Goal: Task Accomplishment & Management: Use online tool/utility

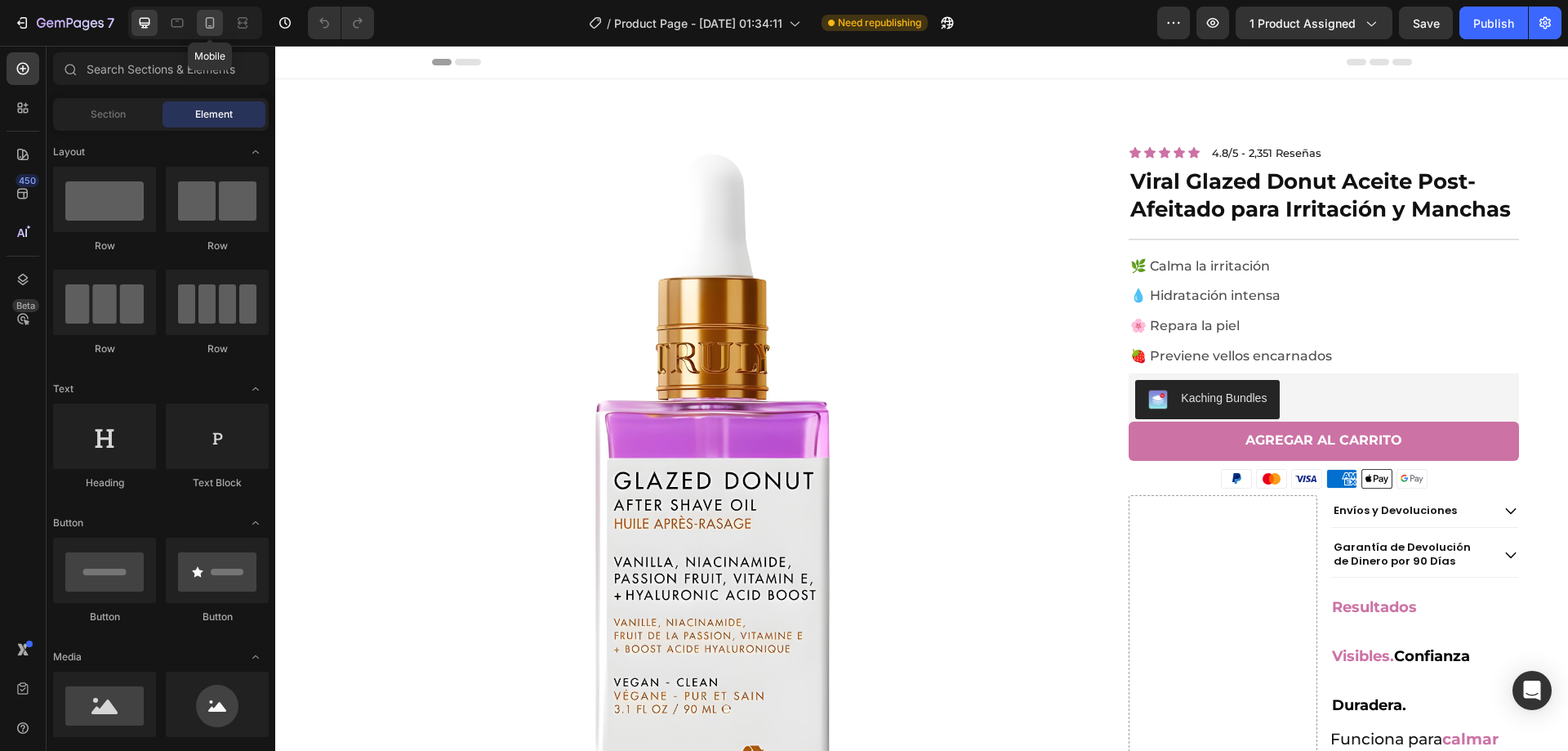
click at [201, 24] on div at bounding box center [210, 23] width 26 height 26
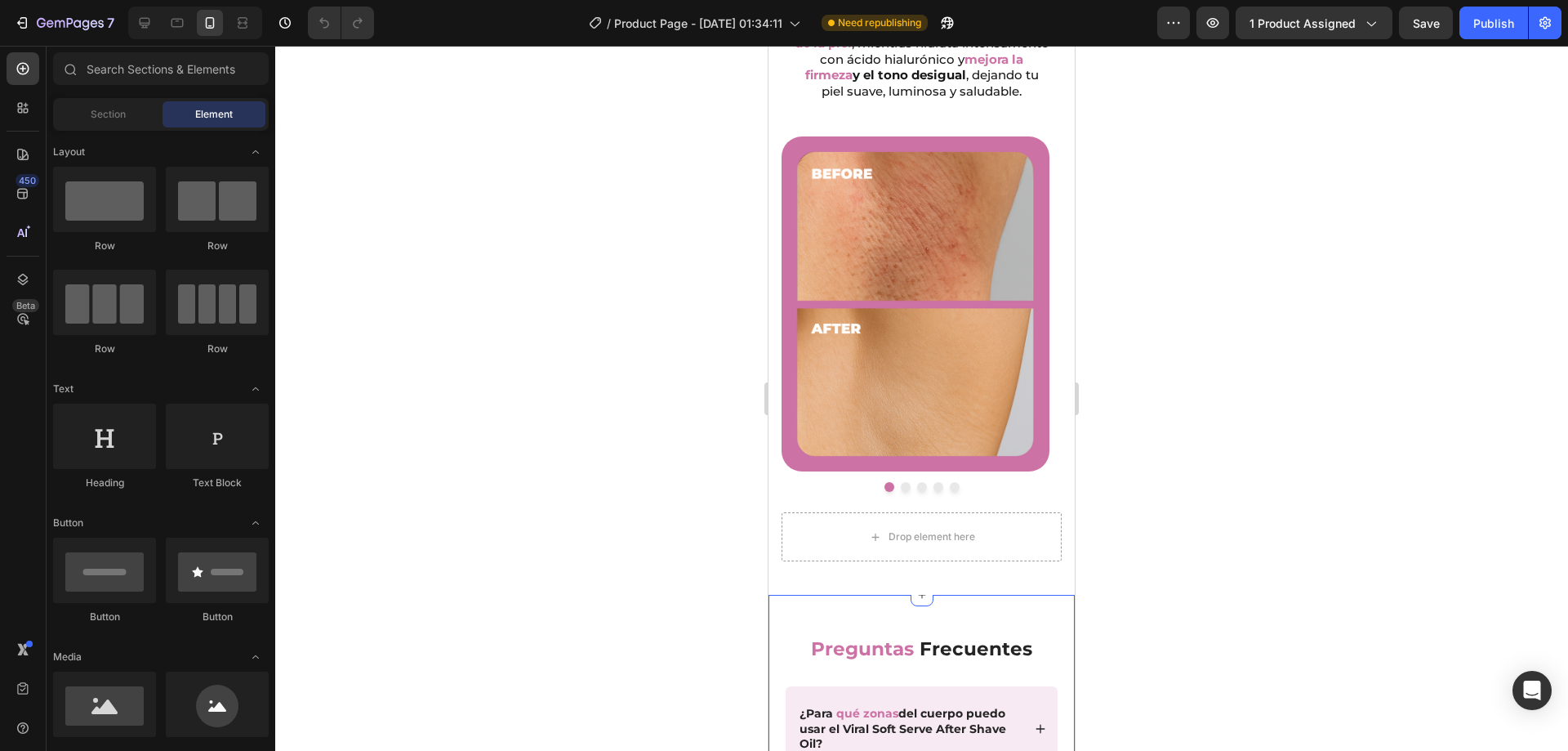
scroll to position [1062, 0]
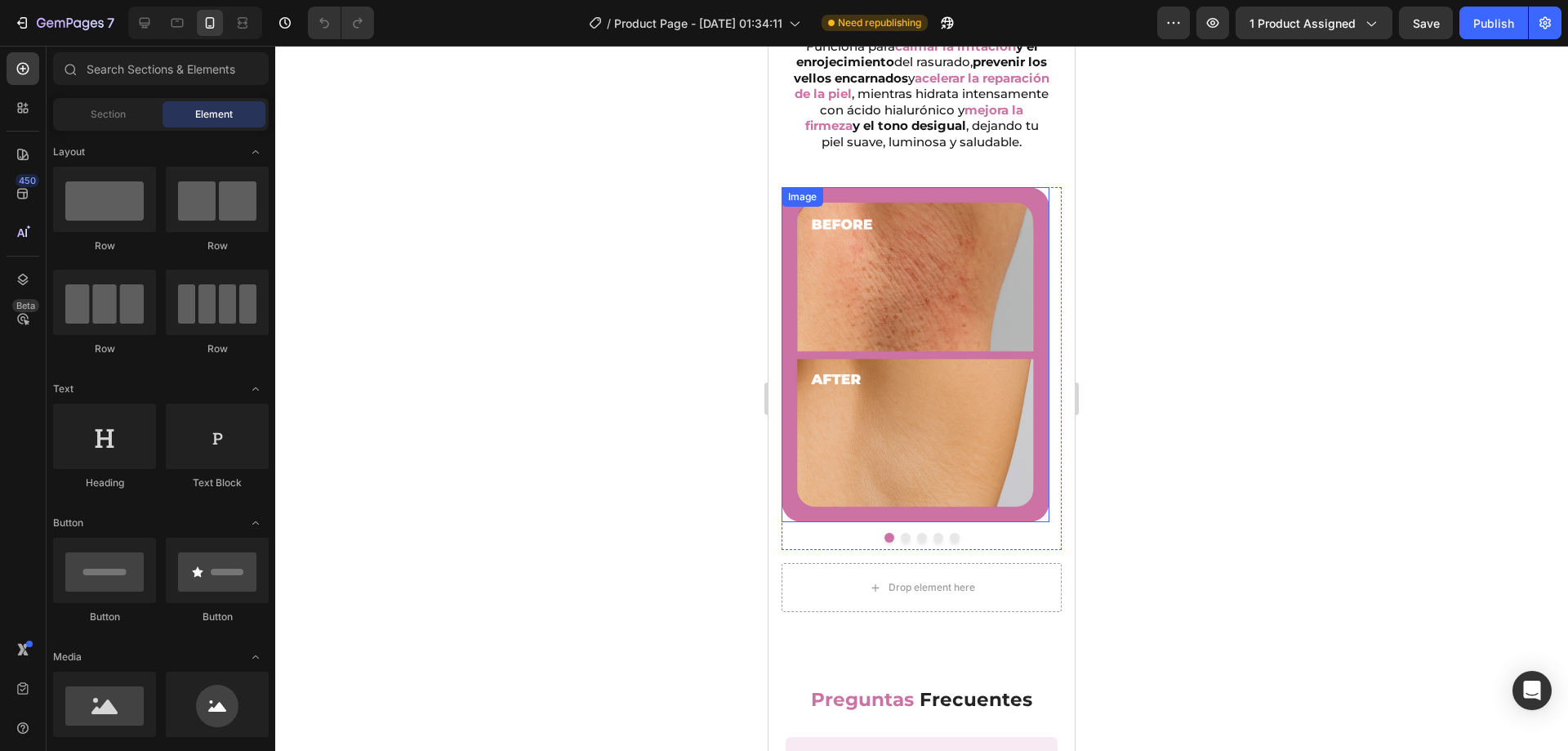
click at [961, 433] on img at bounding box center [915, 354] width 268 height 335
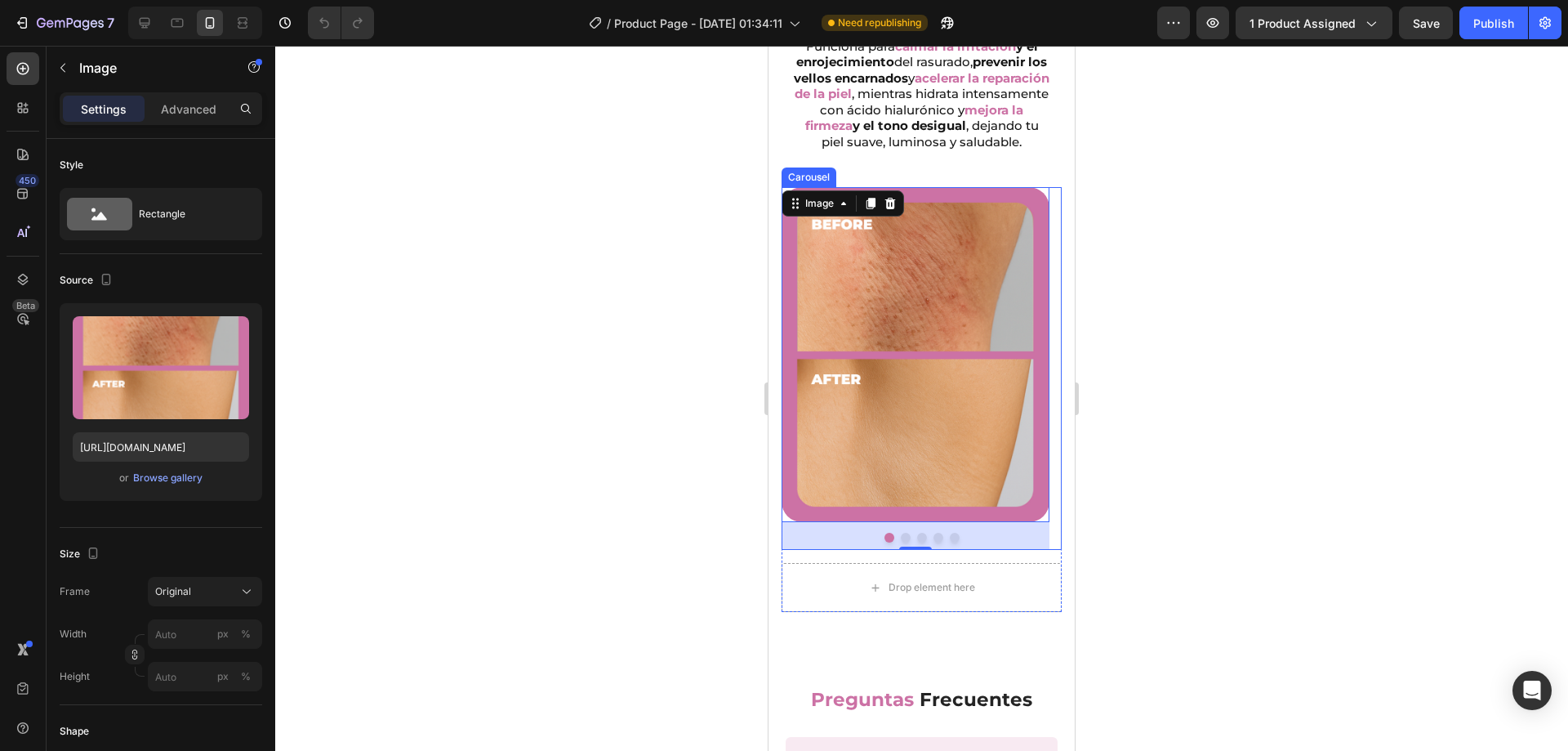
click at [849, 533] on div at bounding box center [921, 538] width 280 height 10
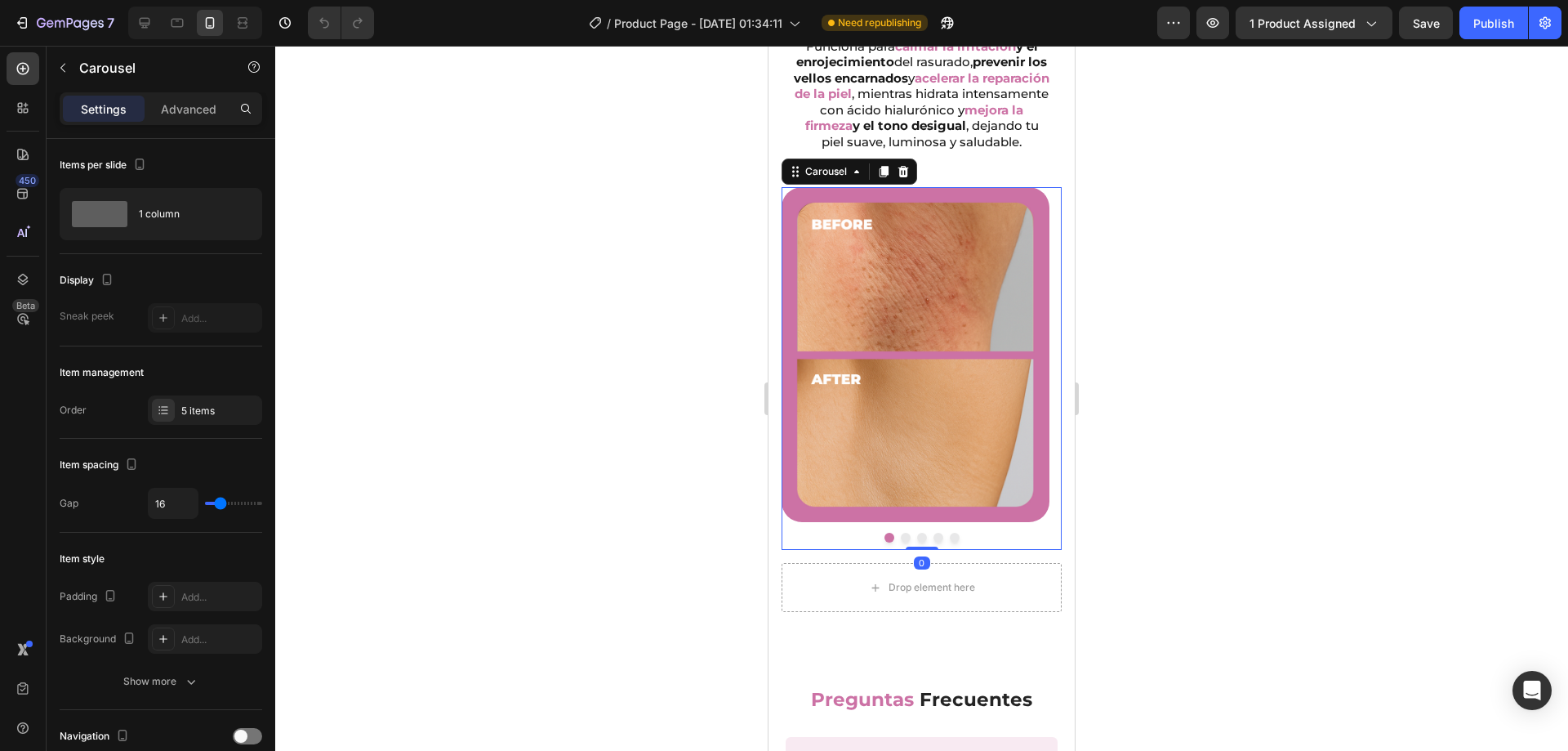
click at [829, 533] on div at bounding box center [921, 538] width 280 height 10
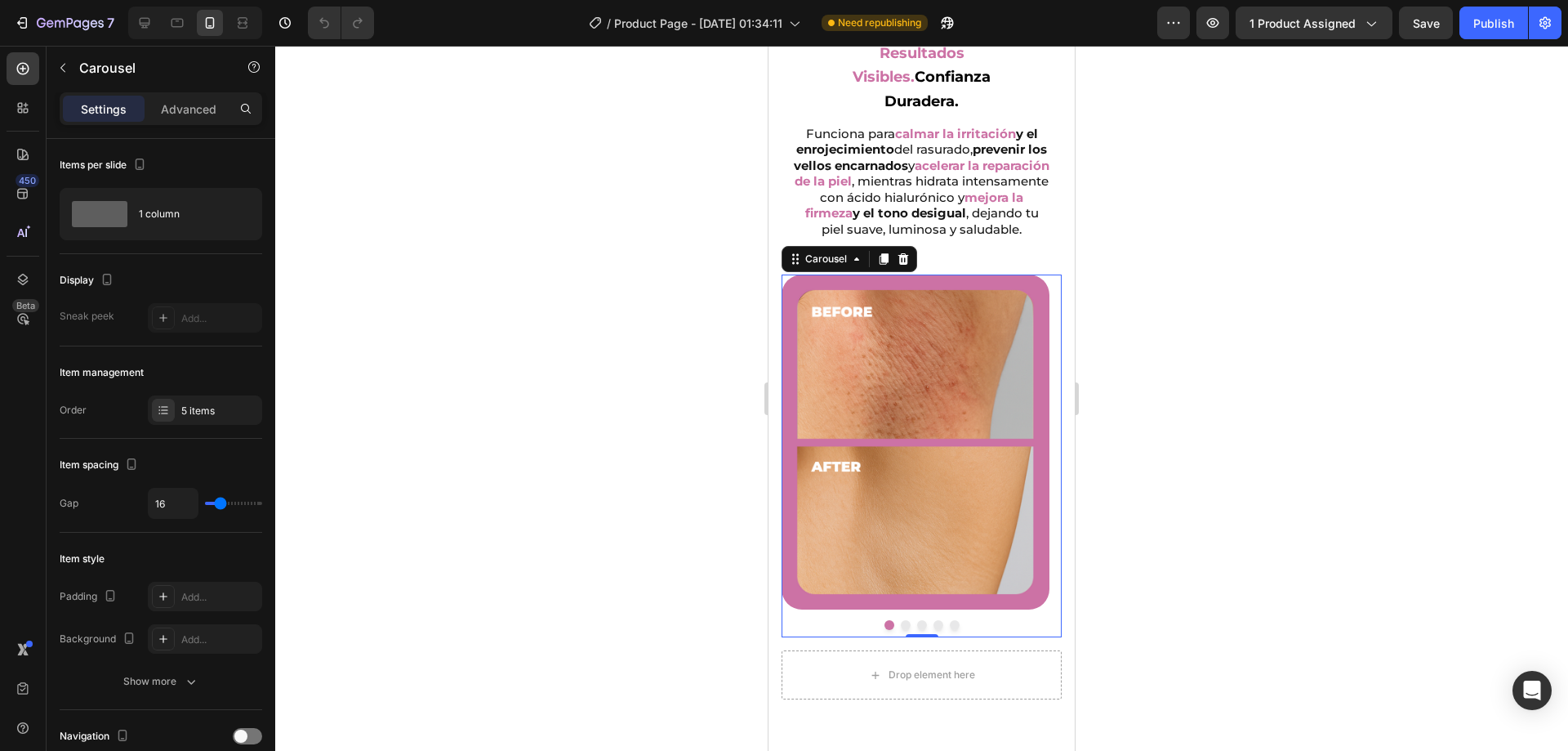
scroll to position [898, 0]
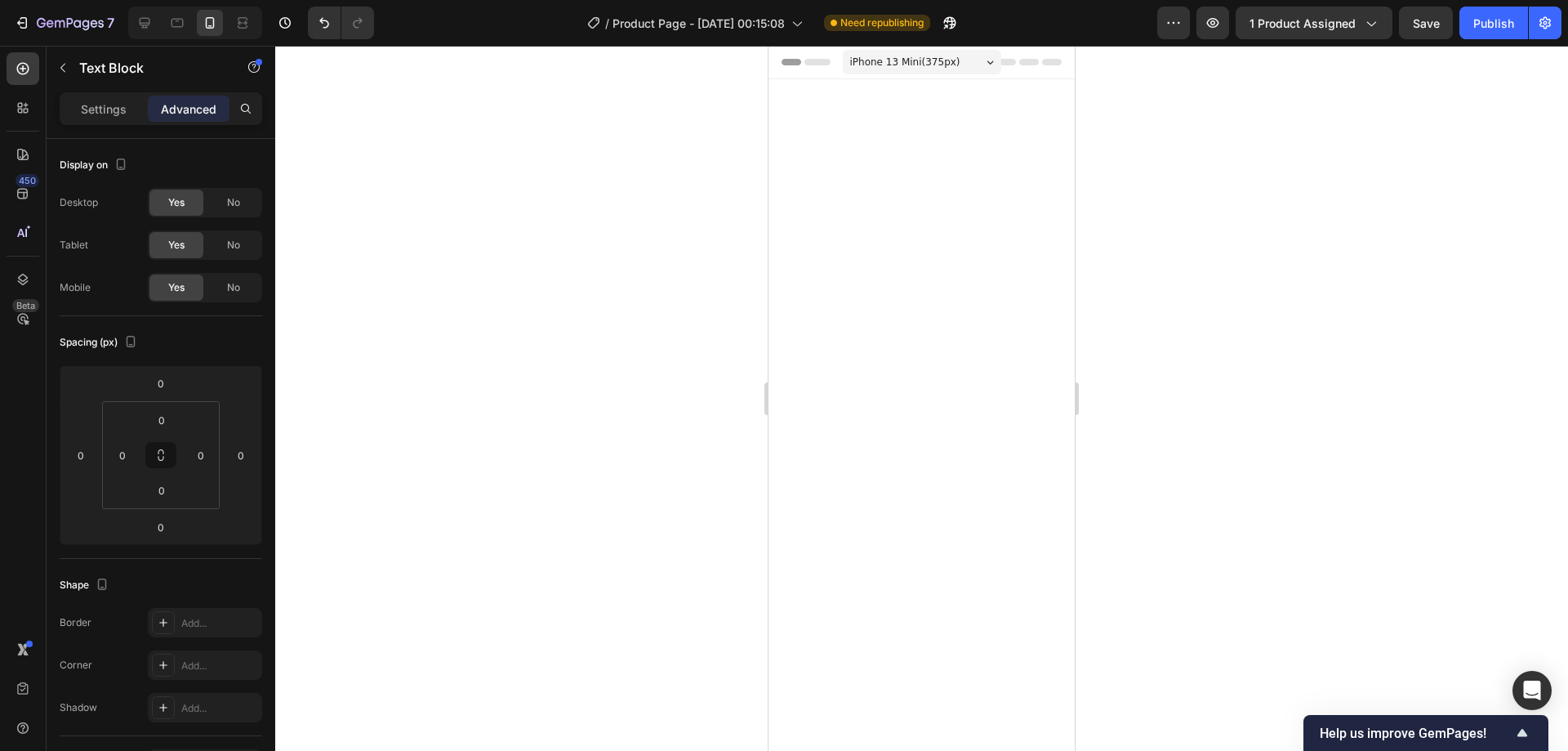
scroll to position [1203, 0]
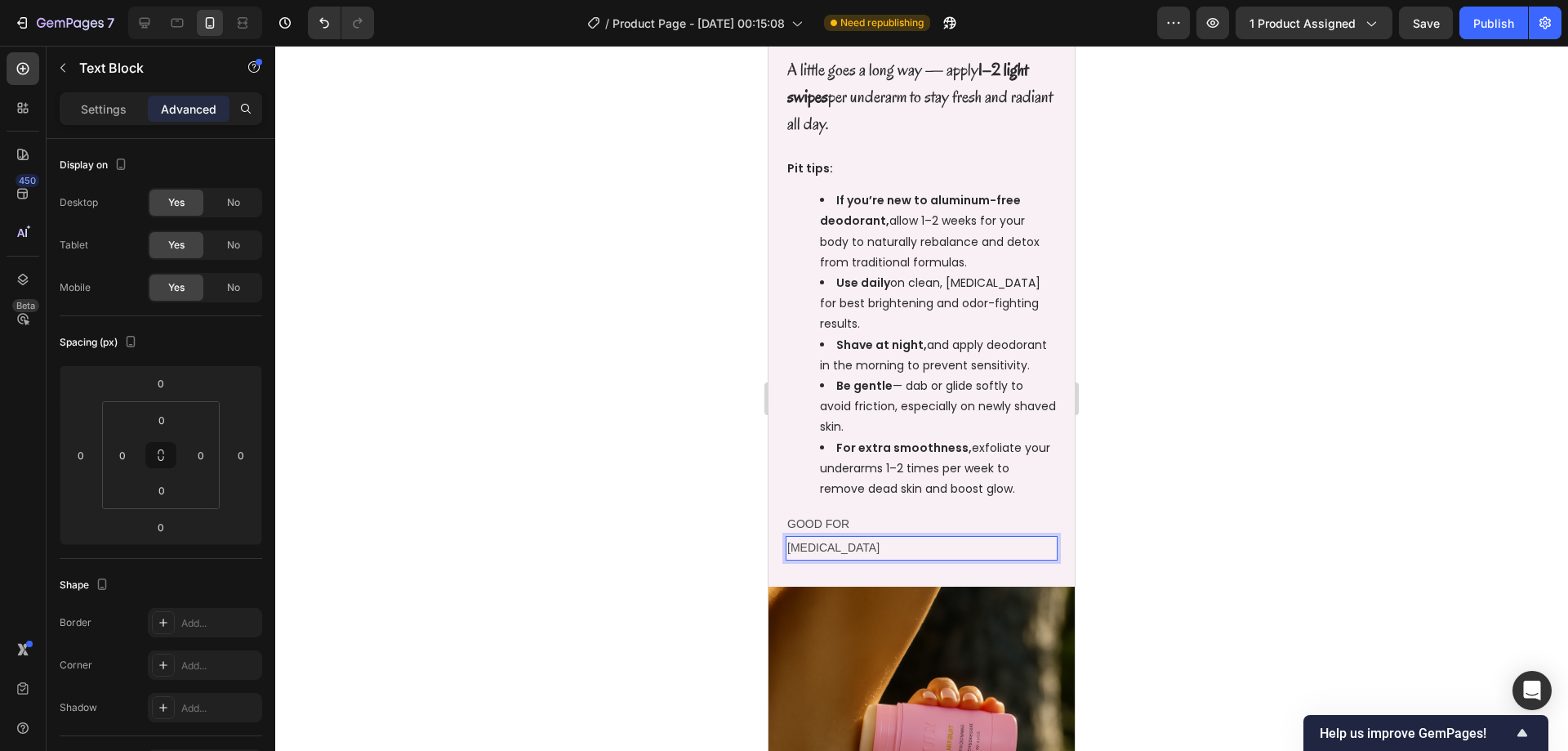
click at [1229, 514] on div at bounding box center [922, 398] width 1293 height 705
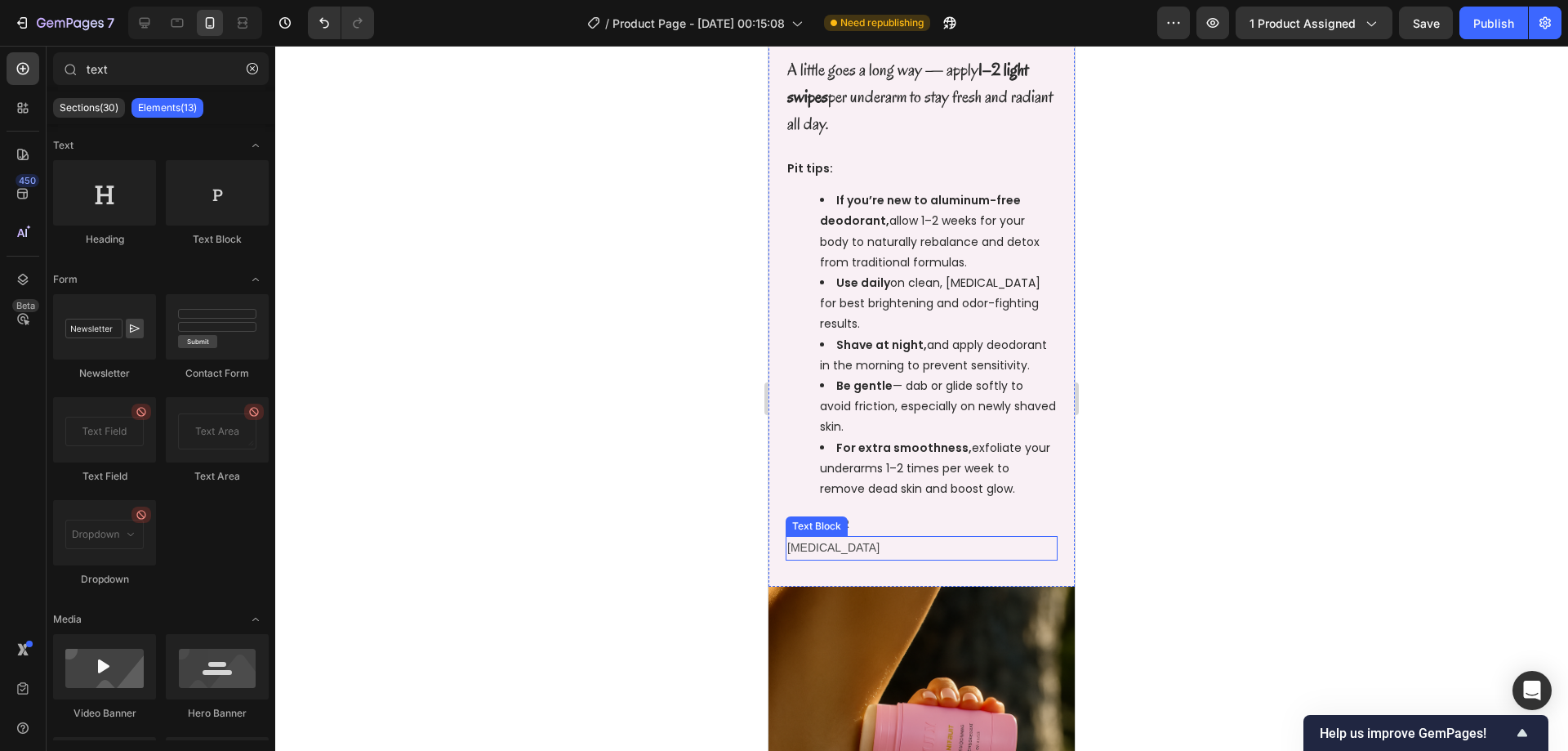
click at [980, 547] on p "[MEDICAL_DATA]" at bounding box center [921, 547] width 269 height 21
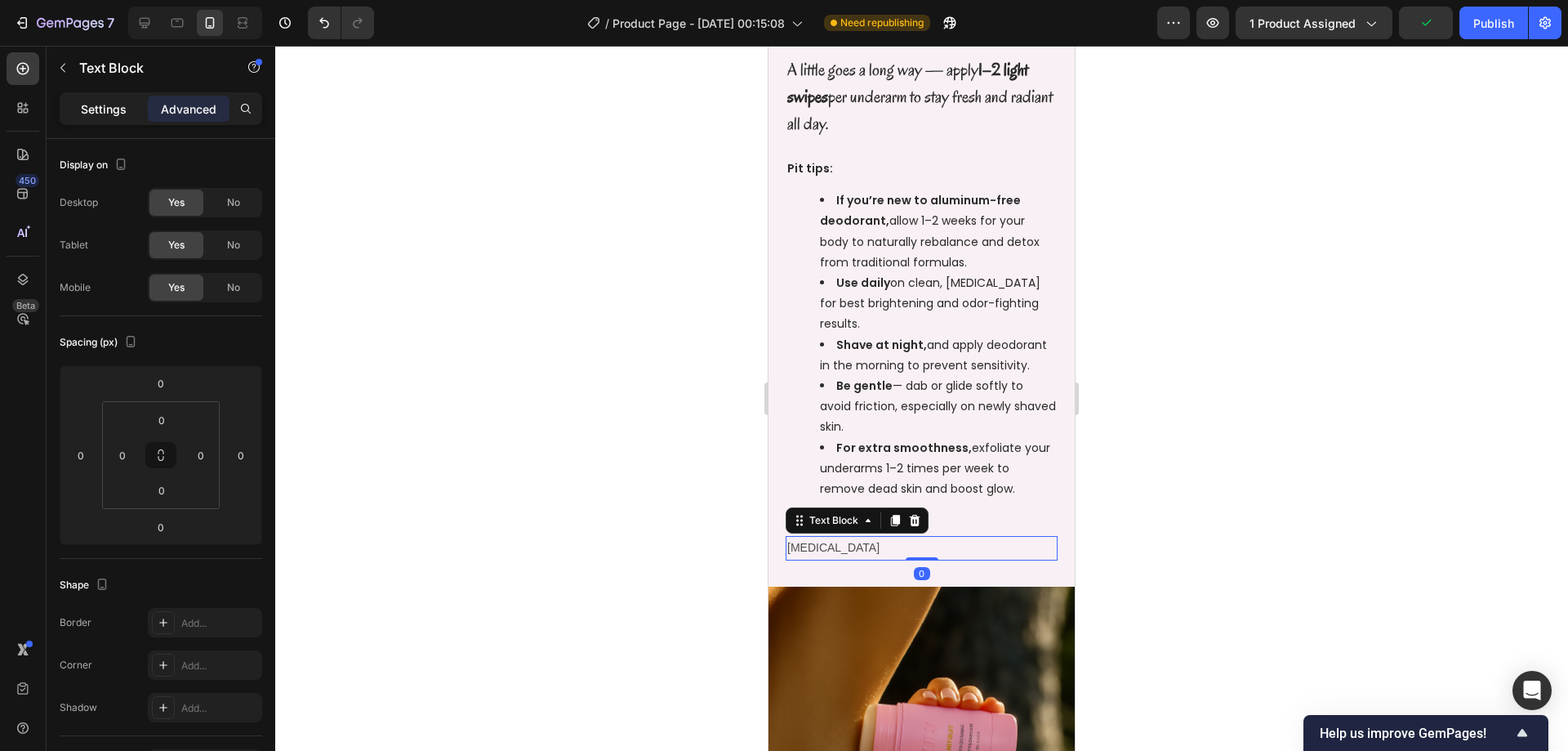
click at [105, 116] on p "Settings" at bounding box center [104, 109] width 46 height 17
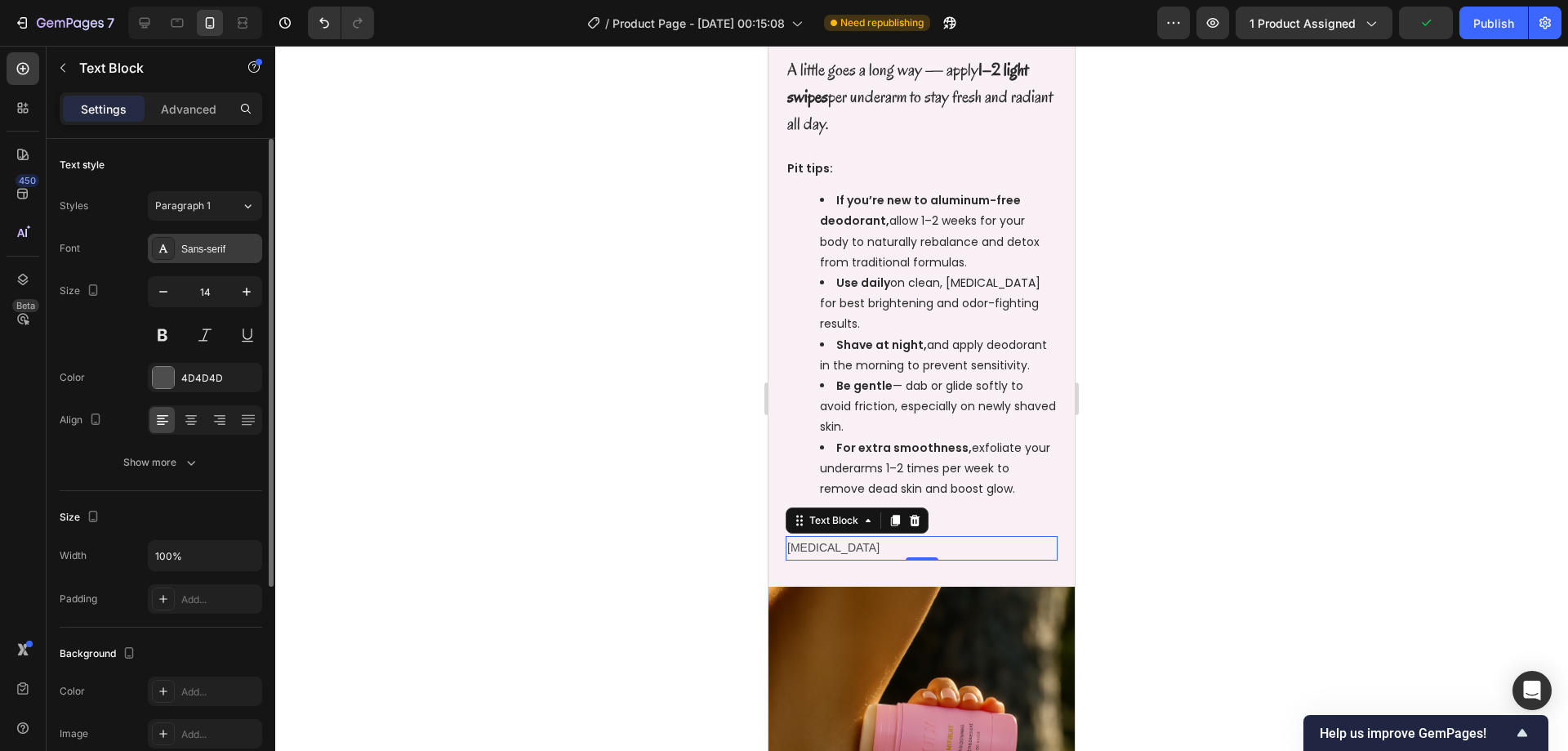
click at [233, 253] on div "Sans-serif" at bounding box center [219, 249] width 76 height 15
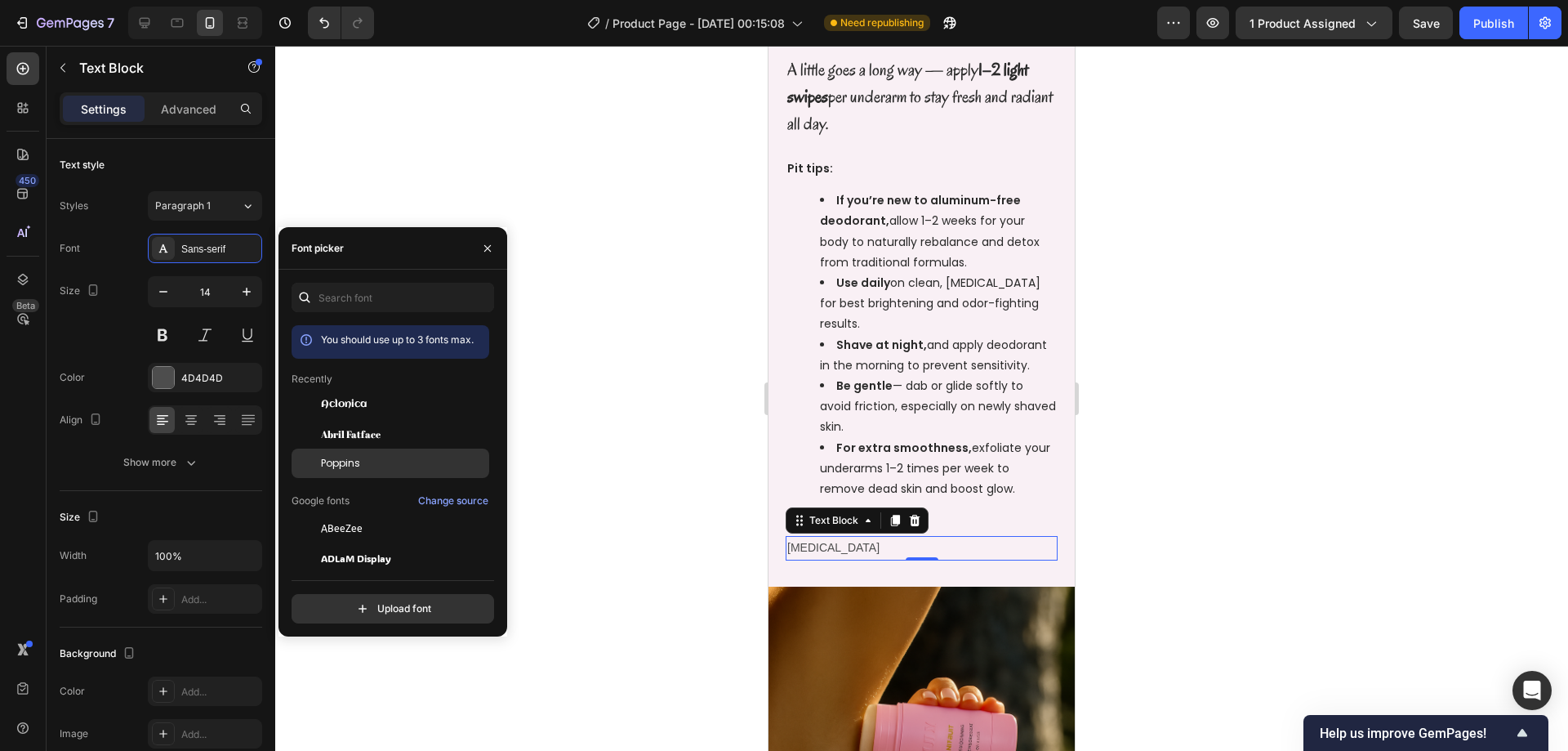
click at [372, 471] on div "Poppins" at bounding box center [391, 463] width 197 height 30
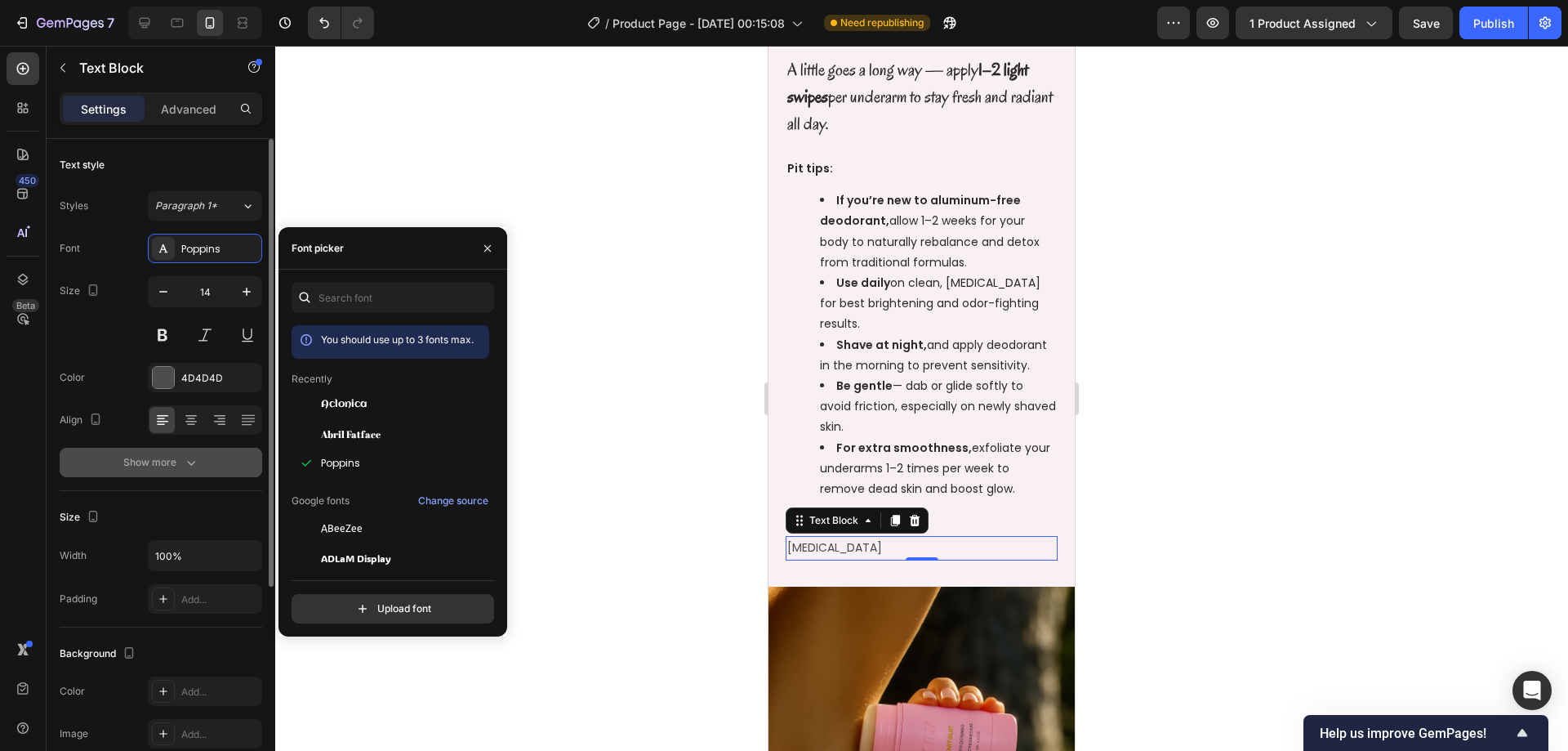
click at [202, 465] on button "Show more" at bounding box center [161, 462] width 202 height 30
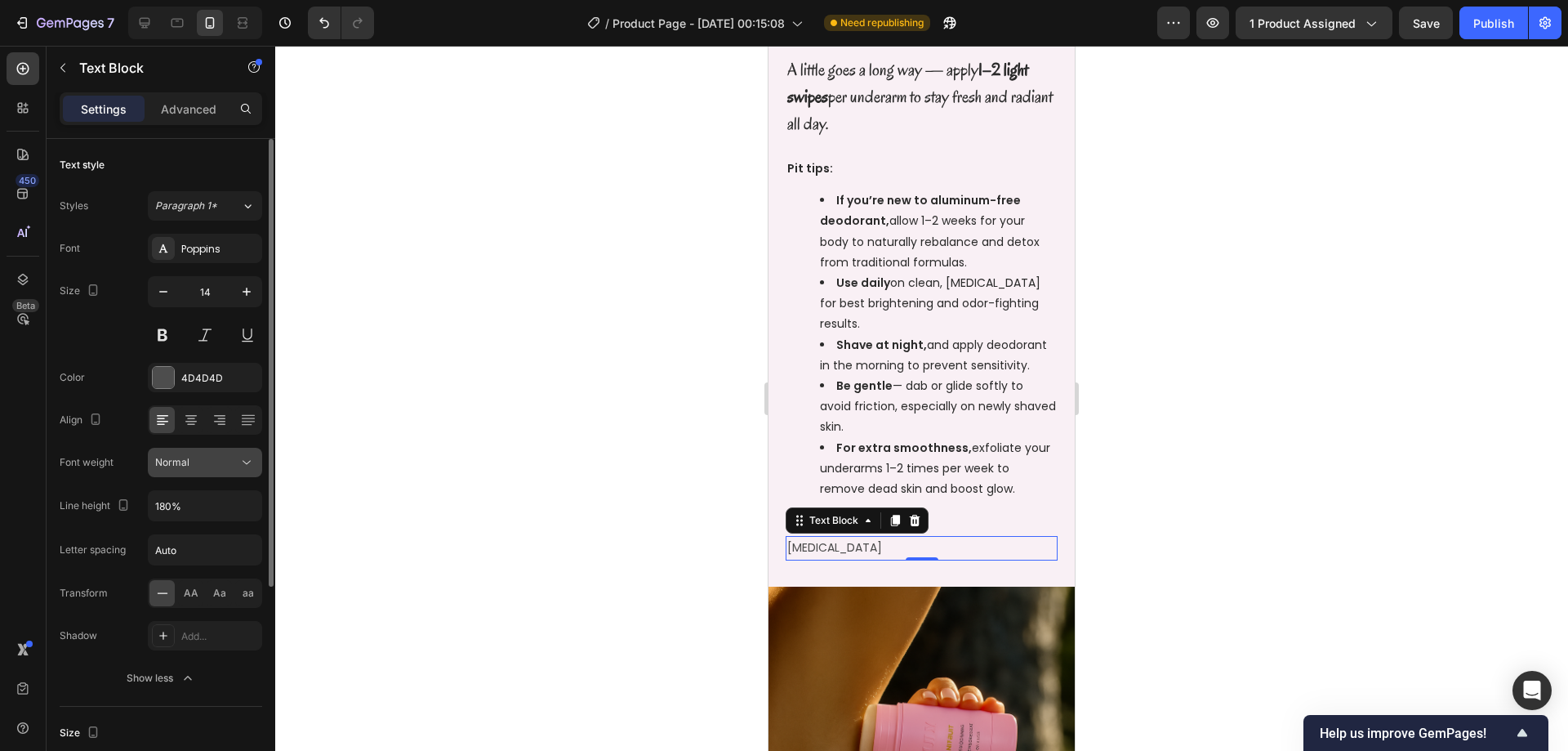
click at [206, 464] on div "Normal" at bounding box center [197, 462] width 83 height 15
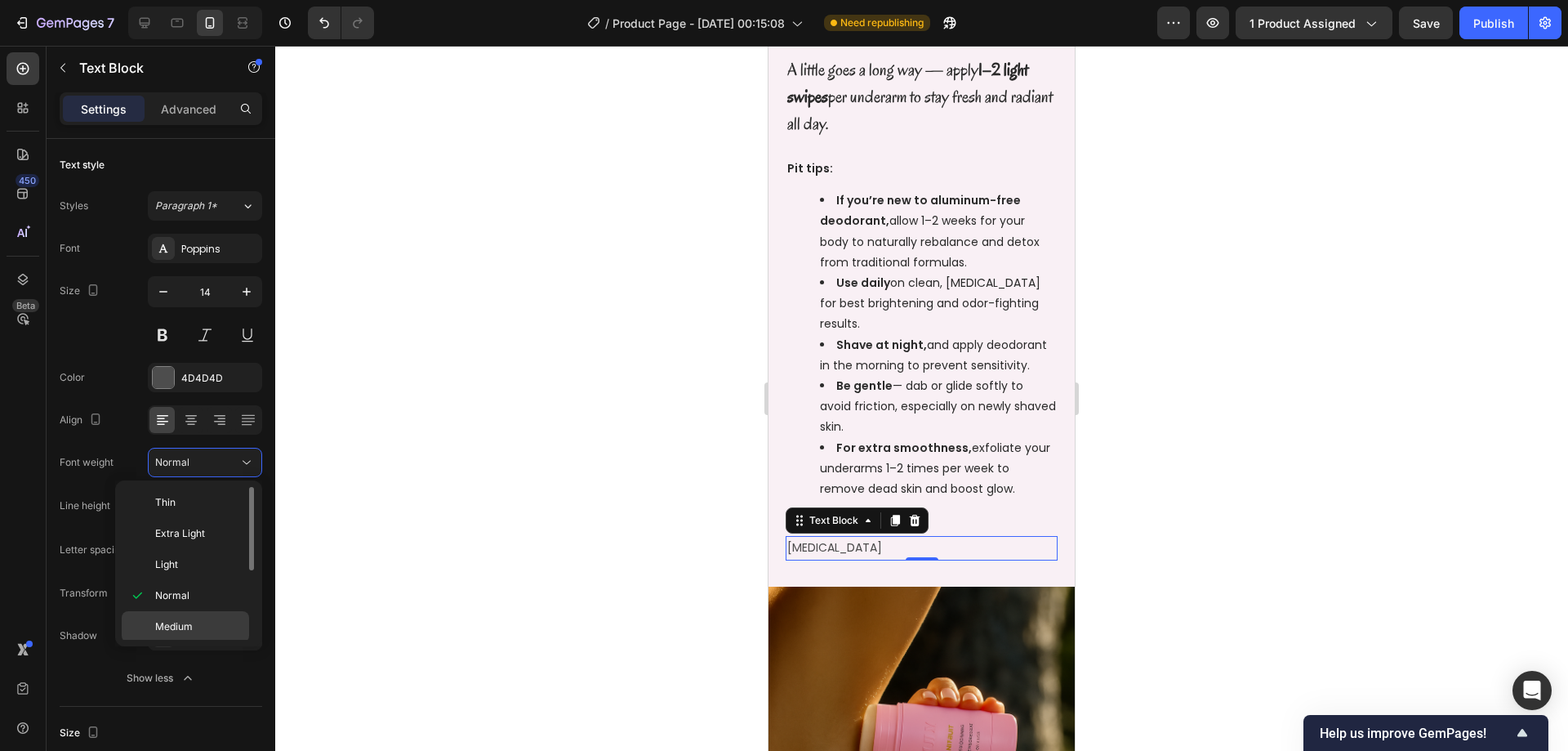
scroll to position [127, 0]
click at [184, 568] on p "Bold" at bounding box center [198, 562] width 86 height 15
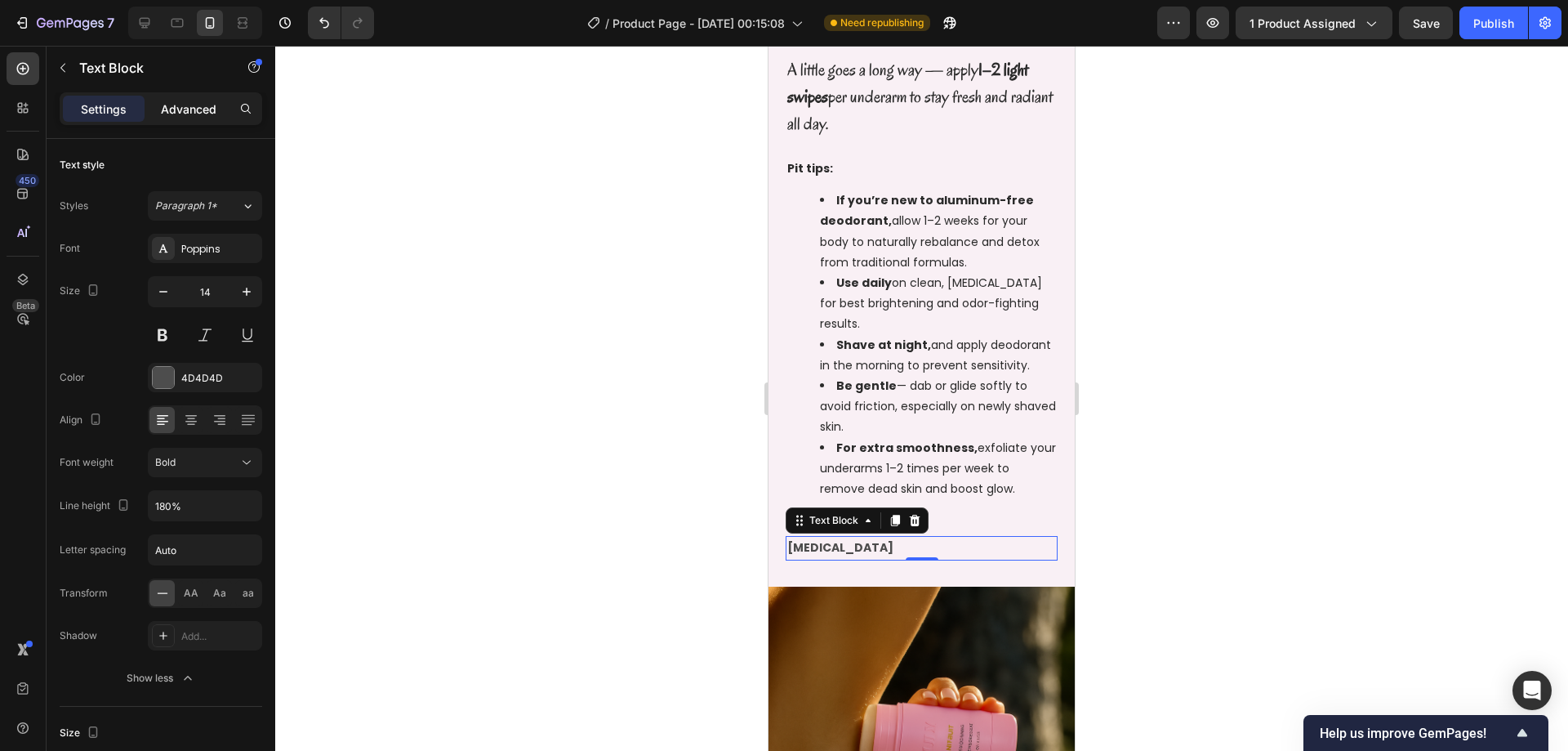
click at [186, 110] on p "Advanced" at bounding box center [189, 109] width 56 height 17
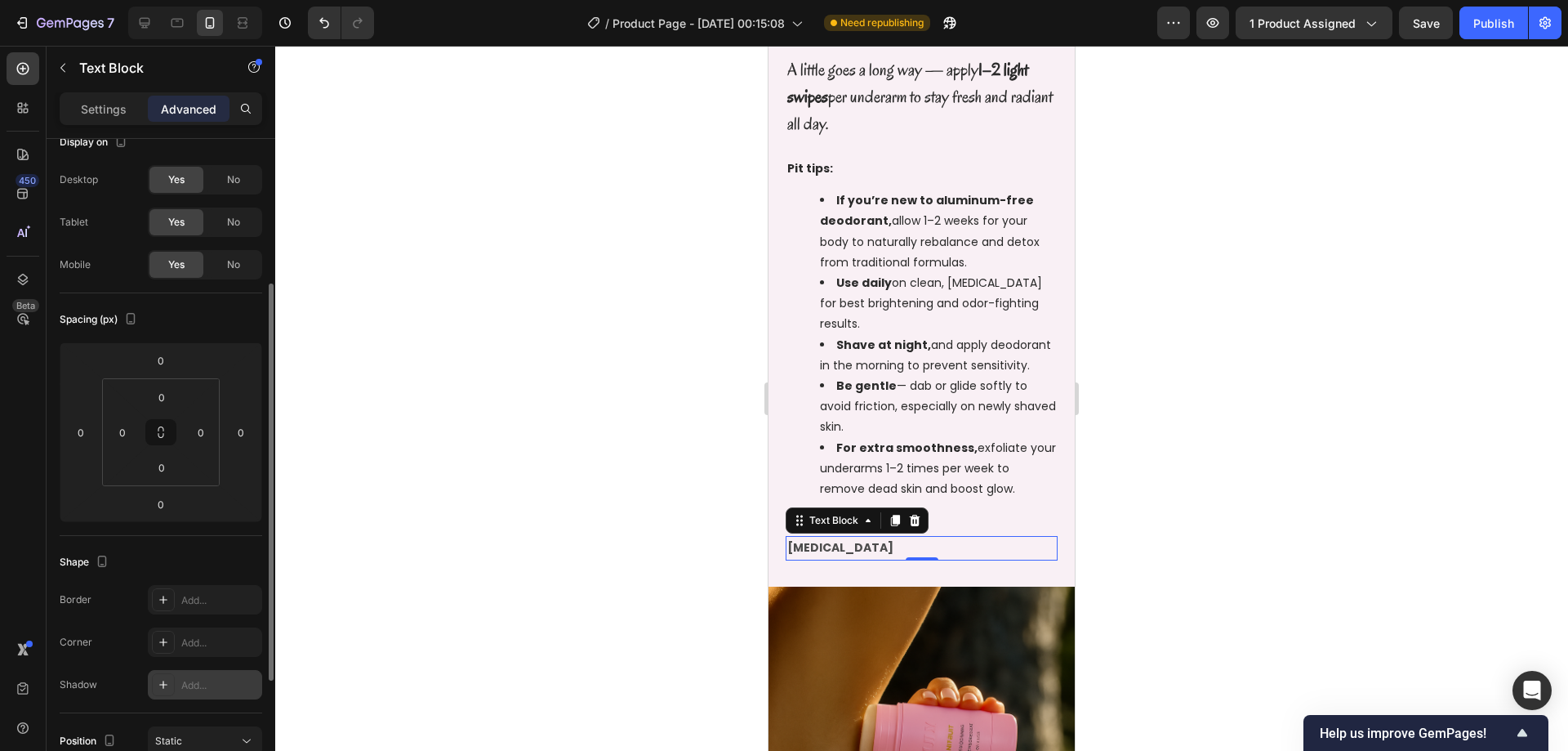
scroll to position [0, 0]
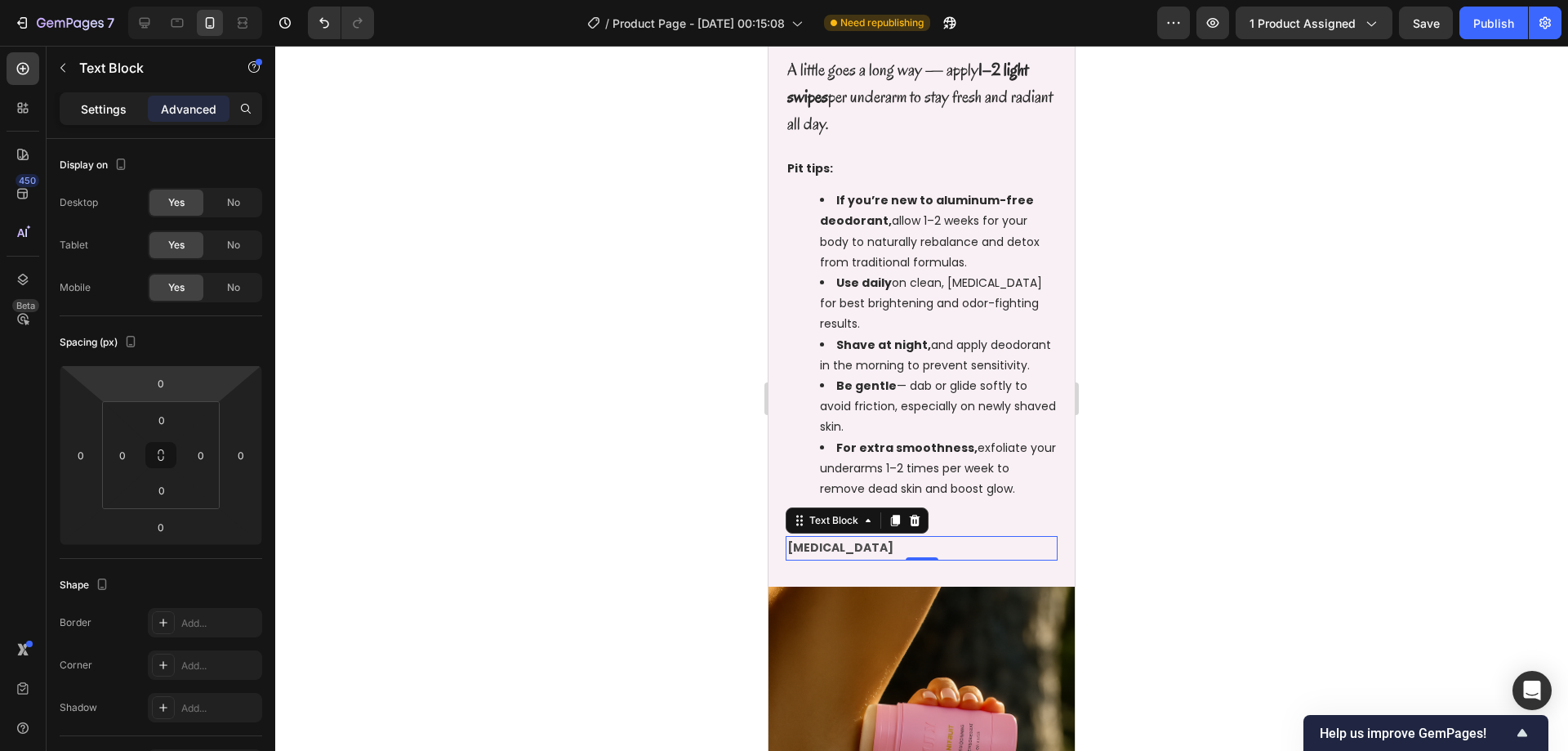
click at [128, 108] on div "Settings" at bounding box center [103, 109] width 81 height 26
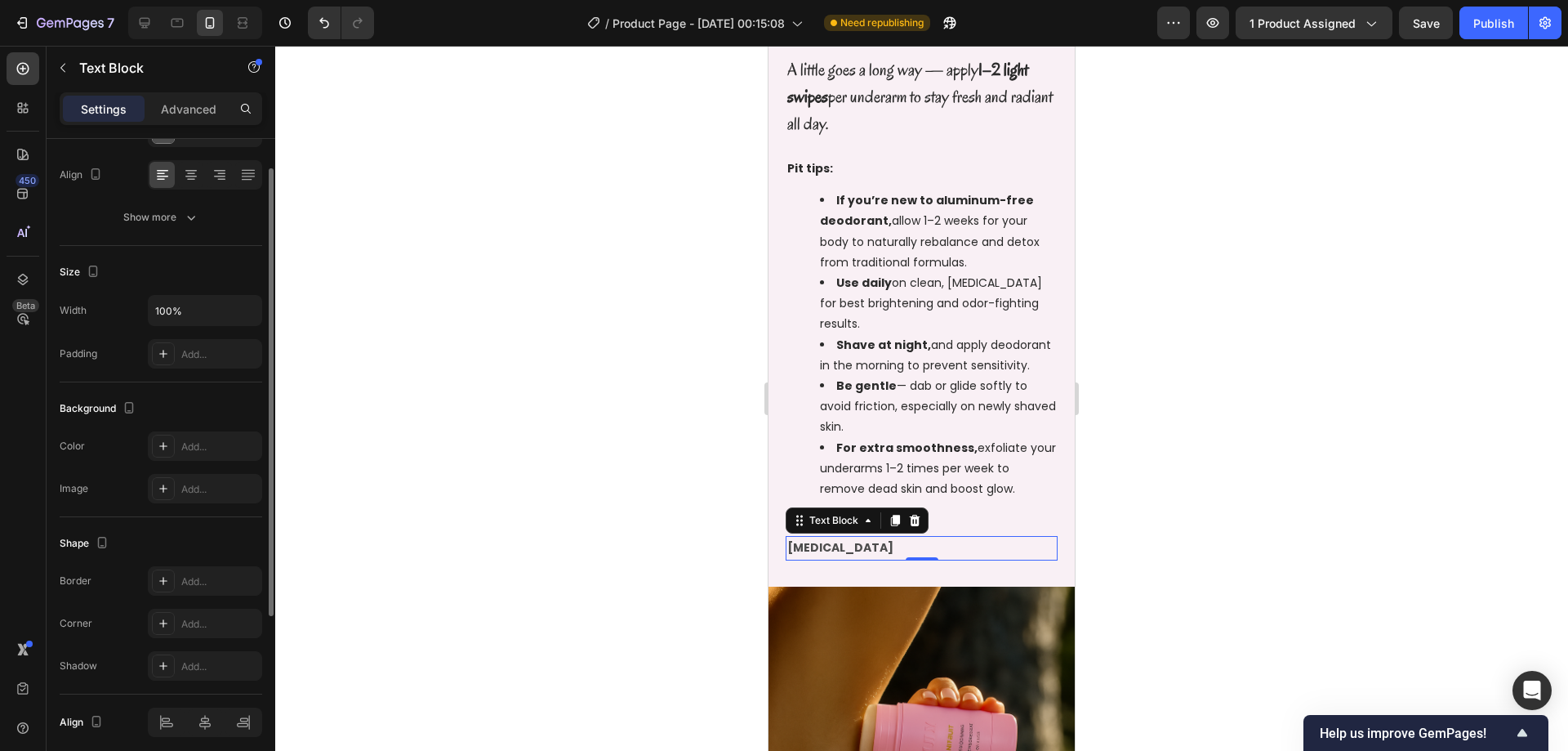
scroll to position [309, 0]
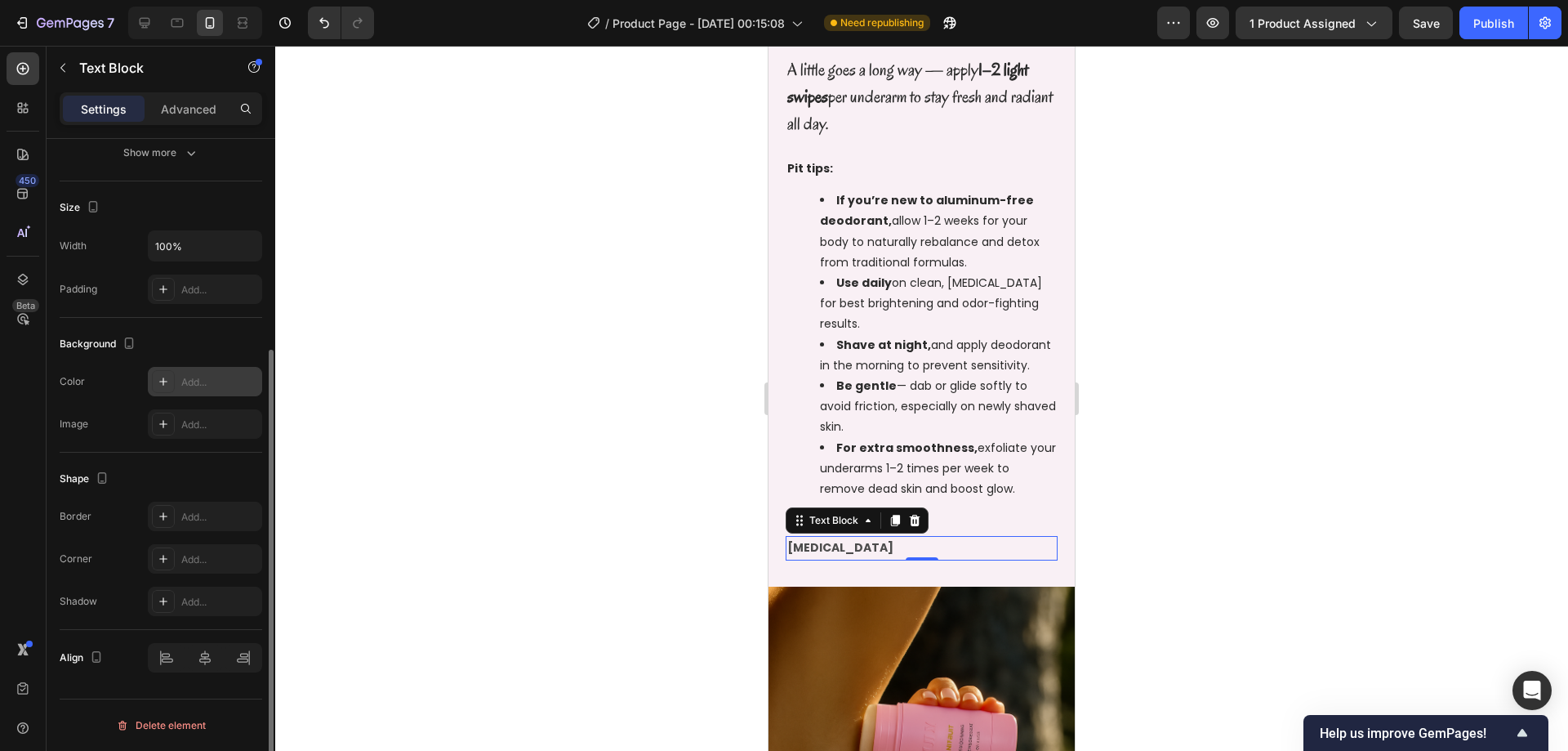
click at [161, 379] on icon at bounding box center [164, 382] width 13 height 13
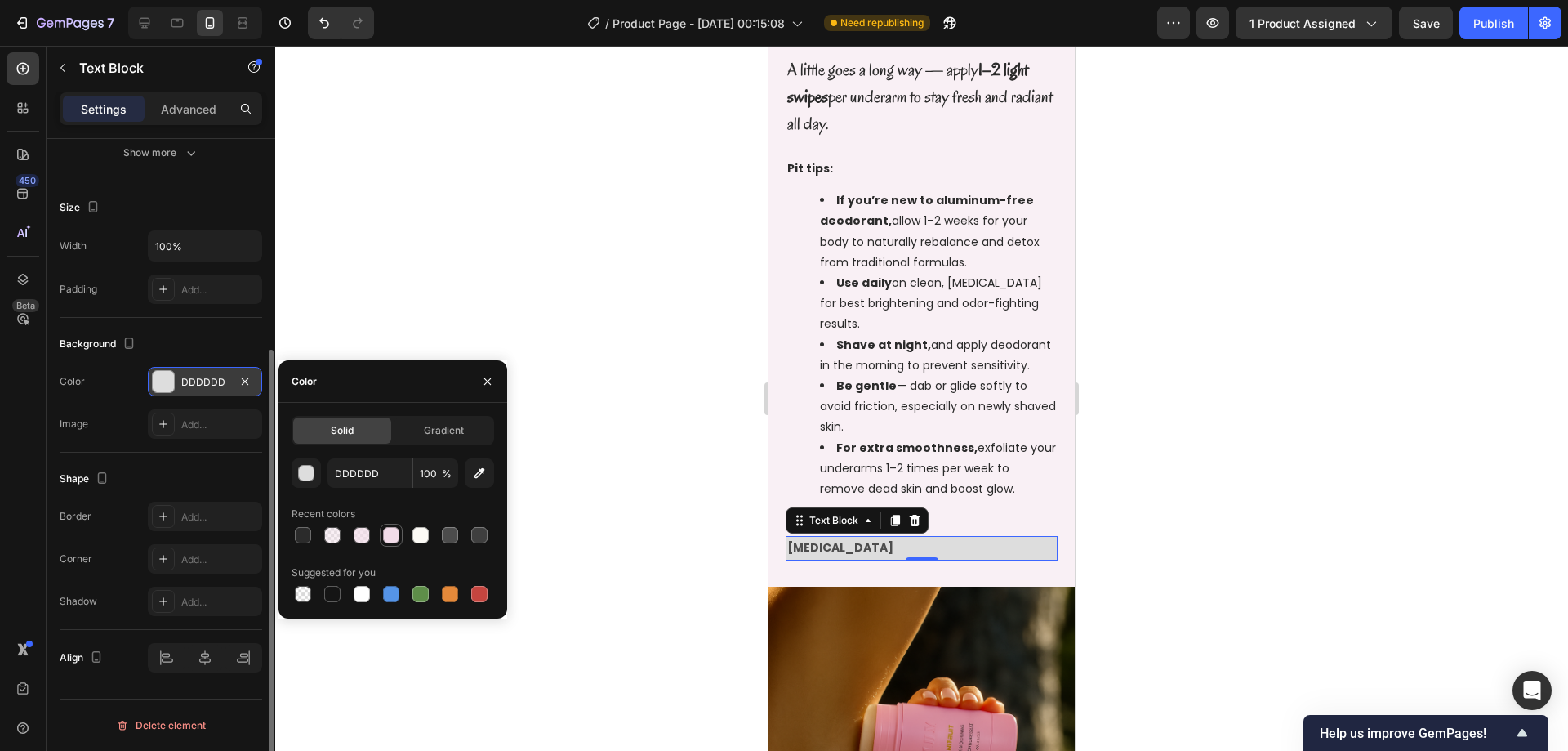
click at [391, 531] on div at bounding box center [391, 535] width 16 height 16
type input "F2DCE9"
click at [206, 462] on div "Shape Border Add... Corner Add... Shadow Add..." at bounding box center [161, 541] width 202 height 178
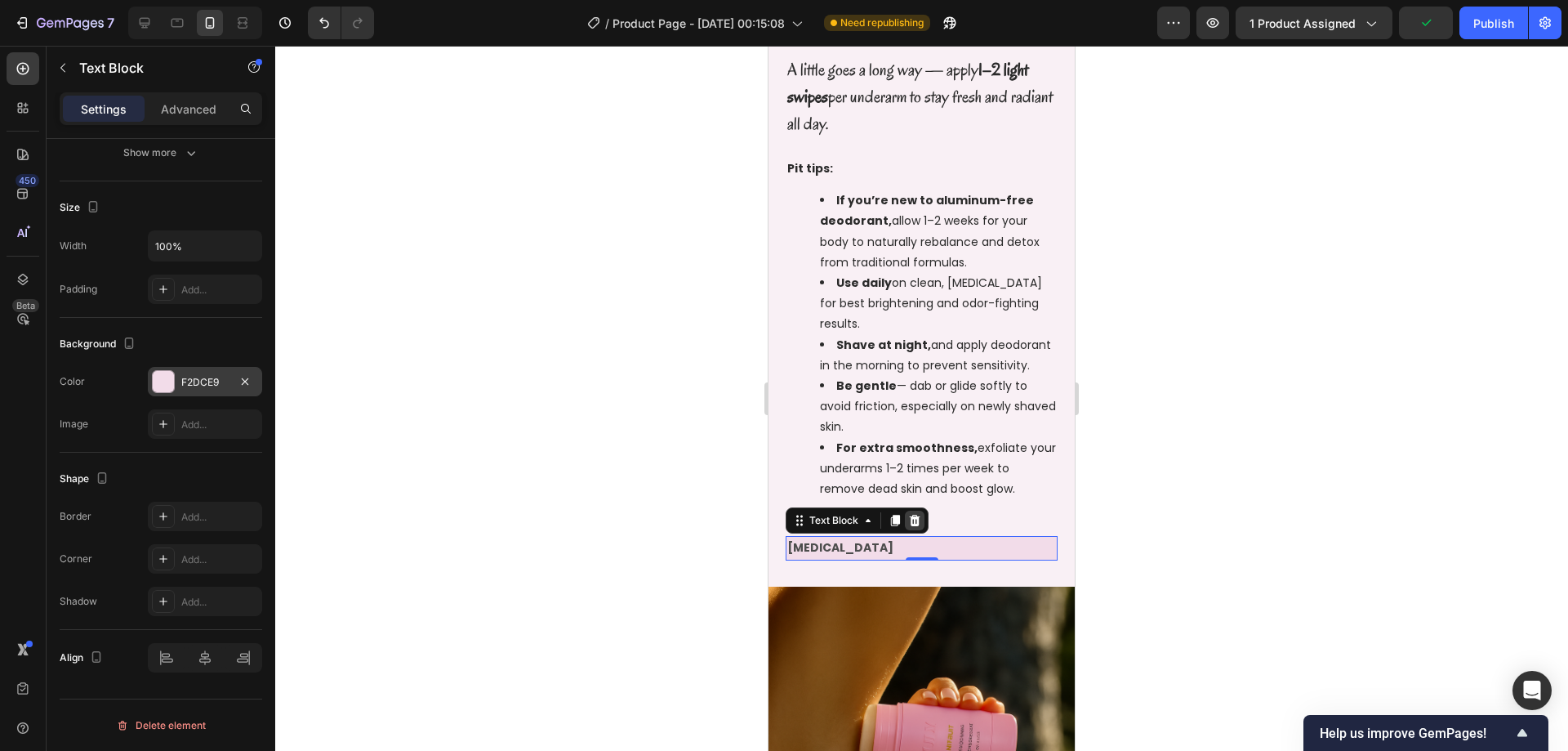
click at [918, 517] on icon at bounding box center [914, 521] width 11 height 12
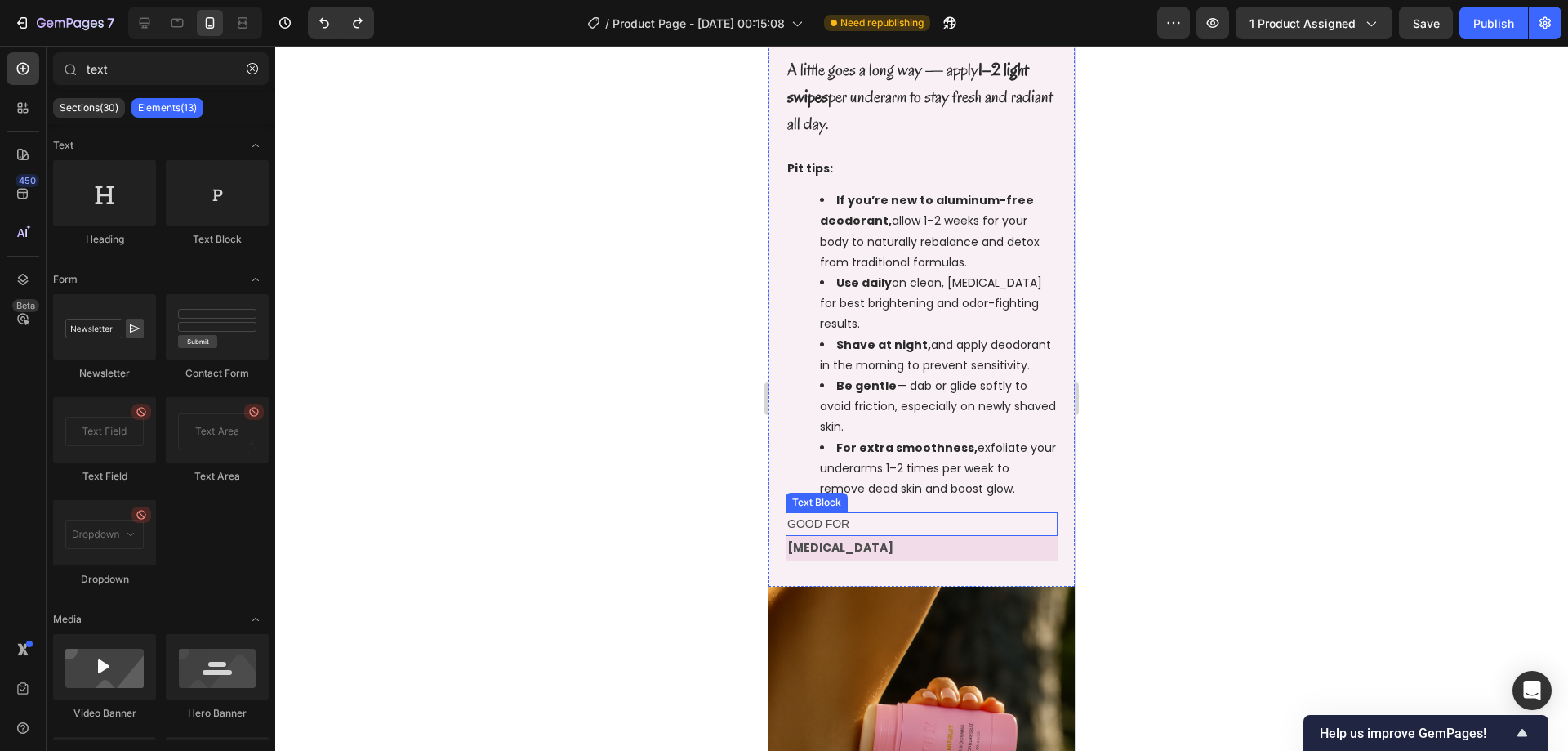
click at [910, 539] on p "[MEDICAL_DATA]" at bounding box center [921, 547] width 269 height 21
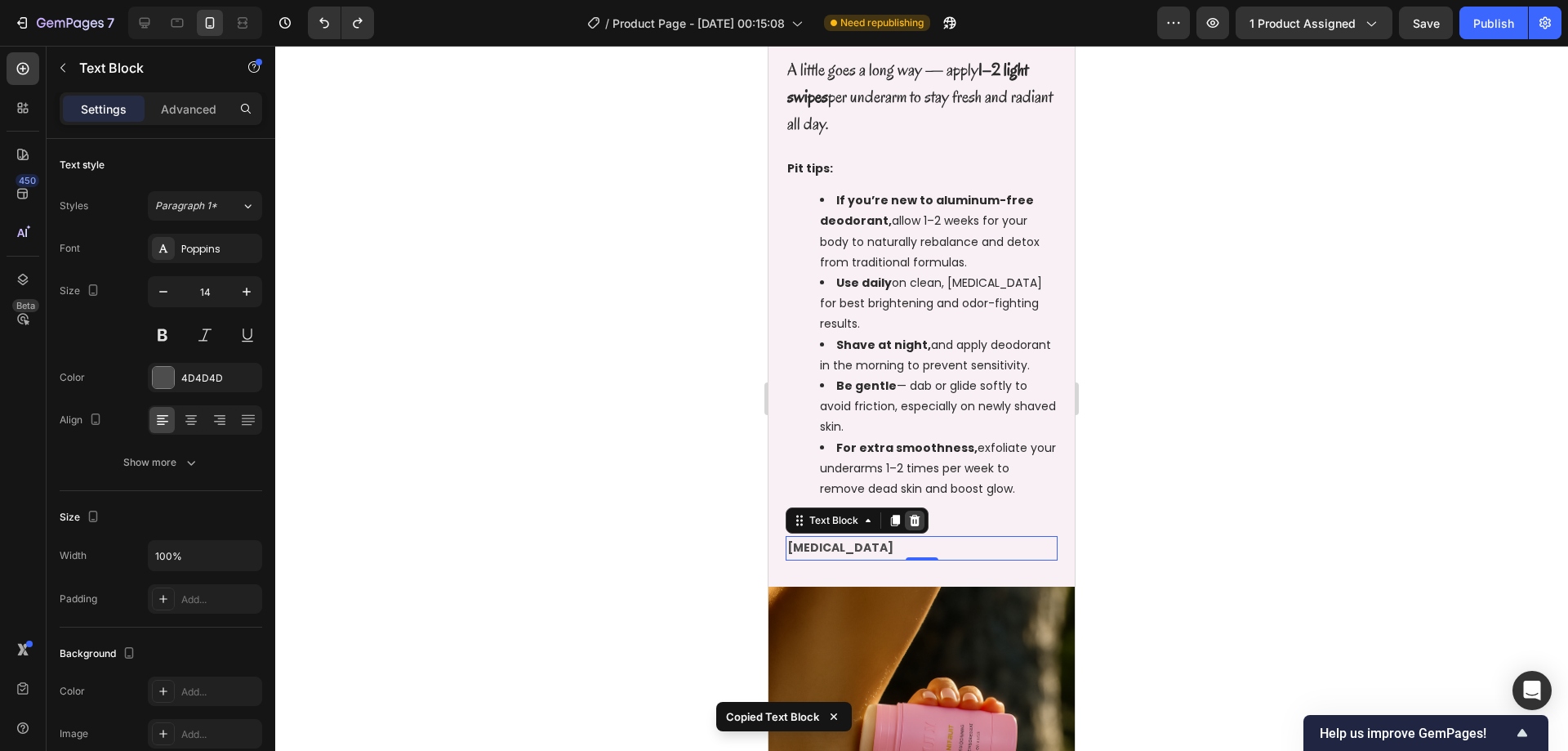
click at [920, 525] on icon at bounding box center [914, 521] width 13 height 13
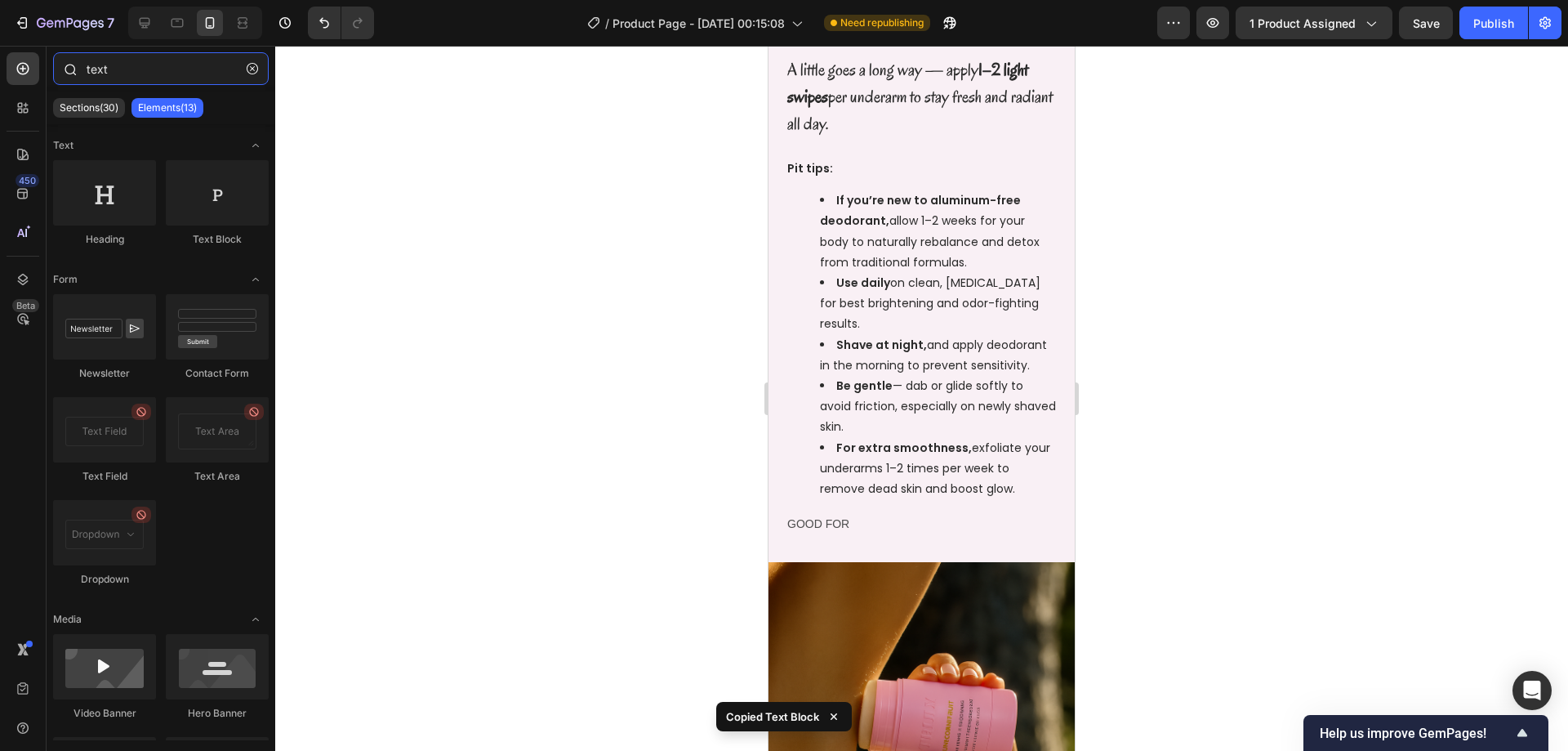
click at [99, 79] on input "text" at bounding box center [161, 69] width 215 height 33
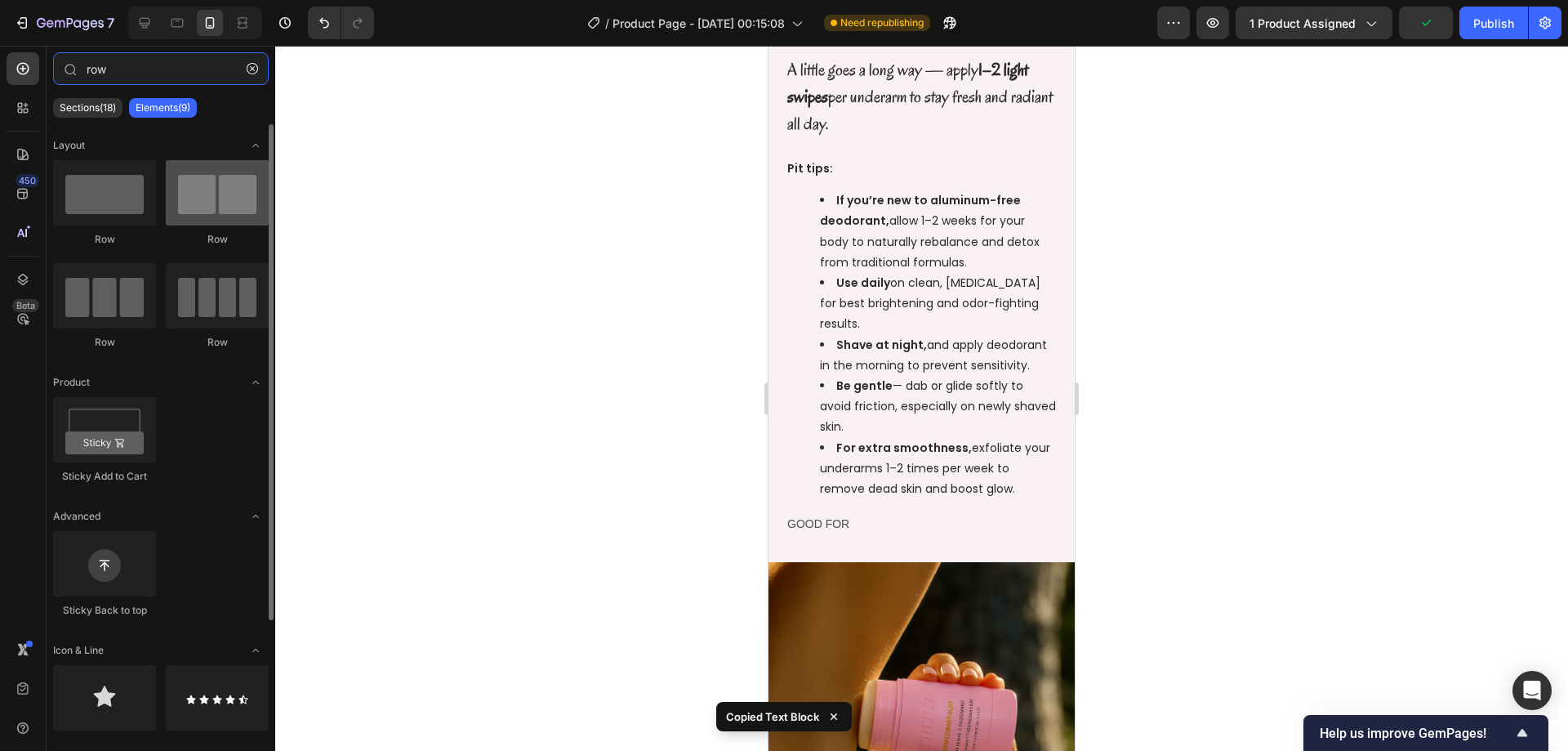
type input "row"
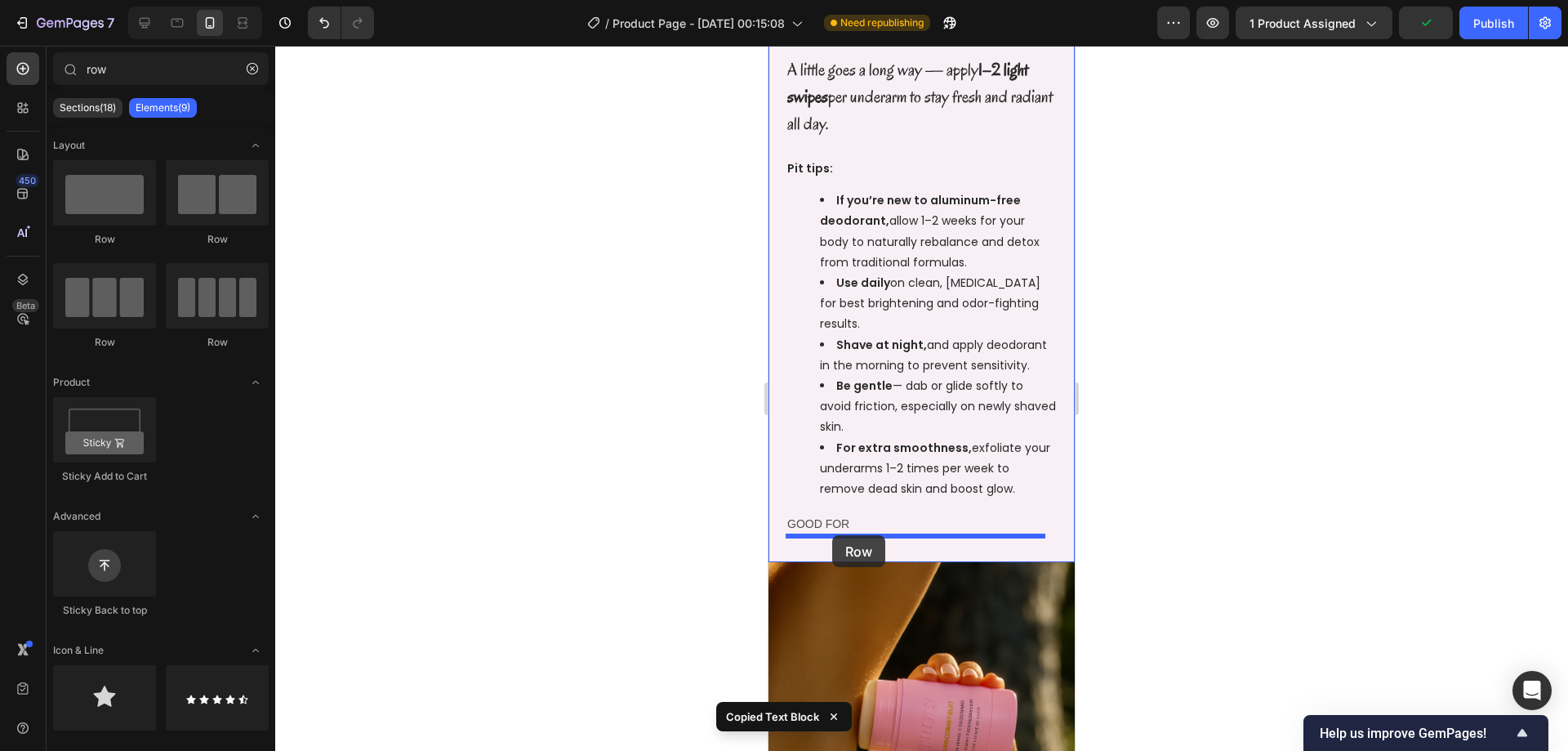
drag, startPoint x: 954, startPoint y: 257, endPoint x: 832, endPoint y: 535, distance: 303.6
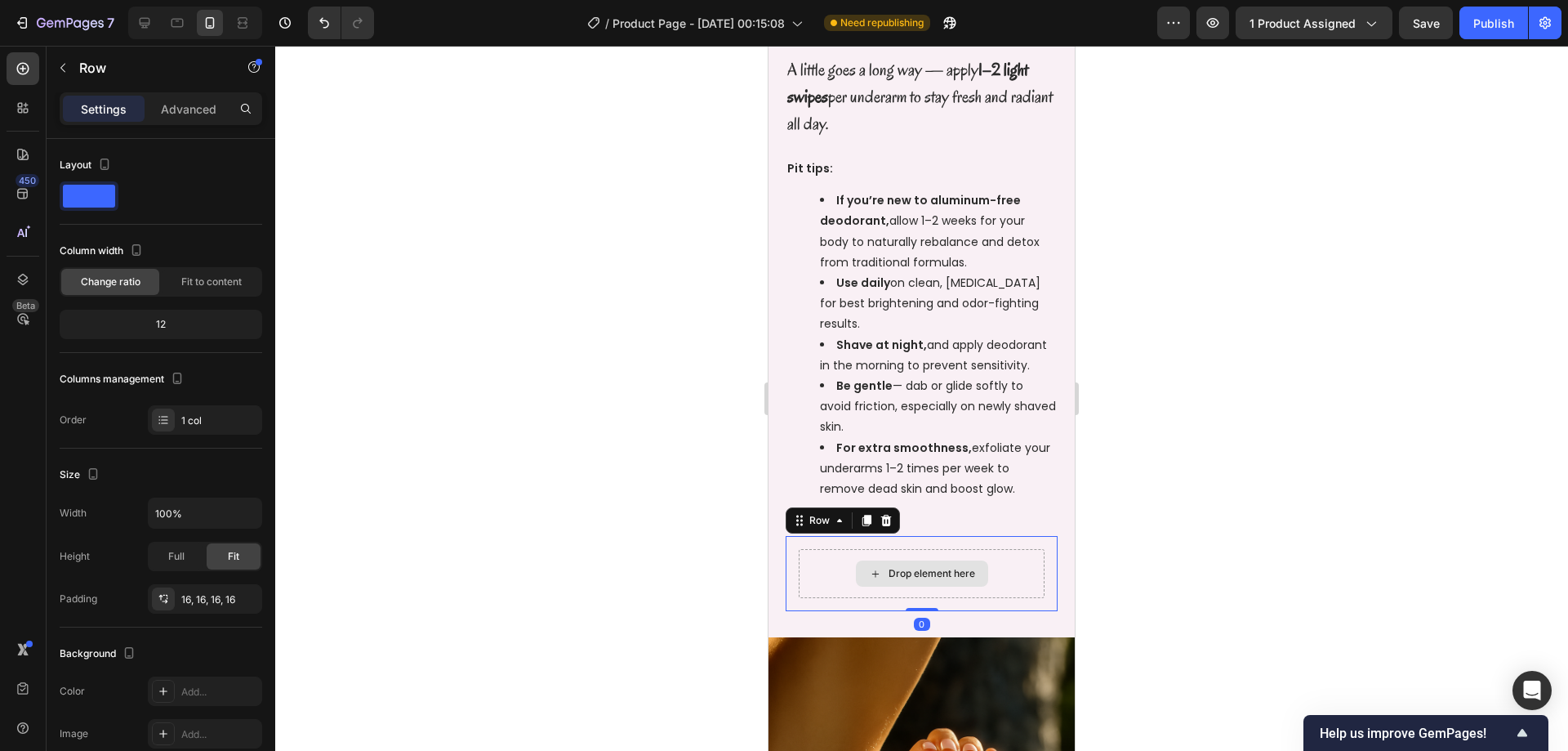
click at [833, 564] on div "Drop element here" at bounding box center [921, 573] width 246 height 49
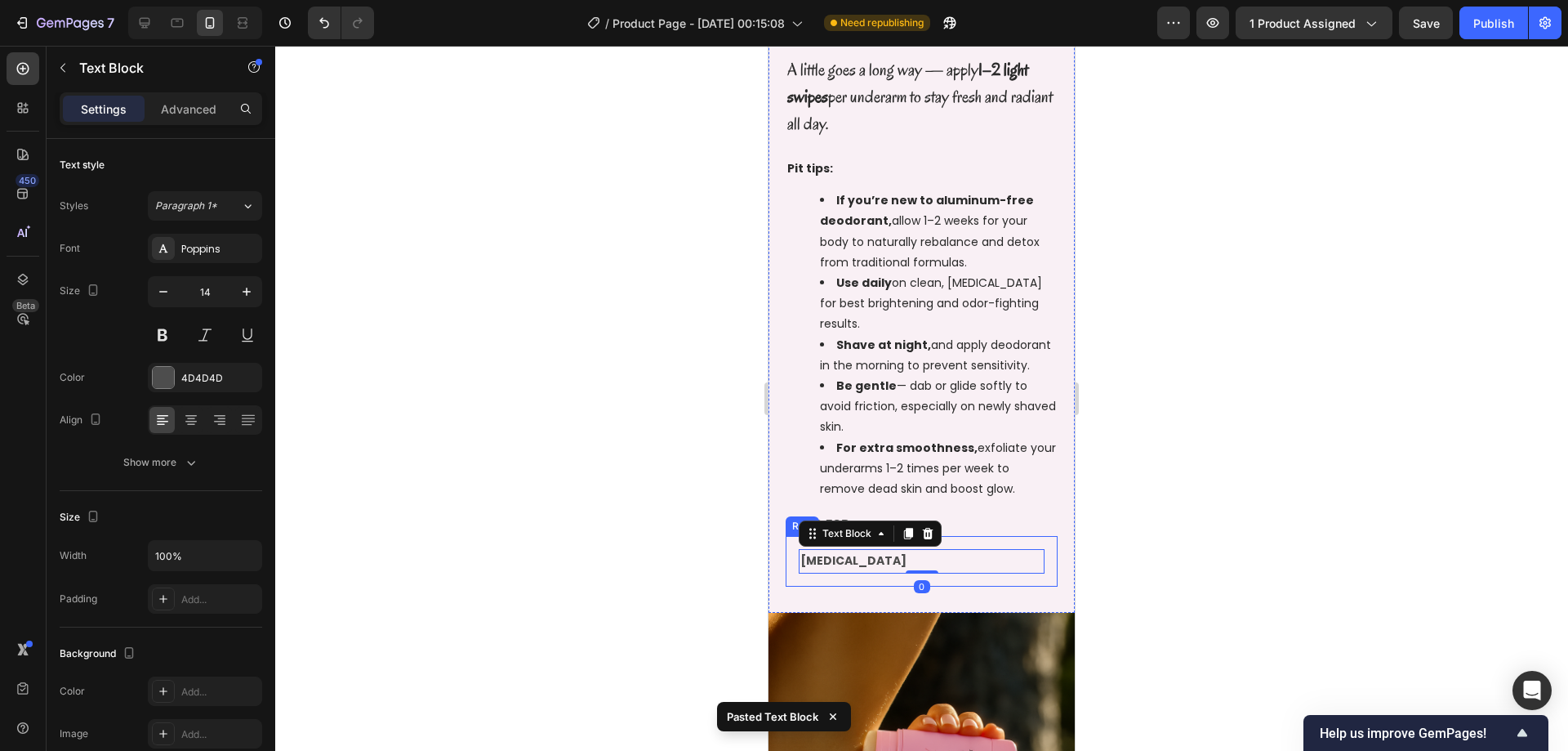
click at [793, 563] on div "[MEDICAL_DATA] Text Block 0 Row" at bounding box center [921, 561] width 272 height 50
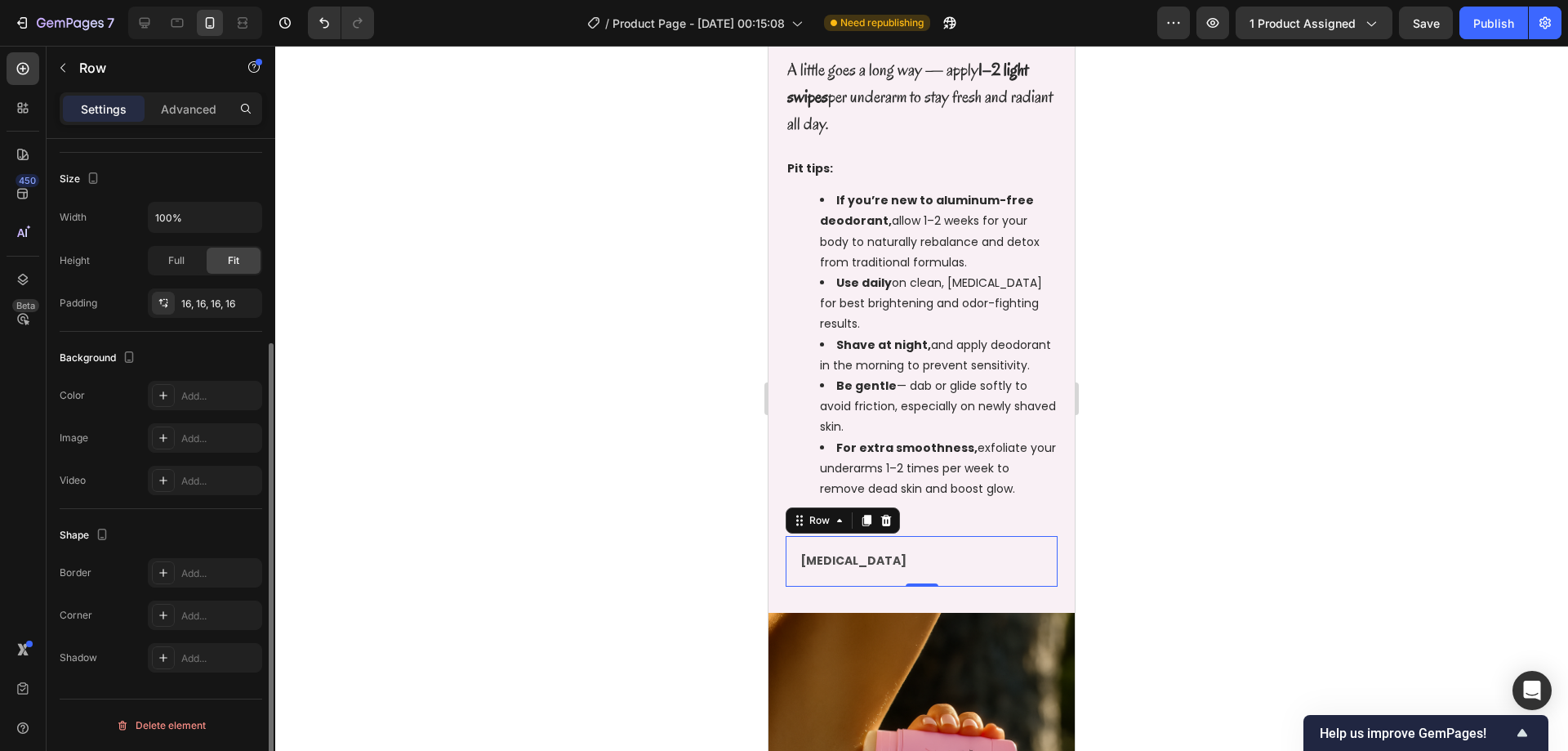
scroll to position [214, 0]
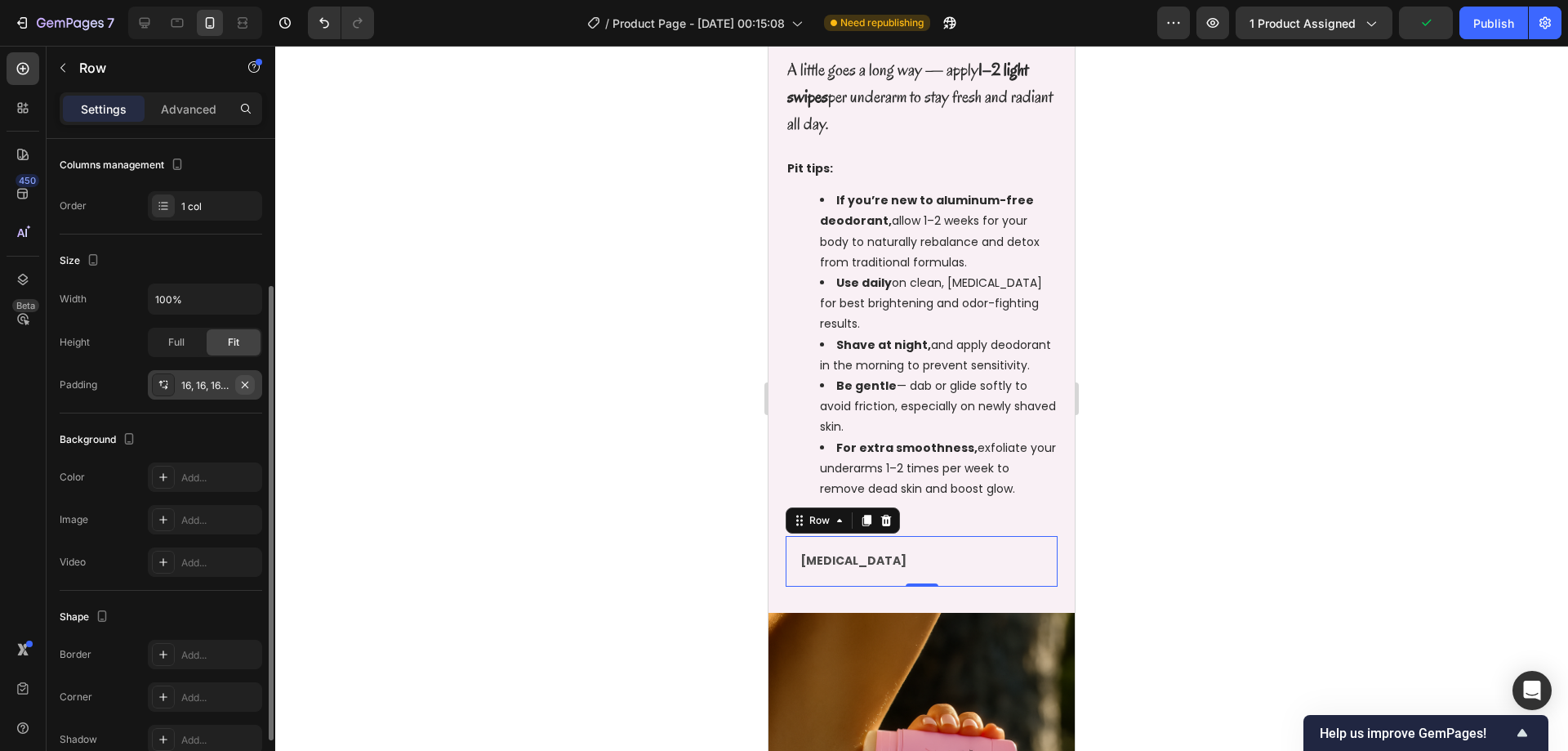
click at [248, 390] on icon "button" at bounding box center [245, 385] width 13 height 13
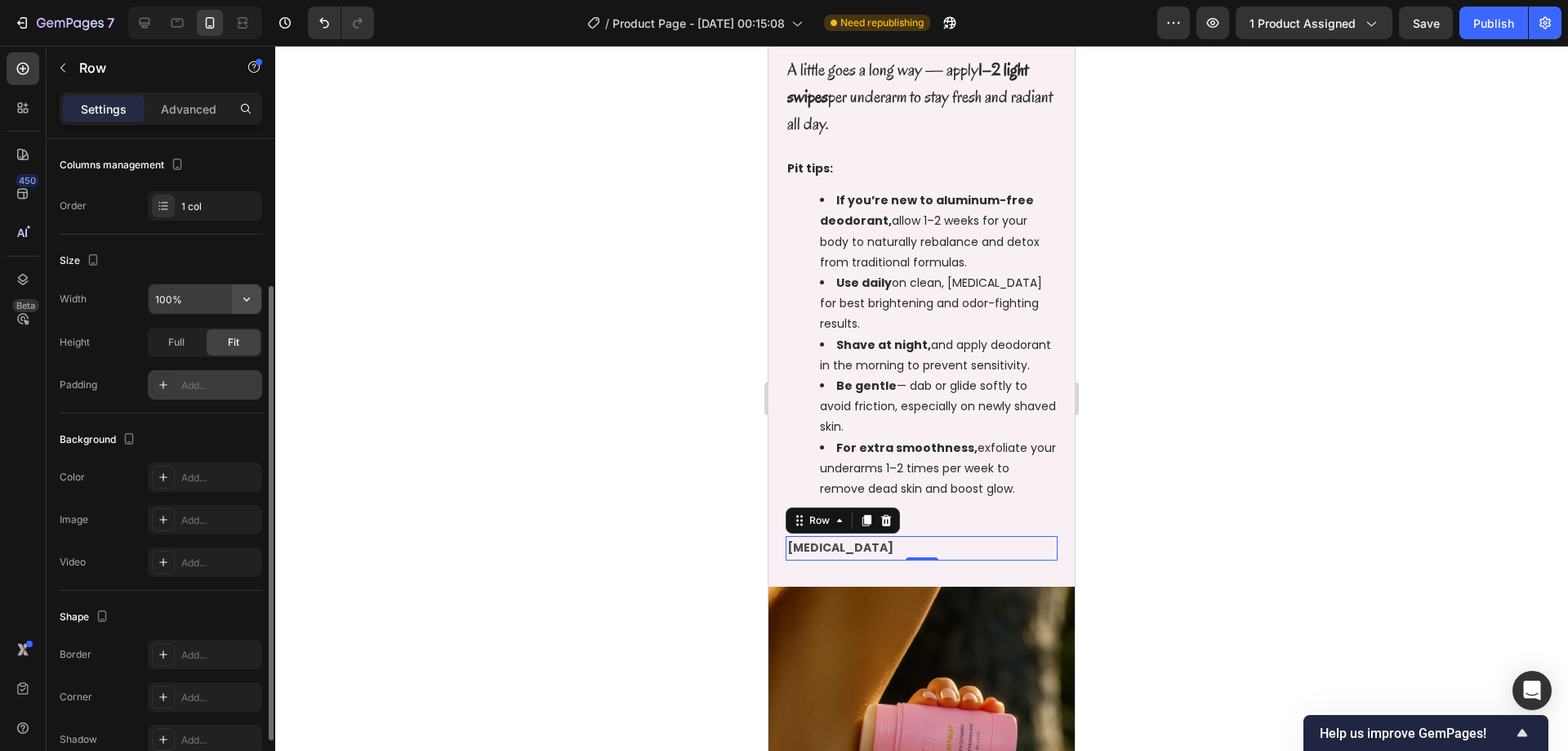
click at [245, 302] on icon "button" at bounding box center [247, 299] width 16 height 16
click at [192, 304] on input "100%" at bounding box center [205, 299] width 113 height 30
click at [238, 295] on button "button" at bounding box center [247, 299] width 30 height 30
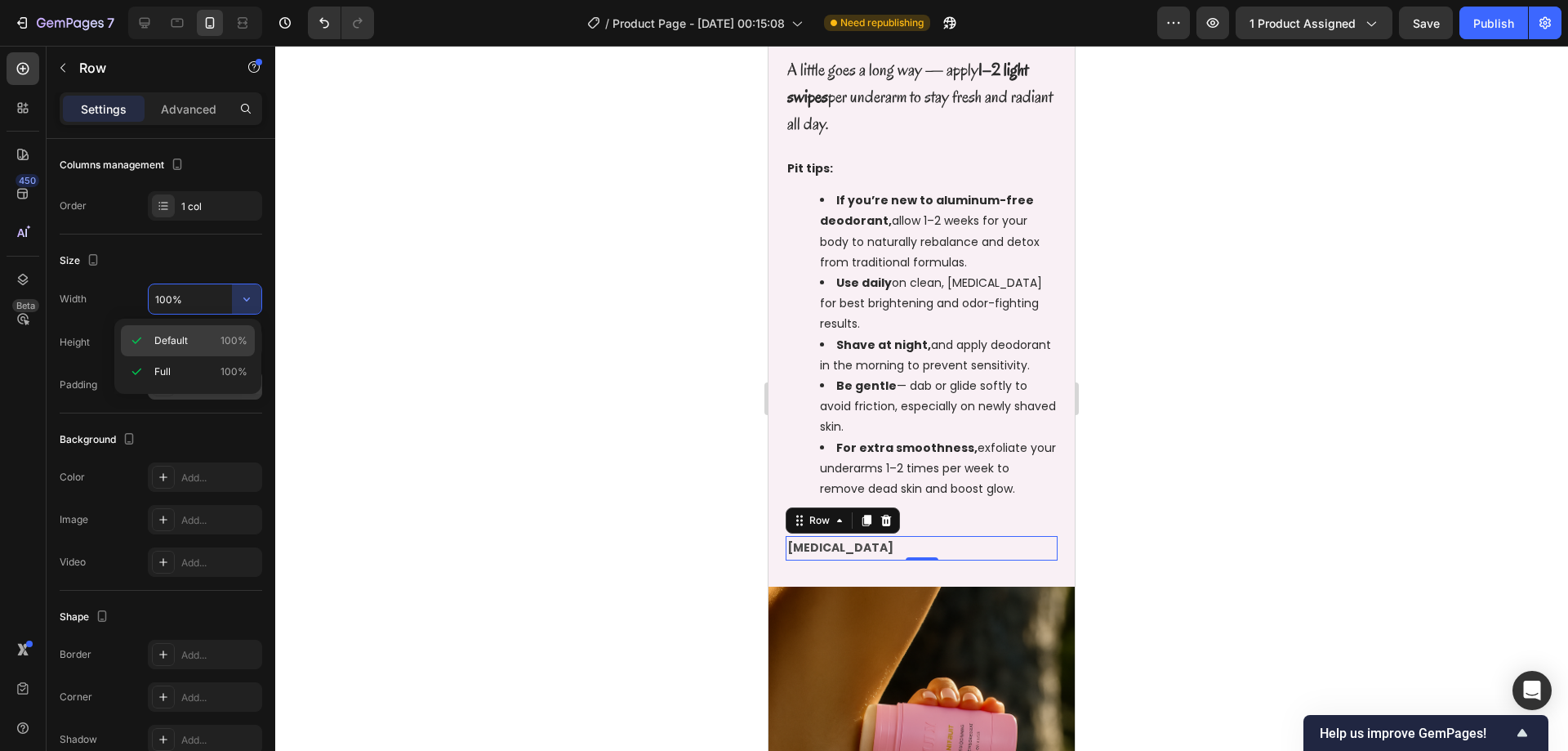
click at [208, 345] on p "Default 100%" at bounding box center [201, 341] width 93 height 15
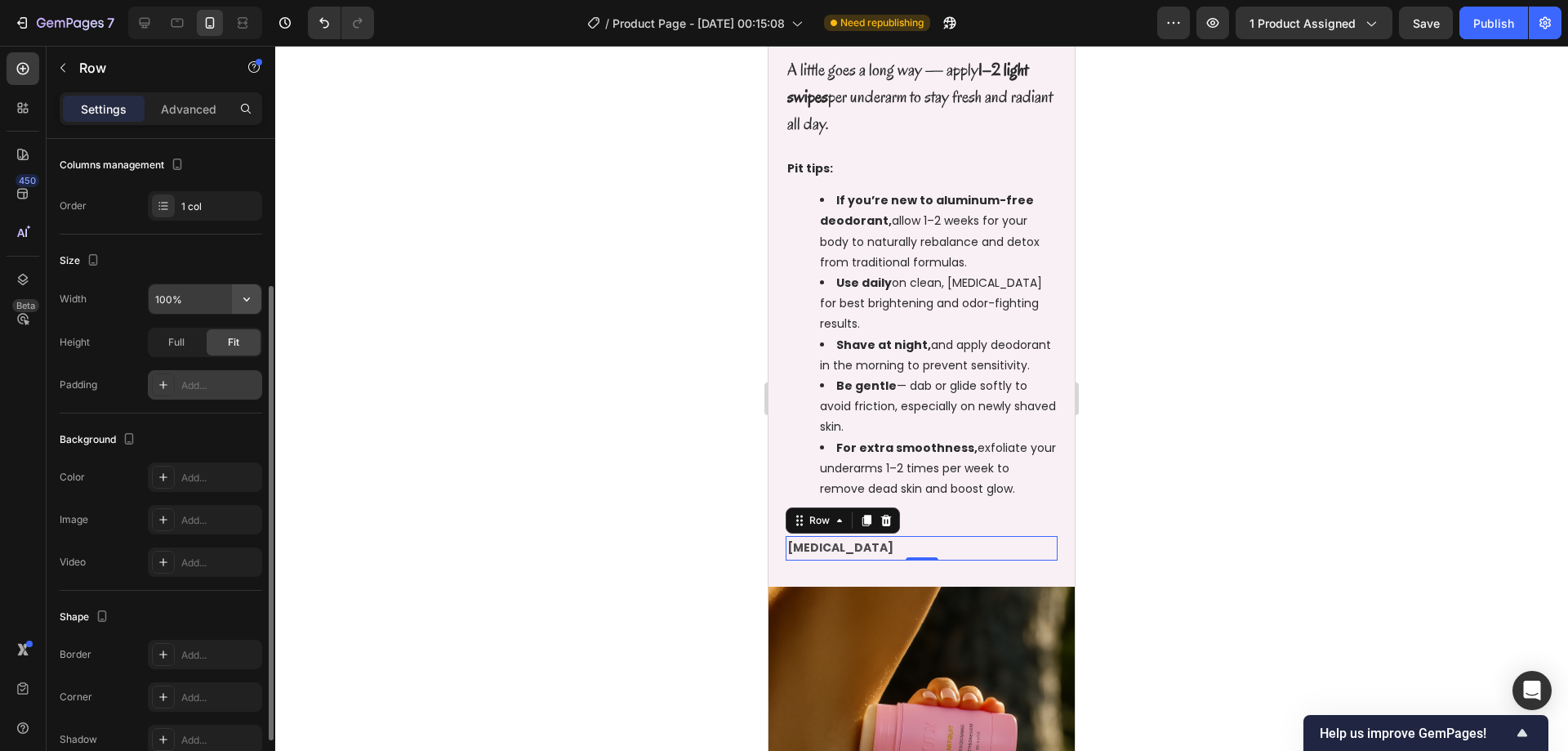
click at [249, 299] on icon "button" at bounding box center [247, 299] width 7 height 4
click at [204, 365] on p "Full 100%" at bounding box center [201, 372] width 93 height 15
click at [183, 349] on span "Full" at bounding box center [177, 342] width 16 height 15
click at [218, 303] on input "100%" at bounding box center [205, 299] width 113 height 30
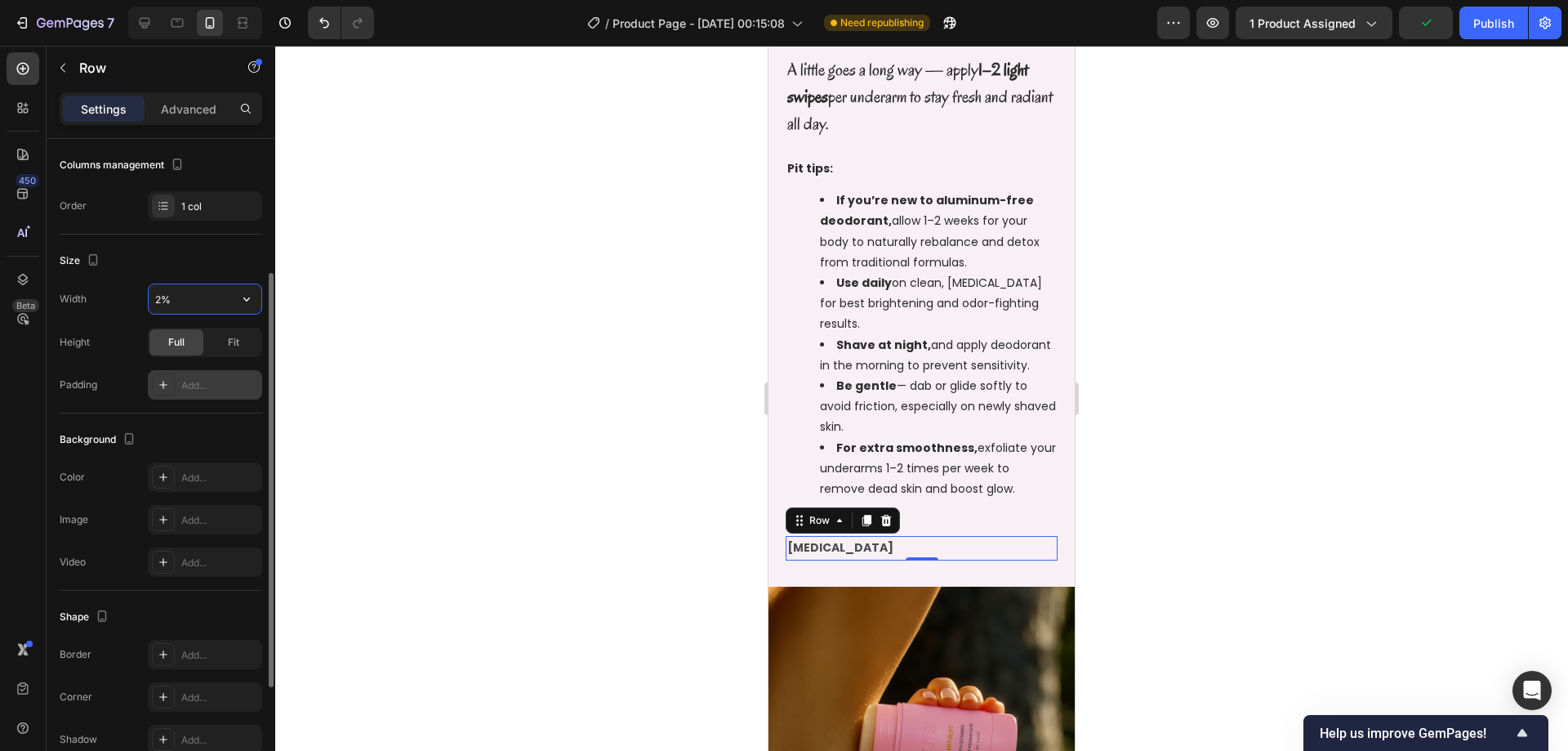
type input "20%"
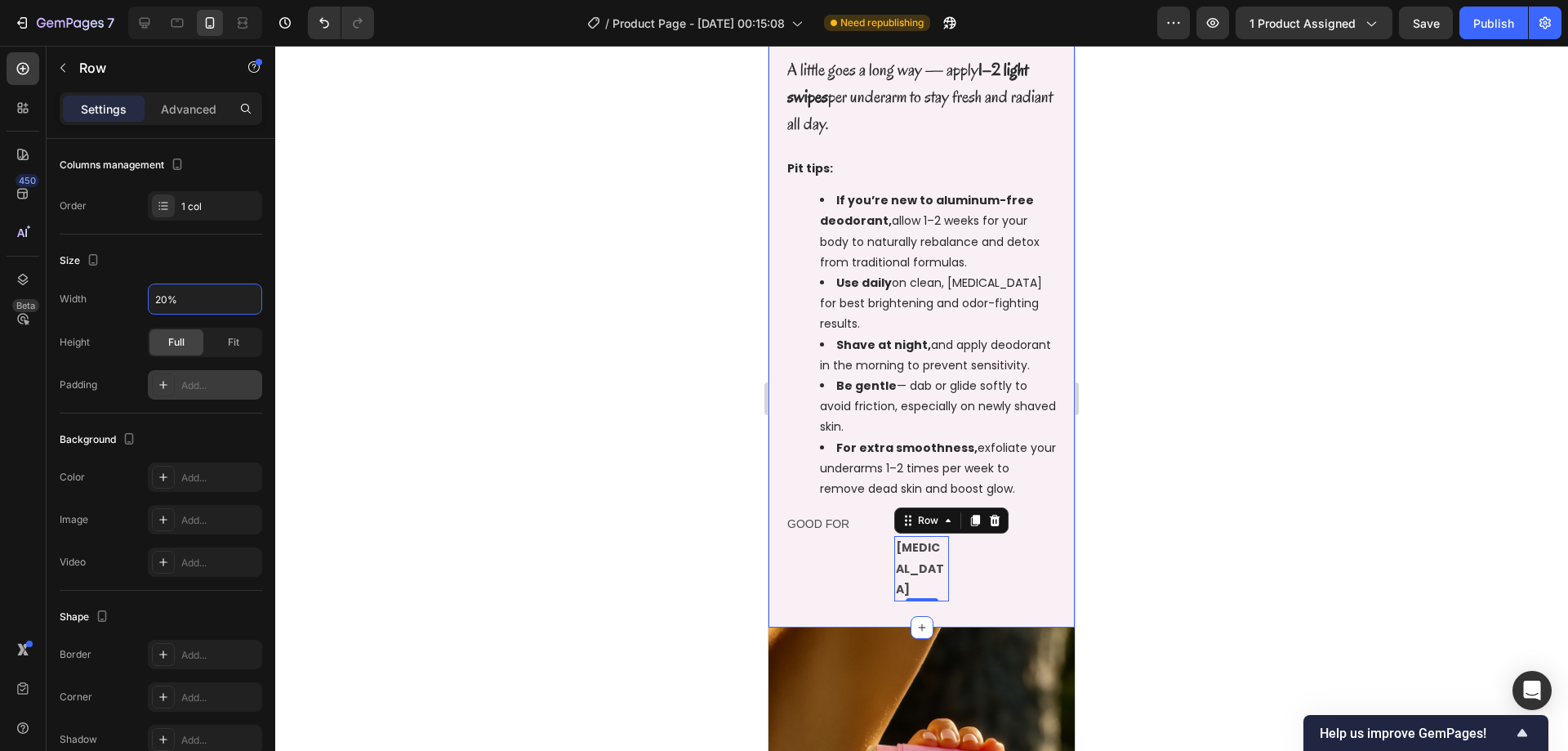
click at [964, 561] on div "How to Use Unicorn Fruit Brightening + Smoothing Deodorant Text Block Row A lit…" at bounding box center [921, 268] width 272 height 665
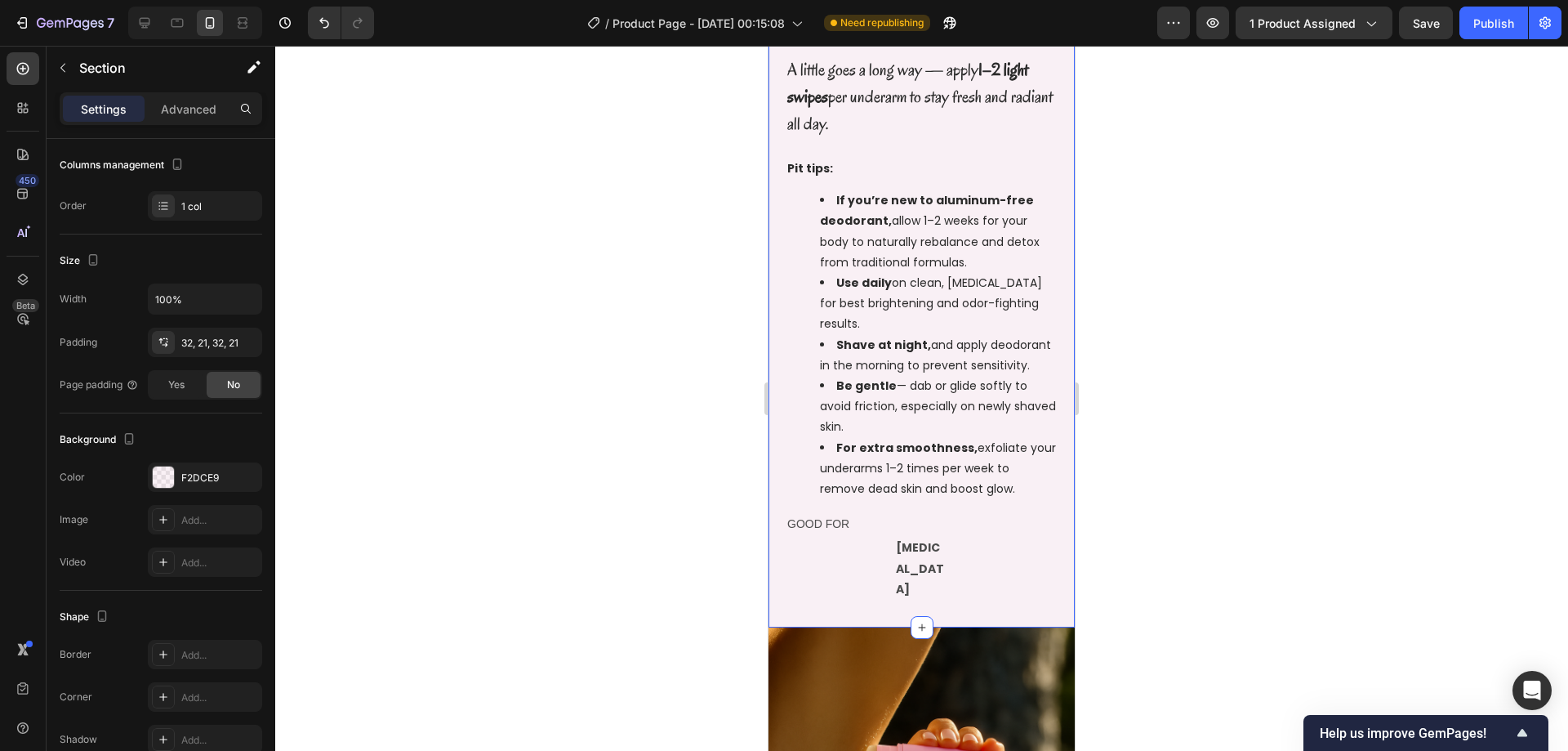
scroll to position [0, 0]
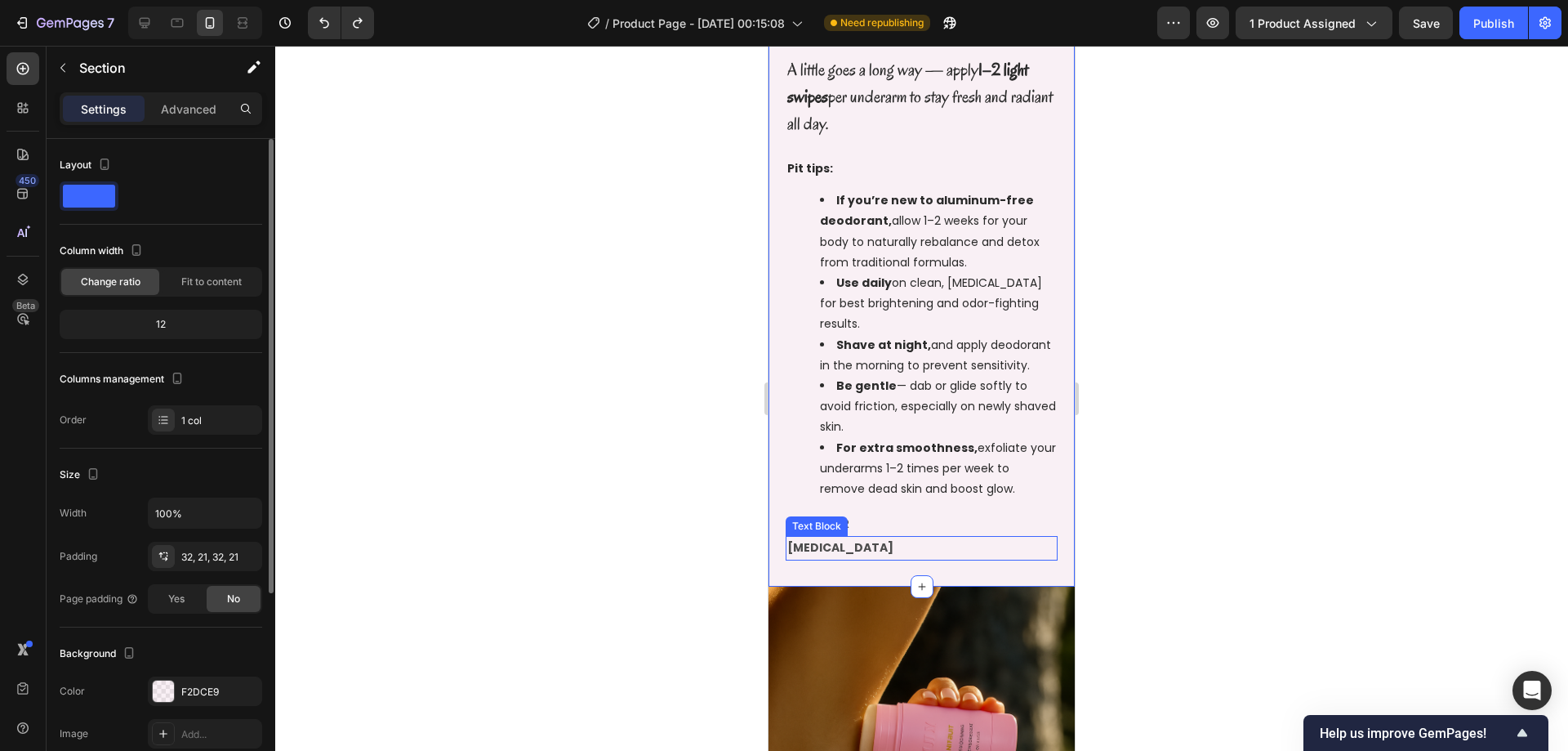
click at [940, 554] on p "[MEDICAL_DATA]" at bounding box center [921, 547] width 269 height 21
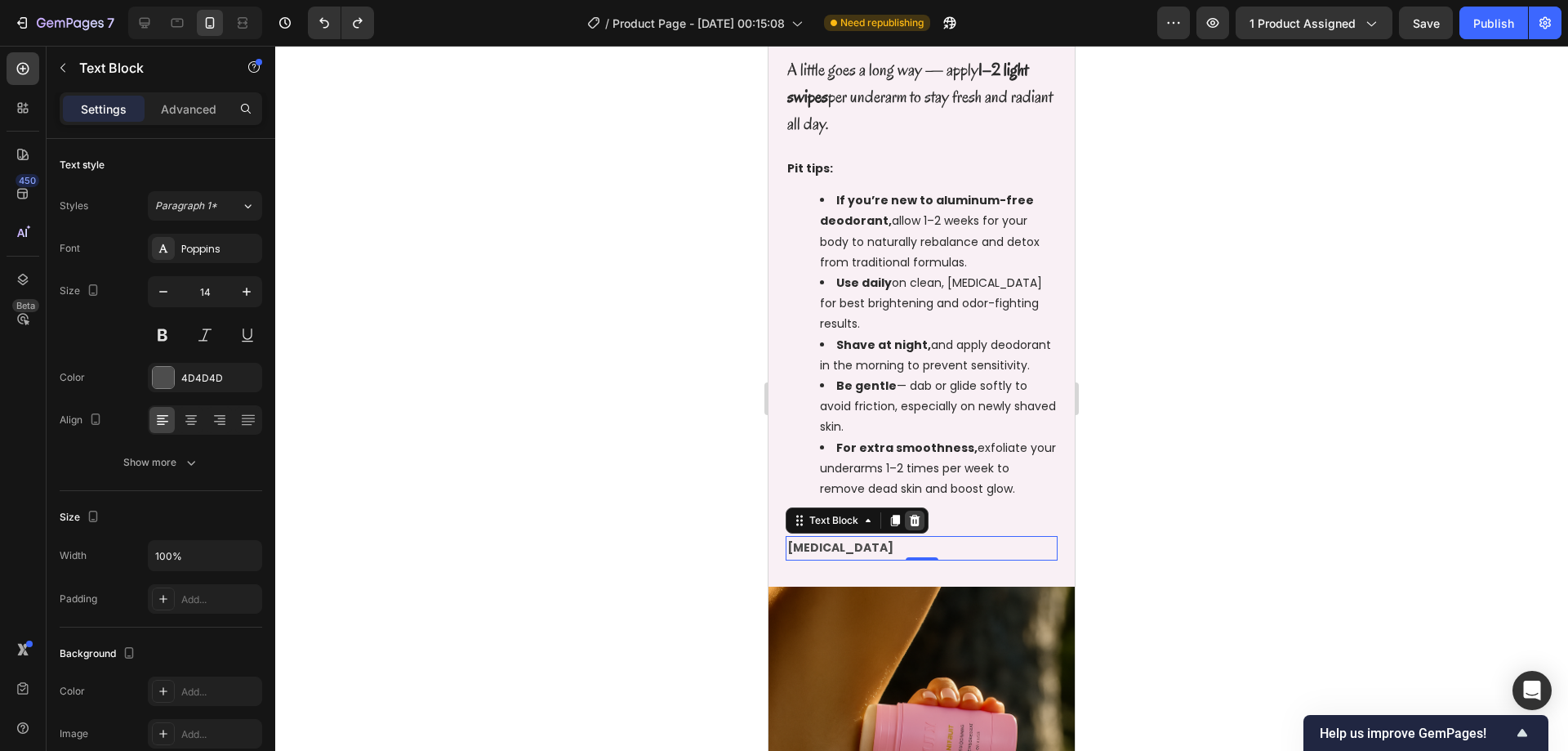
click at [917, 516] on icon at bounding box center [914, 521] width 13 height 13
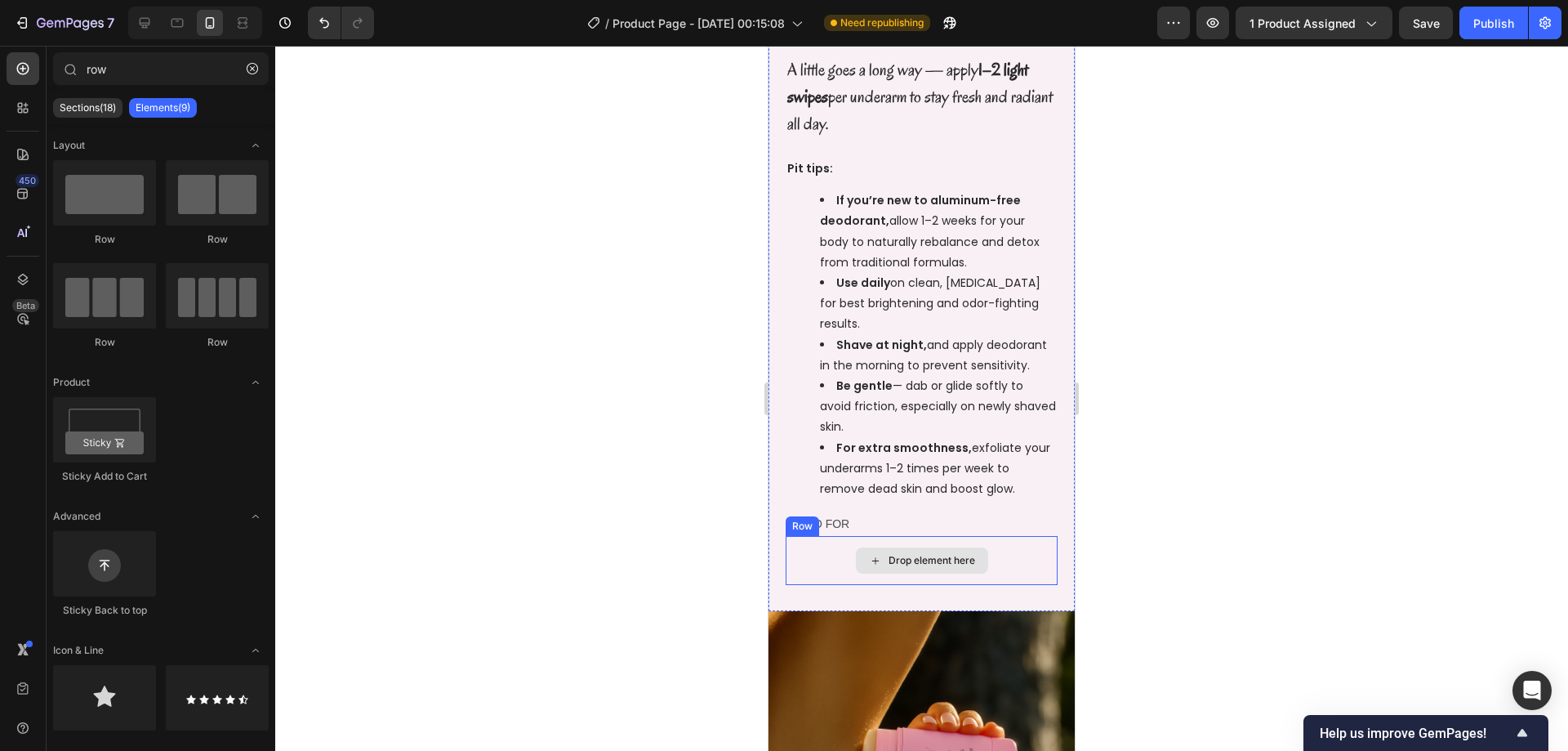
drag, startPoint x: 835, startPoint y: 553, endPoint x: 867, endPoint y: 535, distance: 36.7
click at [835, 553] on div "Drop element here" at bounding box center [921, 561] width 272 height 49
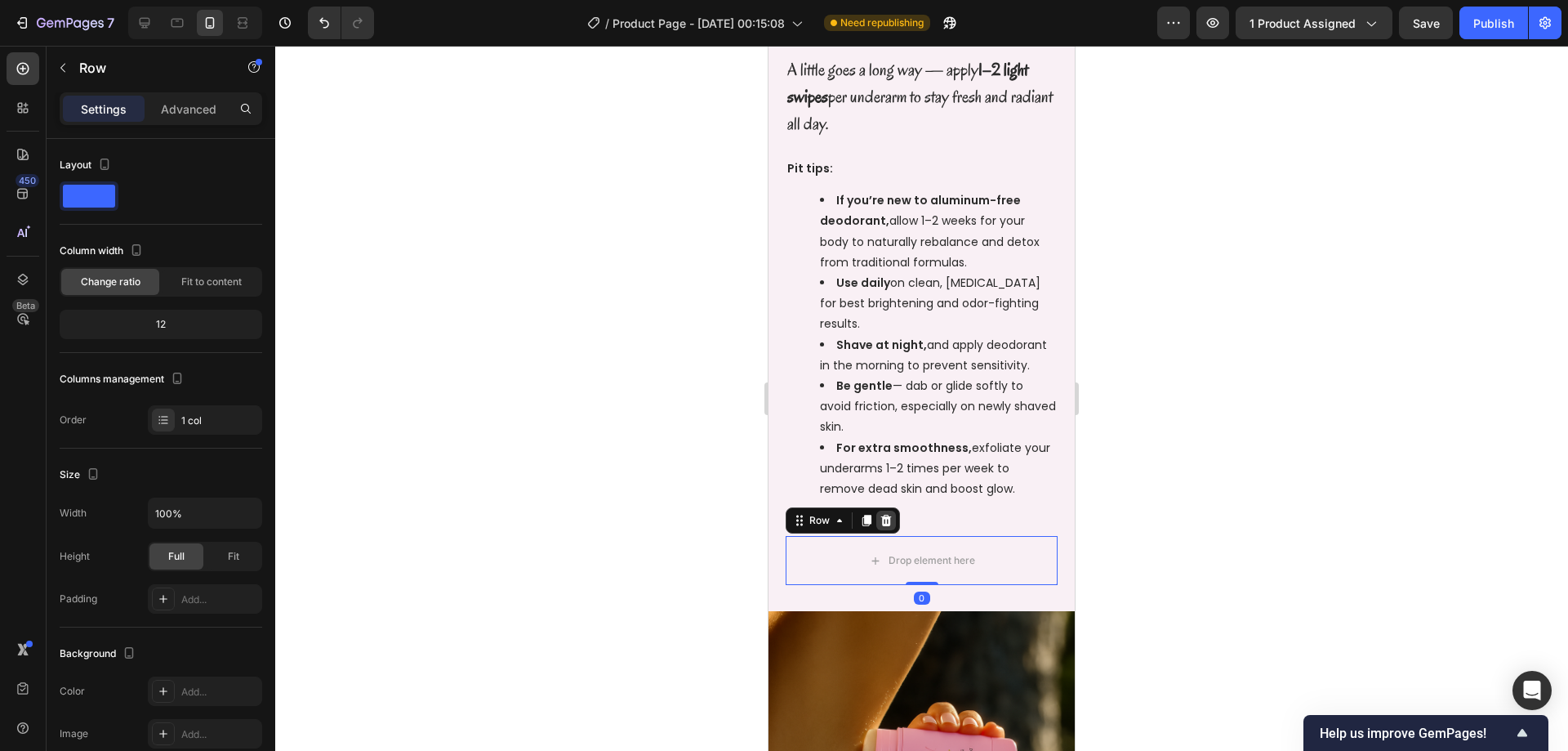
click at [887, 513] on div at bounding box center [886, 521] width 20 height 20
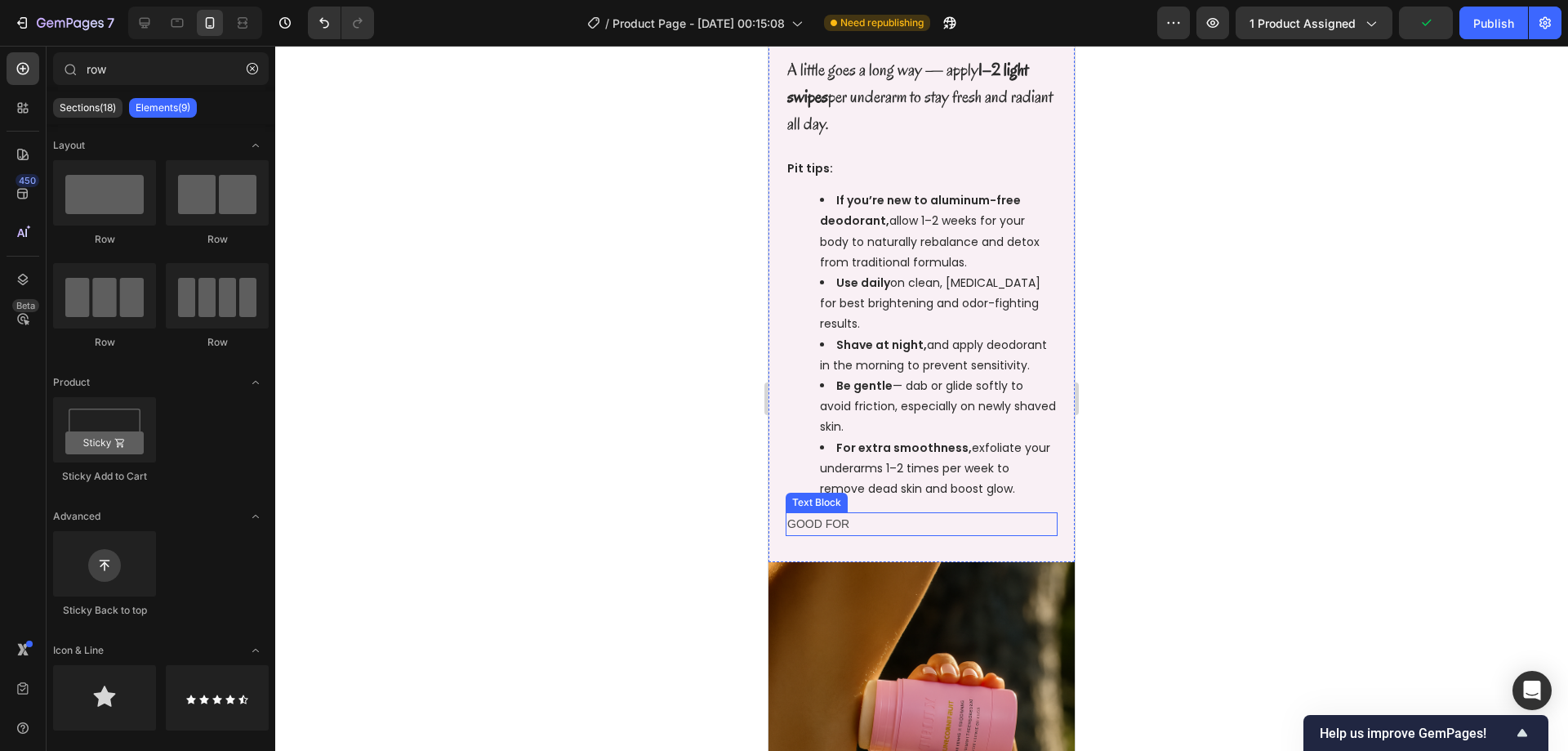
click at [830, 518] on p "GOOD FOR" at bounding box center [921, 524] width 269 height 21
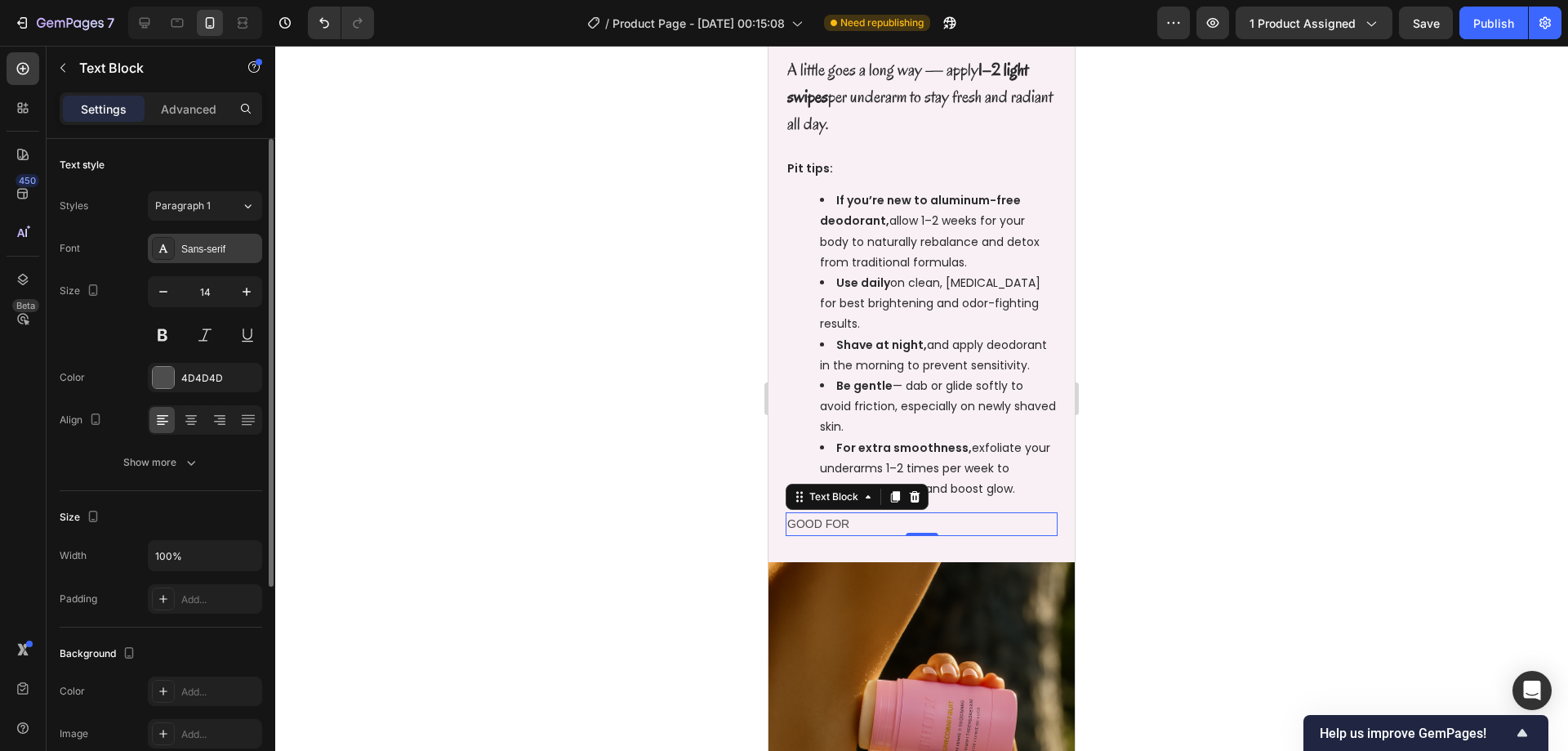
click at [187, 256] on div "Sans-serif" at bounding box center [219, 249] width 76 height 15
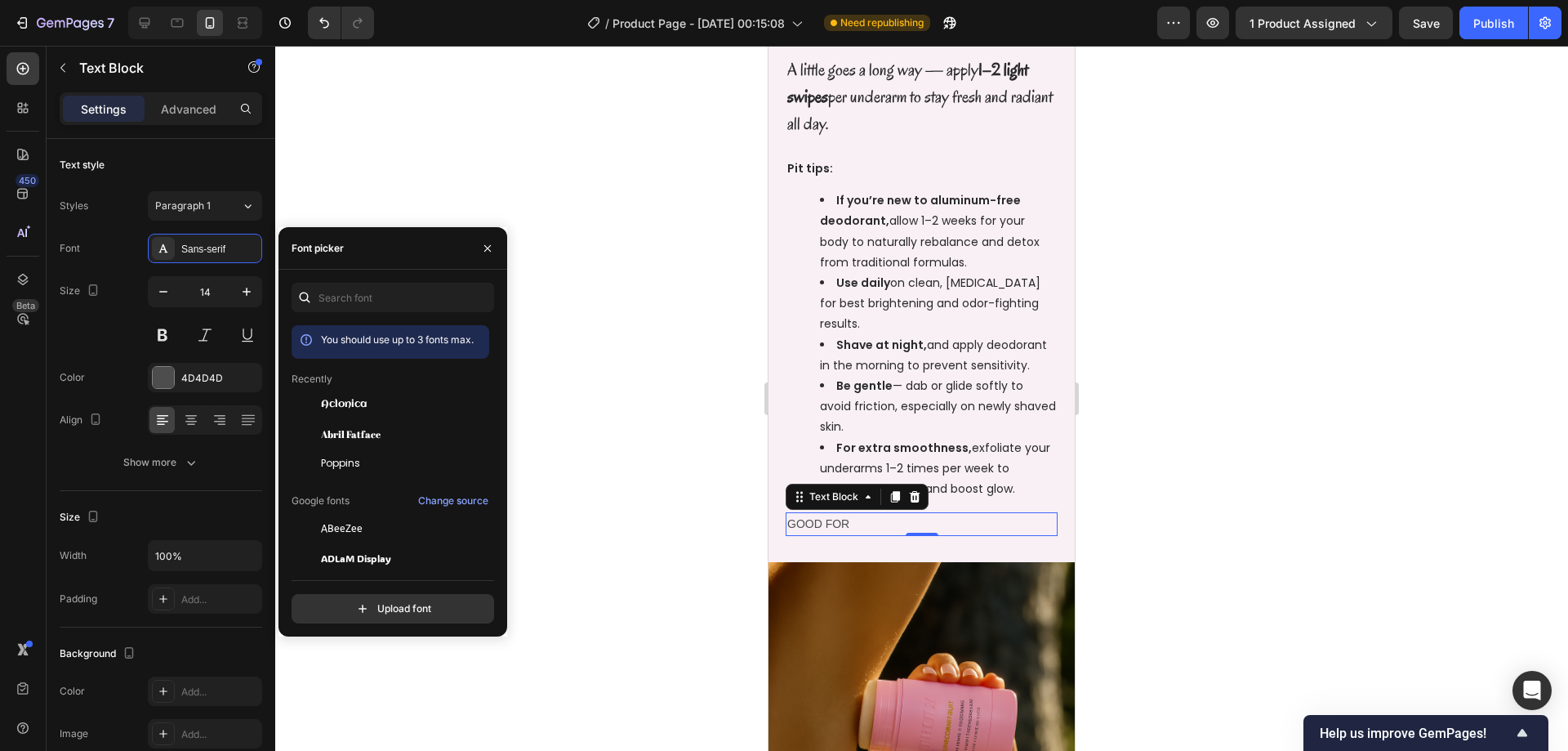
click at [447, 109] on div at bounding box center [922, 398] width 1293 height 705
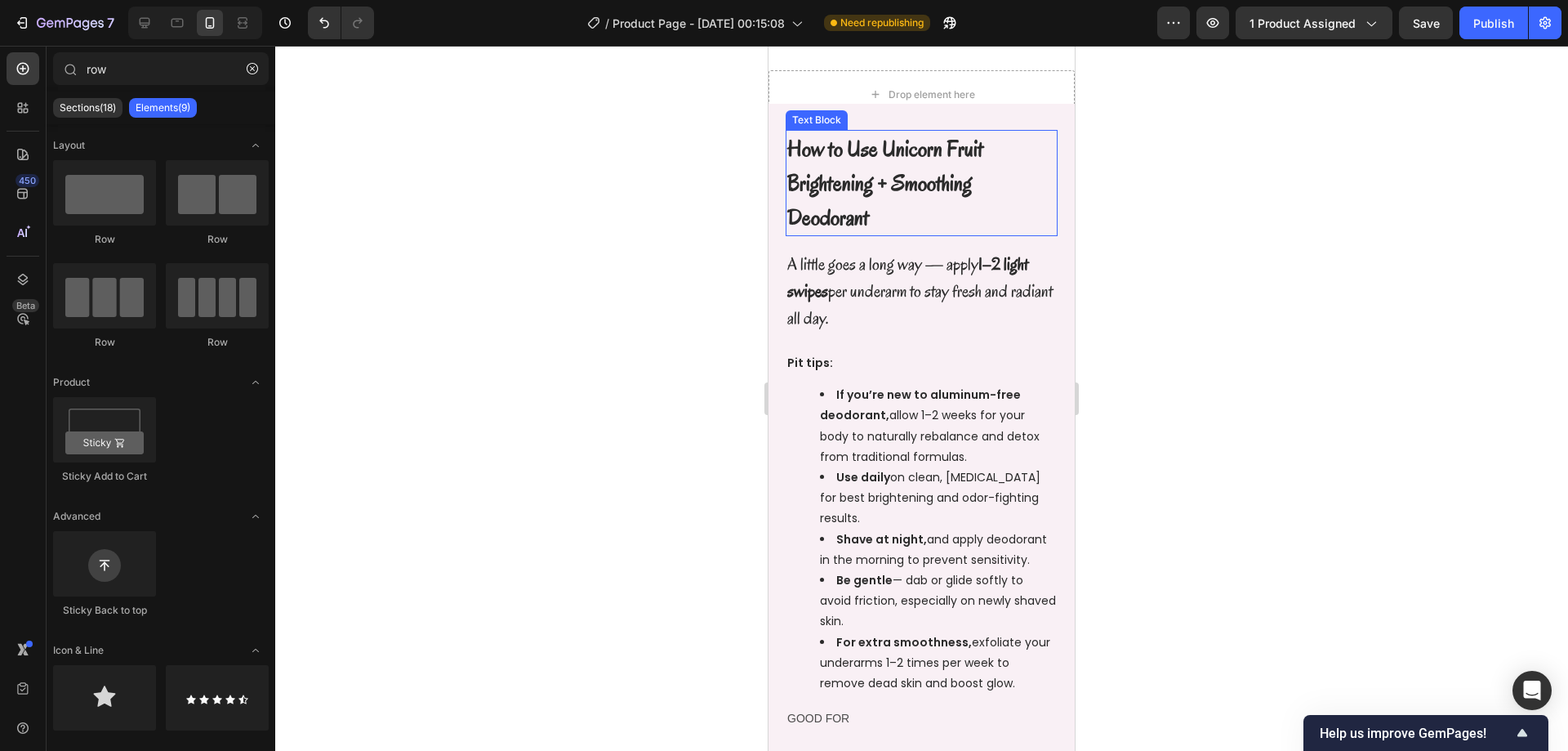
scroll to position [1048, 0]
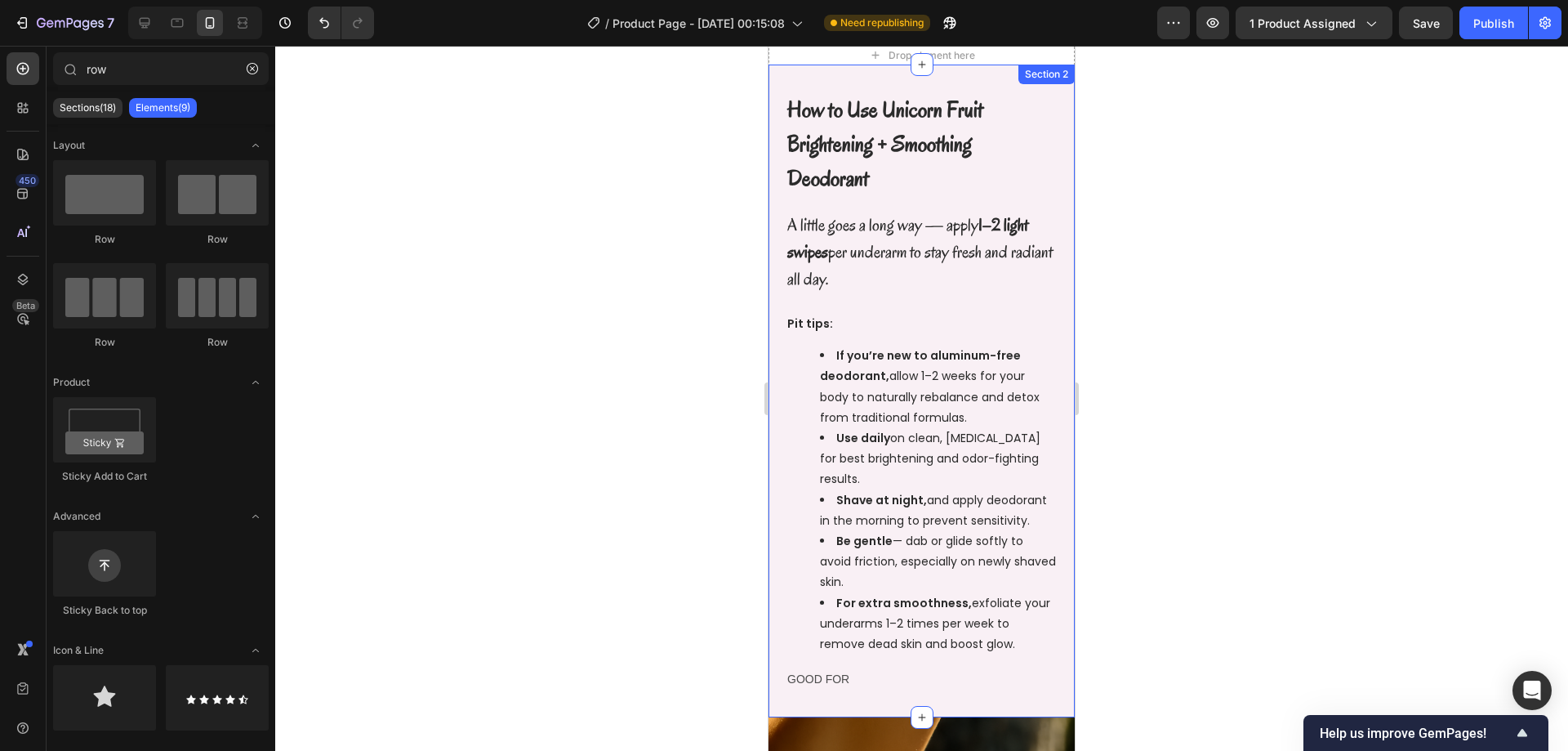
click at [816, 679] on p "GOOD FOR" at bounding box center [921, 679] width 269 height 21
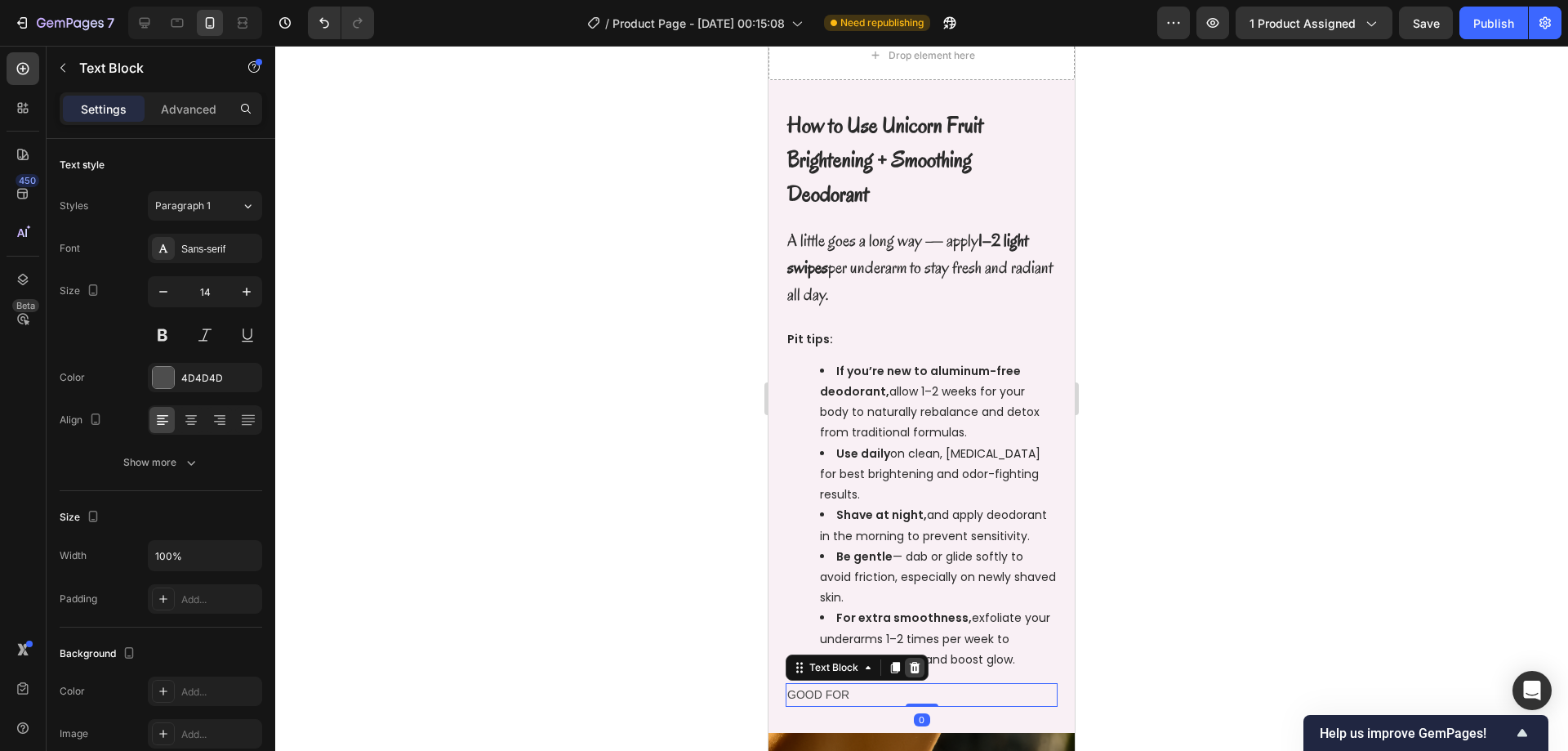
click at [914, 661] on icon at bounding box center [914, 667] width 11 height 12
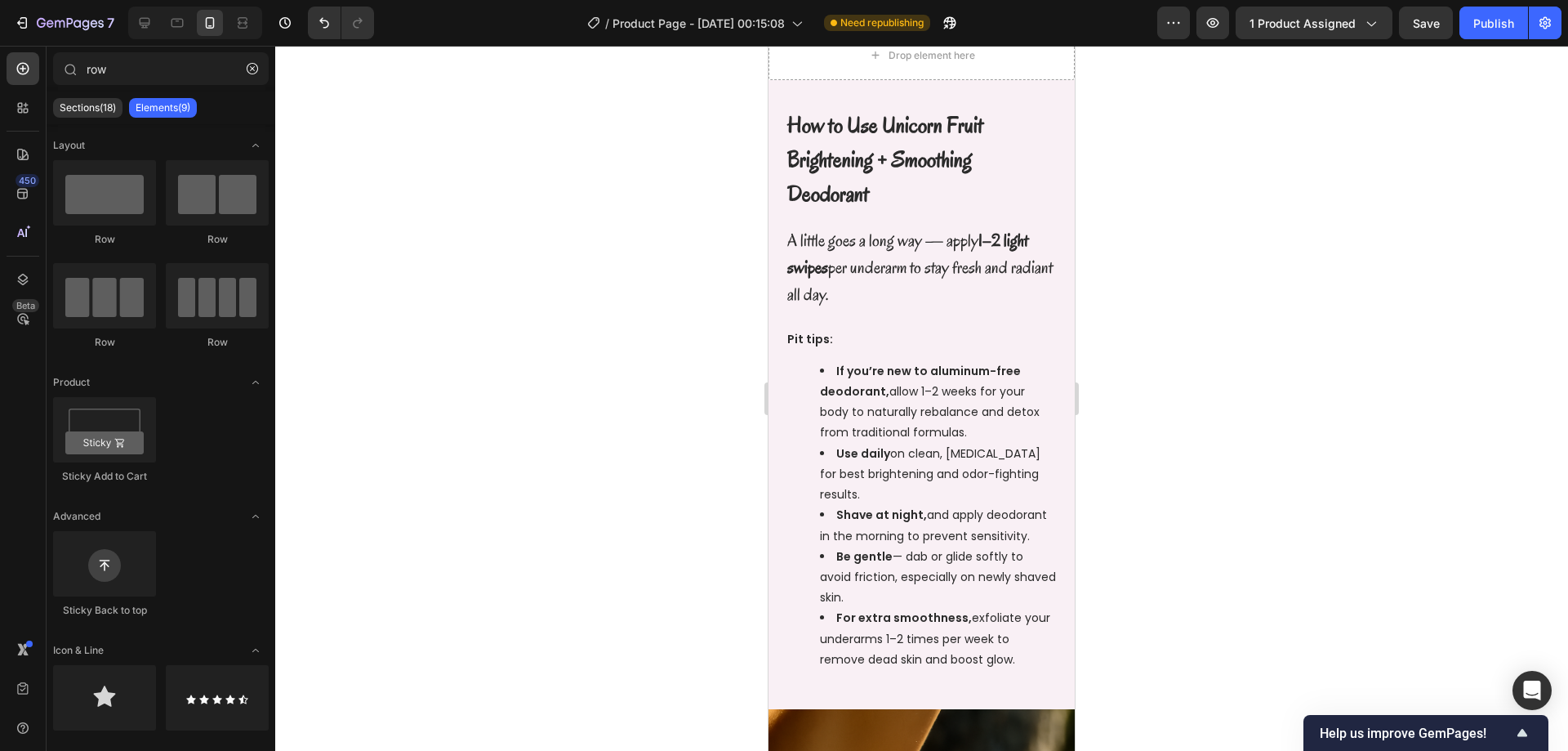
click at [1170, 329] on div at bounding box center [922, 398] width 1293 height 705
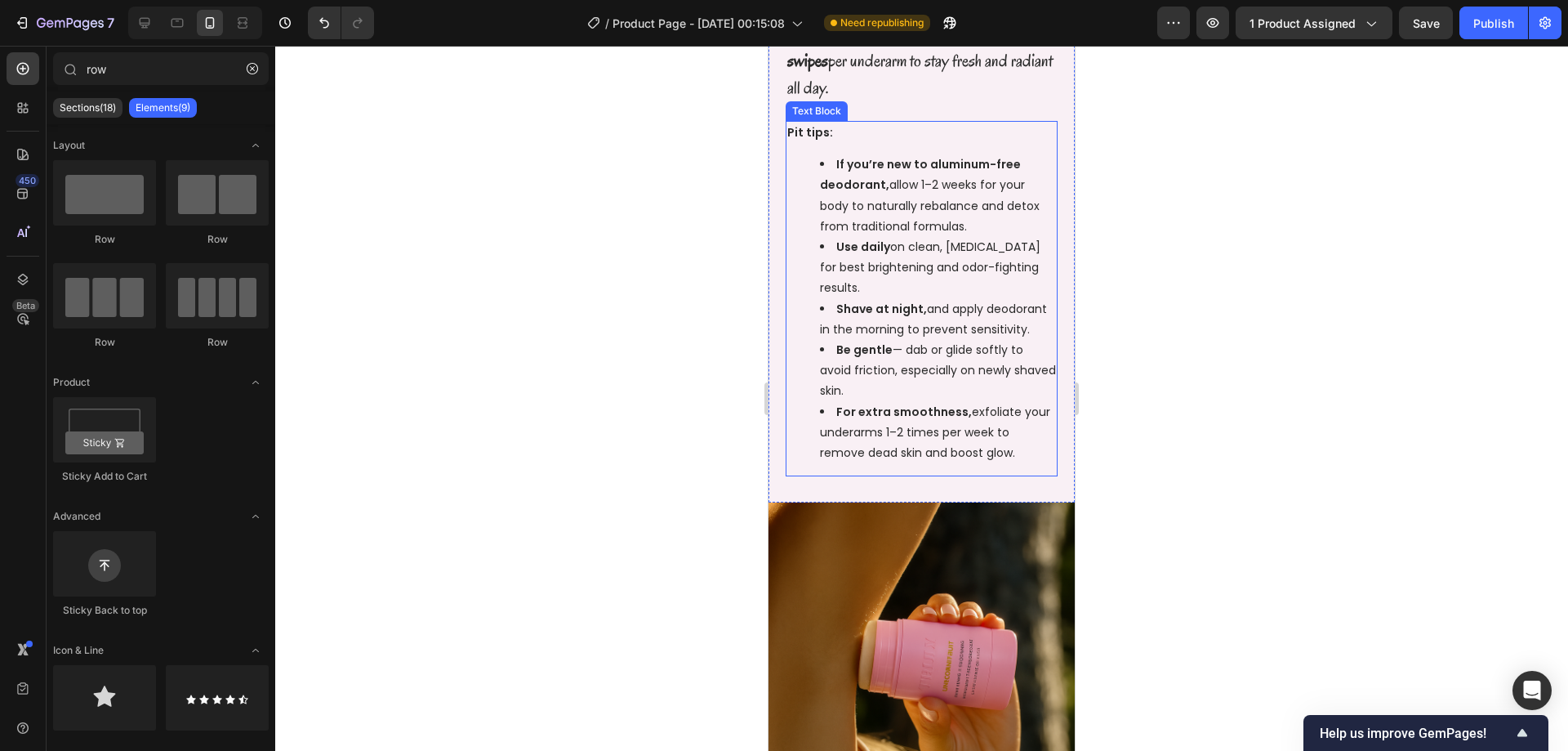
scroll to position [1375, 0]
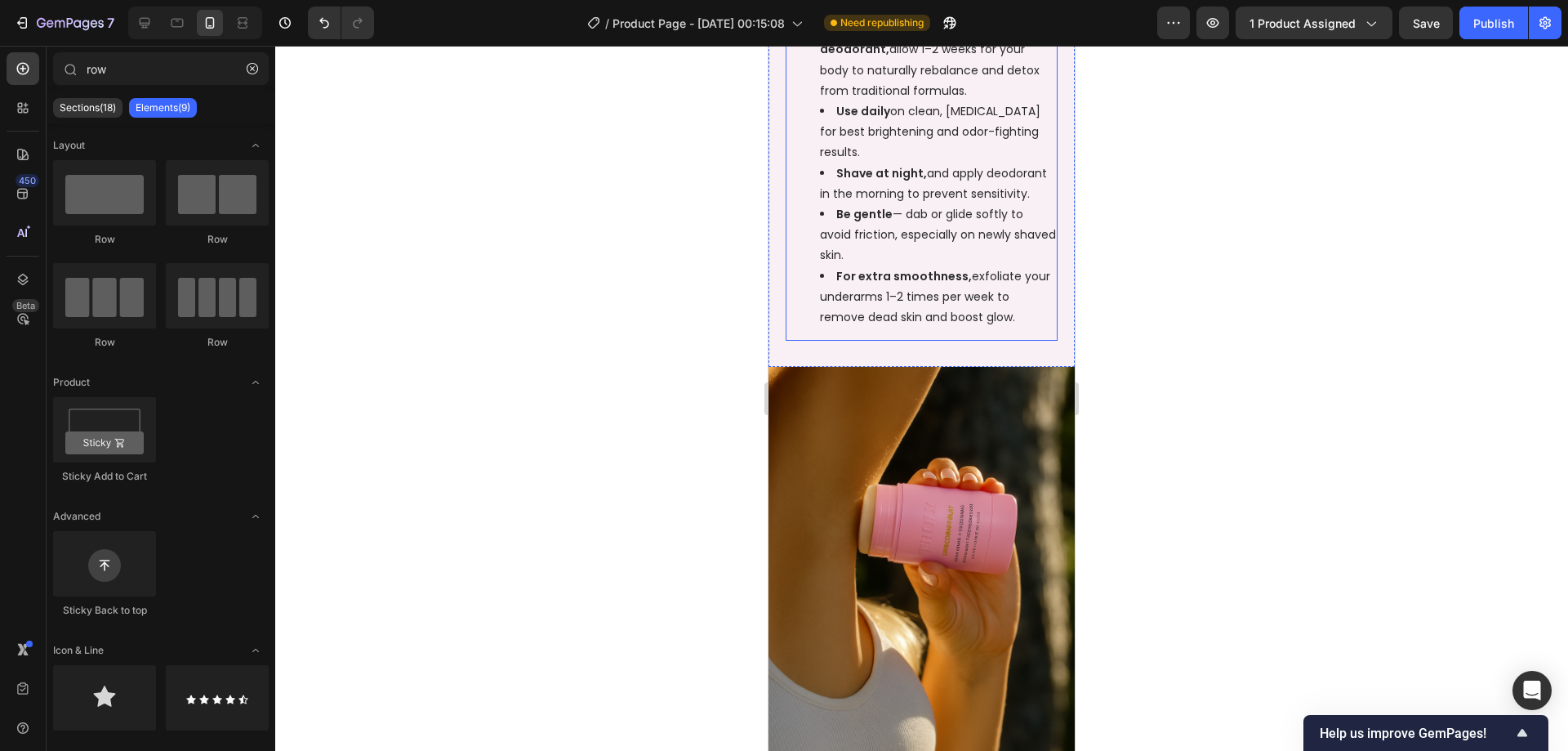
click at [817, 336] on div "Pit tips: If you’re new to aluminum-free deodorant, allow 1–2 weeks for your bo…" at bounding box center [921, 163] width 272 height 355
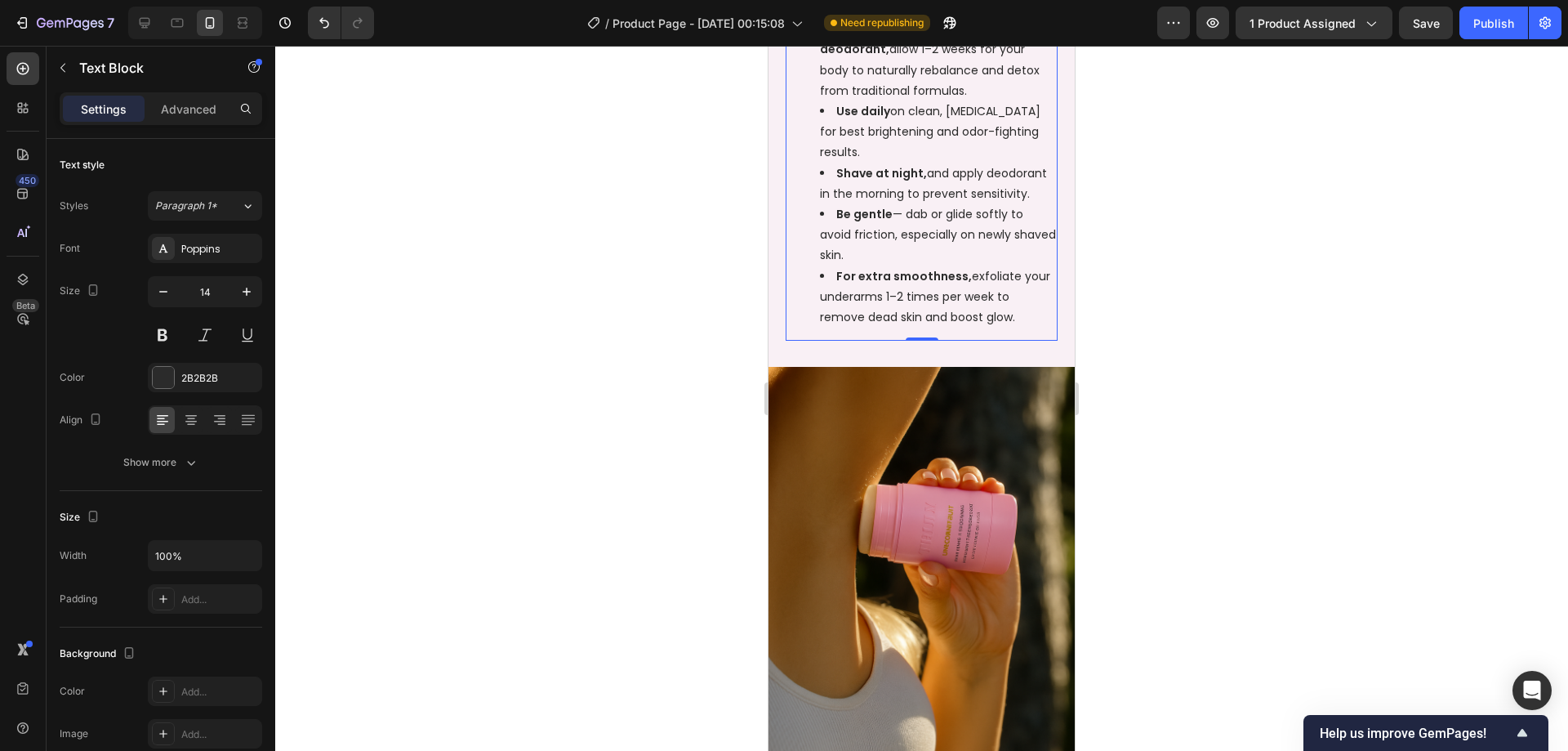
click at [809, 341] on div "Pit tips: If you’re new to aluminum-free deodorant, allow 1–2 weeks for your bo…" at bounding box center [921, 163] width 272 height 355
click at [896, 364] on div "How to Use Unicorn Fruit Brightening + Smoothing Deodorant Text Block Row A lit…" at bounding box center [922, 52] width 306 height 629
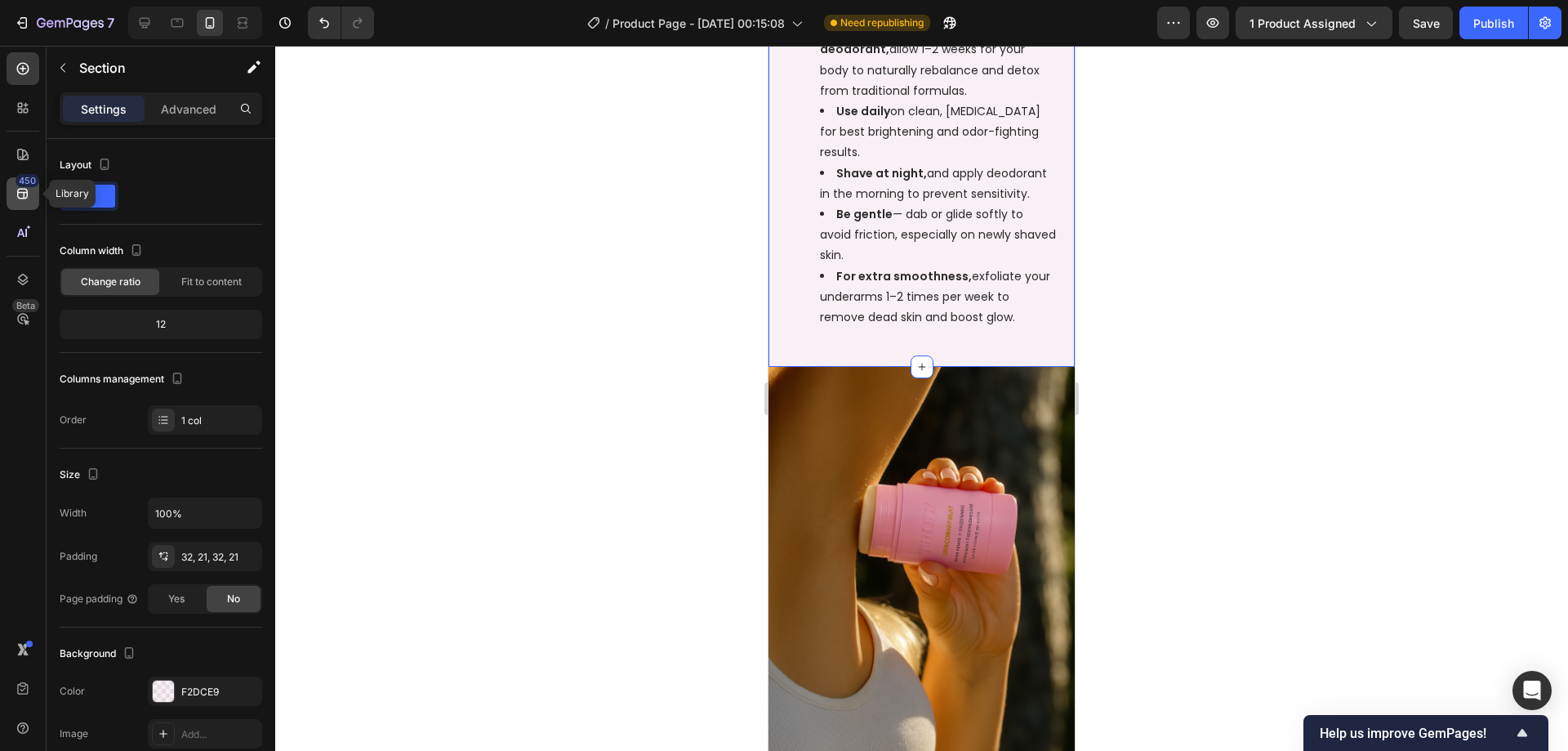
click at [23, 190] on icon at bounding box center [23, 193] width 16 height 16
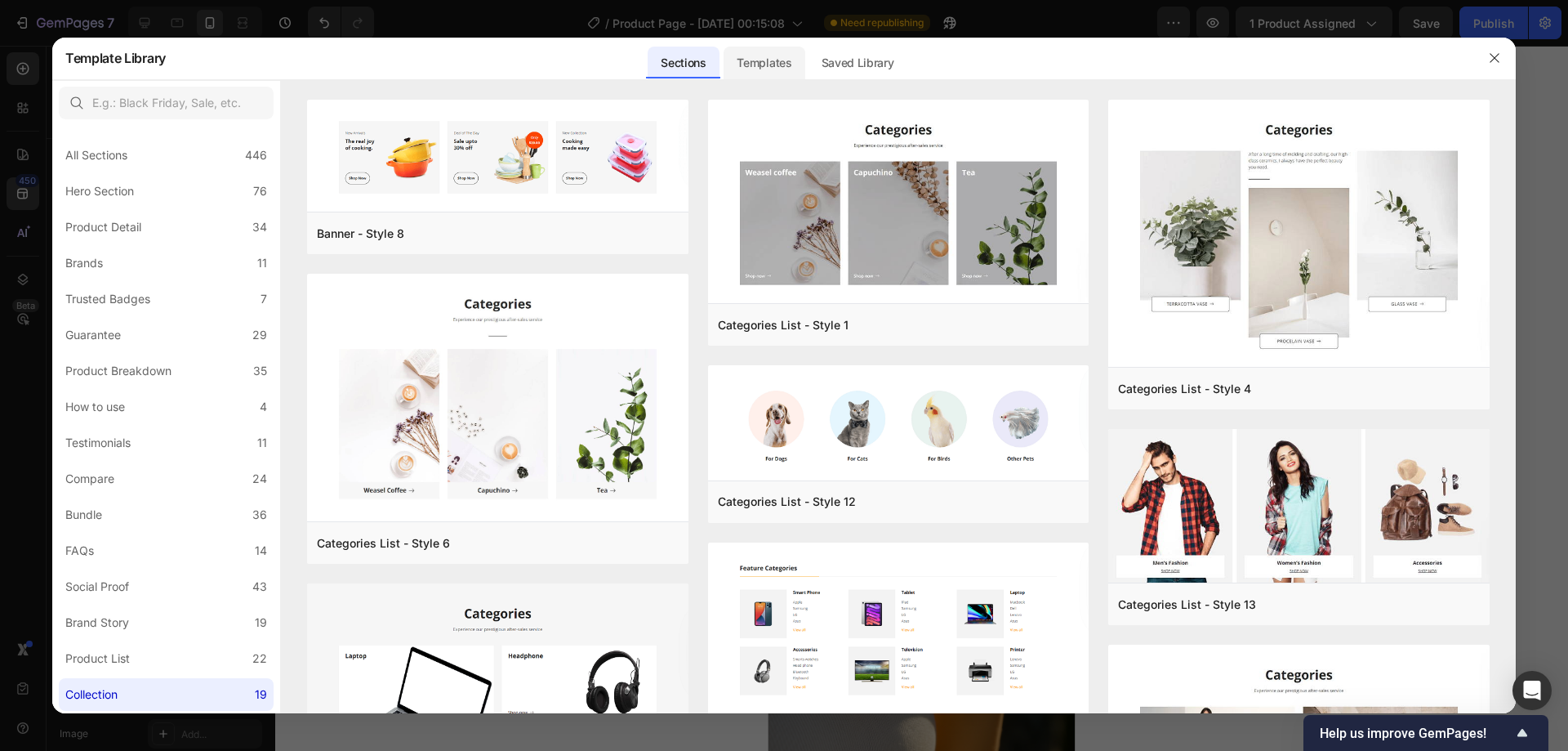
click at [757, 59] on div "Templates" at bounding box center [764, 63] width 81 height 33
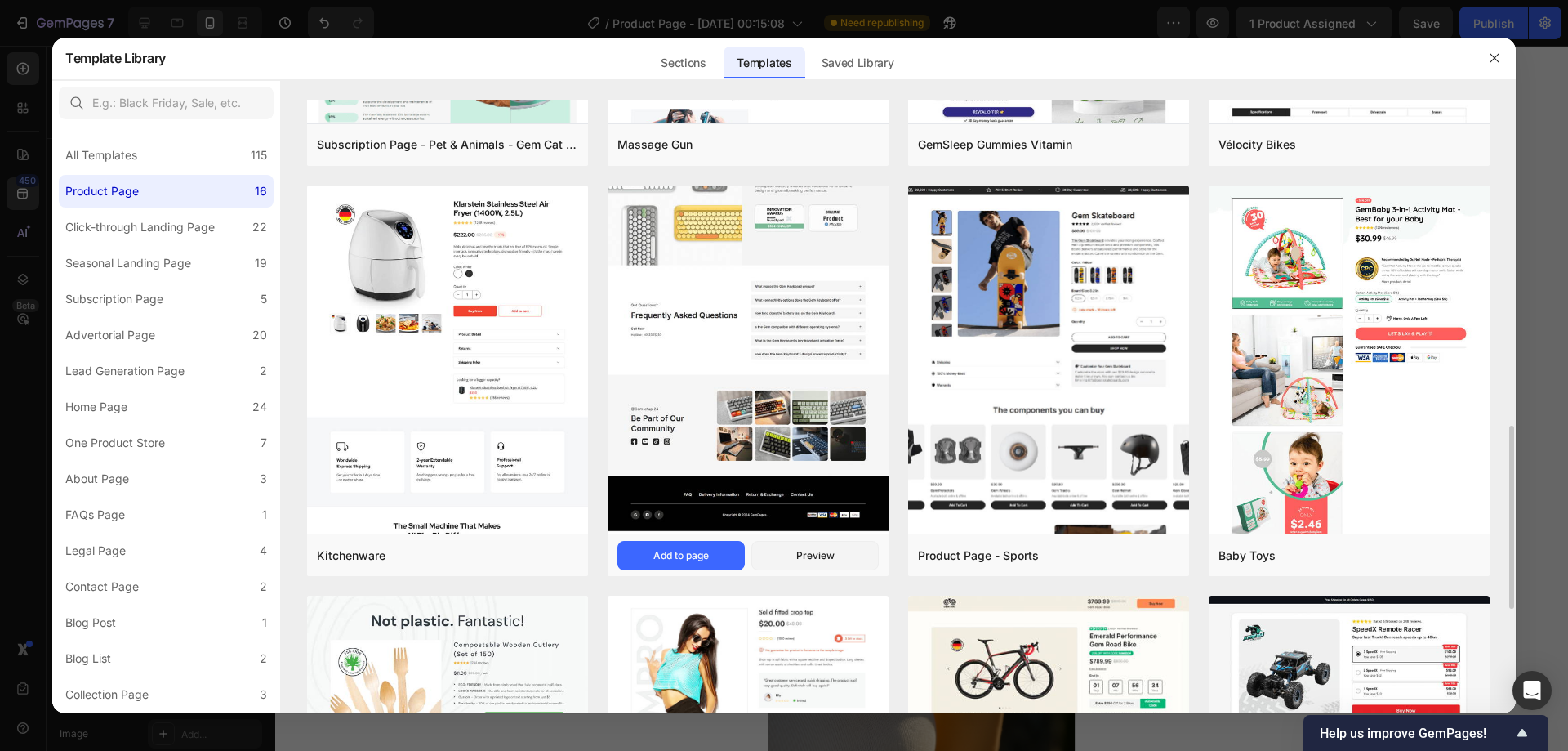
scroll to position [898, 0]
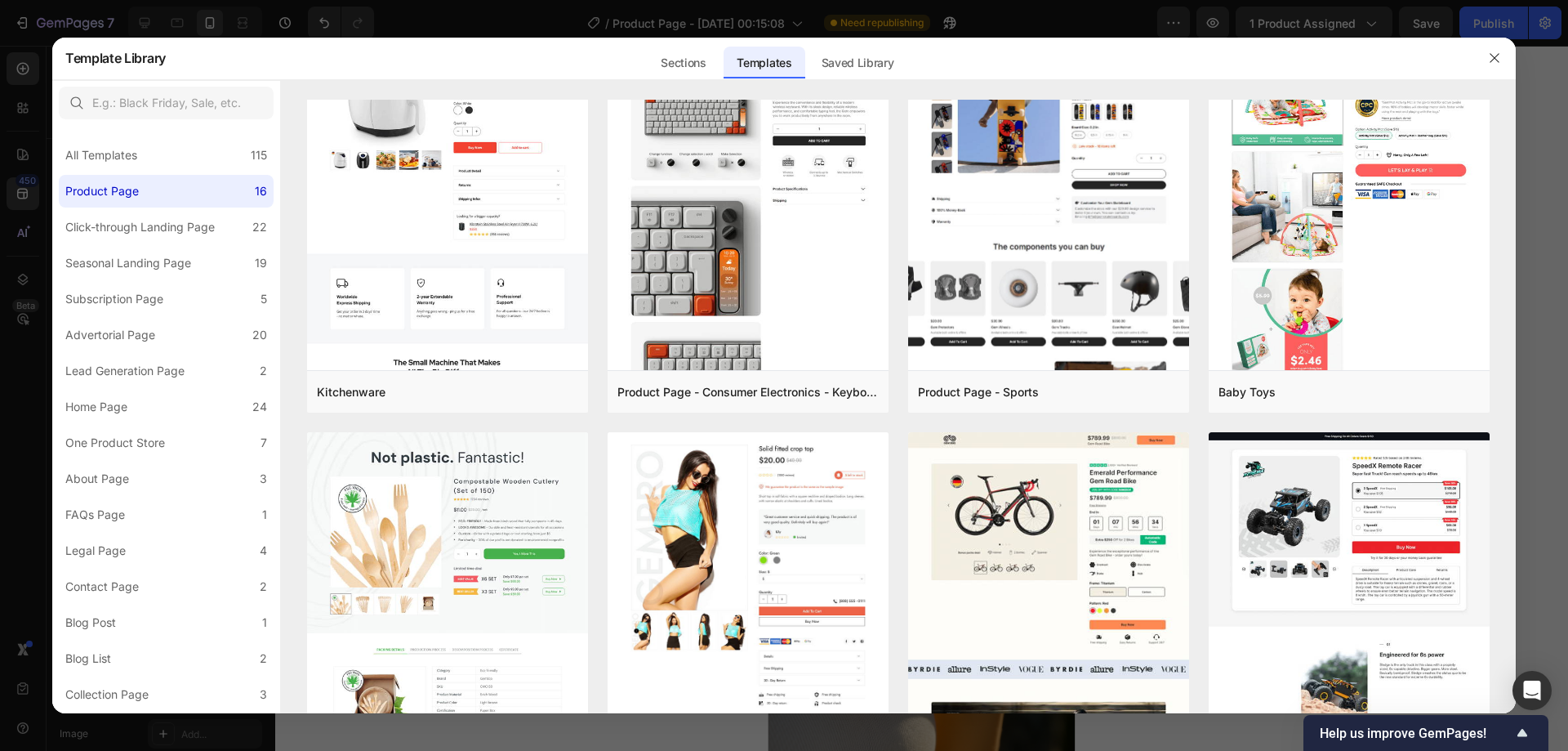
click at [426, 11] on div at bounding box center [784, 375] width 1568 height 751
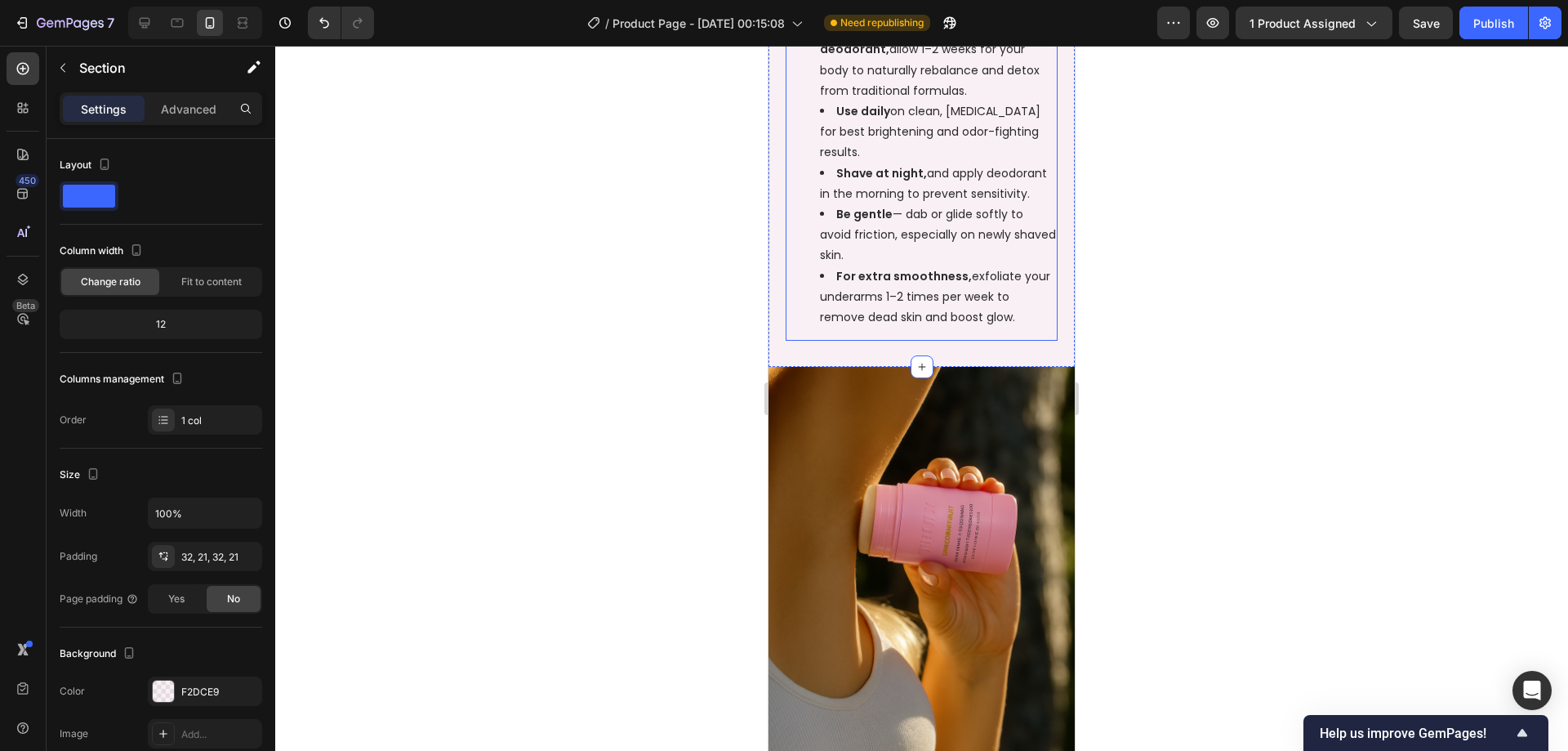
click at [823, 338] on div "Pit tips: If you’re new to aluminum-free deodorant, allow 1–2 weeks for your bo…" at bounding box center [921, 163] width 272 height 355
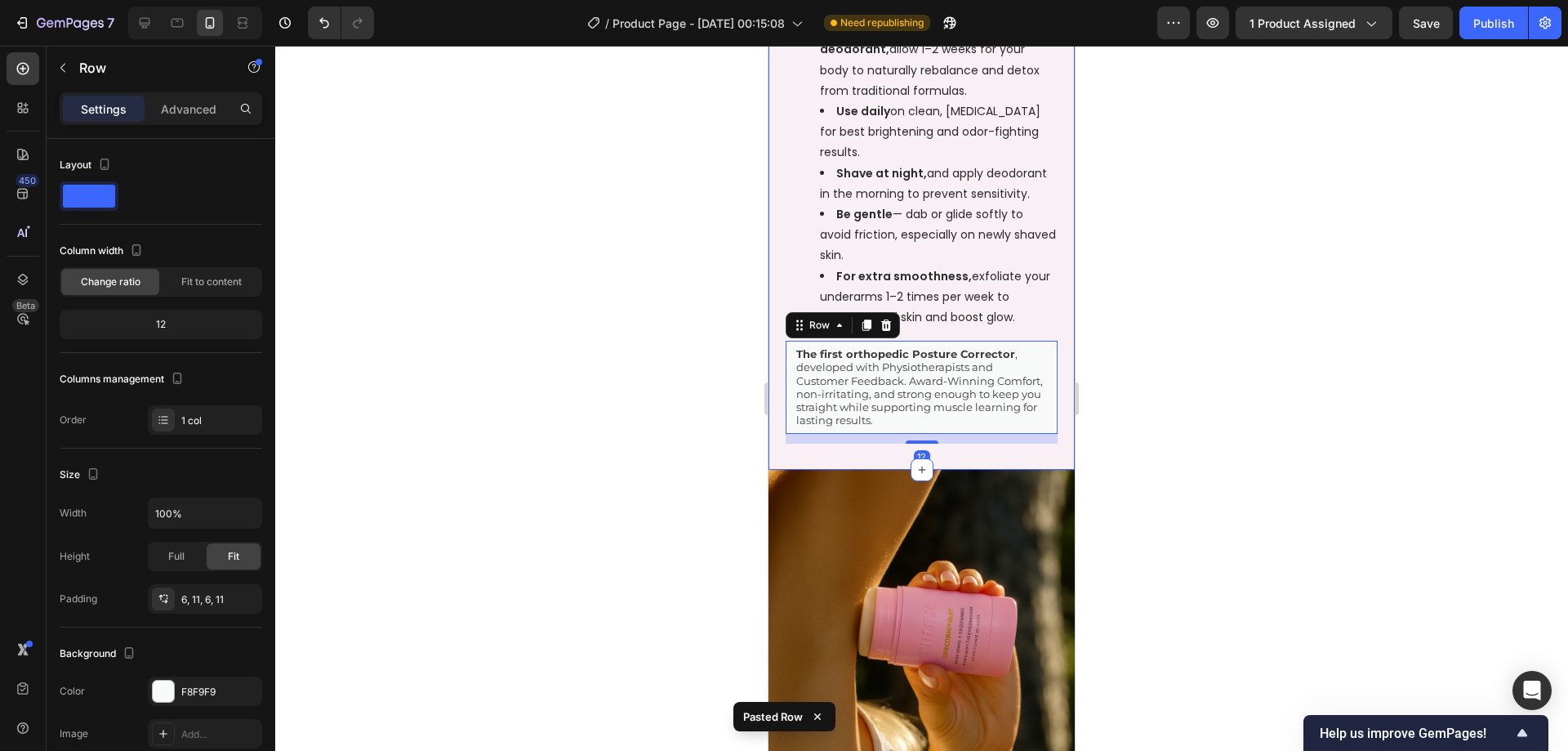
click at [1222, 398] on div at bounding box center [922, 398] width 1293 height 705
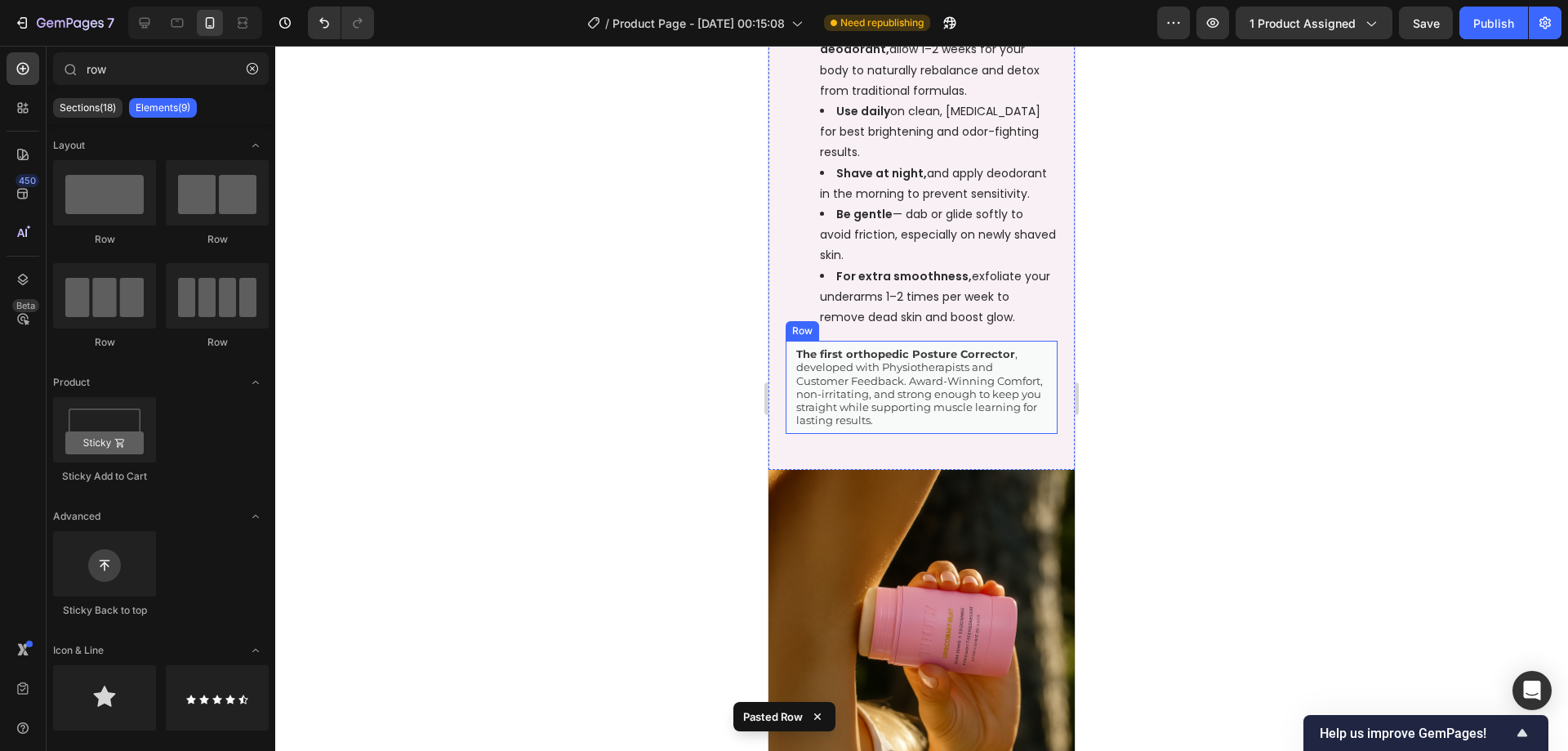
click at [1036, 386] on div "The first orthopedic Posture Corrector , developed with Physiotherapists and Cu…" at bounding box center [921, 387] width 272 height 93
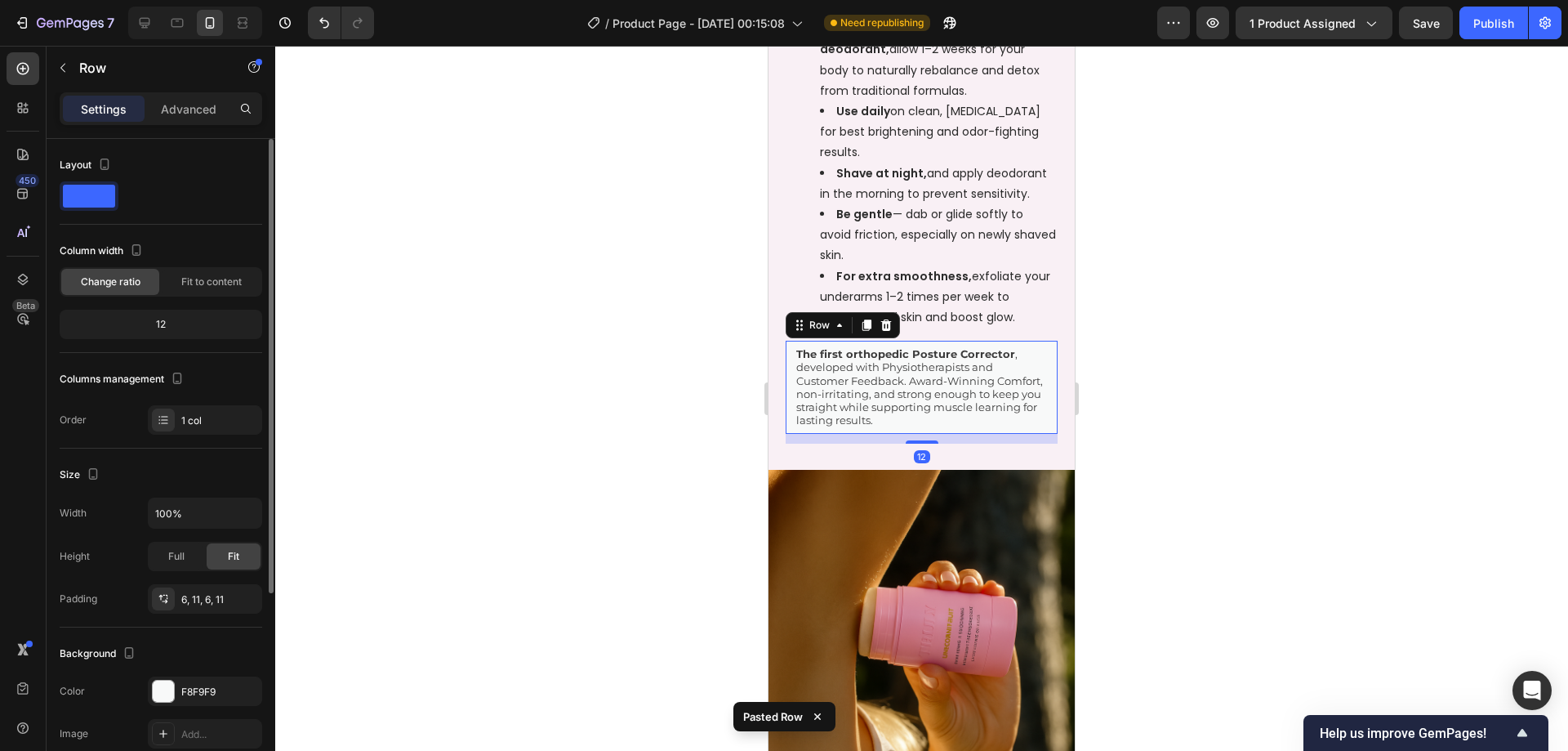
scroll to position [81, 0]
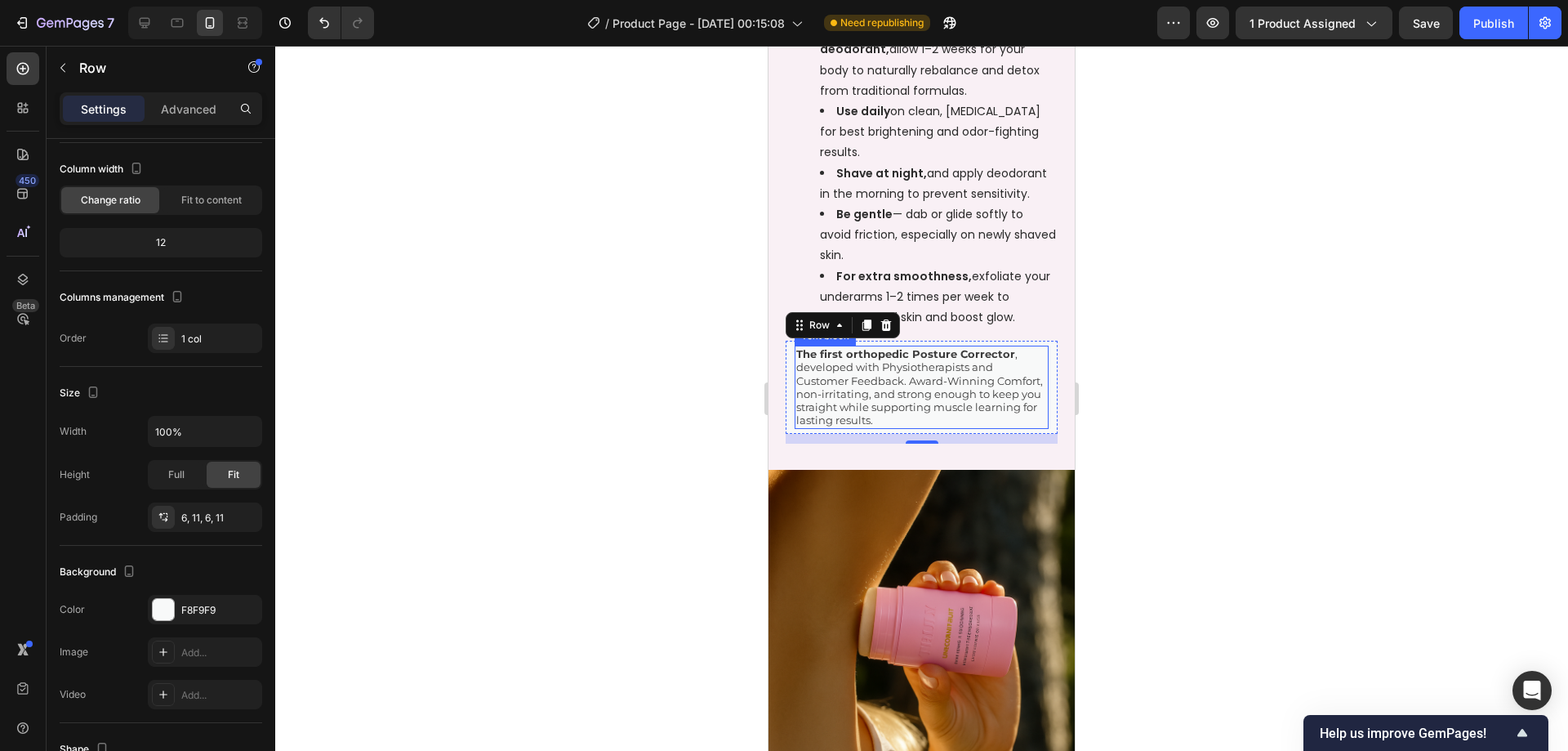
click at [886, 400] on p "The first orthopedic Posture Corrector , developed with Physiotherapists and Cu…" at bounding box center [921, 387] width 251 height 80
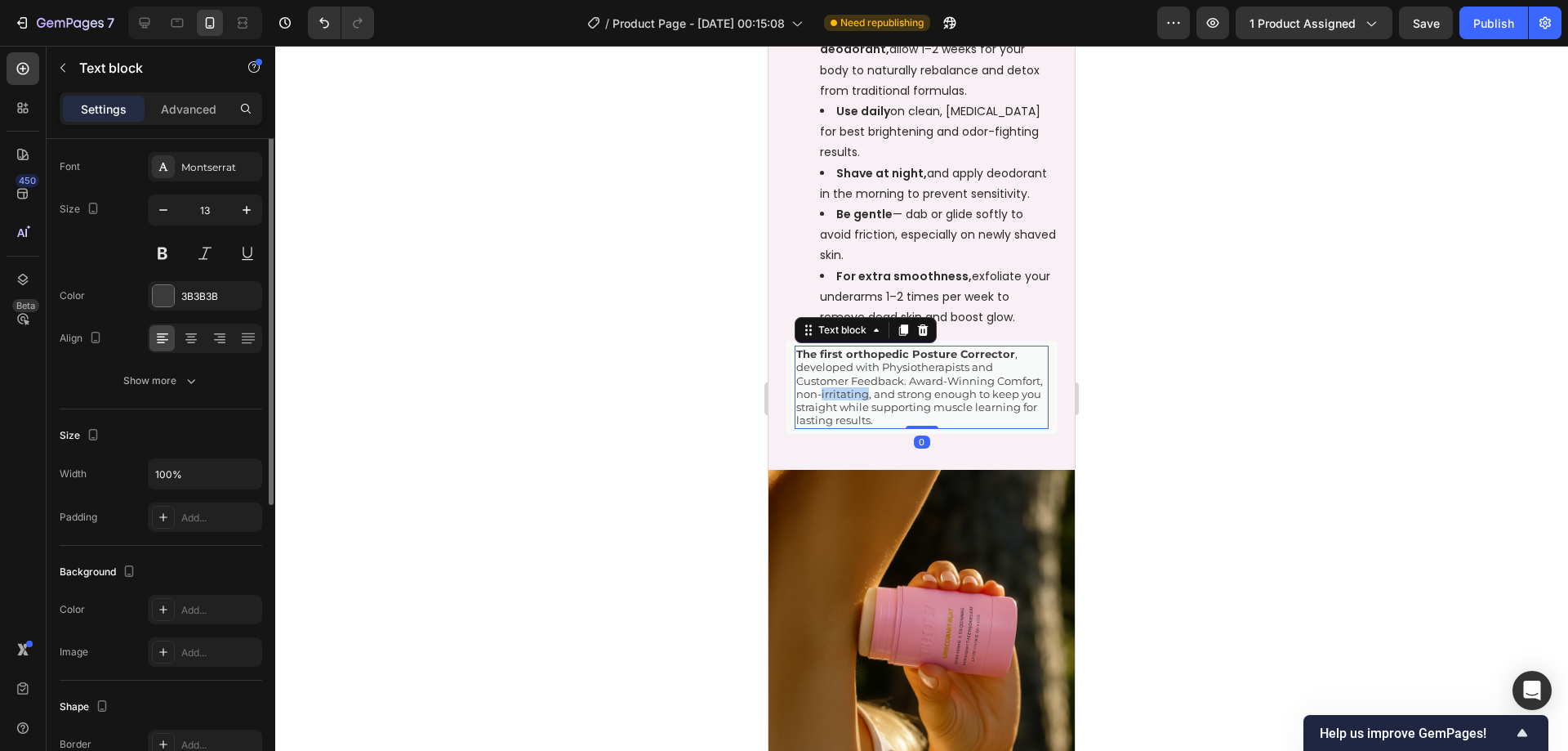
scroll to position [0, 0]
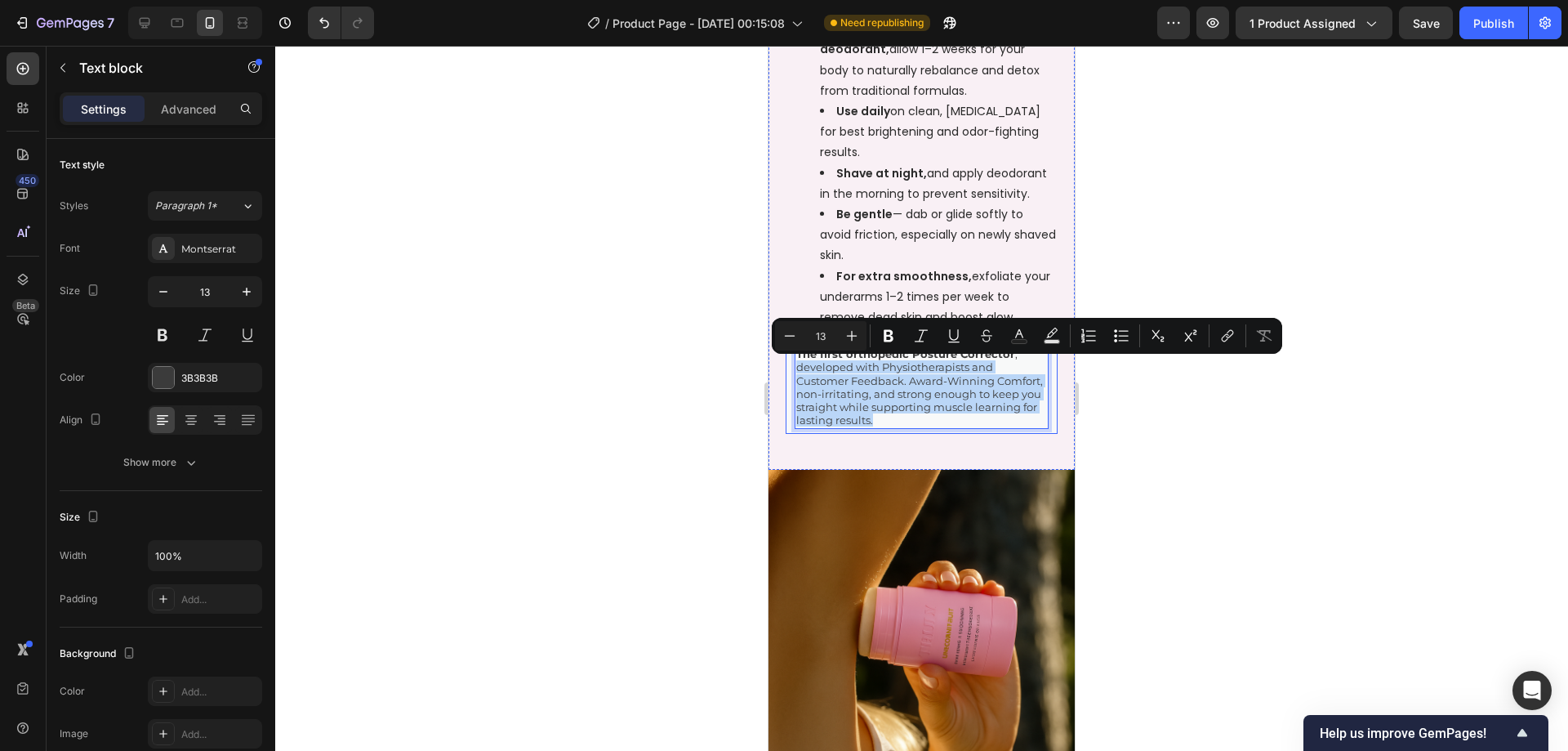
drag, startPoint x: 978, startPoint y: 421, endPoint x: 789, endPoint y: 371, distance: 195.5
click at [789, 371] on div "The first orthopedic Posture Corrector , developed with Physiotherapists and Cu…" at bounding box center [921, 387] width 272 height 93
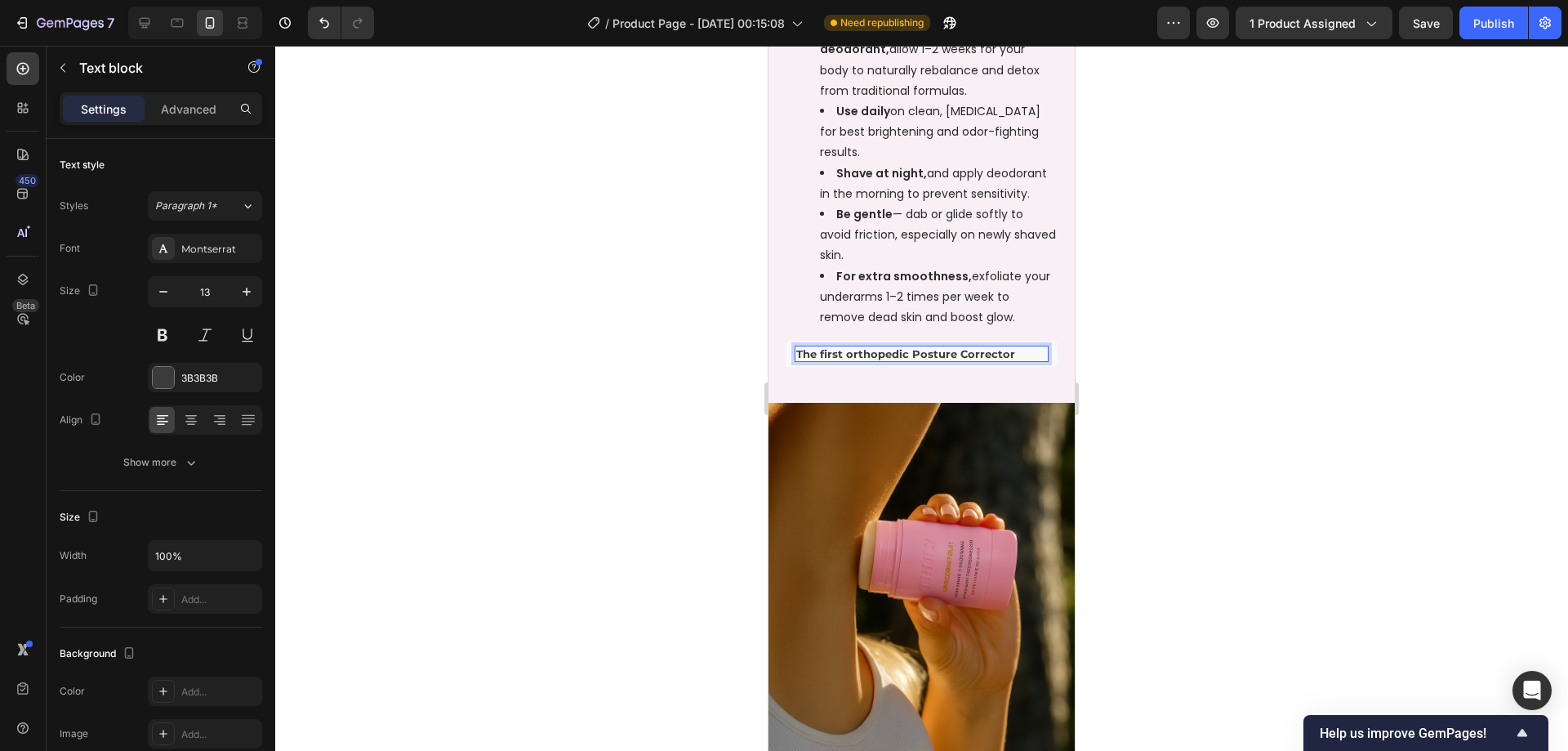
click at [1245, 318] on div at bounding box center [922, 398] width 1293 height 705
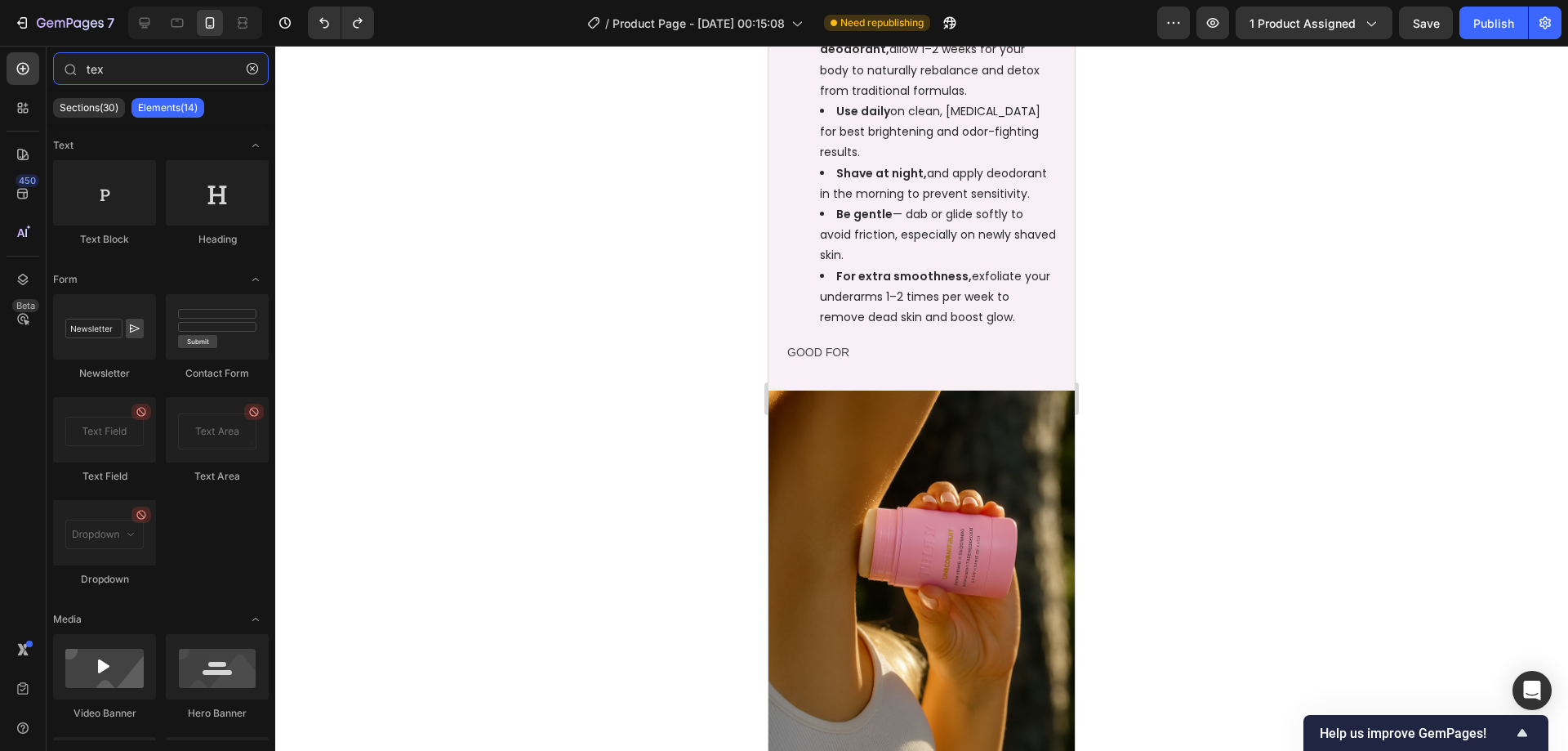
type input "text"
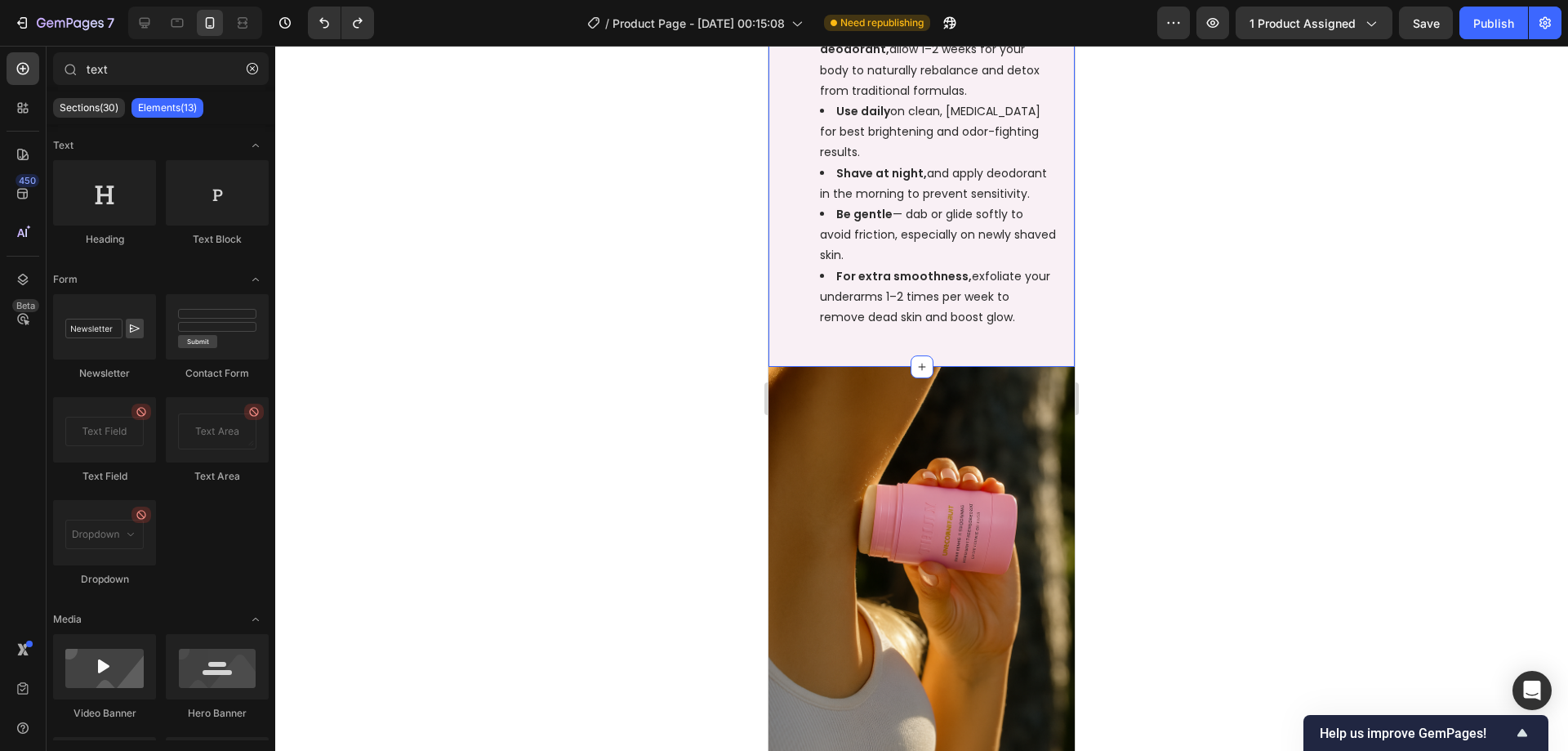
click at [1045, 338] on div "How to Use Unicorn Fruit Brightening + Smoothing Deodorant Text Block Row A lit…" at bounding box center [922, 52] width 306 height 629
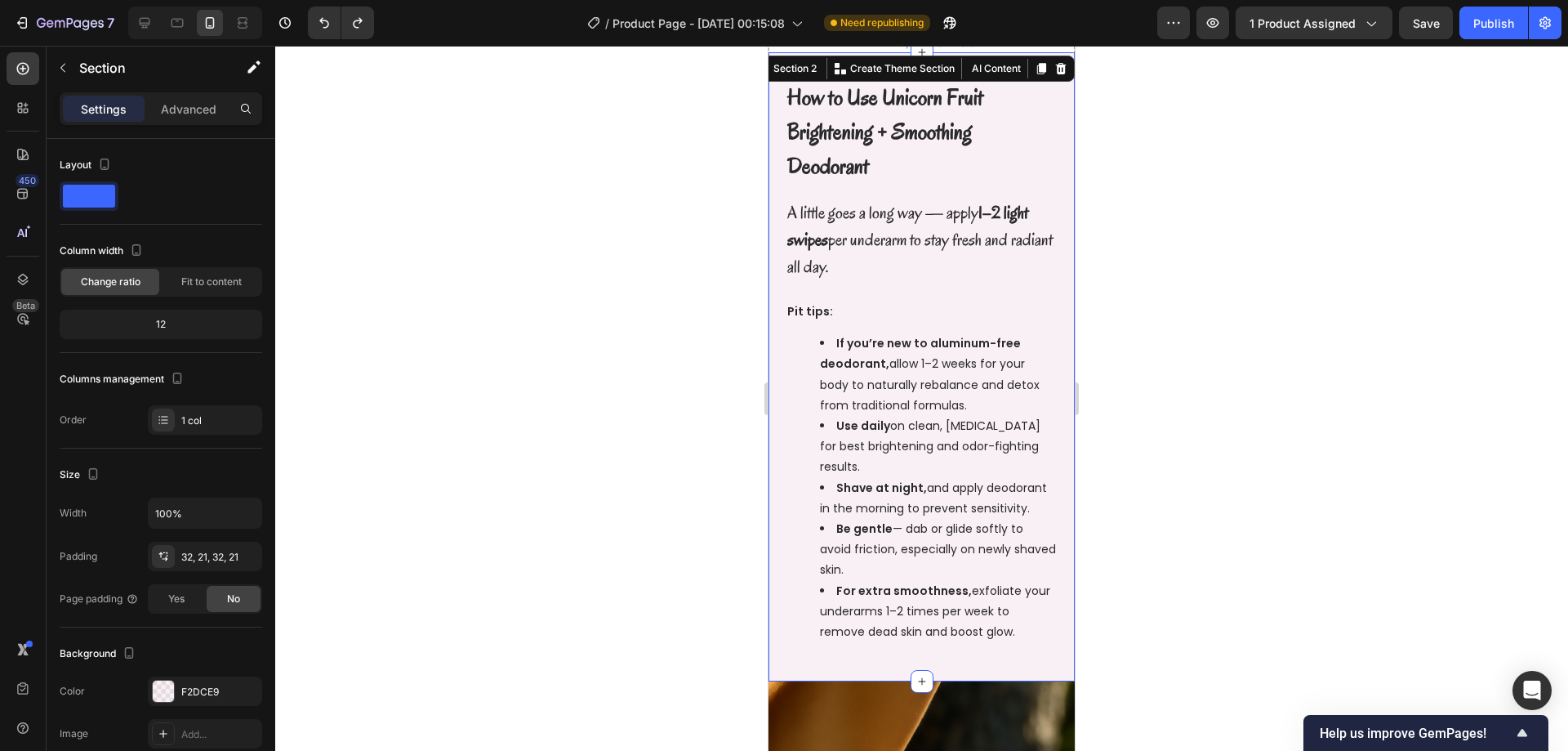
scroll to position [1050, 0]
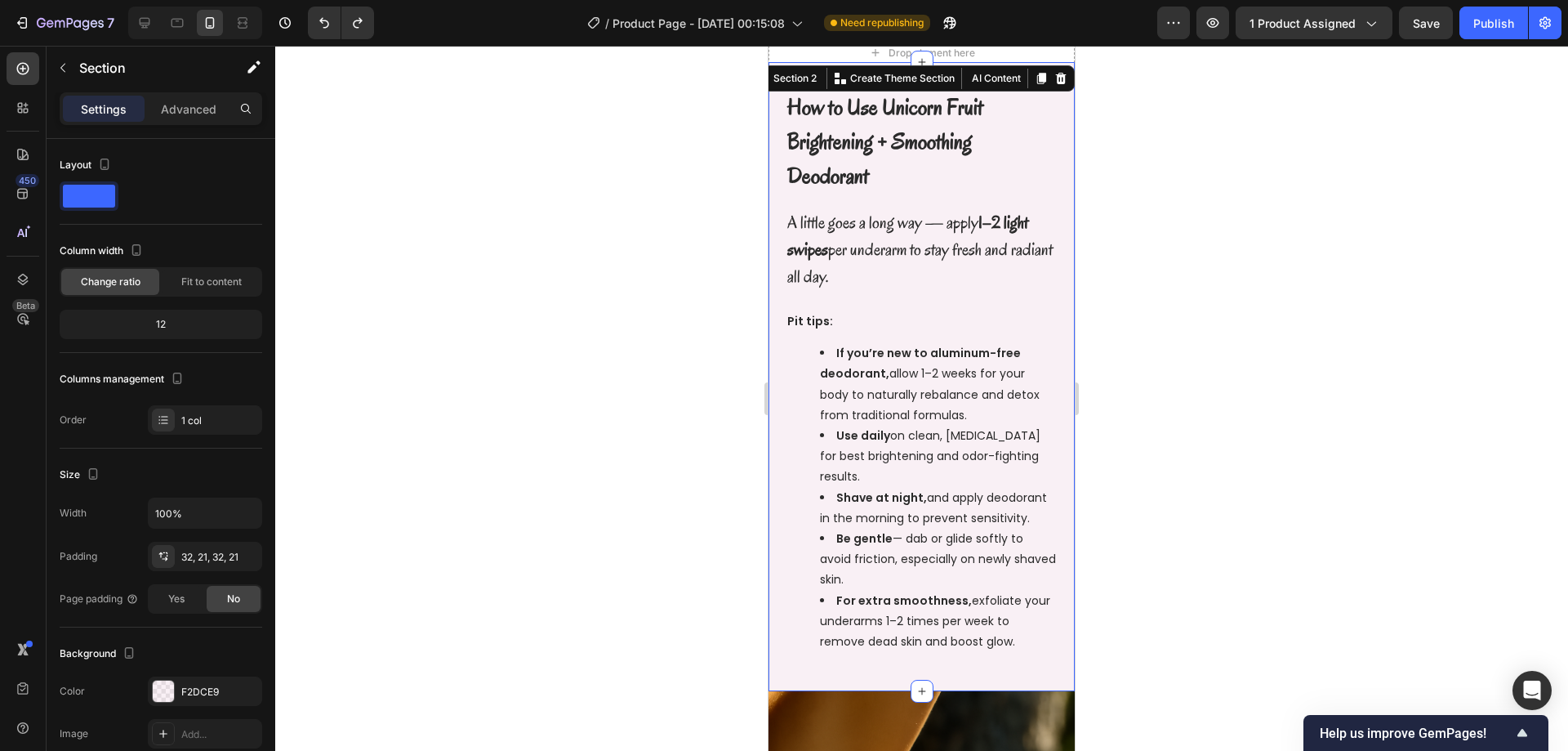
click at [599, 314] on div at bounding box center [922, 398] width 1293 height 705
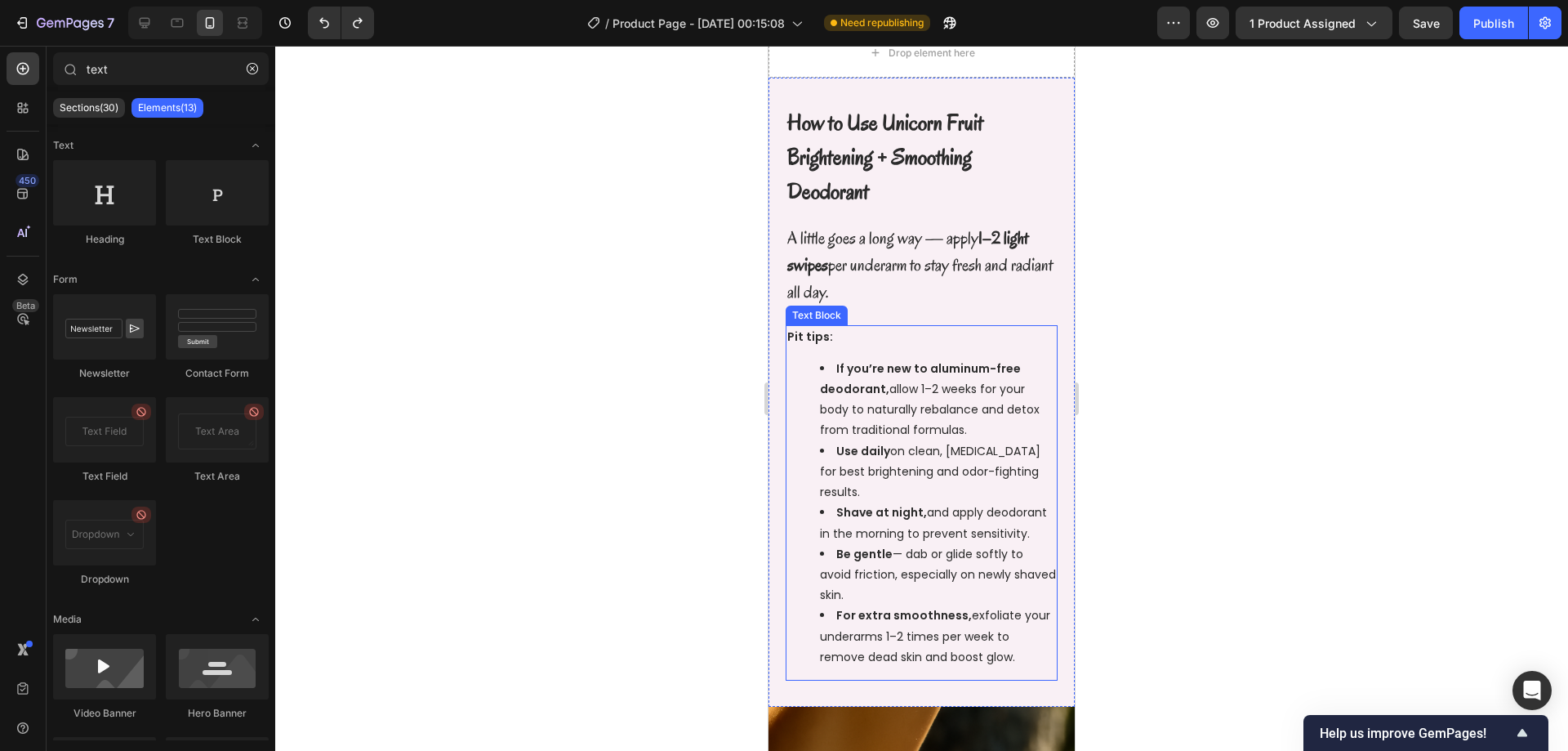
click at [803, 647] on ul "If you’re new to aluminum-free deodorant, allow 1–2 weeks for your body to natu…" at bounding box center [921, 512] width 269 height 308
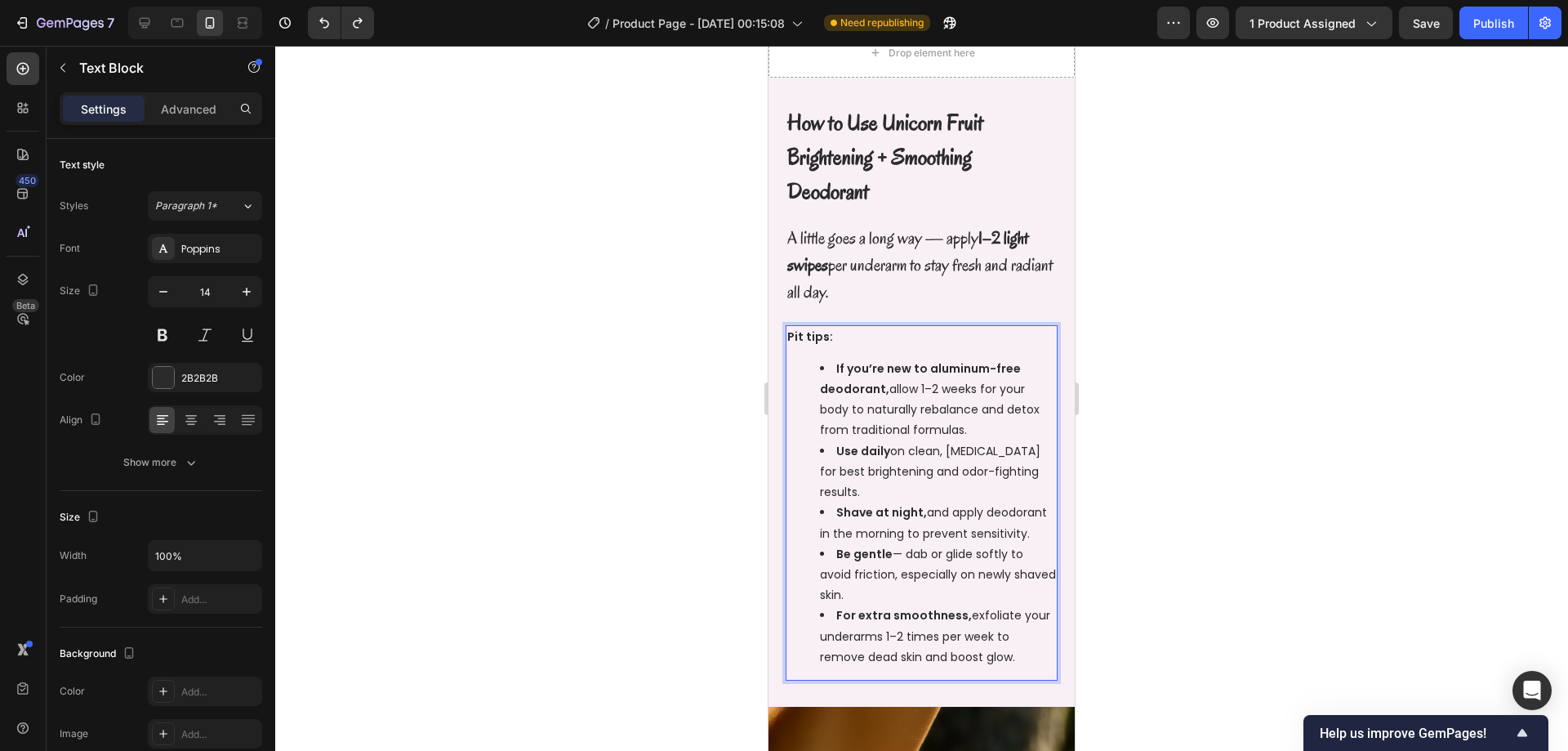
click at [1028, 650] on li "For extra smoothness, exfoliate your underarms 1–2 times per week to remove dea…" at bounding box center [937, 636] width 236 height 62
click at [1279, 617] on div at bounding box center [922, 398] width 1293 height 705
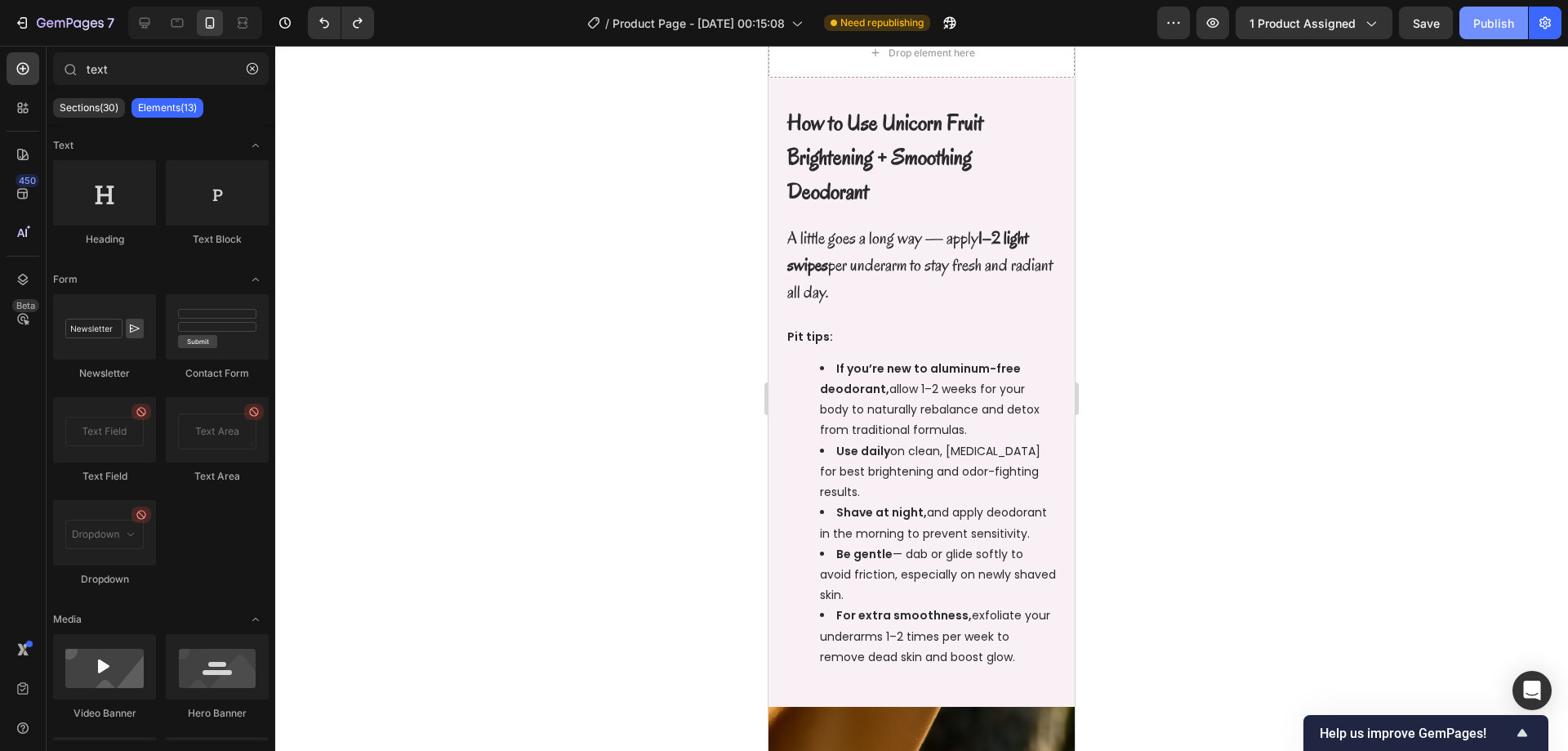
click at [1488, 35] on button "Publish" at bounding box center [1493, 23] width 68 height 33
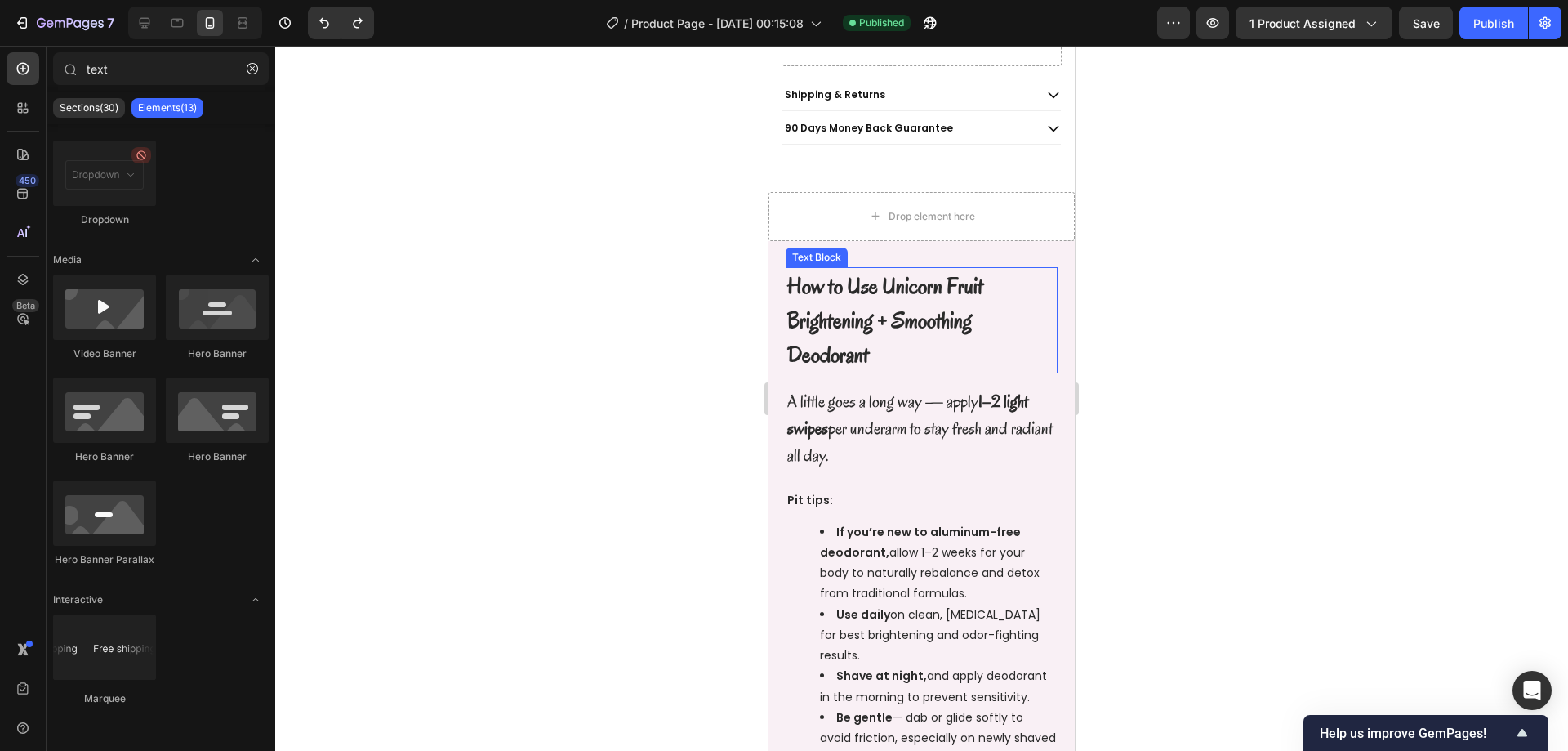
scroll to position [969, 0]
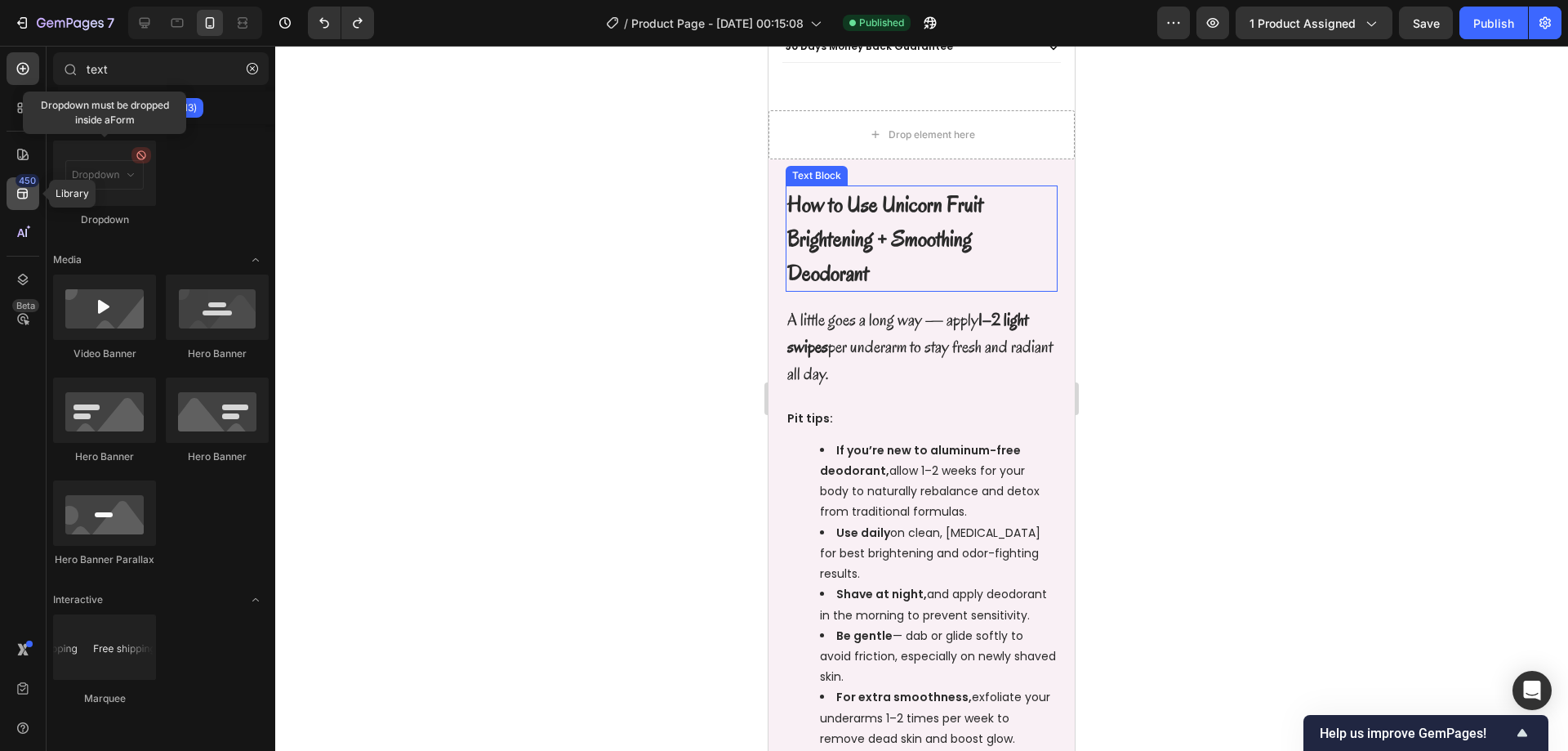
click at [19, 186] on div "450" at bounding box center [23, 194] width 33 height 33
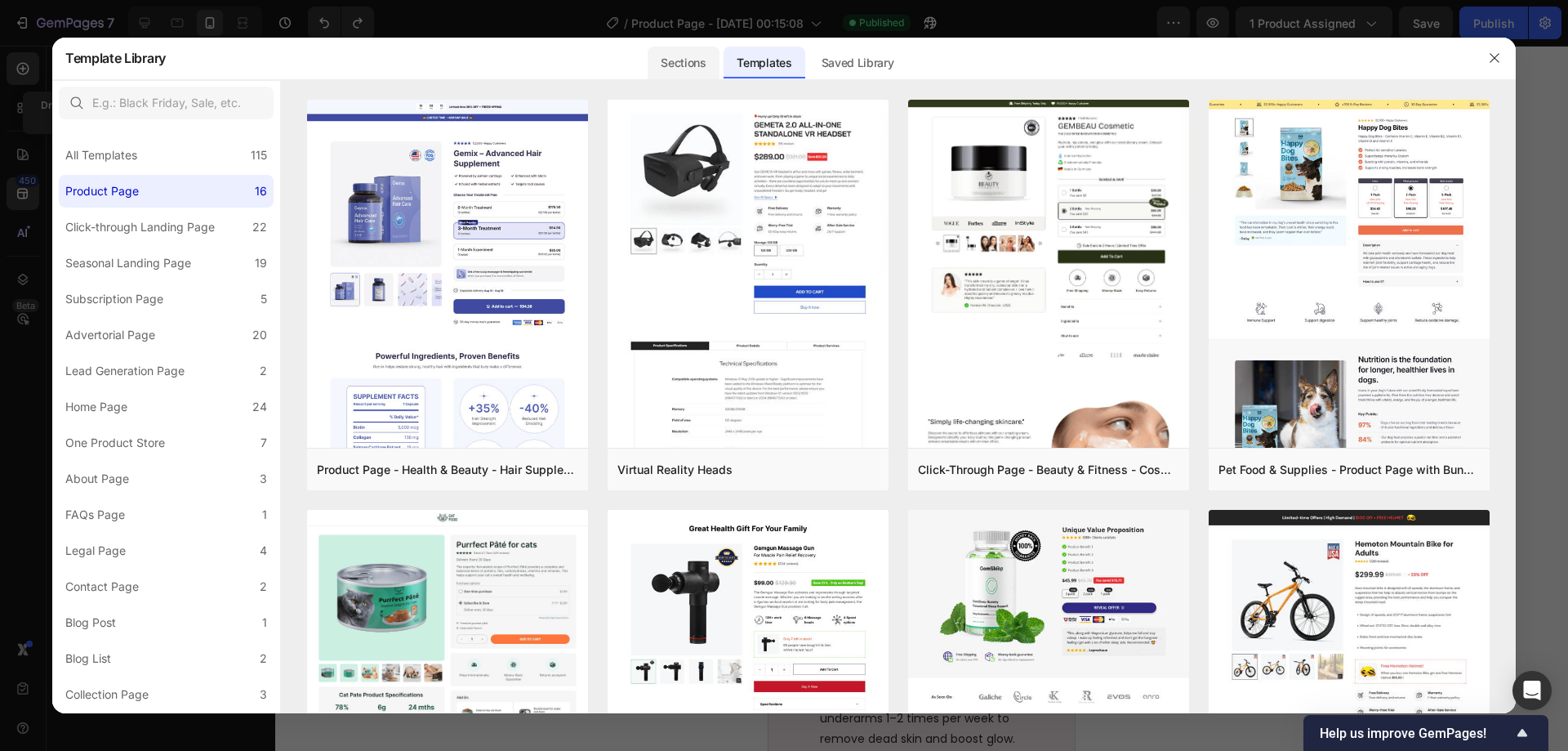
click at [720, 59] on div "Sections" at bounding box center [683, 58] width 74 height 43
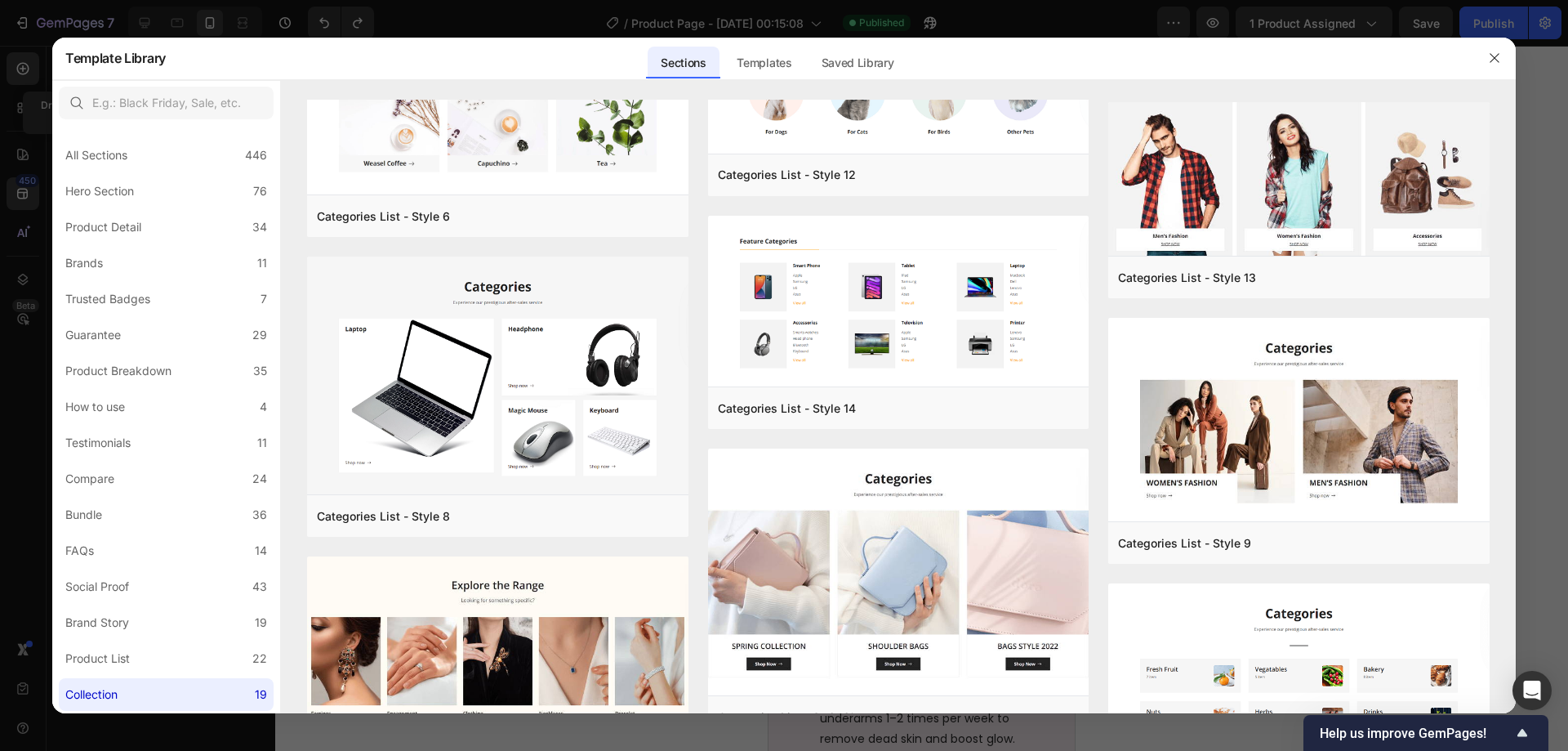
scroll to position [1164, 0]
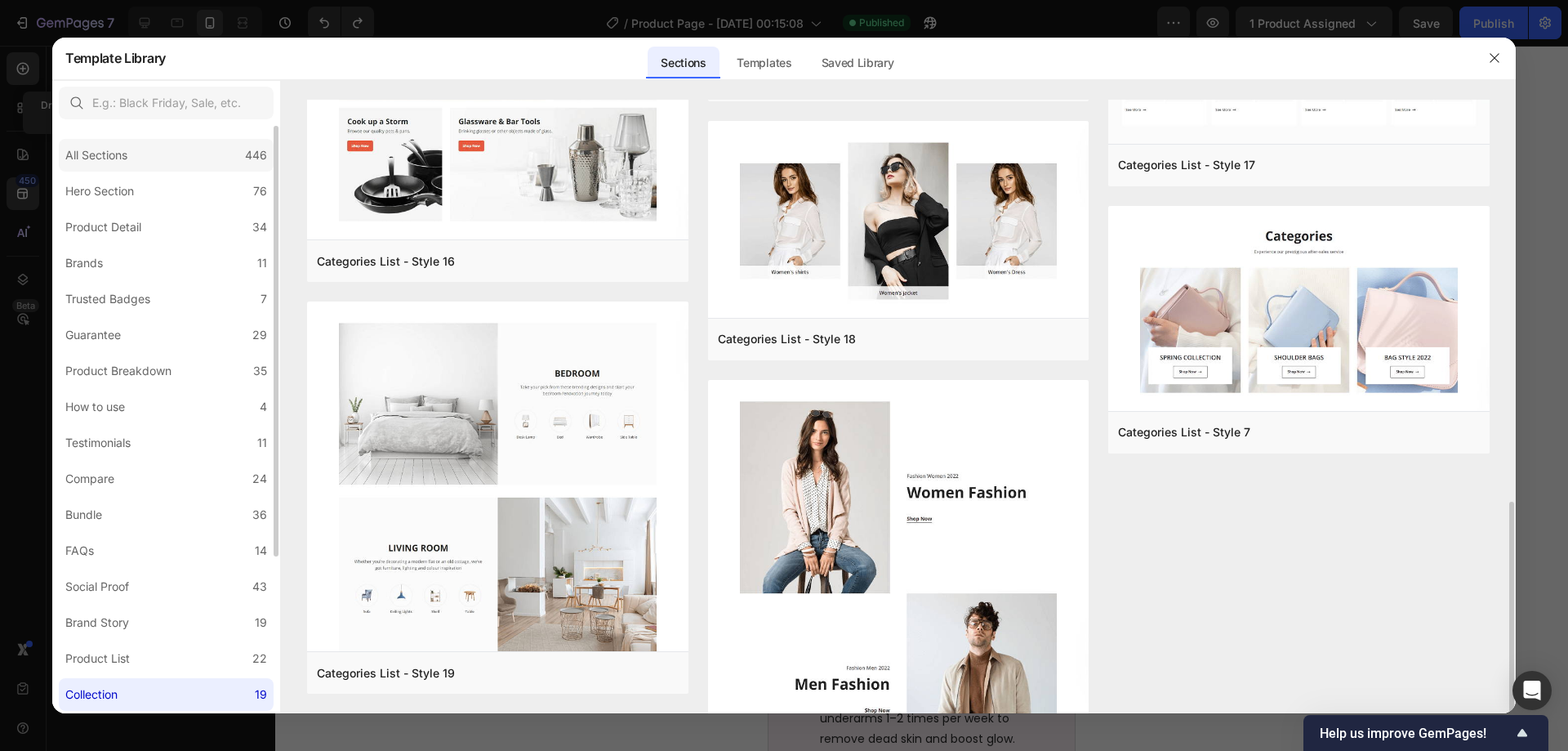
click at [175, 161] on div "All Sections 446" at bounding box center [166, 155] width 215 height 33
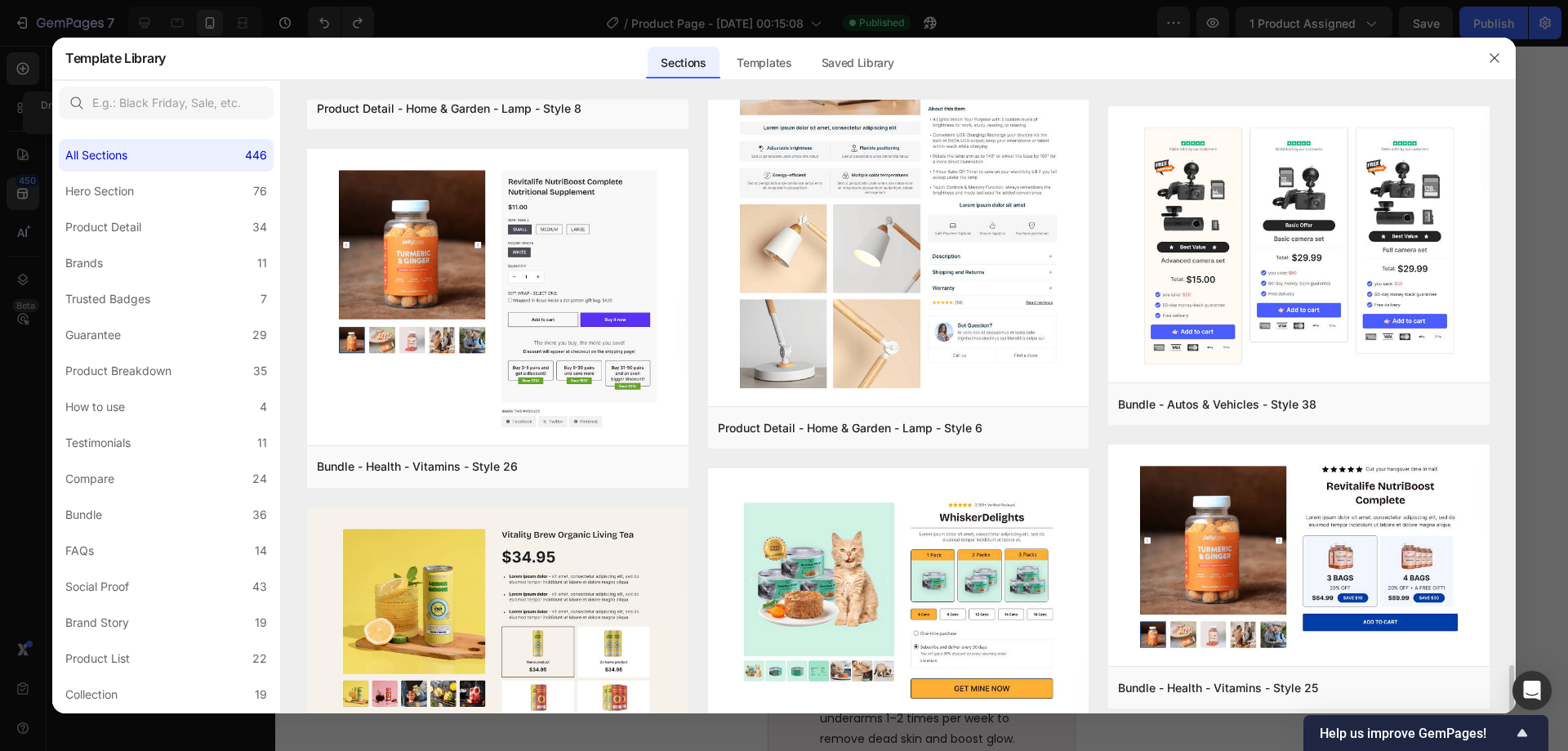
scroll to position [6080, 0]
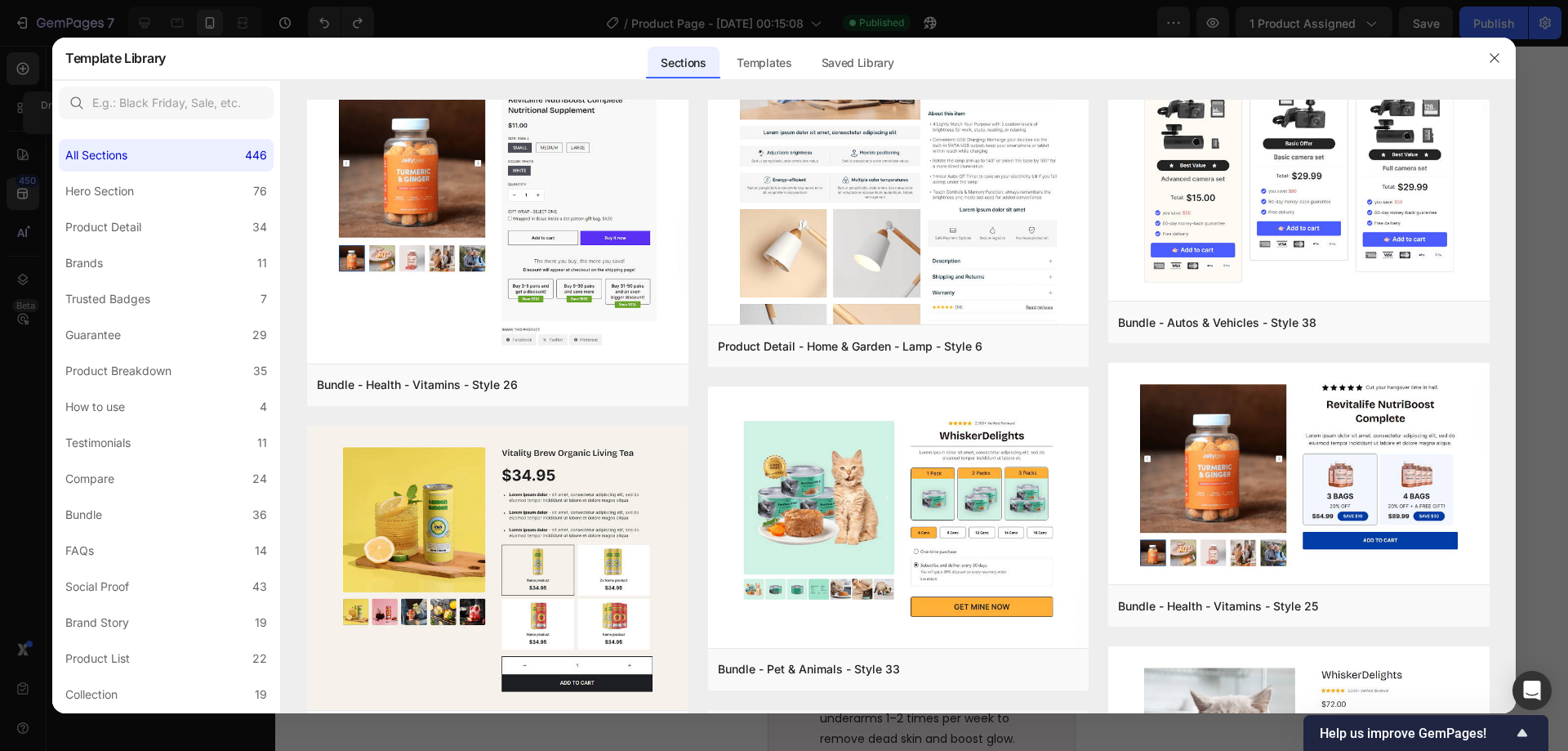
click at [442, 13] on div at bounding box center [784, 375] width 1568 height 751
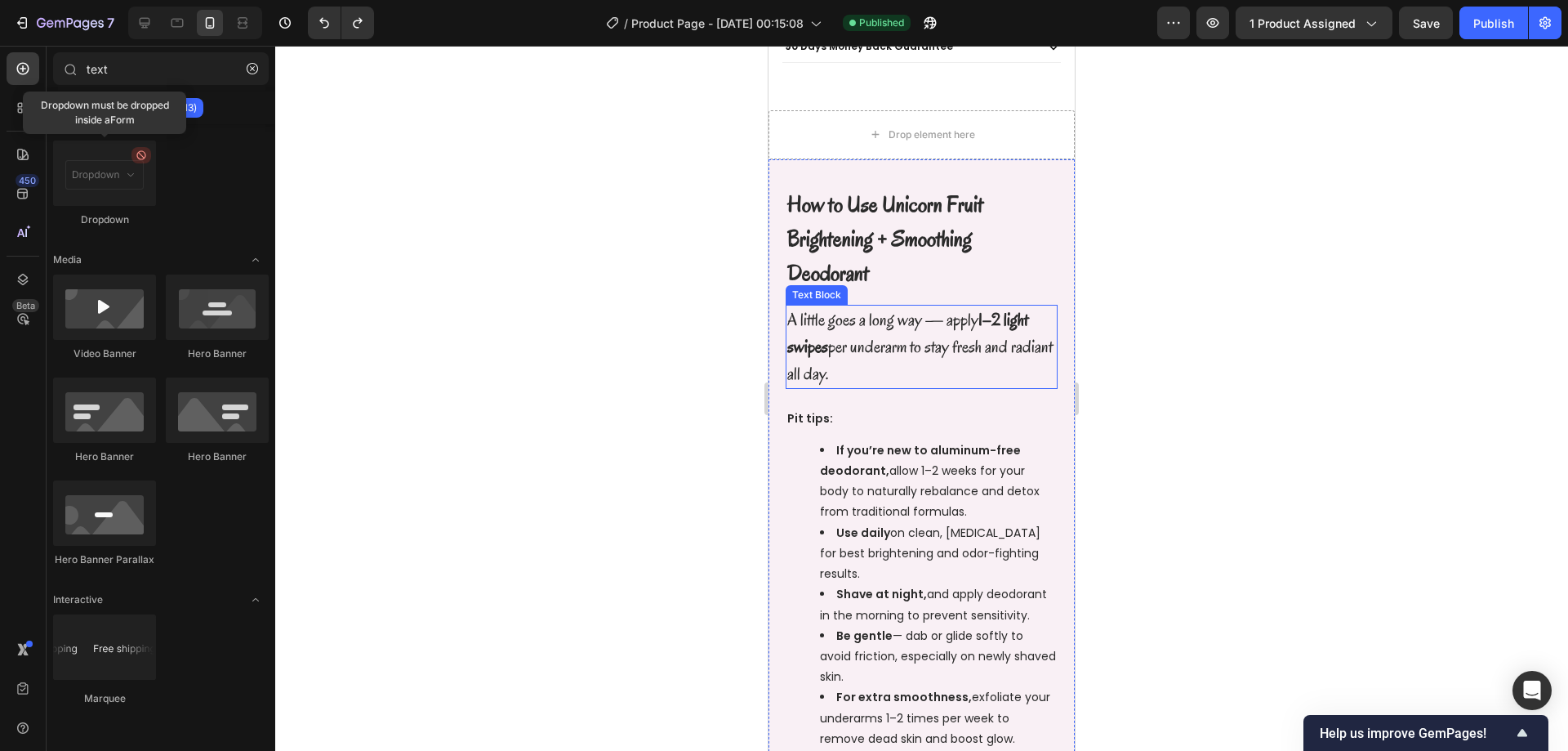
scroll to position [1296, 0]
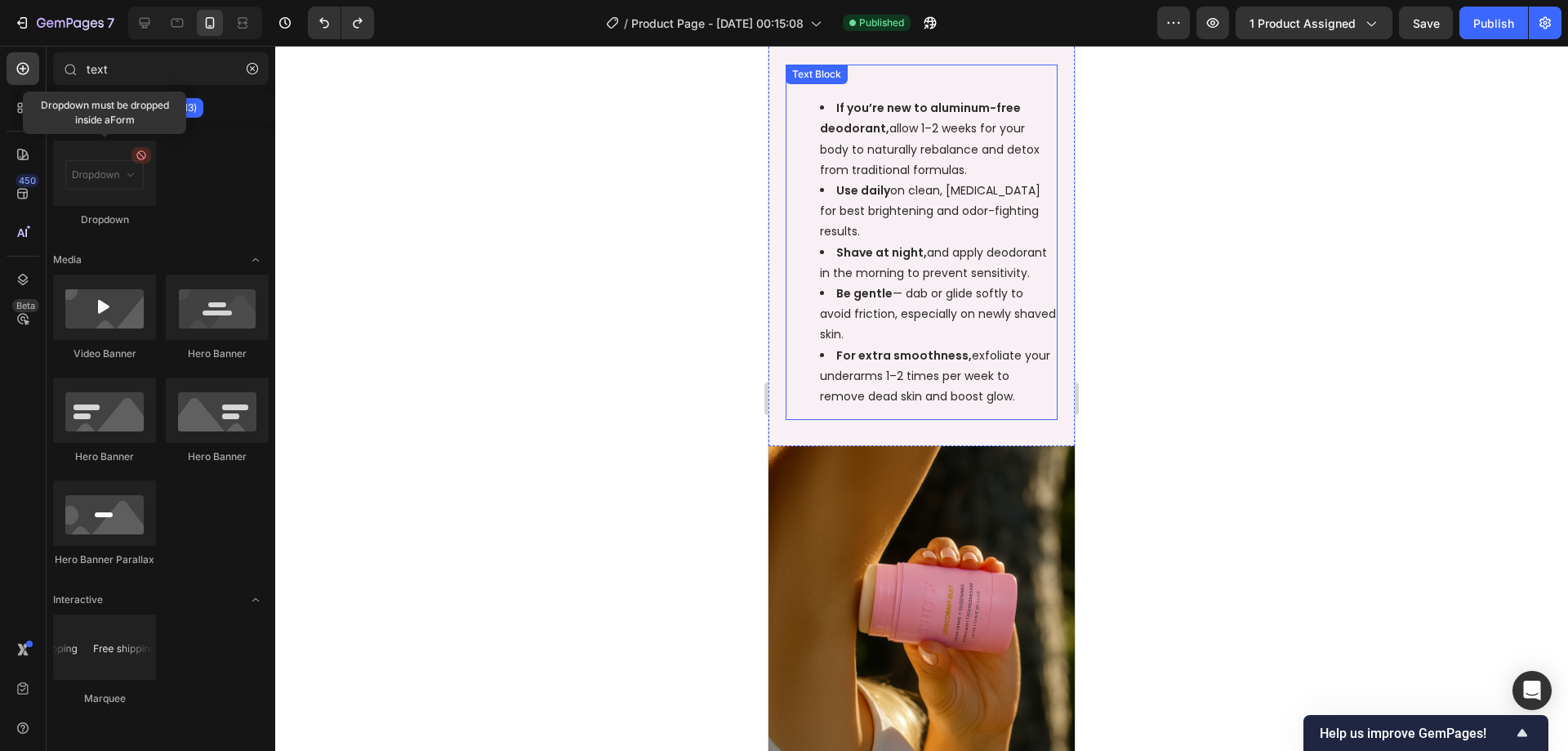
click at [818, 409] on div "Pit tips: If you’re new to aluminum-free deodorant, allow 1–2 weeks for your bo…" at bounding box center [921, 242] width 272 height 355
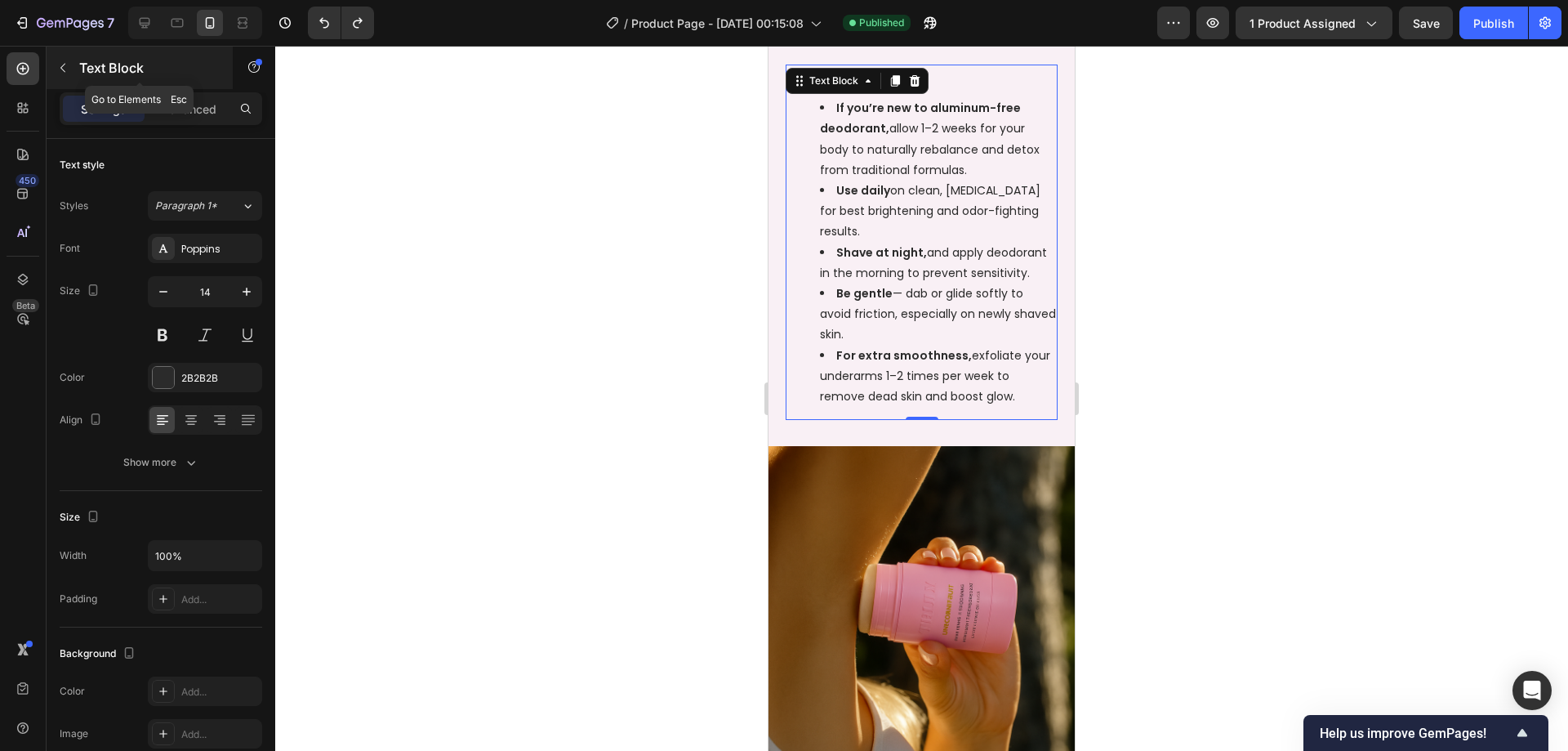
click at [71, 63] on button "button" at bounding box center [63, 68] width 26 height 26
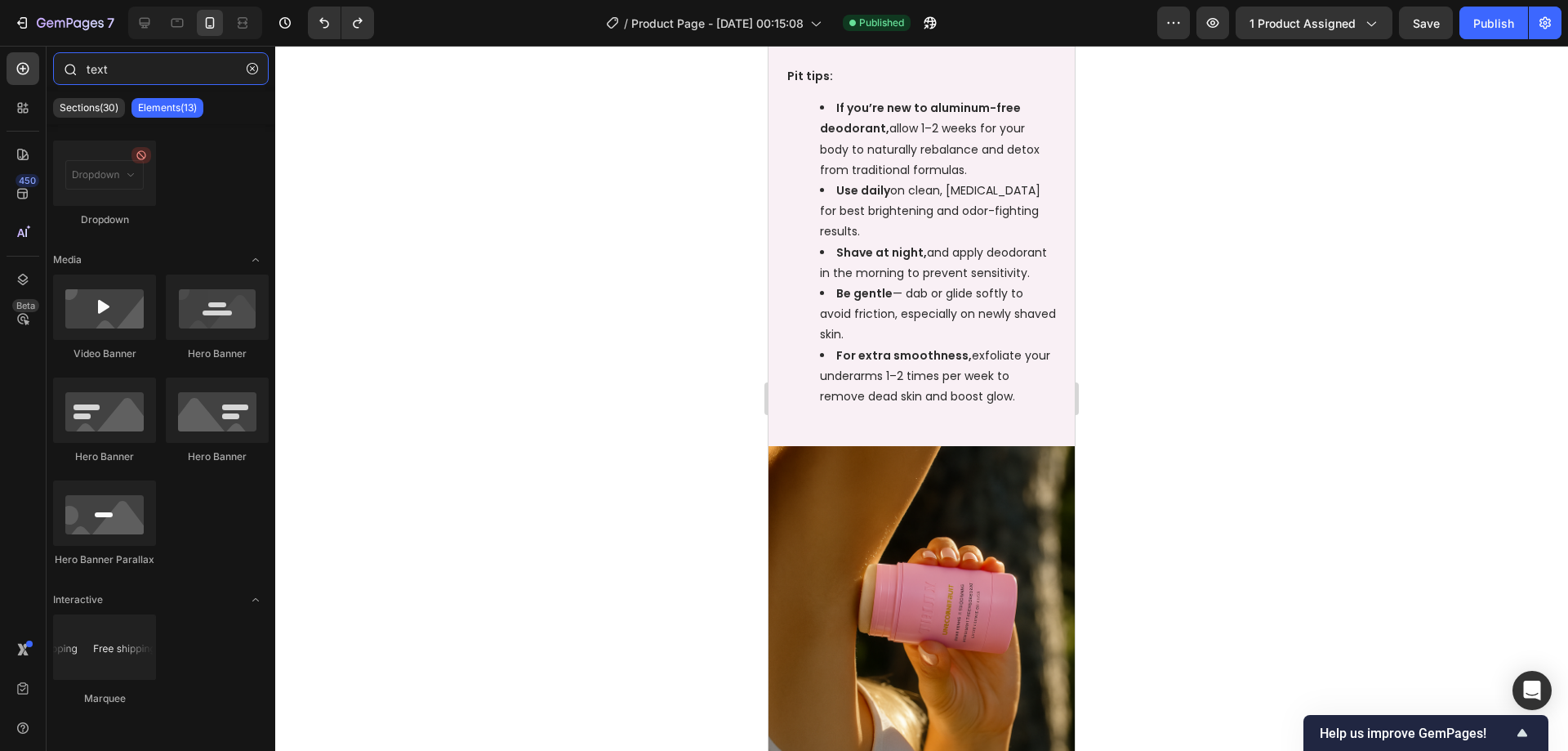
click at [130, 73] on input "text" at bounding box center [161, 69] width 215 height 33
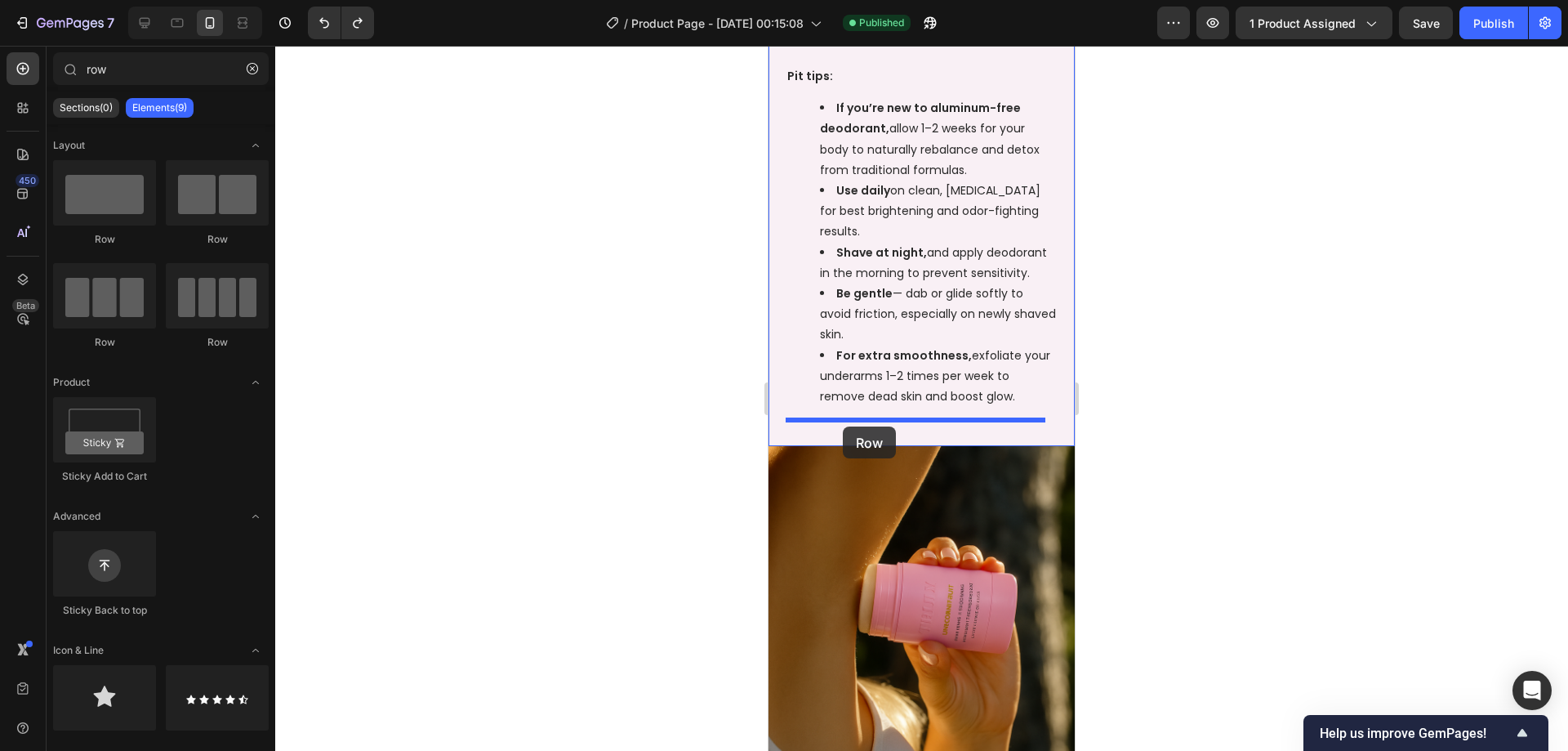
drag, startPoint x: 997, startPoint y: 237, endPoint x: 843, endPoint y: 426, distance: 243.8
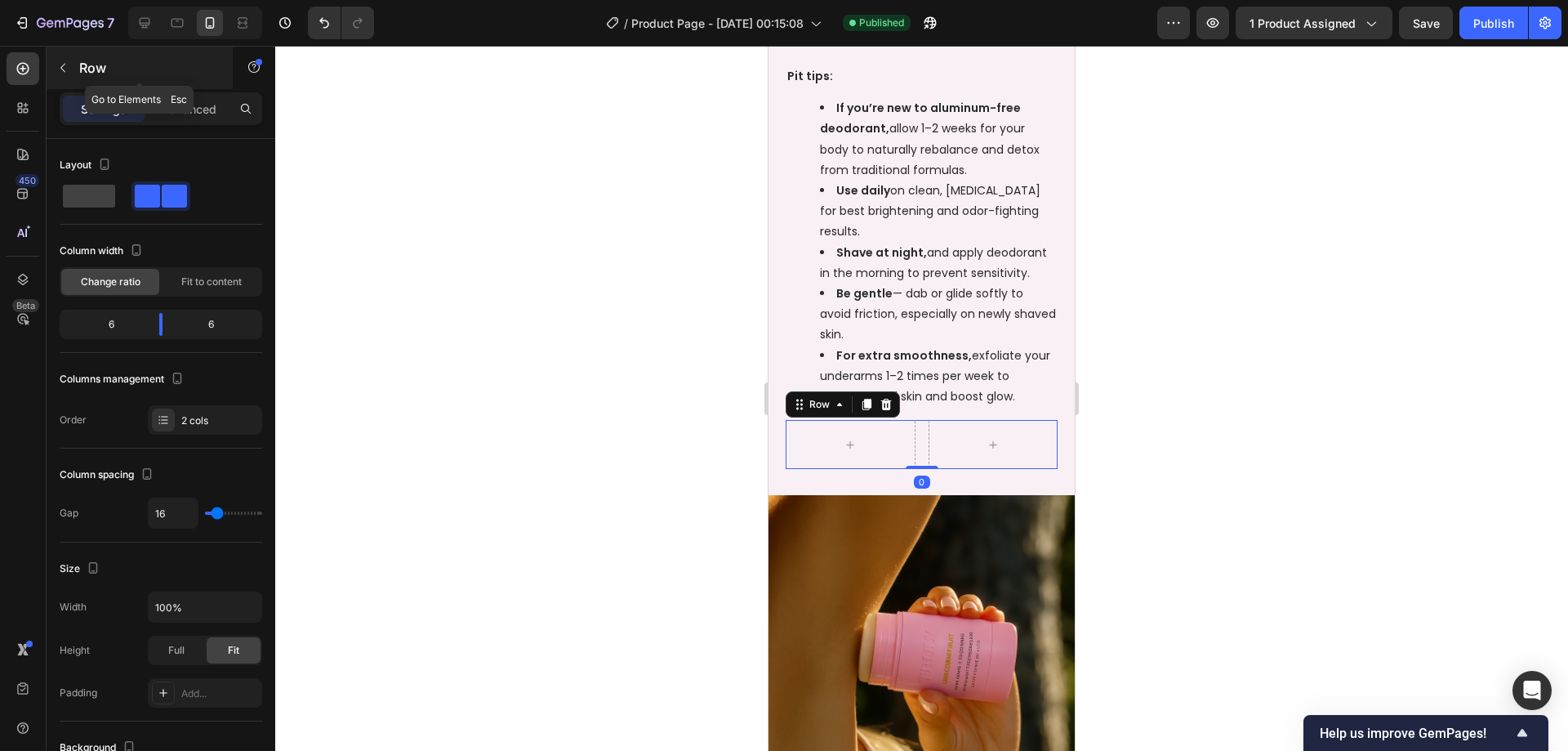
click at [49, 65] on div "Row" at bounding box center [140, 68] width 186 height 43
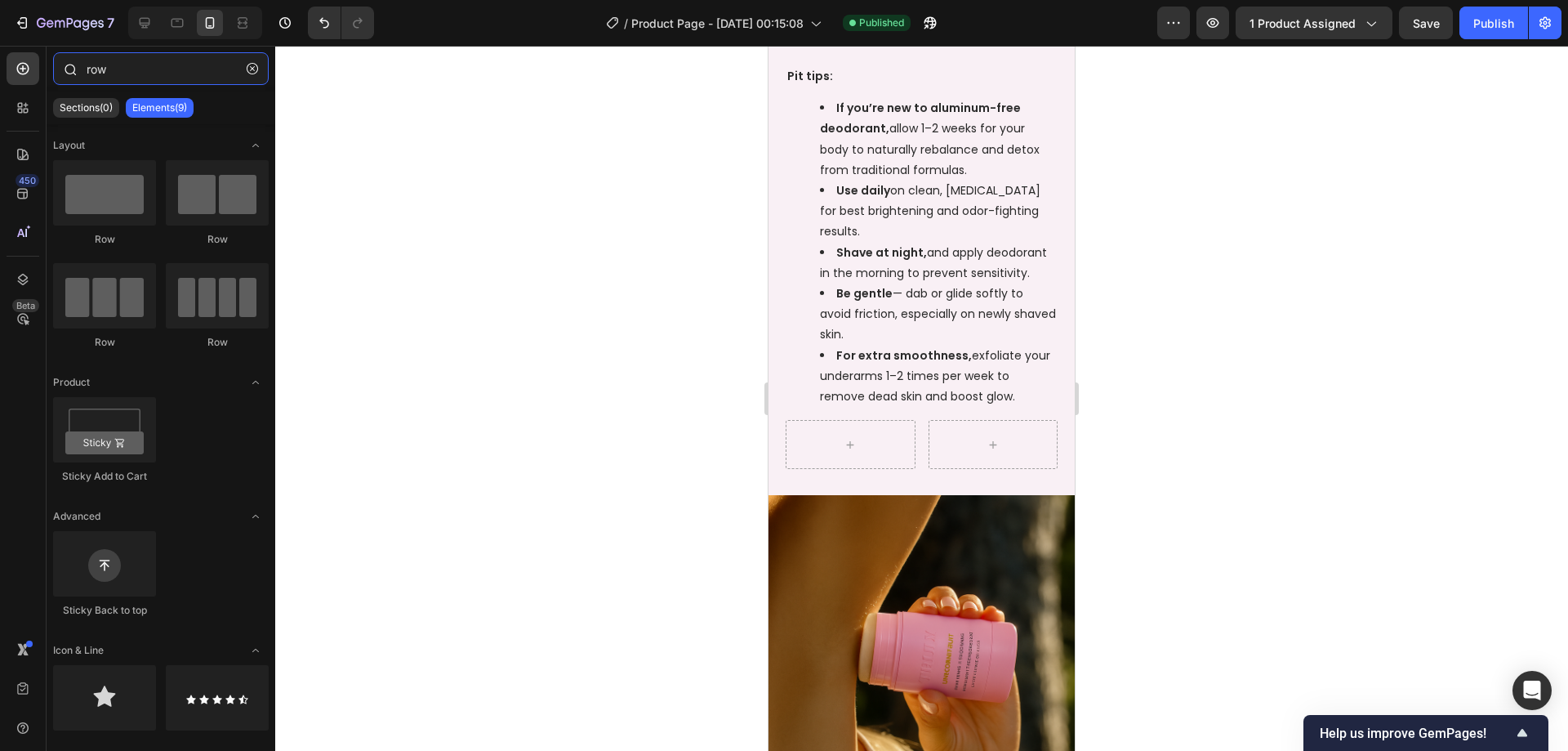
click at [105, 67] on input "row" at bounding box center [161, 69] width 215 height 33
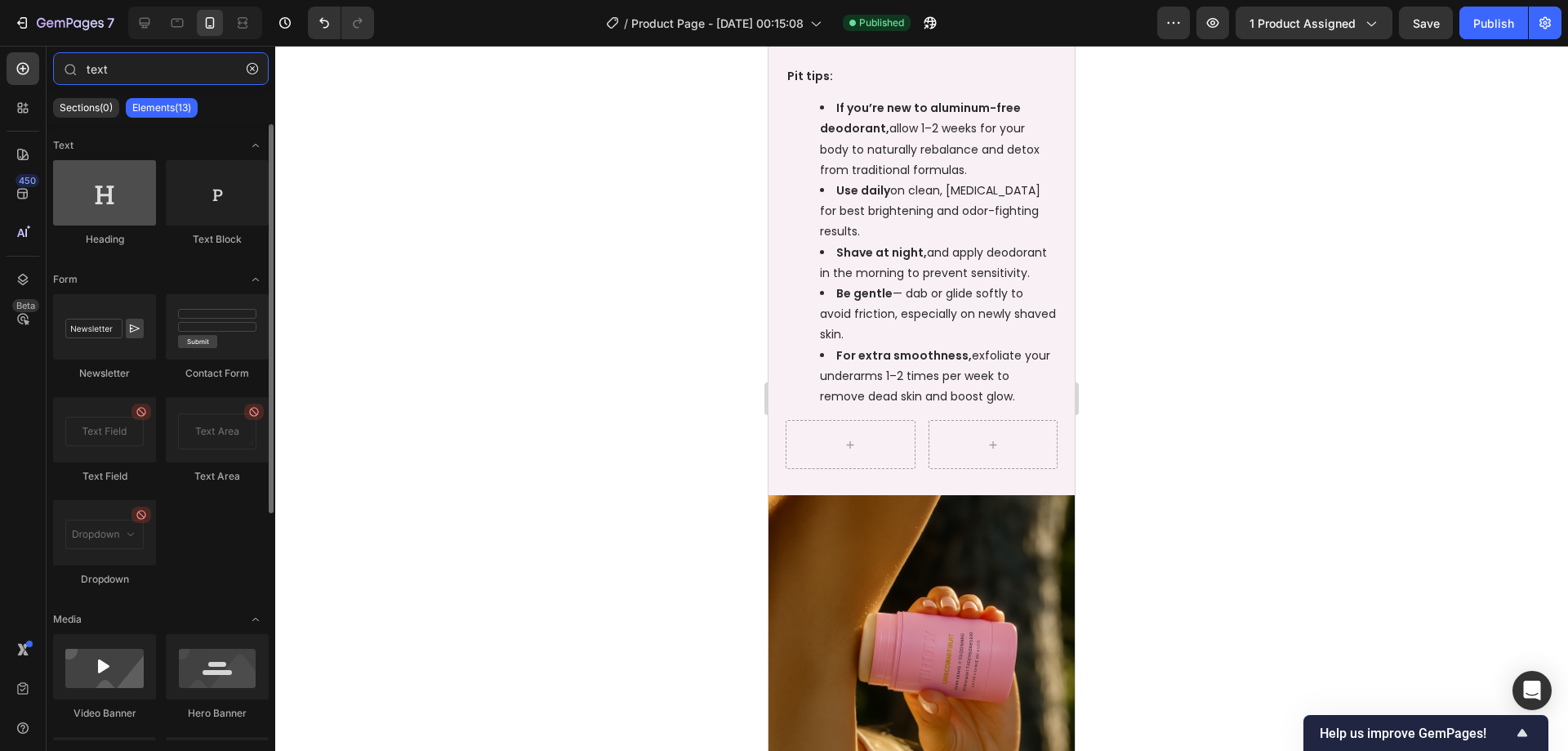
type input "text"
drag, startPoint x: 132, startPoint y: 176, endPoint x: 133, endPoint y: 190, distance: 14.0
click at [75, 178] on div at bounding box center [104, 192] width 103 height 65
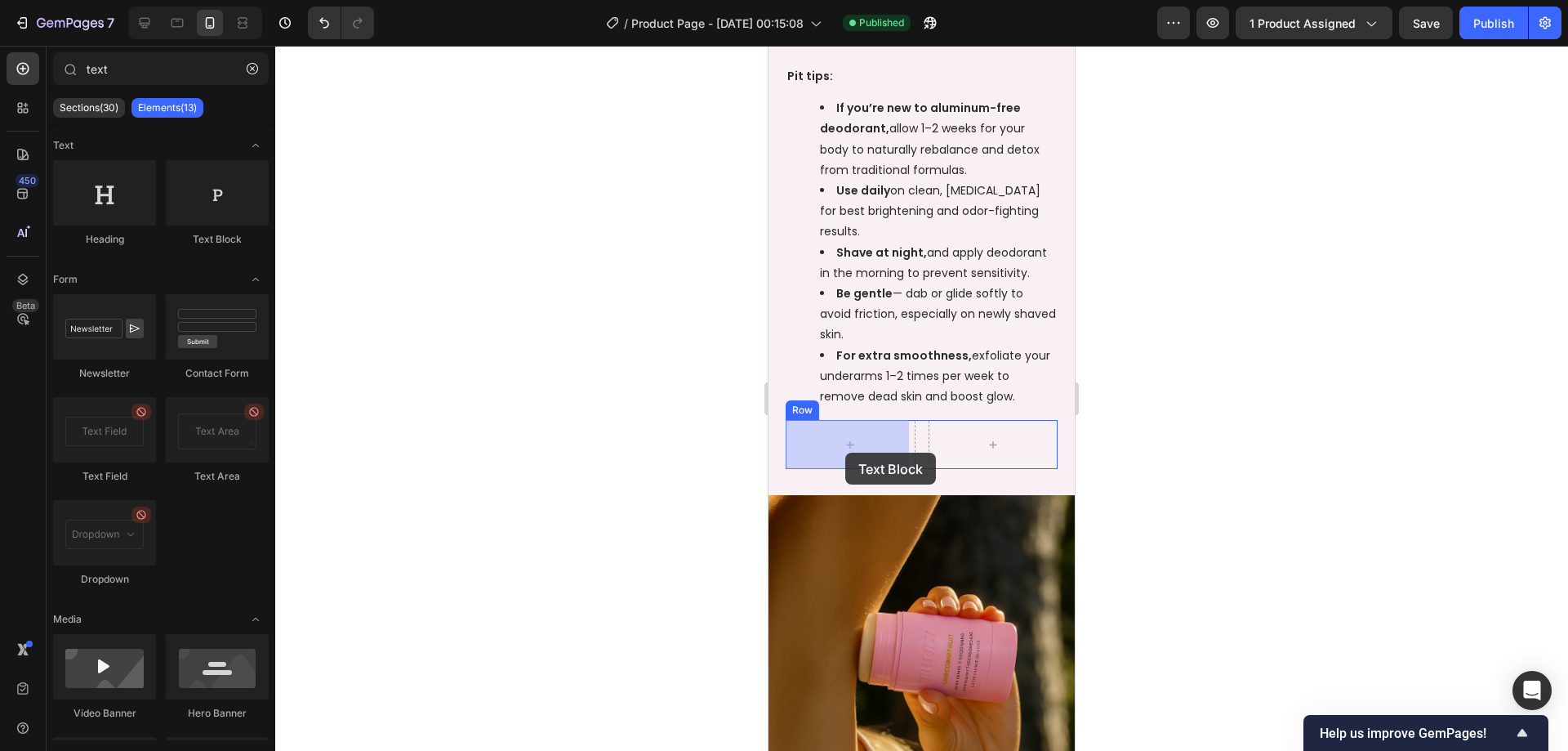
drag, startPoint x: 1006, startPoint y: 255, endPoint x: 845, endPoint y: 452, distance: 254.4
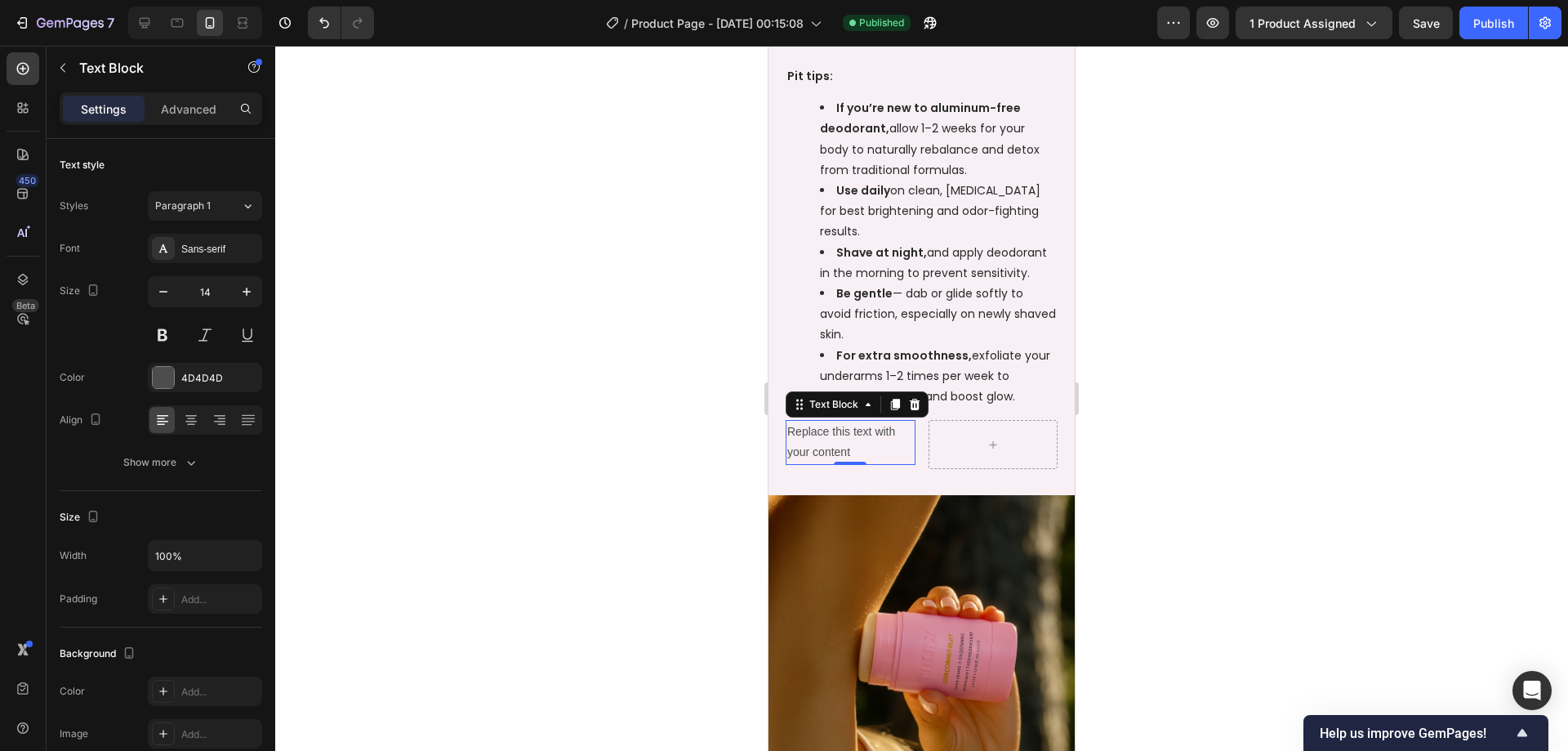
click at [872, 437] on div "Replace this text with your content" at bounding box center [850, 442] width 130 height 44
click at [872, 437] on p "Replace this text with your content" at bounding box center [850, 442] width 127 height 41
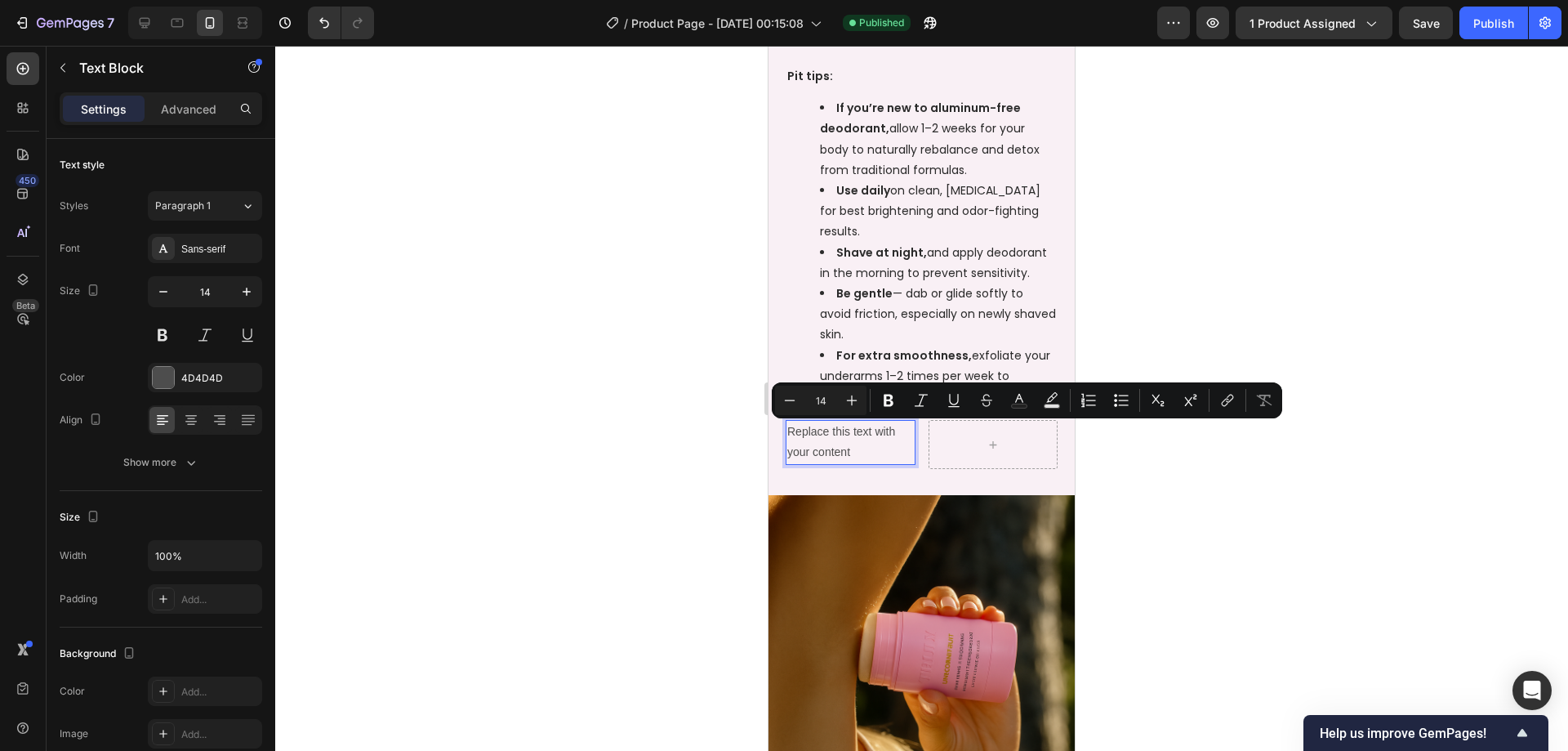
click at [851, 438] on p "Replace this text with your content" at bounding box center [850, 442] width 127 height 41
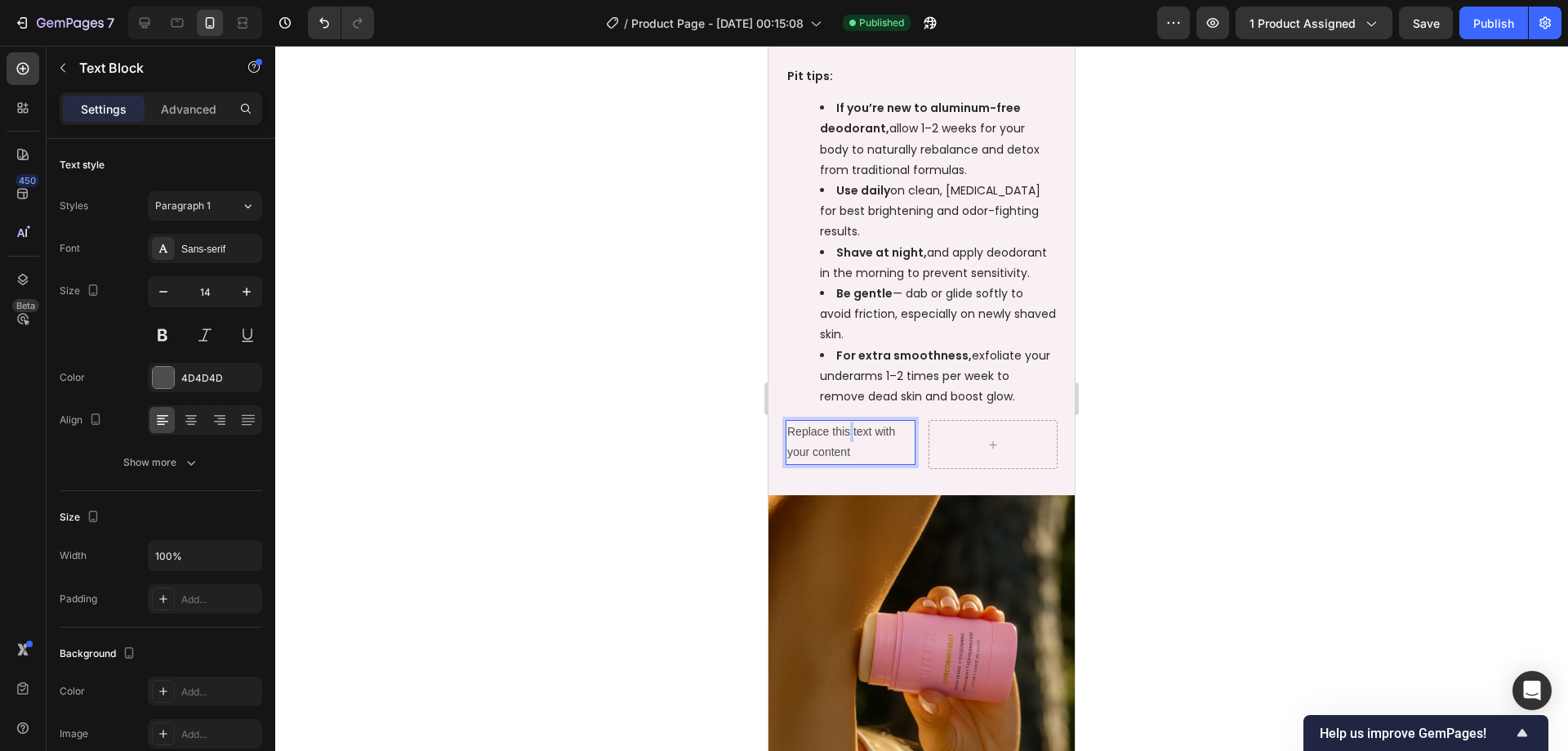
click at [851, 438] on p "Replace this text with your content" at bounding box center [850, 442] width 127 height 41
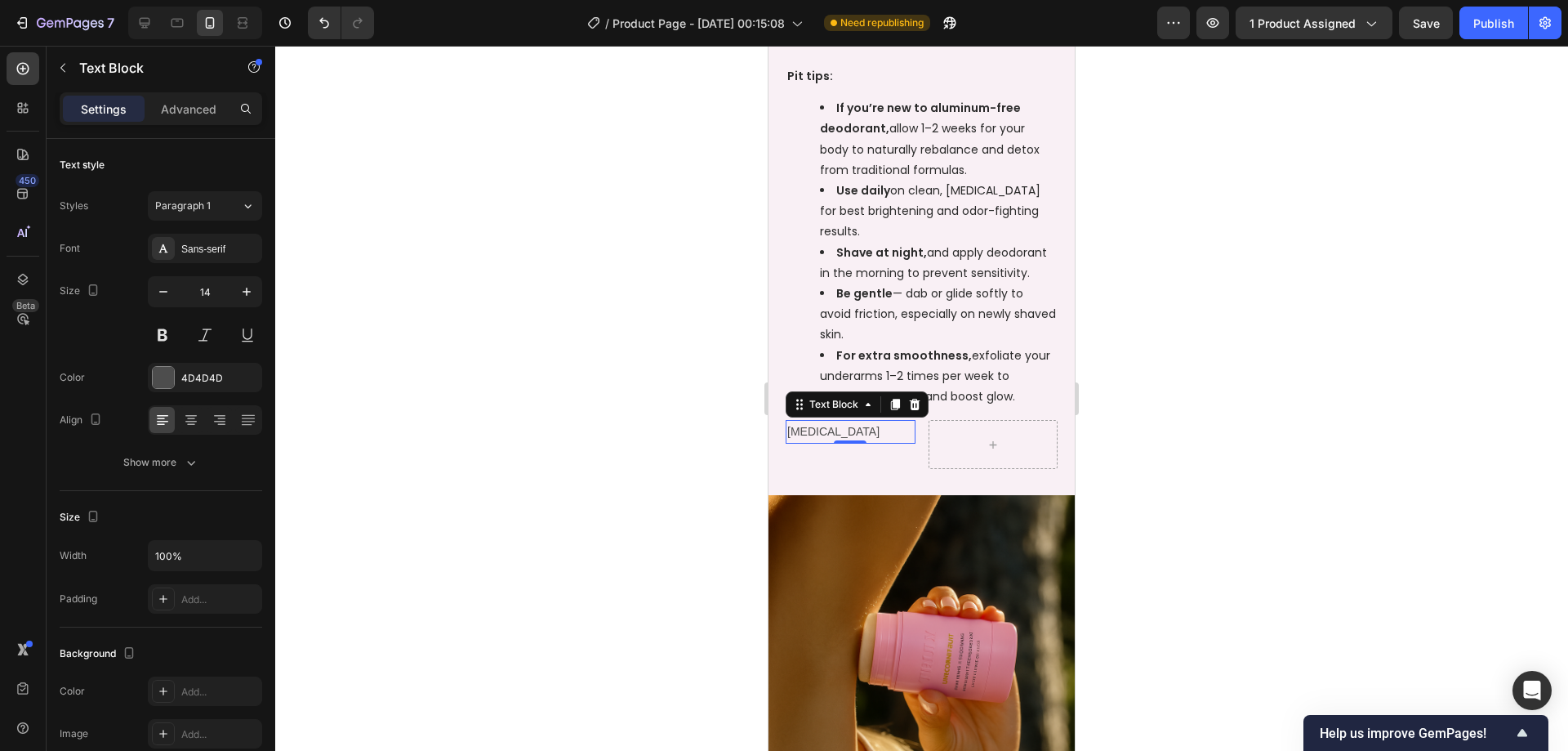
click at [1228, 477] on div at bounding box center [922, 398] width 1293 height 705
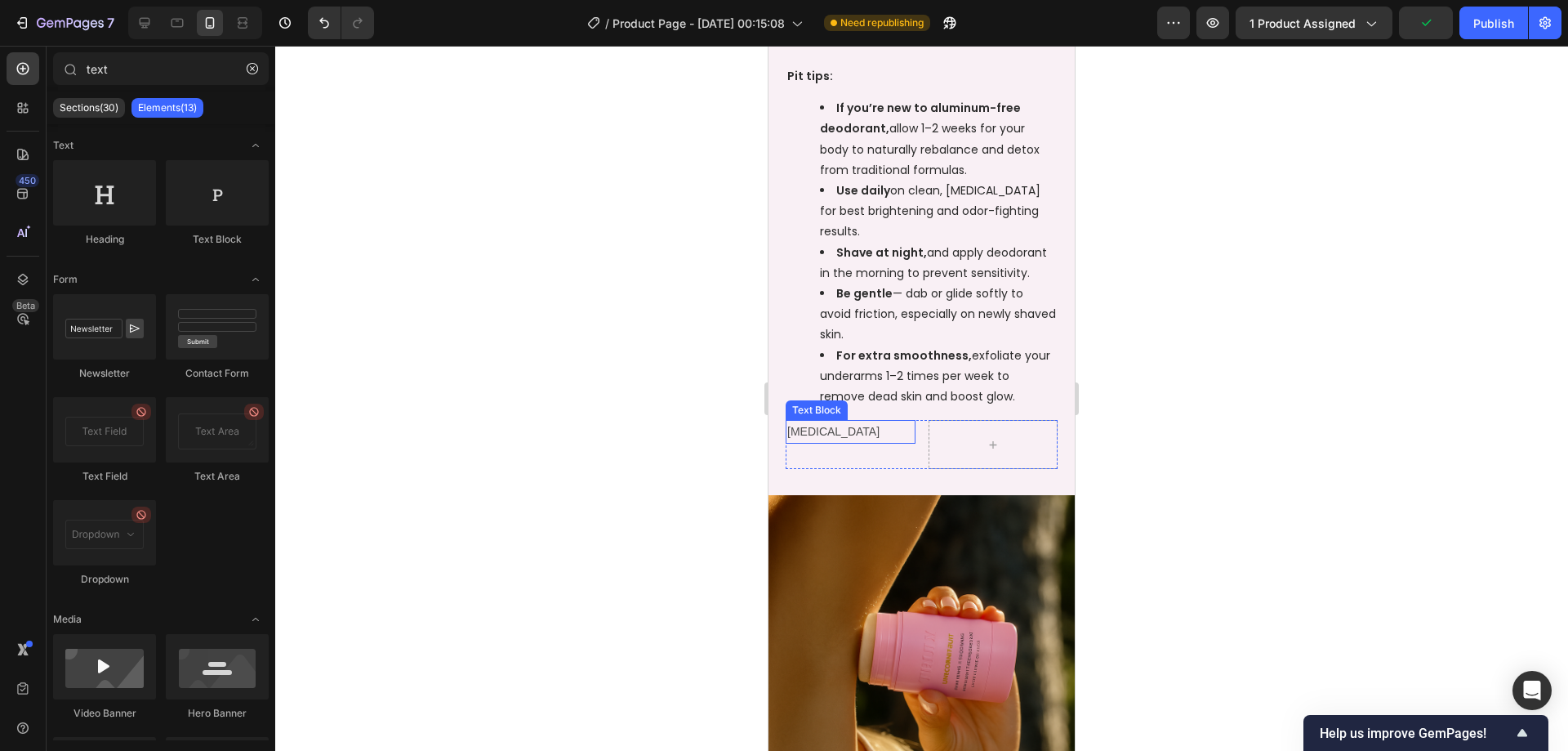
click at [908, 436] on div "[MEDICAL_DATA]" at bounding box center [850, 431] width 130 height 24
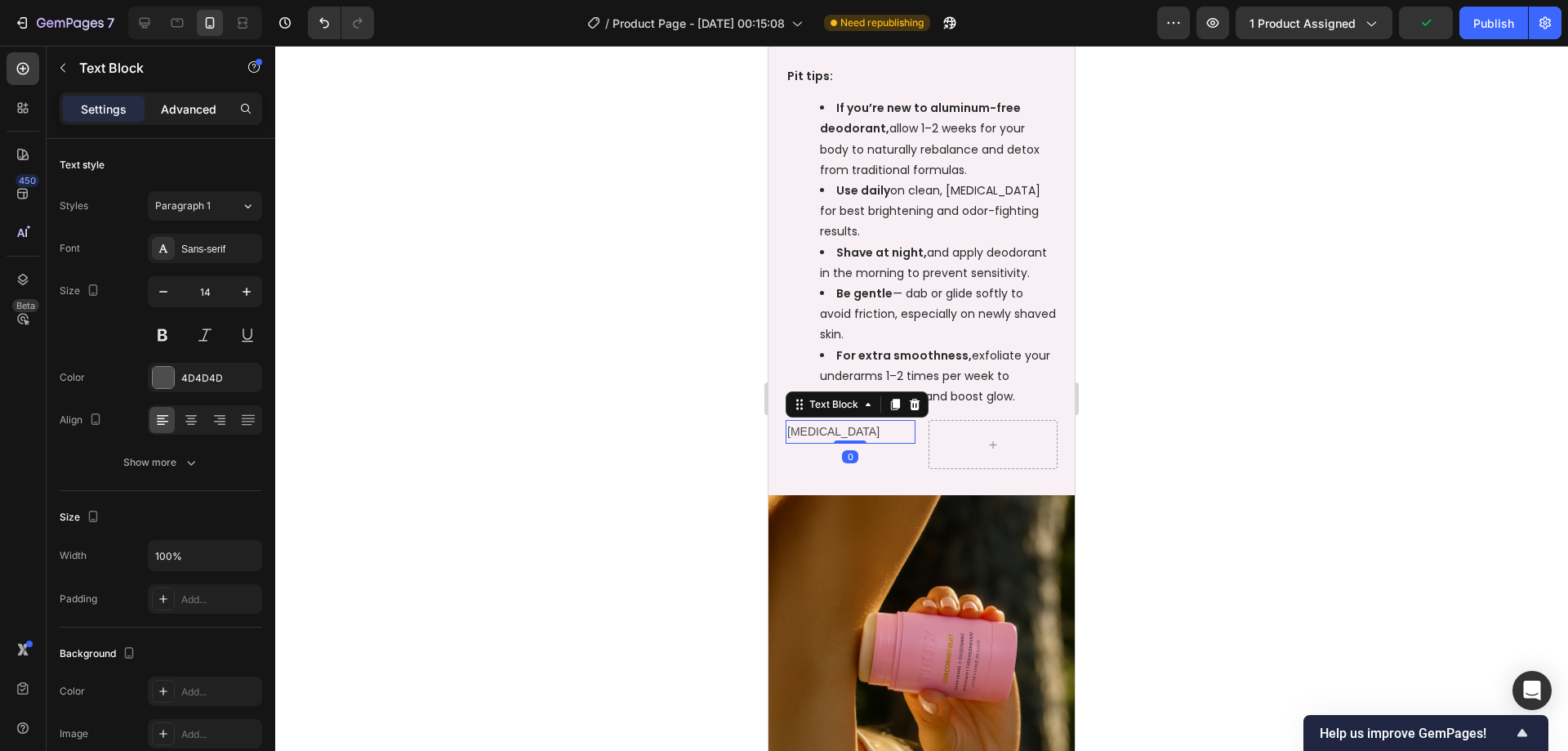
click at [189, 112] on p "Advanced" at bounding box center [189, 109] width 56 height 17
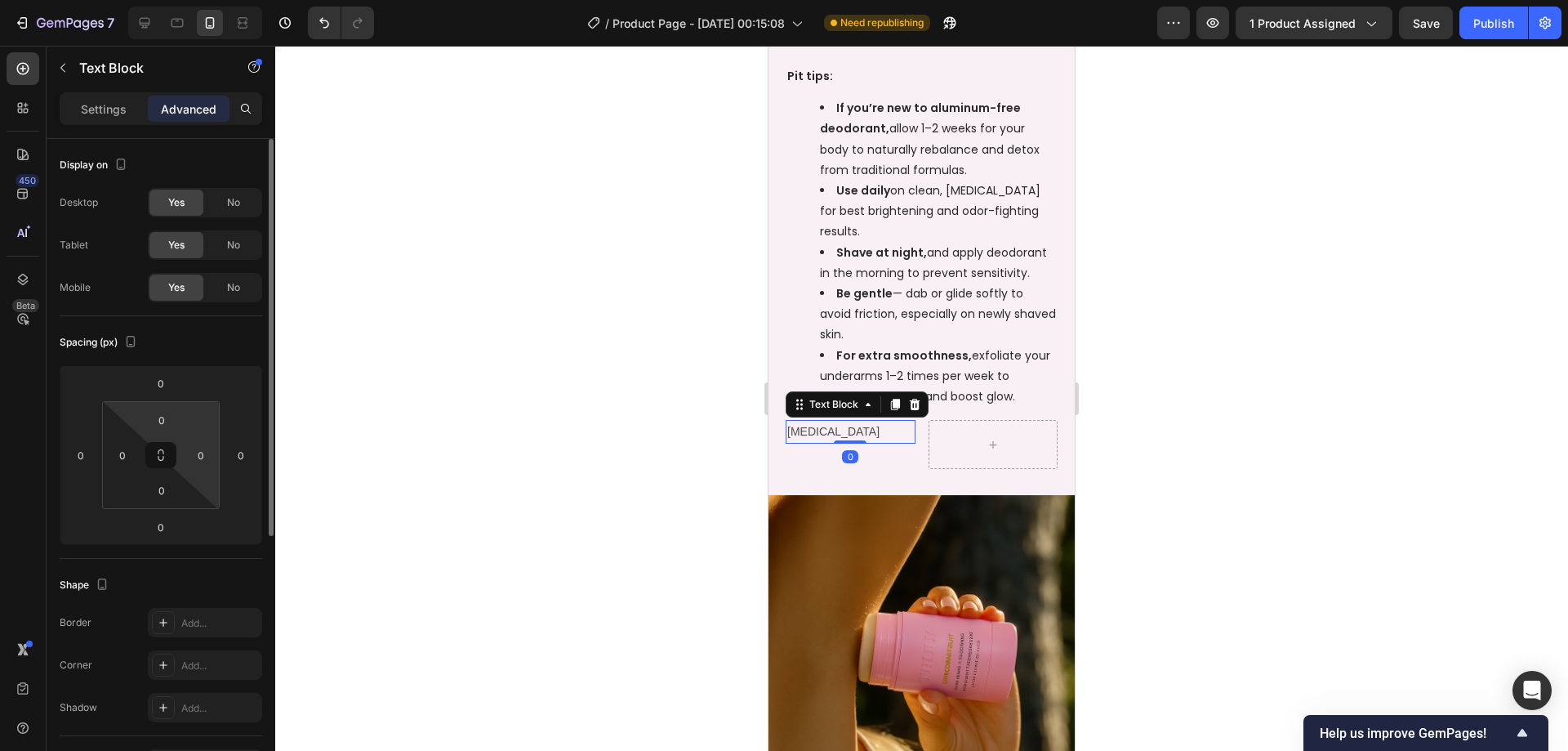
scroll to position [164, 0]
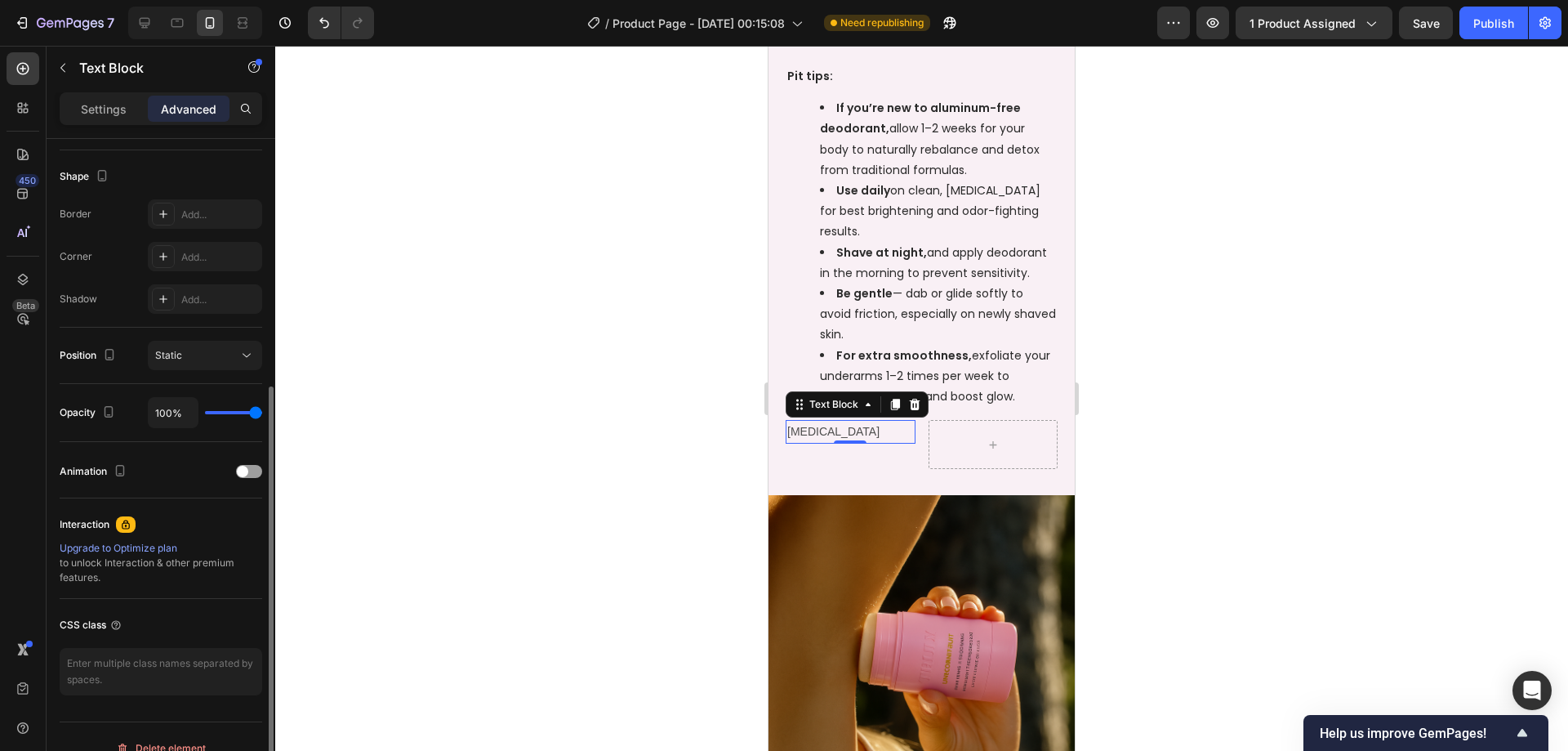
click at [106, 108] on p "Settings" at bounding box center [104, 109] width 46 height 17
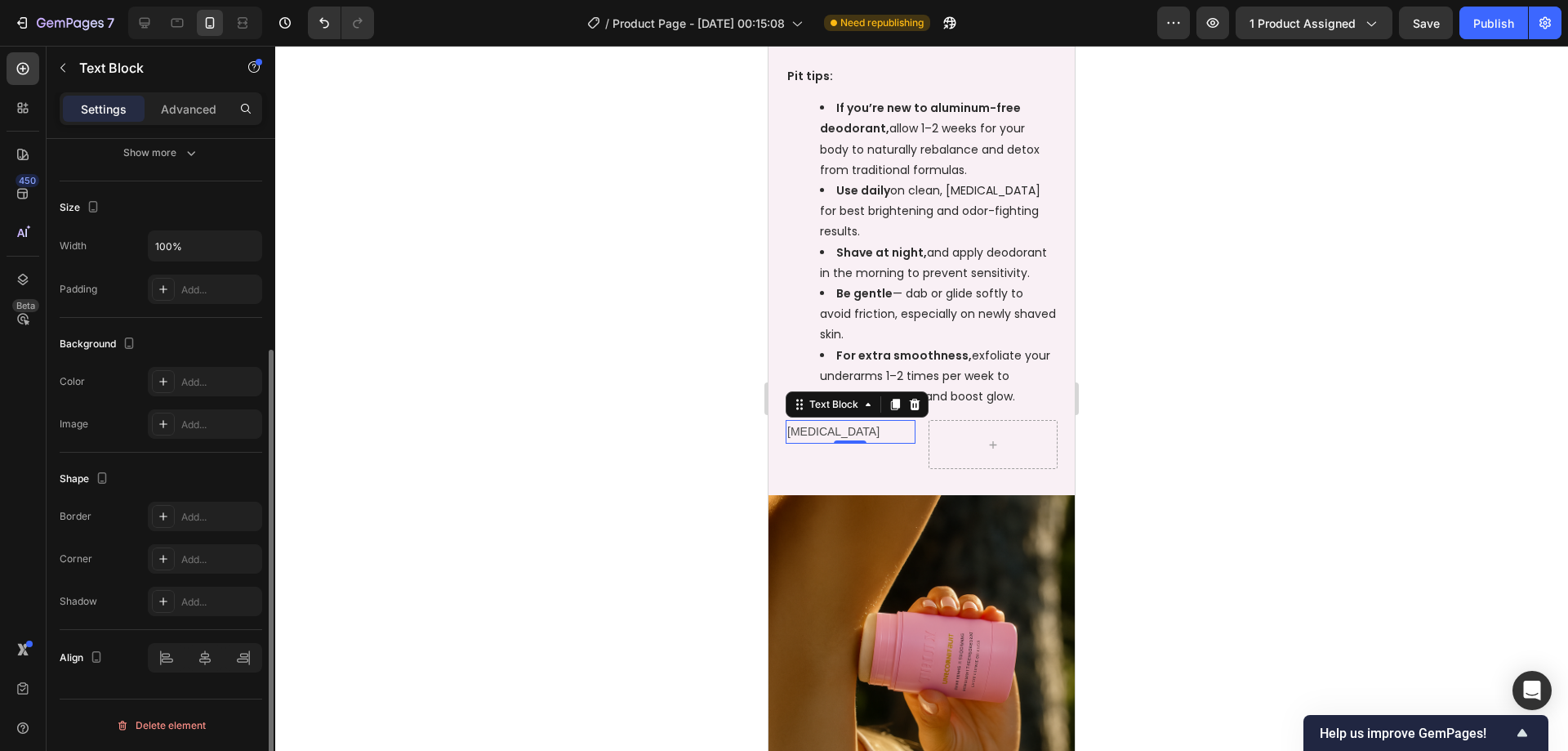
scroll to position [309, 0]
click at [167, 379] on icon at bounding box center [164, 382] width 13 height 13
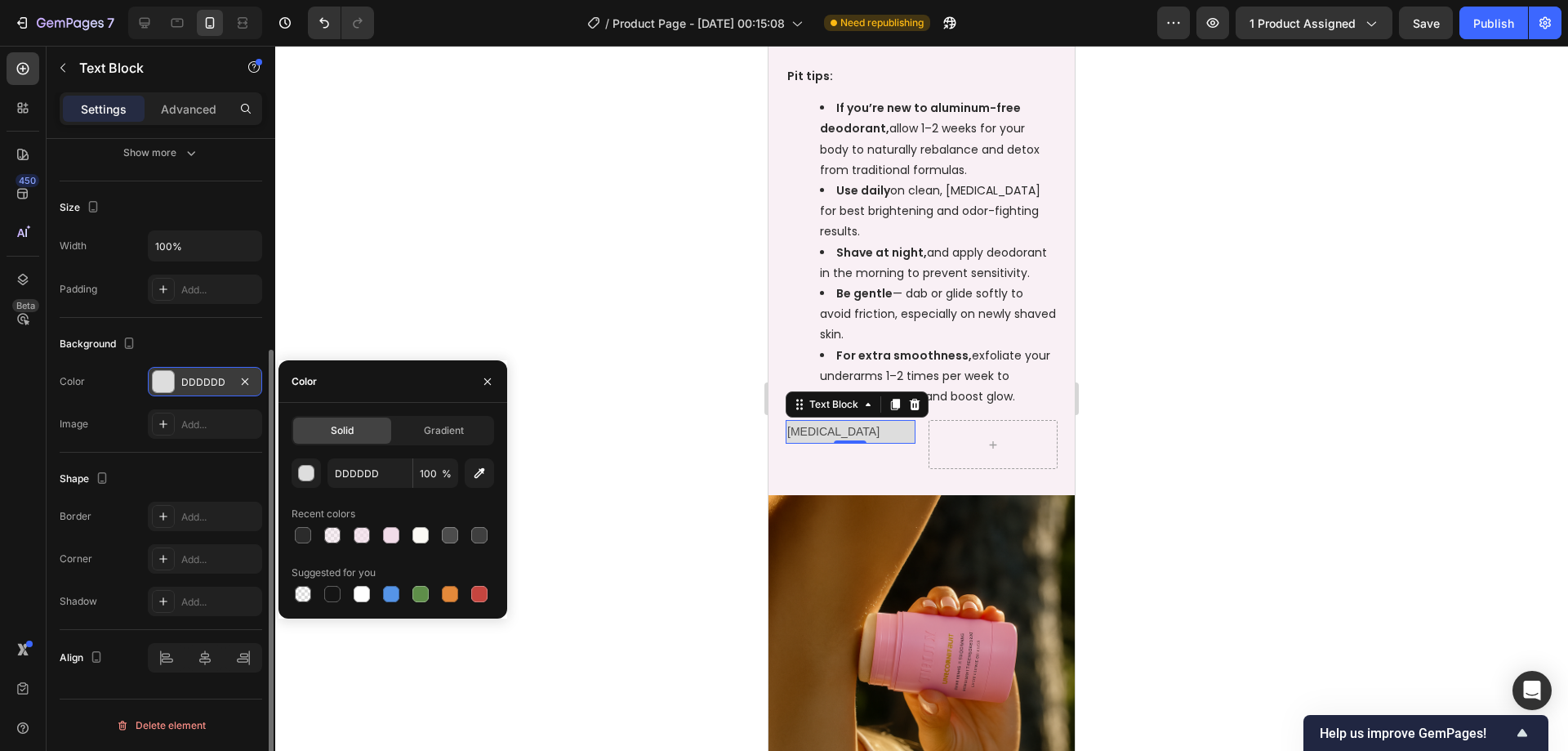
click at [307, 523] on div "Recent colors" at bounding box center [393, 514] width 202 height 26
click at [196, 519] on div "Add..." at bounding box center [219, 517] width 76 height 15
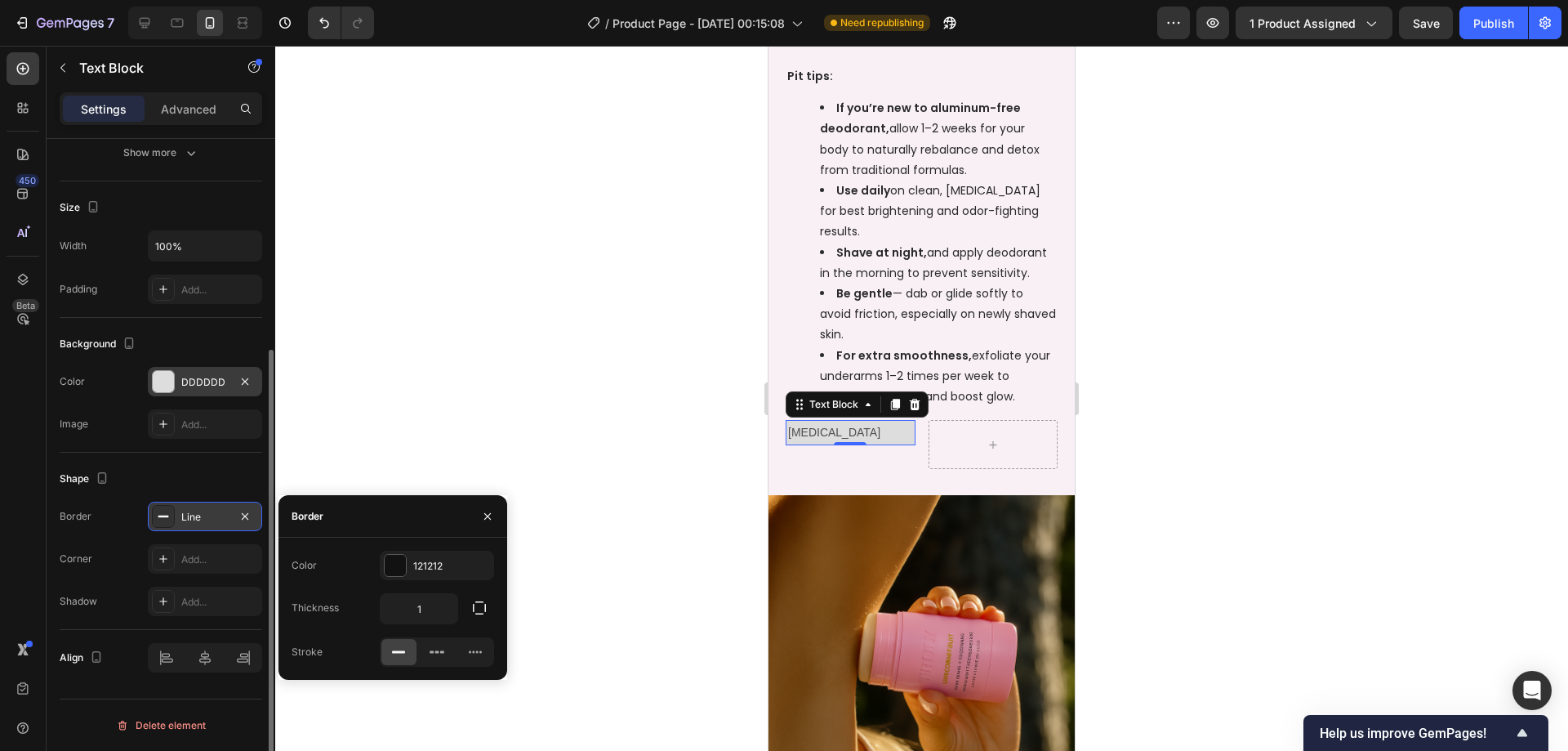
click at [202, 520] on div "Line" at bounding box center [205, 517] width 48 height 15
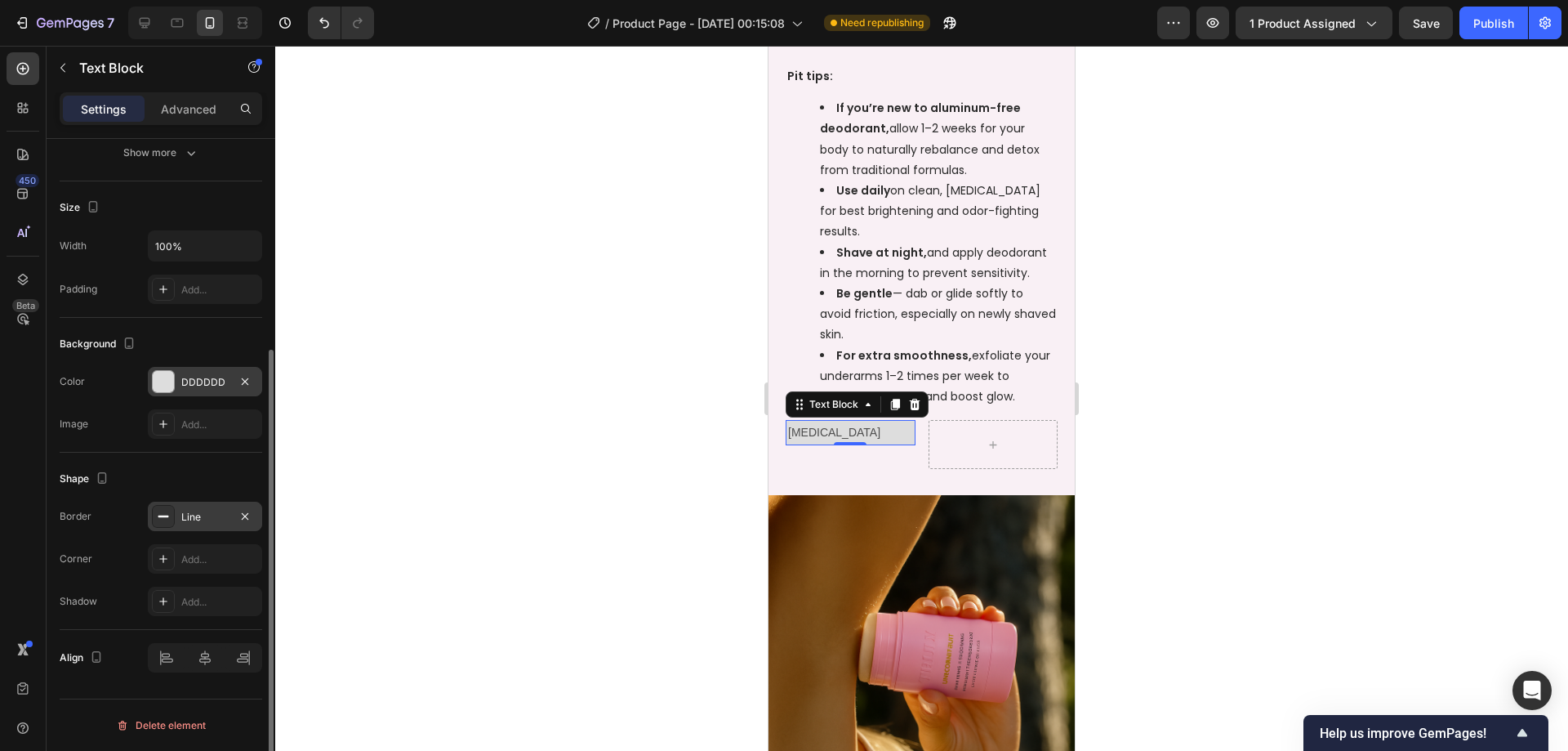
click at [209, 519] on div "Line" at bounding box center [205, 517] width 48 height 15
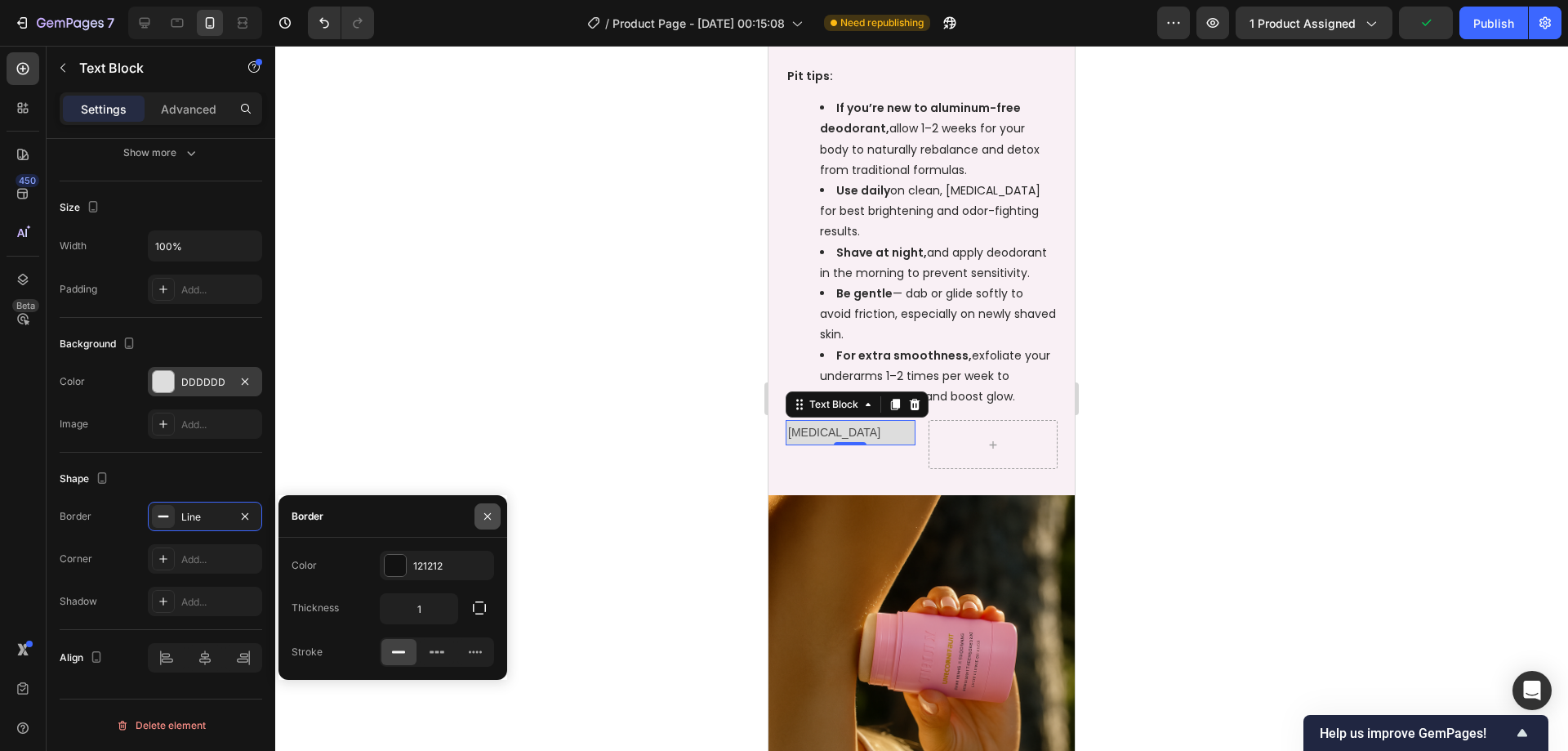
click at [483, 522] on icon "button" at bounding box center [488, 517] width 13 height 13
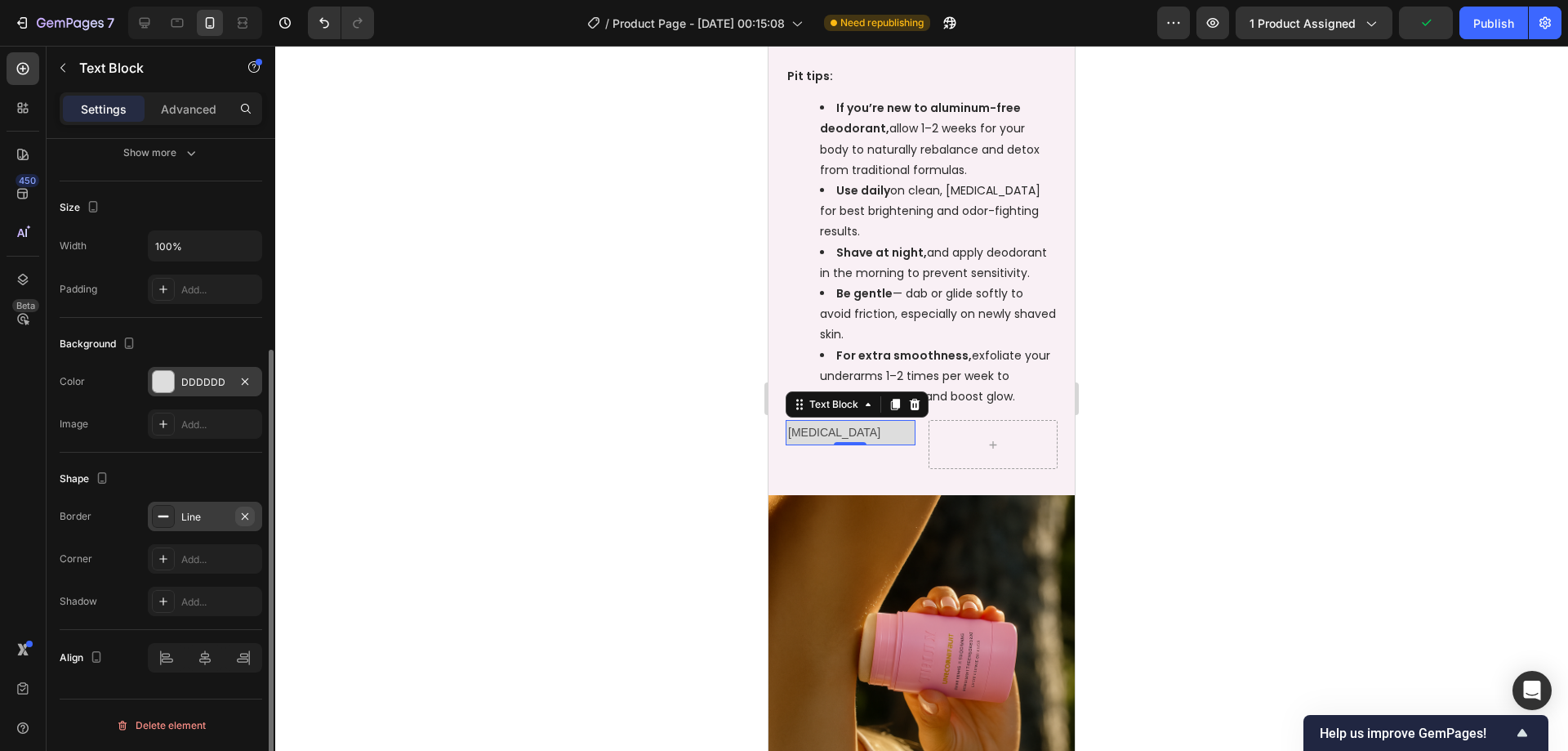
click at [250, 516] on icon "button" at bounding box center [245, 517] width 13 height 13
click at [207, 563] on div "Add..." at bounding box center [219, 559] width 76 height 15
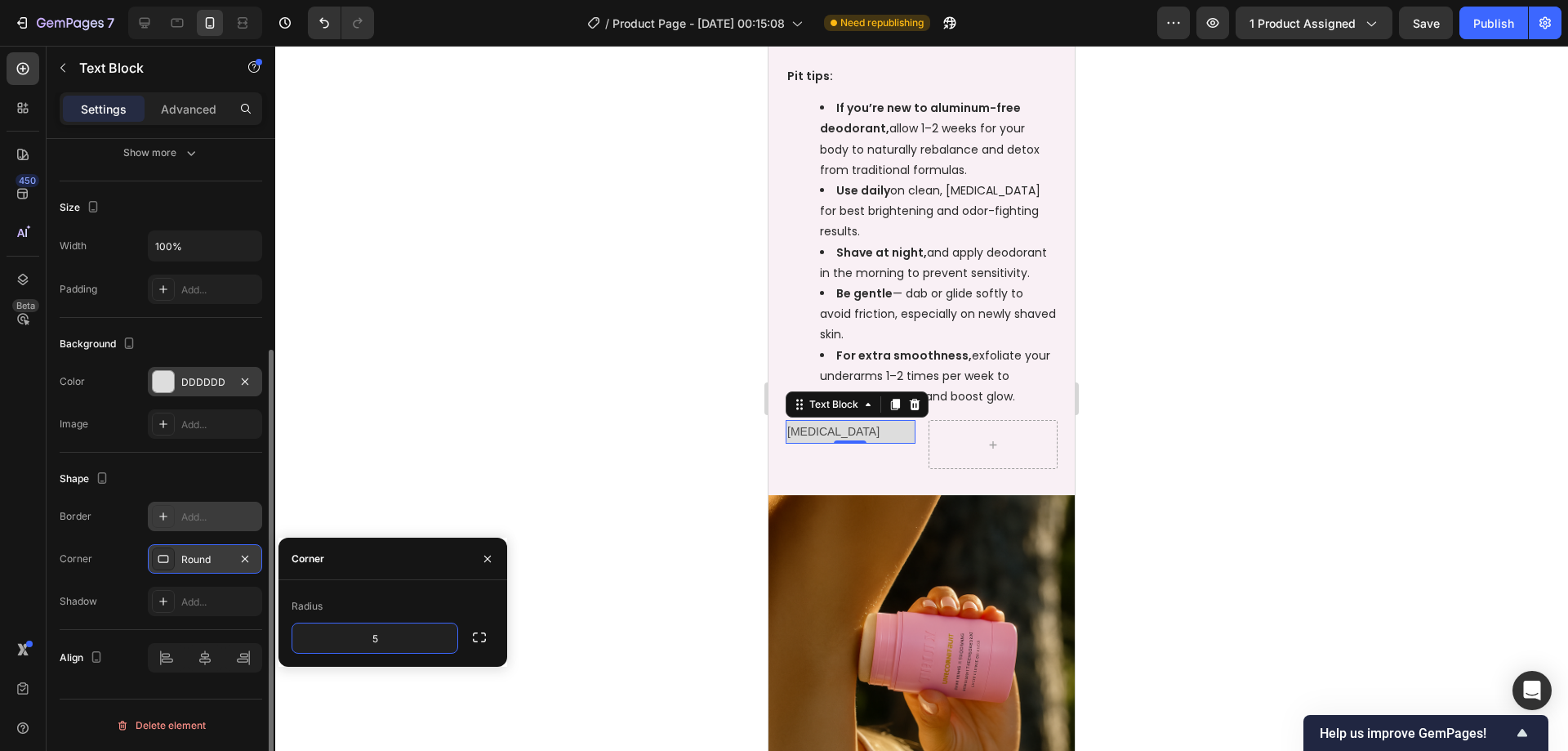
type input "5"
click at [405, 607] on div "Radius" at bounding box center [393, 606] width 202 height 26
click at [1168, 443] on div at bounding box center [922, 398] width 1293 height 705
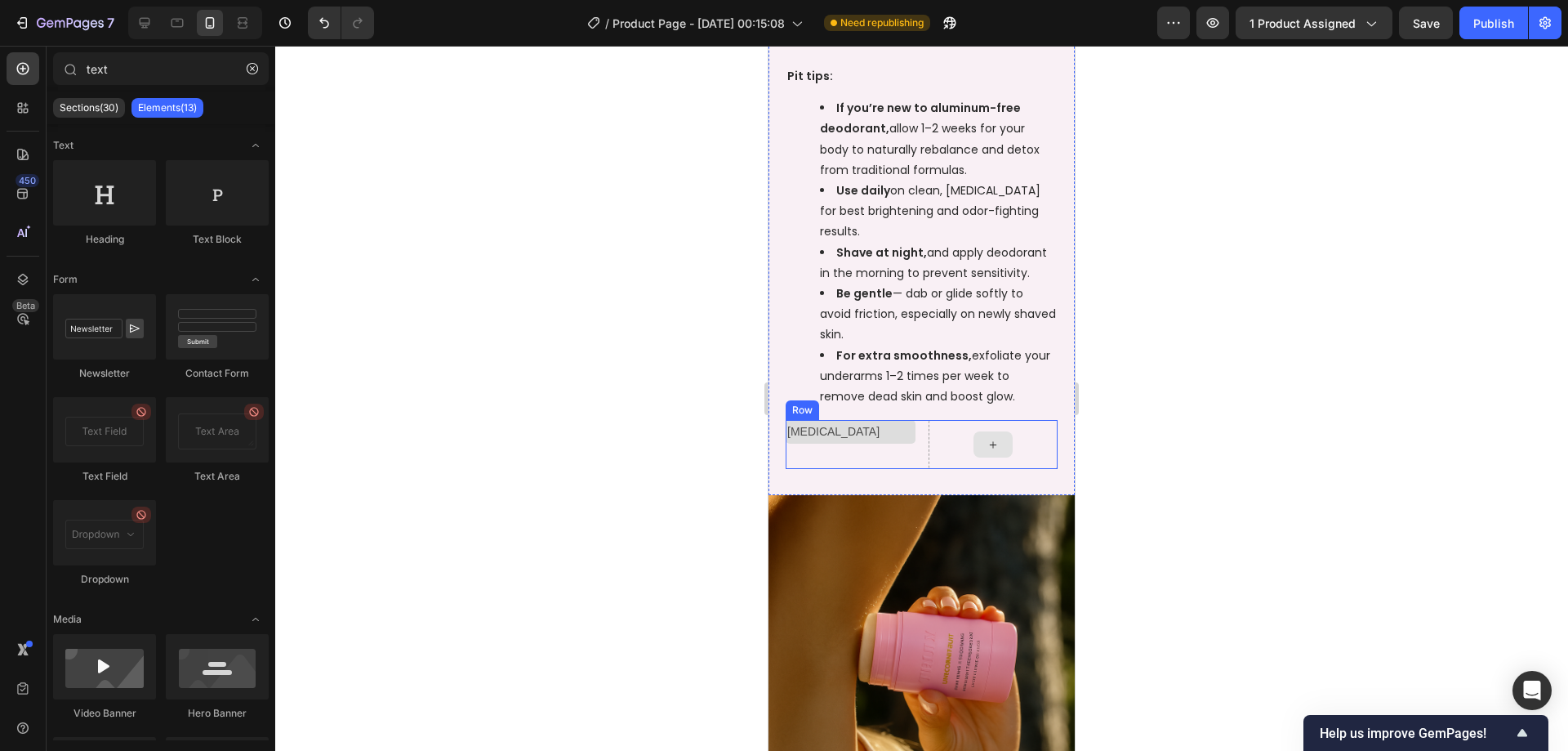
click at [886, 431] on p "[MEDICAL_DATA]" at bounding box center [850, 431] width 127 height 21
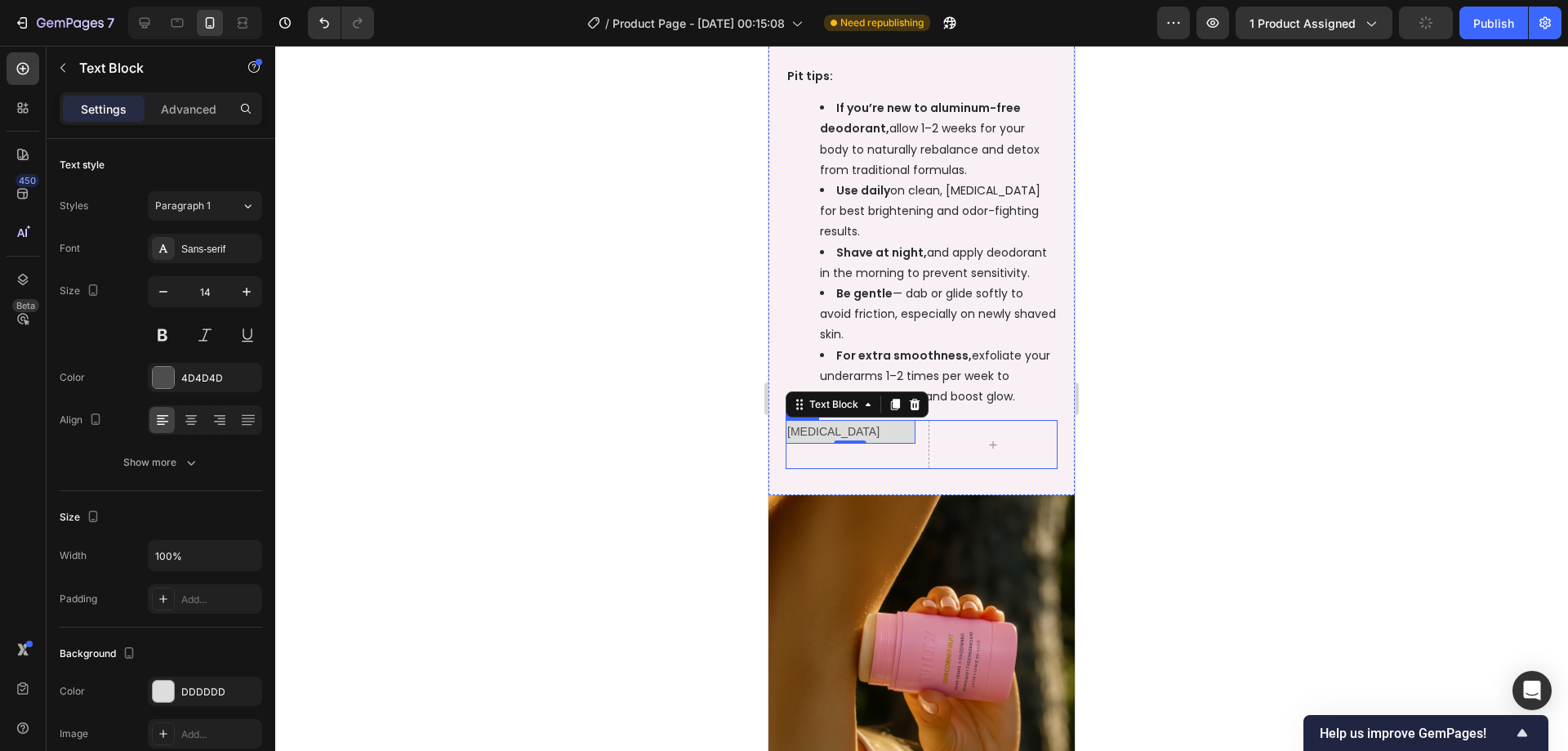
click at [913, 437] on div "[MEDICAL_DATA] Text Block 0 Row" at bounding box center [921, 444] width 272 height 49
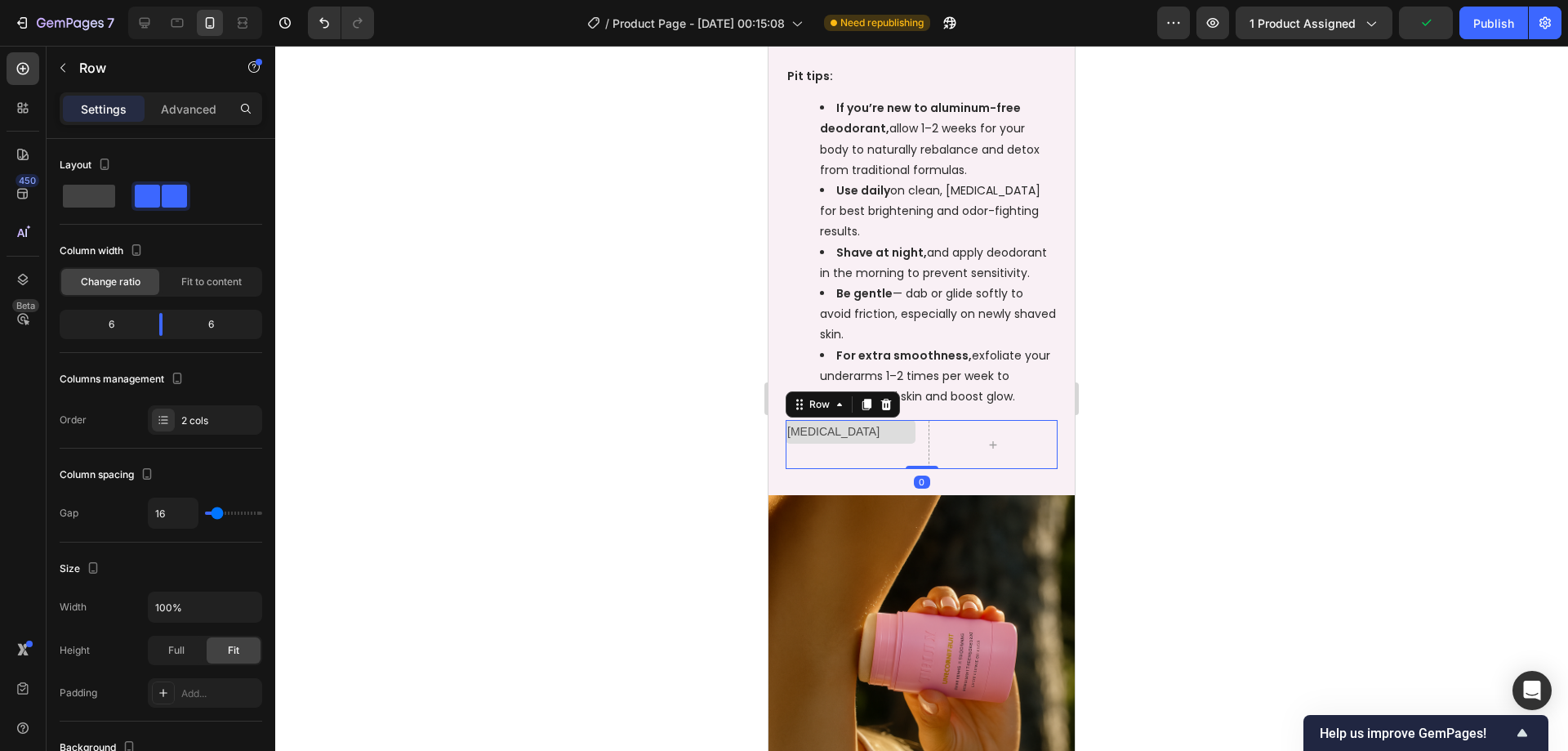
click at [897, 433] on p "[MEDICAL_DATA]" at bounding box center [850, 431] width 127 height 21
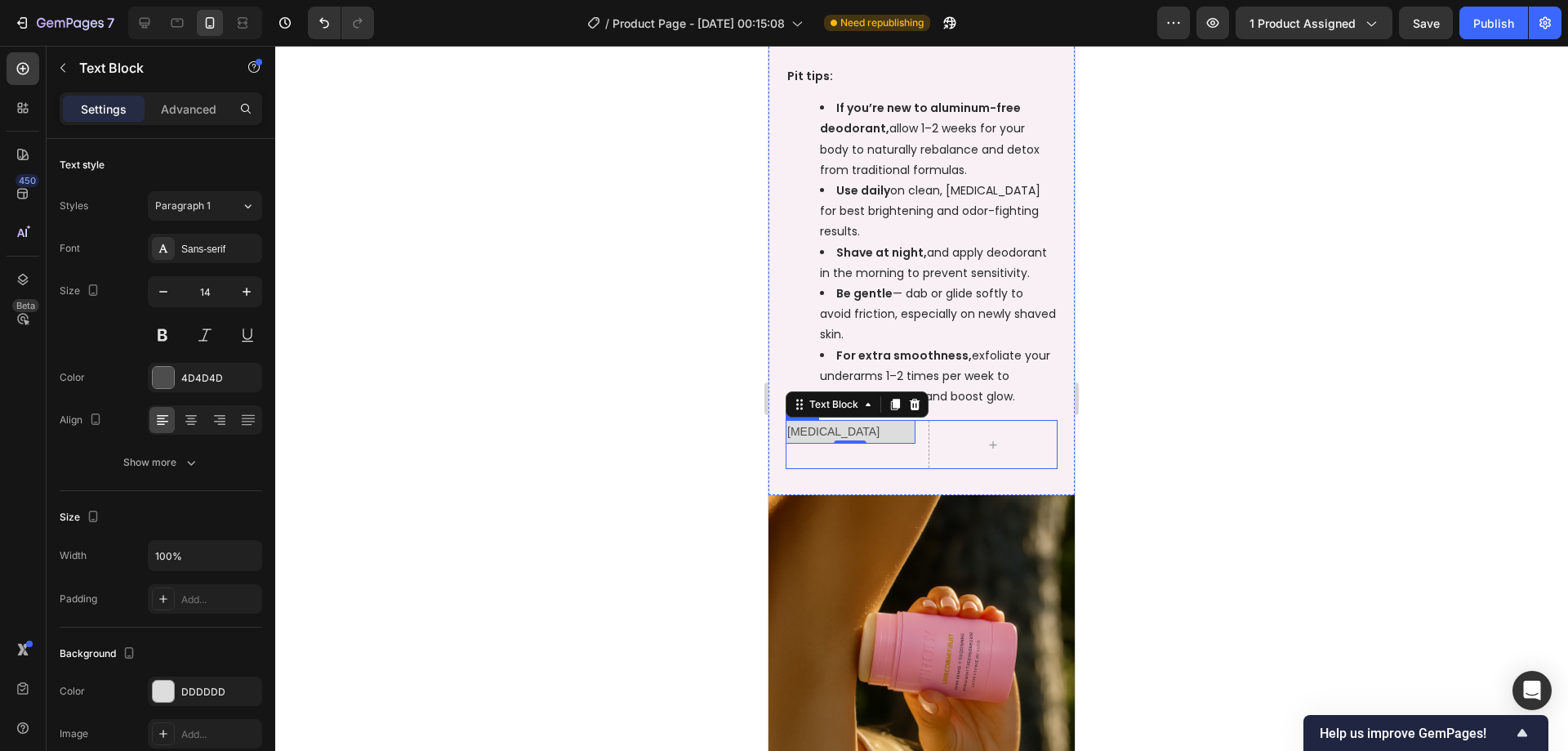
click at [873, 459] on div "[MEDICAL_DATA] Text Block 0" at bounding box center [850, 444] width 130 height 49
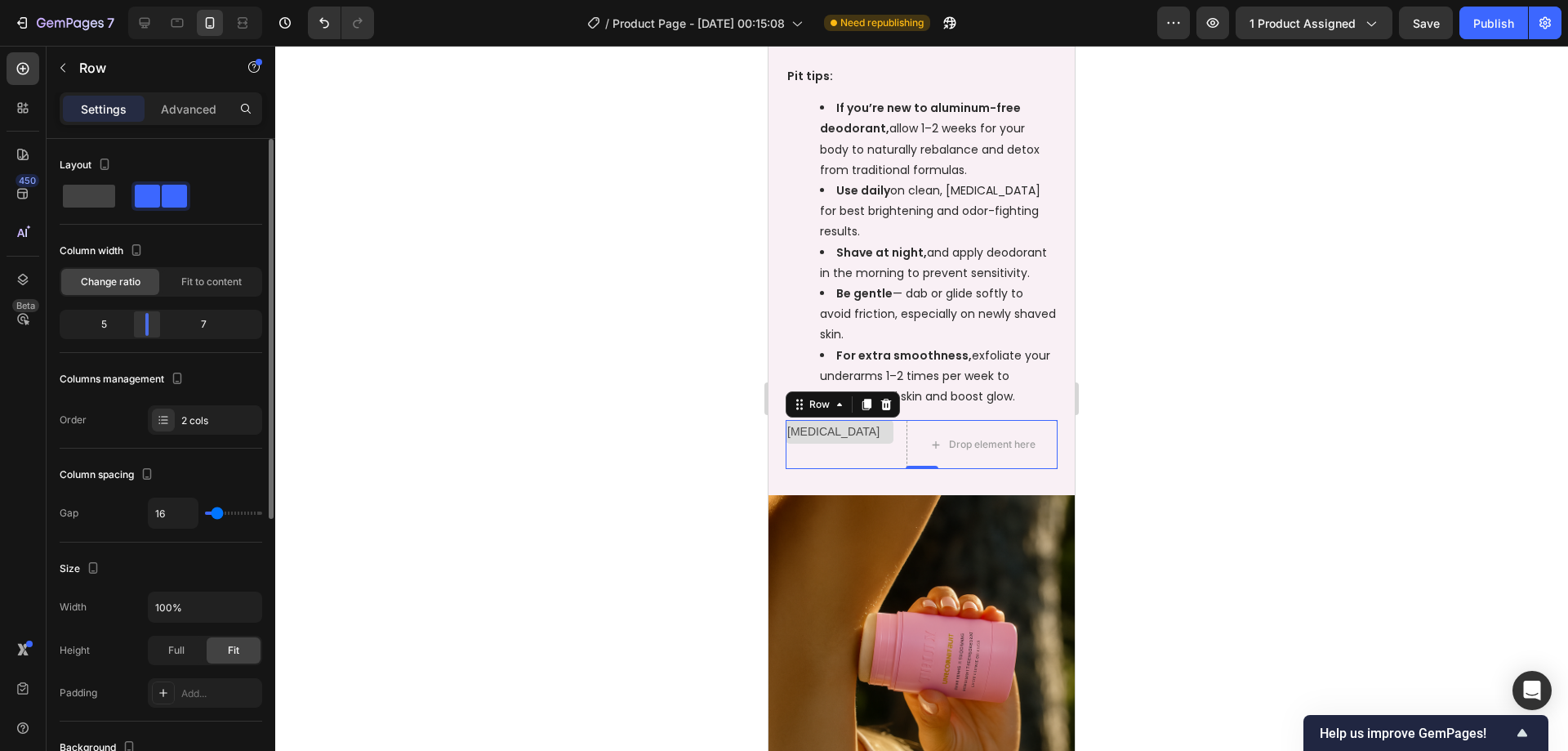
drag, startPoint x: 161, startPoint y: 318, endPoint x: 150, endPoint y: 319, distance: 11.0
click at [150, 319] on div at bounding box center [147, 324] width 30 height 23
click at [204, 115] on p "Advanced" at bounding box center [189, 109] width 56 height 17
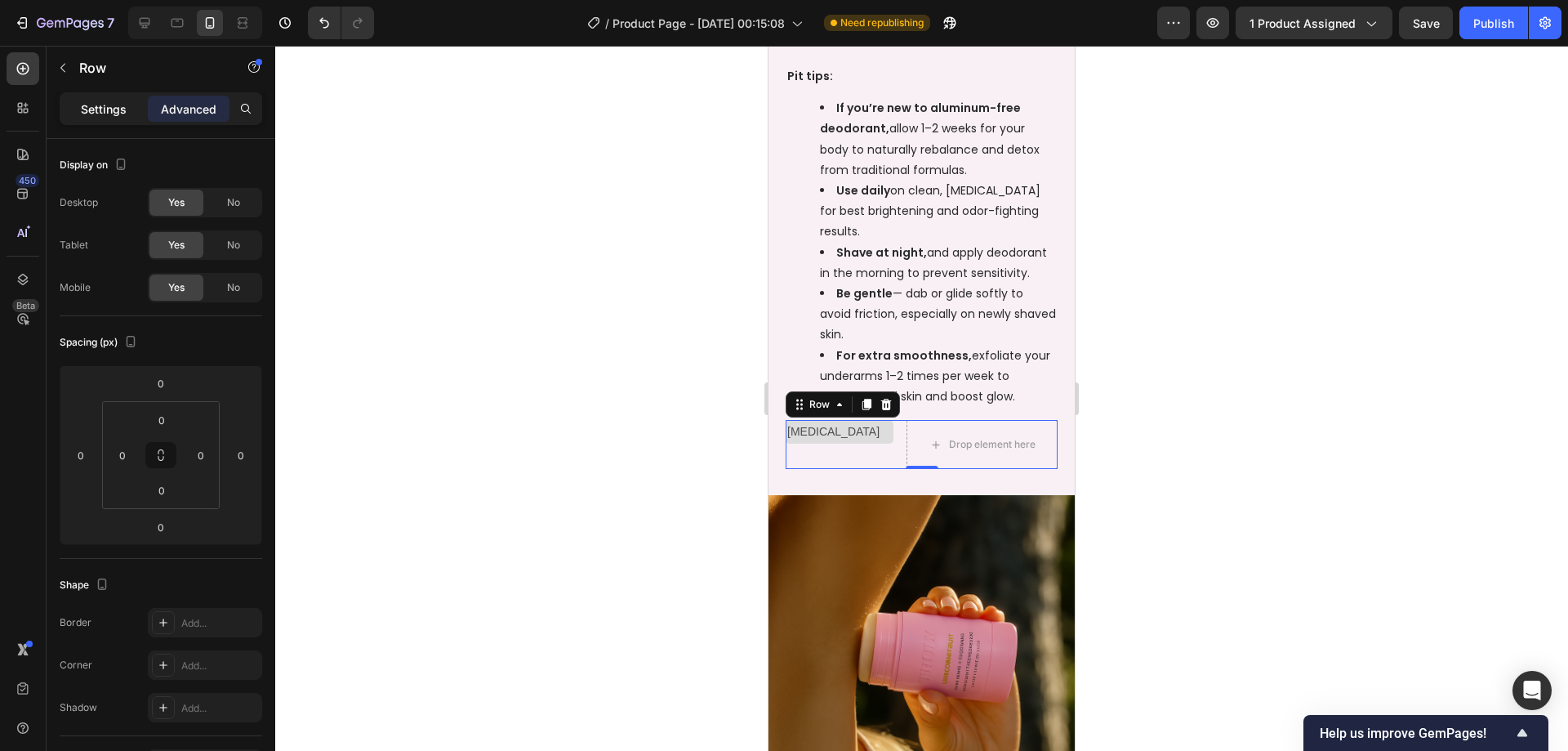
click at [113, 115] on p "Settings" at bounding box center [104, 109] width 46 height 17
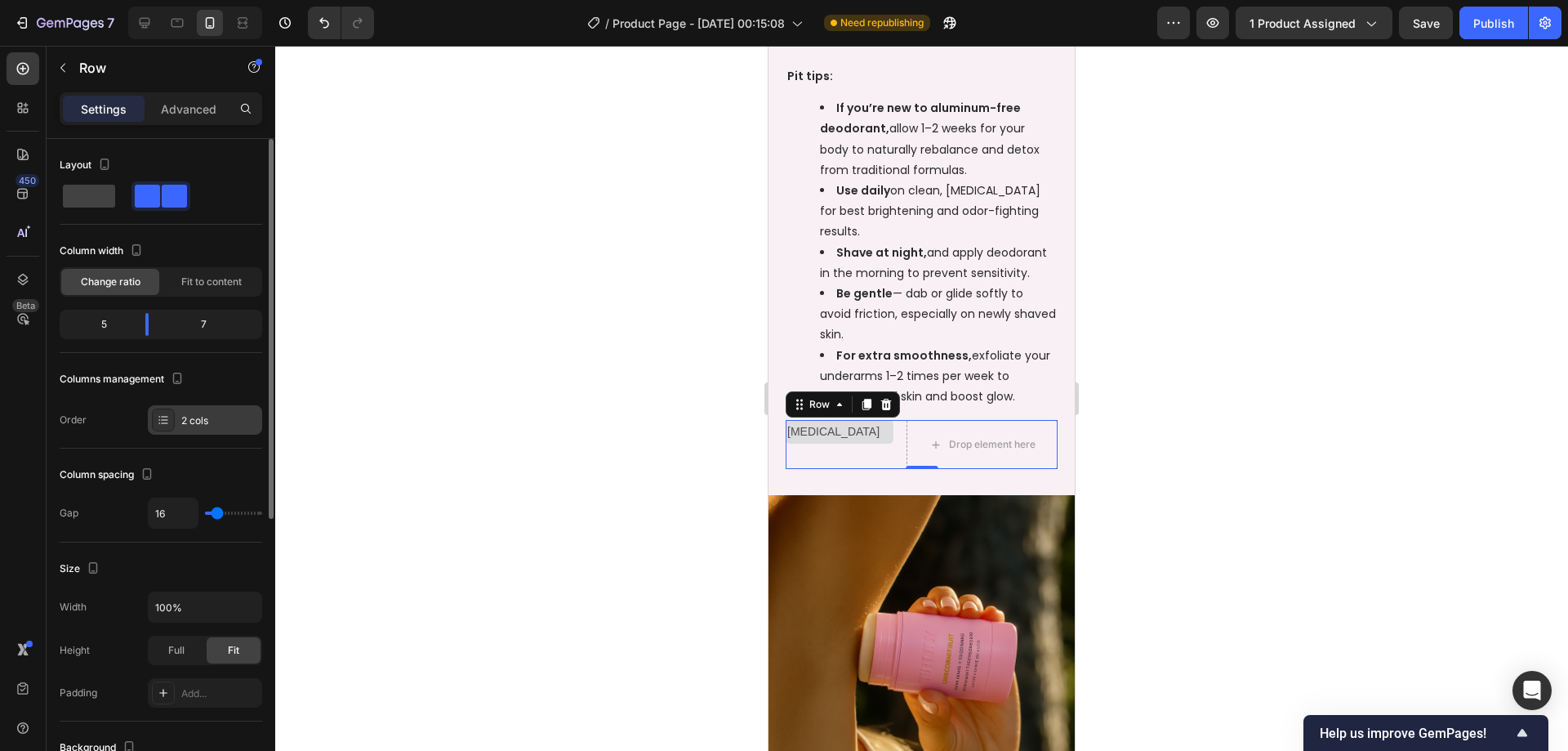
scroll to position [482, 0]
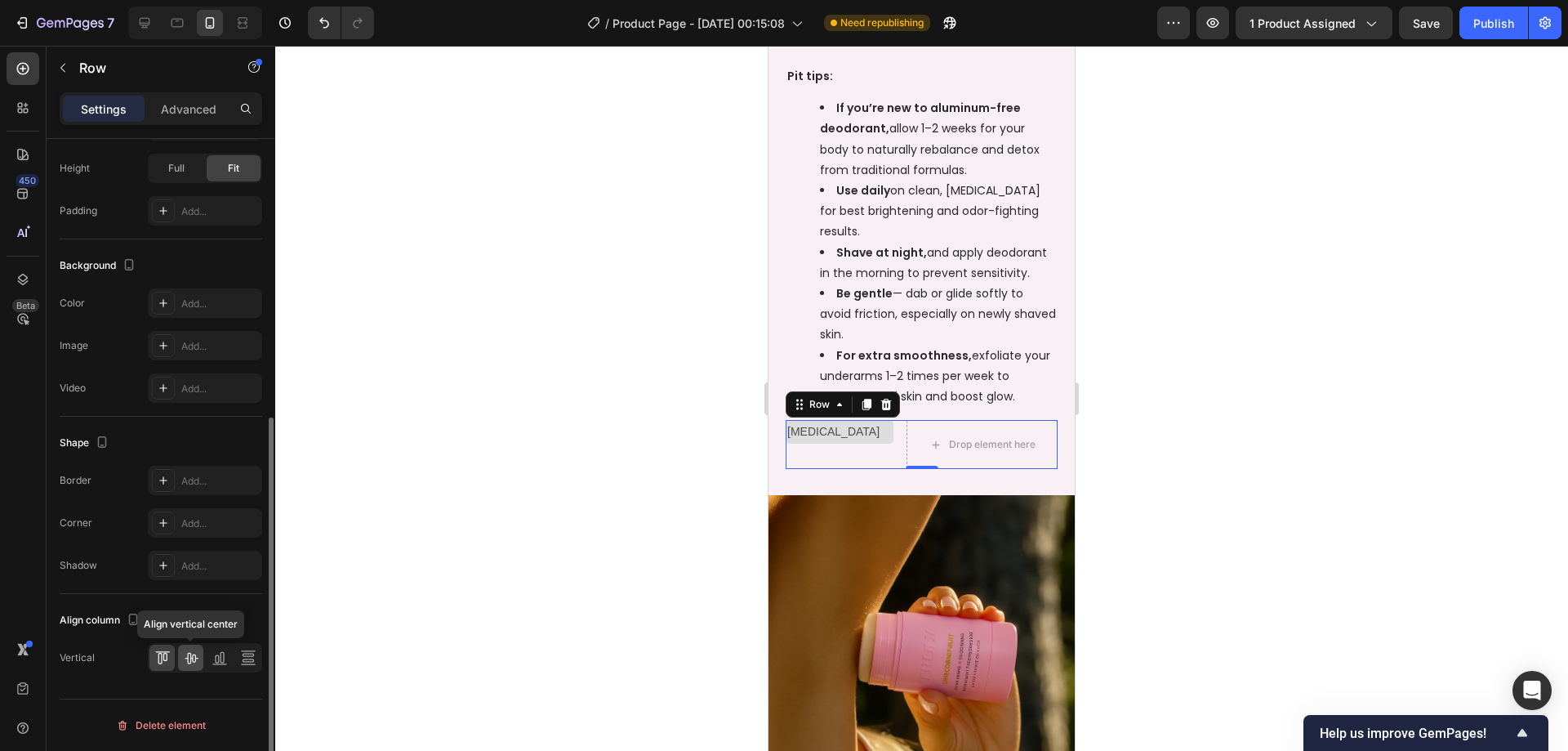
click at [192, 656] on icon at bounding box center [191, 659] width 13 height 12
click at [867, 446] on p "[MEDICAL_DATA]" at bounding box center [839, 444] width 104 height 21
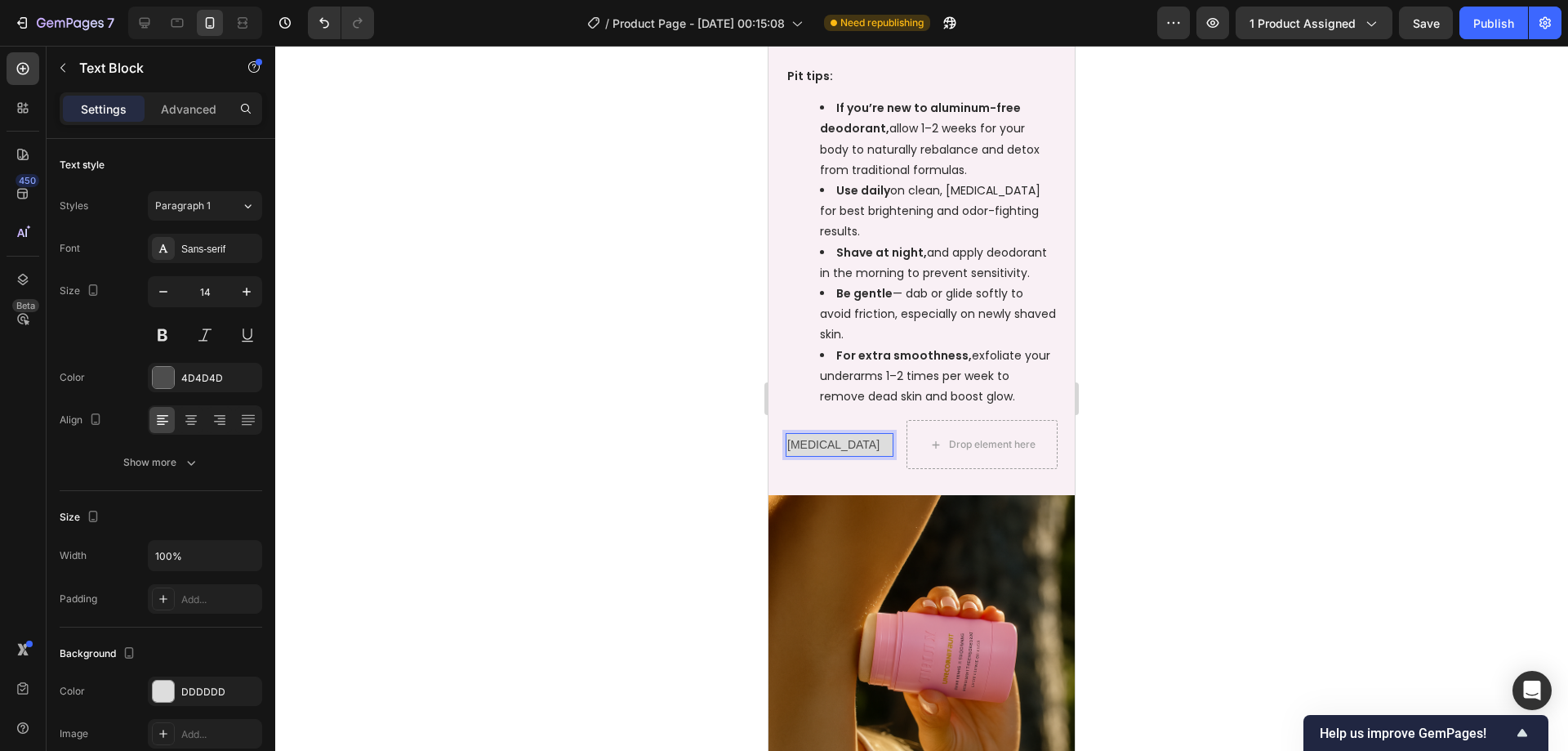
click at [873, 447] on p "[MEDICAL_DATA]" at bounding box center [839, 444] width 104 height 21
click at [1186, 409] on div at bounding box center [922, 398] width 1293 height 705
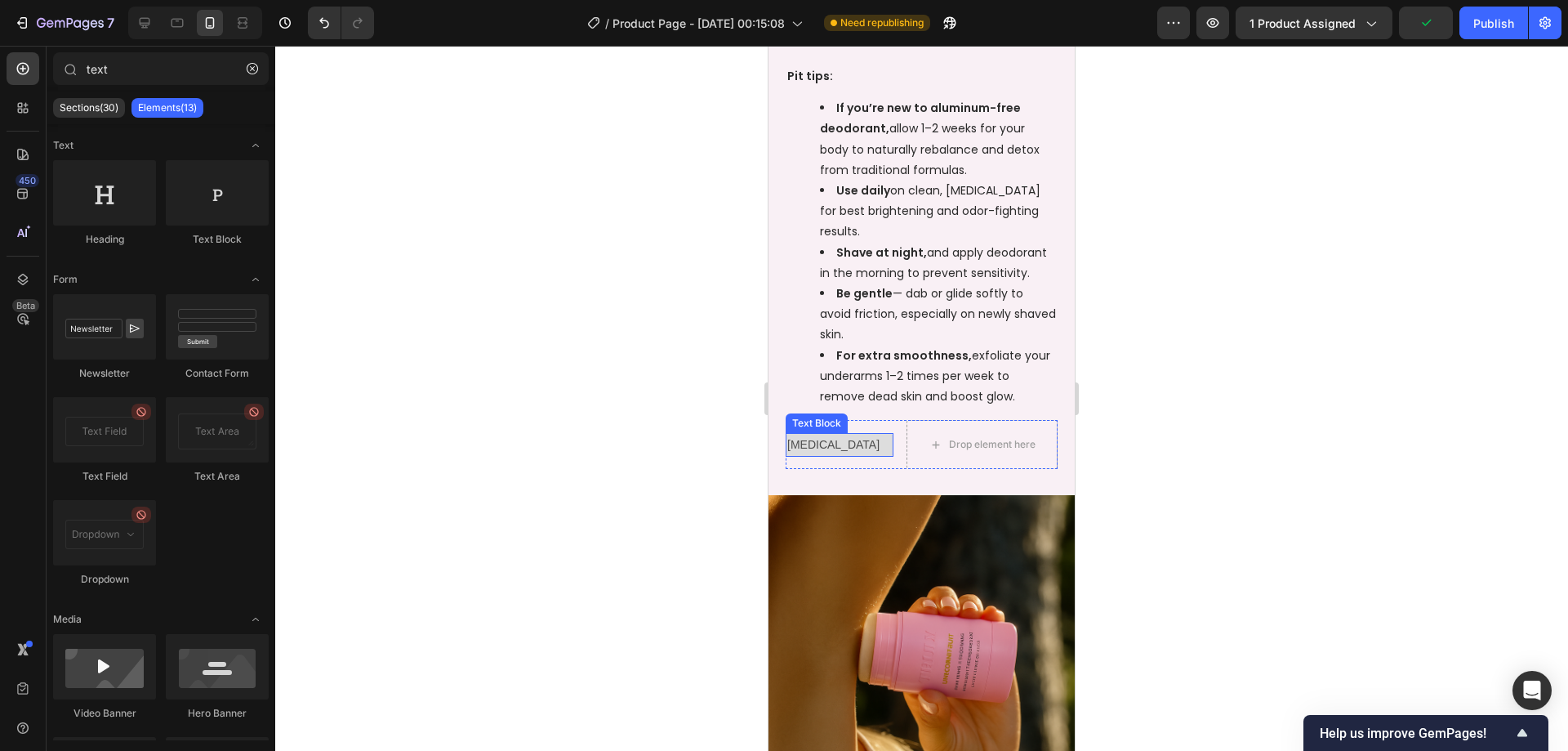
click at [868, 443] on p "[MEDICAL_DATA]" at bounding box center [839, 444] width 104 height 21
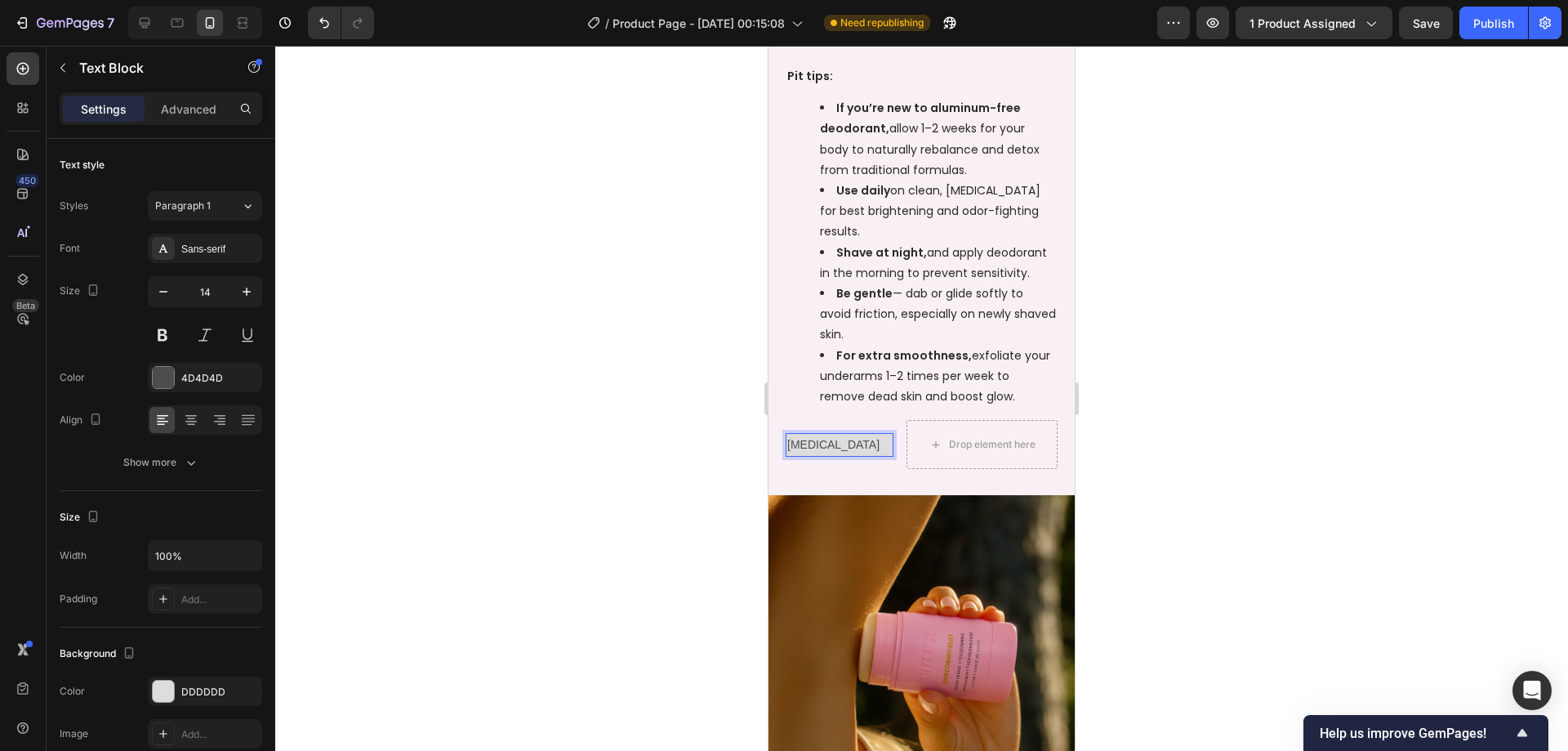
click at [793, 439] on p "[MEDICAL_DATA]" at bounding box center [839, 444] width 104 height 21
click at [887, 440] on div "[MEDICAL_DATA]" at bounding box center [839, 444] width 108 height 24
click at [789, 443] on p "[MEDICAL_DATA]" at bounding box center [839, 444] width 104 height 21
click at [1335, 407] on div at bounding box center [922, 398] width 1293 height 705
click at [874, 436] on p "[MEDICAL_DATA]" at bounding box center [839, 444] width 104 height 21
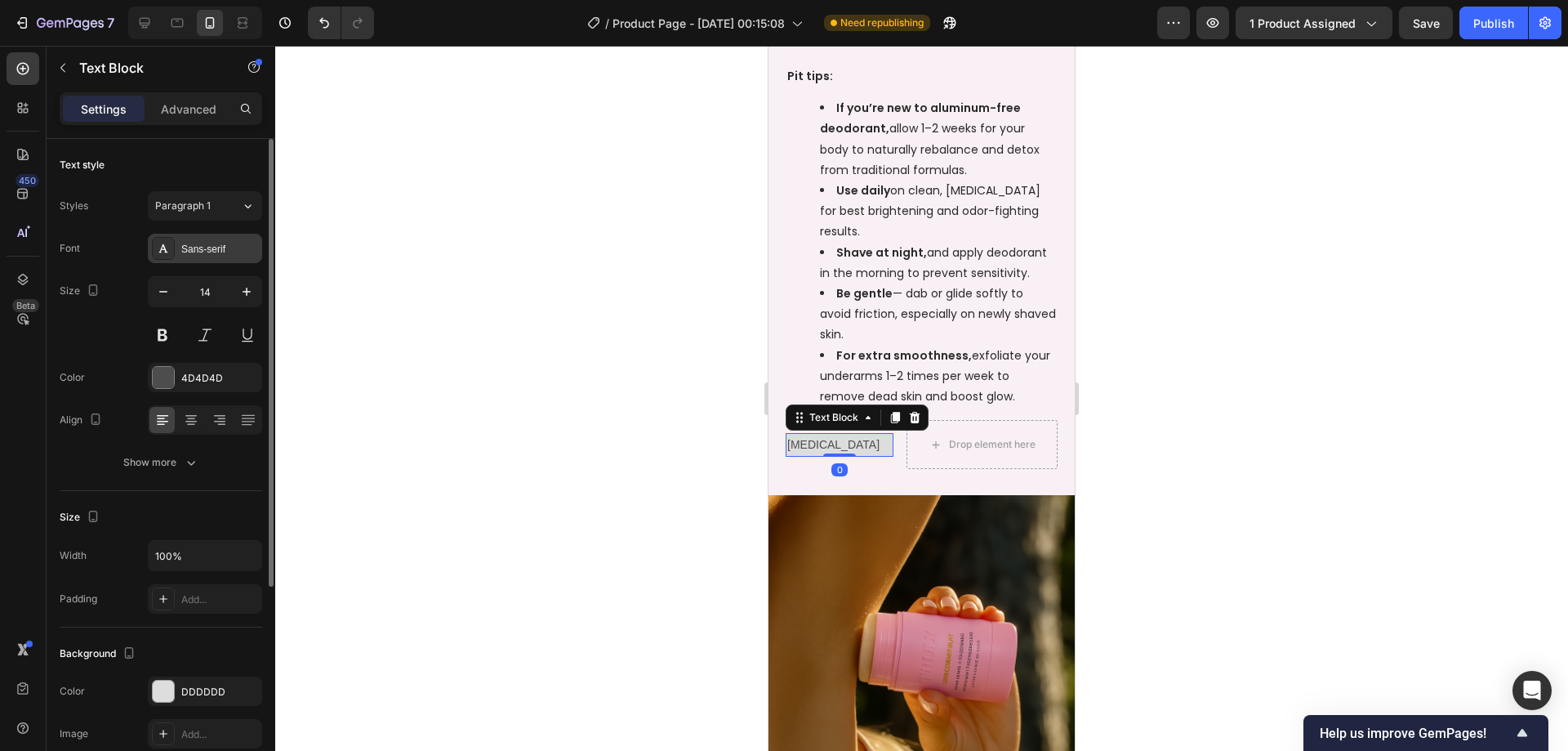
click at [232, 251] on div "Sans-serif" at bounding box center [219, 249] width 76 height 15
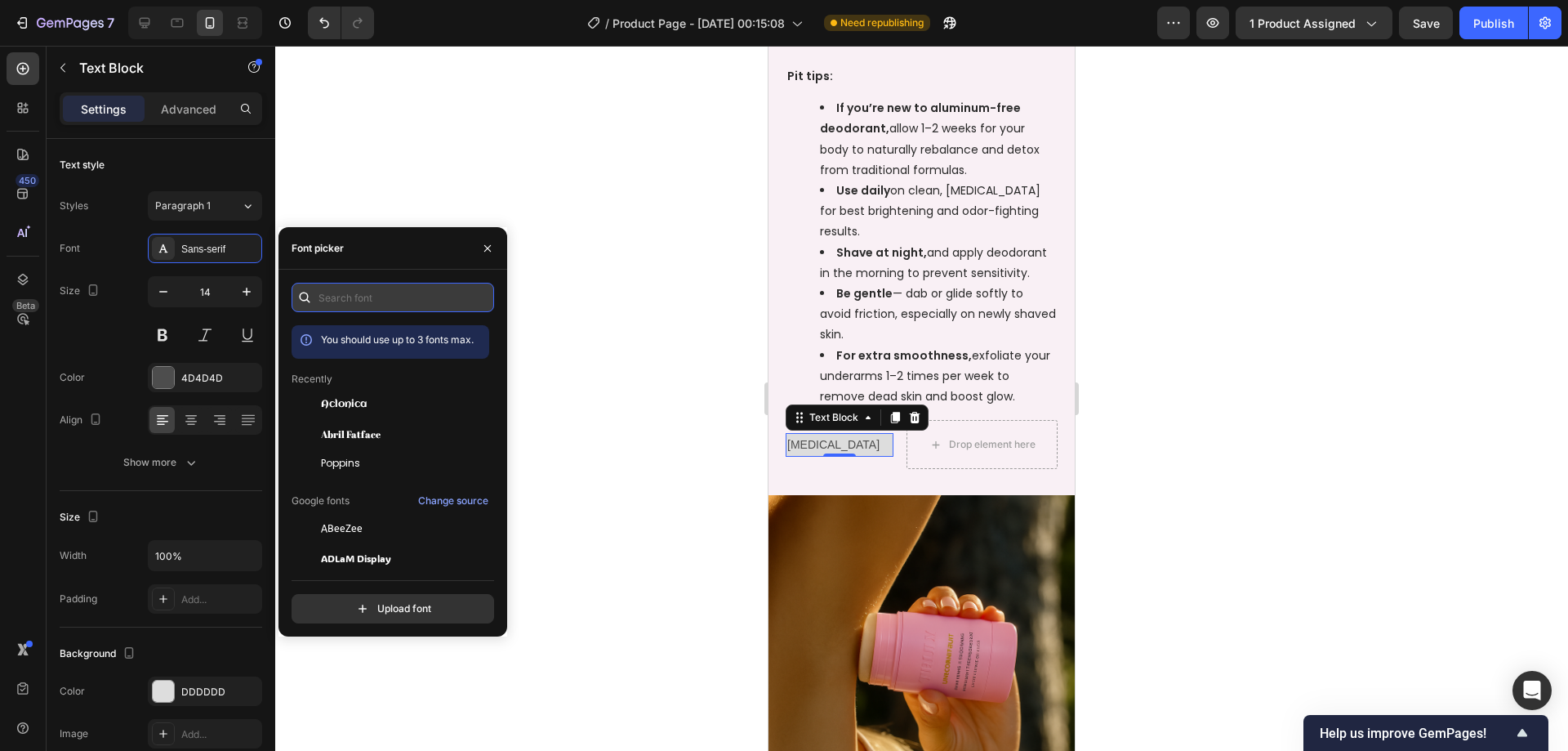
click at [398, 311] on input "text" at bounding box center [393, 298] width 202 height 30
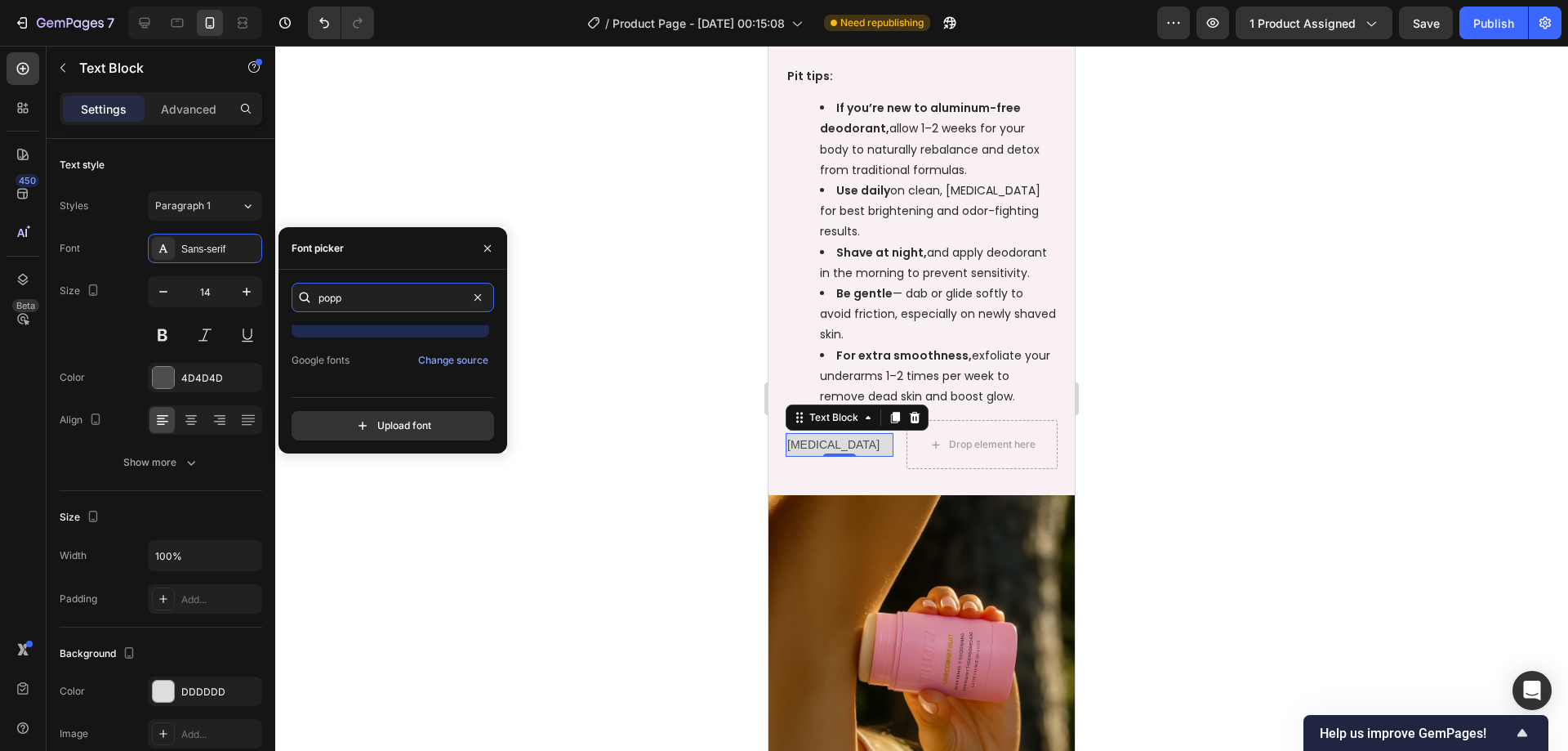
scroll to position [40, 0]
type input "popp"
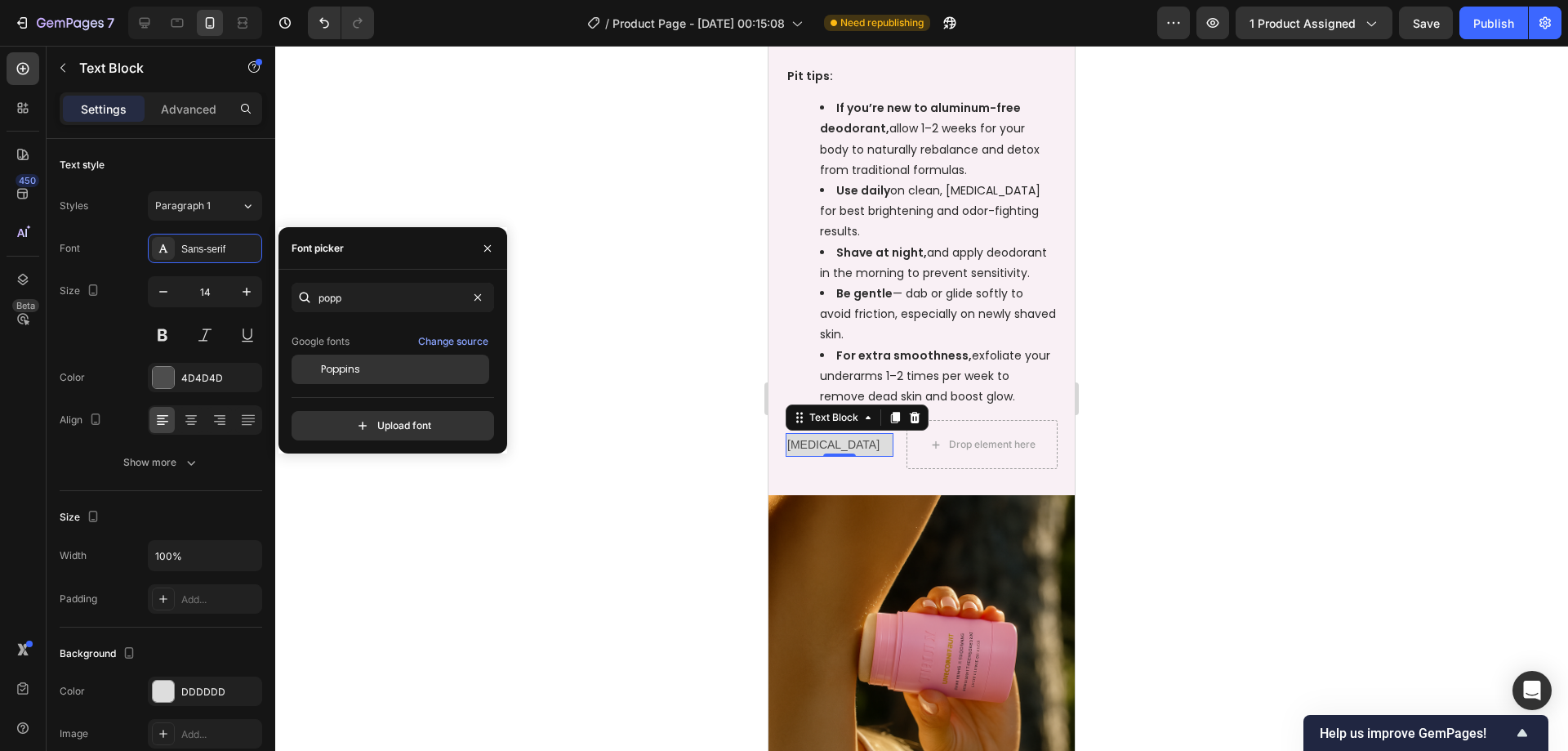
click at [351, 362] on span "Poppins" at bounding box center [340, 369] width 39 height 15
click at [247, 296] on icon "button" at bounding box center [247, 292] width 16 height 16
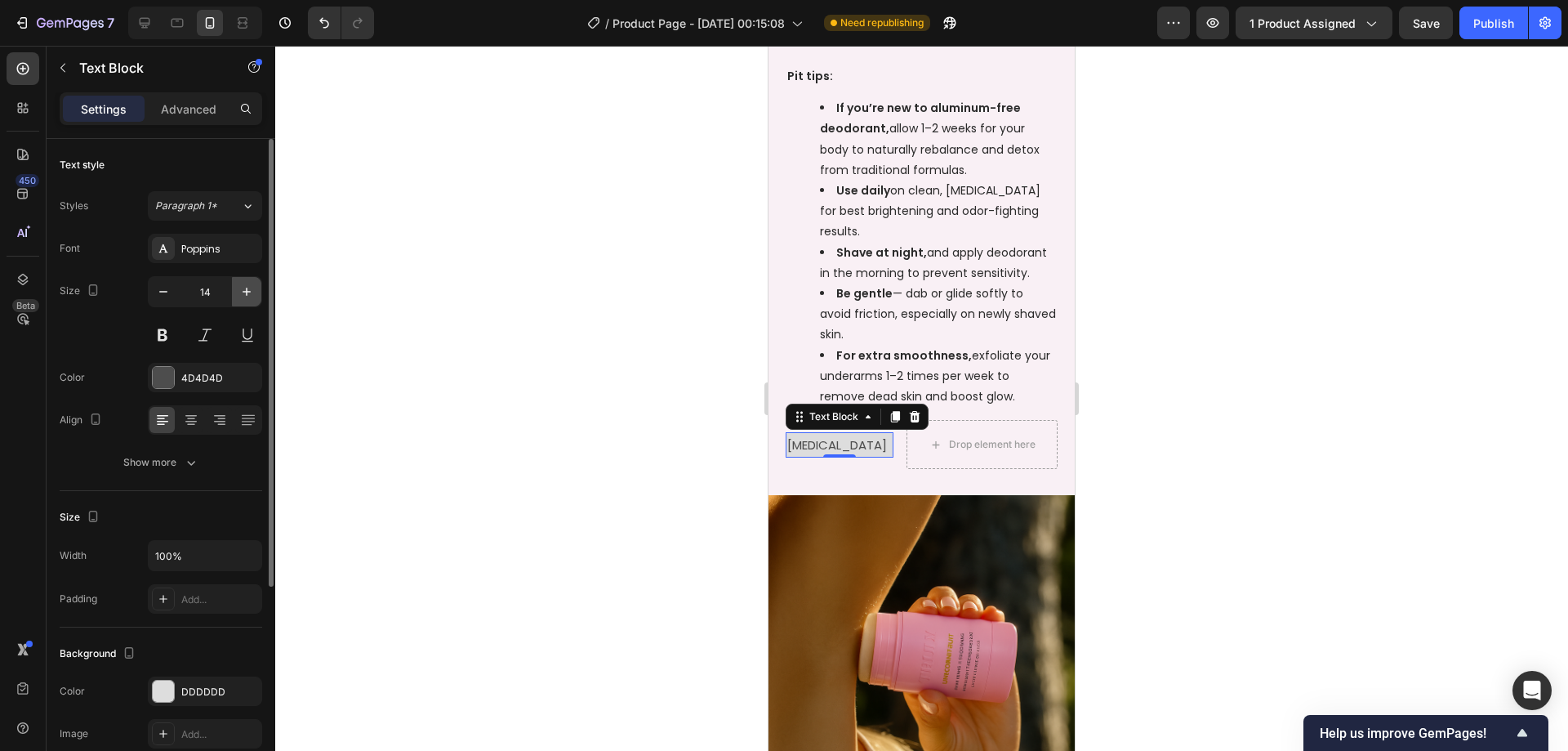
click at [247, 296] on icon "button" at bounding box center [247, 292] width 8 height 8
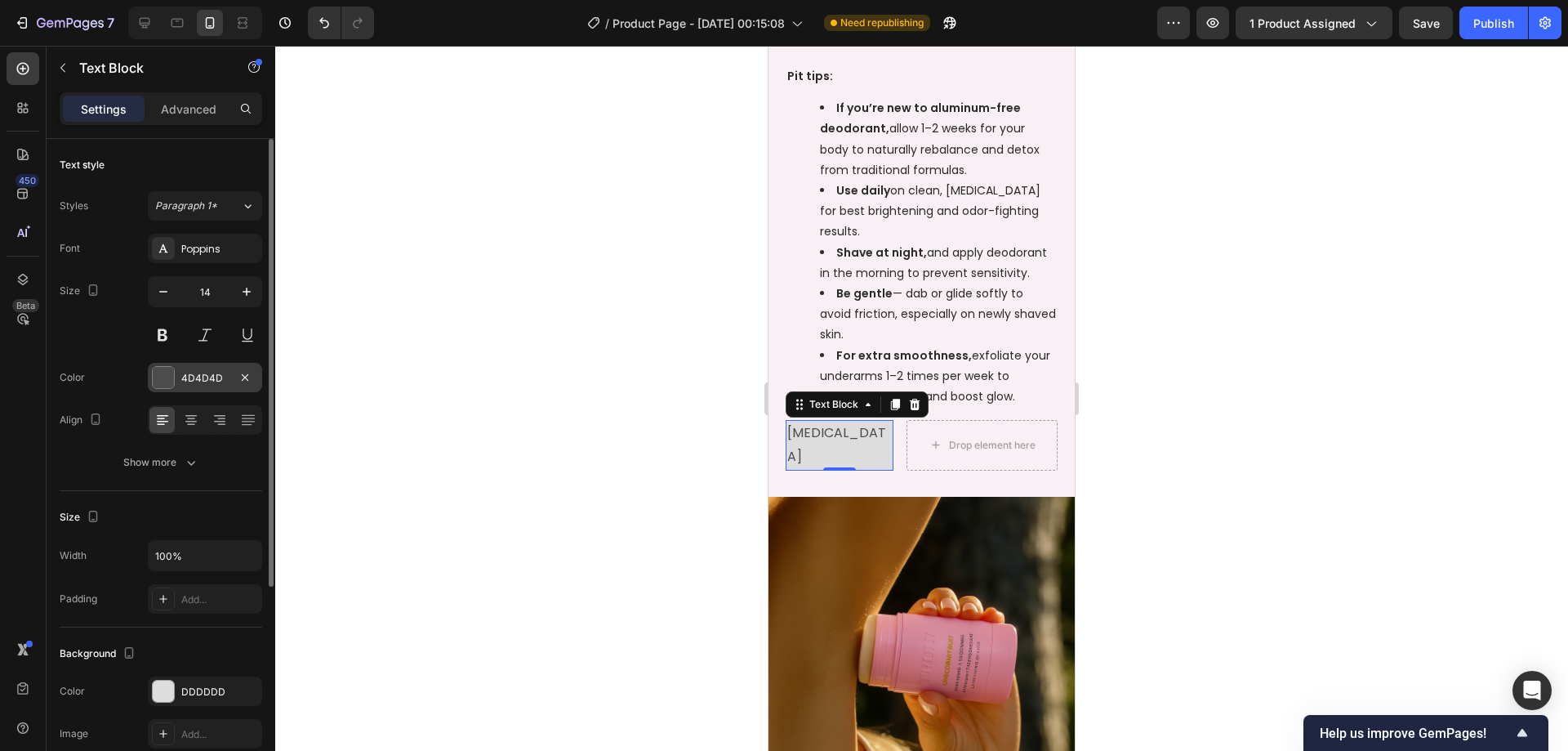
click at [165, 376] on div at bounding box center [164, 378] width 21 height 21
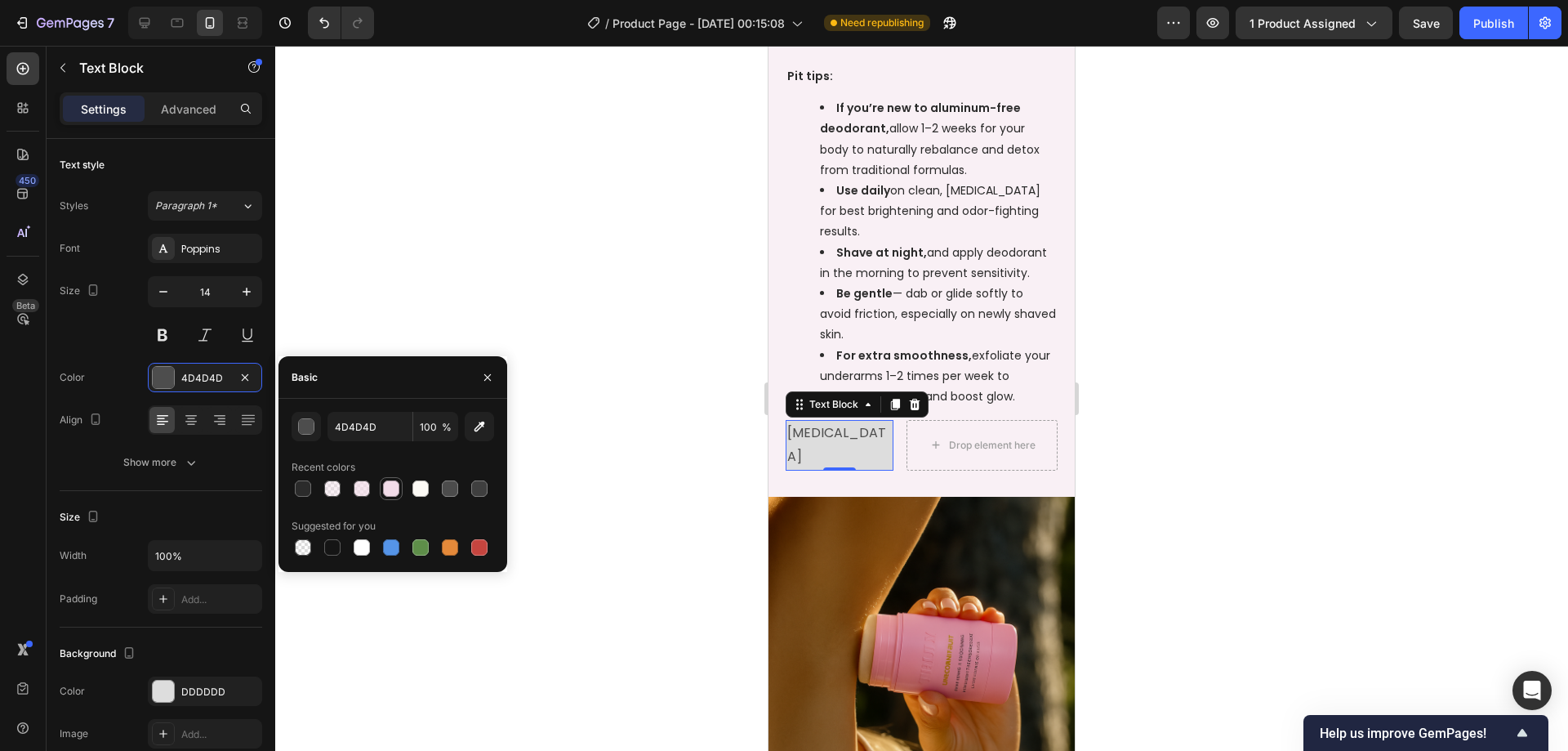
click at [393, 493] on div at bounding box center [391, 489] width 16 height 16
click at [336, 484] on div at bounding box center [332, 489] width 16 height 16
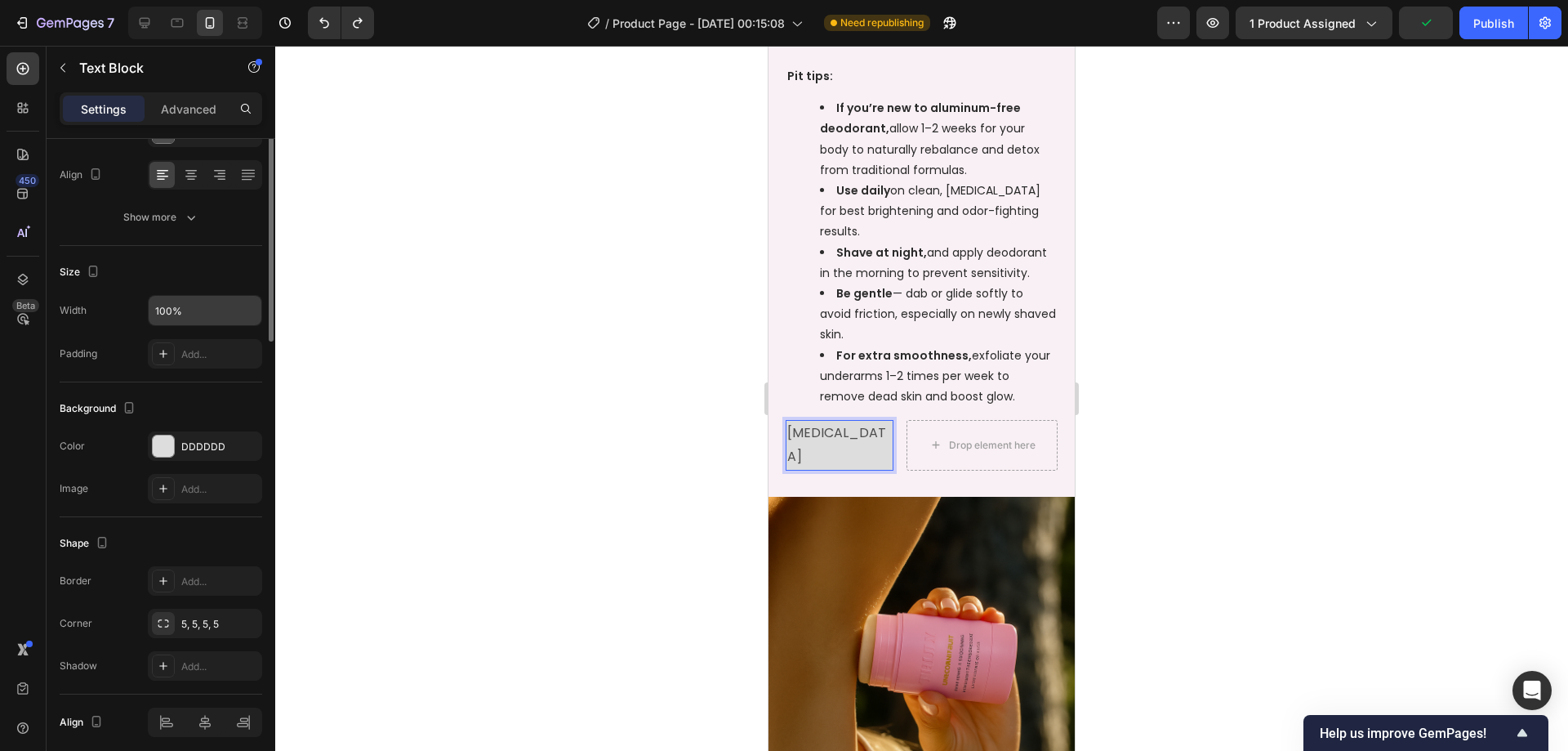
scroll to position [0, 0]
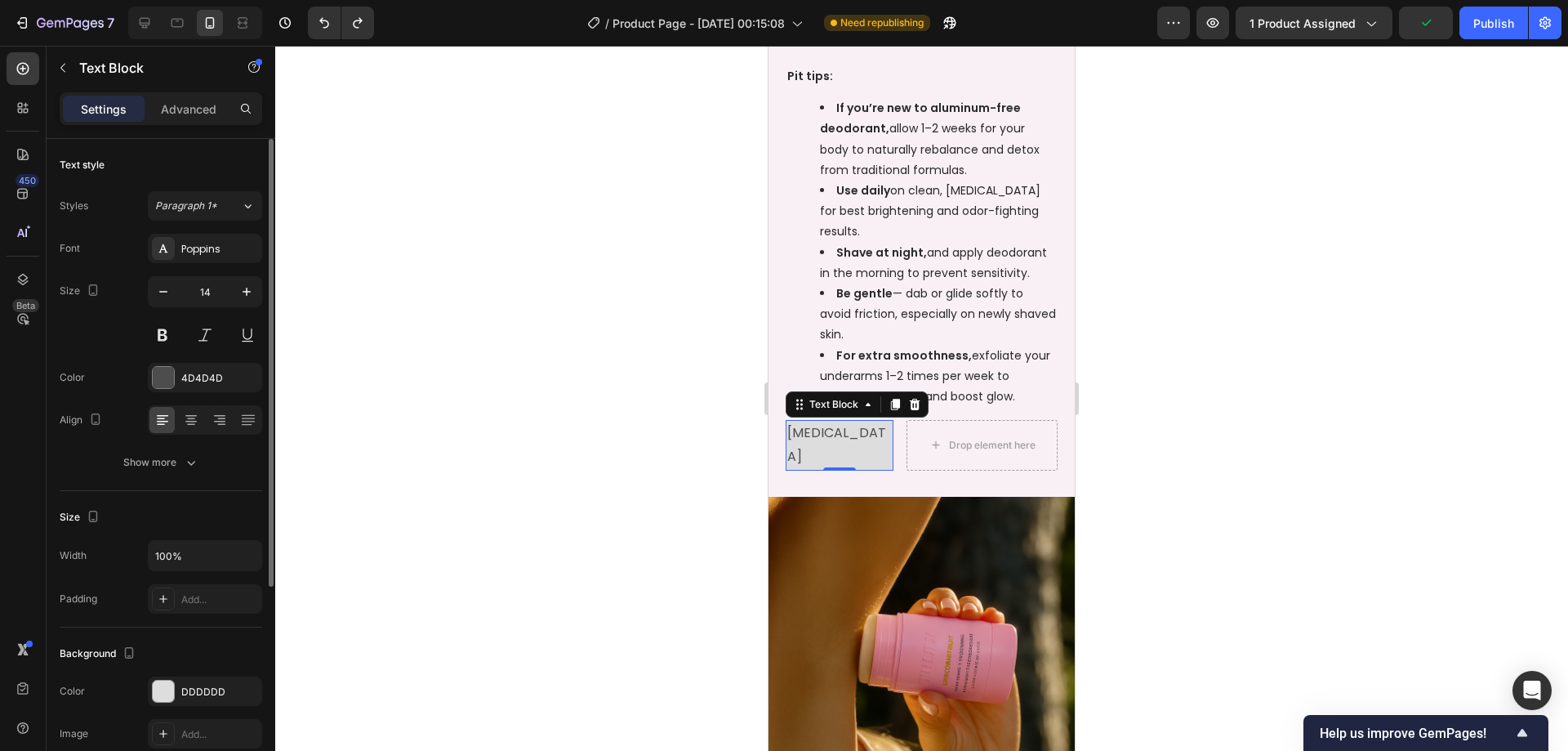
click at [205, 447] on div "Font Poppins Size 14 Color 4D4D4D Align Show more" at bounding box center [161, 355] width 202 height 243
click at [204, 452] on button "Show more" at bounding box center [161, 462] width 202 height 30
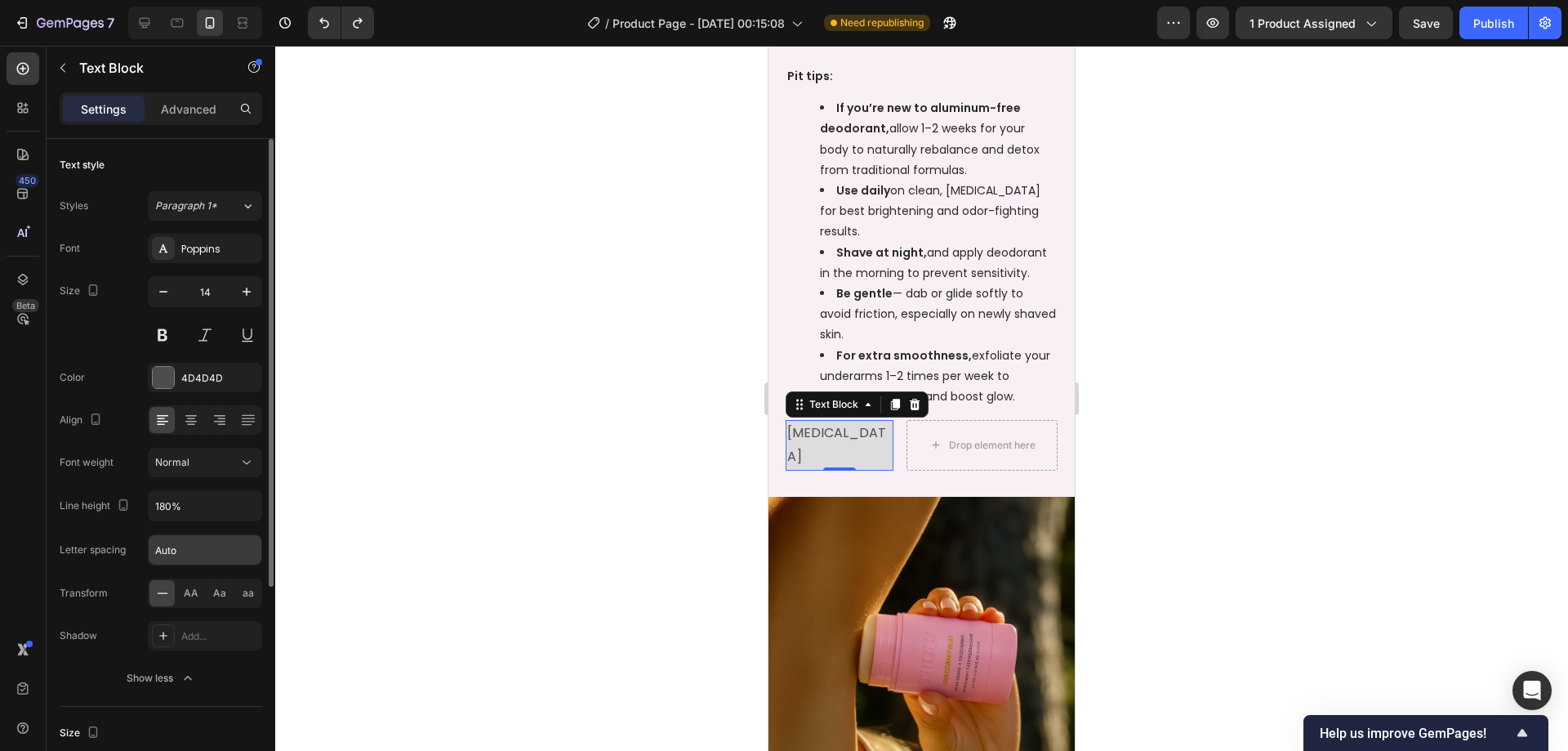
scroll to position [81, 0]
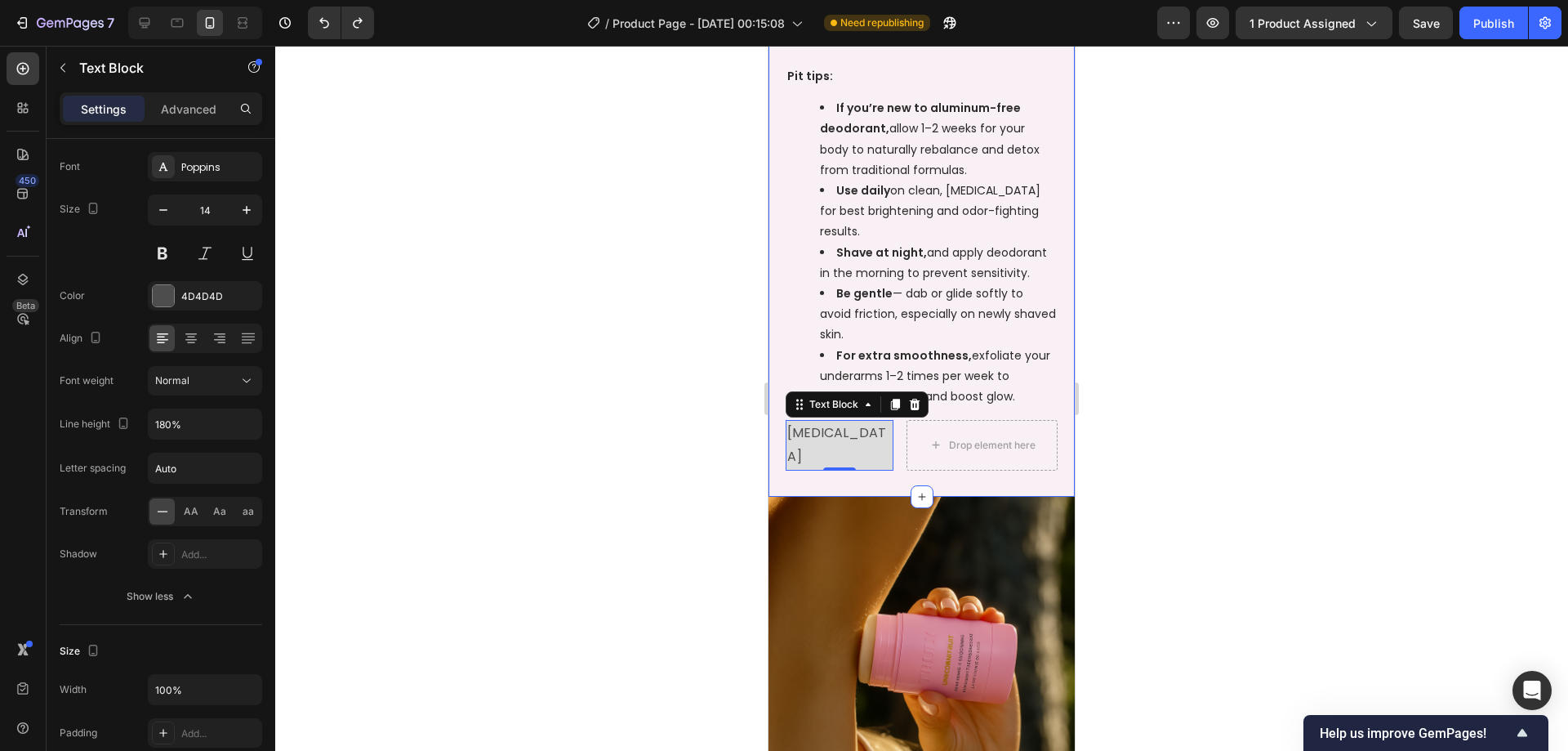
click at [1117, 446] on div at bounding box center [922, 398] width 1293 height 705
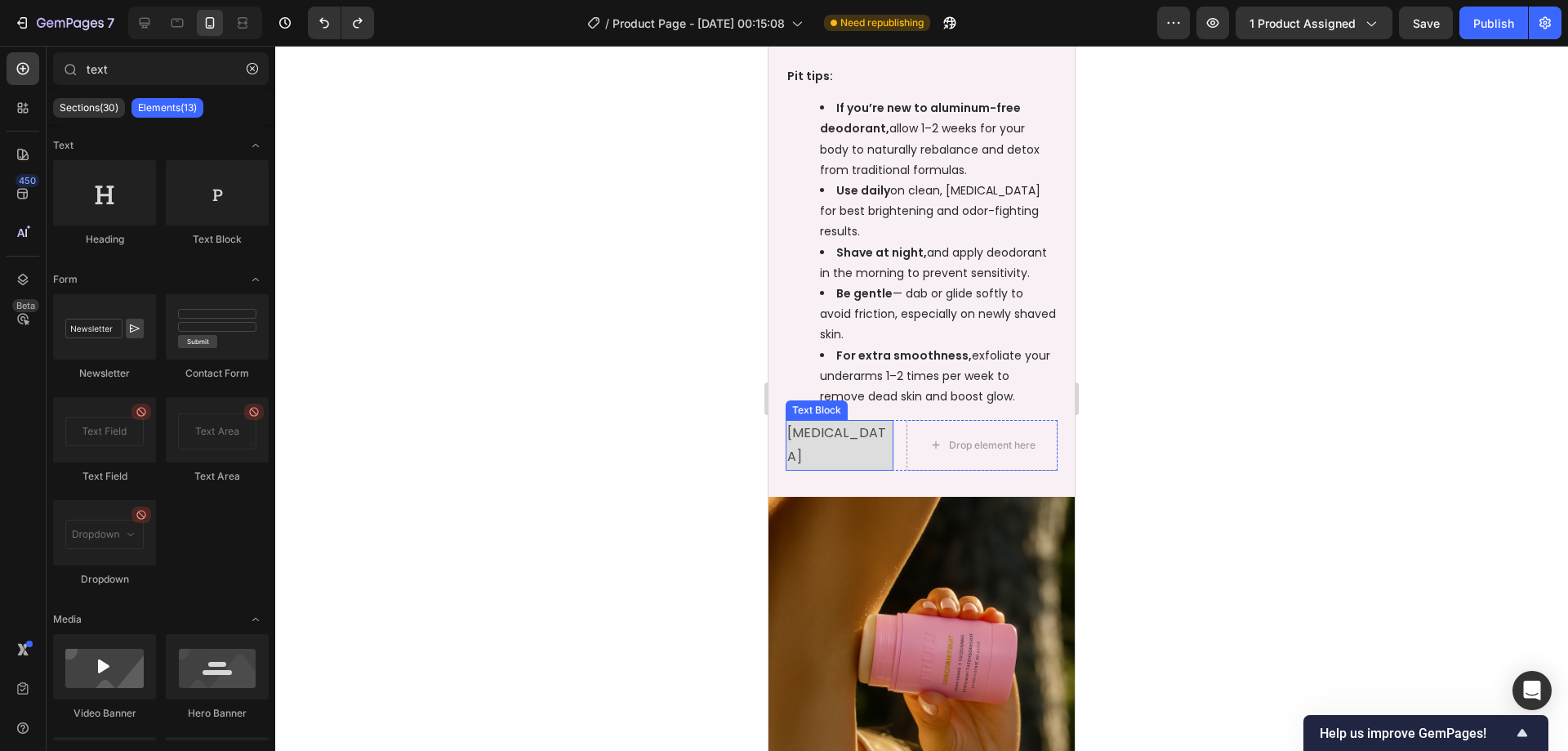
click at [828, 437] on p "[MEDICAL_DATA]" at bounding box center [839, 445] width 104 height 48
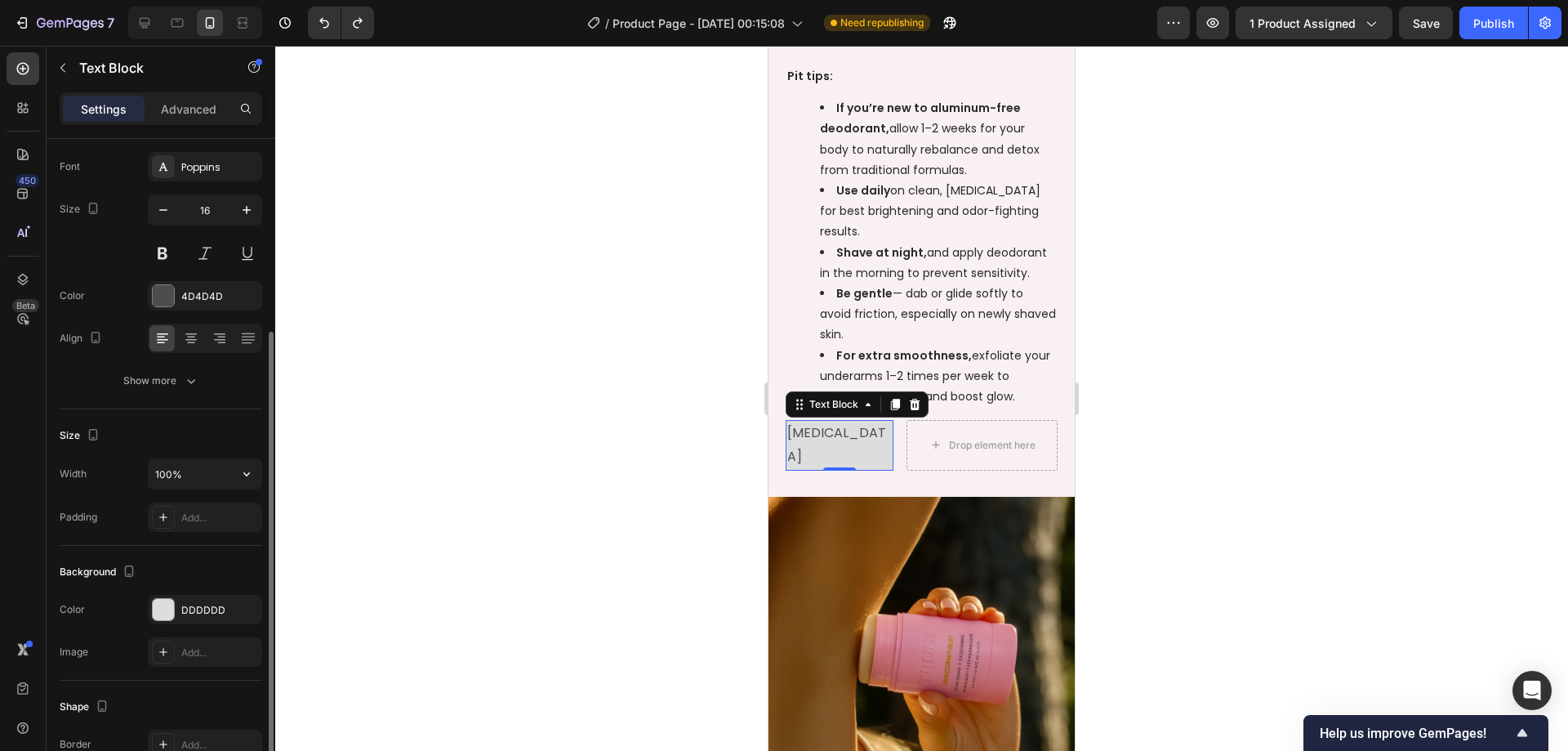
scroll to position [164, 0]
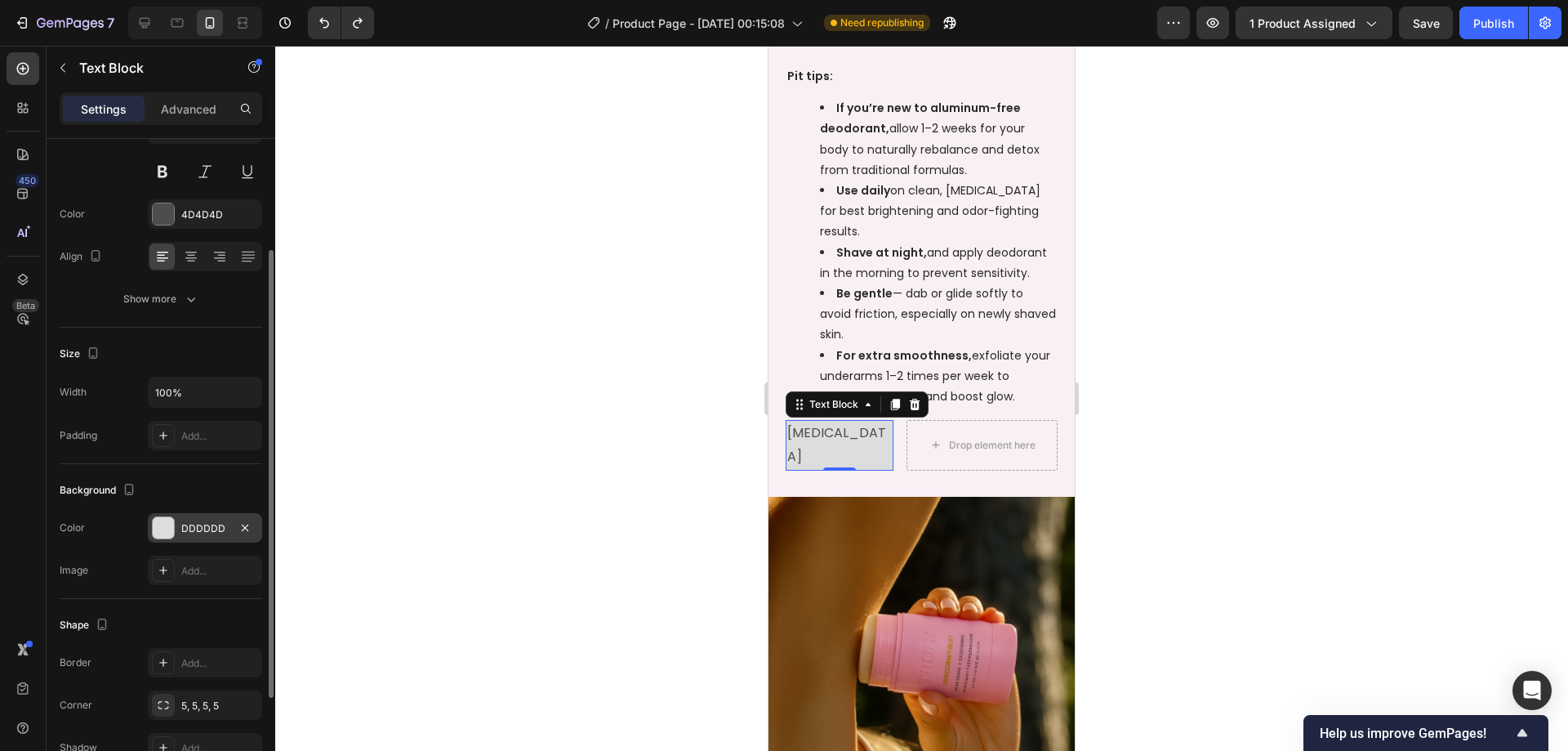
click at [164, 531] on div at bounding box center [164, 528] width 21 height 21
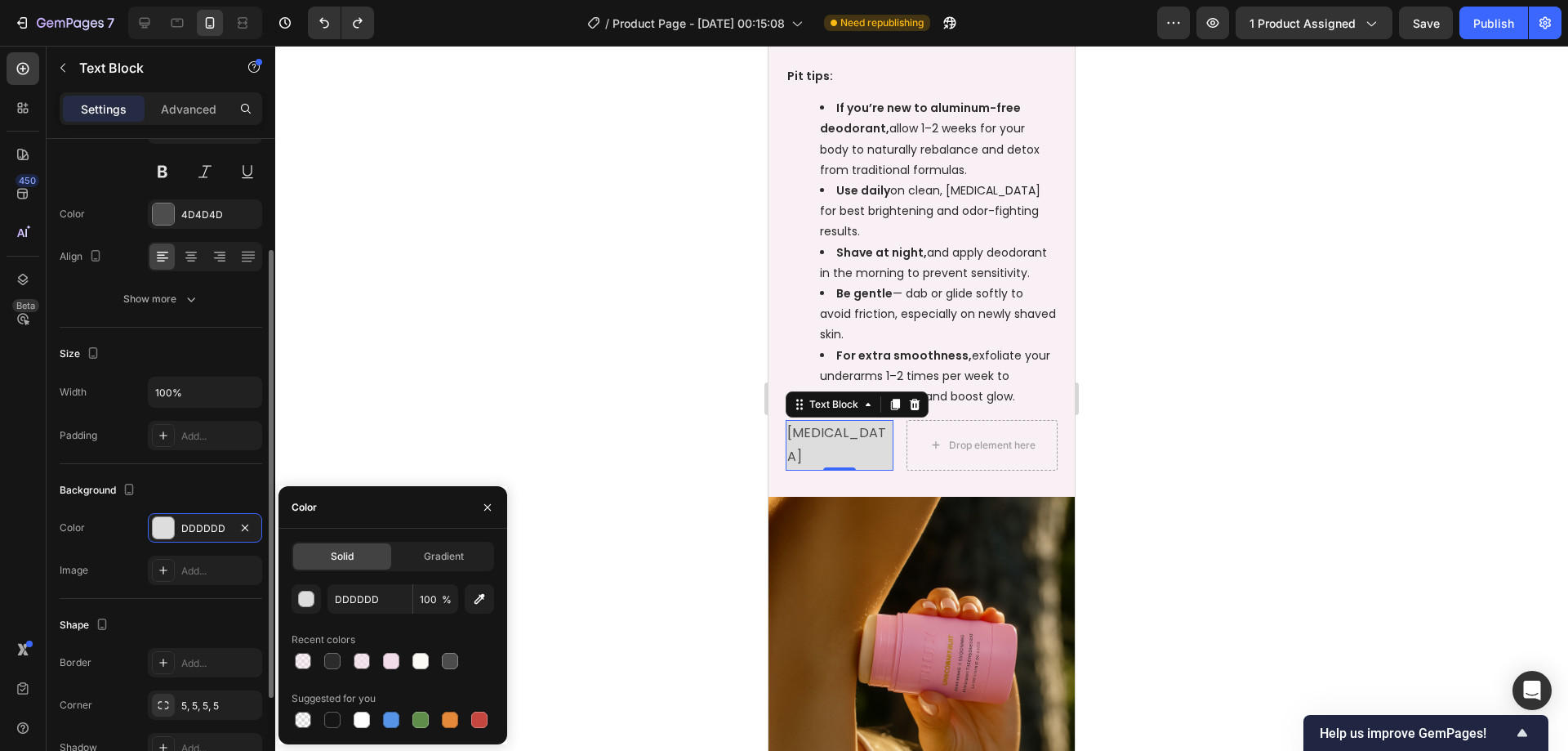
click at [182, 493] on div "Background" at bounding box center [161, 490] width 202 height 26
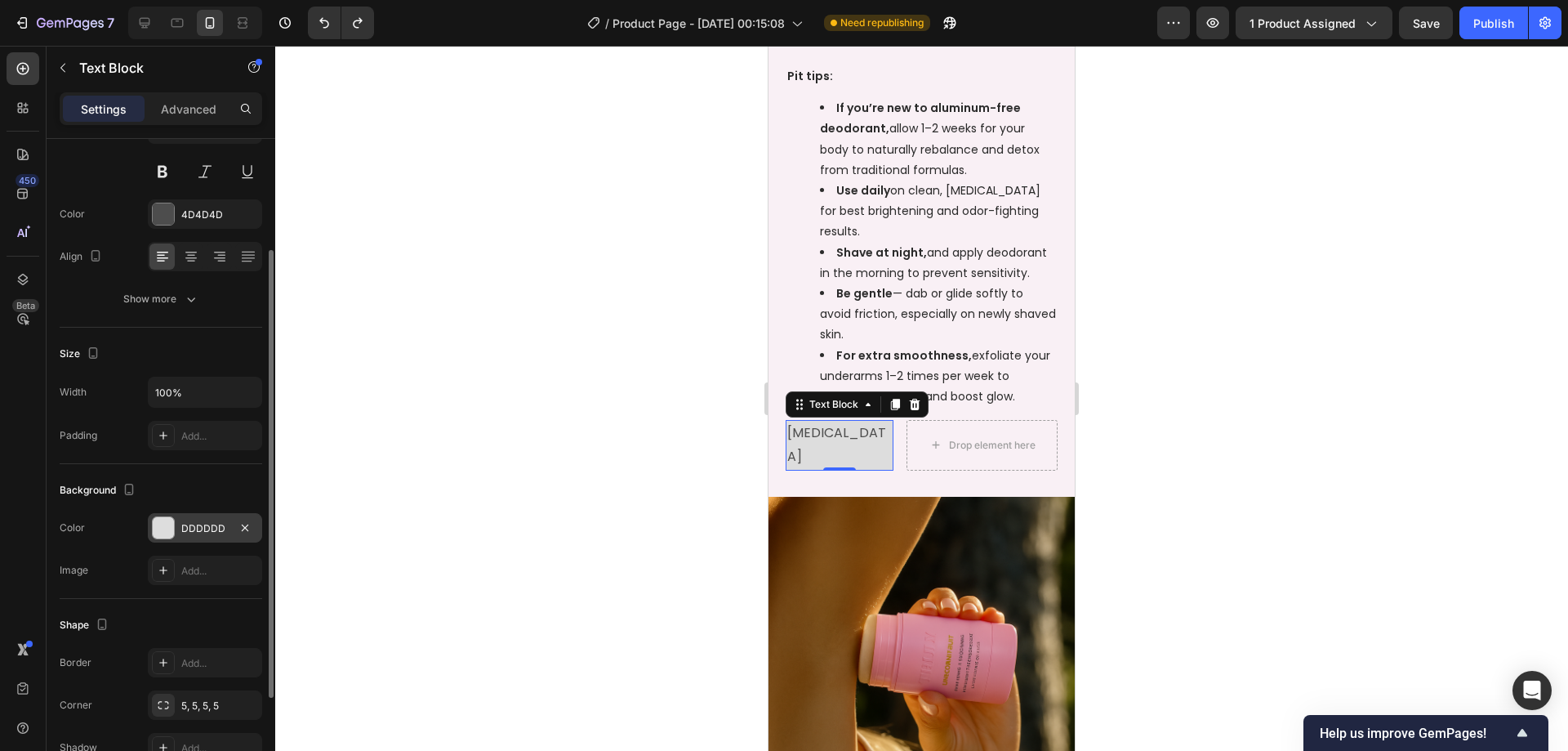
click at [161, 524] on div at bounding box center [164, 528] width 21 height 21
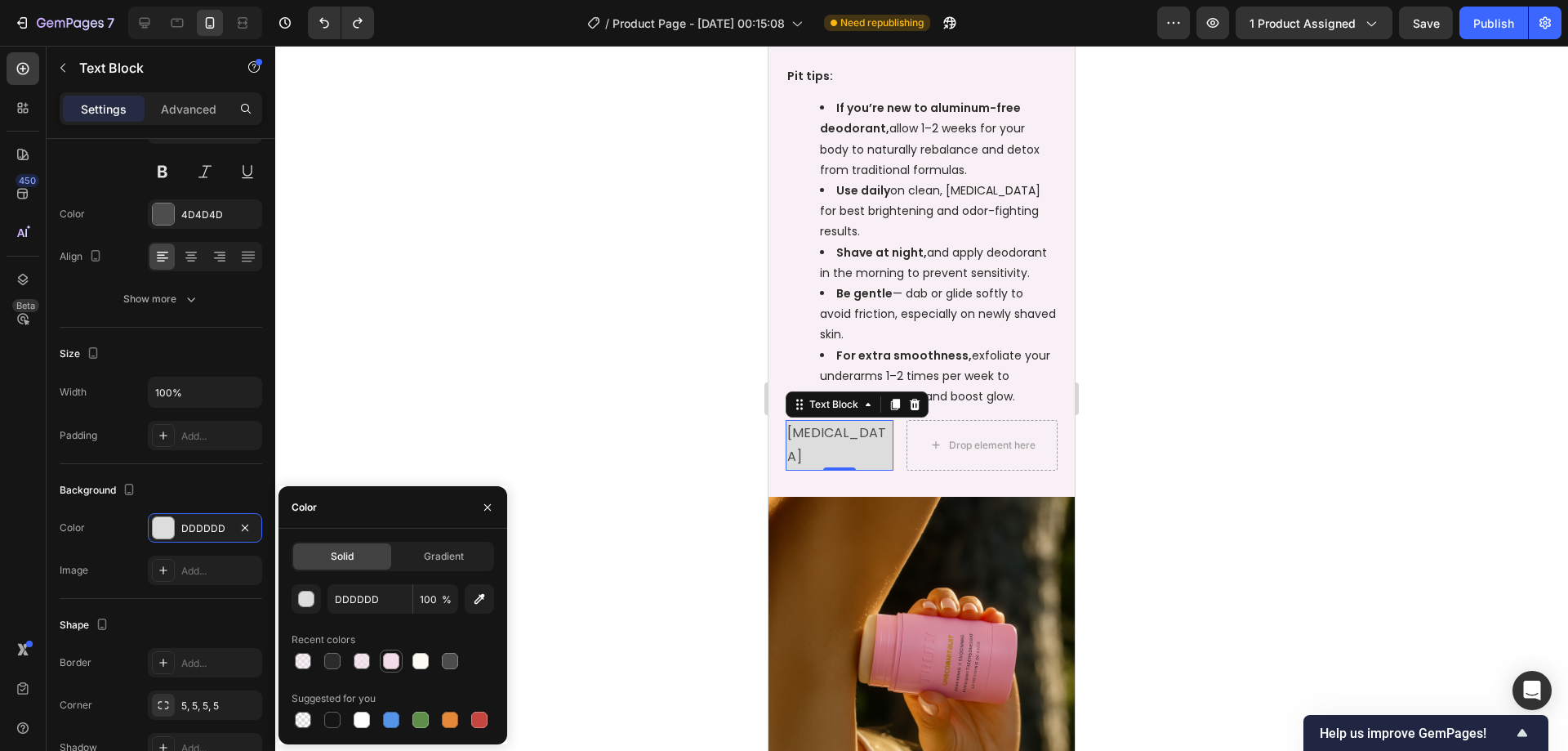
click at [385, 655] on div at bounding box center [391, 661] width 16 height 16
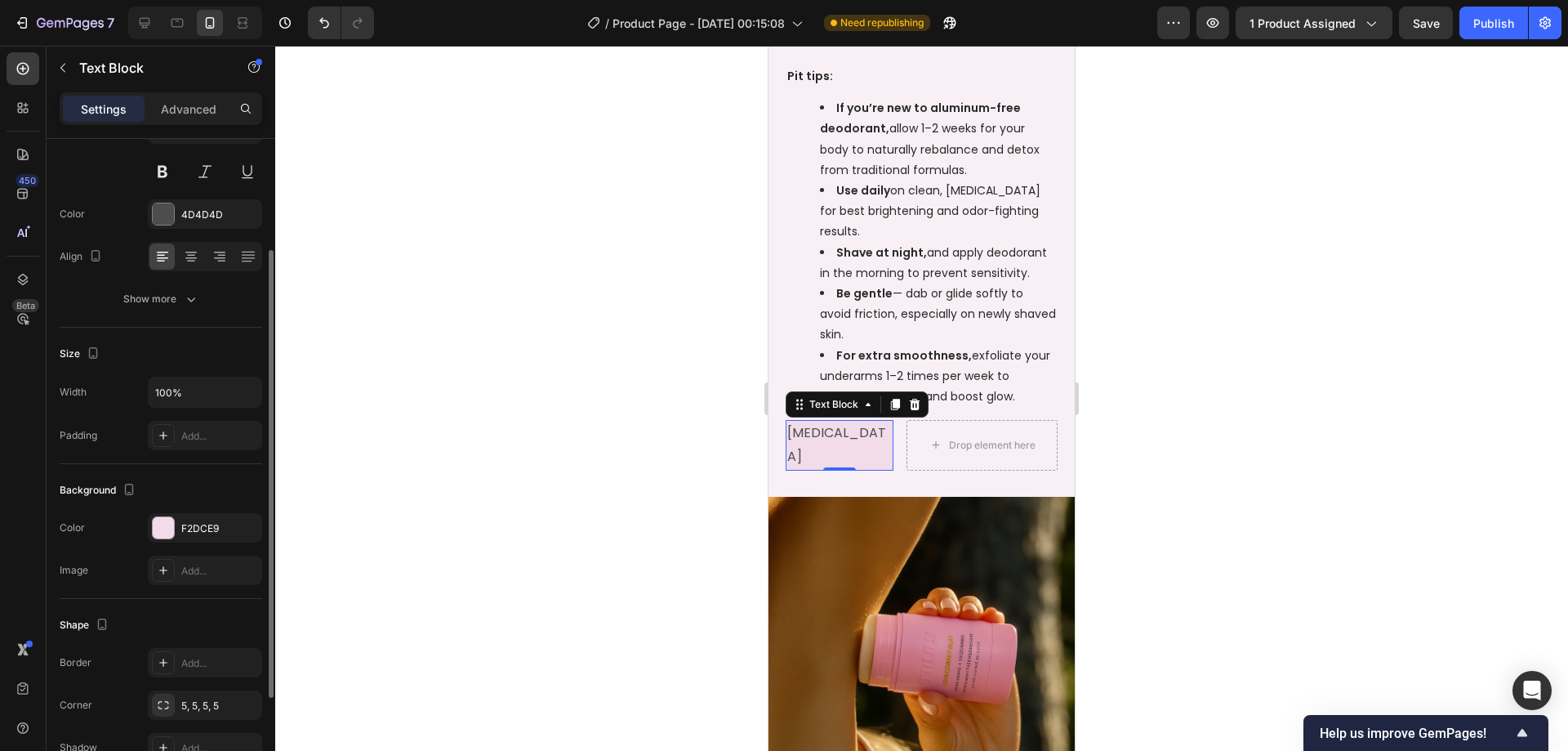
click at [236, 489] on div "Background" at bounding box center [161, 490] width 202 height 26
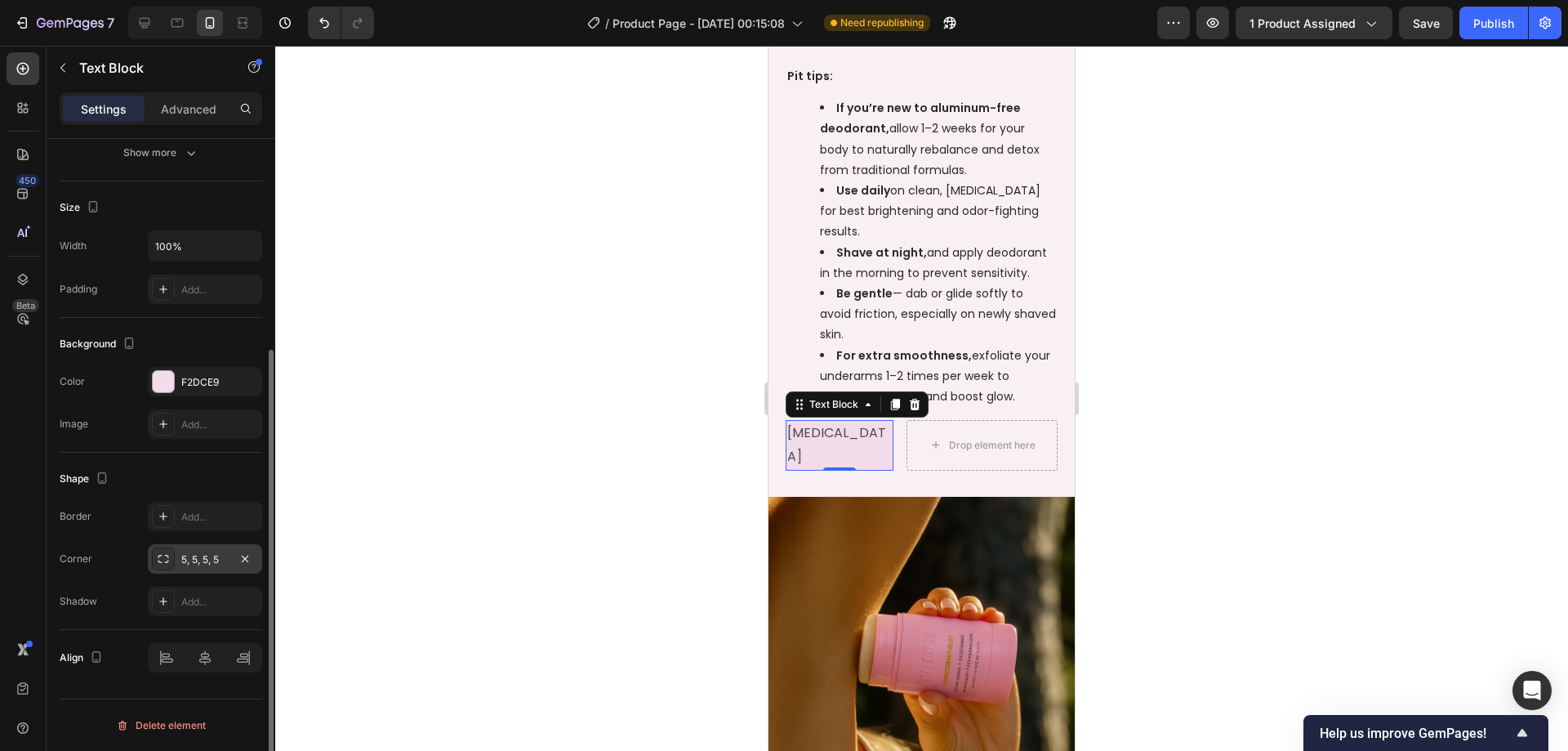
click at [179, 555] on div "5, 5, 5, 5" at bounding box center [205, 559] width 114 height 30
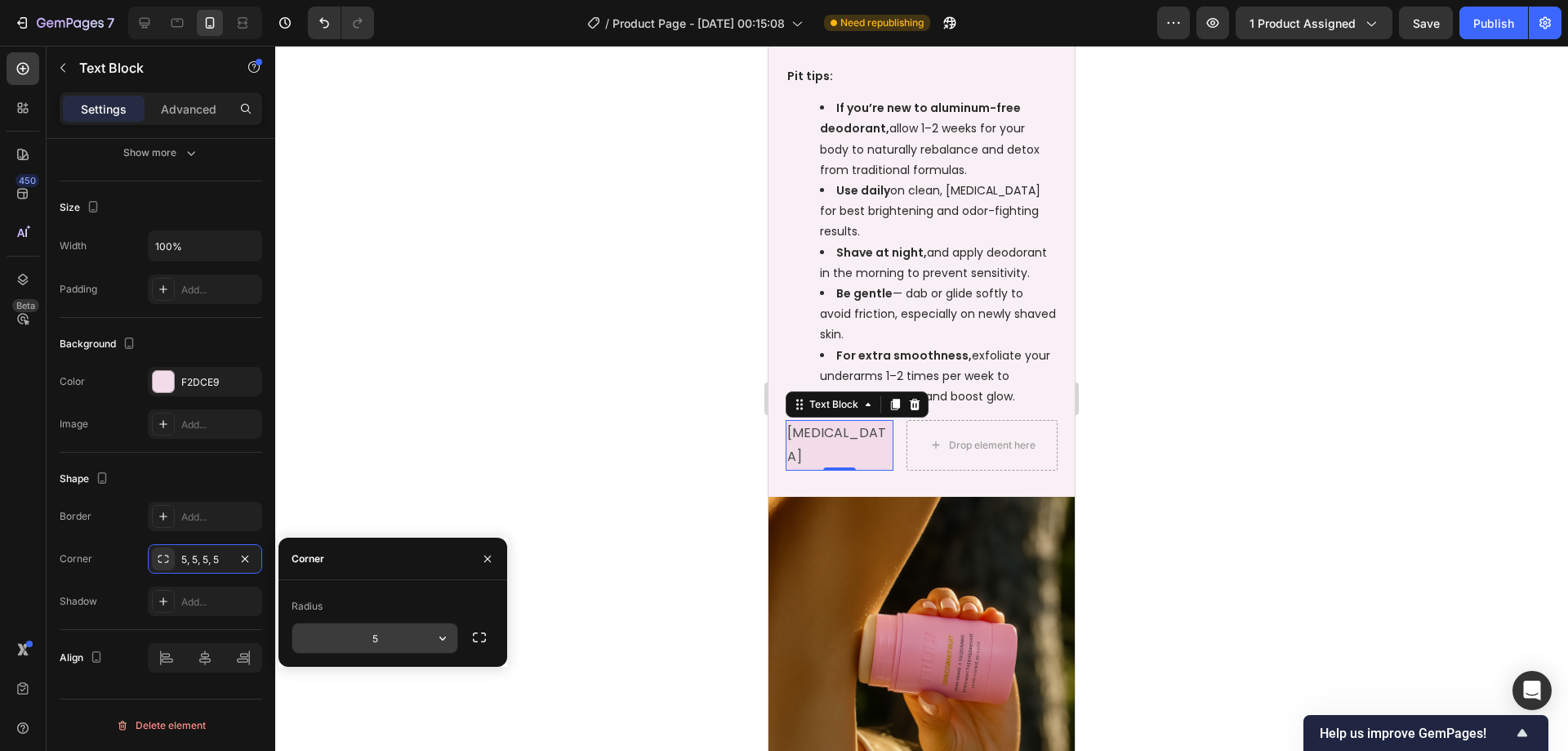
click at [397, 635] on input "5" at bounding box center [375, 638] width 165 height 30
type input "25"
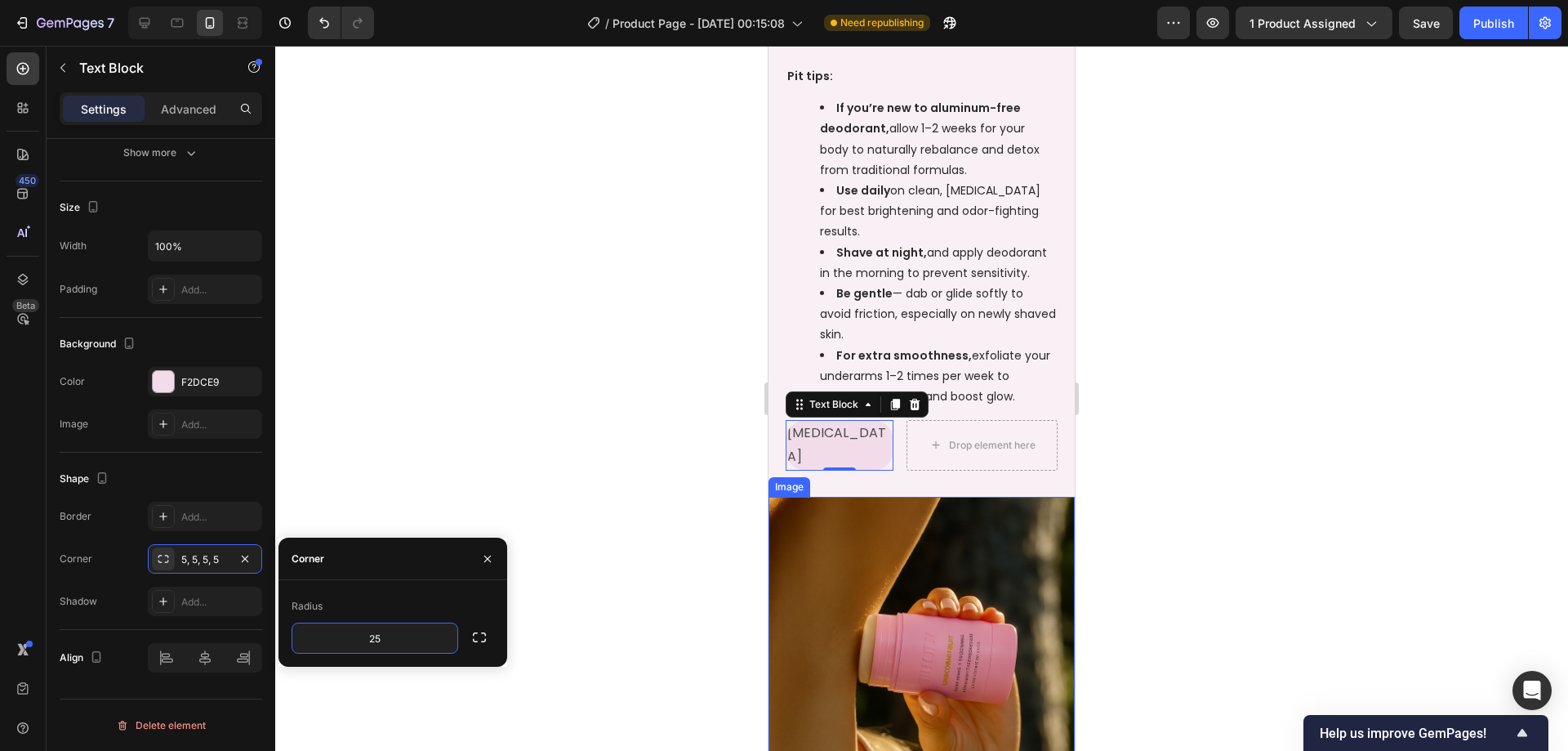
click at [1178, 494] on div at bounding box center [922, 398] width 1293 height 705
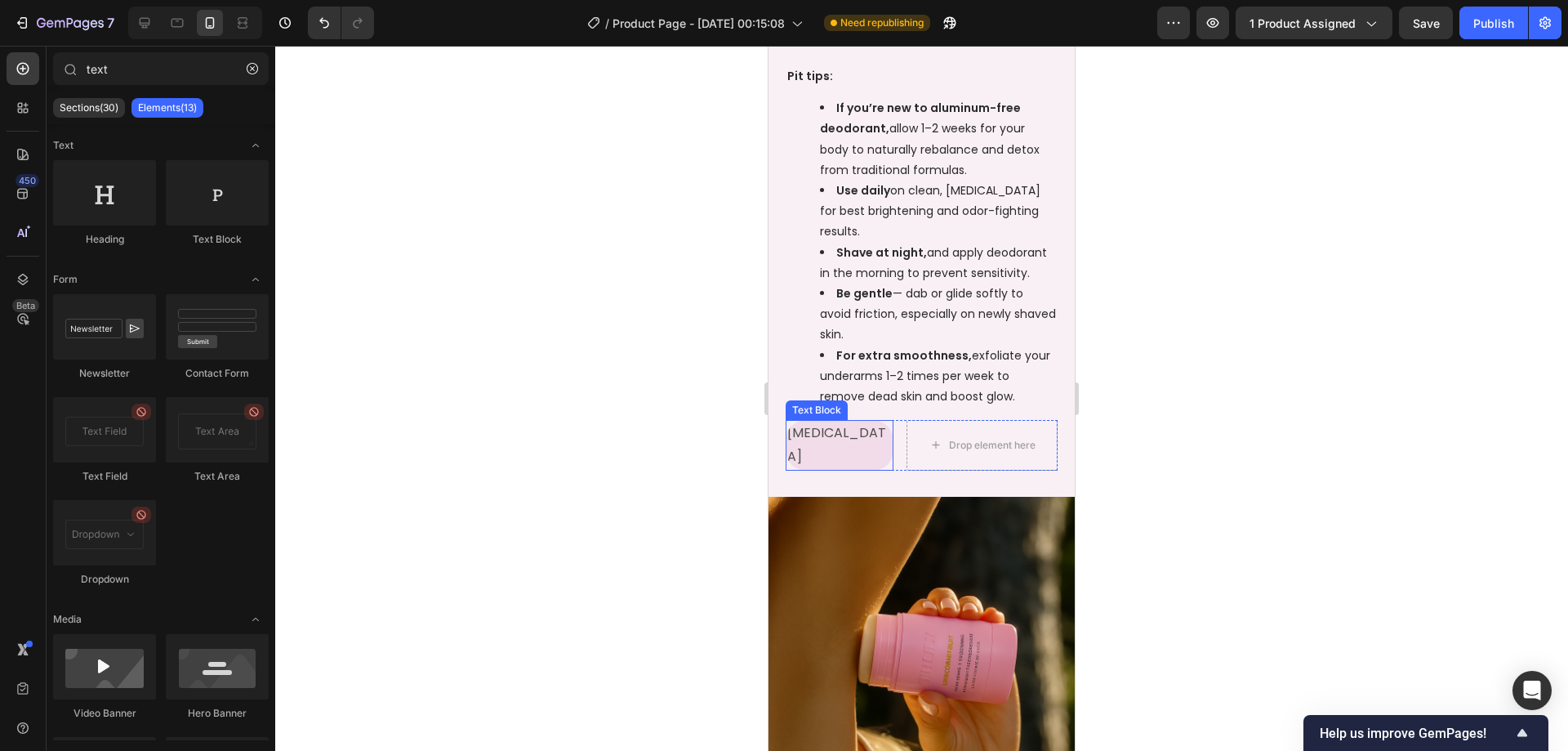
click at [875, 445] on p "[MEDICAL_DATA]" at bounding box center [839, 445] width 104 height 48
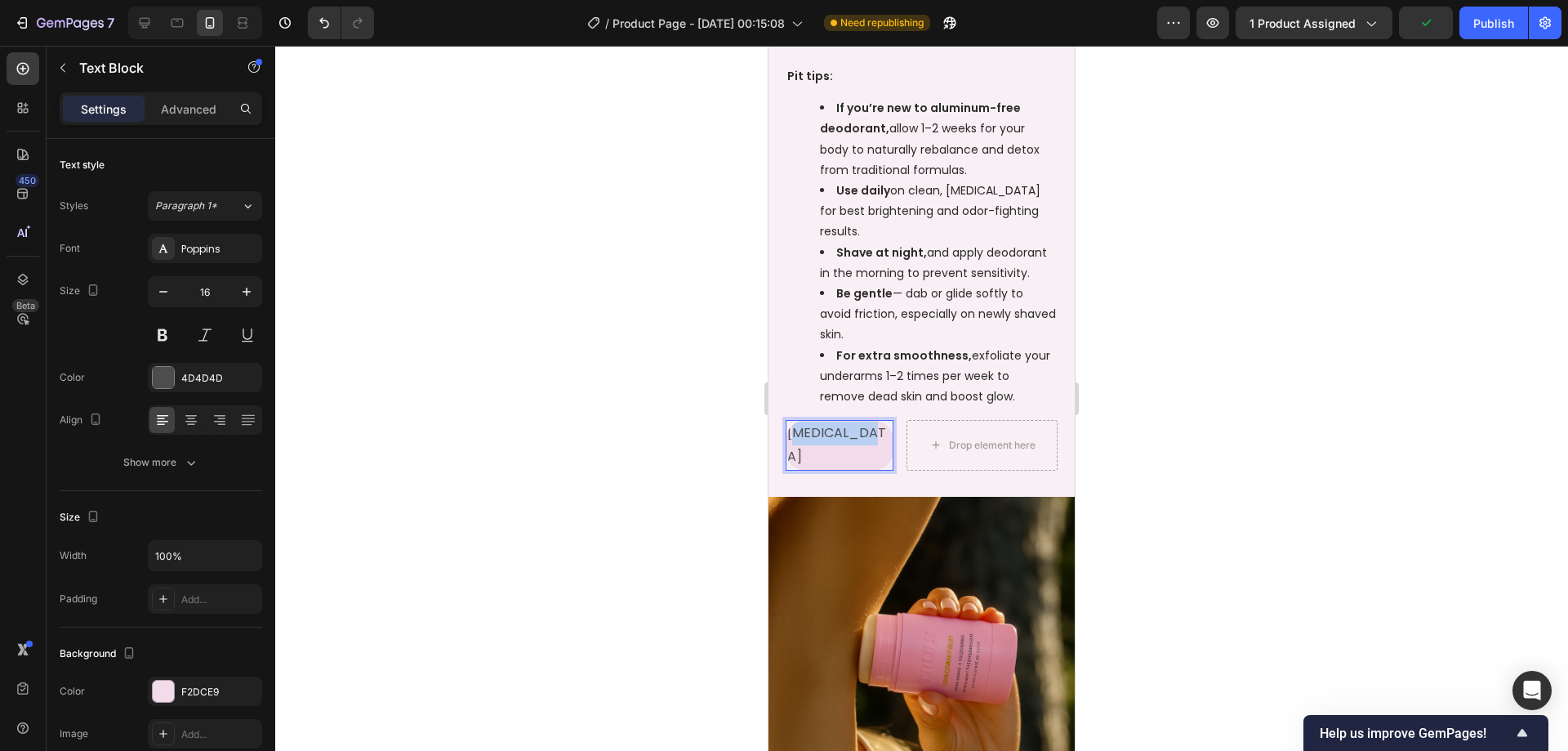
click at [841, 442] on p "[MEDICAL_DATA]" at bounding box center [839, 445] width 104 height 48
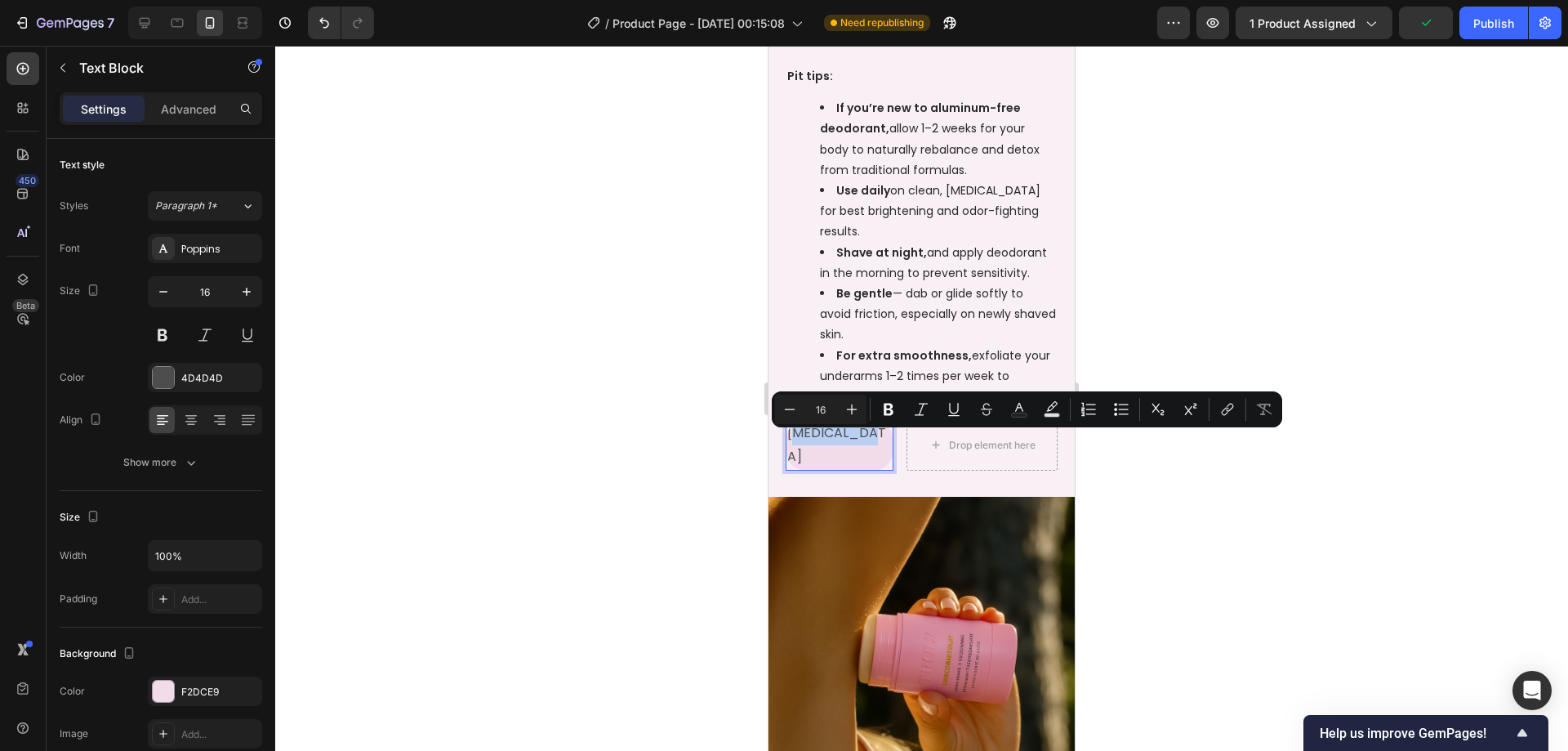
click at [799, 445] on p "[MEDICAL_DATA]" at bounding box center [839, 445] width 104 height 48
click at [793, 446] on p "[MEDICAL_DATA]" at bounding box center [839, 445] width 104 height 48
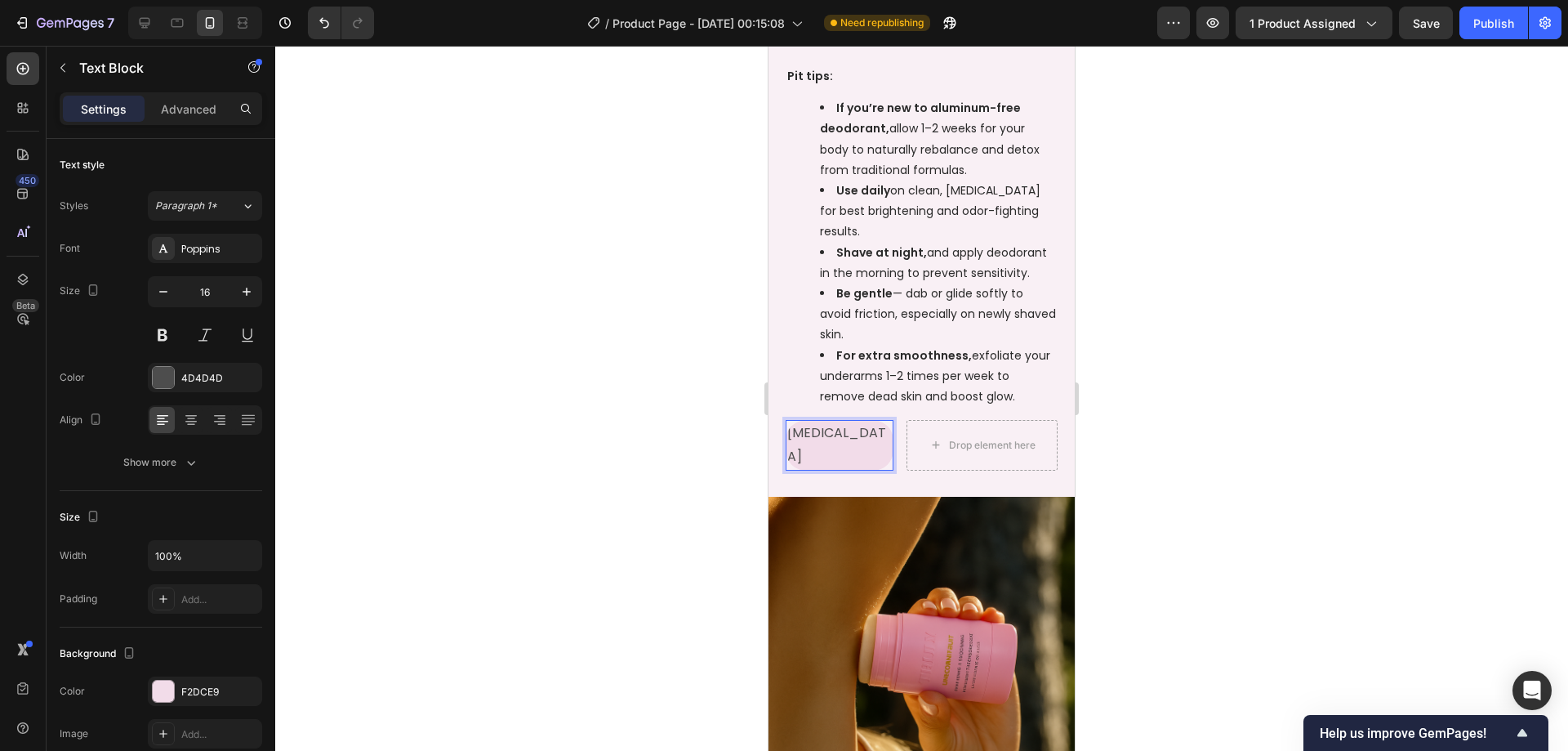
click at [886, 446] on p "[MEDICAL_DATA]" at bounding box center [839, 445] width 104 height 48
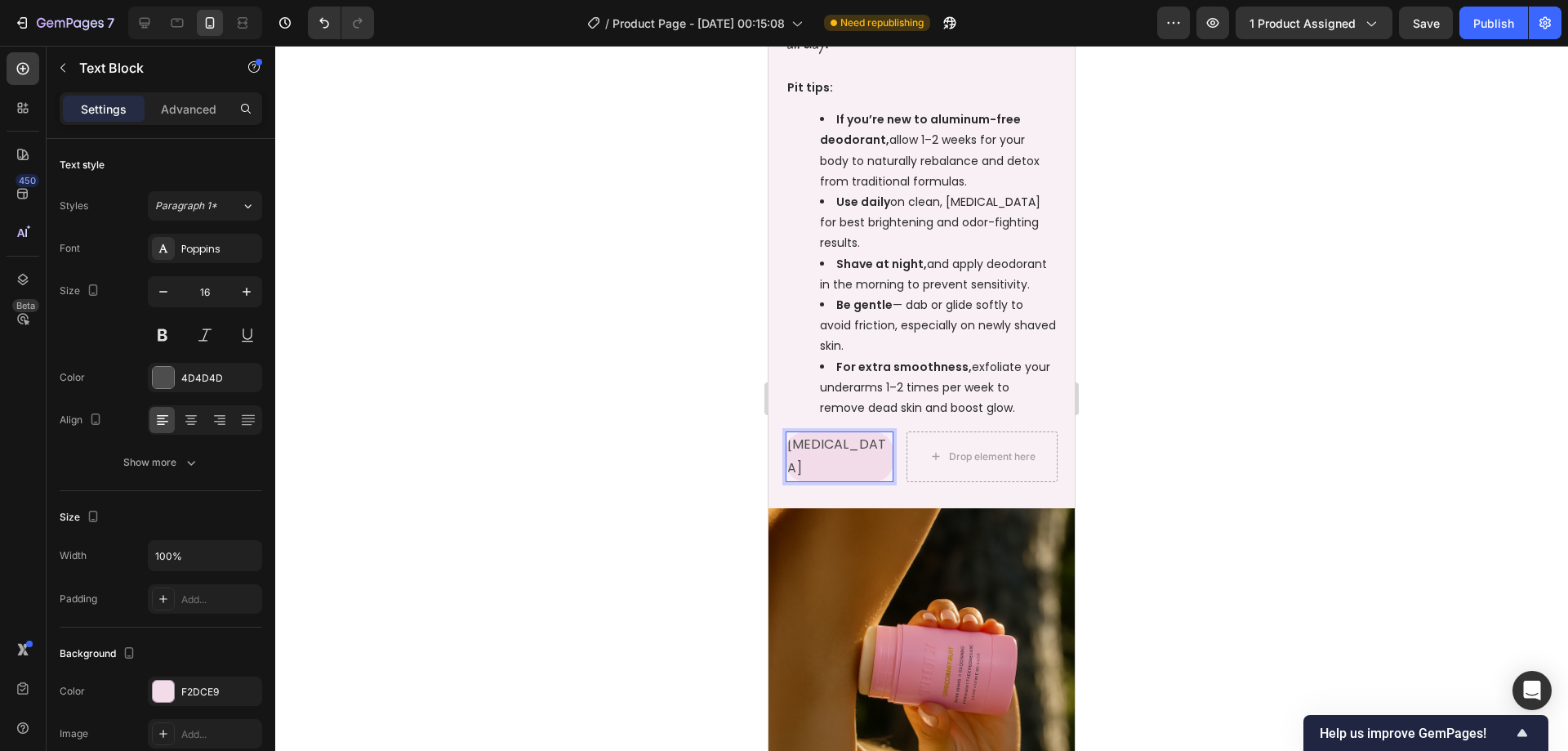
click at [1162, 443] on div at bounding box center [922, 398] width 1293 height 705
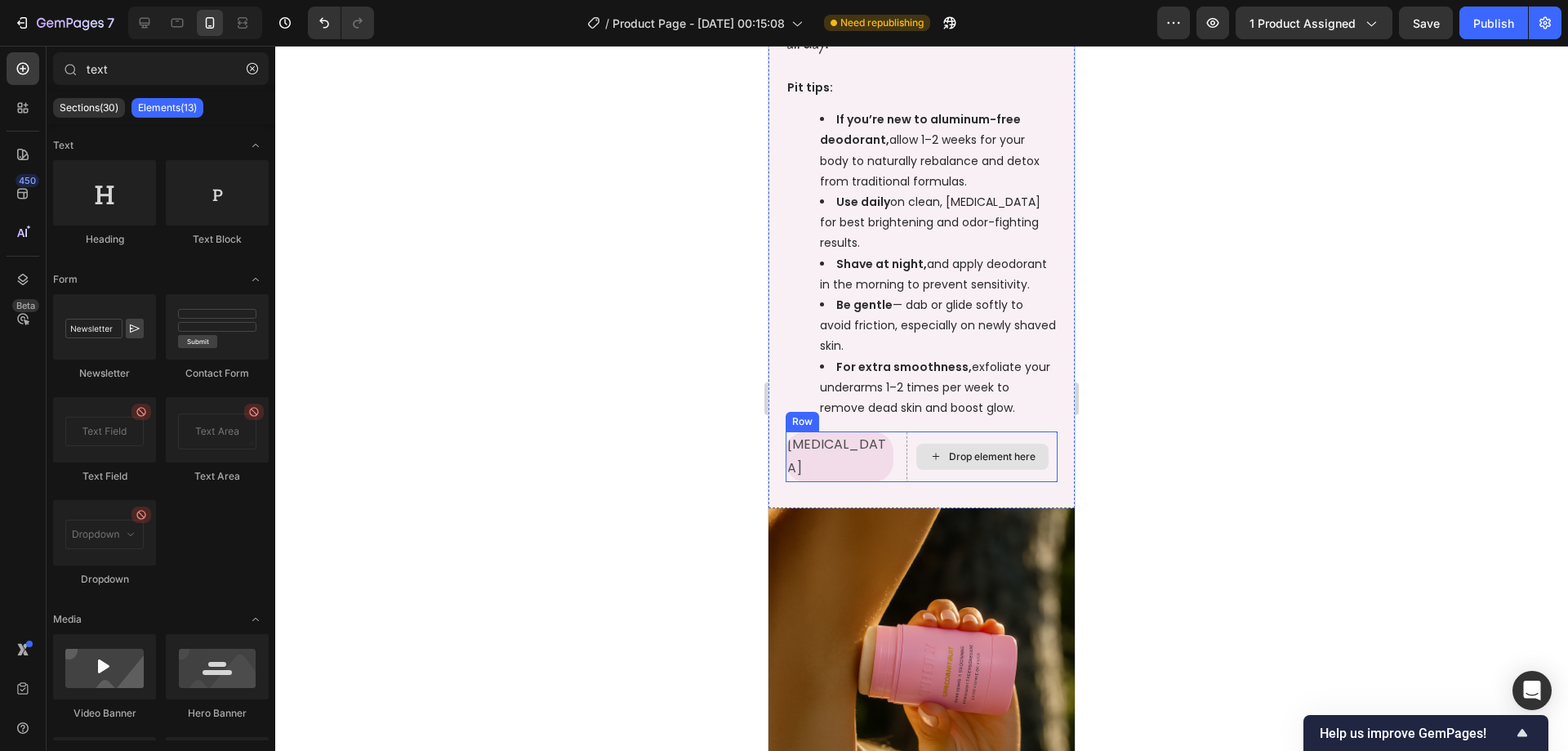
click at [906, 465] on div "Drop element here" at bounding box center [982, 457] width 151 height 51
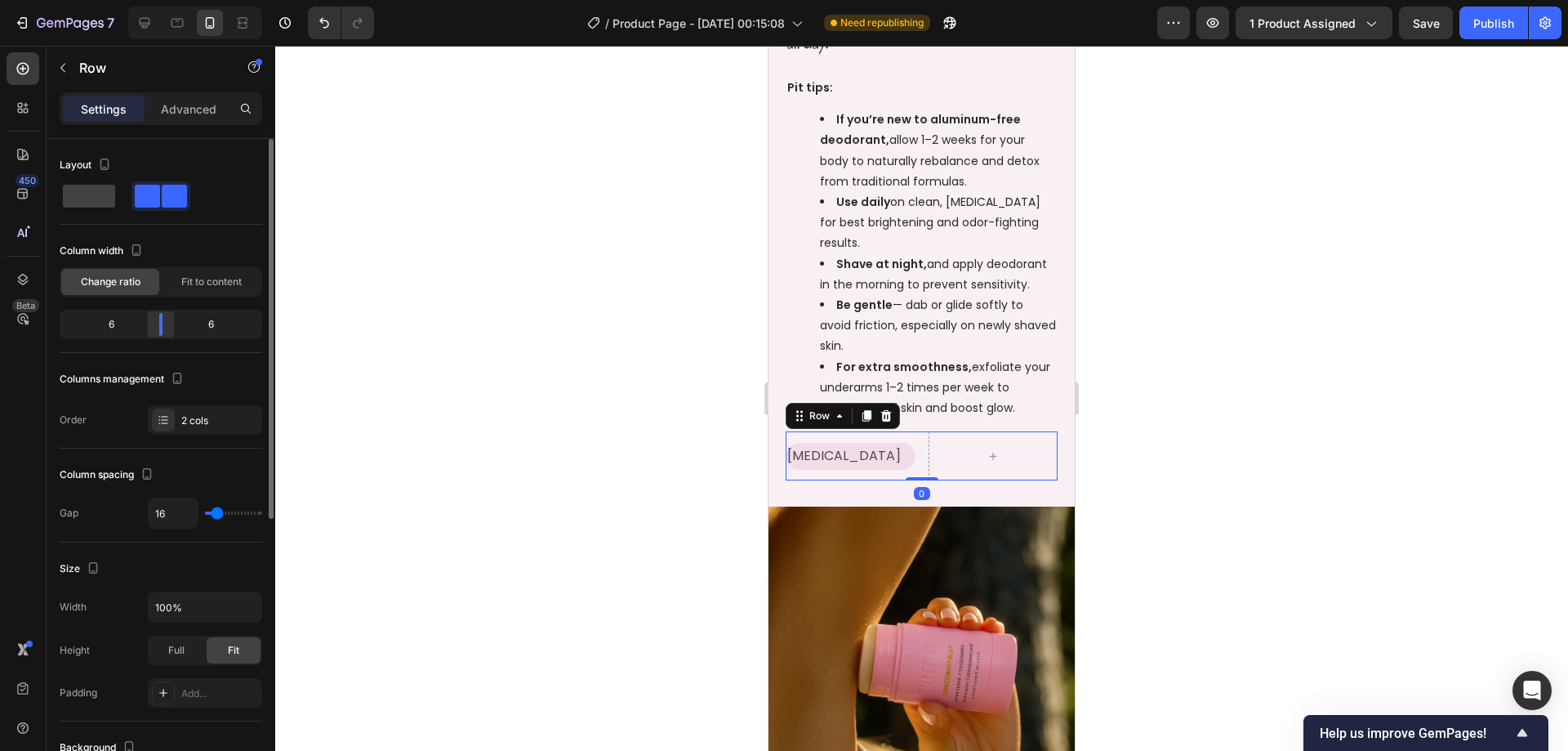
click at [156, 324] on div at bounding box center [161, 324] width 30 height 23
click at [1181, 404] on div at bounding box center [922, 398] width 1293 height 705
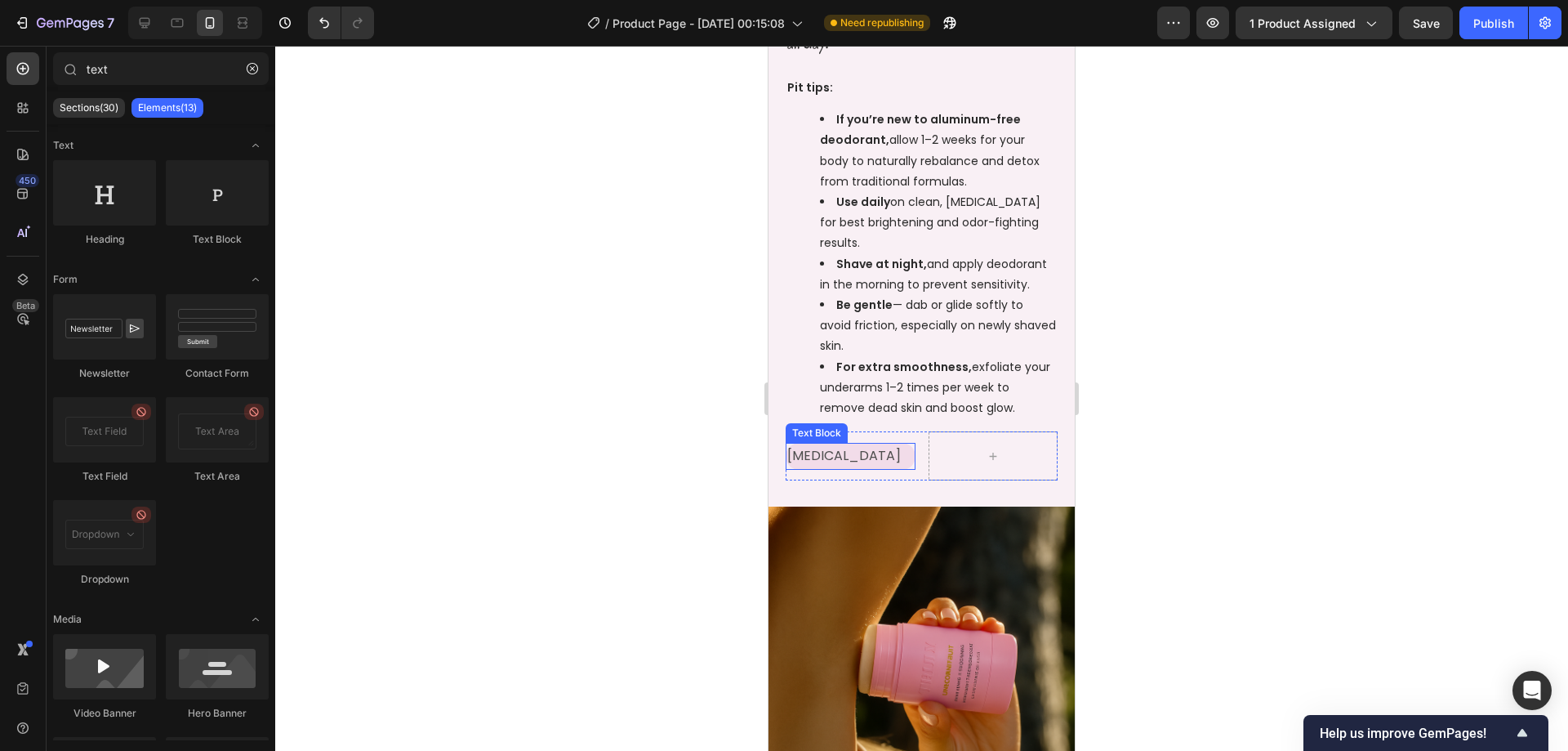
click at [853, 457] on p "[MEDICAL_DATA]" at bounding box center [850, 456] width 127 height 24
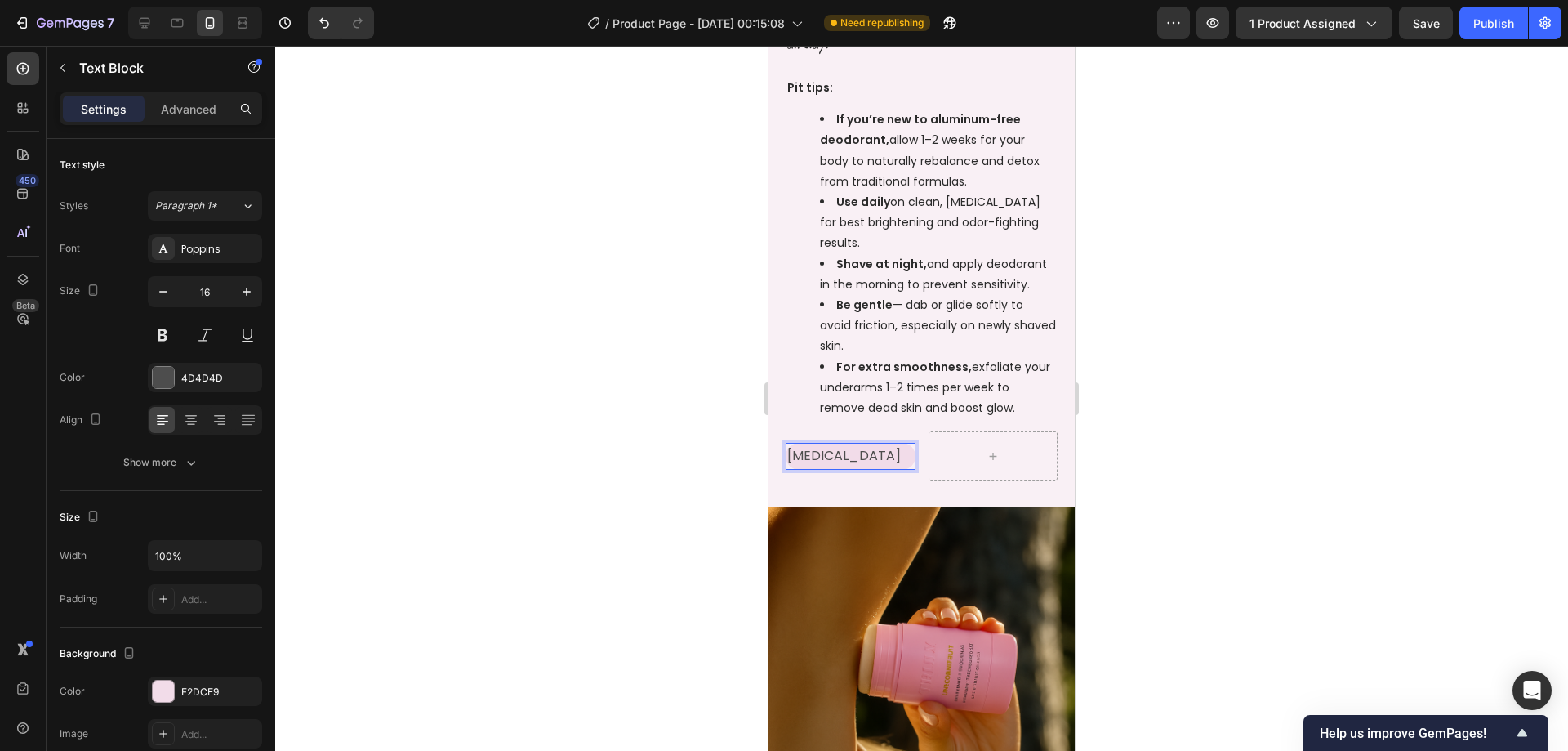
click at [796, 453] on p "[MEDICAL_DATA]" at bounding box center [850, 456] width 127 height 24
click at [1228, 420] on div at bounding box center [922, 398] width 1293 height 705
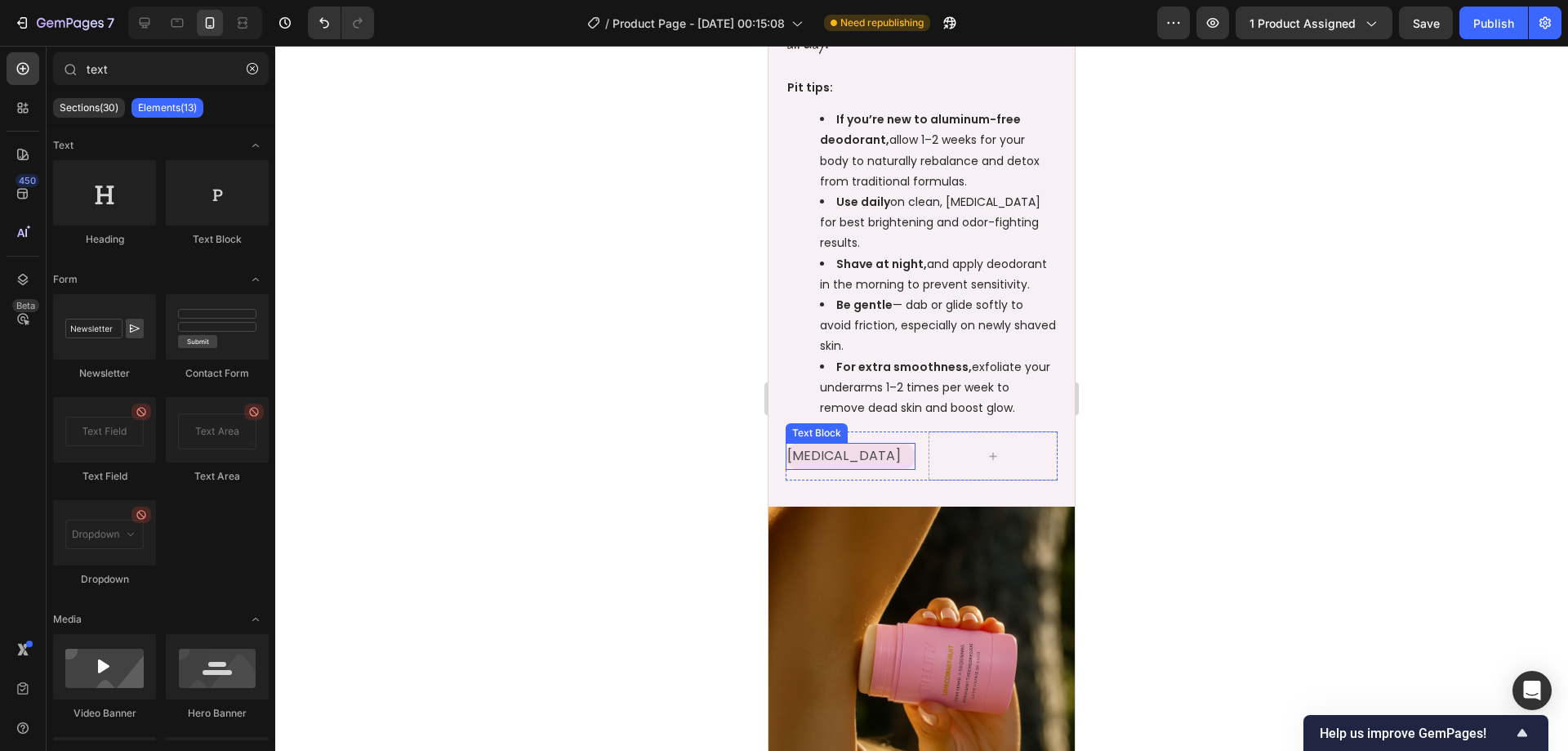
click at [816, 455] on p "[MEDICAL_DATA]" at bounding box center [850, 456] width 127 height 24
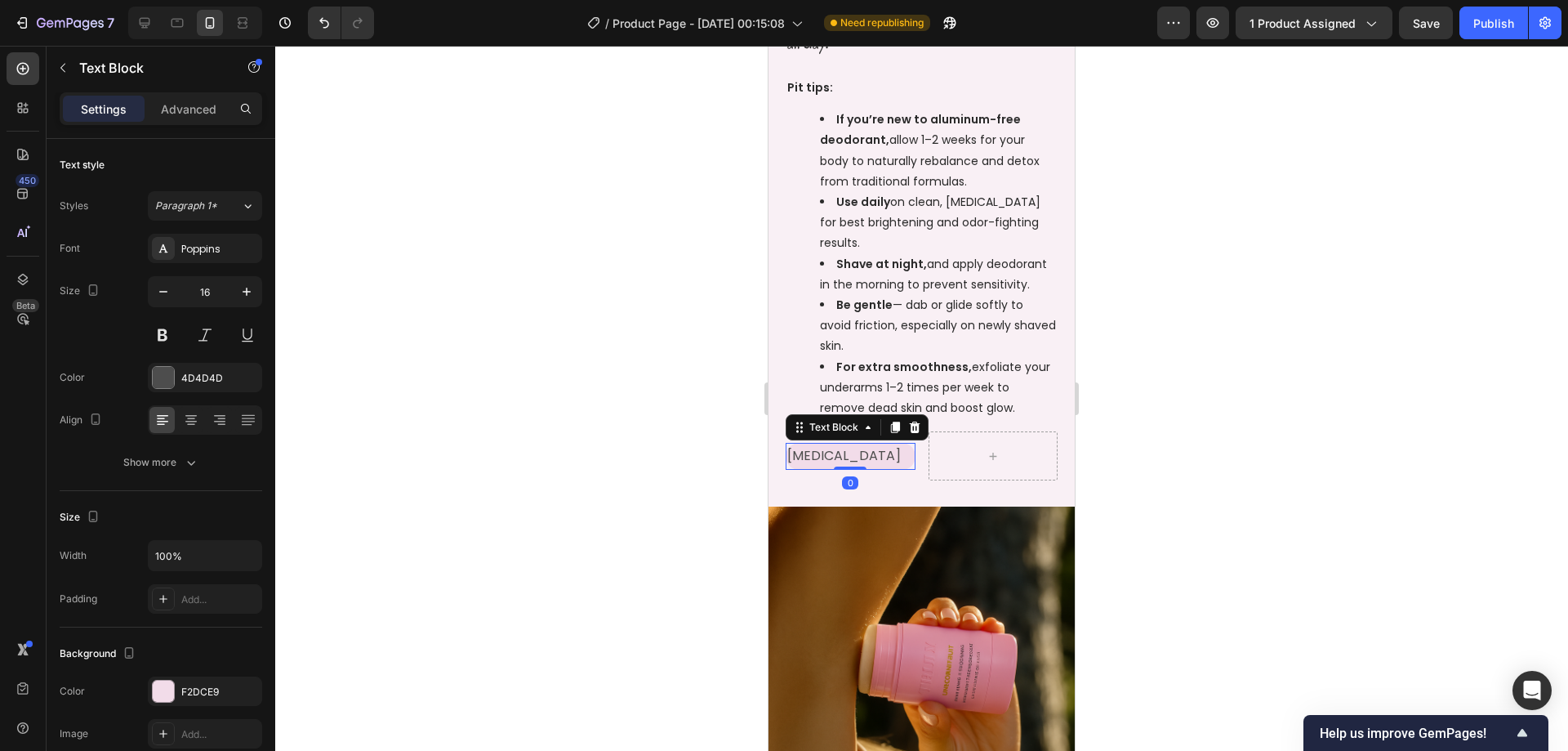
click at [803, 453] on p "[MEDICAL_DATA]" at bounding box center [850, 456] width 127 height 24
click at [800, 453] on p "[MEDICAL_DATA]" at bounding box center [850, 456] width 127 height 24
click at [1212, 415] on div at bounding box center [922, 398] width 1293 height 705
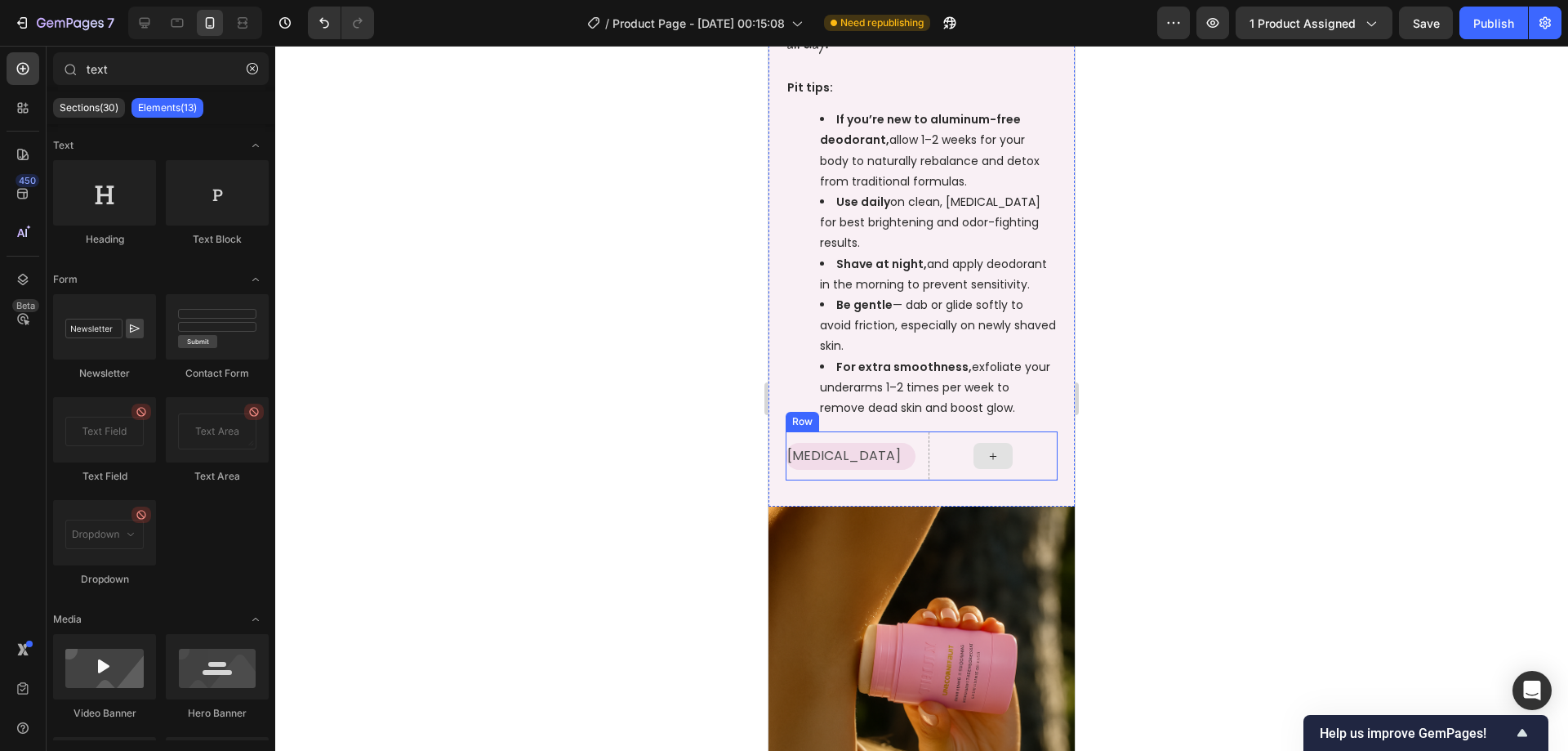
click at [890, 457] on p "[MEDICAL_DATA]" at bounding box center [850, 456] width 127 height 24
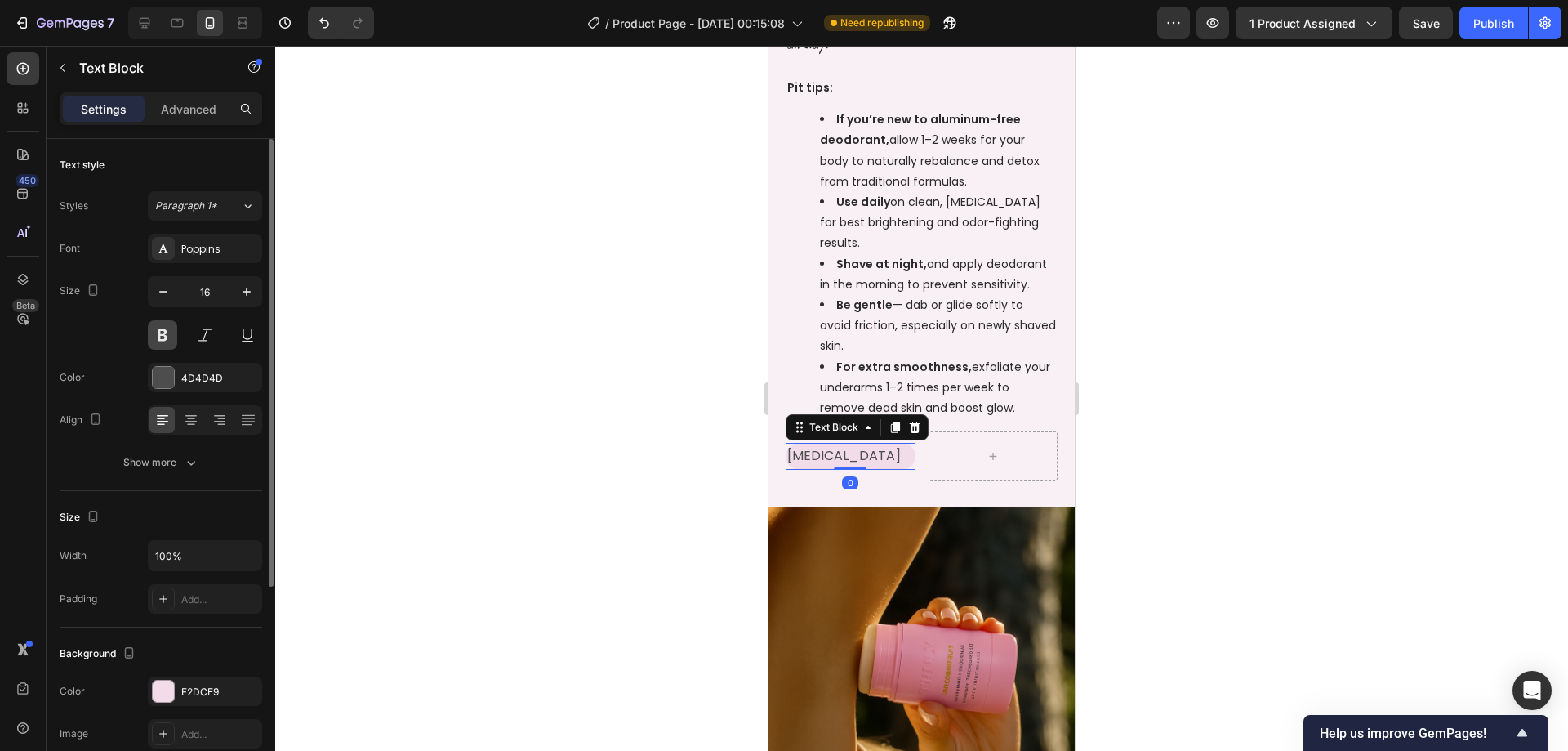
click at [173, 344] on button at bounding box center [163, 335] width 30 height 30
click at [1208, 410] on div at bounding box center [922, 398] width 1293 height 705
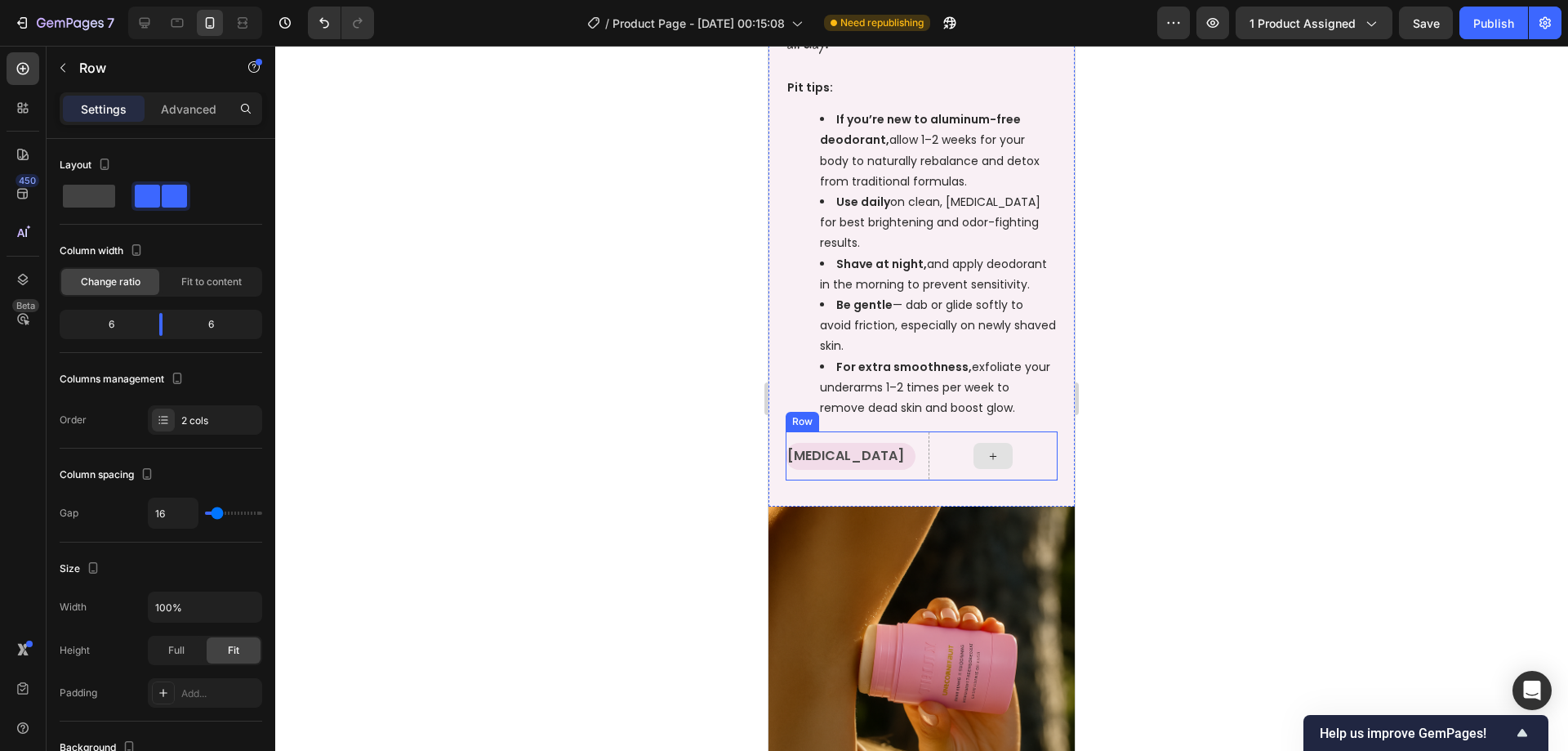
click at [928, 457] on div at bounding box center [993, 456] width 130 height 49
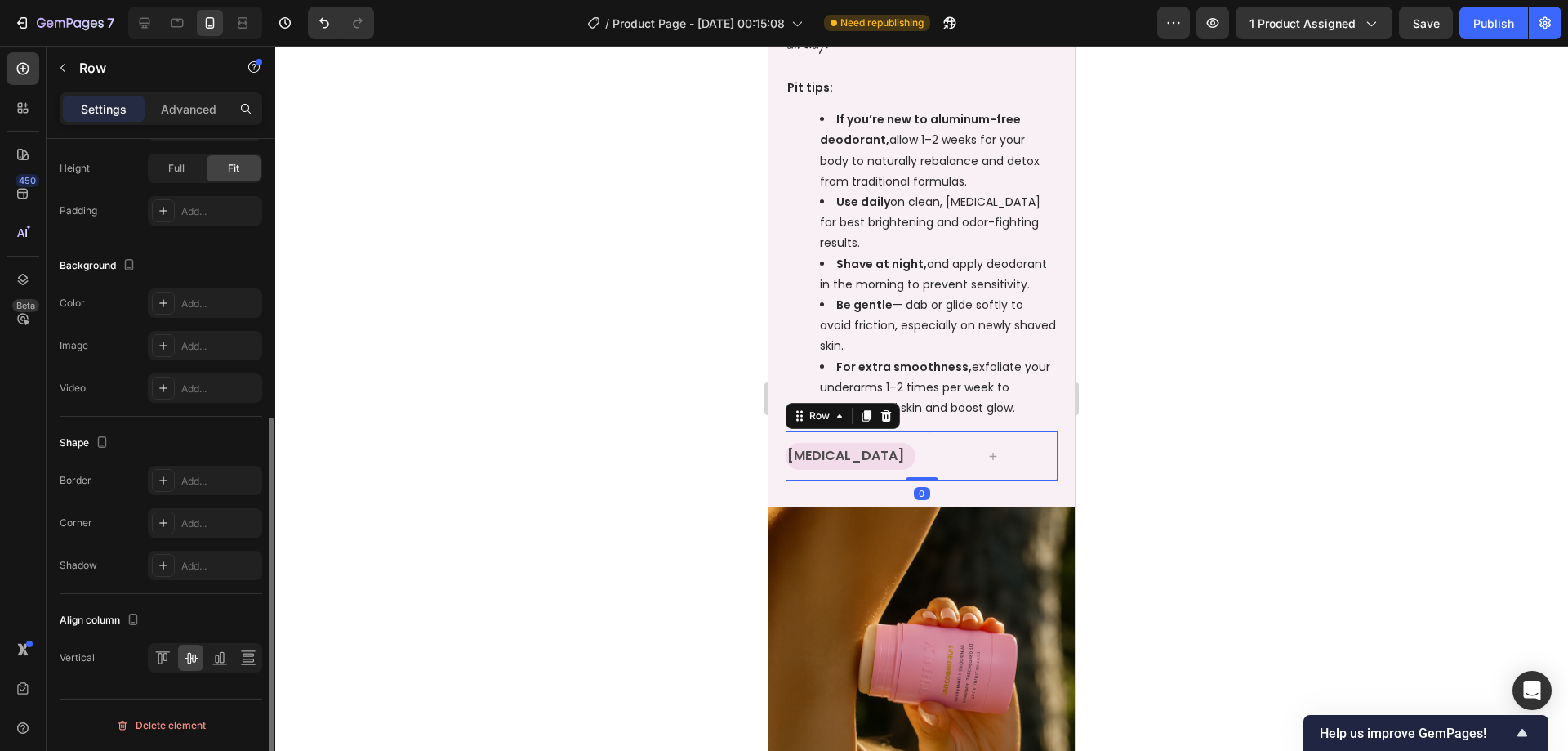
scroll to position [318, 0]
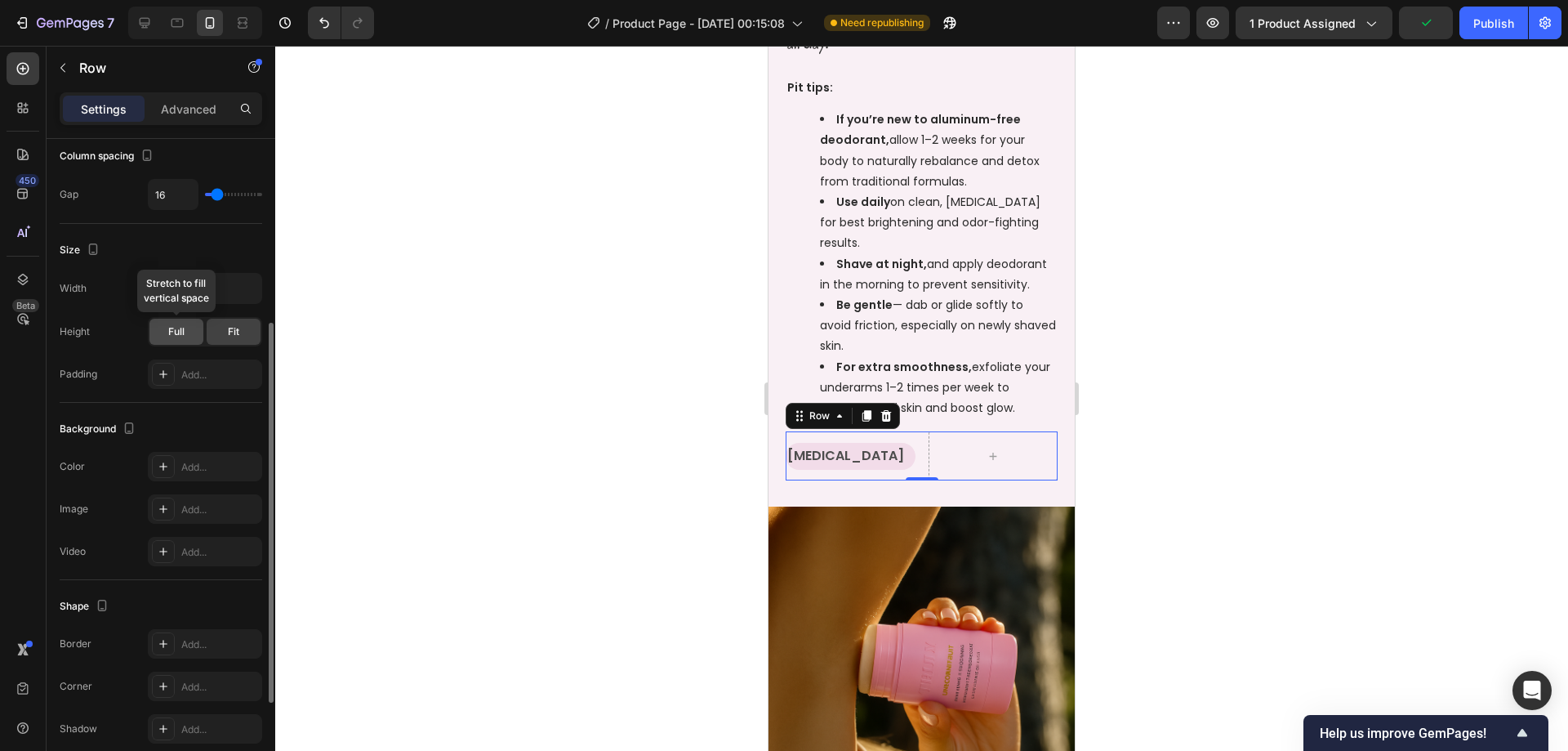
click at [179, 340] on div "Full" at bounding box center [177, 331] width 54 height 26
click at [234, 331] on span "Fit" at bounding box center [234, 331] width 12 height 15
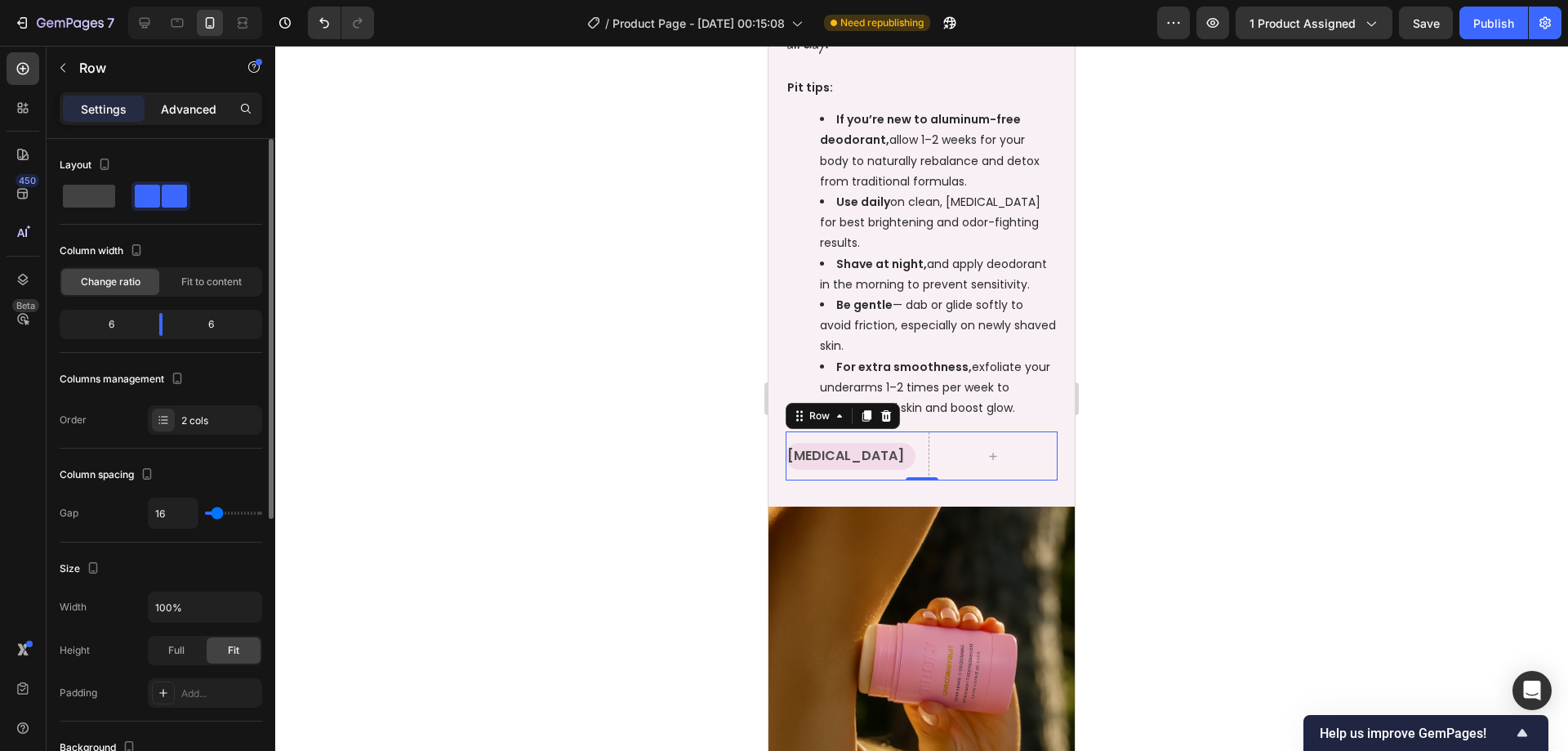
click at [197, 105] on p "Advanced" at bounding box center [189, 109] width 56 height 17
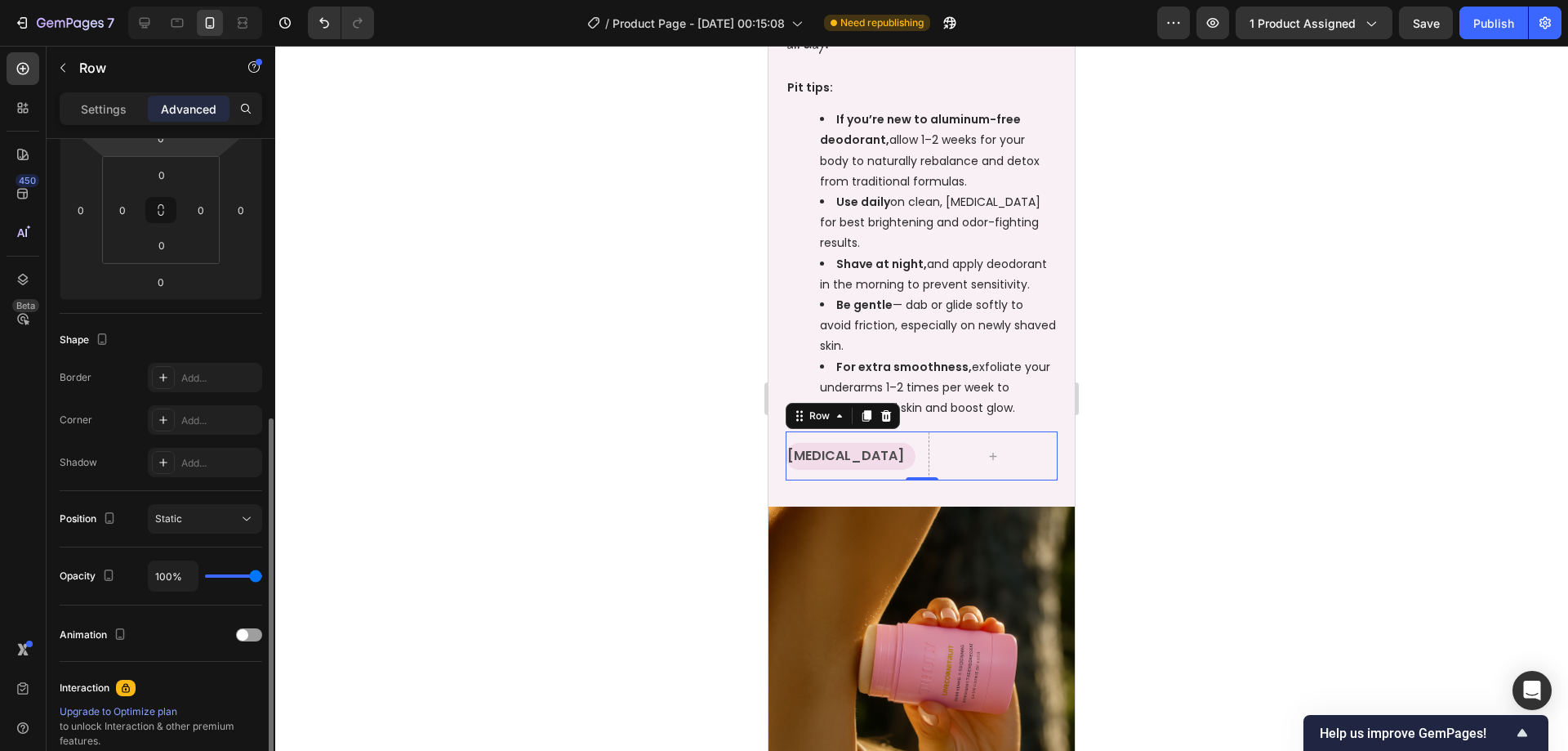
scroll to position [431, 0]
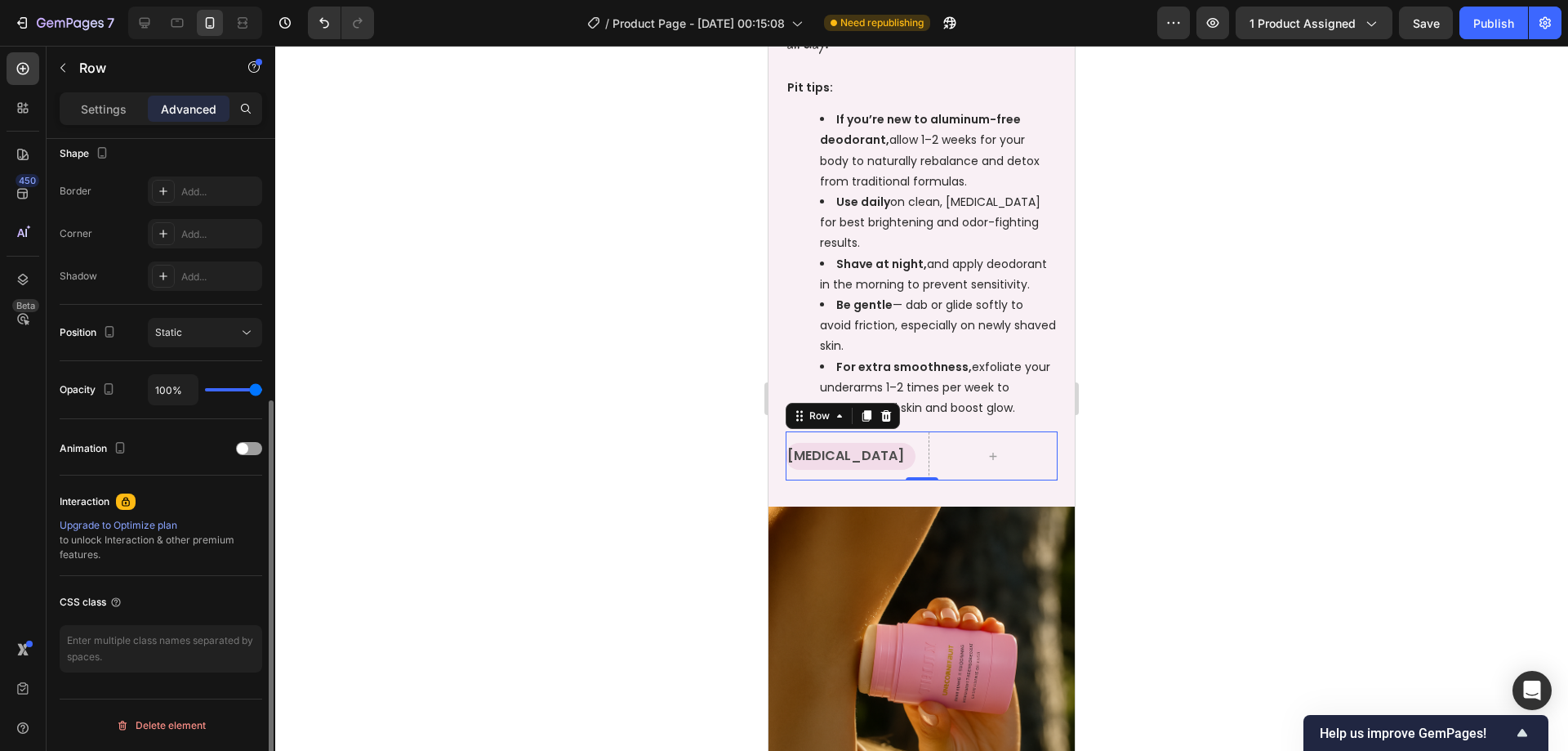
click at [918, 396] on li "For extra smoothness, exfoliate your underarms 1–2 times per week to remove dea…" at bounding box center [937, 387] width 236 height 62
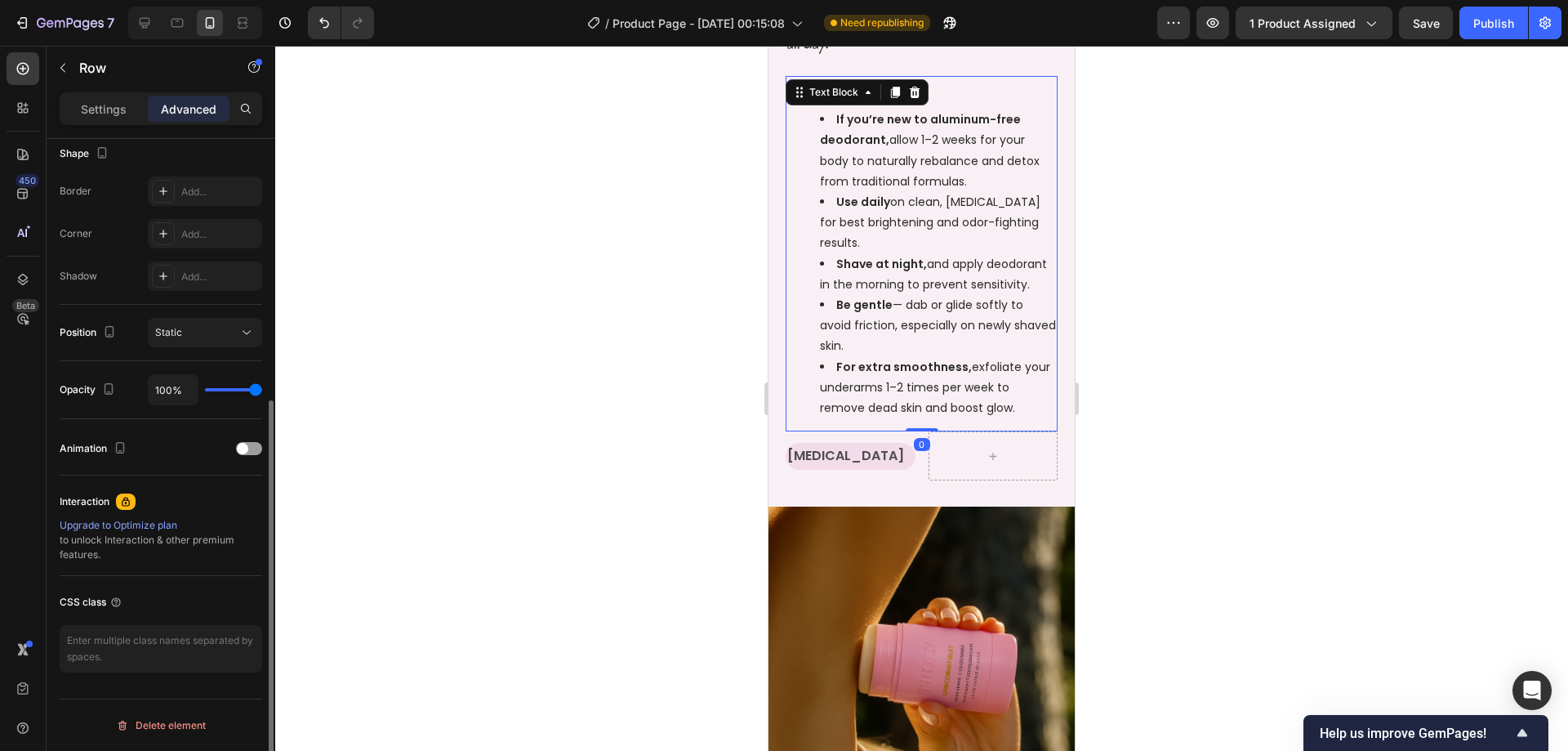
scroll to position [0, 0]
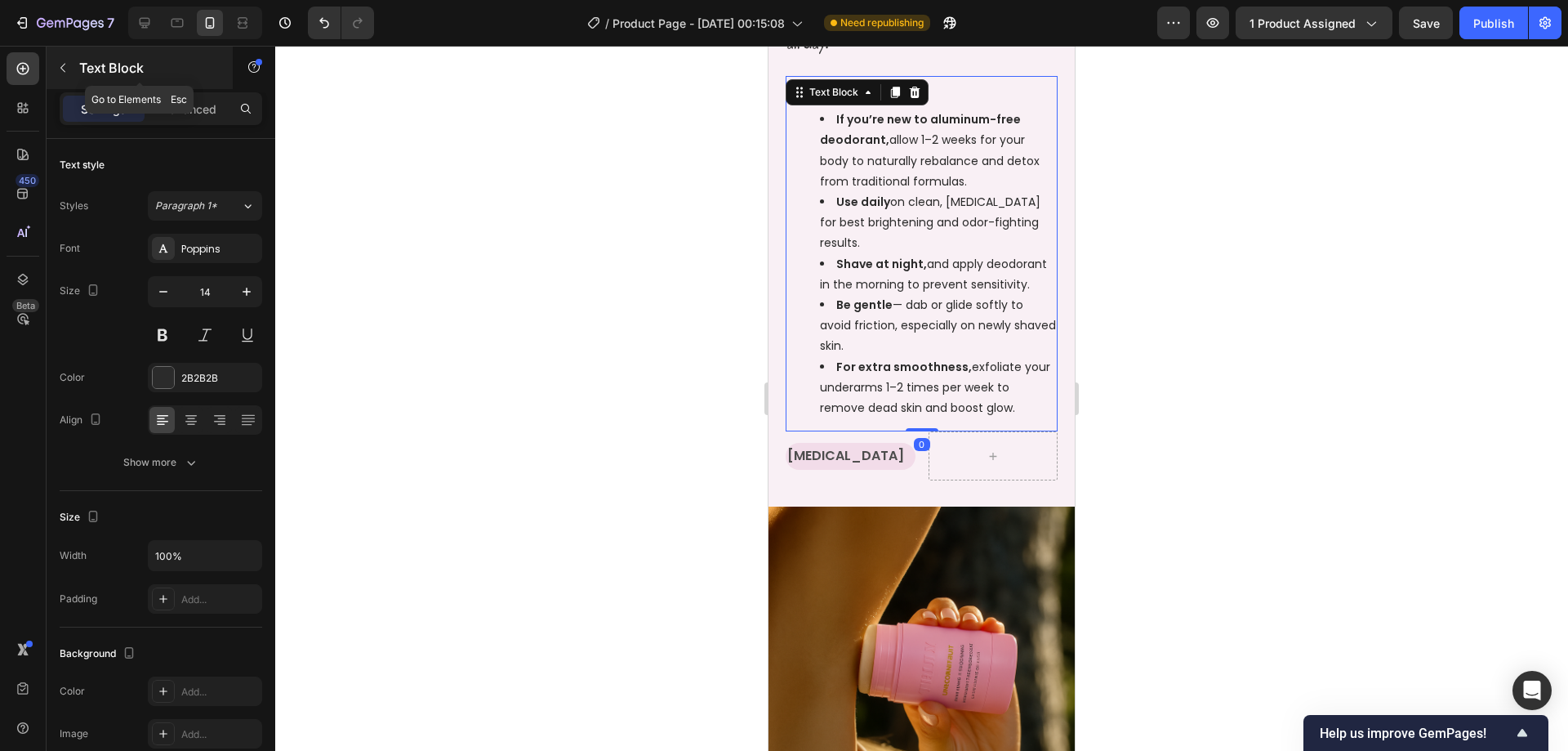
click at [67, 71] on icon "button" at bounding box center [63, 67] width 13 height 13
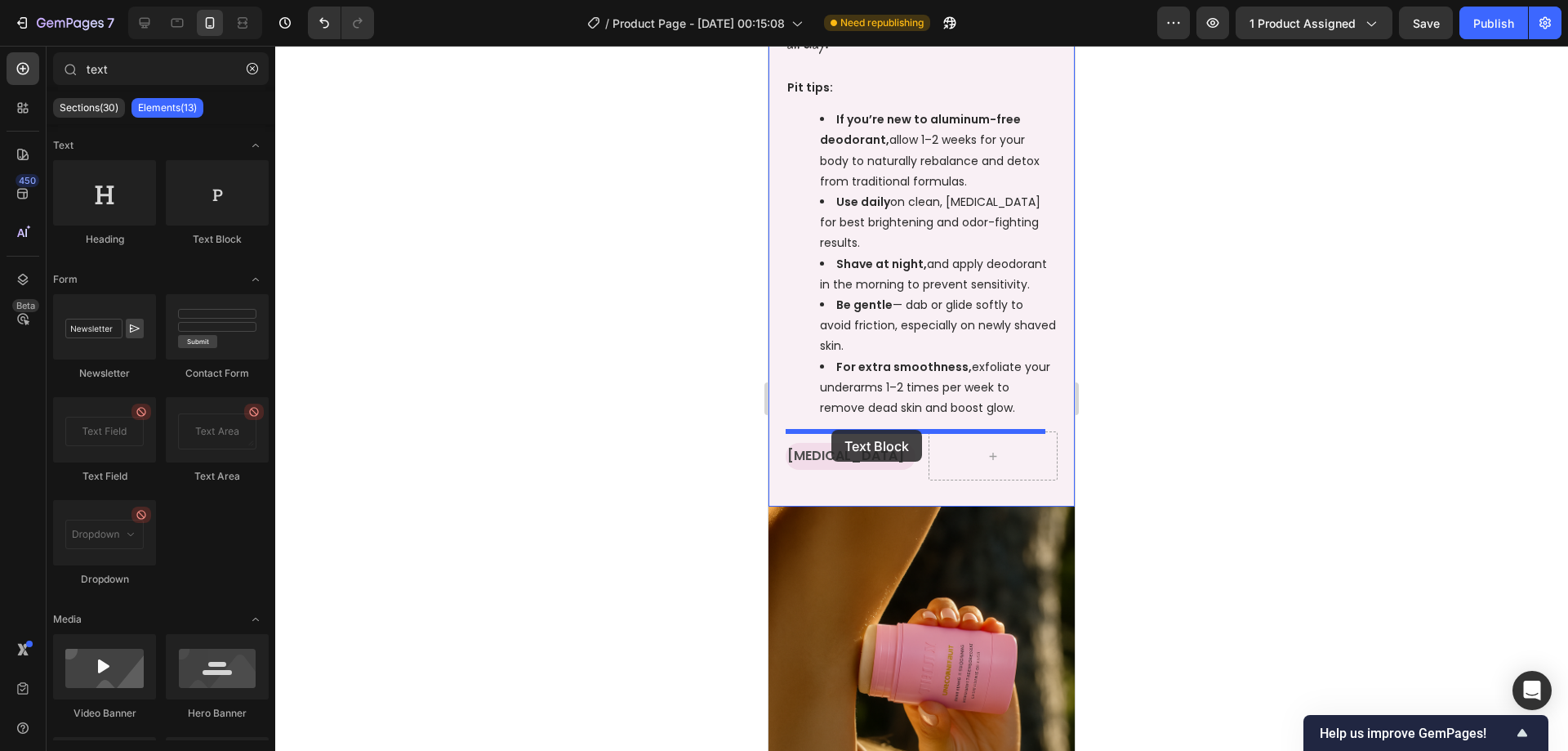
drag, startPoint x: 1005, startPoint y: 257, endPoint x: 831, endPoint y: 429, distance: 244.7
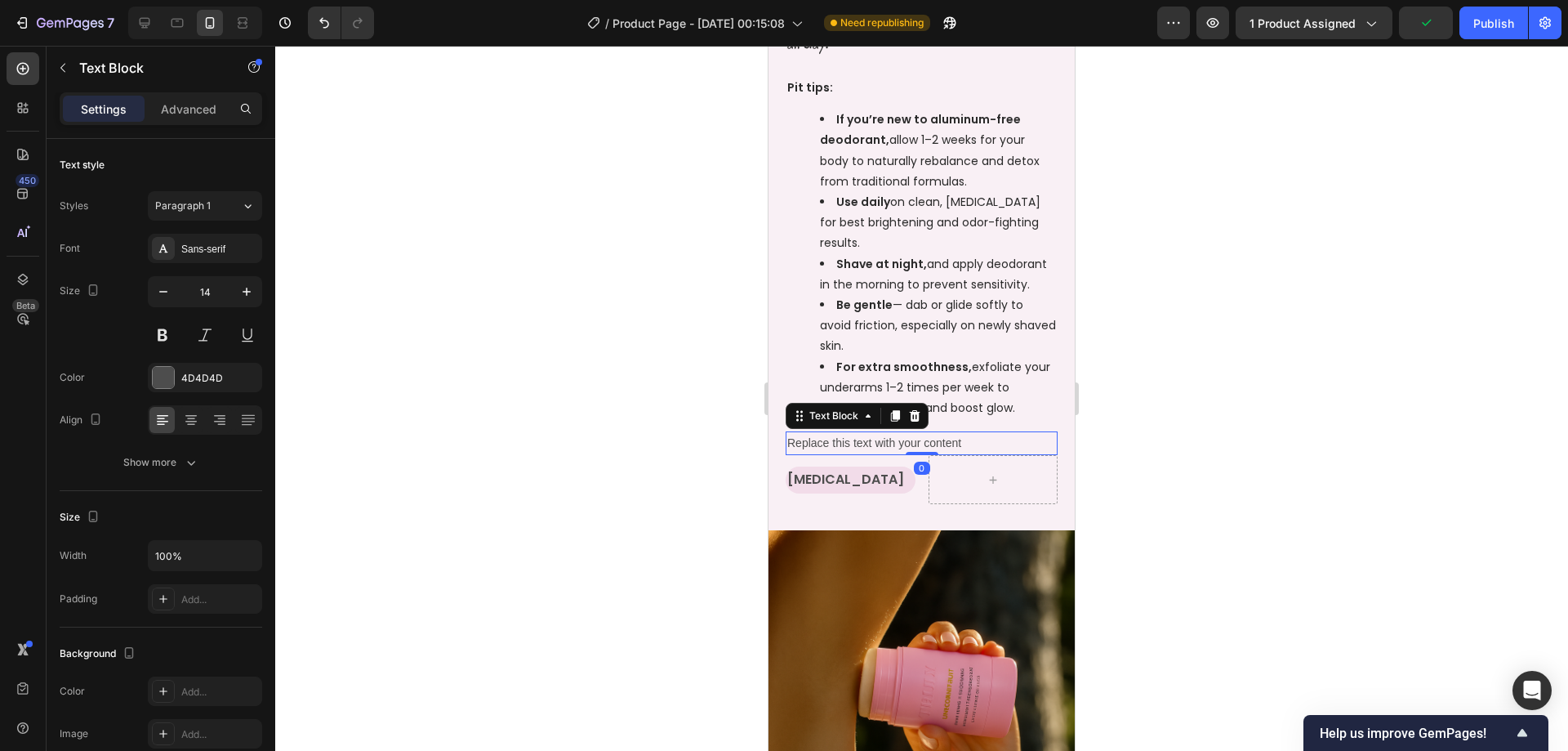
click at [840, 439] on div "Replace this text with your content" at bounding box center [921, 443] width 272 height 24
click at [840, 439] on p "Replace this text with your content" at bounding box center [921, 443] width 269 height 21
click at [850, 440] on p "Replace this text with your content" at bounding box center [921, 443] width 269 height 21
click at [851, 440] on p "Replace this text with your content" at bounding box center [921, 443] width 269 height 21
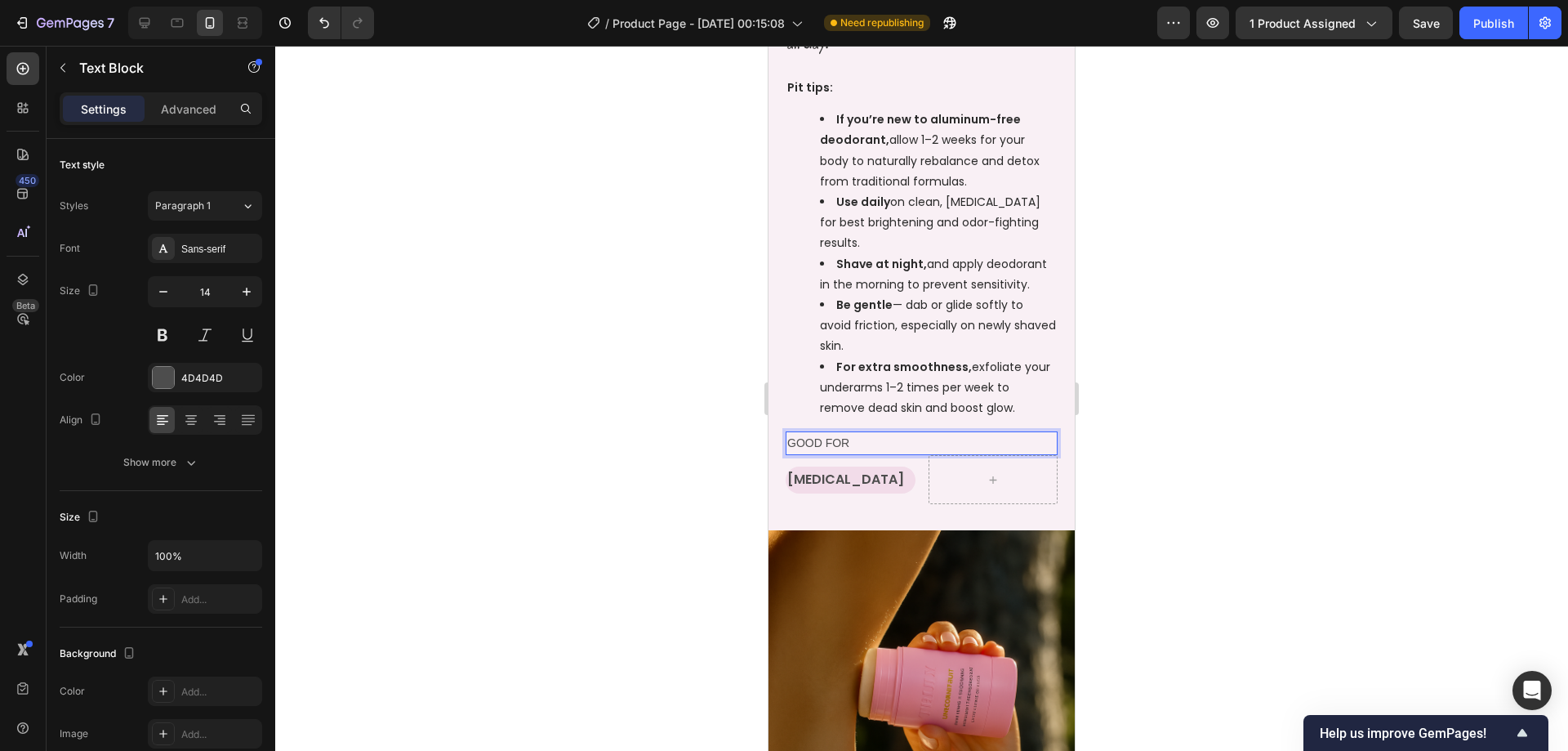
click at [1145, 453] on div at bounding box center [922, 398] width 1293 height 705
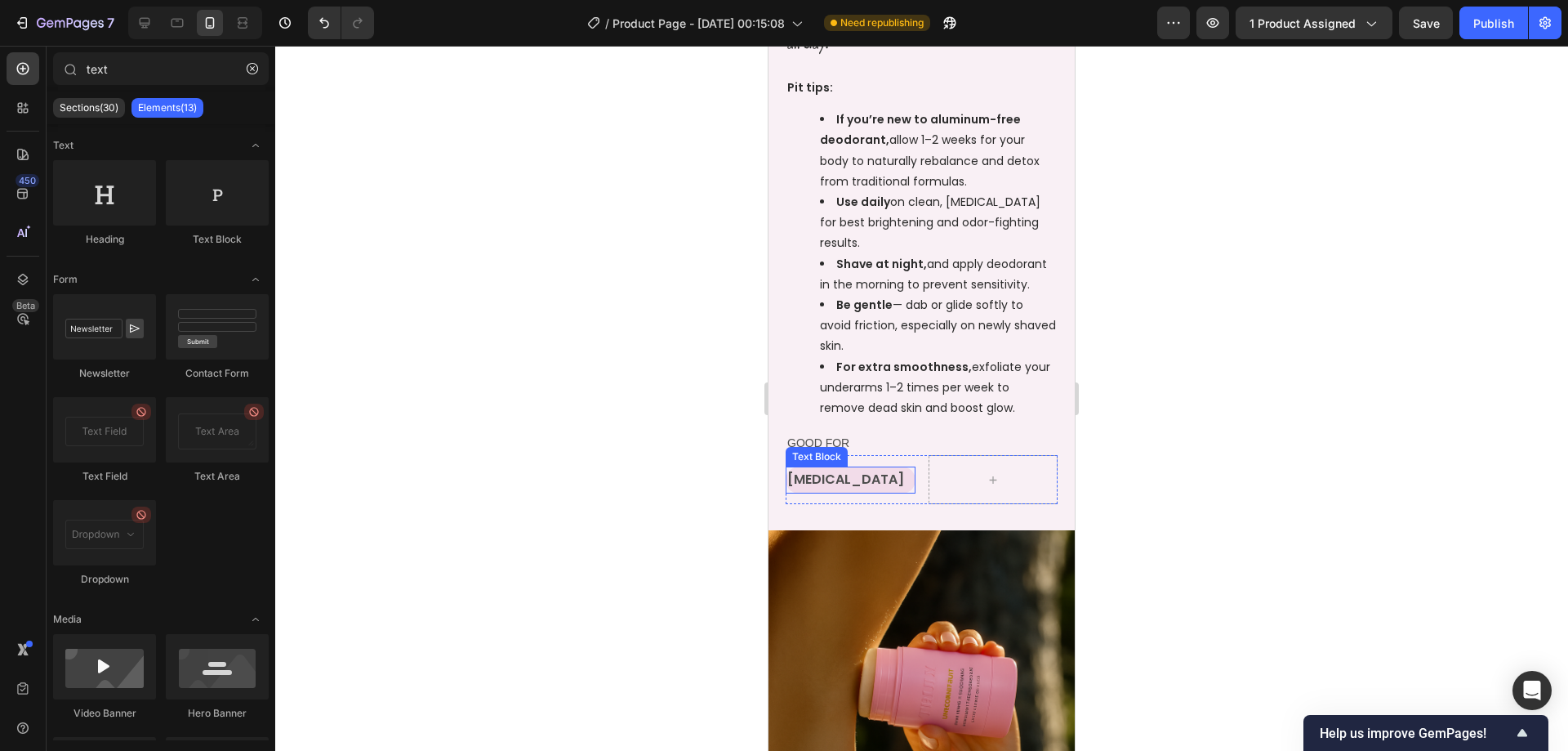
click at [865, 475] on p "[MEDICAL_DATA]" at bounding box center [850, 480] width 127 height 24
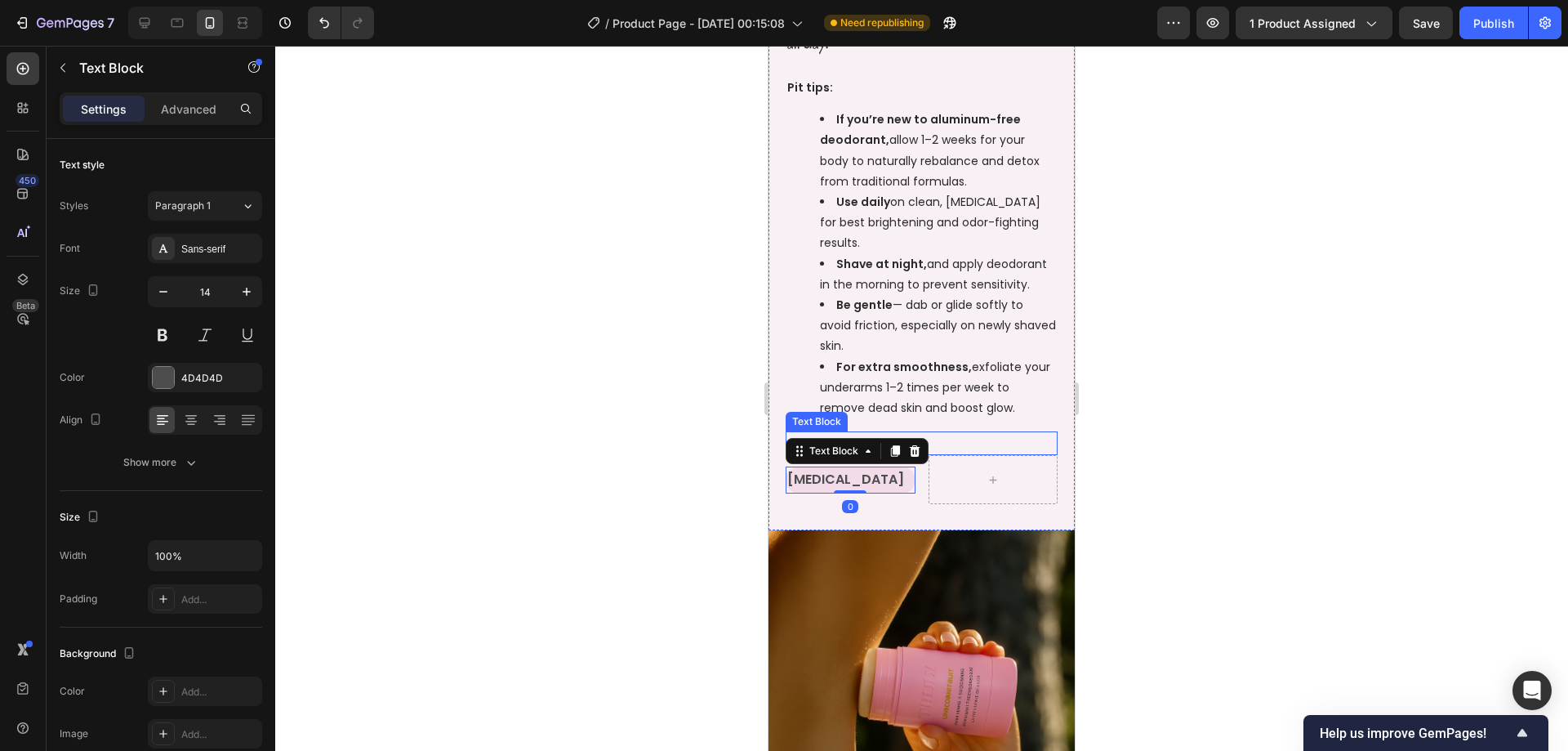
click at [833, 425] on div "Text Block" at bounding box center [816, 422] width 56 height 15
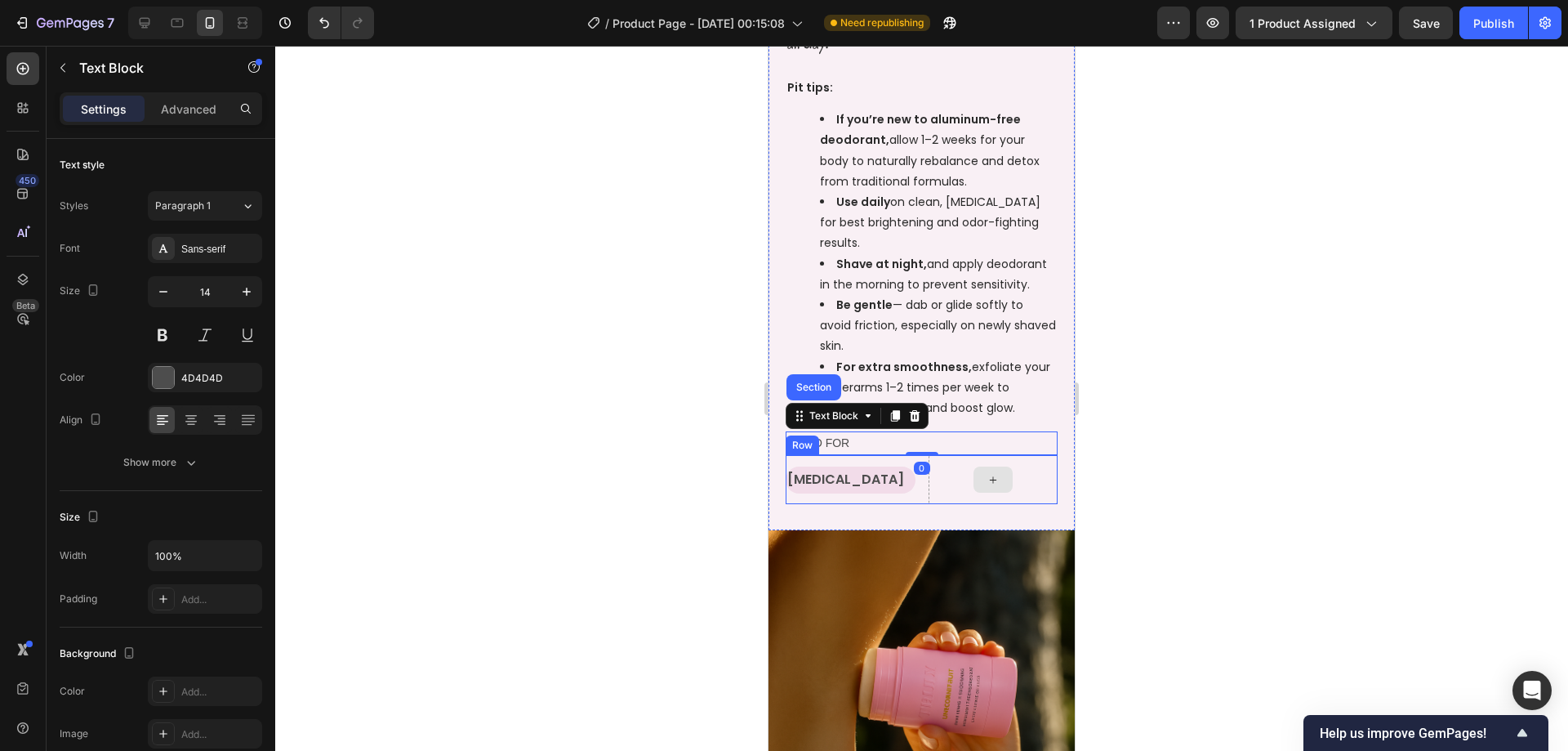
click at [928, 489] on div at bounding box center [993, 480] width 130 height 49
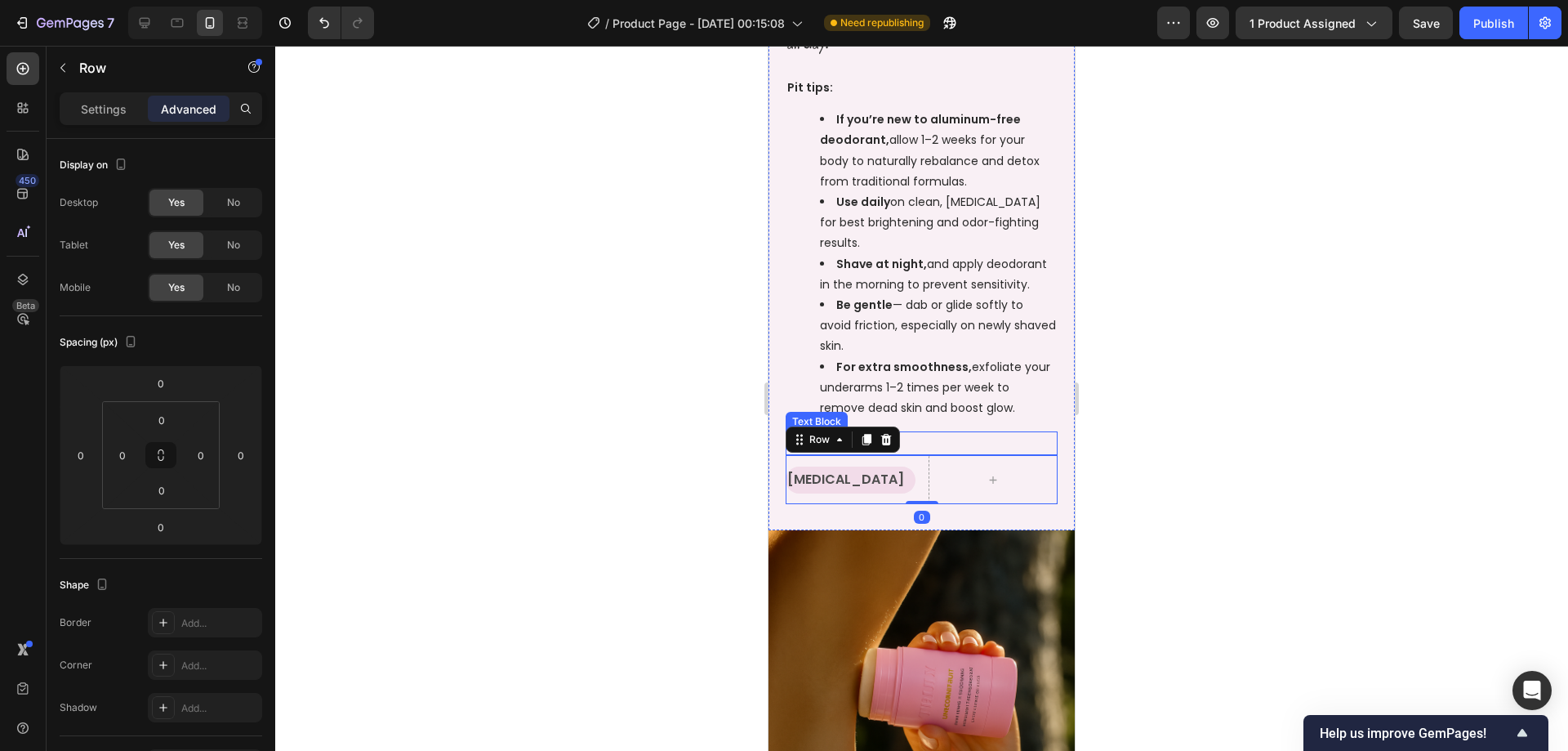
click at [922, 443] on p "GOOD FOR" at bounding box center [921, 443] width 269 height 21
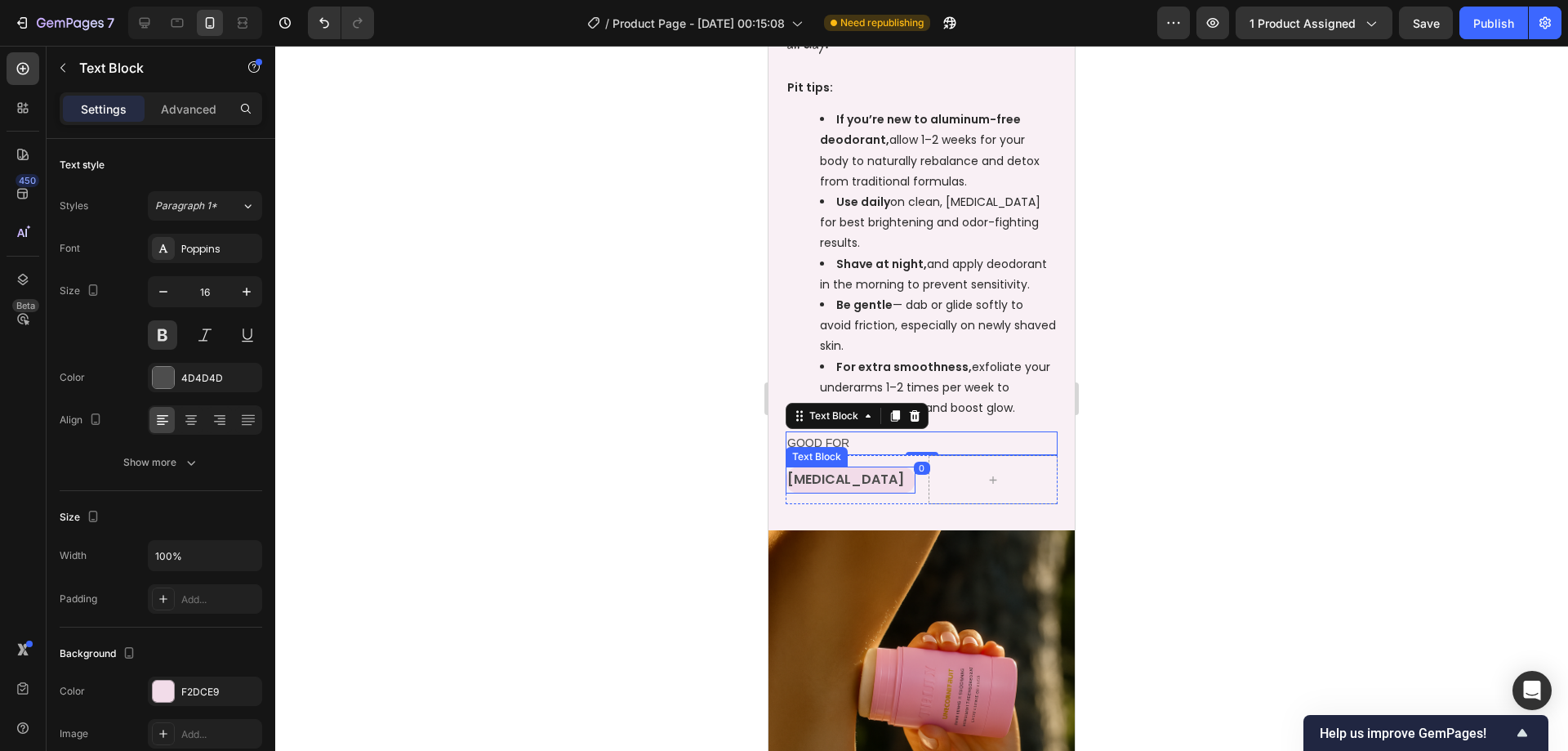
click at [844, 480] on p "[MEDICAL_DATA]" at bounding box center [850, 480] width 127 height 24
click at [1022, 443] on p "GOOD FOR" at bounding box center [921, 443] width 269 height 21
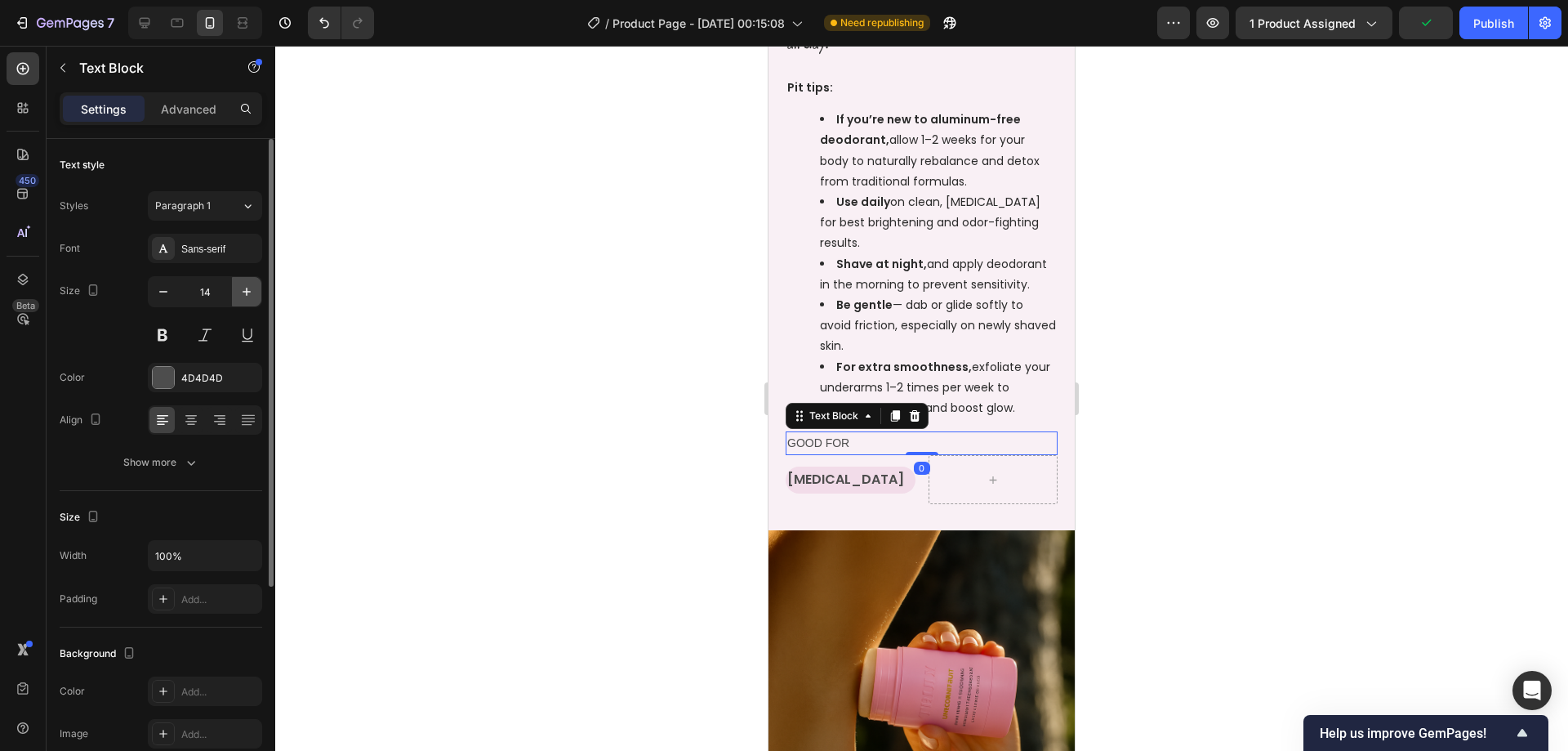
click at [243, 291] on icon "button" at bounding box center [247, 292] width 16 height 16
click at [244, 256] on div "Sans-serif" at bounding box center [219, 249] width 76 height 15
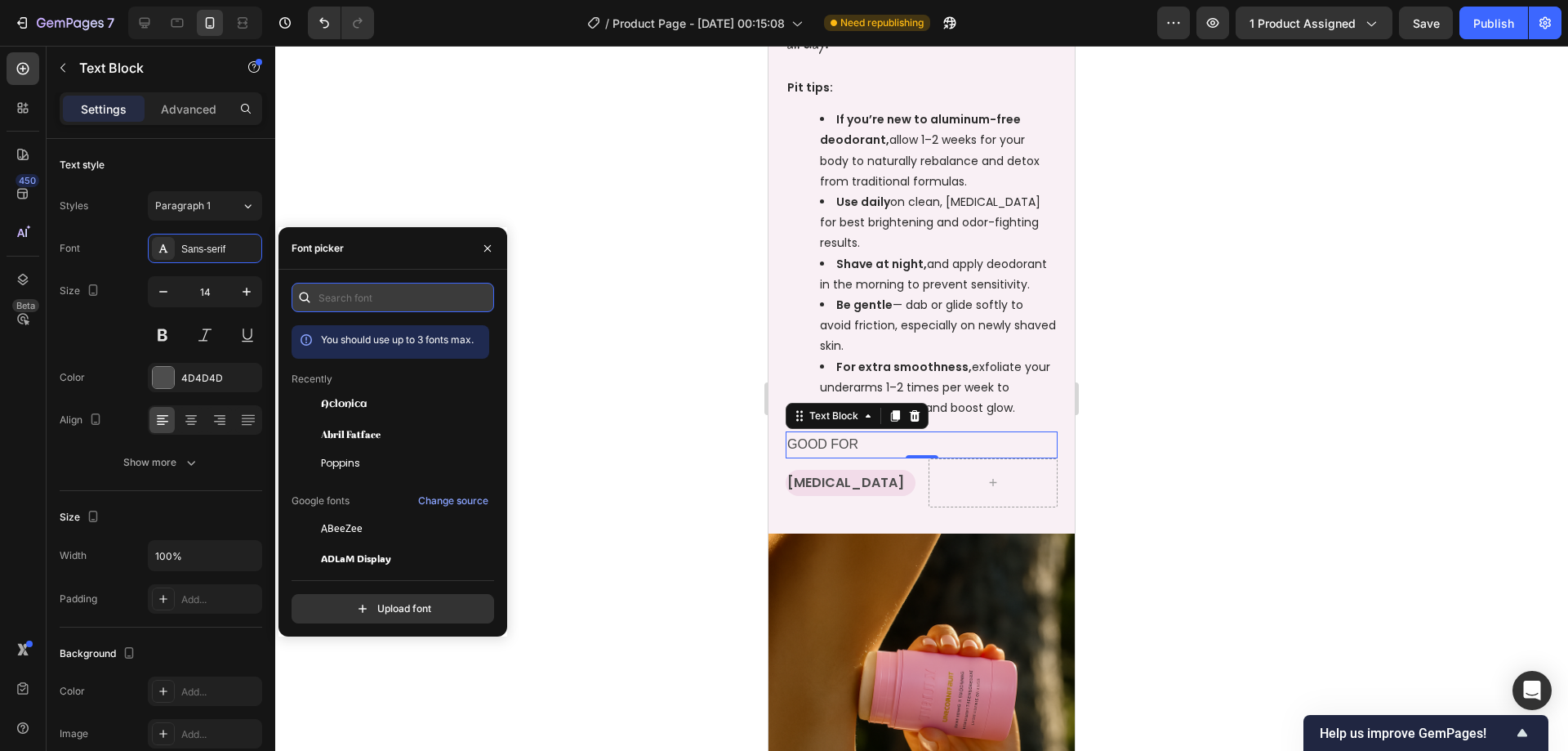
click at [386, 305] on input "text" at bounding box center [393, 298] width 202 height 30
type input "o"
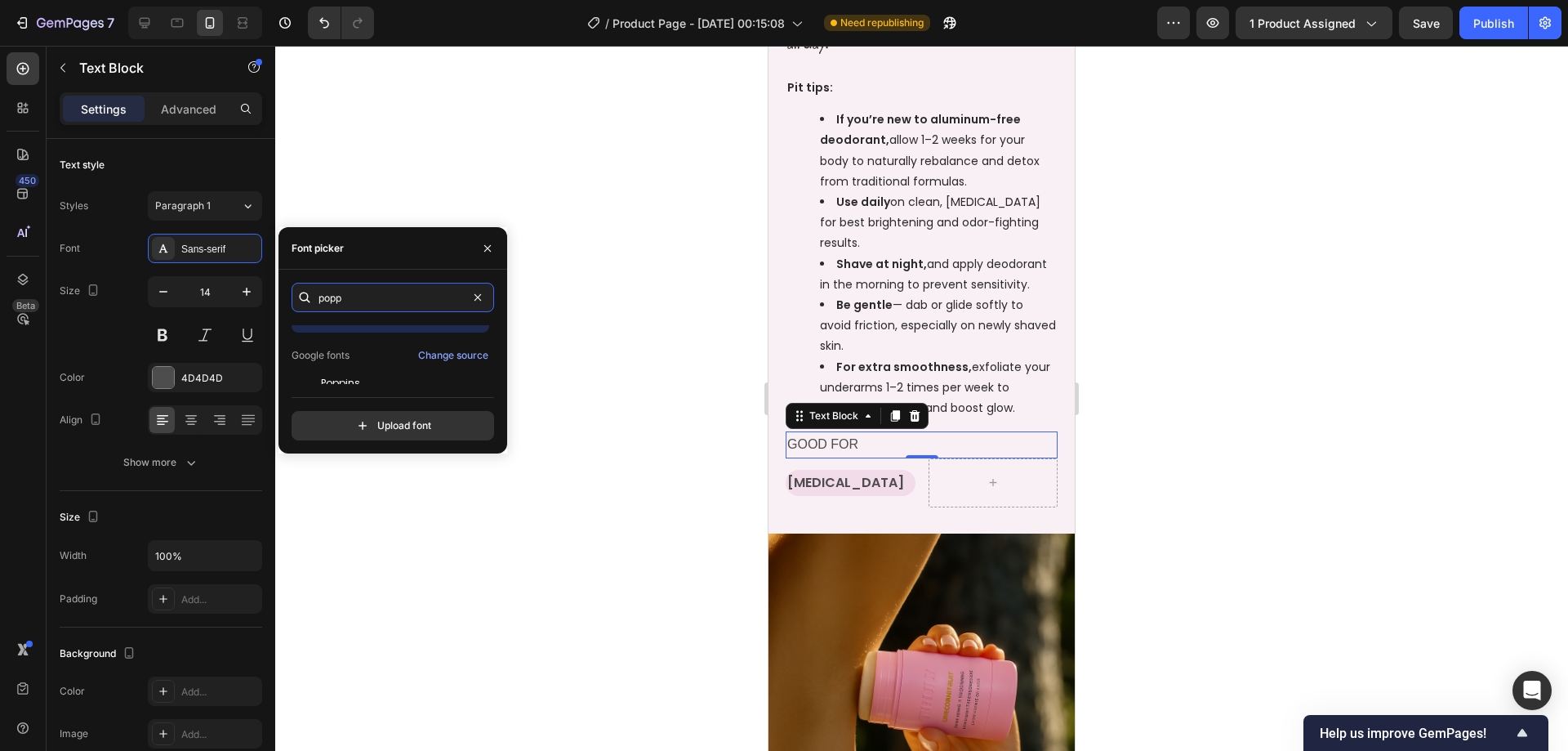
scroll to position [40, 0]
type input "popp"
click at [377, 369] on div "Poppins" at bounding box center [403, 369] width 165 height 15
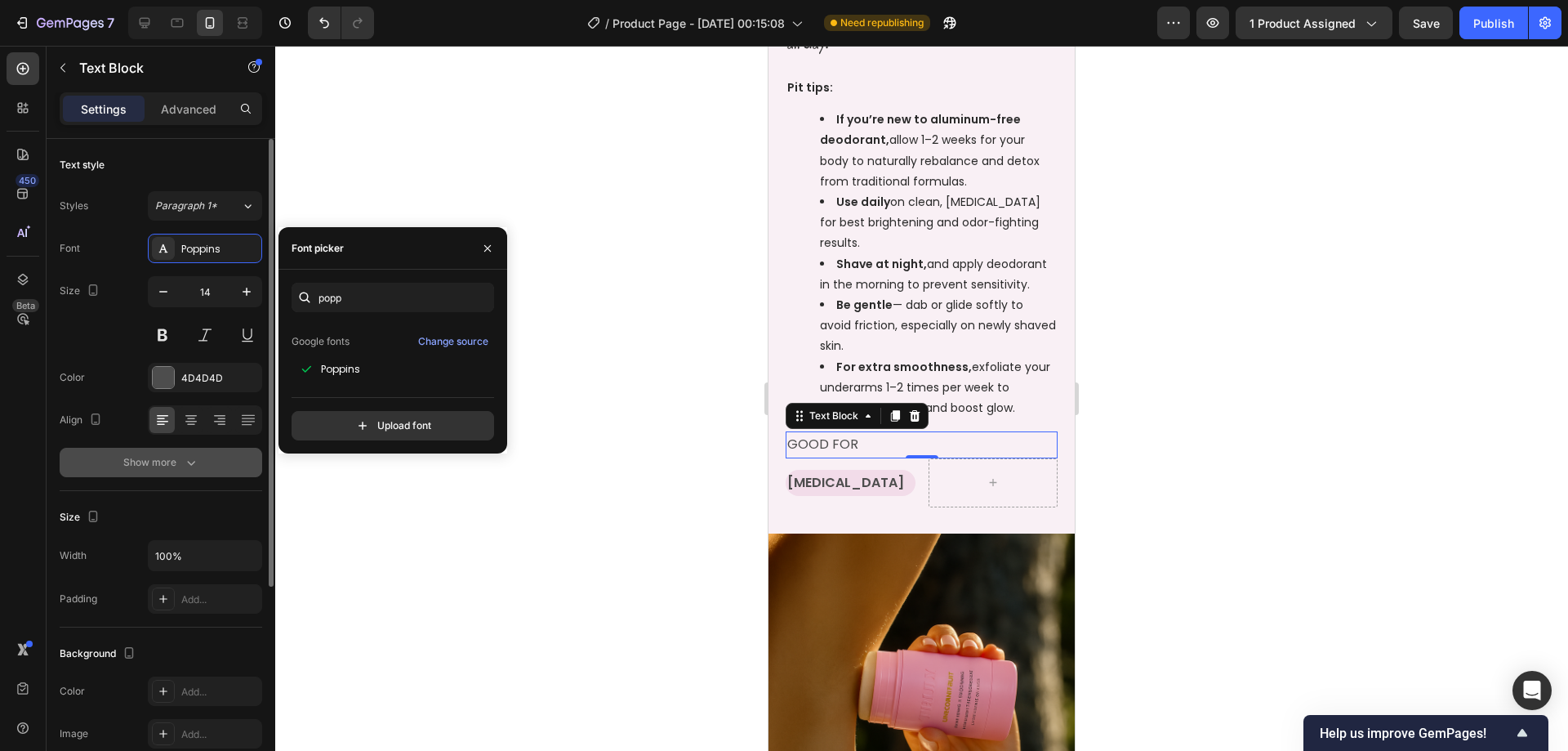
click at [175, 466] on div "Show more" at bounding box center [161, 462] width 76 height 16
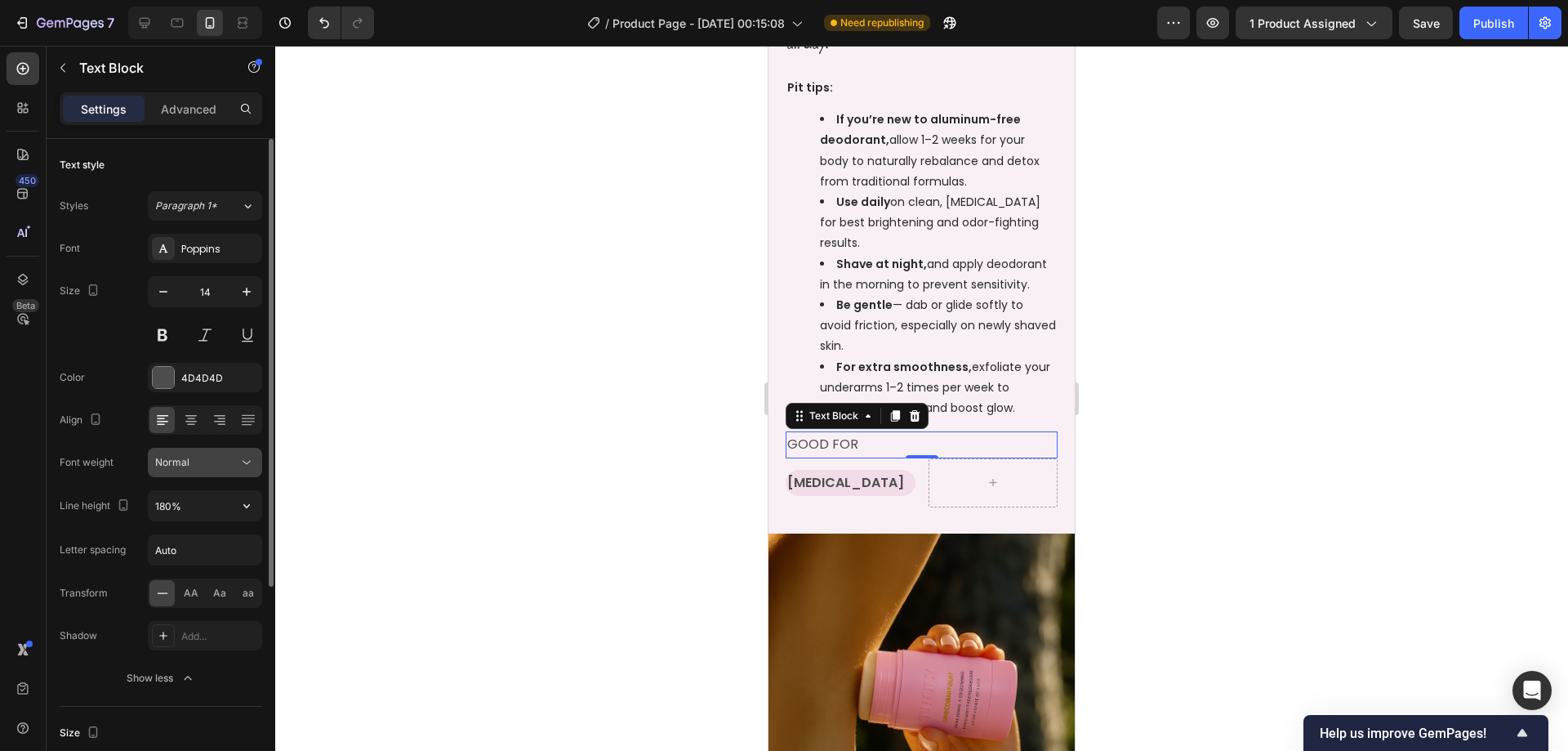
click at [232, 453] on button "Normal" at bounding box center [205, 462] width 114 height 30
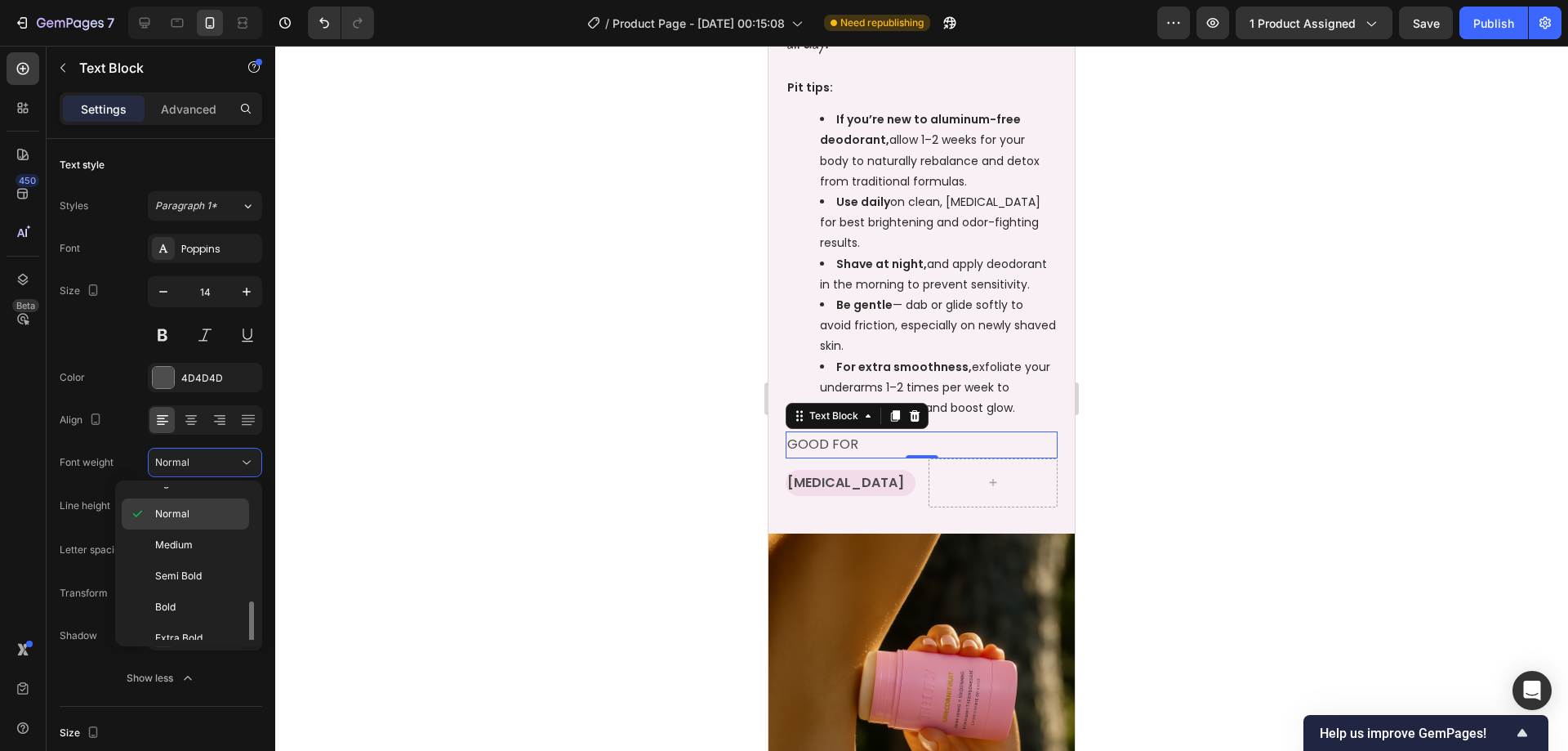
scroll to position [127, 0]
click at [209, 591] on p "Extra Bold" at bounding box center [198, 593] width 86 height 15
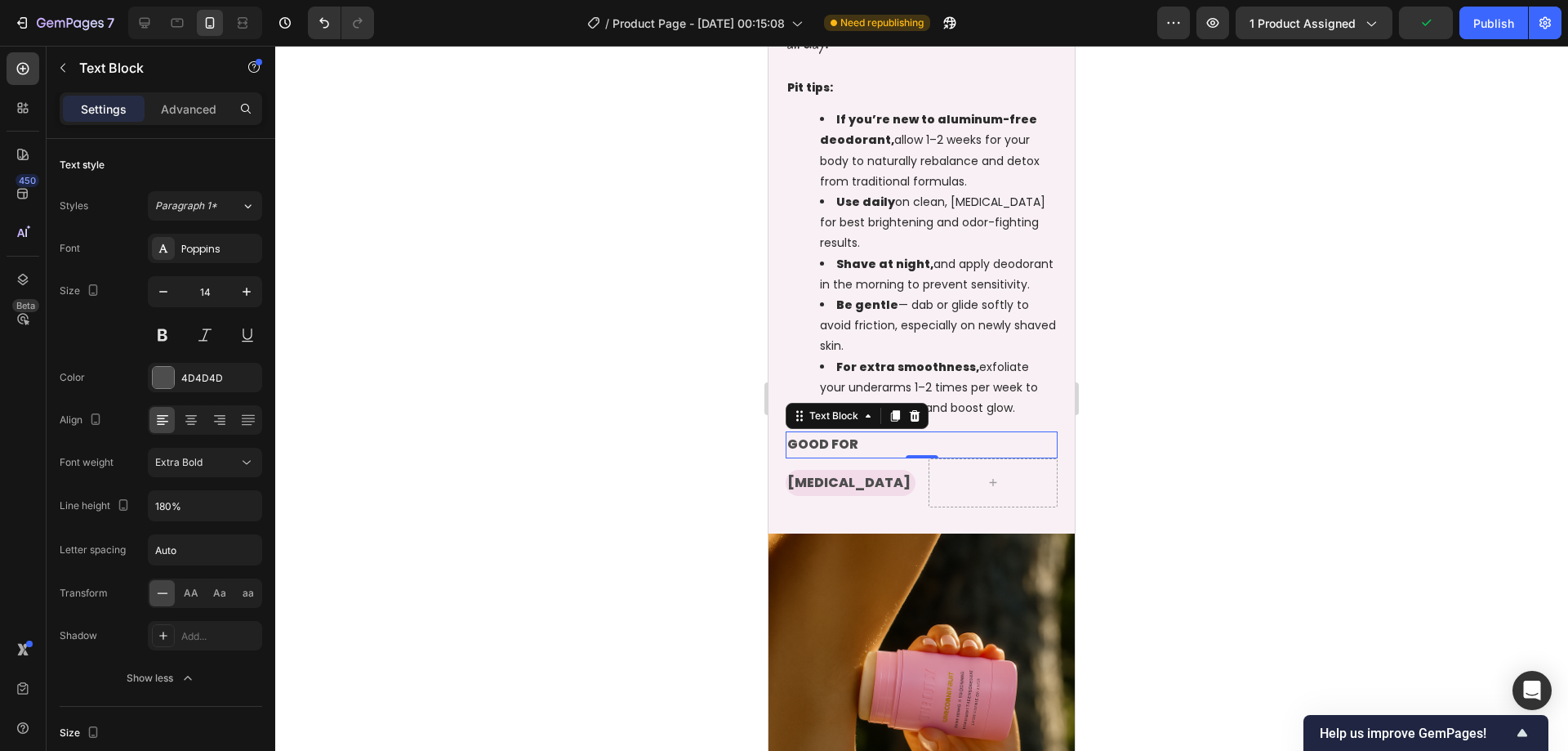
click at [1152, 431] on div at bounding box center [922, 398] width 1293 height 705
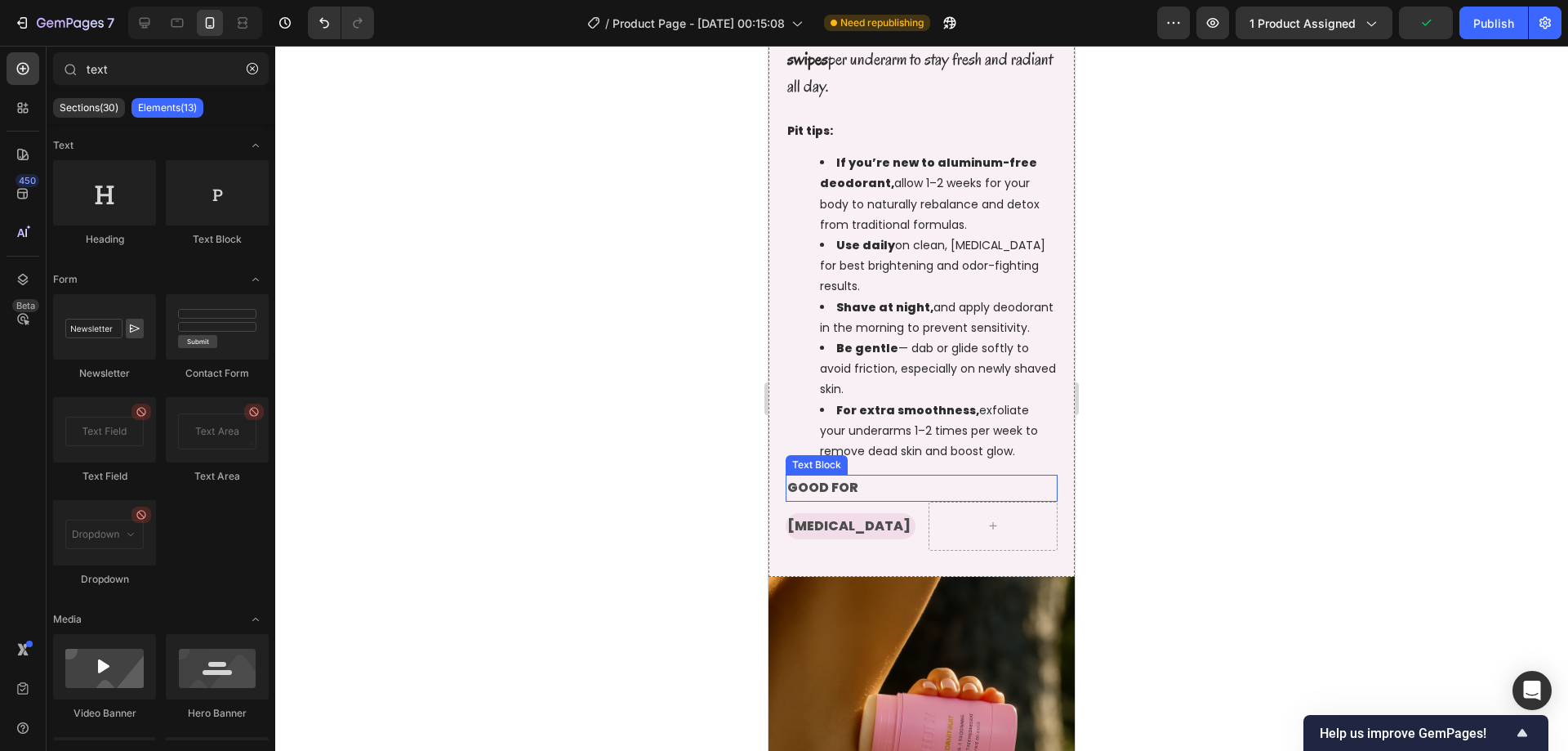
scroll to position [1203, 0]
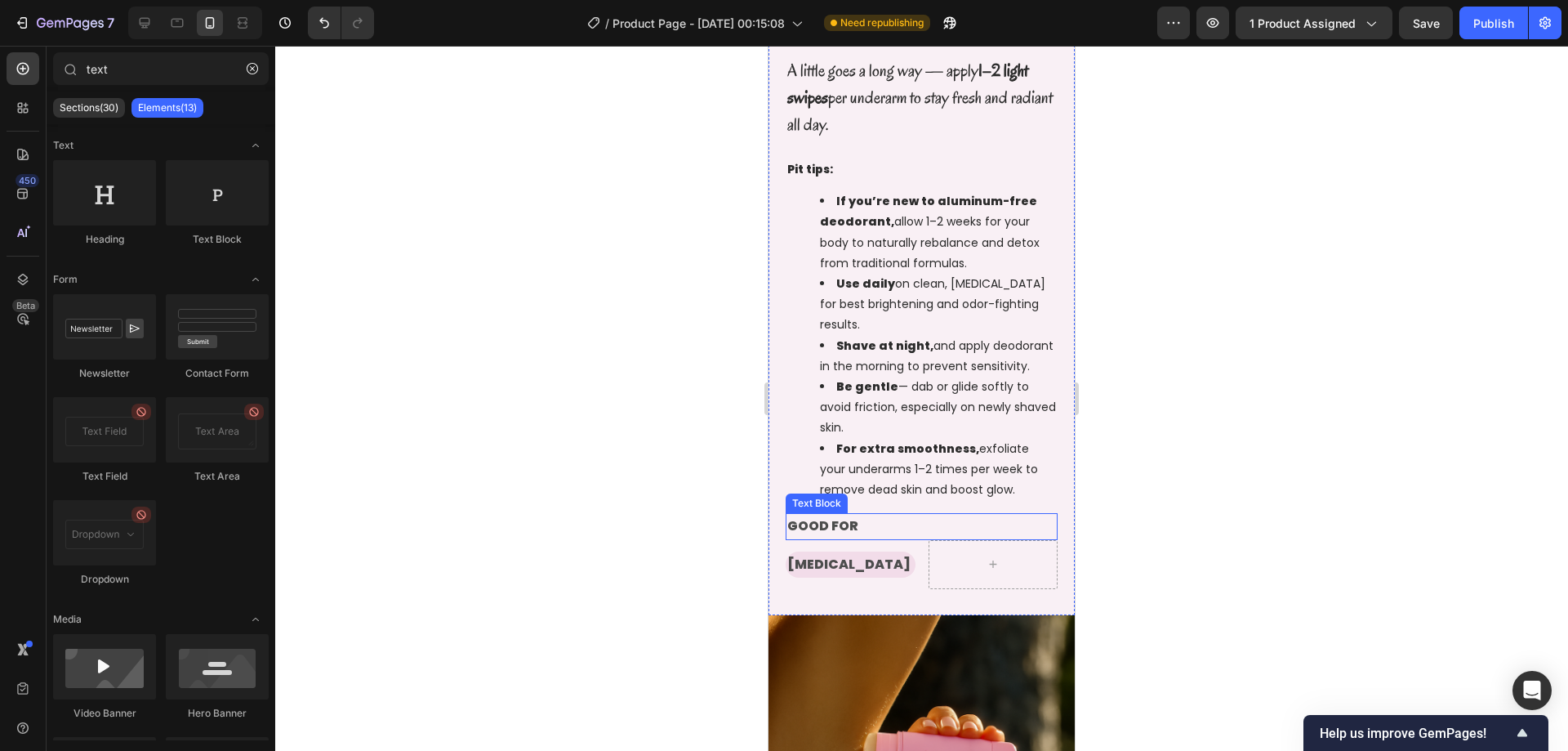
click at [892, 526] on p "GOOD FOR" at bounding box center [921, 526] width 269 height 24
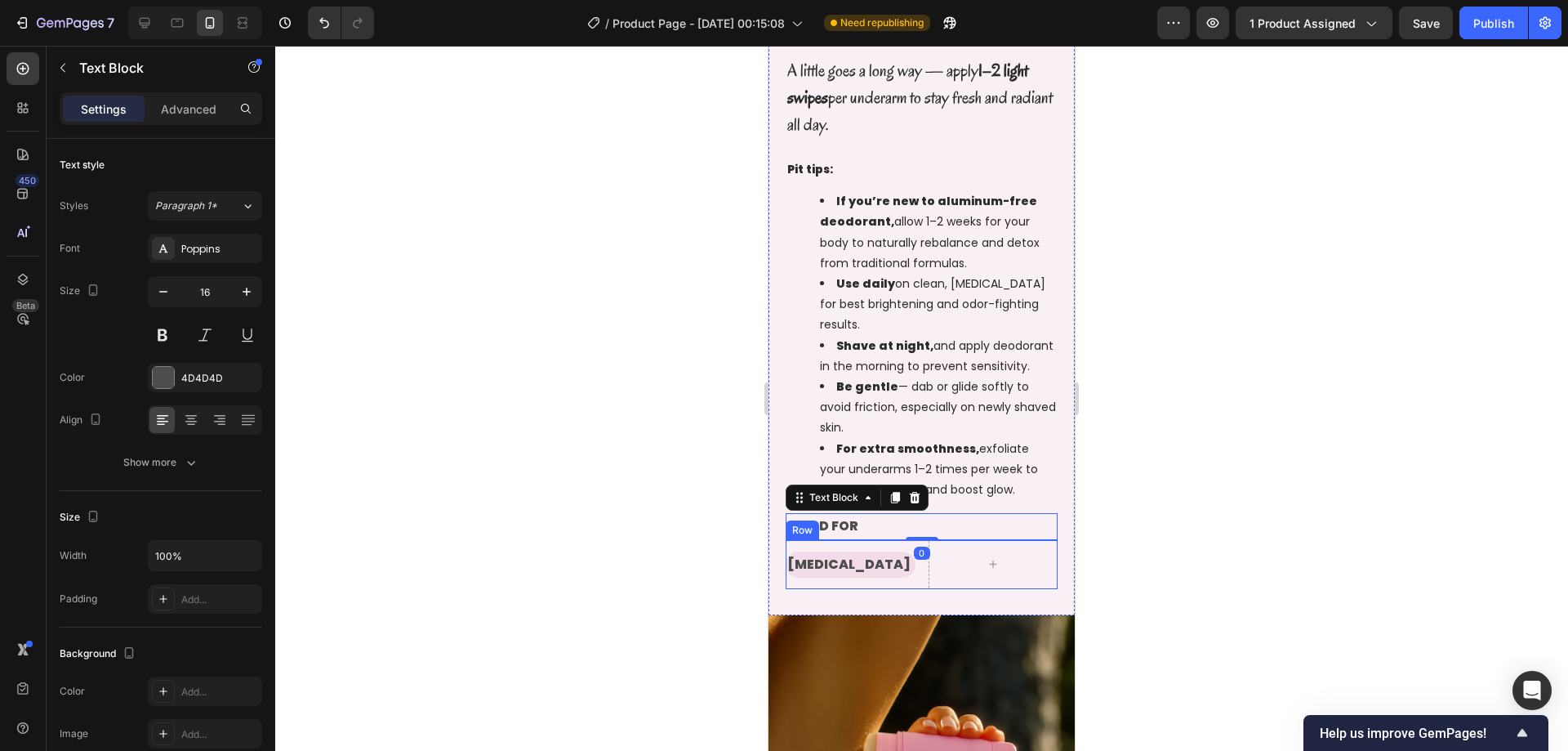
click at [875, 548] on div "[MEDICAL_DATA] Text Block" at bounding box center [850, 564] width 130 height 49
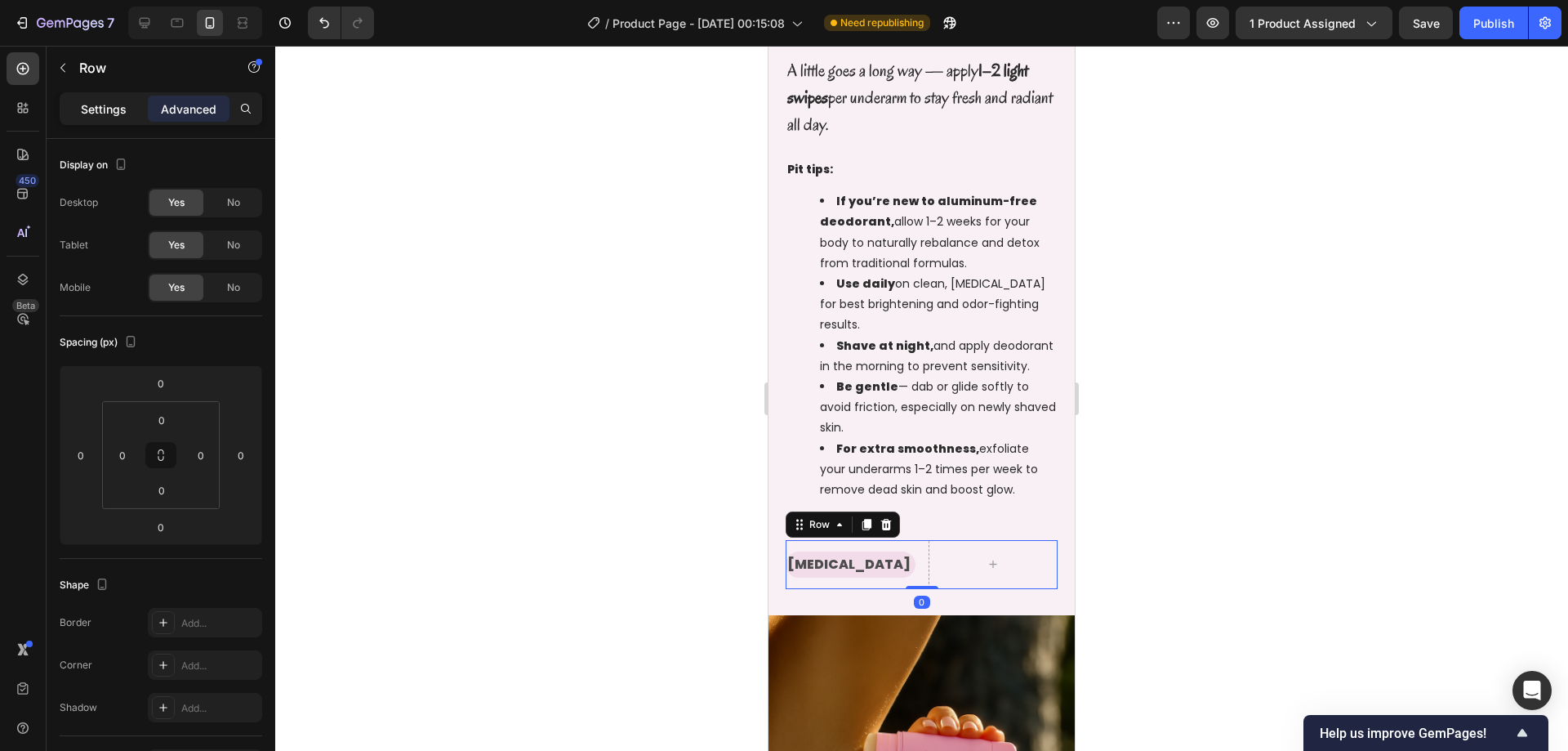
click at [123, 116] on p "Settings" at bounding box center [104, 109] width 46 height 17
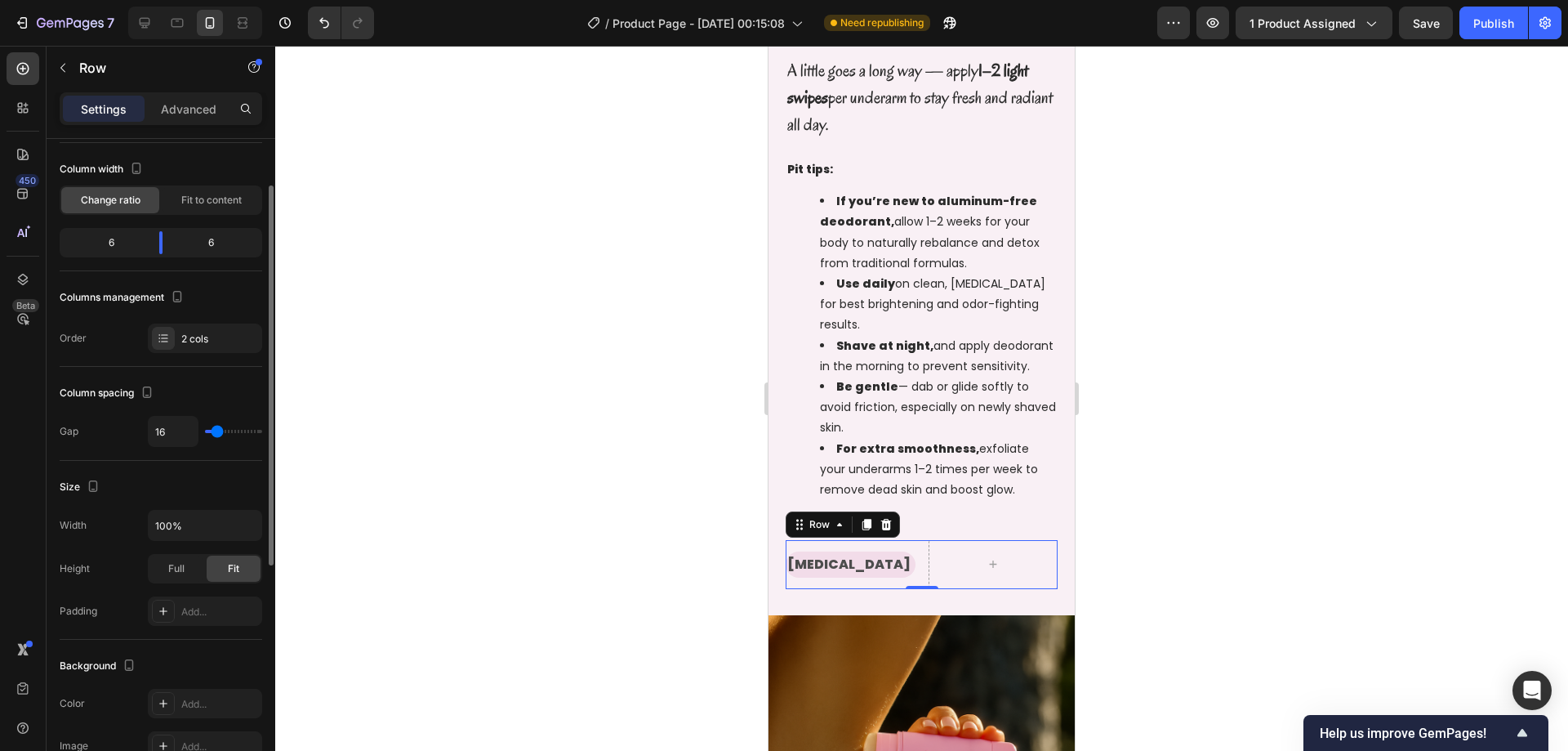
scroll to position [164, 0]
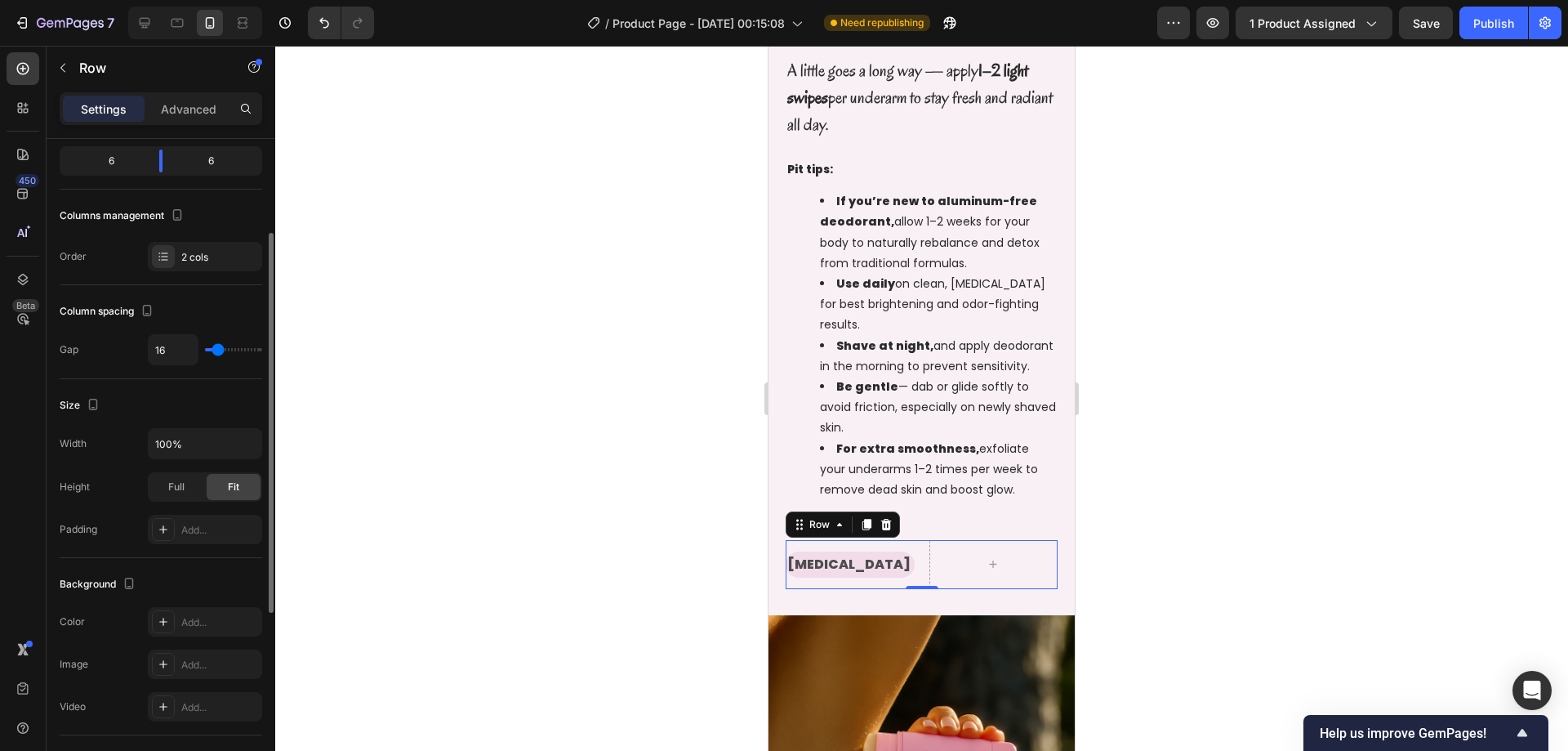
type input "16"
click at [217, 348] on input "range" at bounding box center [234, 350] width 58 height 3
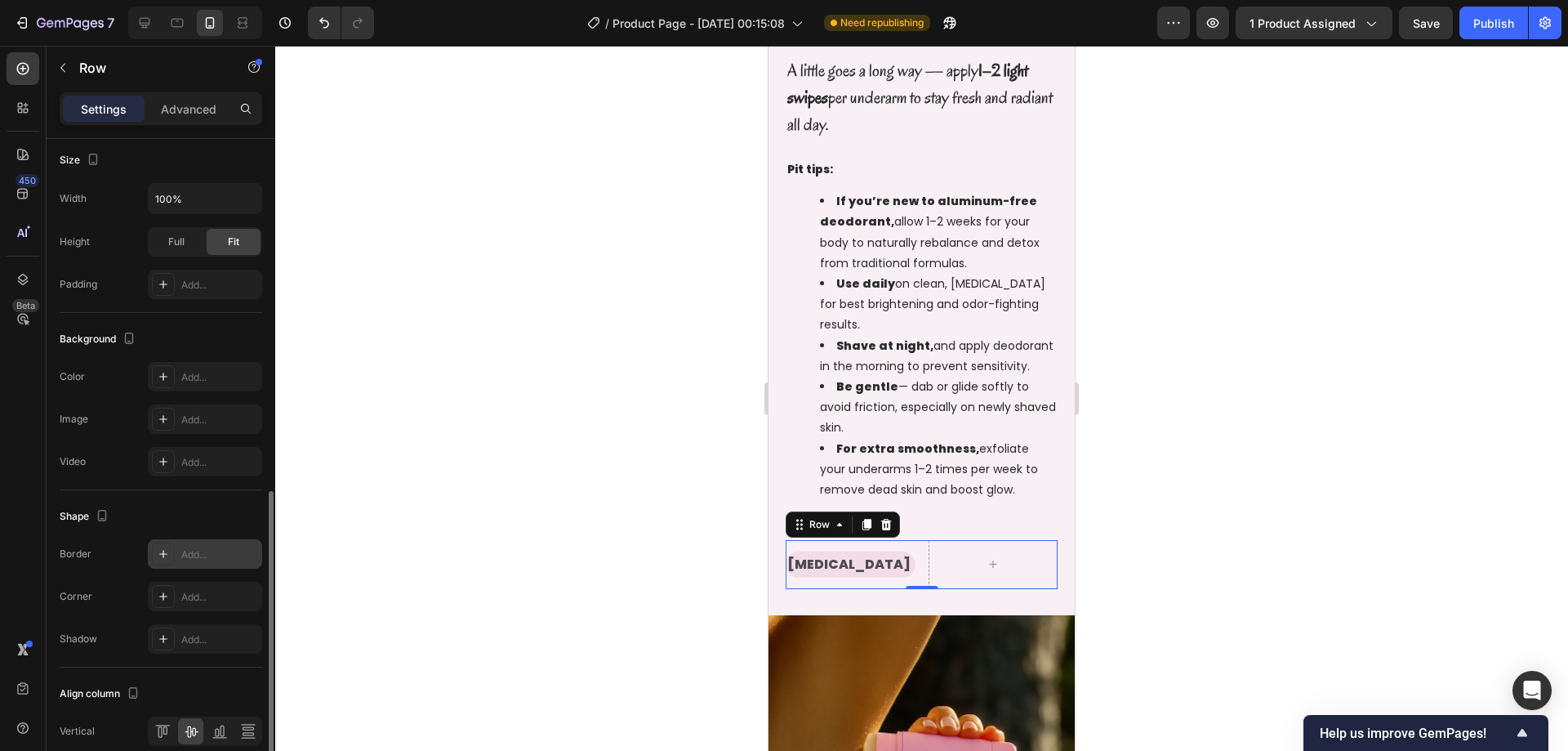
scroll to position [482, 0]
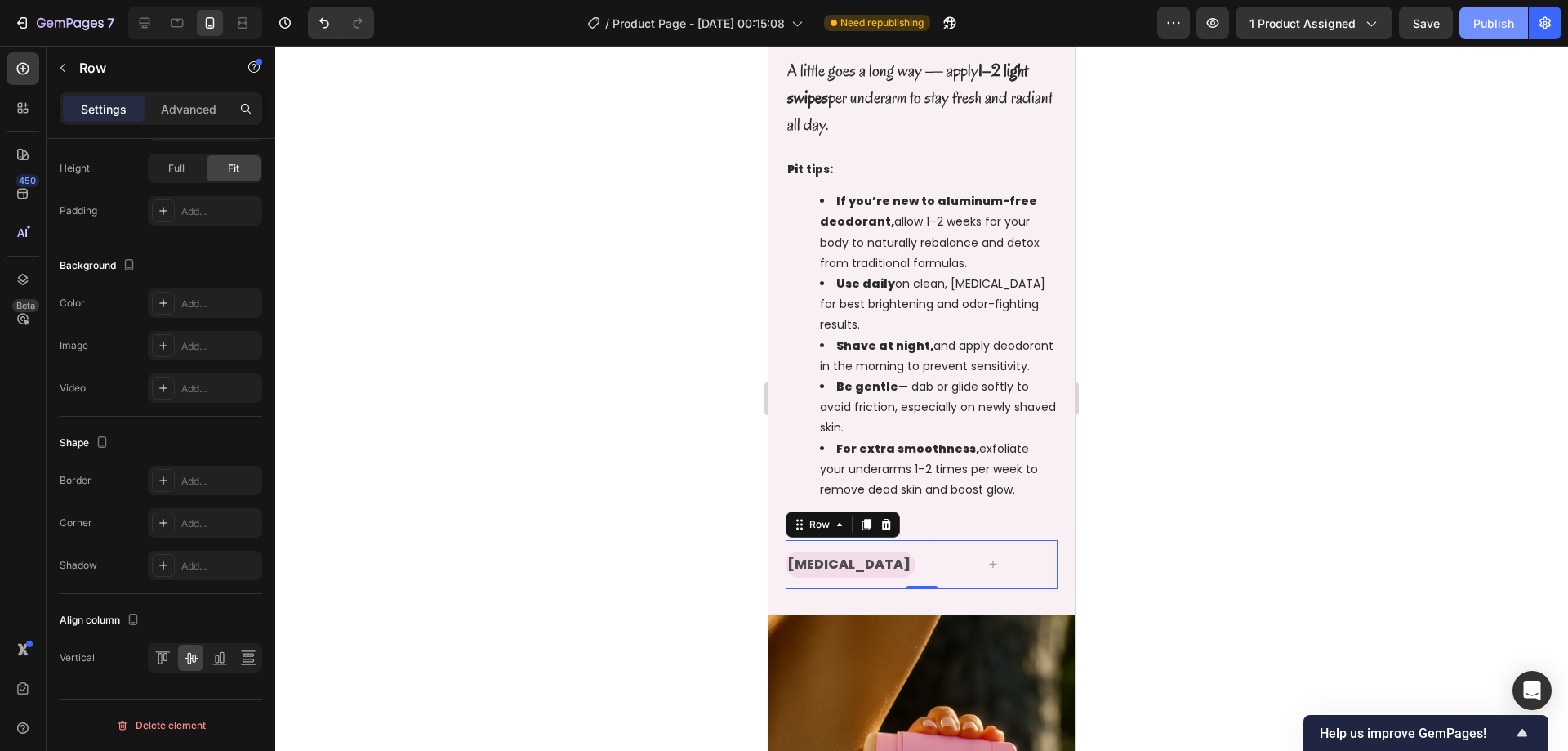
click at [1510, 25] on div "Publish" at bounding box center [1494, 23] width 41 height 17
click at [974, 525] on p "GOOD FOR" at bounding box center [921, 526] width 269 height 24
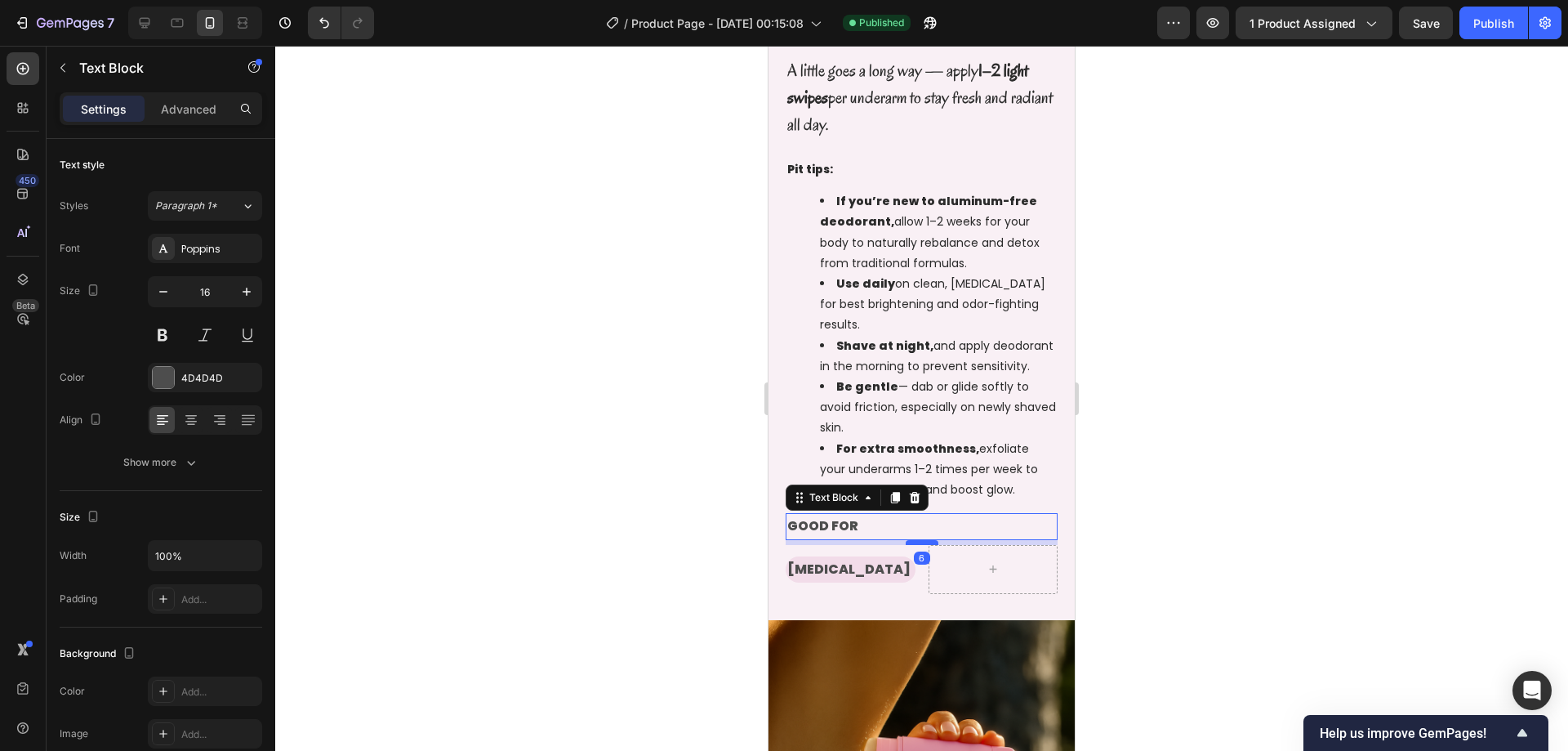
click at [912, 542] on div at bounding box center [922, 542] width 33 height 5
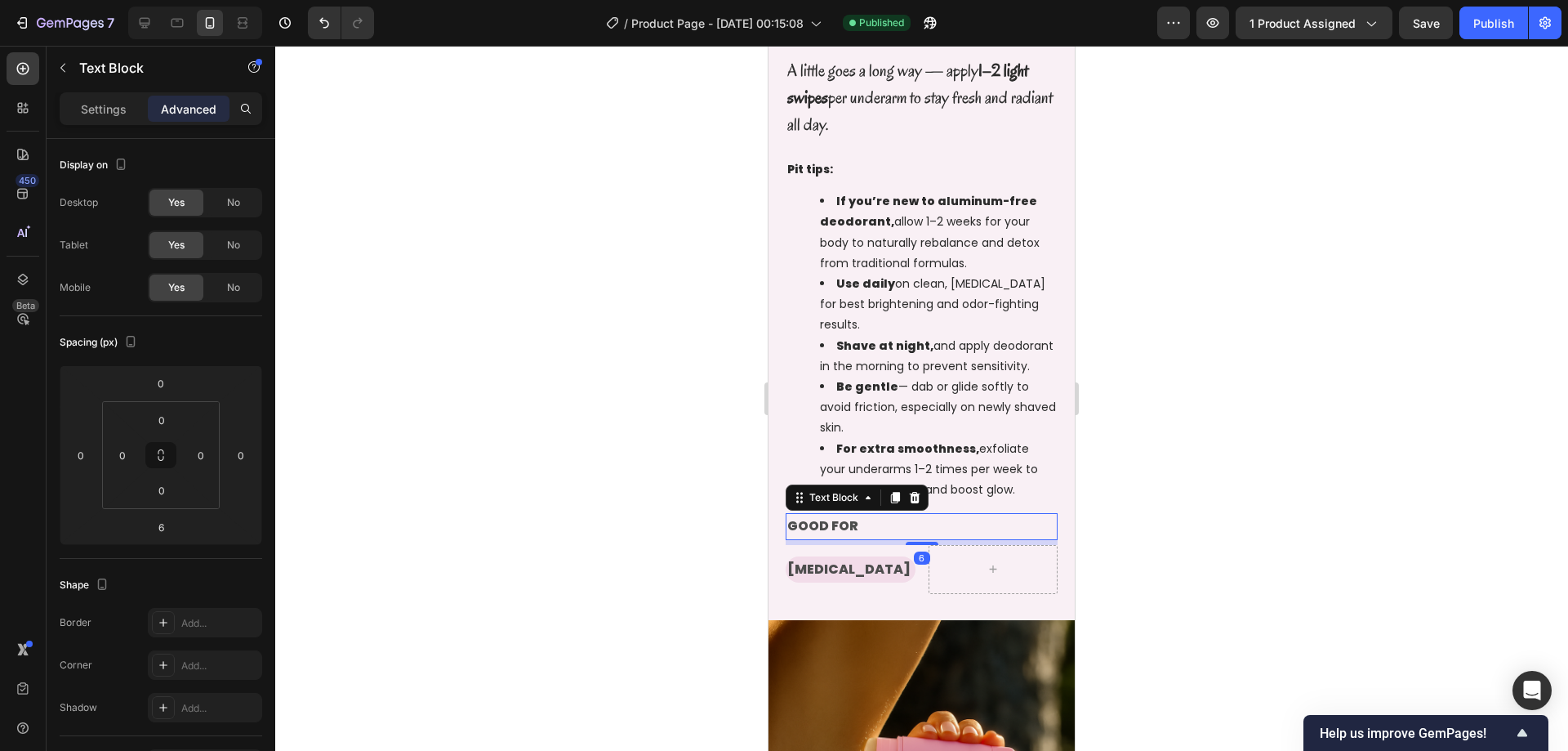
click at [1286, 468] on div at bounding box center [922, 398] width 1293 height 705
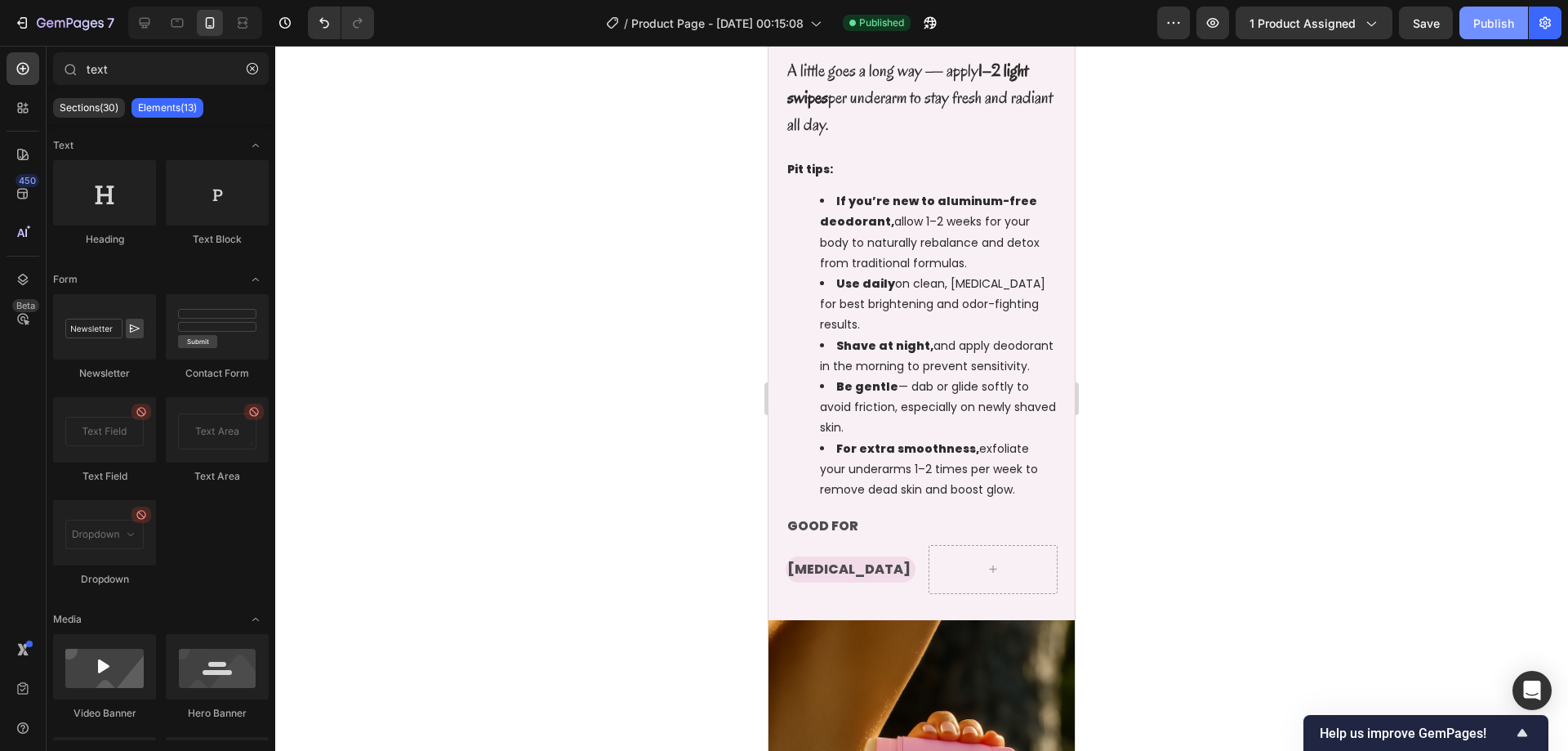
click at [1485, 12] on button "Publish" at bounding box center [1493, 23] width 68 height 33
click at [941, 522] on p "GOOD FOR" at bounding box center [921, 526] width 269 height 24
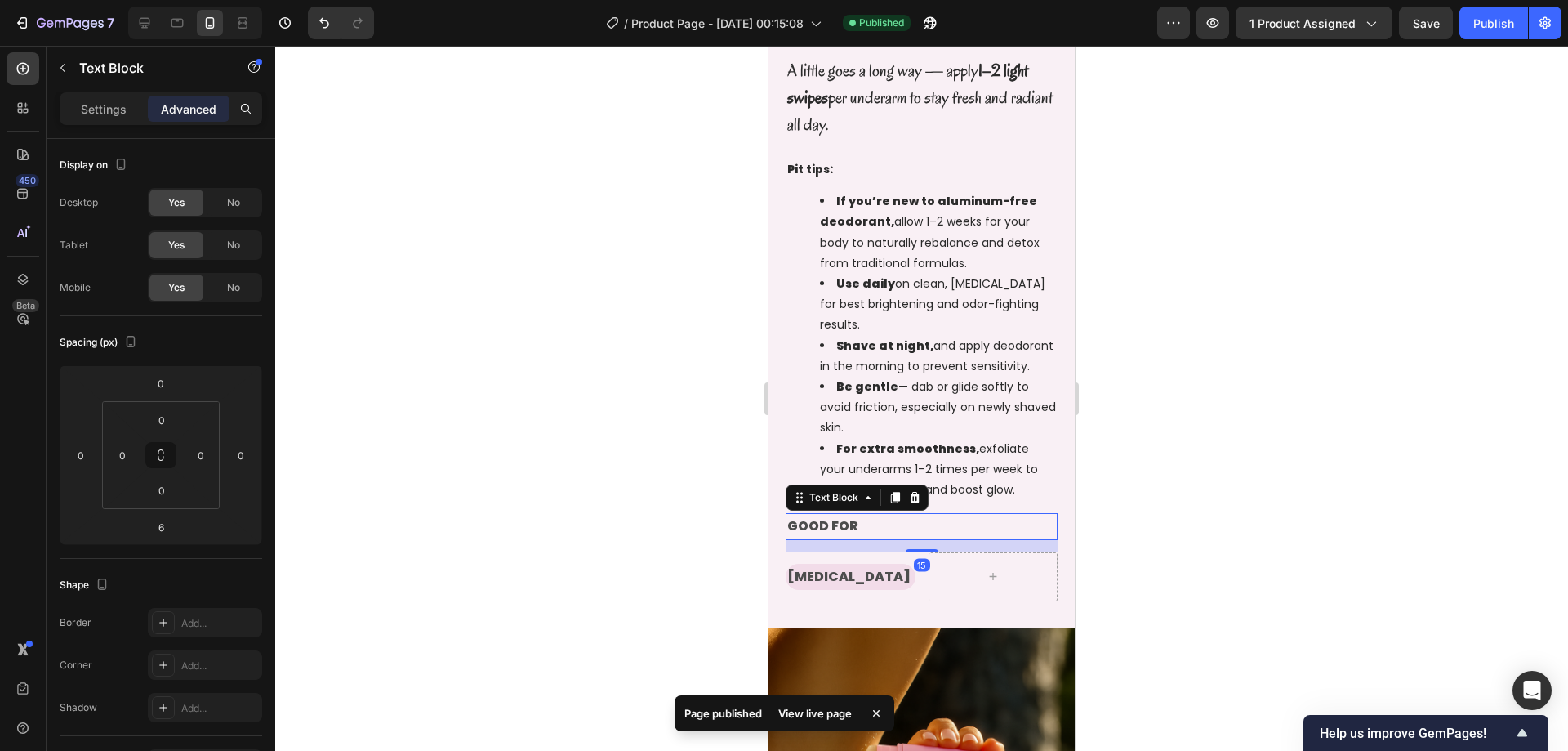
click at [927, 550] on div at bounding box center [922, 550] width 33 height 3
click at [1213, 452] on div at bounding box center [922, 398] width 1293 height 705
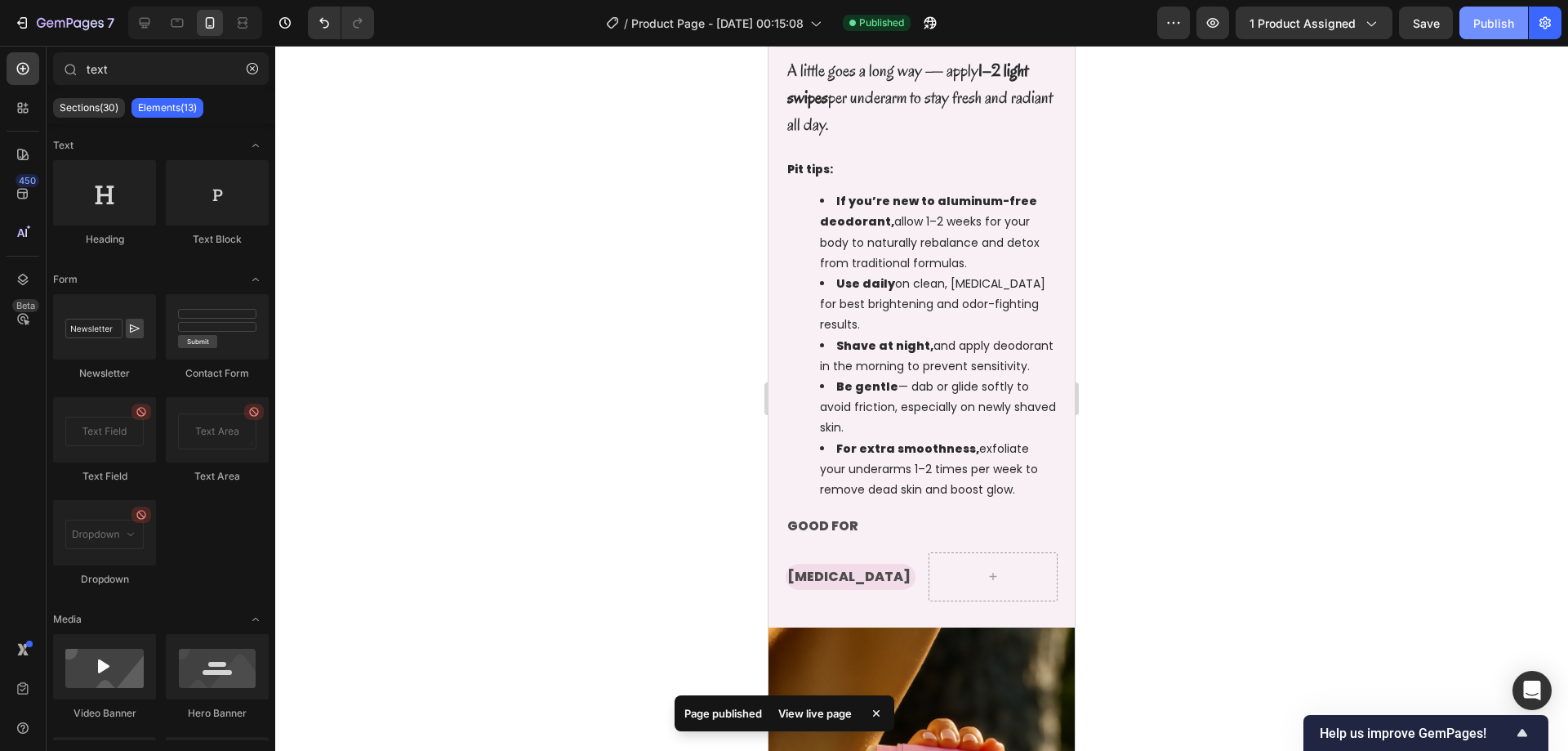
click at [1492, 19] on div "Publish" at bounding box center [1494, 23] width 41 height 17
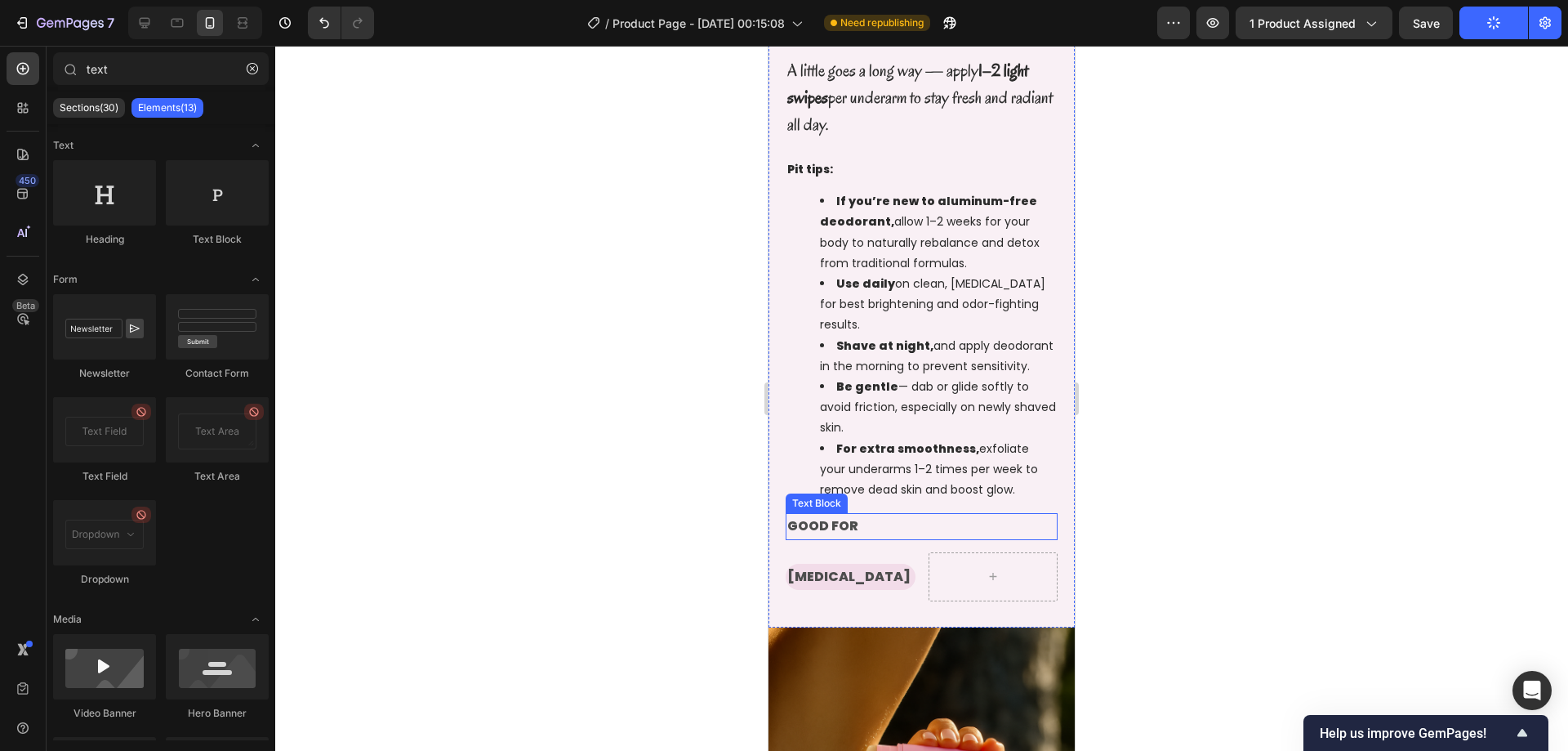
click at [813, 530] on p "GOOD FOR" at bounding box center [921, 526] width 269 height 24
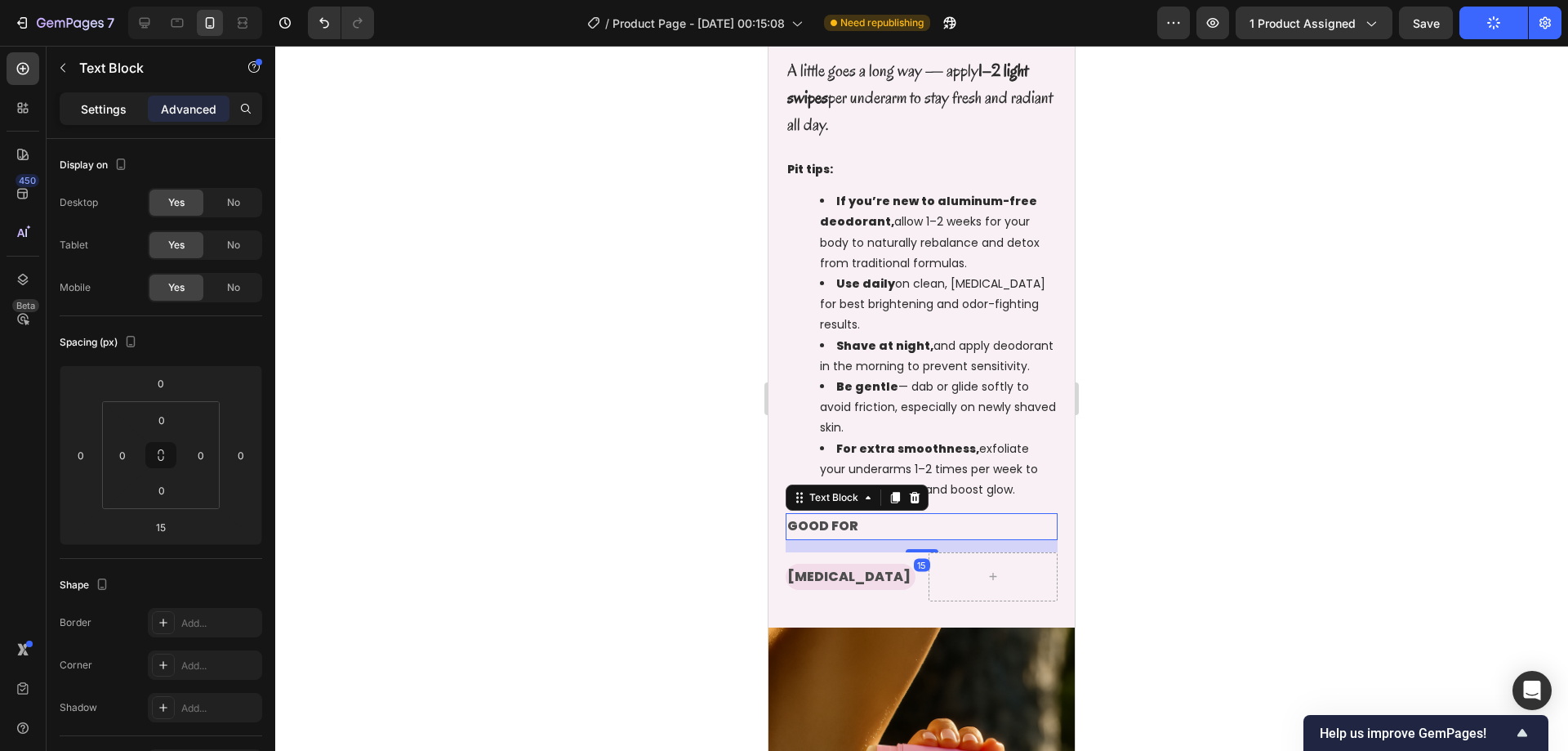
click at [104, 103] on p "Settings" at bounding box center [104, 109] width 46 height 17
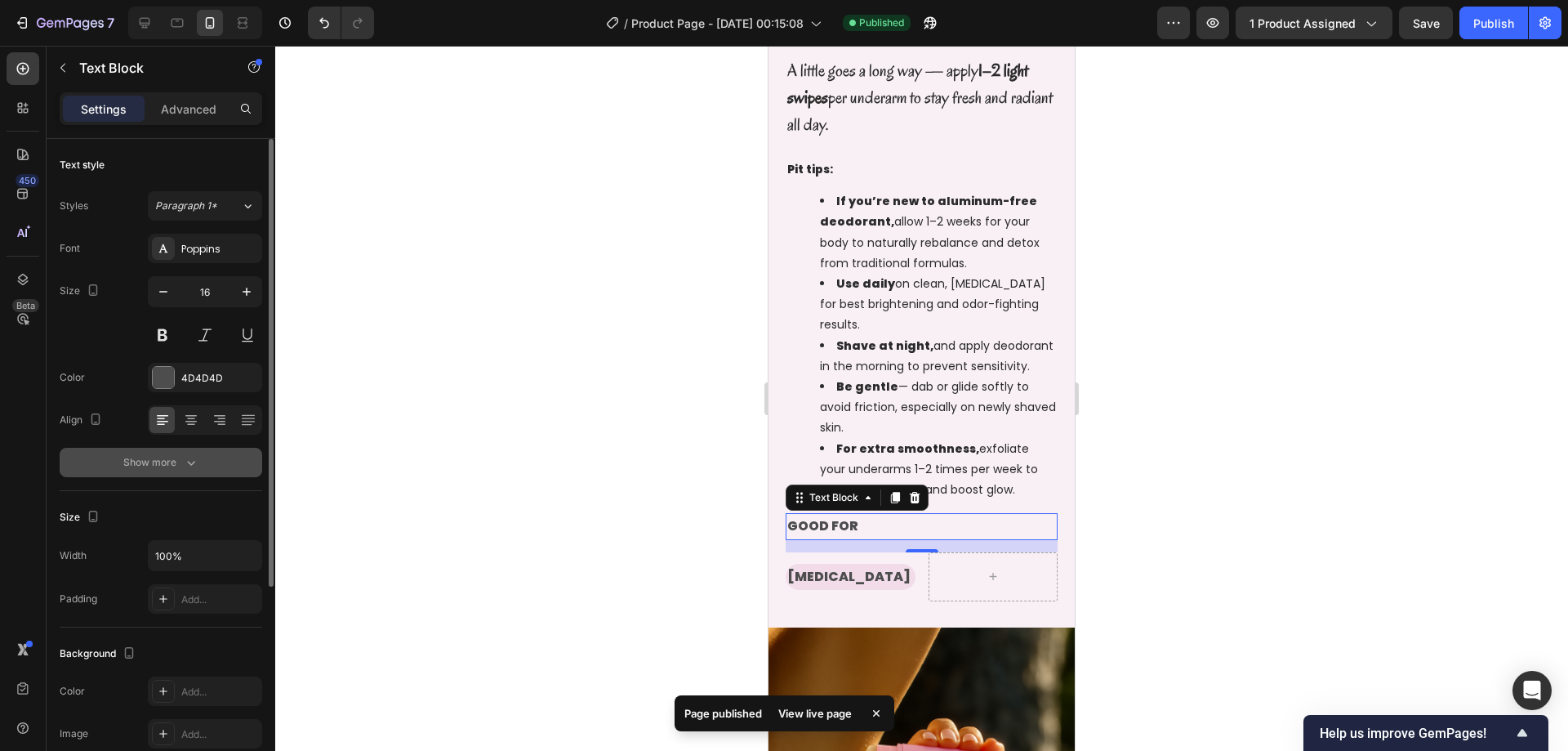
click at [189, 463] on icon "button" at bounding box center [191, 462] width 16 height 16
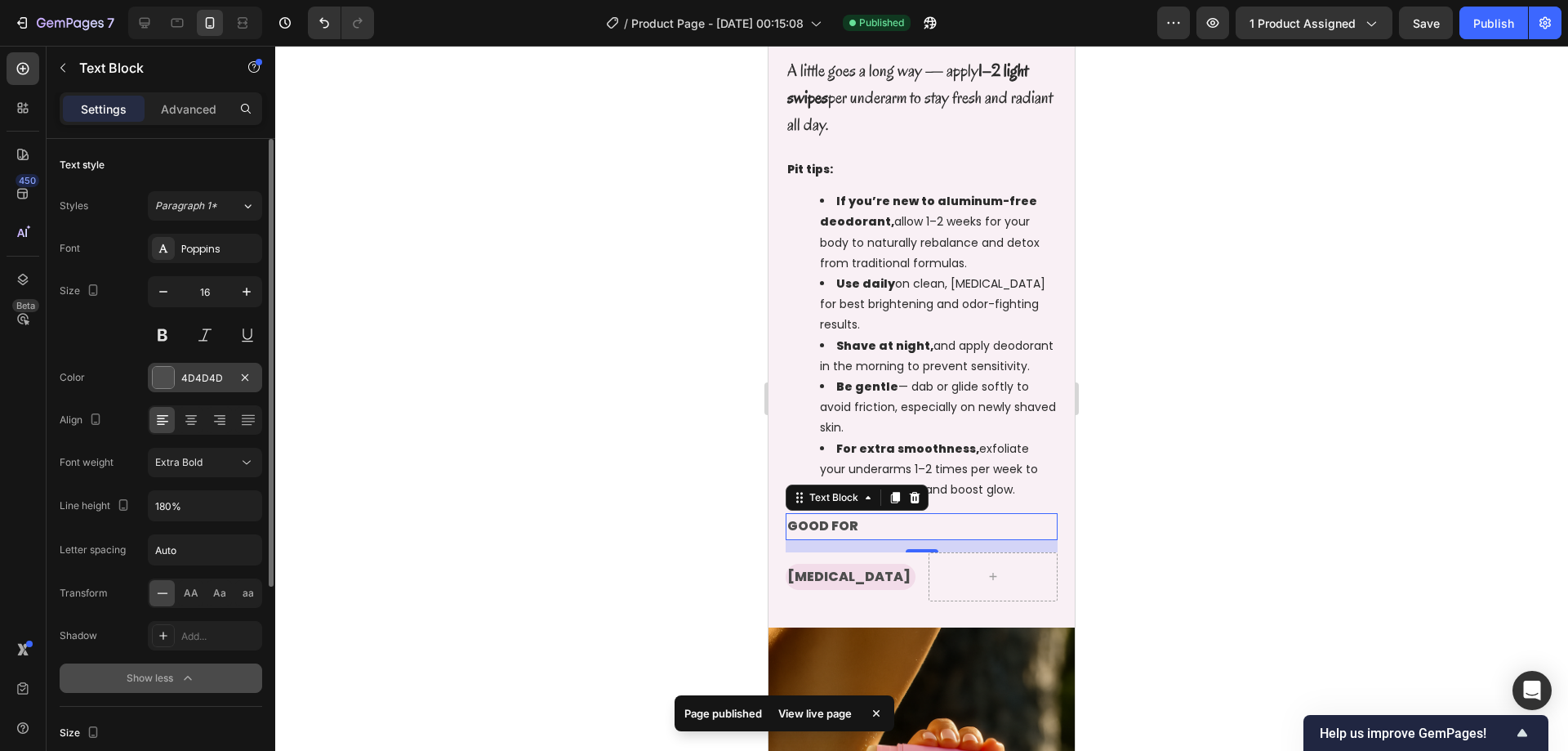
click at [166, 377] on div at bounding box center [164, 378] width 21 height 21
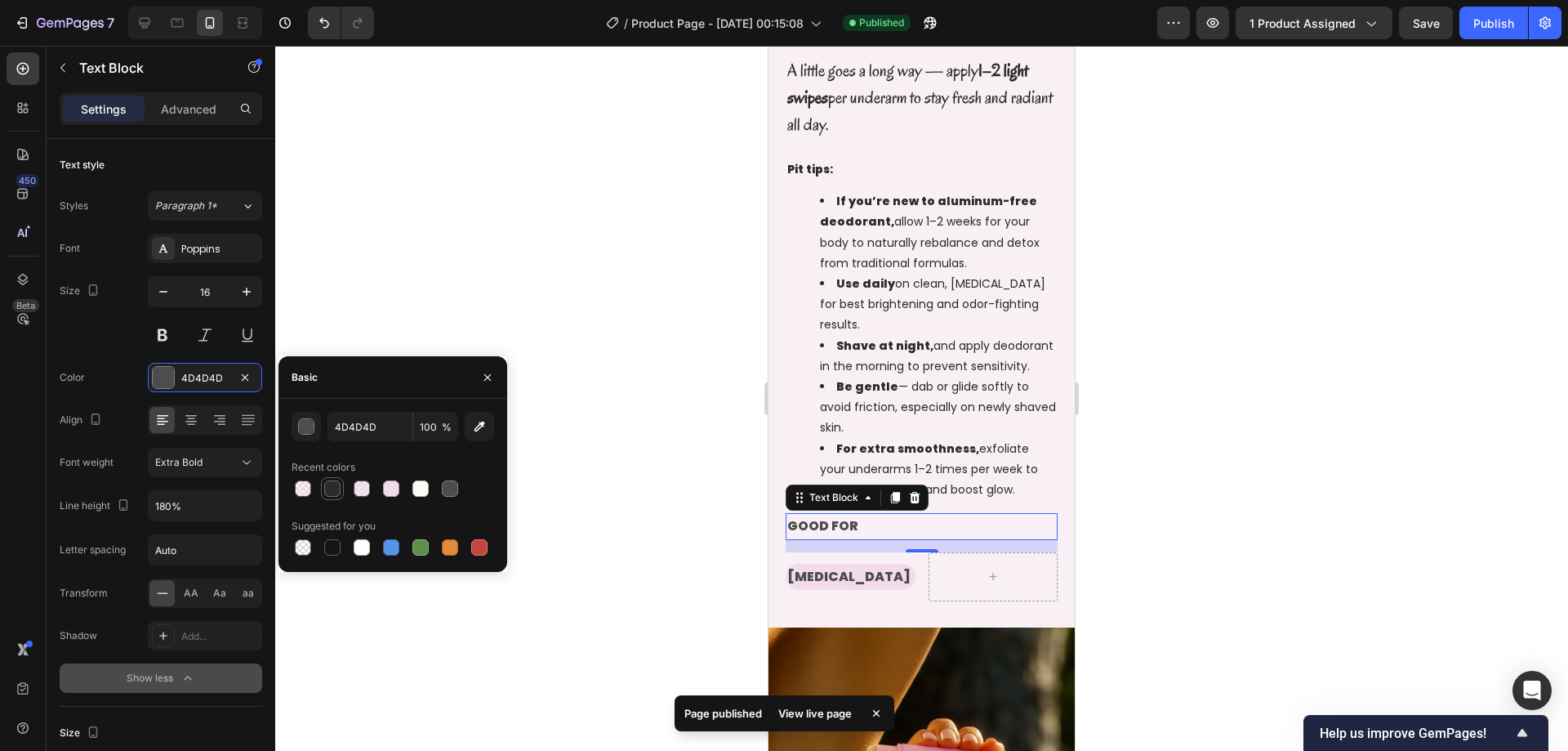
click at [330, 495] on div at bounding box center [332, 489] width 16 height 16
click at [852, 579] on p "[MEDICAL_DATA]" at bounding box center [850, 577] width 127 height 24
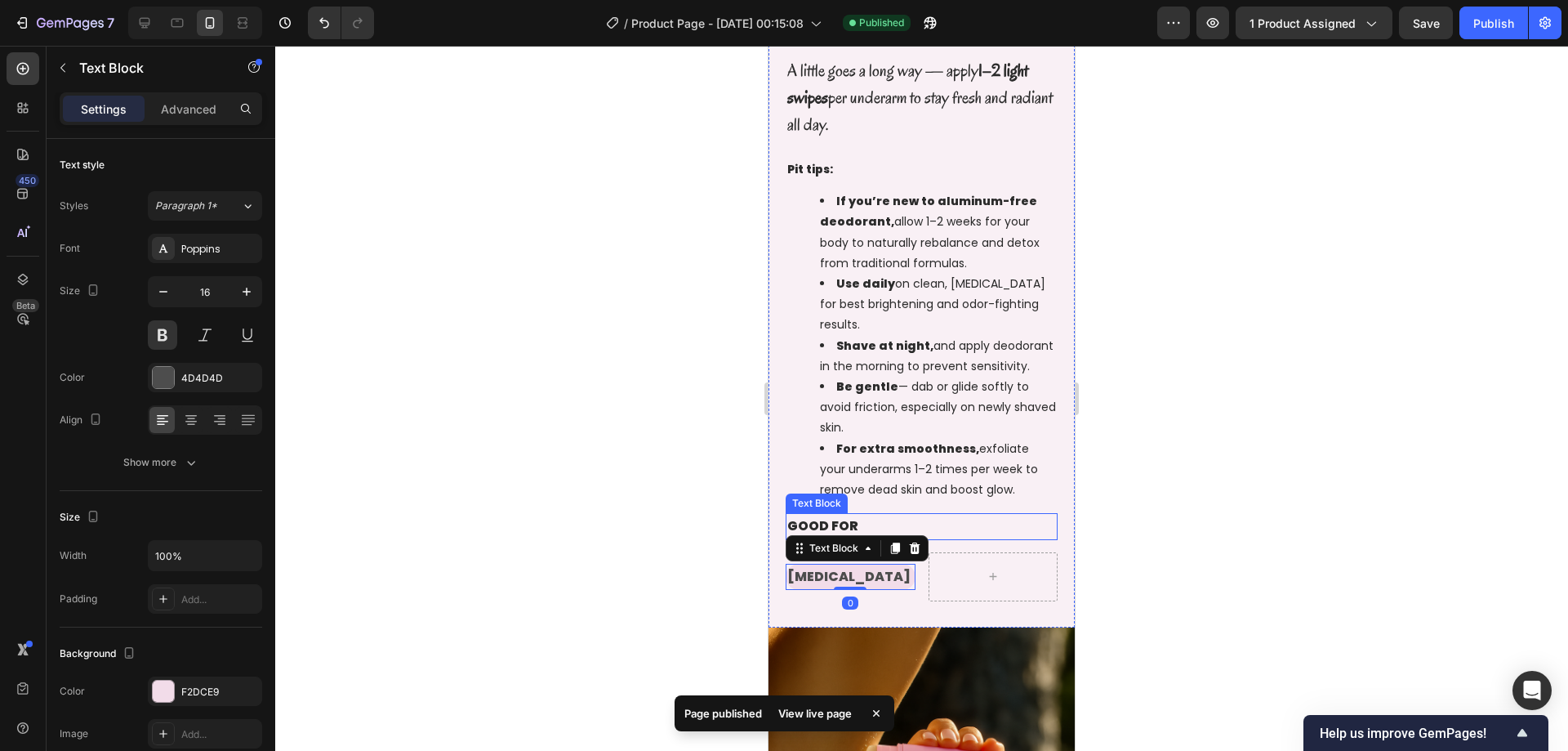
click at [901, 526] on p "GOOD FOR" at bounding box center [921, 526] width 269 height 24
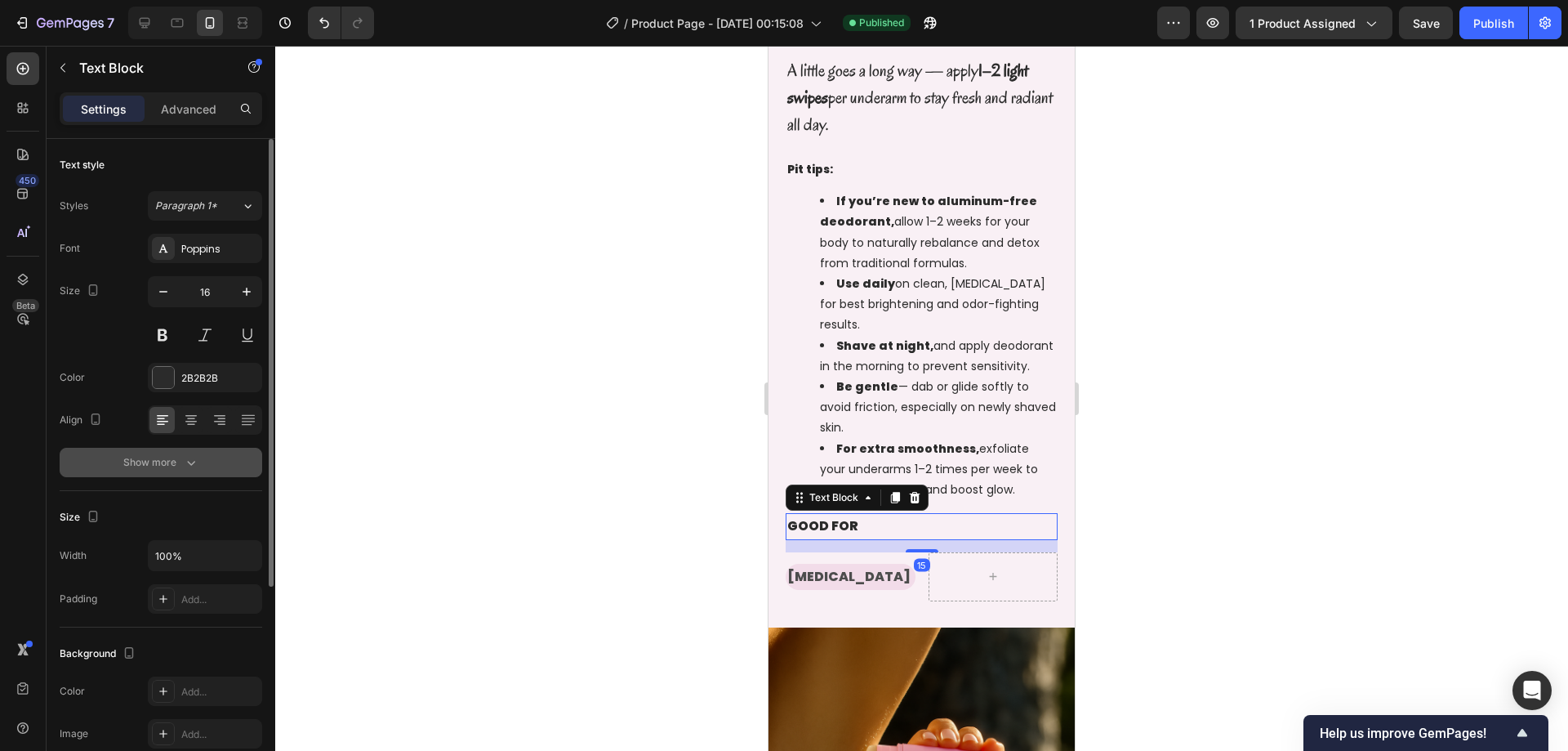
click at [214, 457] on button "Show more" at bounding box center [161, 462] width 202 height 30
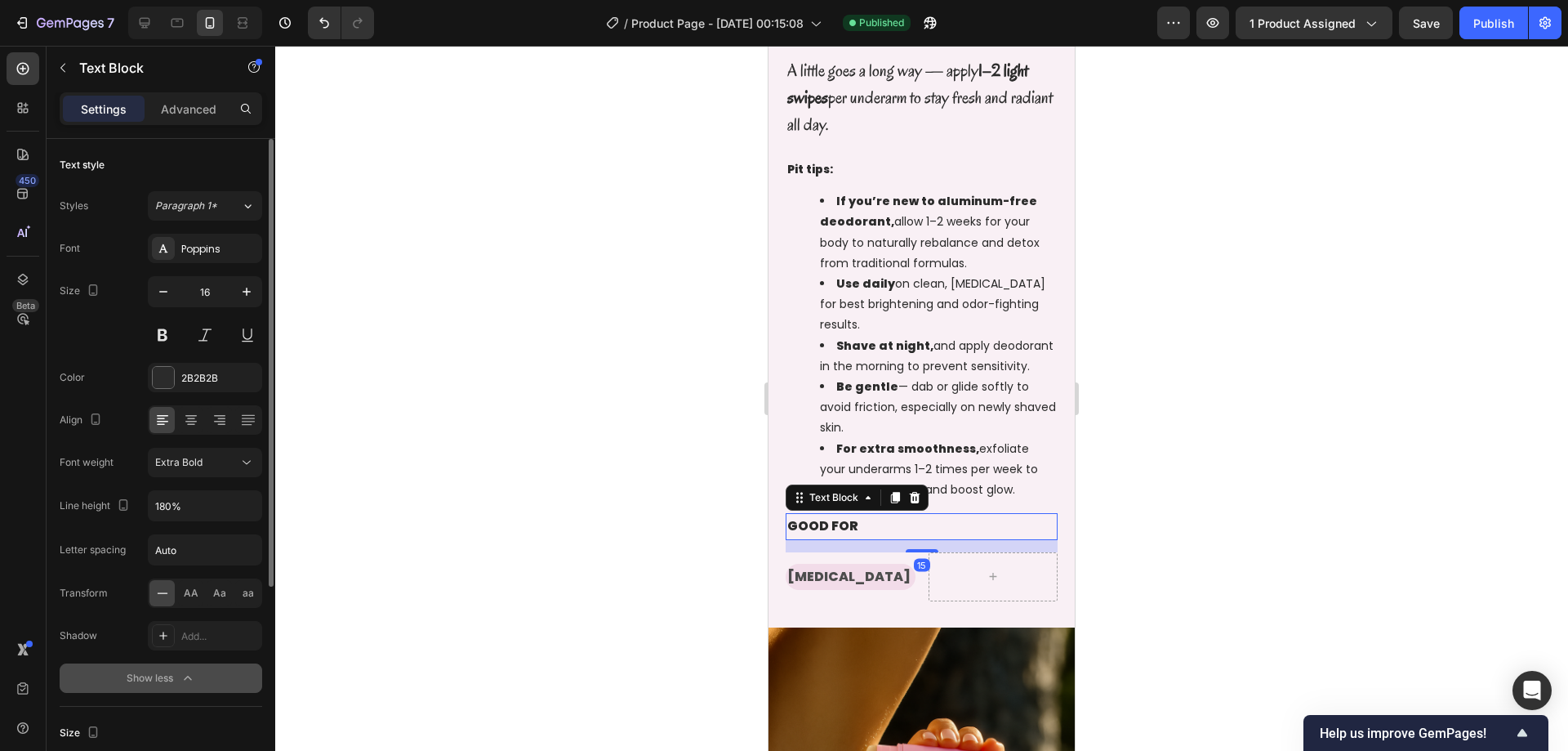
scroll to position [81, 0]
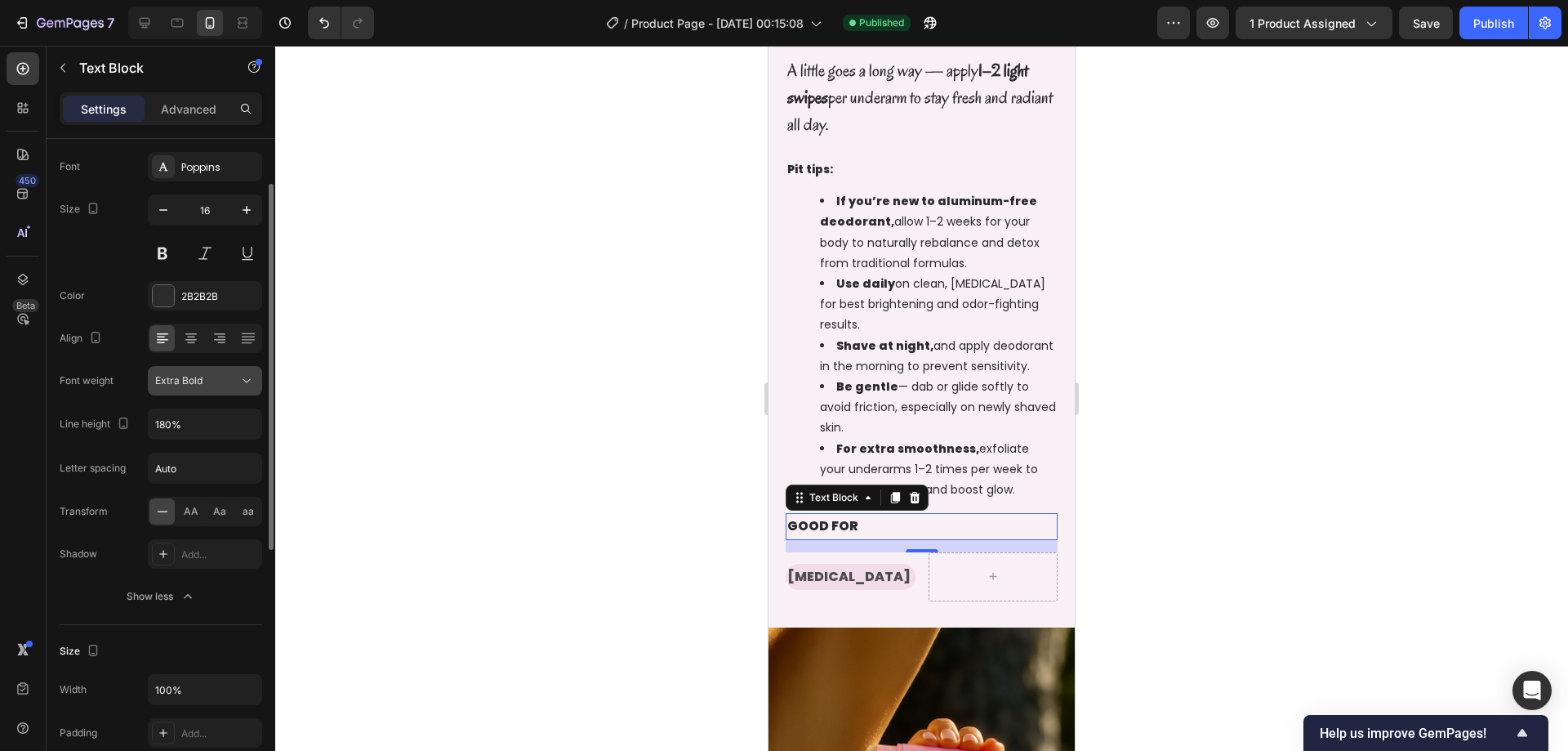
click at [213, 382] on div "Extra Bold" at bounding box center [197, 381] width 83 height 15
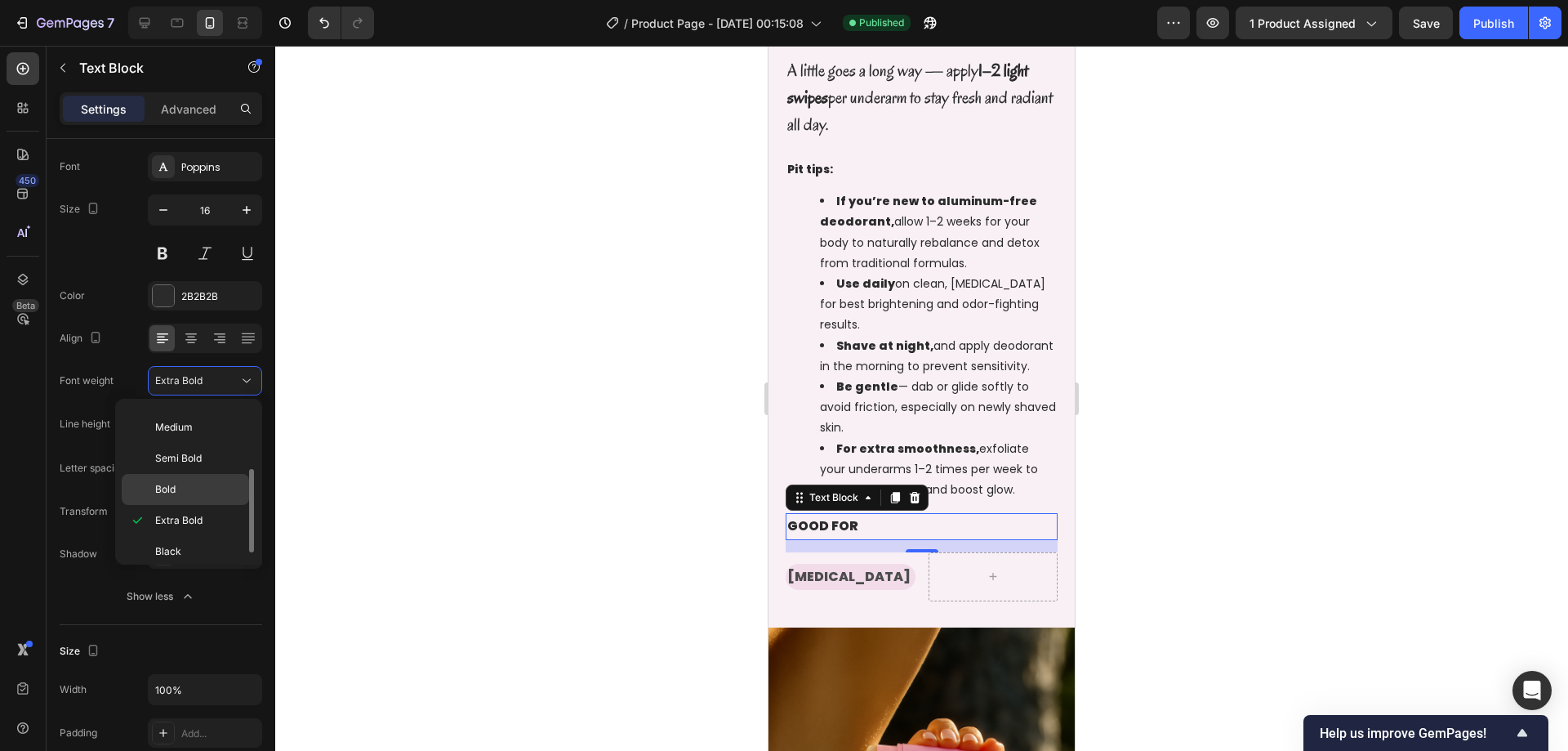
click at [200, 496] on p "Bold" at bounding box center [198, 489] width 86 height 15
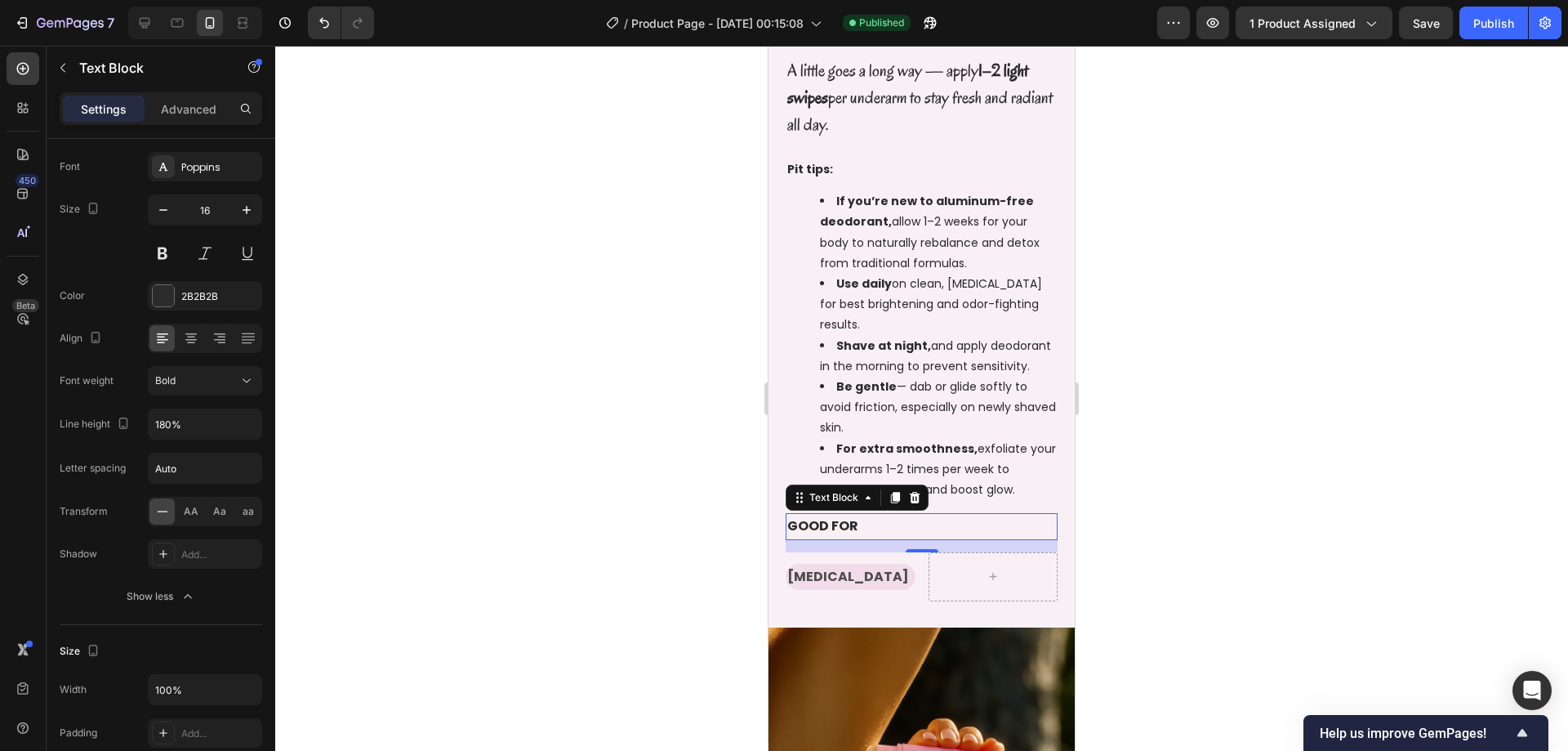
click at [1294, 304] on div at bounding box center [922, 398] width 1293 height 705
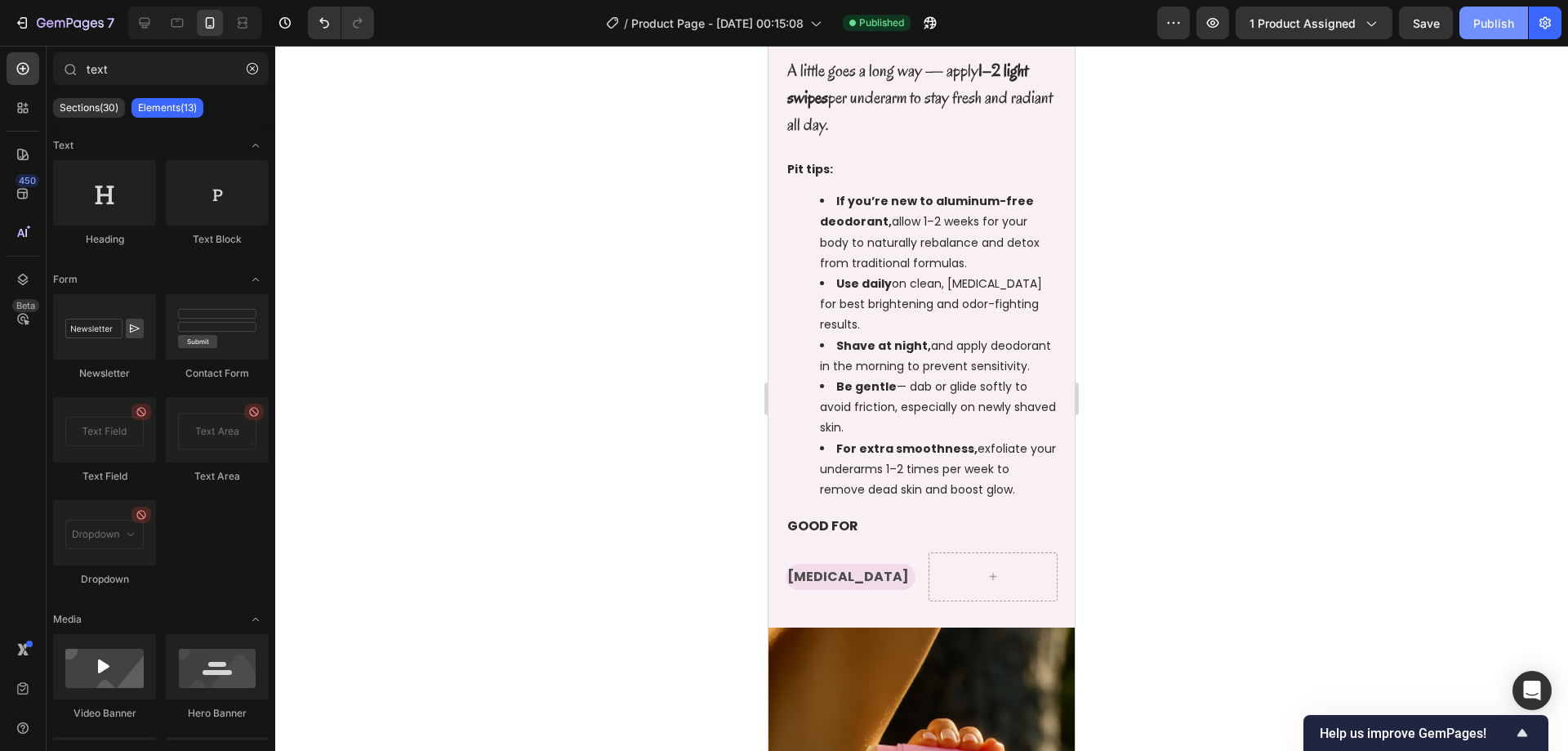
click at [1503, 29] on div "Publish" at bounding box center [1494, 23] width 41 height 17
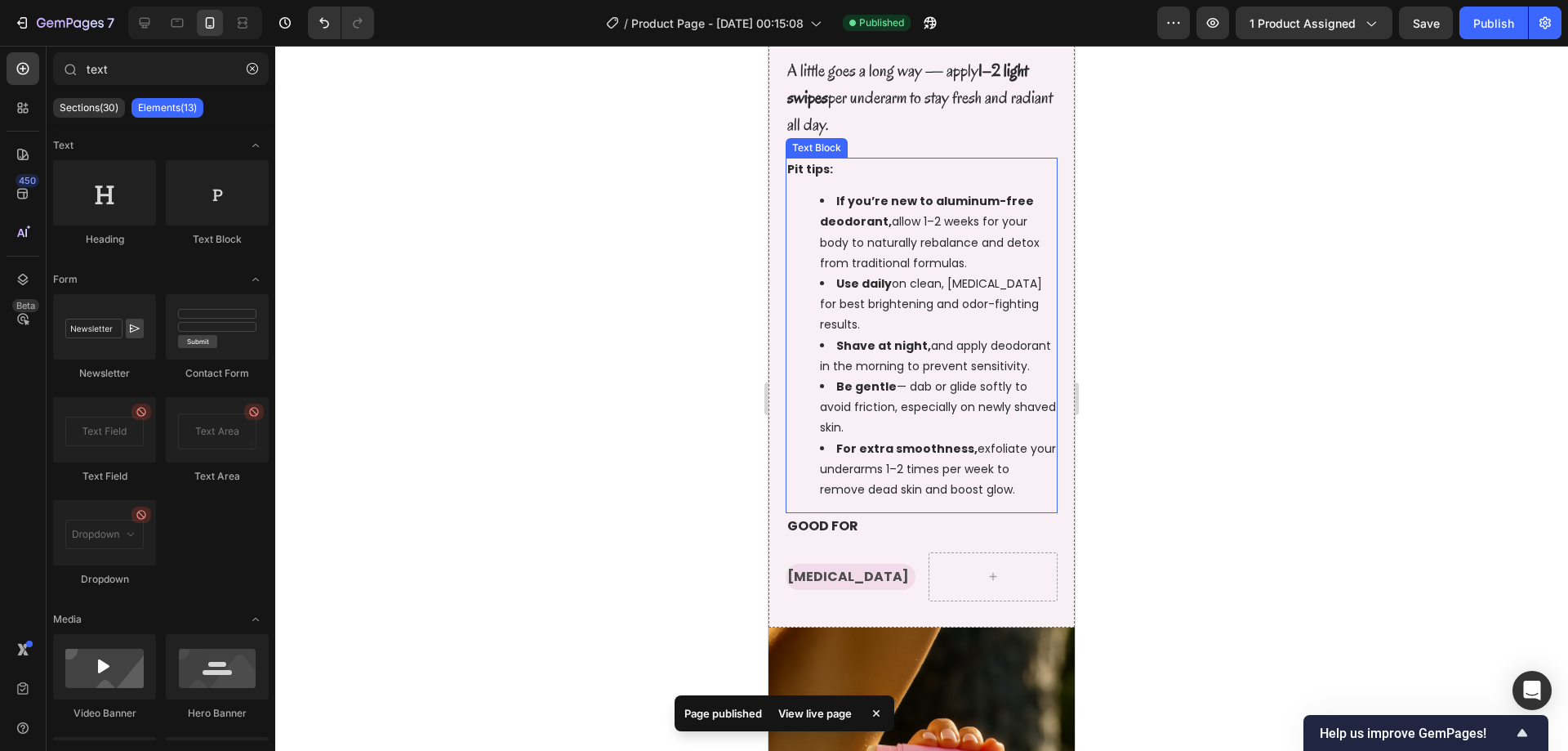
click at [891, 501] on div "Pit tips: If you’re new to aluminum-free deodorant, allow 1–2 weeks for your bo…" at bounding box center [921, 336] width 272 height 355
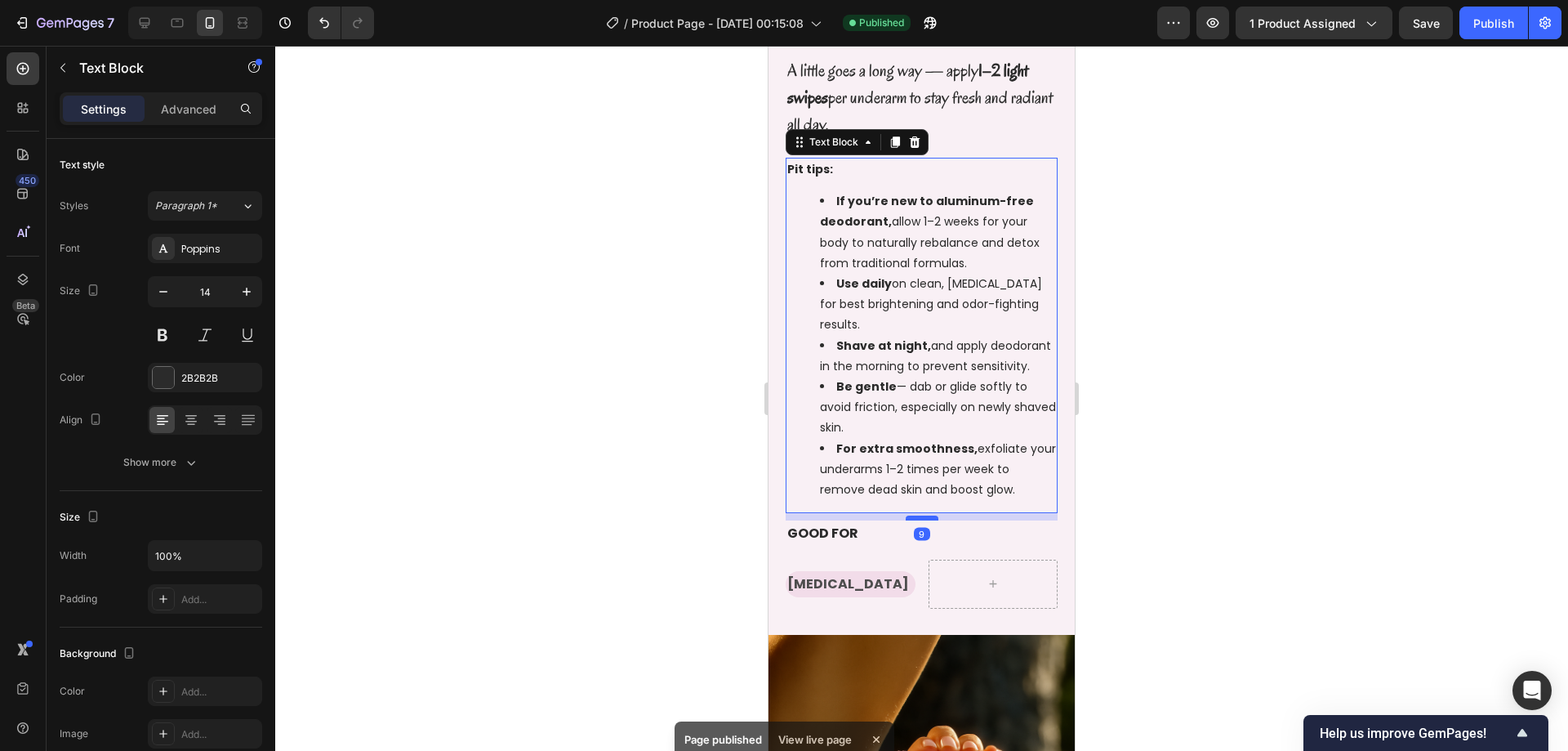
click at [927, 518] on div at bounding box center [922, 518] width 33 height 5
click at [1174, 452] on div at bounding box center [922, 398] width 1293 height 705
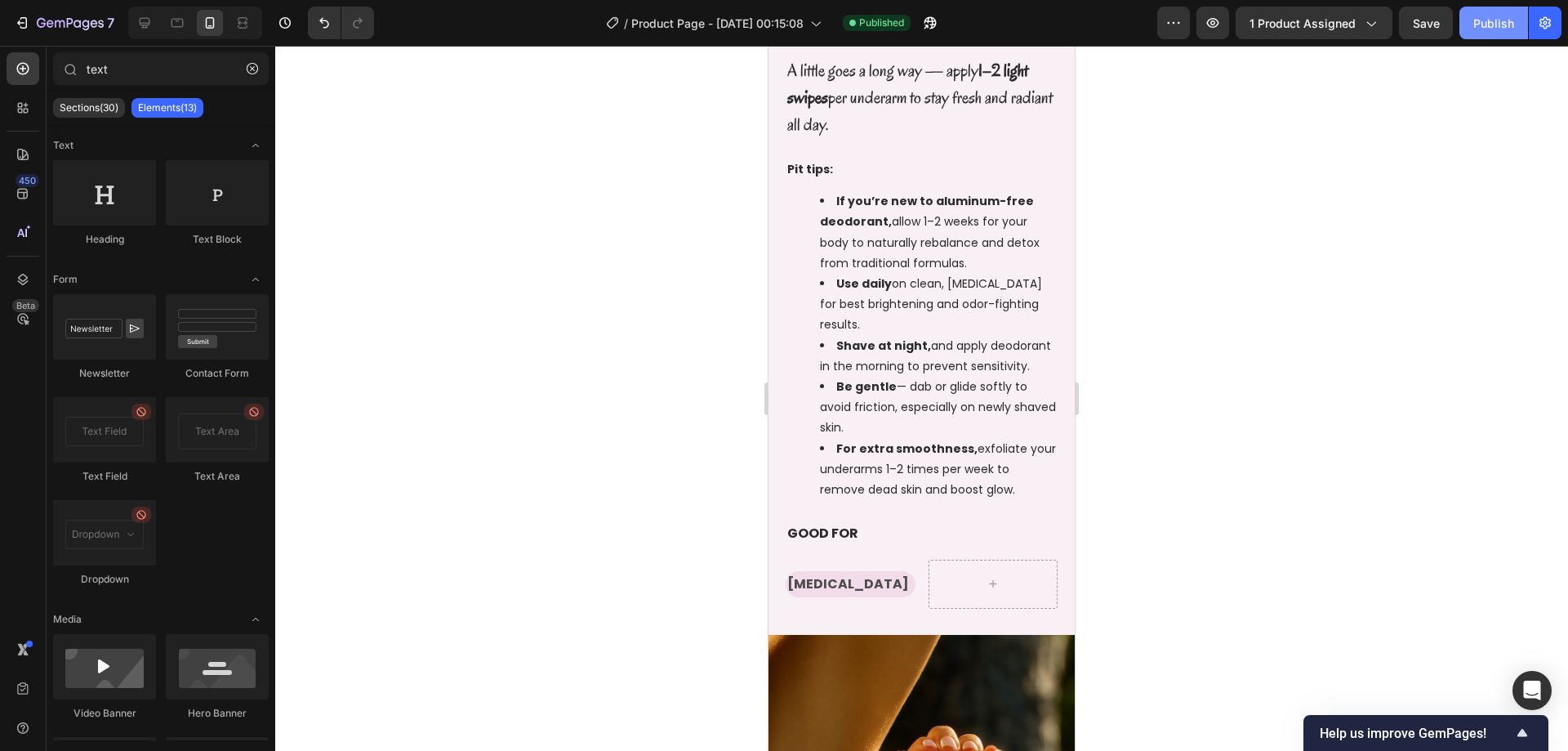
click at [1510, 7] on button "Publish" at bounding box center [1493, 23] width 68 height 33
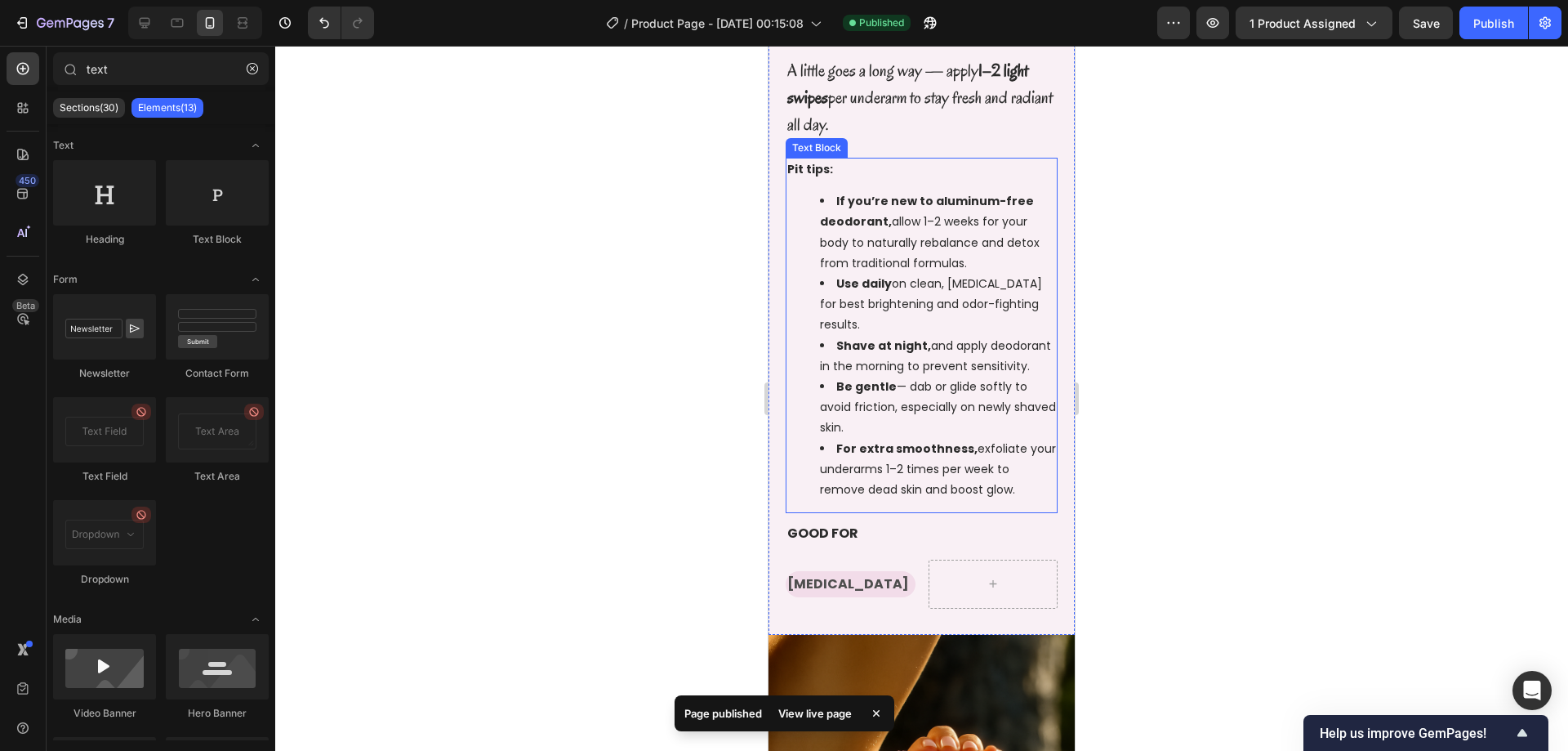
click at [1032, 488] on li "For extra smoothness, exfoliate your underarms 1–2 times per week to remove dea…" at bounding box center [937, 469] width 236 height 62
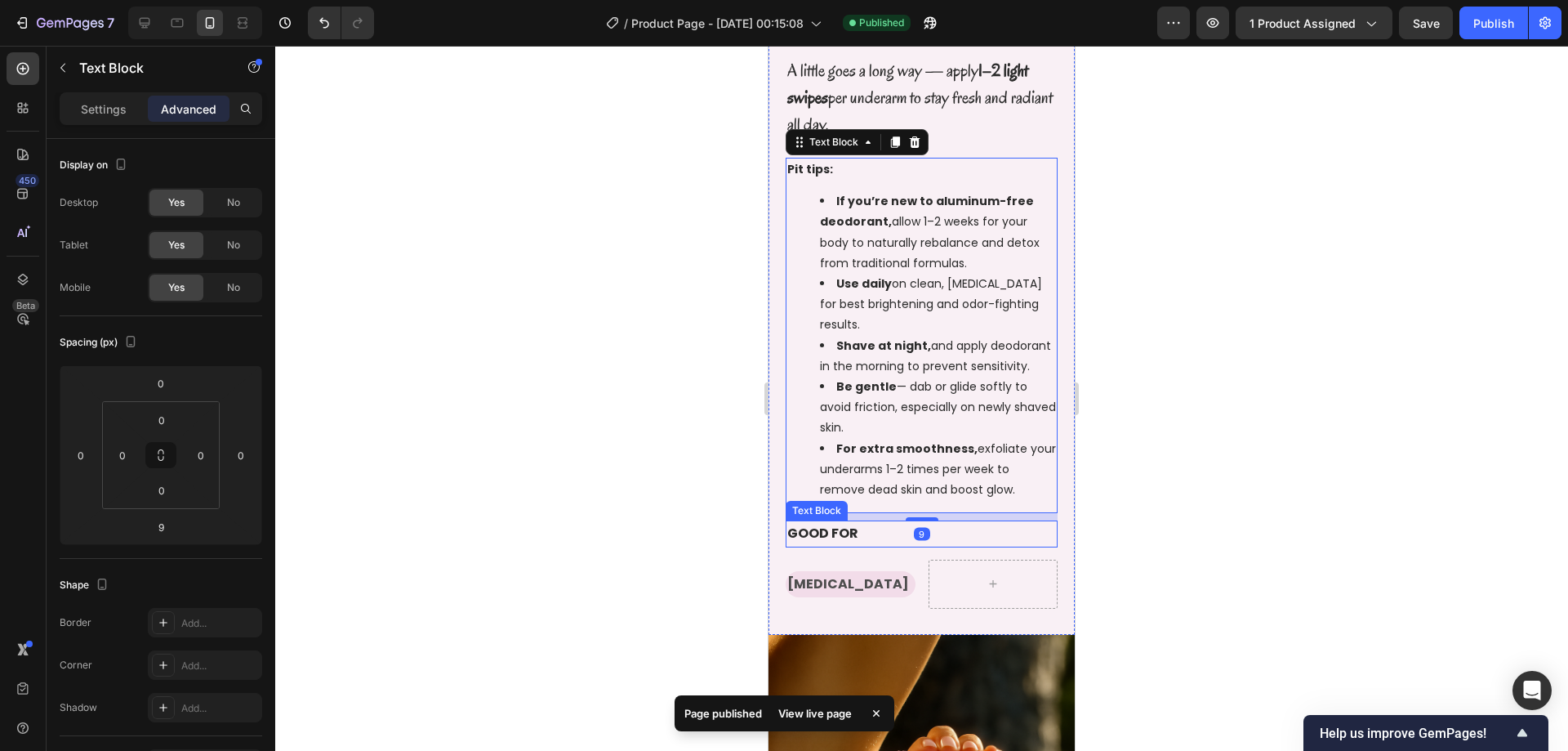
click at [917, 524] on div "How to Use Unicorn Fruit Brightening + Smoothing Deodorant Text Block Row A lit…" at bounding box center [921, 272] width 272 height 672
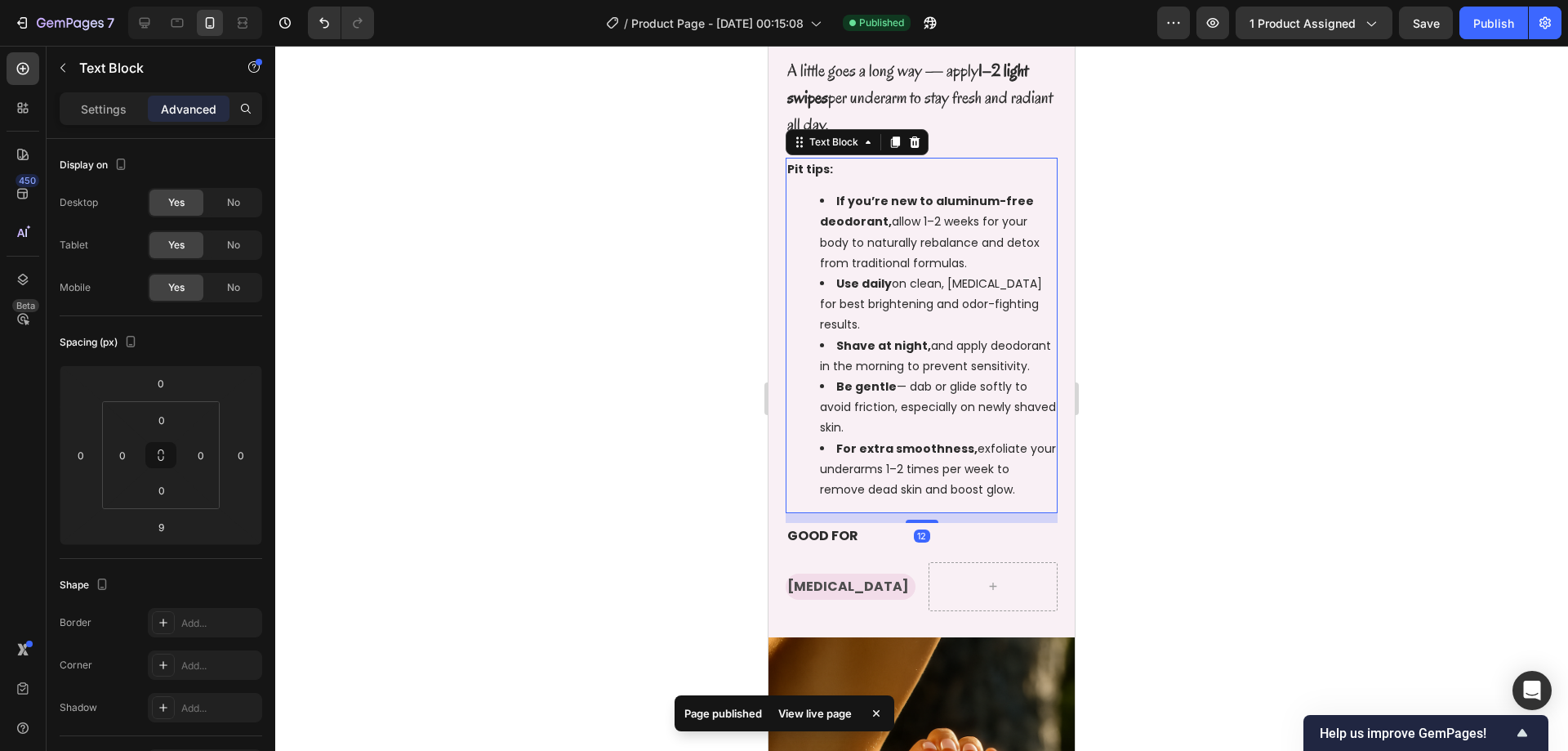
click at [921, 523] on div at bounding box center [922, 522] width 33 height 3
click at [939, 535] on p "GOOD FOR" at bounding box center [921, 536] width 269 height 24
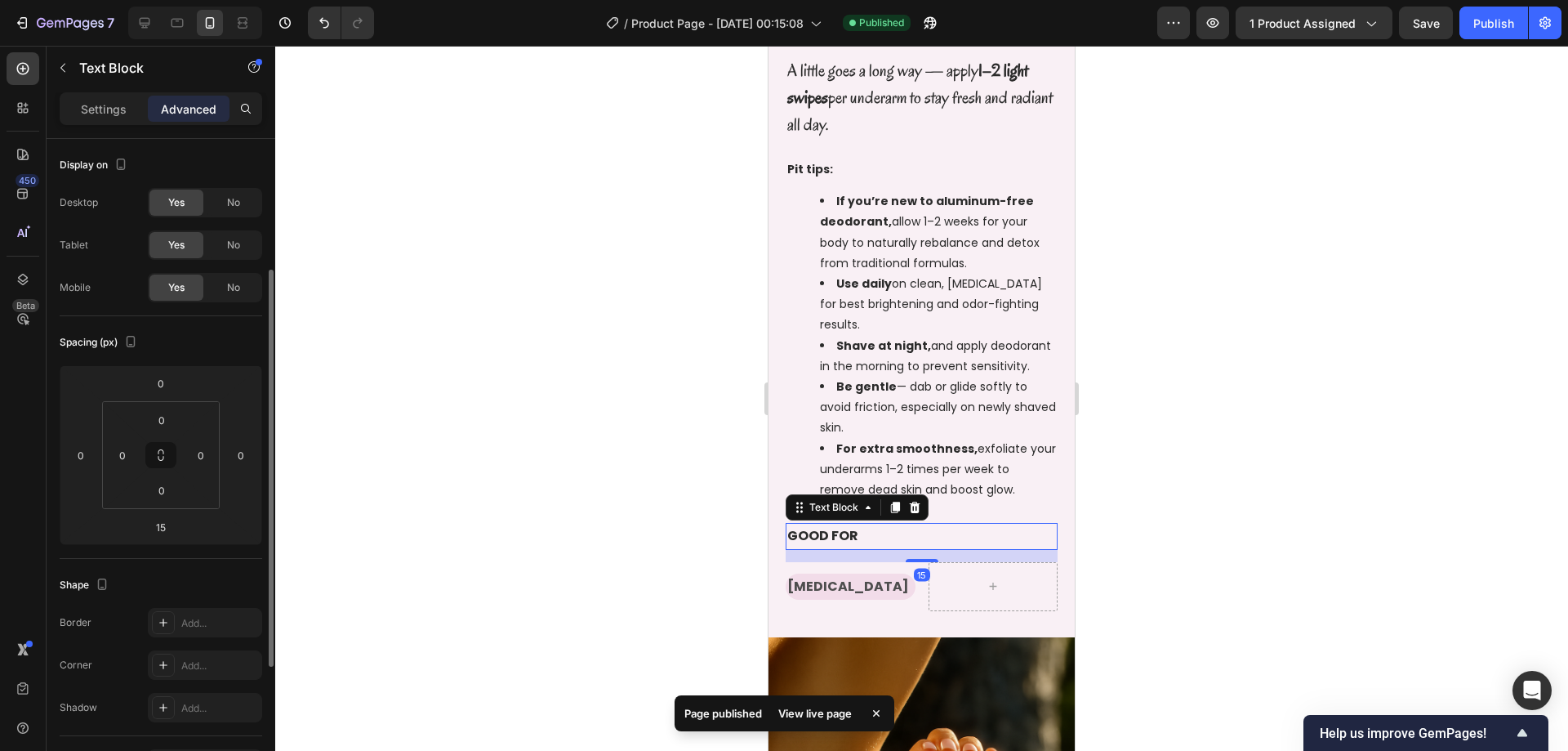
scroll to position [81, 0]
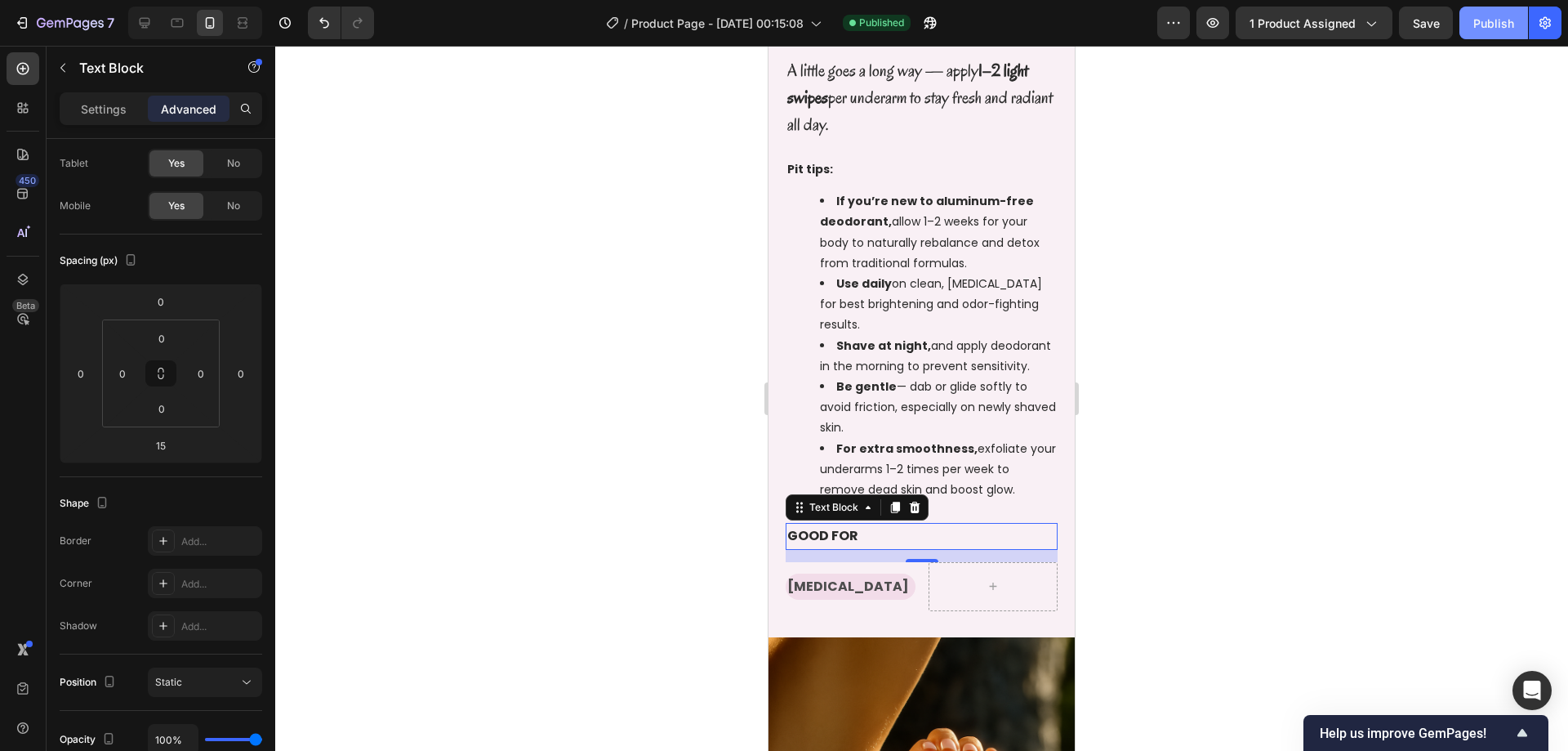
click at [1487, 12] on button "Publish" at bounding box center [1493, 23] width 68 height 33
drag, startPoint x: 1265, startPoint y: 219, endPoint x: 1204, endPoint y: 211, distance: 61.5
click at [1265, 219] on div at bounding box center [922, 398] width 1293 height 705
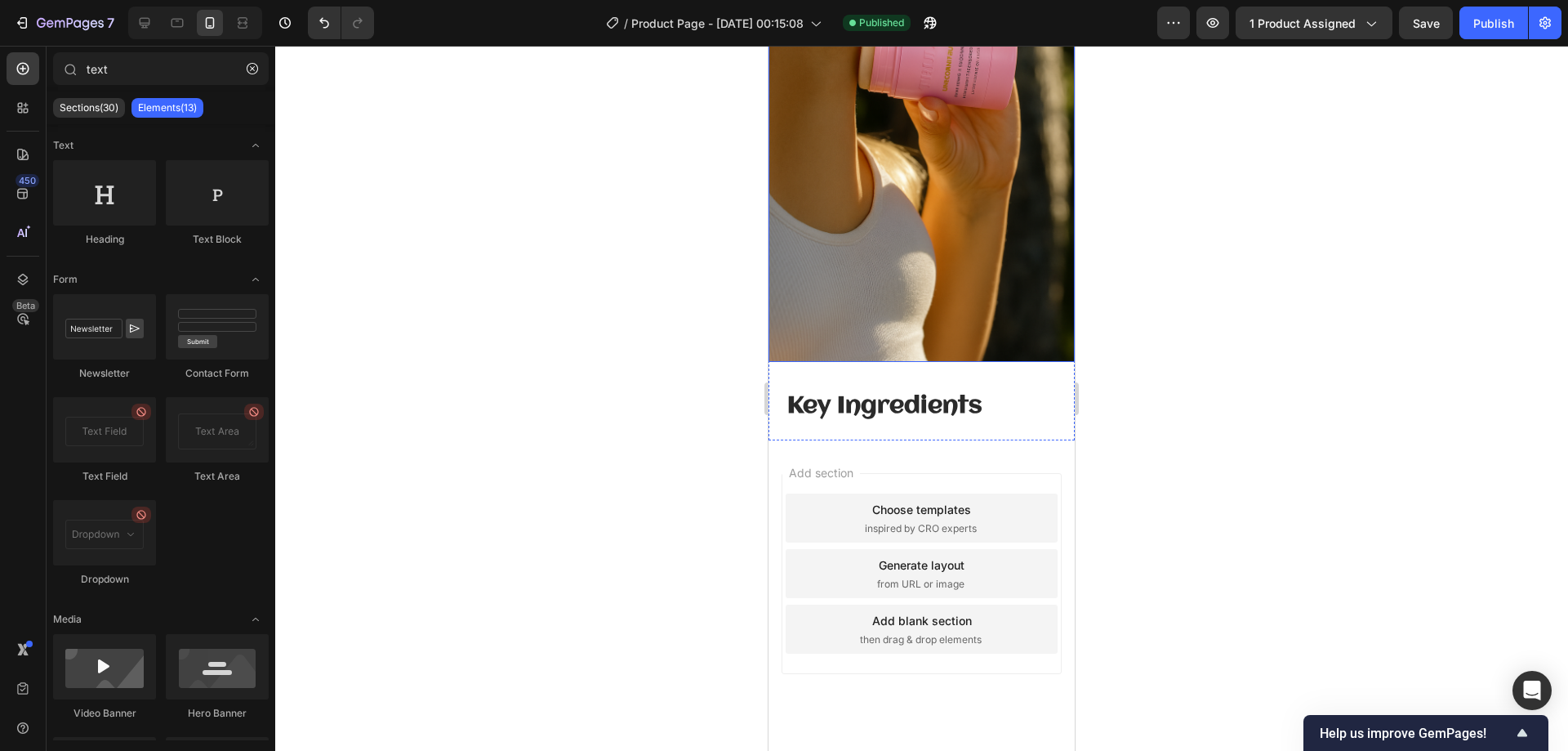
scroll to position [1955, 0]
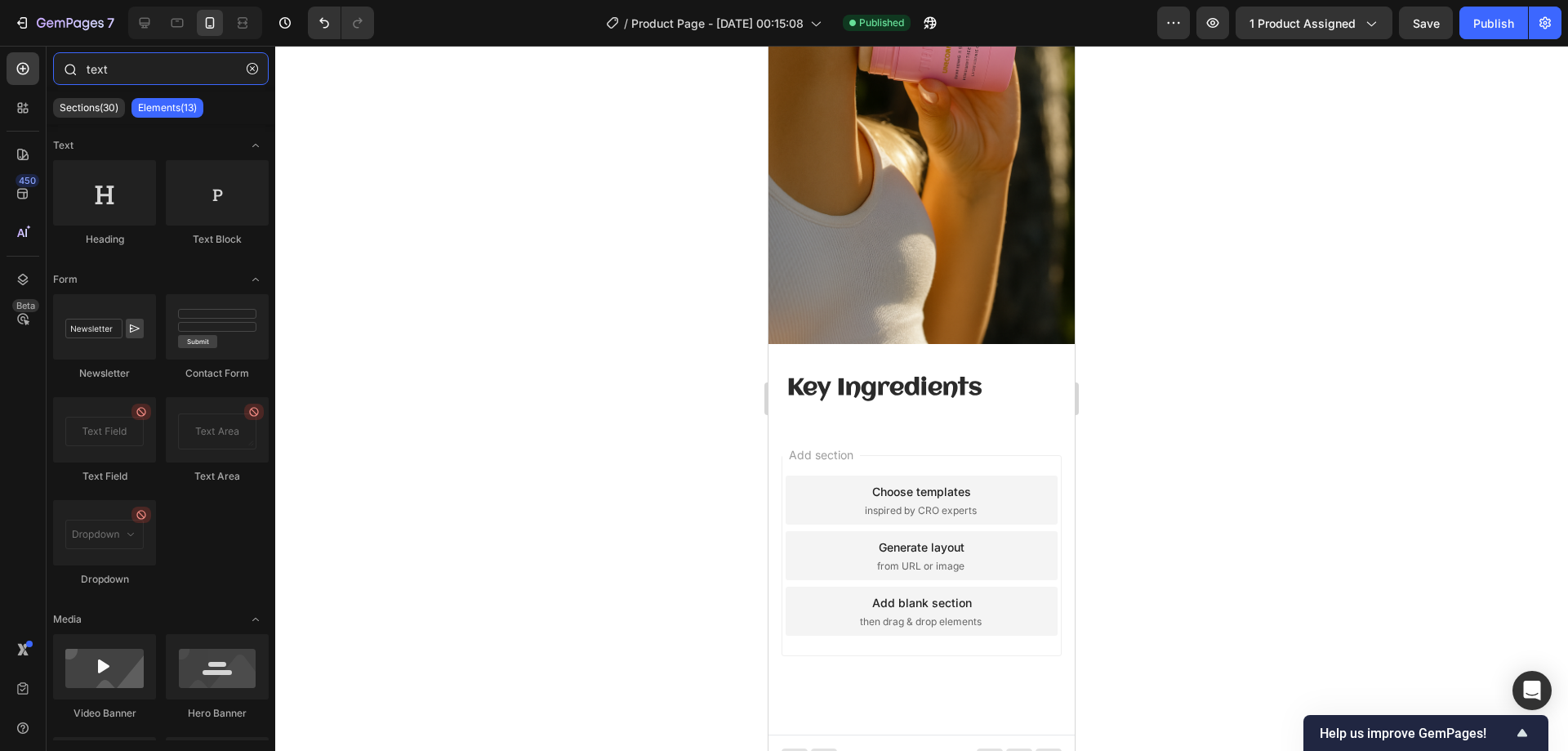
click at [121, 78] on input "text" at bounding box center [161, 69] width 215 height 33
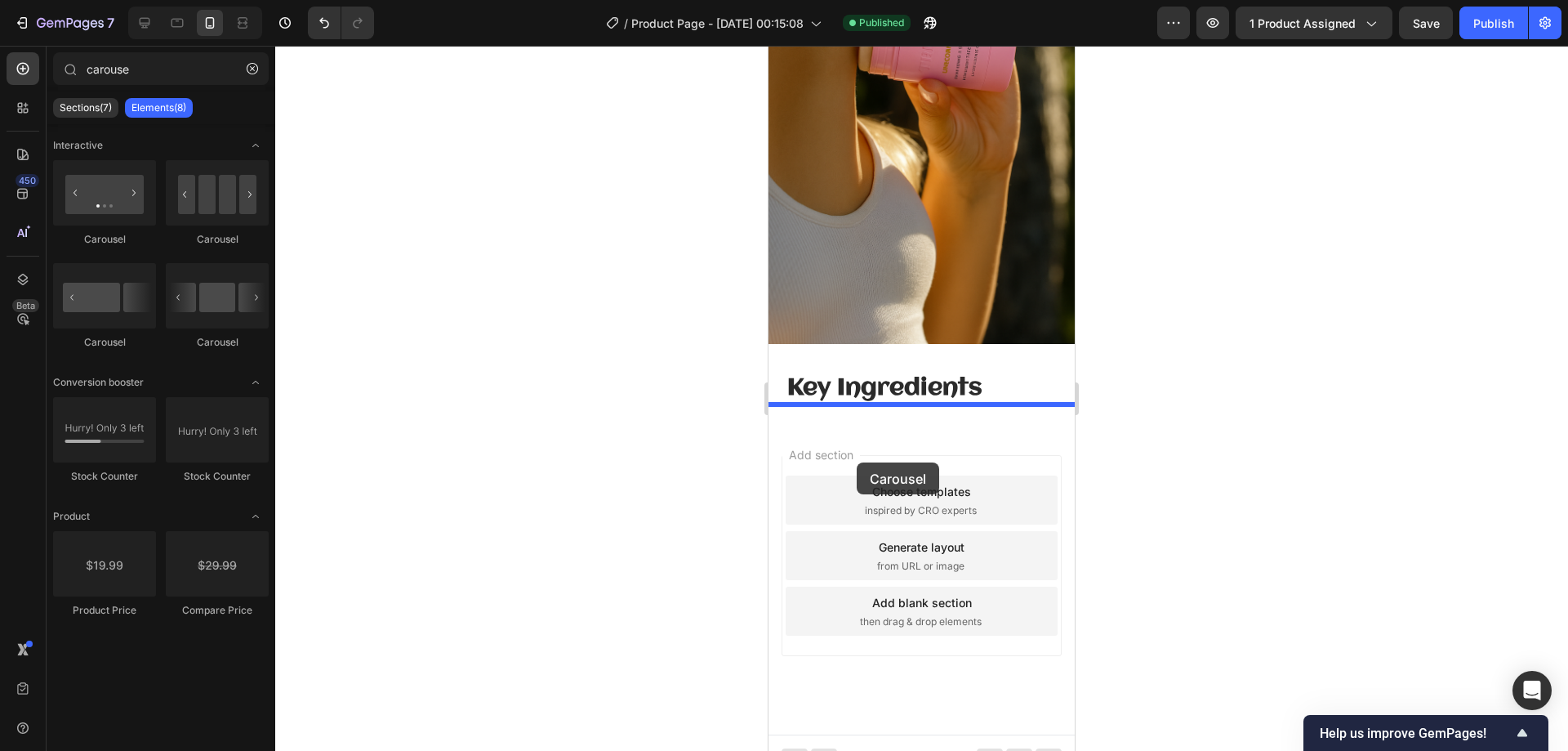
drag, startPoint x: 983, startPoint y: 350, endPoint x: 857, endPoint y: 462, distance: 168.6
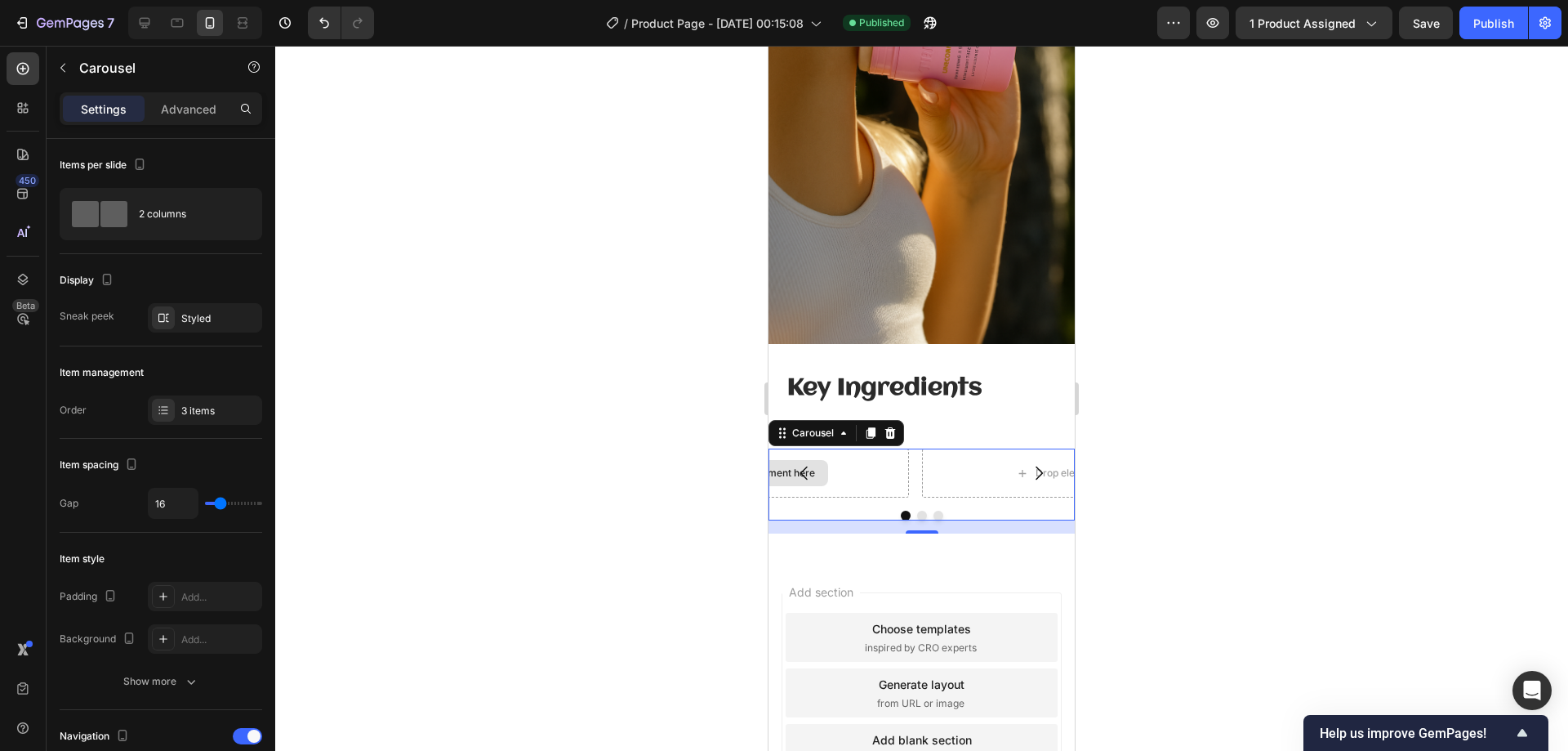
click at [830, 457] on div "Drop element here" at bounding box center [762, 473] width 294 height 49
click at [69, 68] on button "button" at bounding box center [63, 68] width 26 height 26
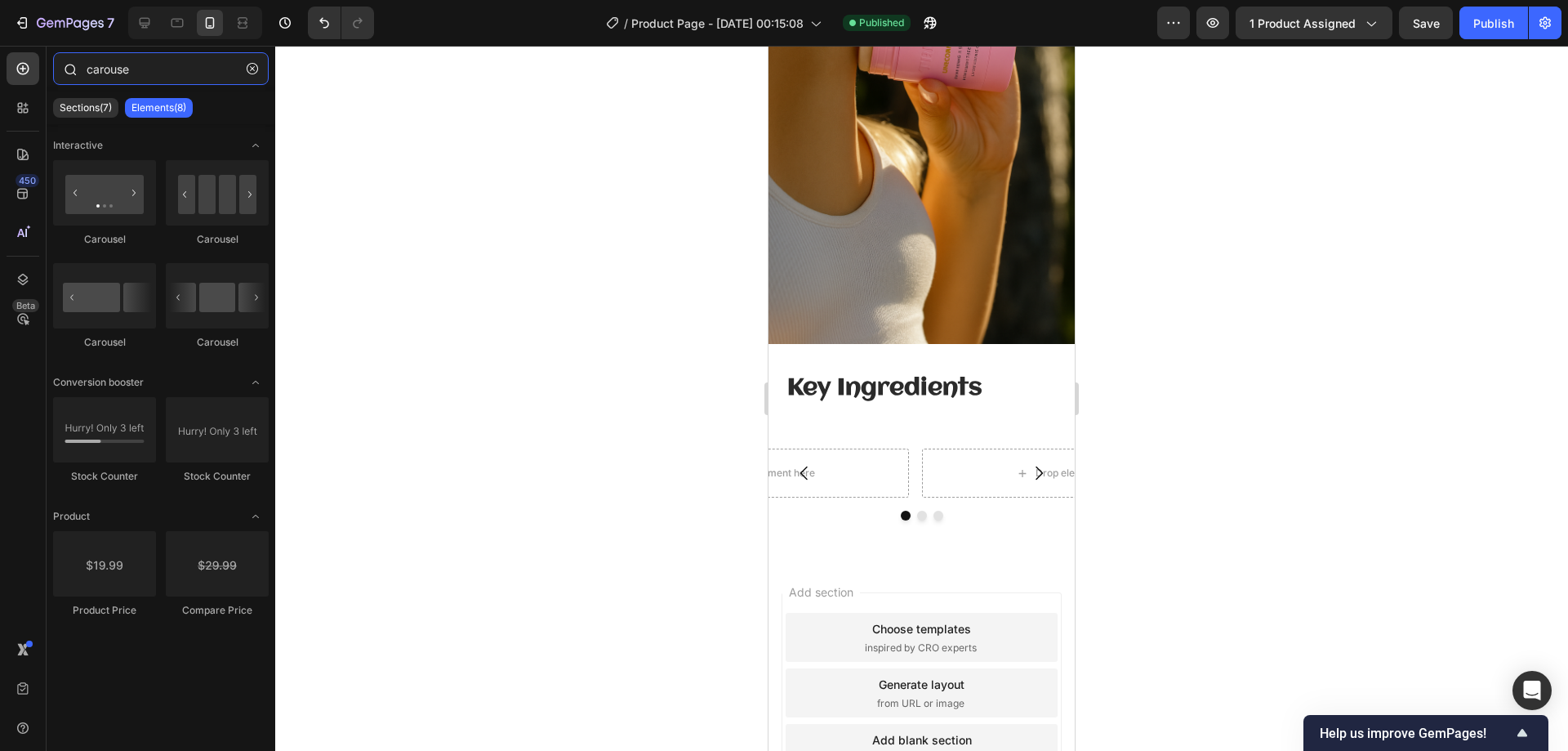
click at [169, 75] on input "carouse" at bounding box center [161, 69] width 215 height 33
click at [169, 76] on input "carouse" at bounding box center [161, 69] width 215 height 33
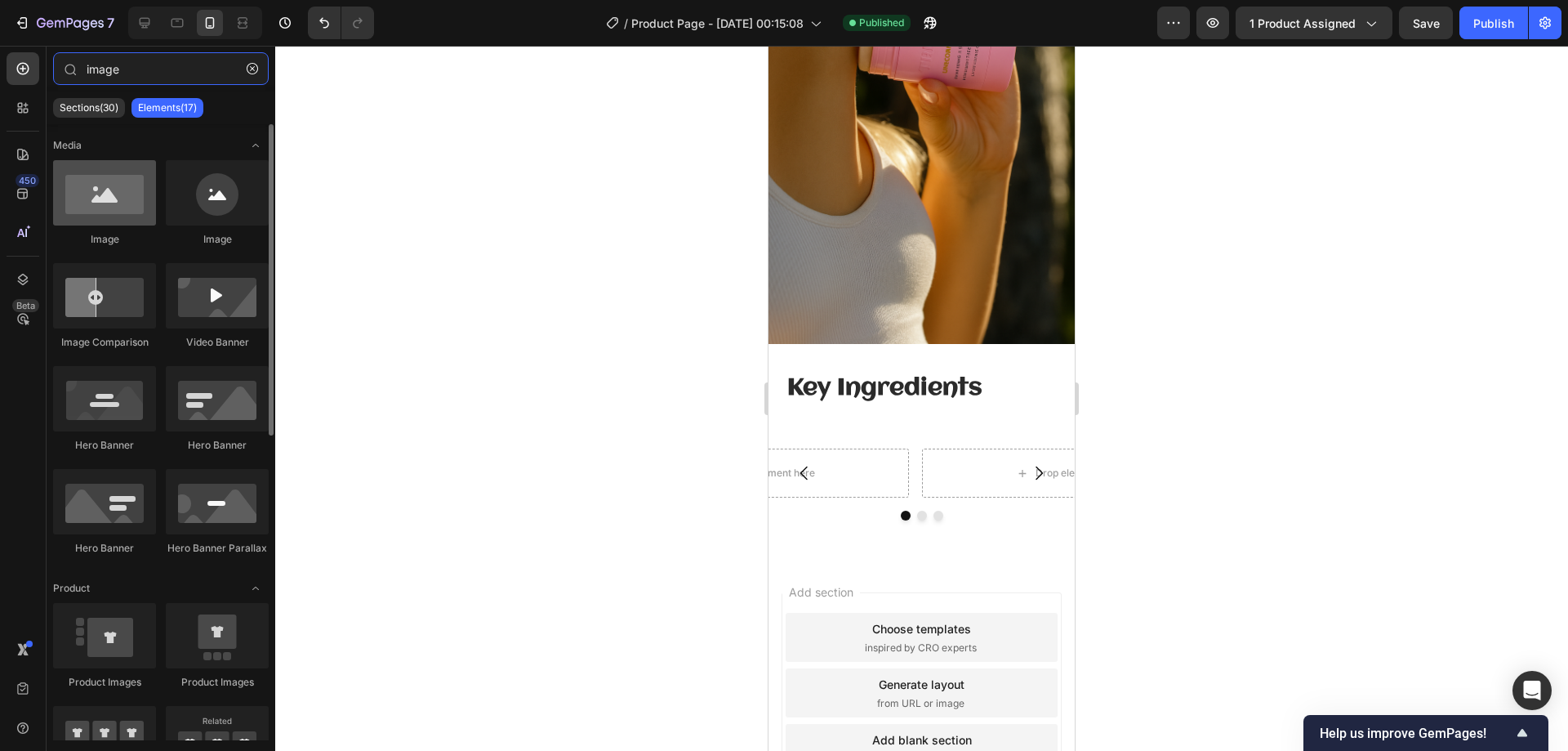
type input "image"
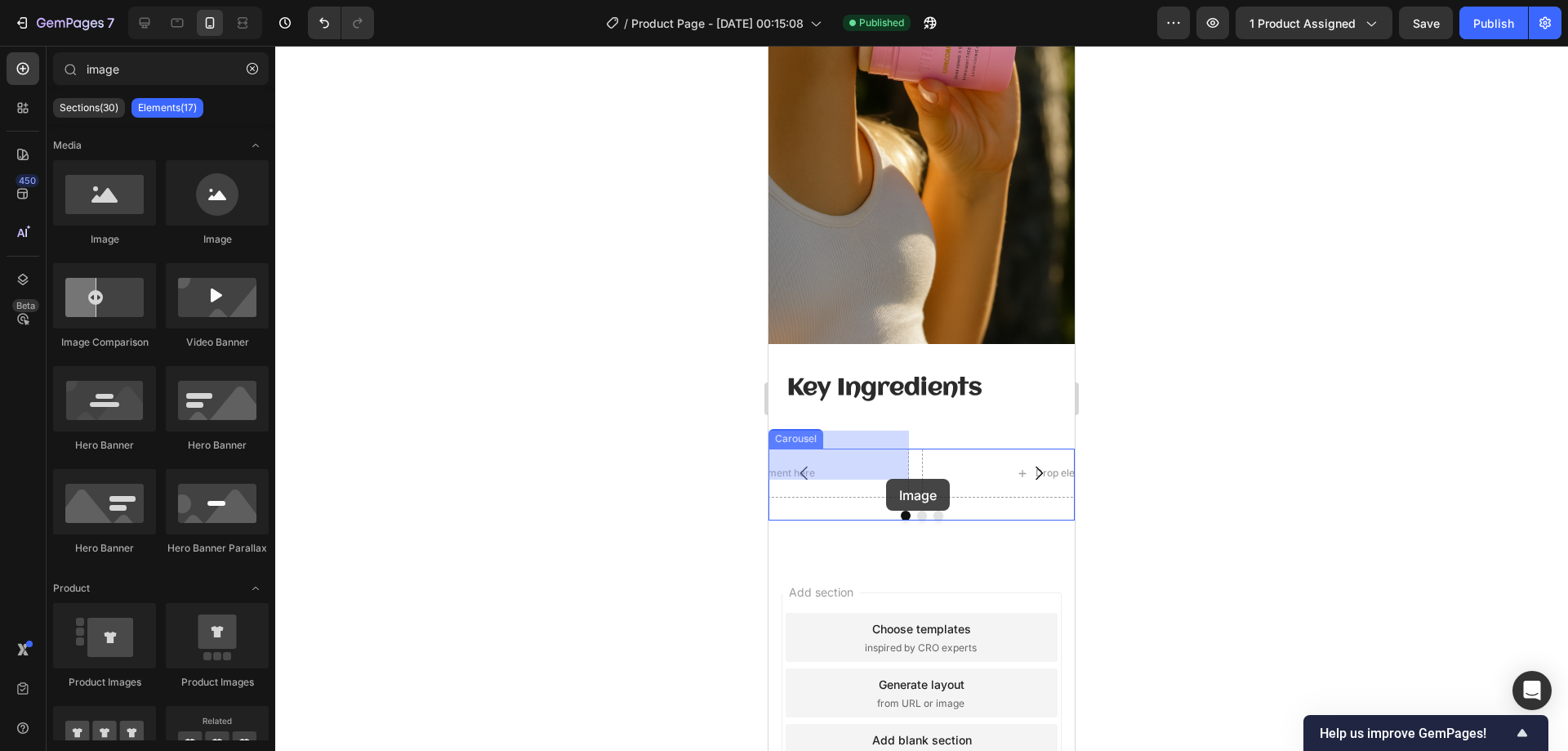
drag, startPoint x: 869, startPoint y: 215, endPoint x: 873, endPoint y: 468, distance: 253.0
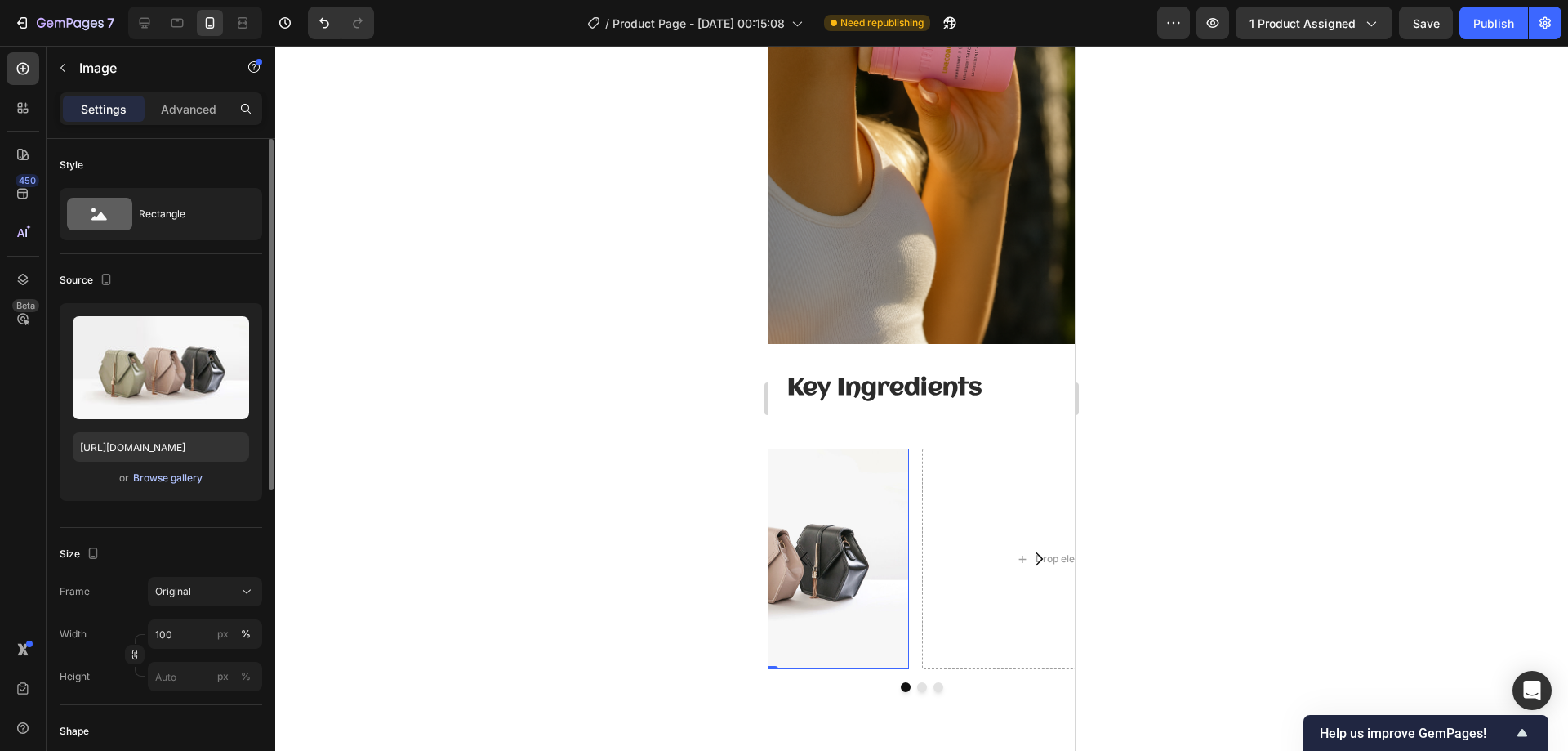
click at [179, 484] on div "Browse gallery" at bounding box center [168, 478] width 69 height 15
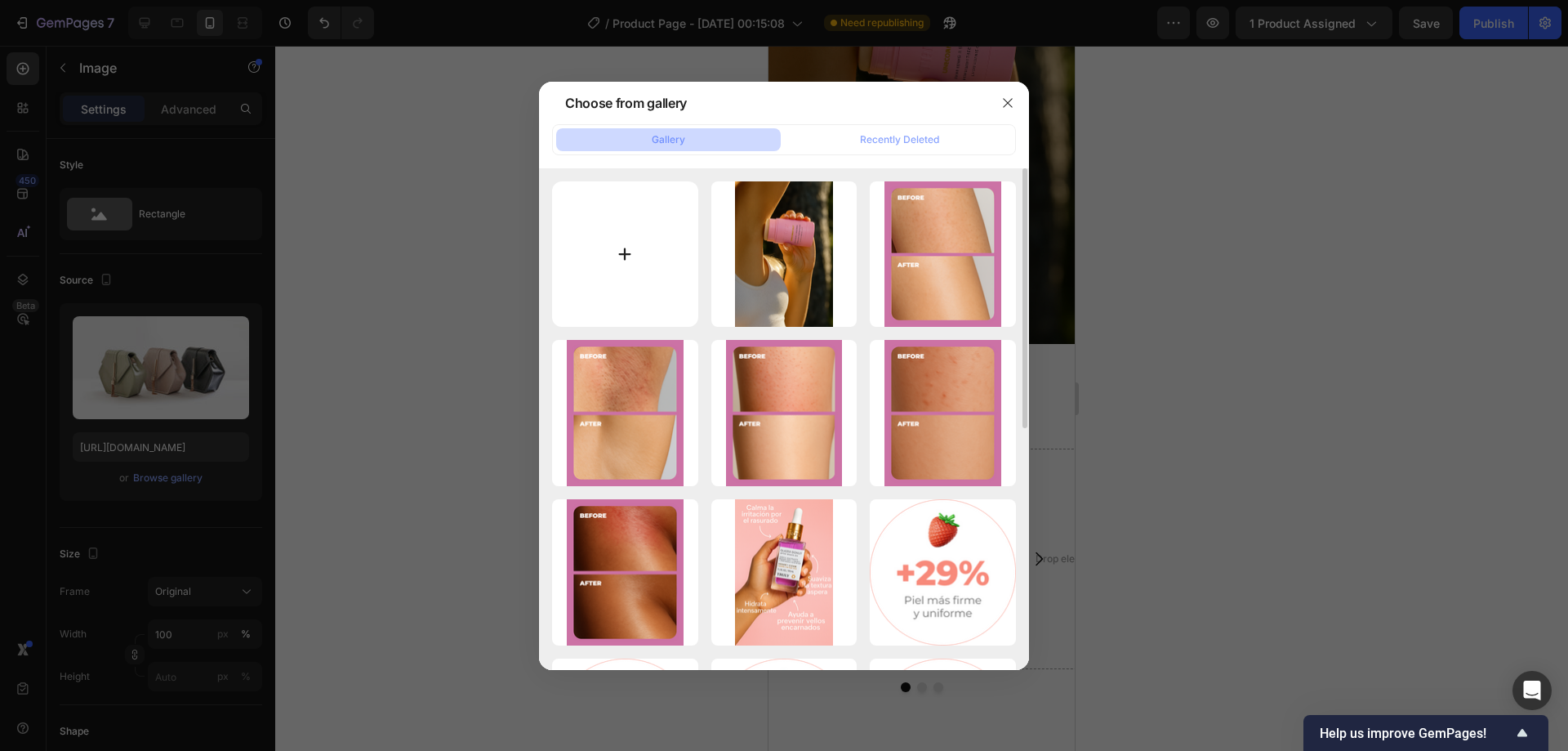
click at [649, 231] on input "file" at bounding box center [625, 254] width 146 height 146
type input "C:\fakepath\Frame 36789.png"
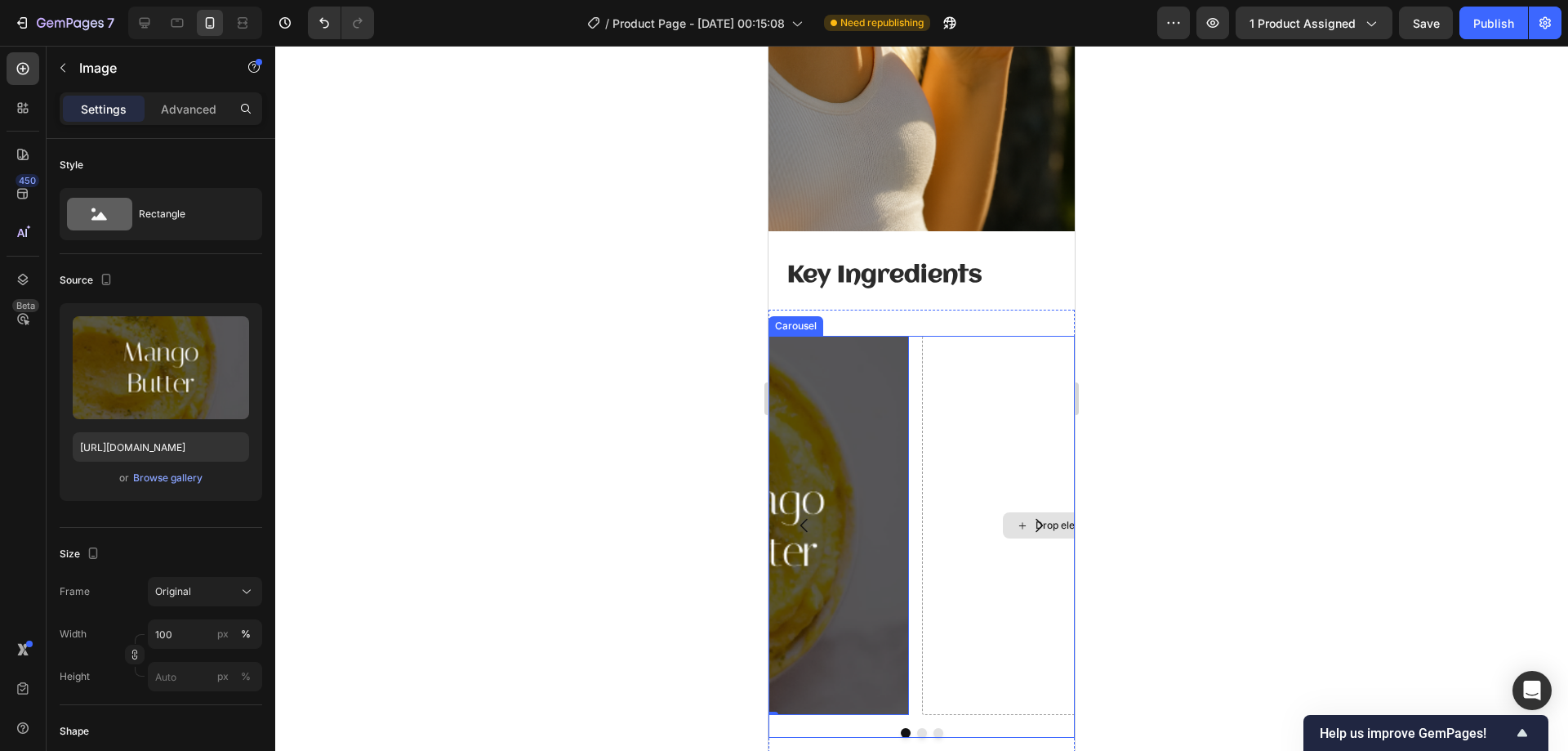
scroll to position [2118, 0]
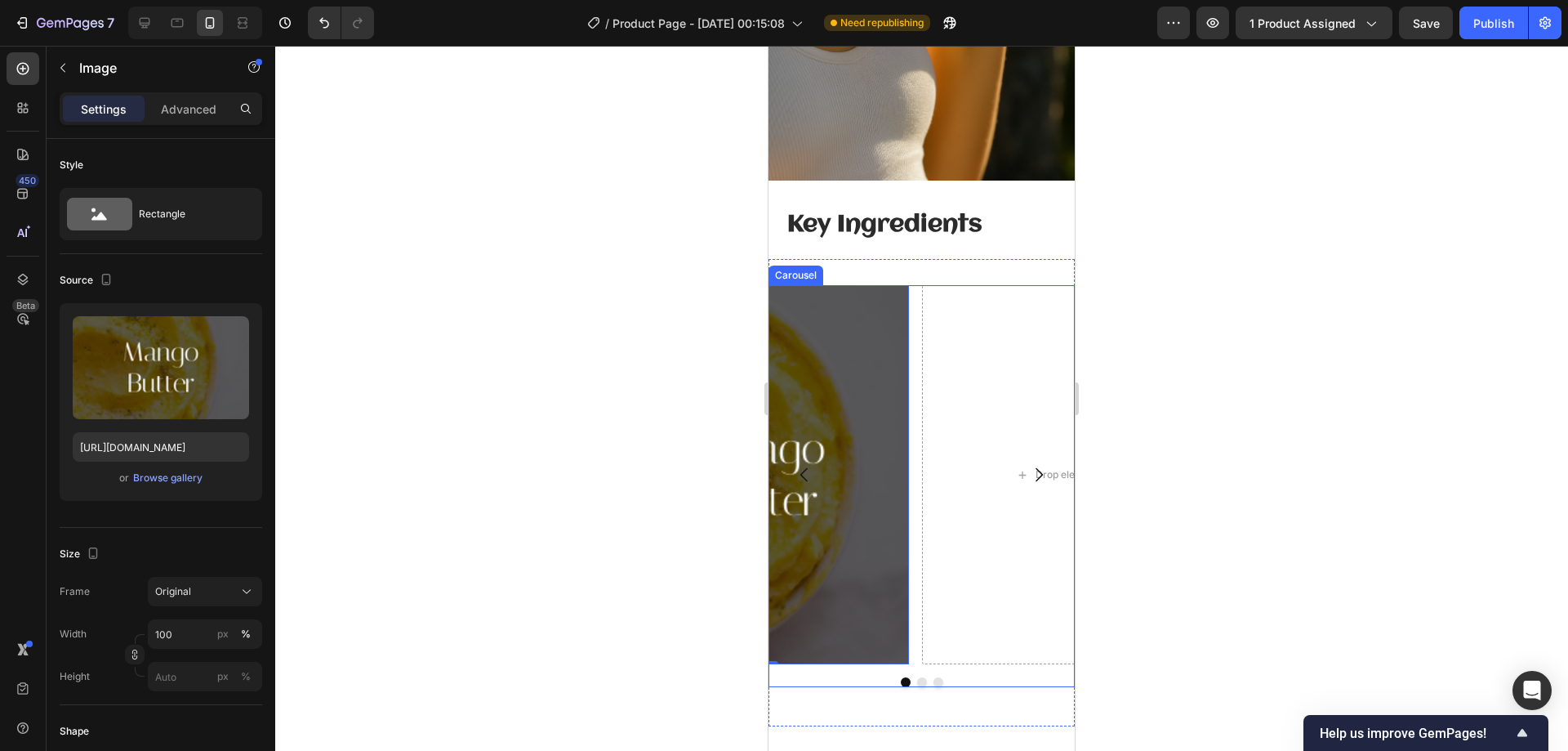
click at [1454, 231] on div at bounding box center [922, 398] width 1293 height 705
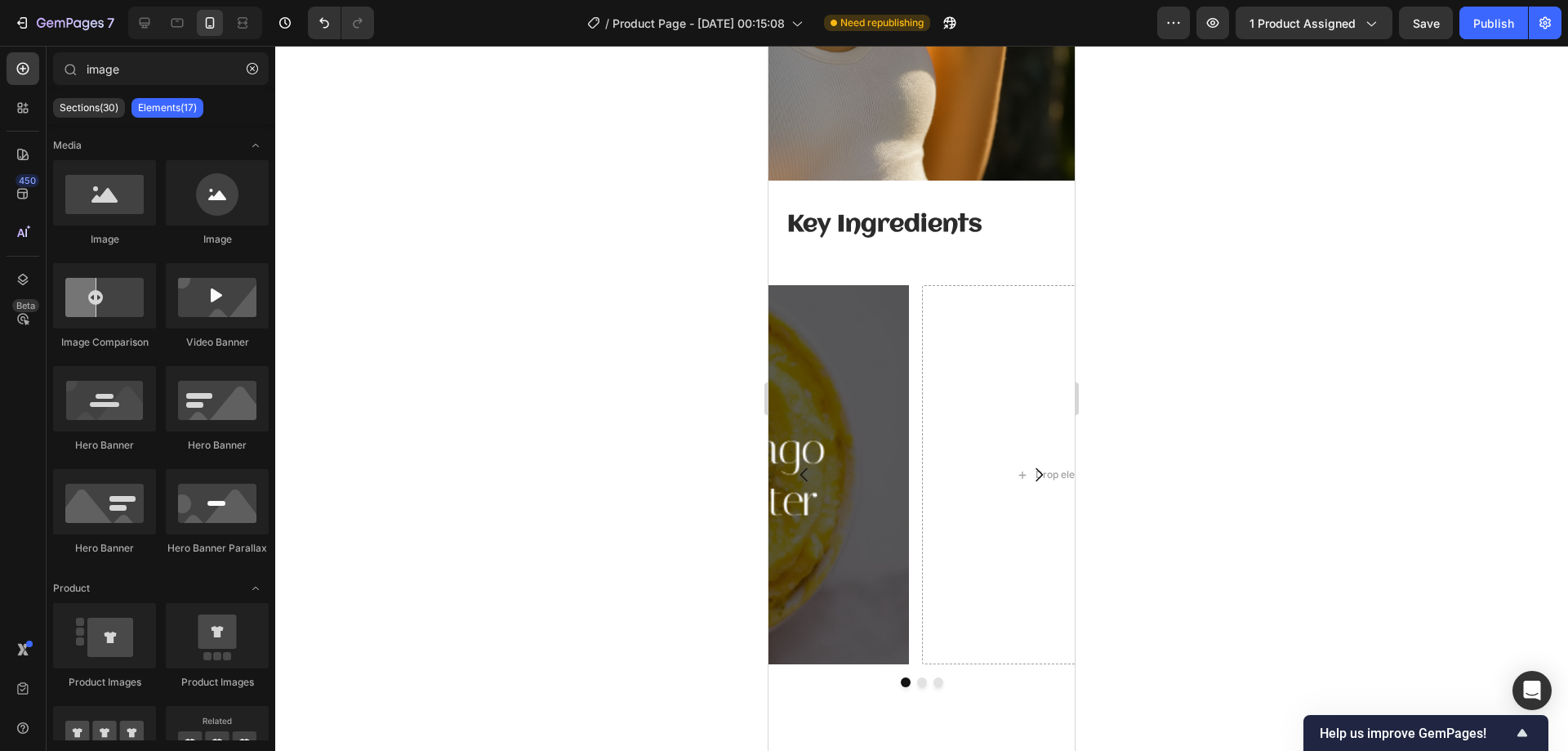
click at [881, 466] on img at bounding box center [762, 475] width 294 height 379
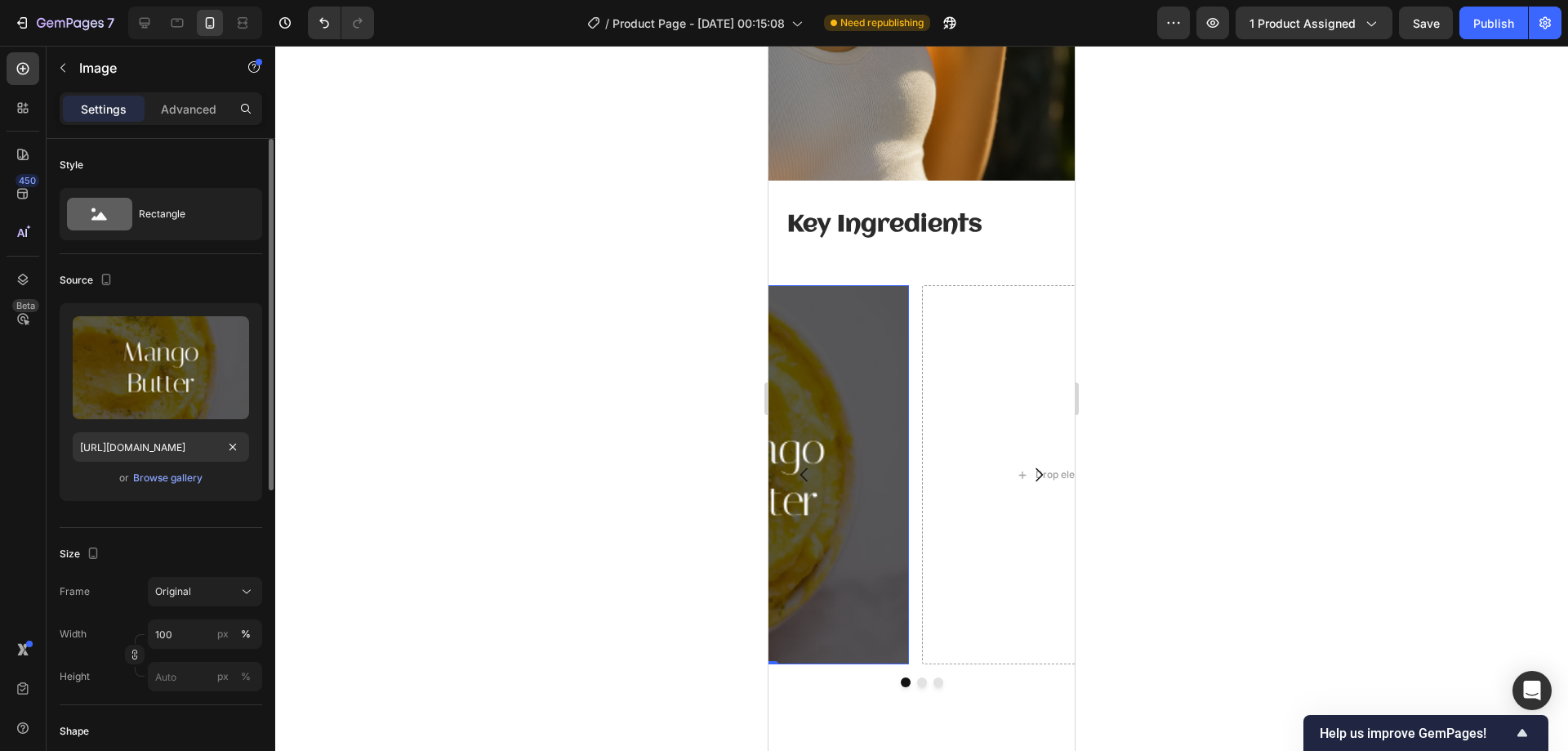
click at [165, 488] on div "Upload Image [URL][DOMAIN_NAME] or Browse gallery" at bounding box center [161, 401] width 202 height 197
click at [166, 484] on div "Browse gallery" at bounding box center [168, 478] width 69 height 15
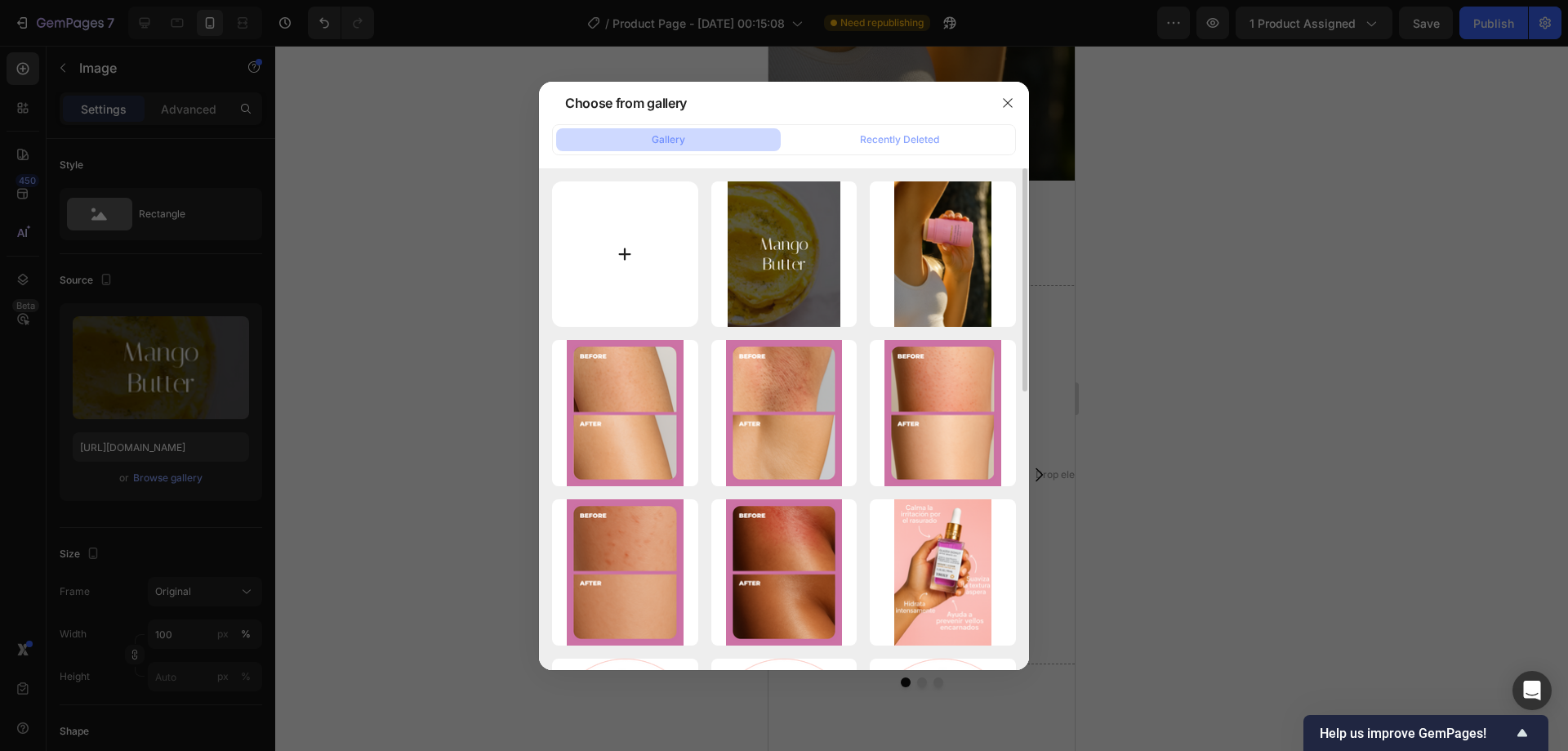
click at [642, 269] on input "file" at bounding box center [625, 254] width 146 height 146
type input "C:\fakepath\Frame 36789.png"
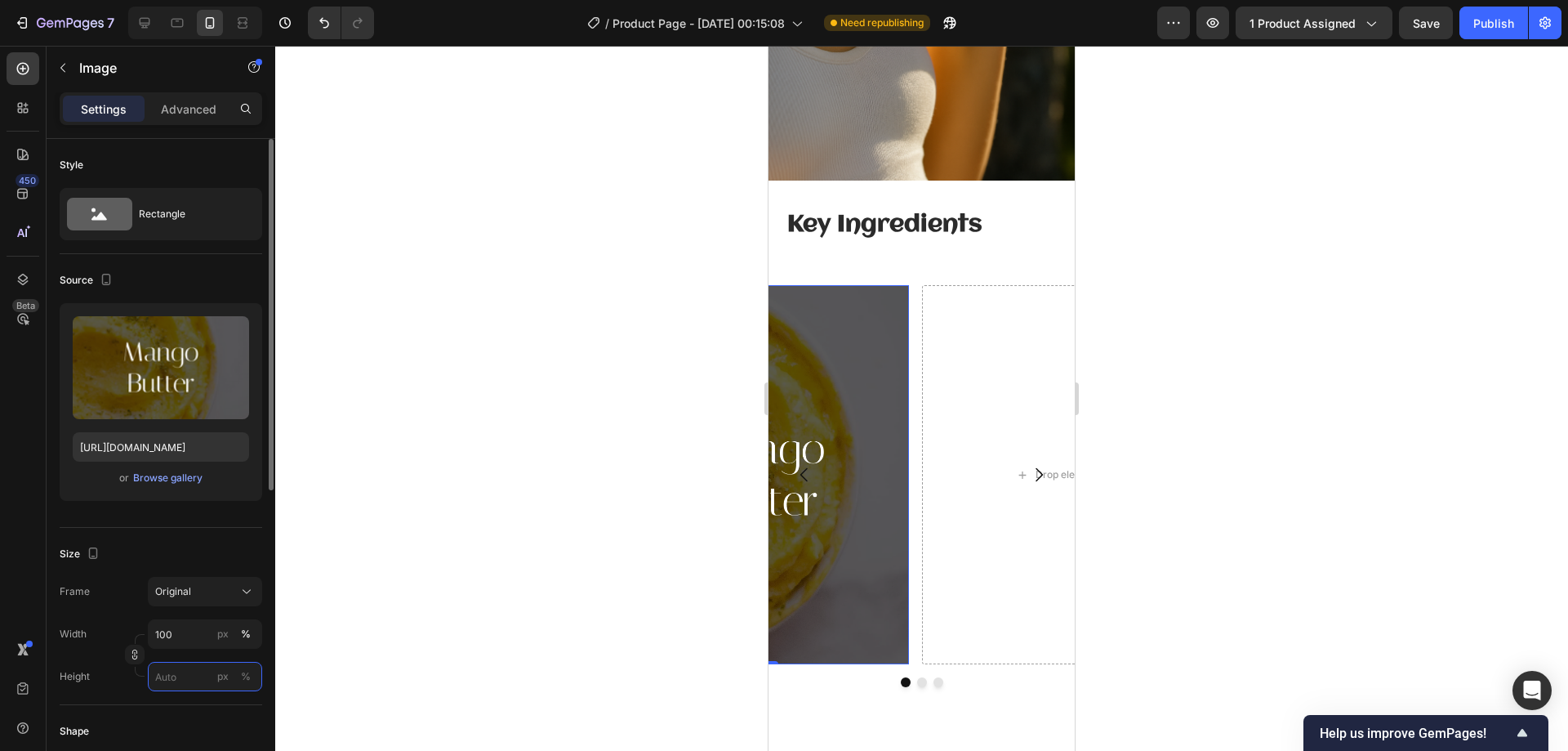
click at [178, 675] on input "px %" at bounding box center [205, 676] width 114 height 30
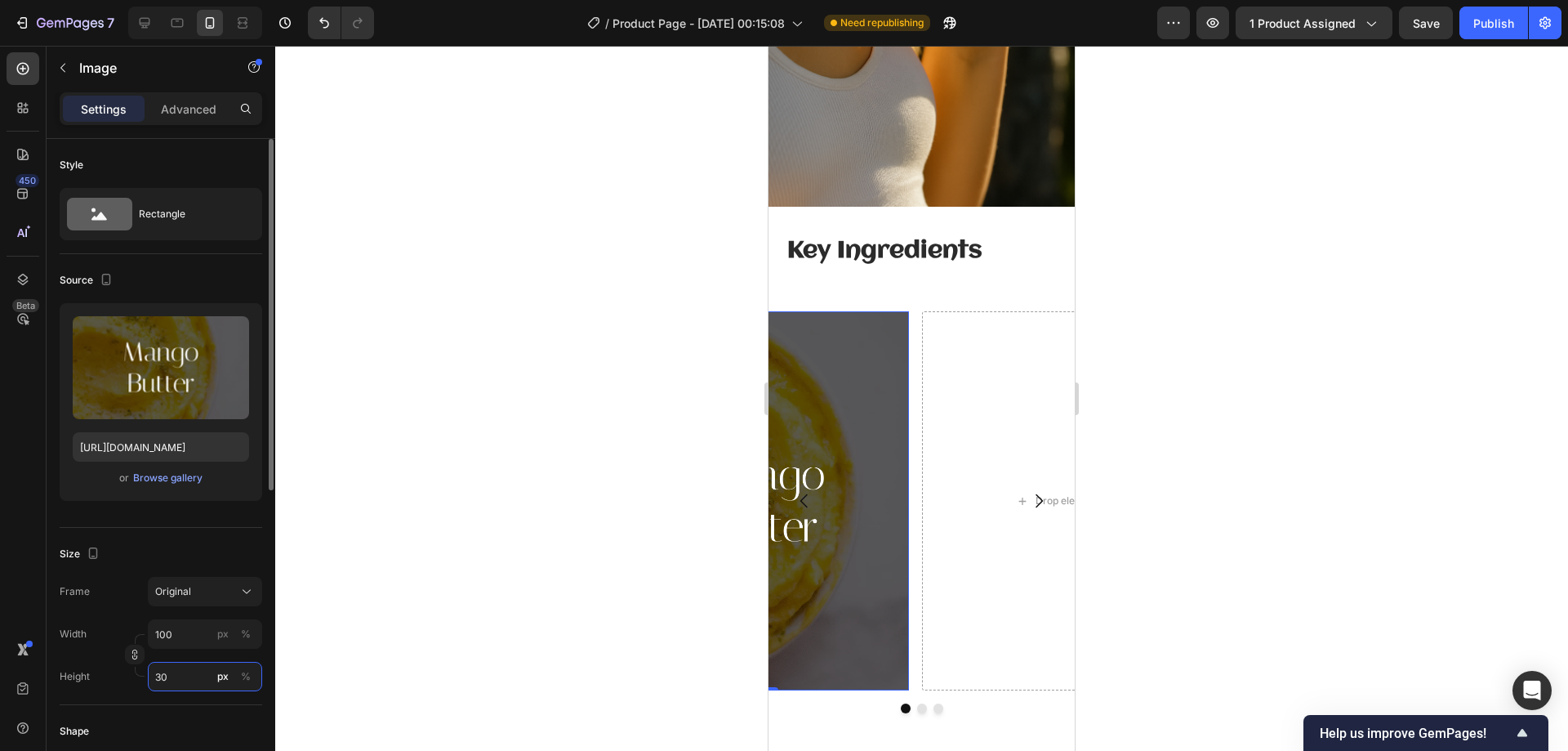
type input "300"
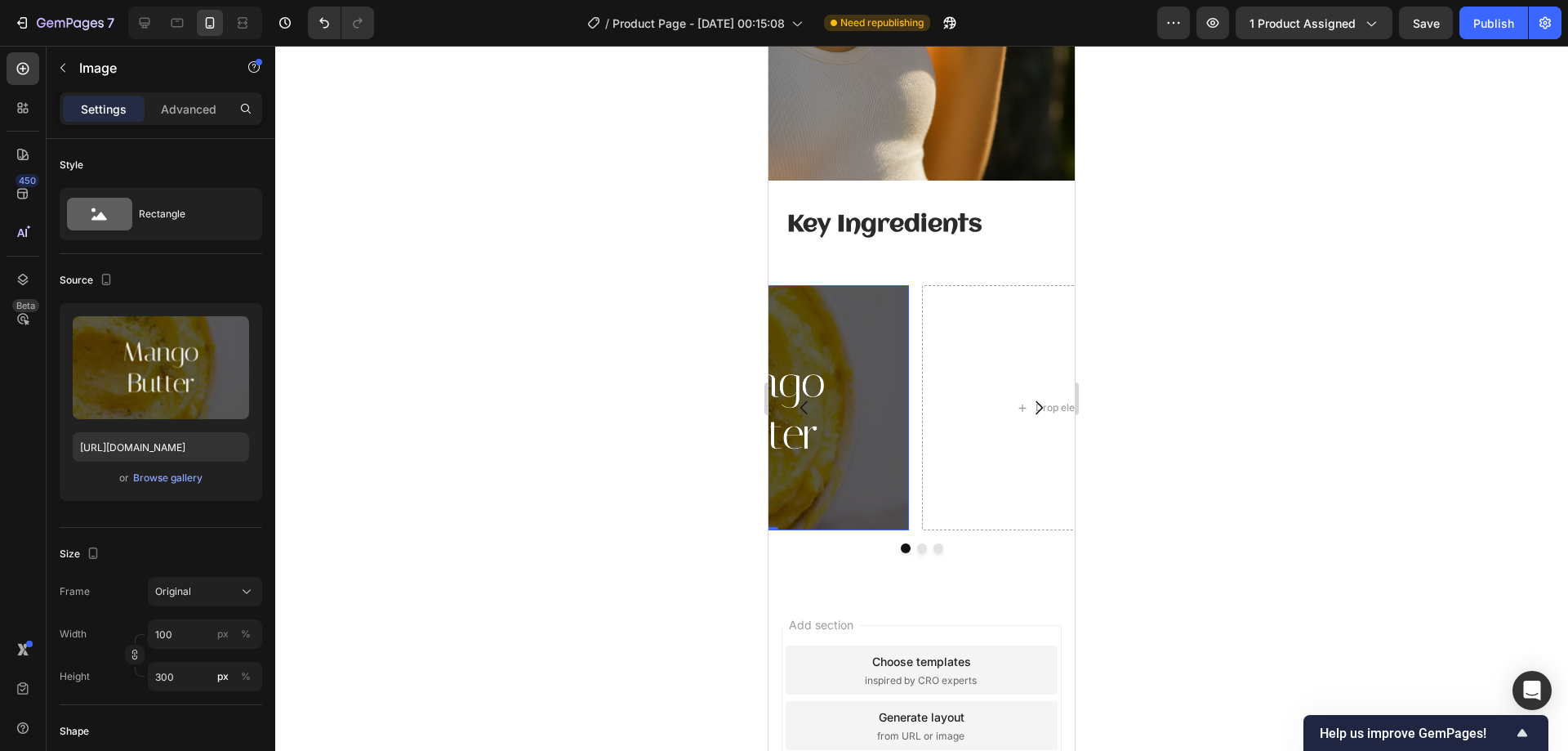
click at [1139, 272] on div at bounding box center [922, 398] width 1293 height 705
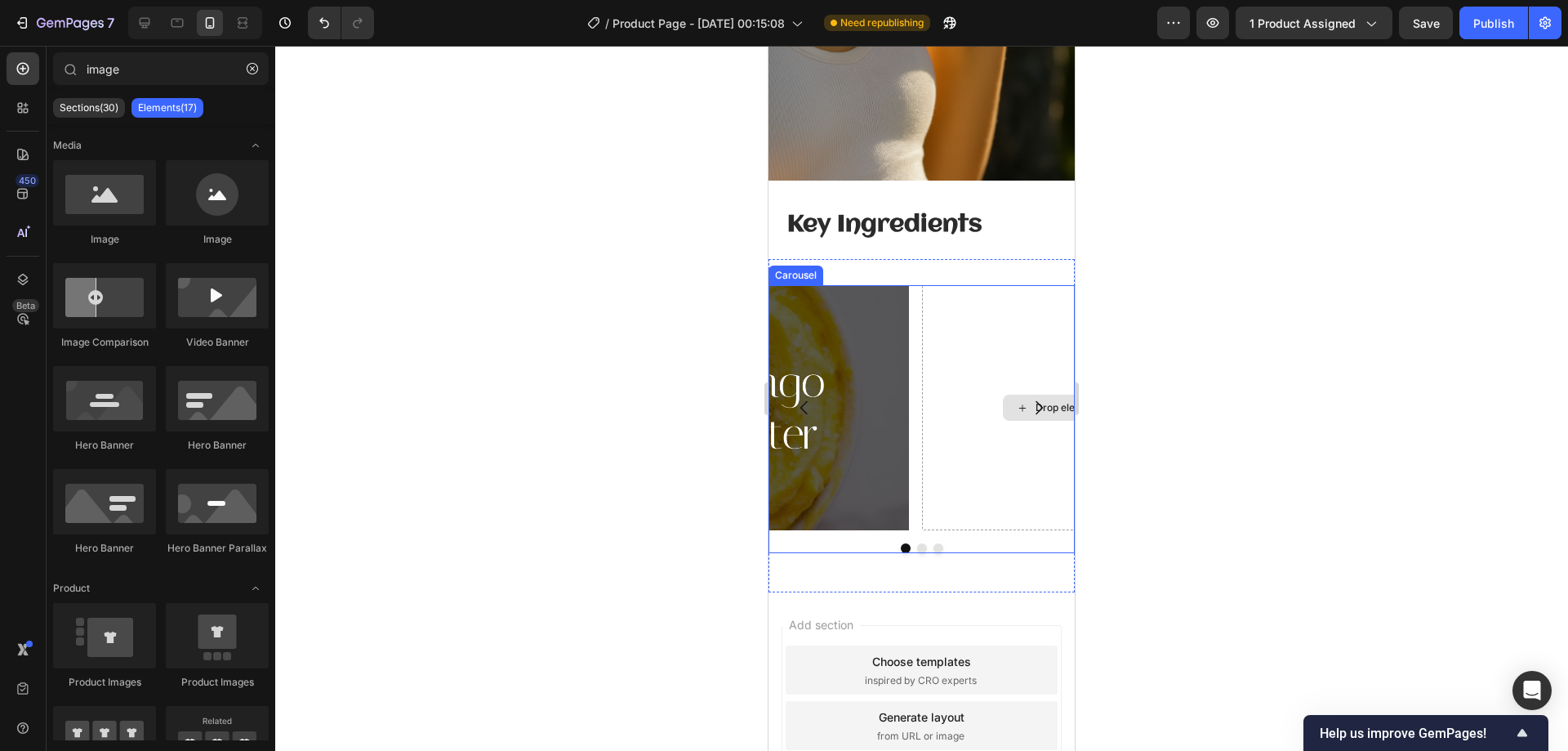
click at [840, 367] on img at bounding box center [762, 408] width 294 height 245
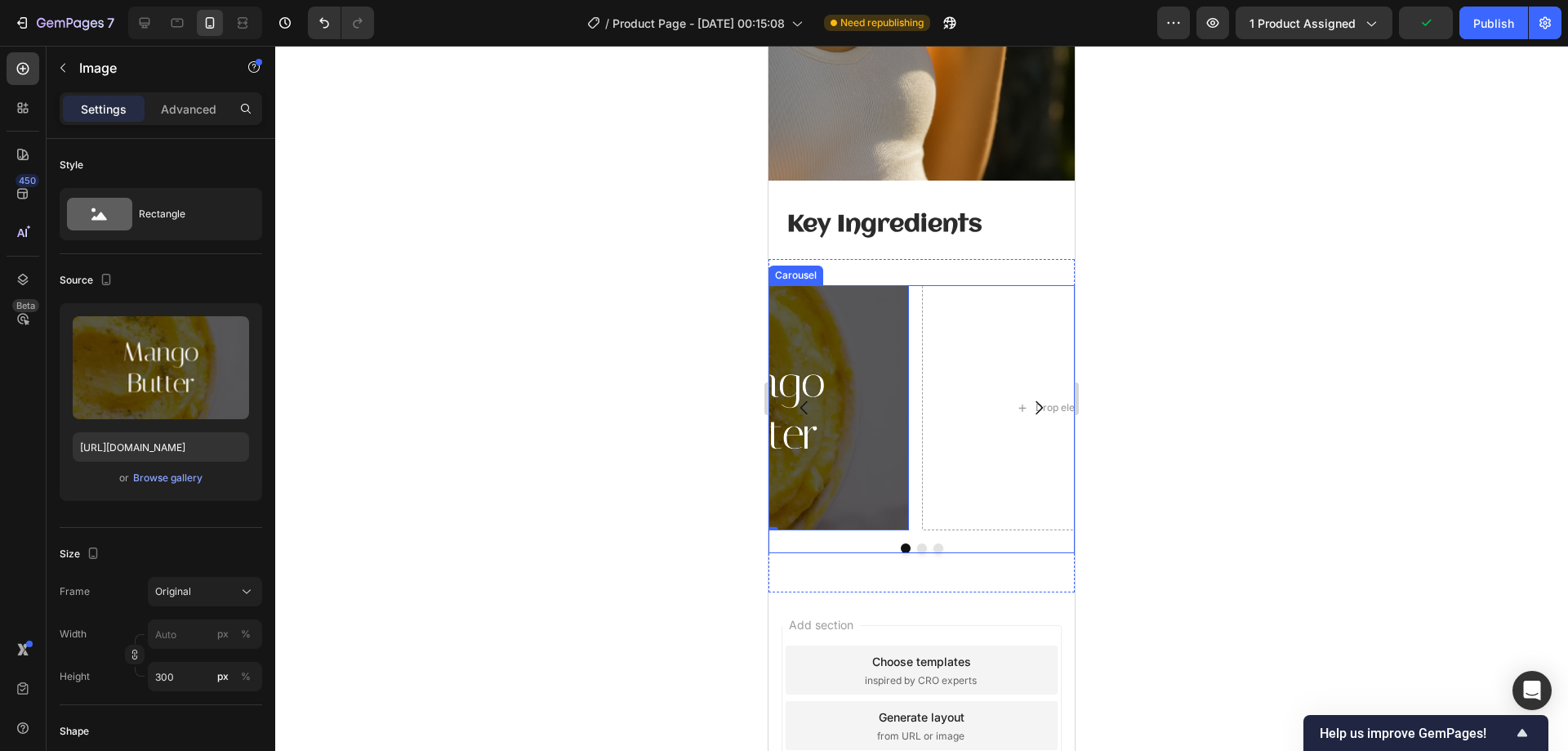
click at [882, 543] on div at bounding box center [922, 548] width 306 height 10
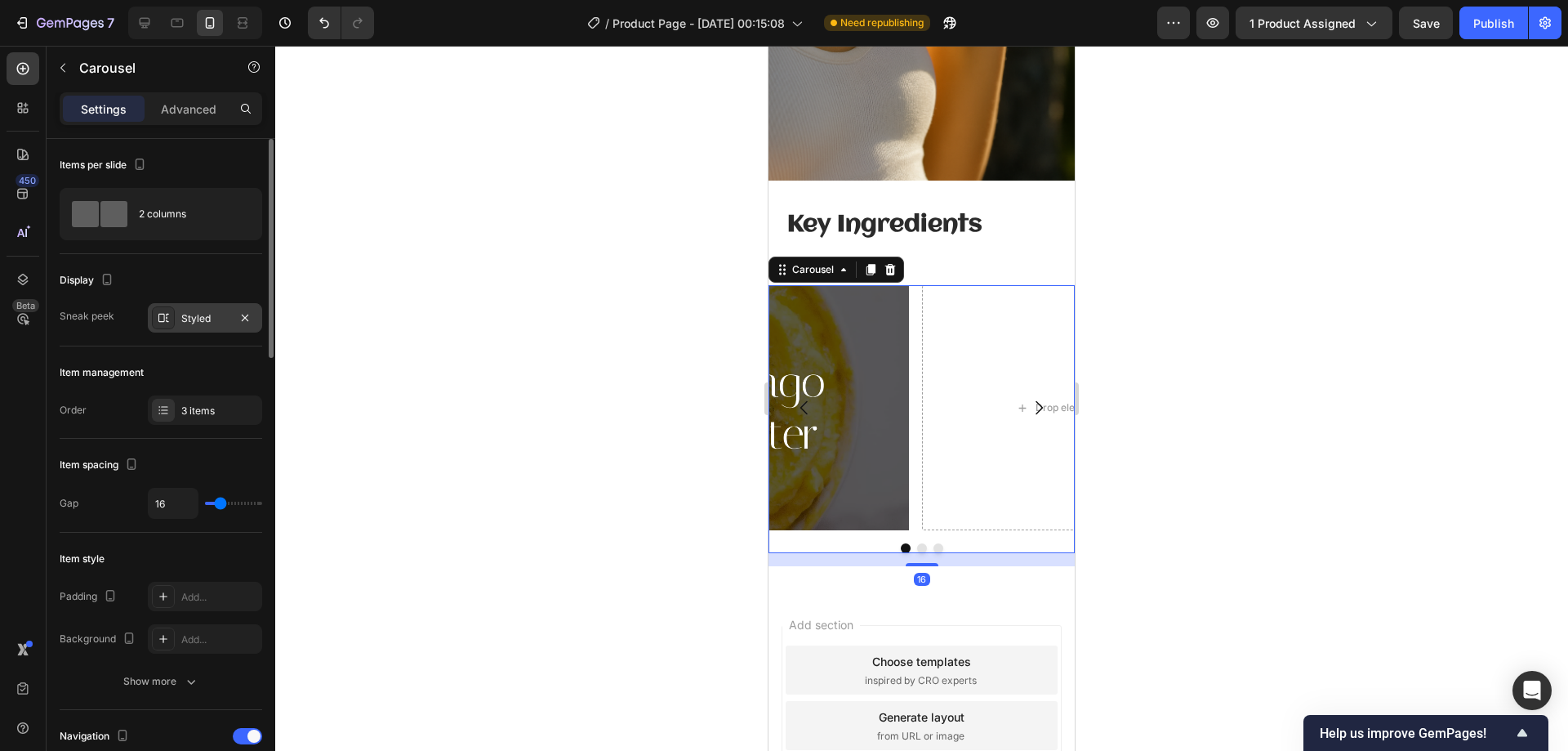
click at [178, 323] on div "Styled" at bounding box center [205, 318] width 114 height 30
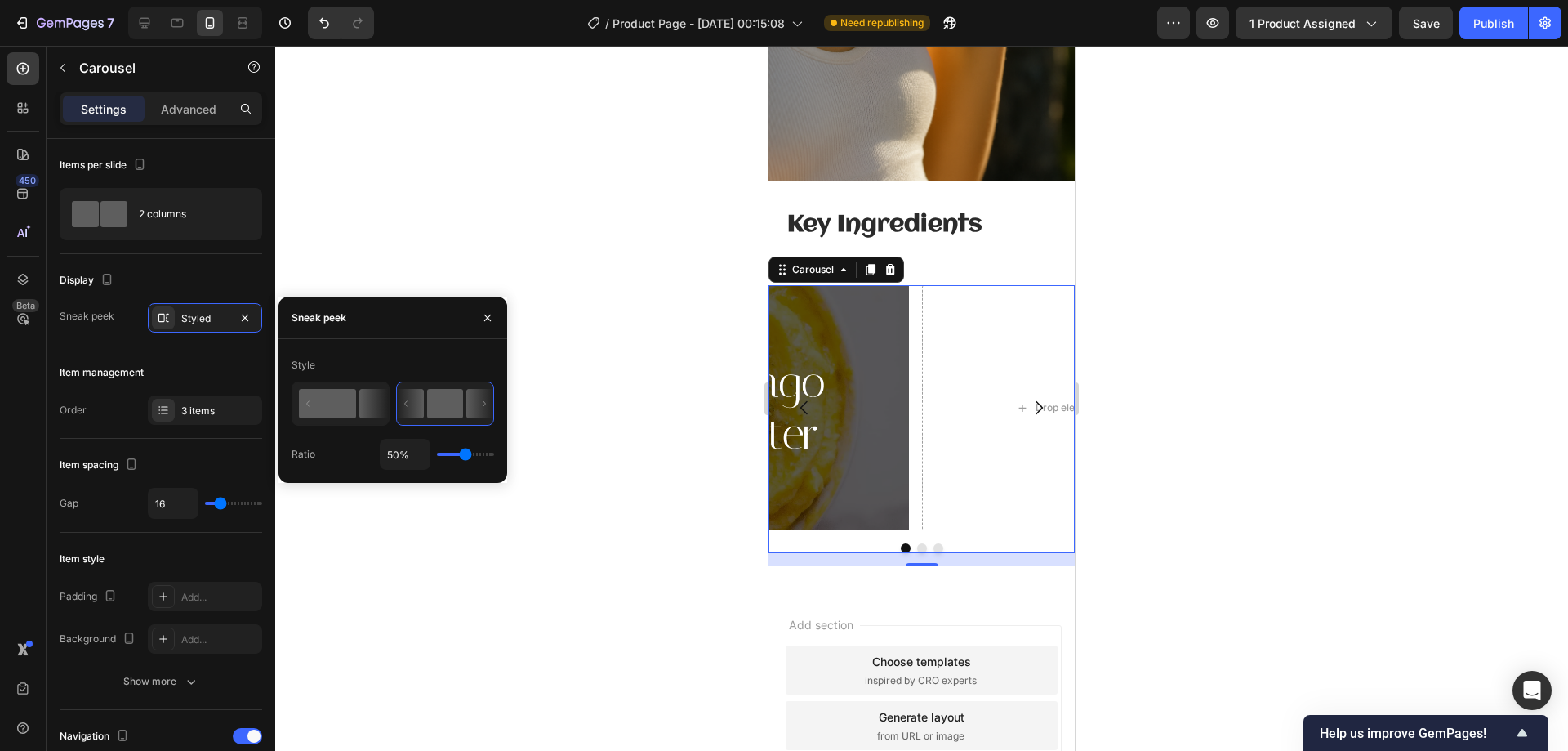
click at [349, 395] on rect at bounding box center [327, 404] width 58 height 30
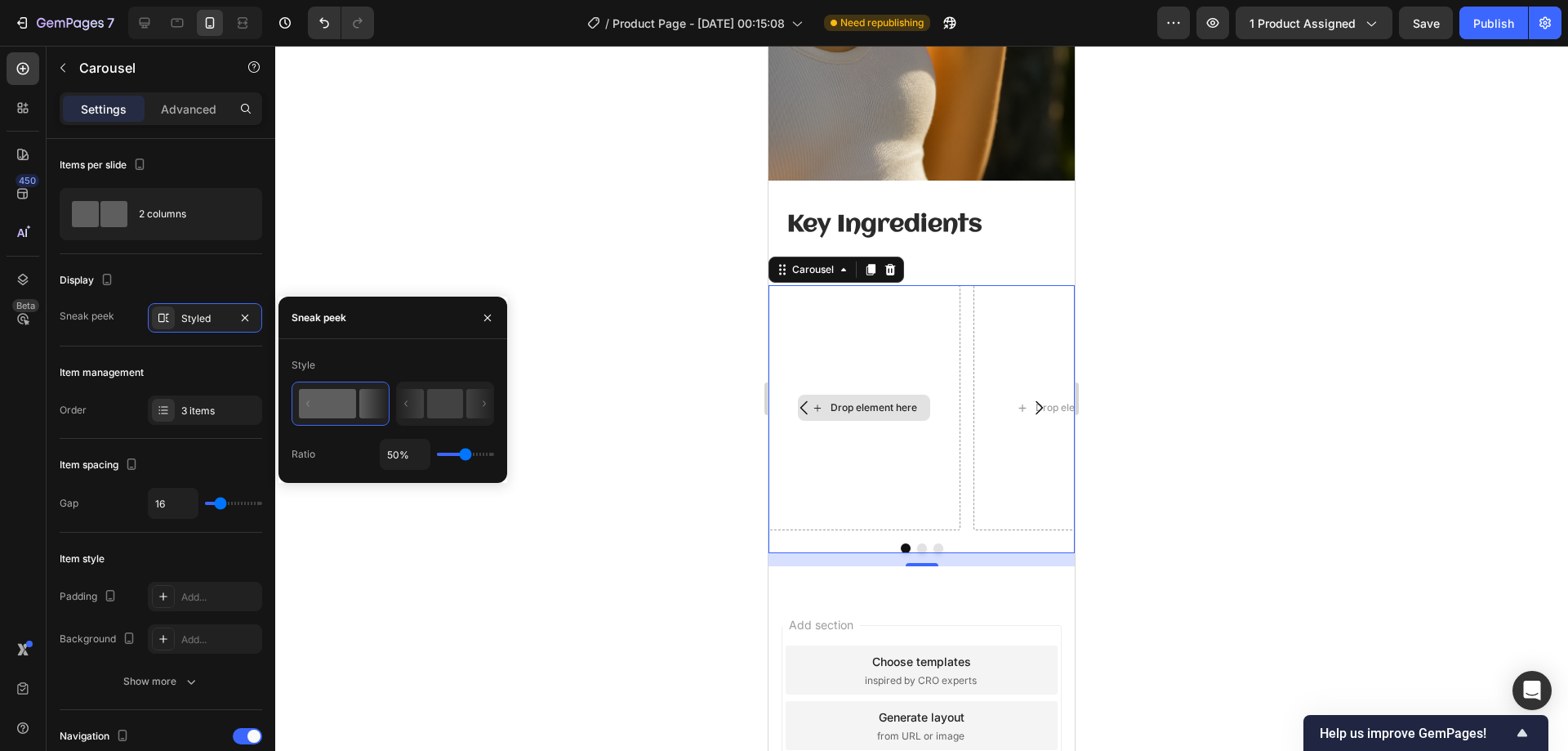
click at [902, 331] on div "Drop element here" at bounding box center [864, 408] width 192 height 245
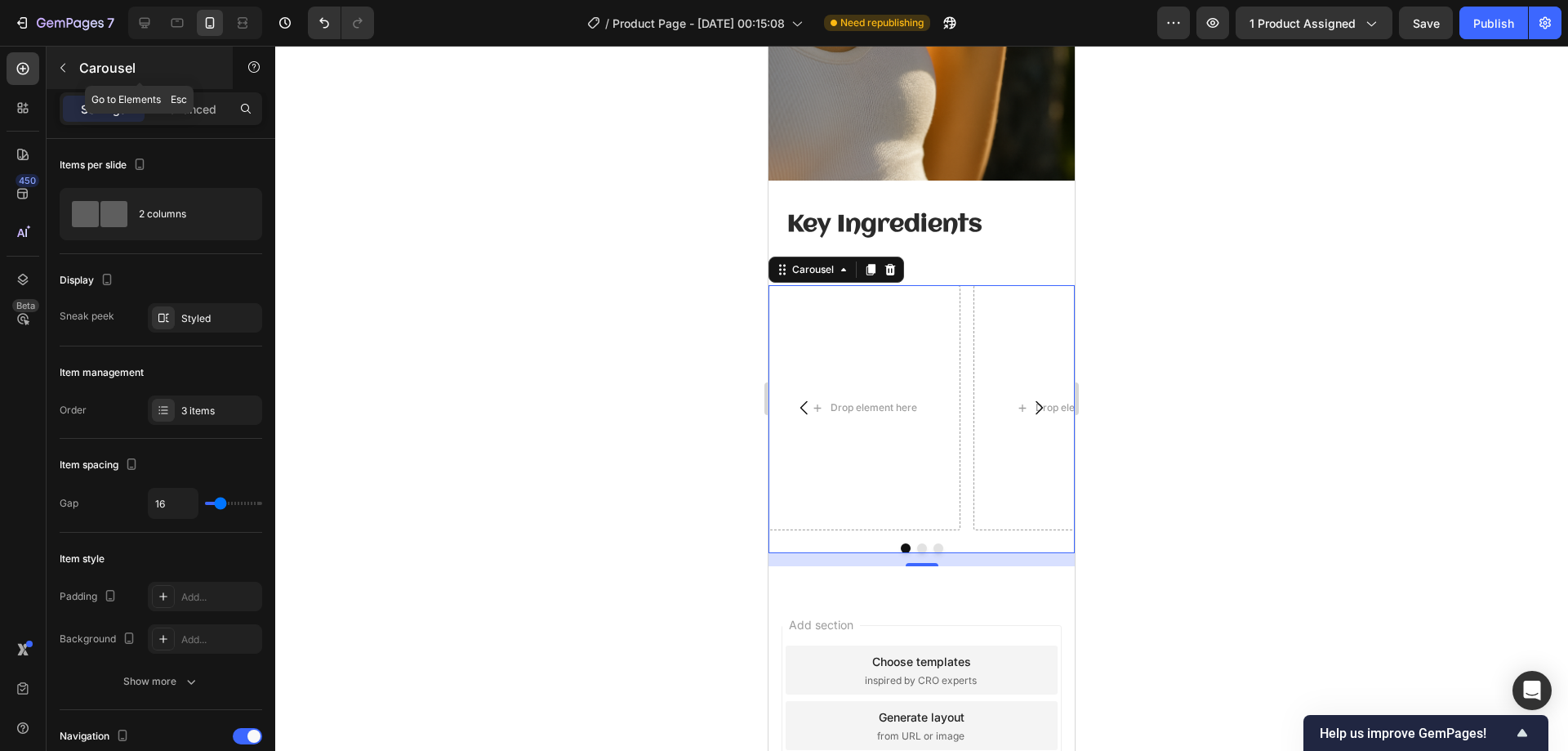
click at [73, 67] on button "button" at bounding box center [63, 68] width 26 height 26
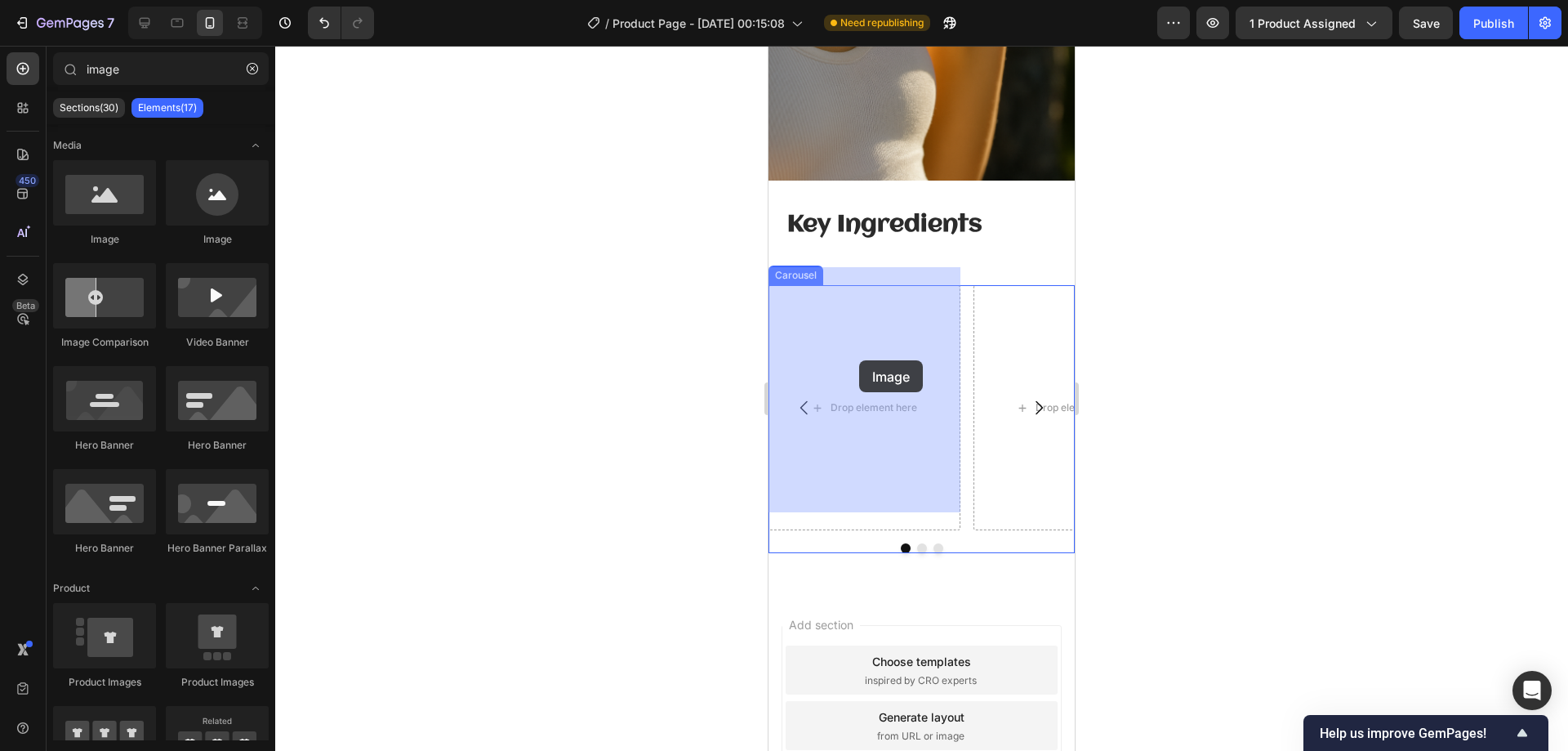
drag, startPoint x: 991, startPoint y: 265, endPoint x: 784, endPoint y: 332, distance: 217.6
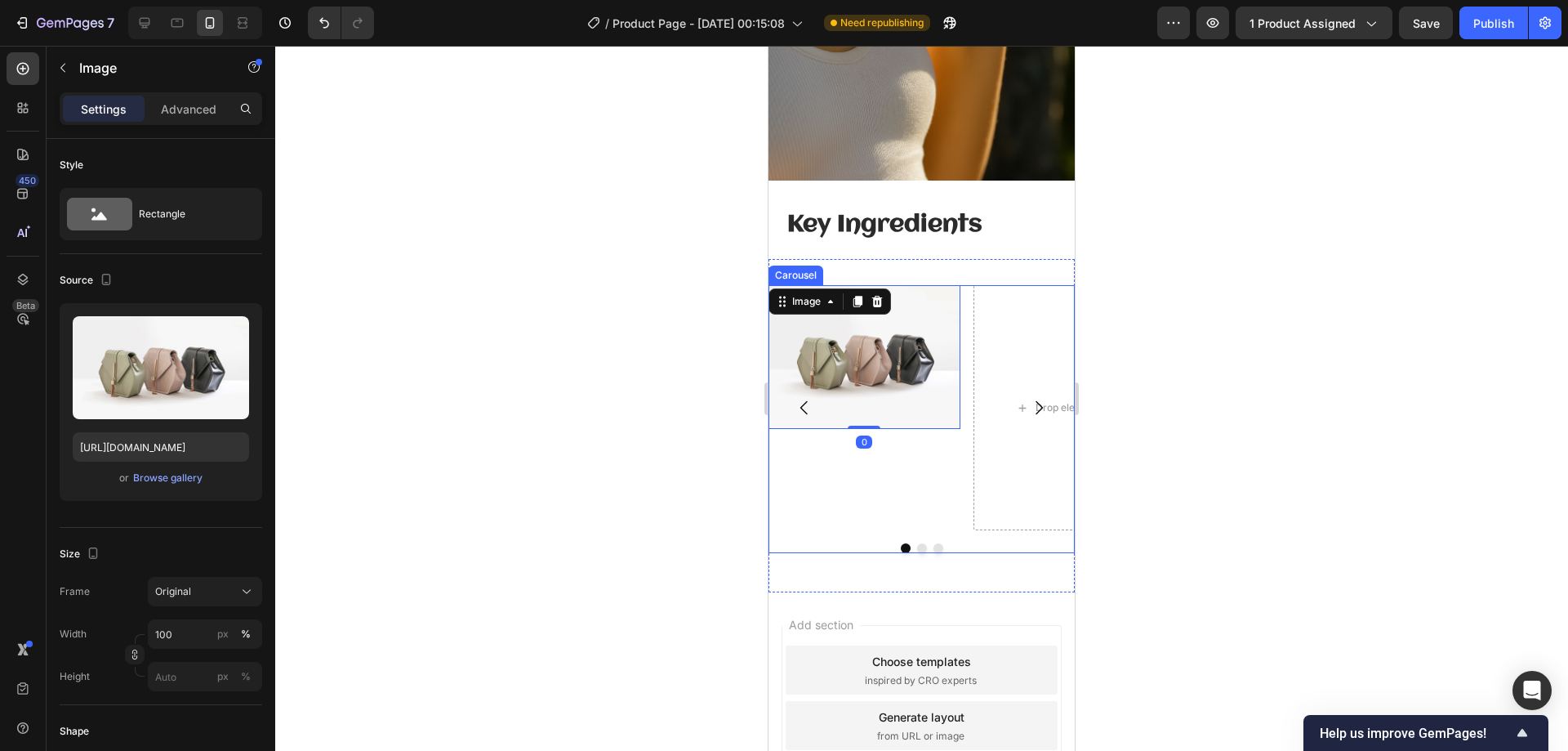
type input "imag"
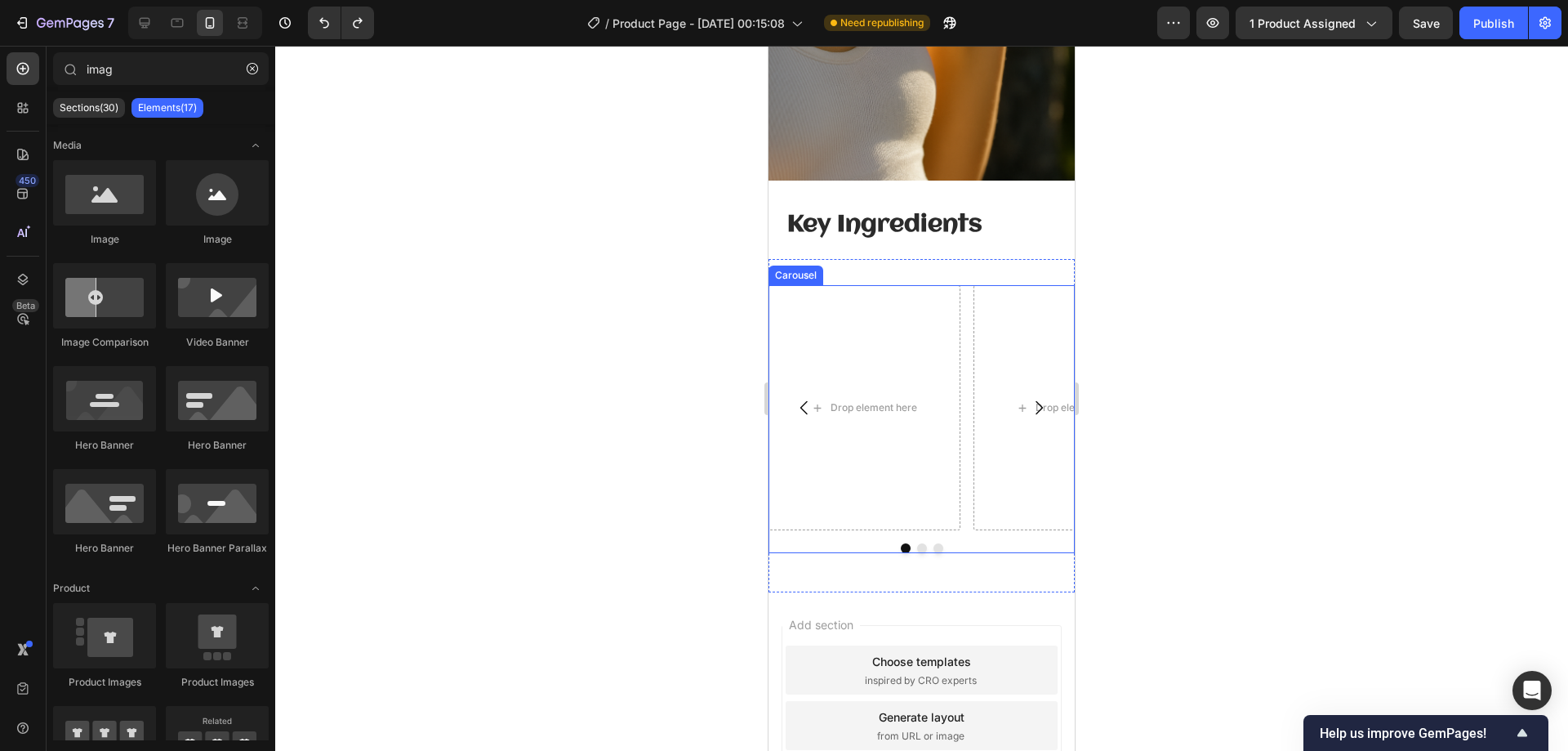
click at [933, 543] on button "Dot" at bounding box center [938, 548] width 10 height 10
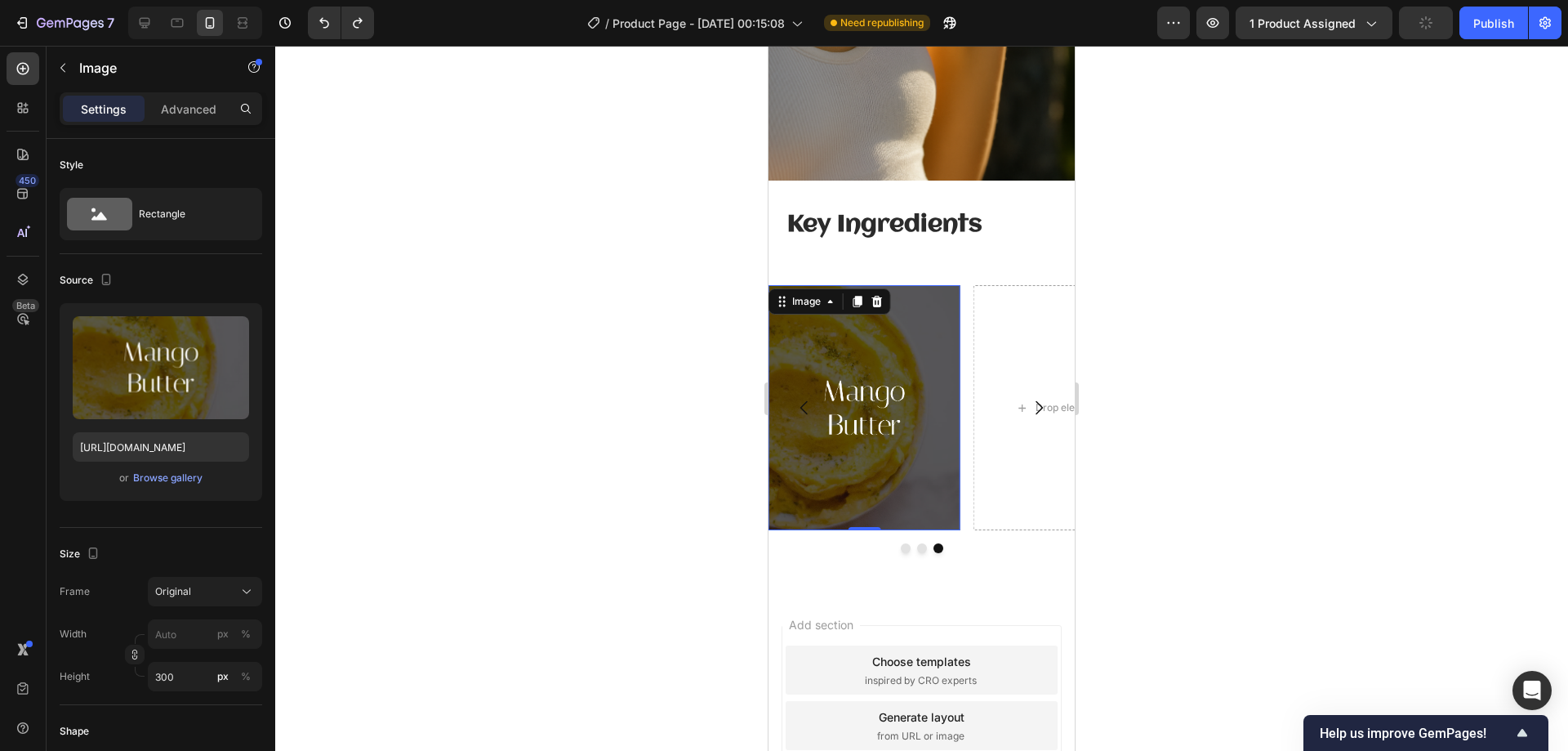
click at [917, 464] on img at bounding box center [864, 408] width 192 height 245
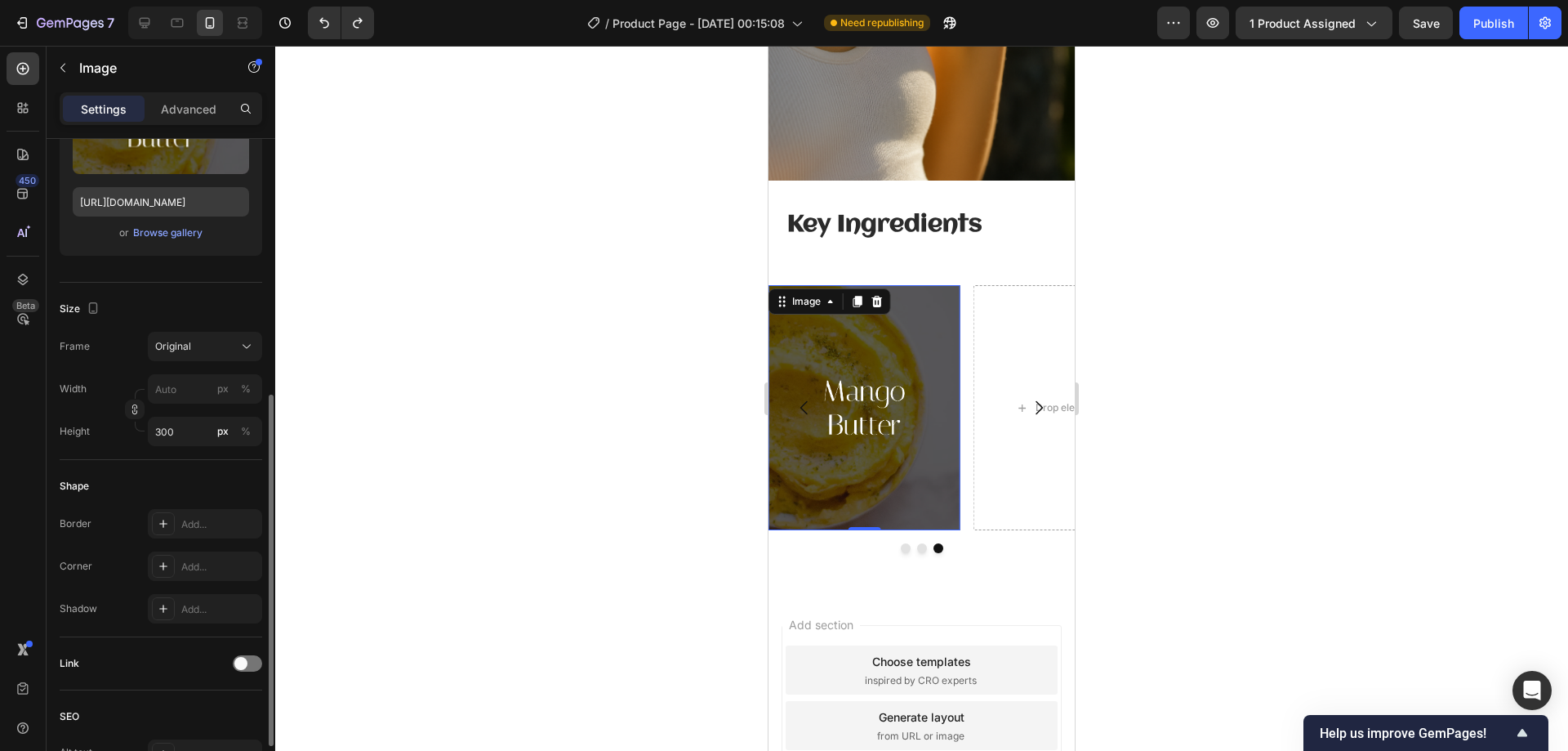
scroll to position [327, 0]
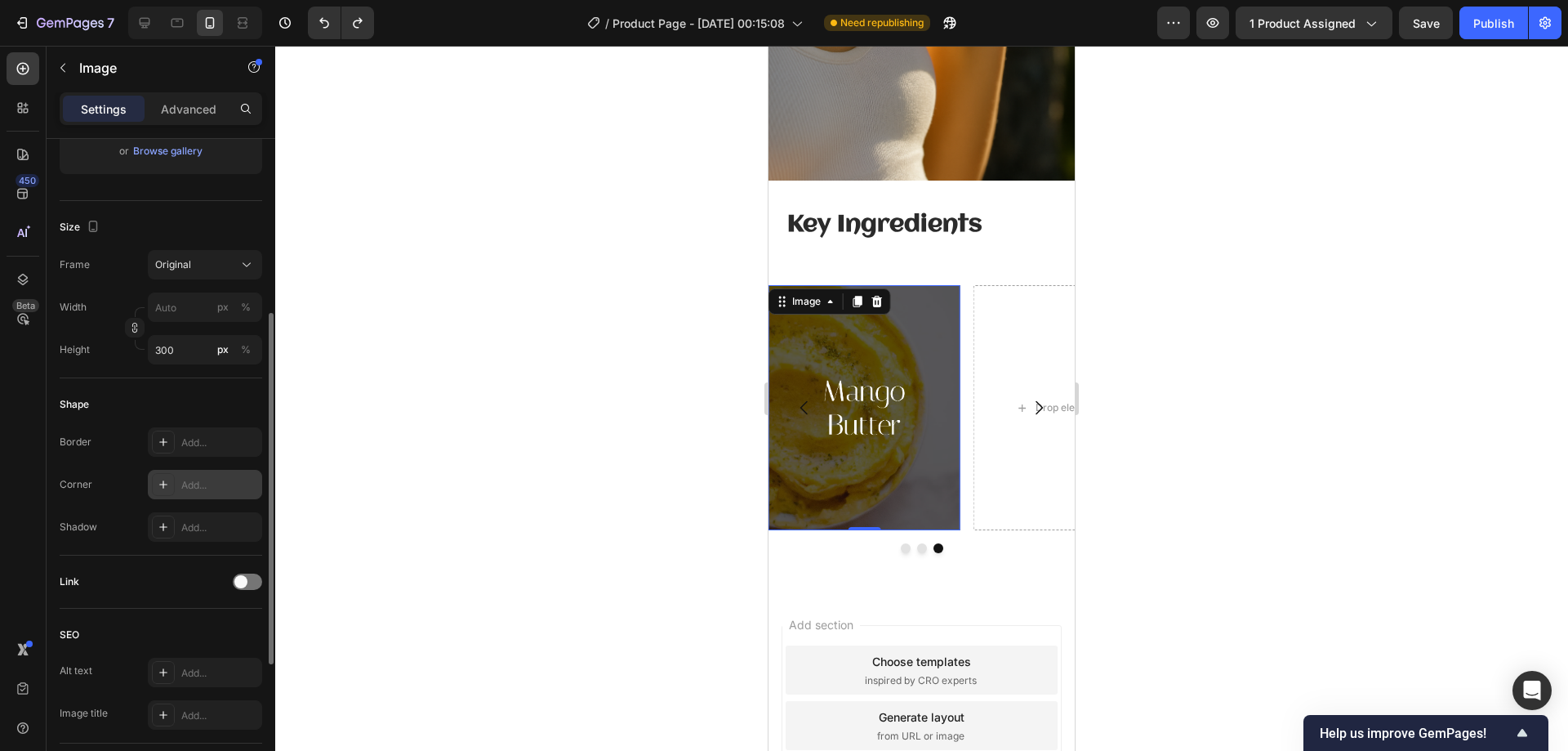
click at [197, 484] on div "Add..." at bounding box center [219, 485] width 76 height 15
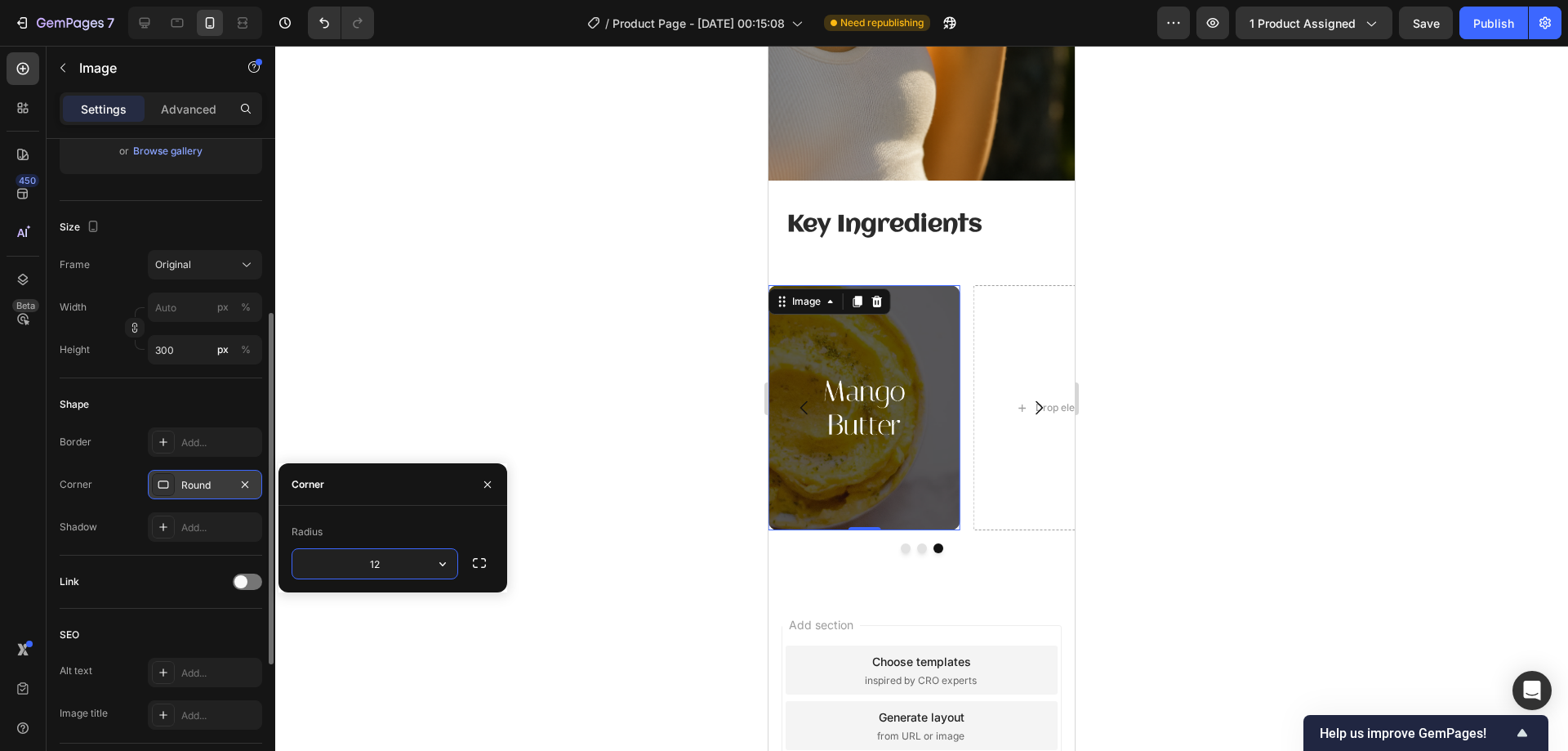
click at [382, 559] on input "12" at bounding box center [375, 563] width 165 height 30
type input "15"
click at [1015, 550] on div "Drop element here Drop element here Image 0 Carousel Section 4" at bounding box center [922, 425] width 306 height 333
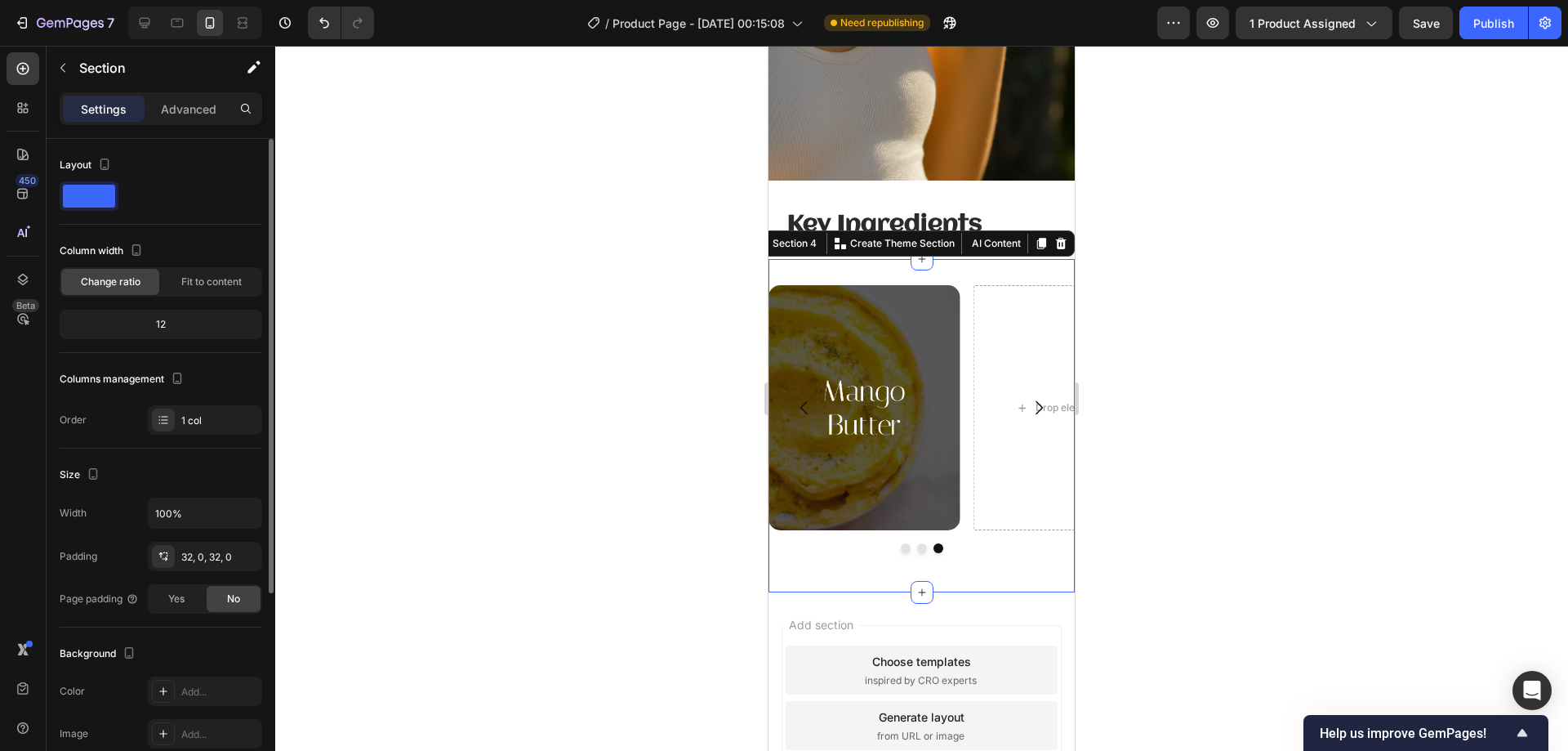
click at [1201, 468] on div at bounding box center [922, 398] width 1293 height 705
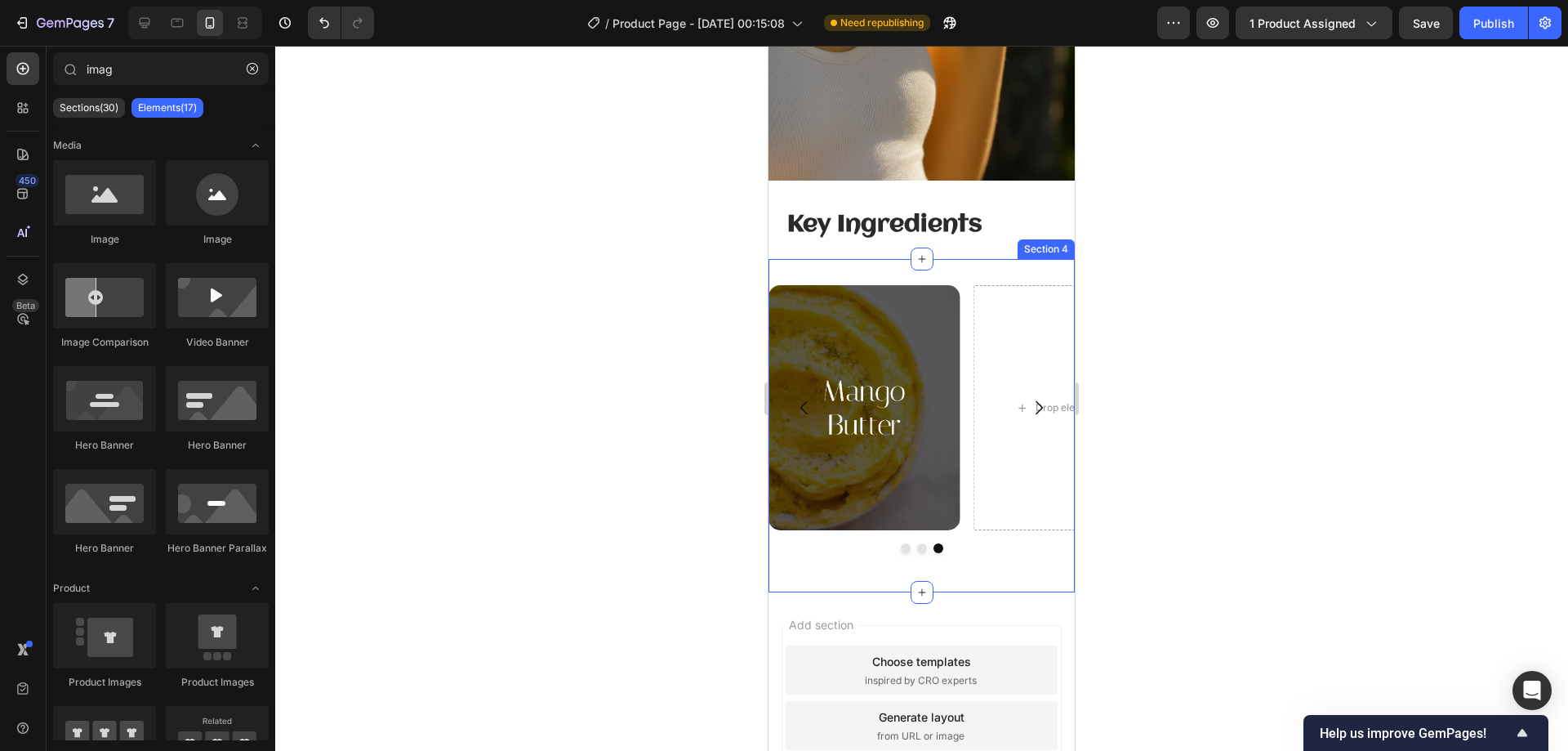
click at [983, 555] on div "Drop element here Drop element here Image Carousel Section 4" at bounding box center [922, 425] width 306 height 333
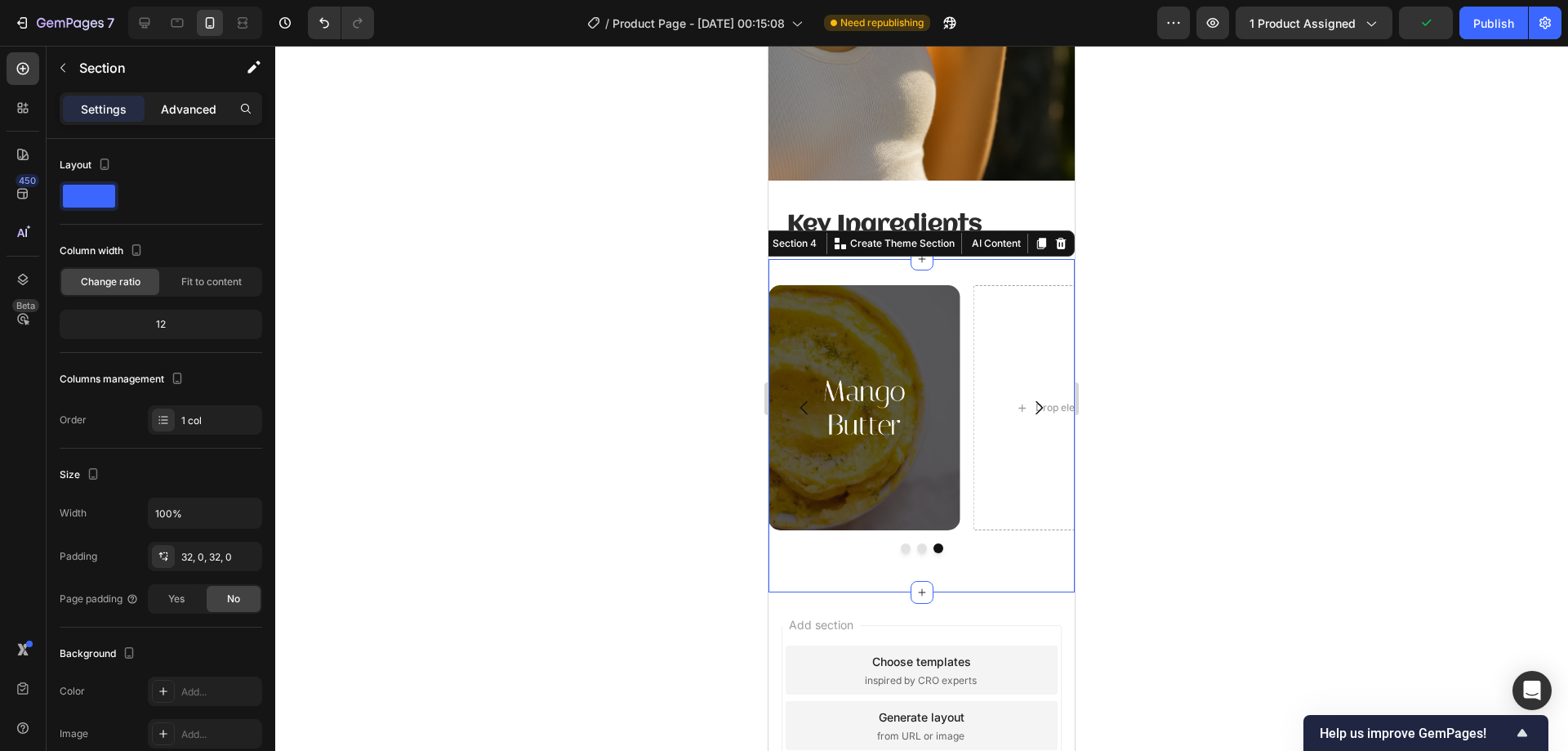
click at [195, 112] on p "Advanced" at bounding box center [189, 109] width 56 height 17
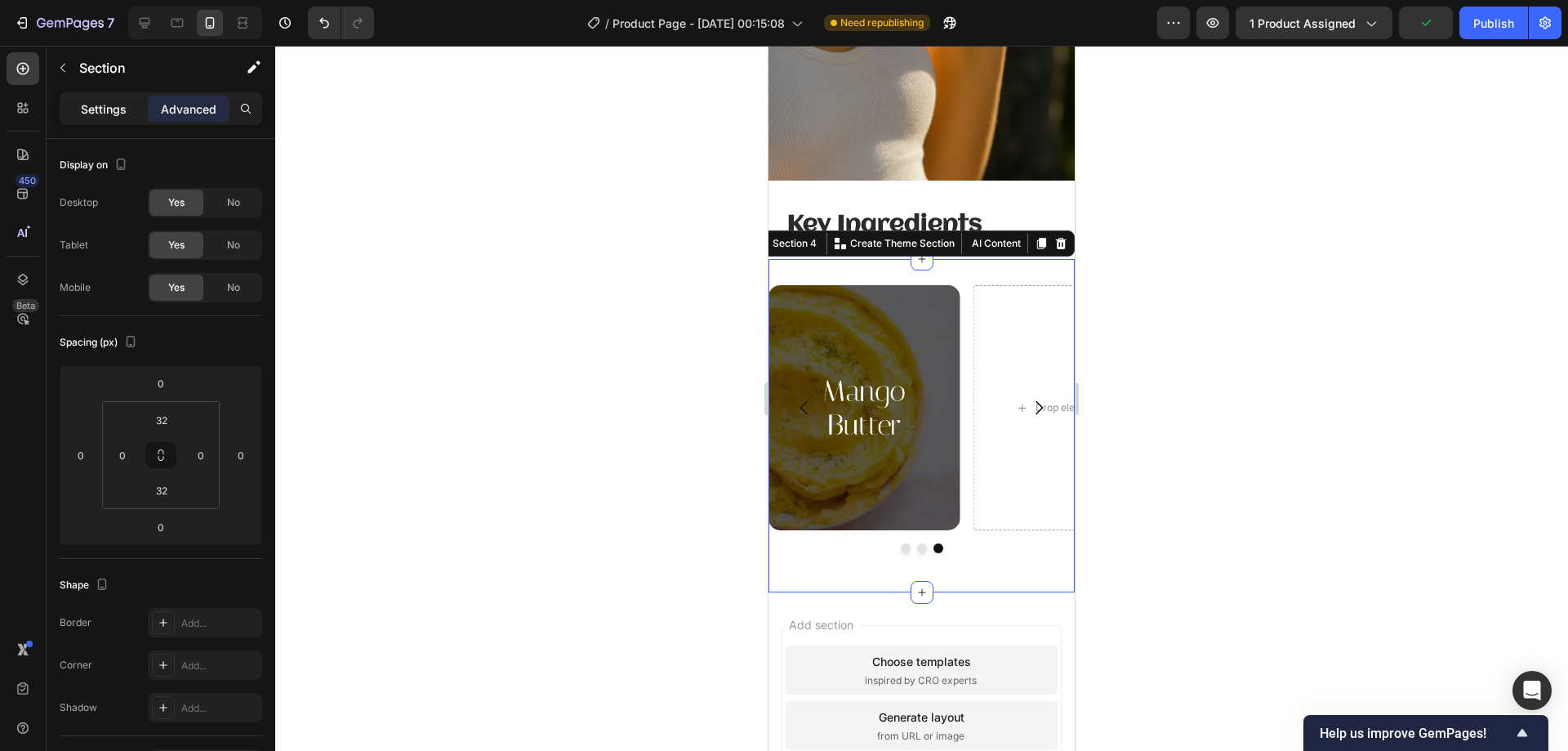
click at [84, 106] on p "Settings" at bounding box center [104, 109] width 46 height 17
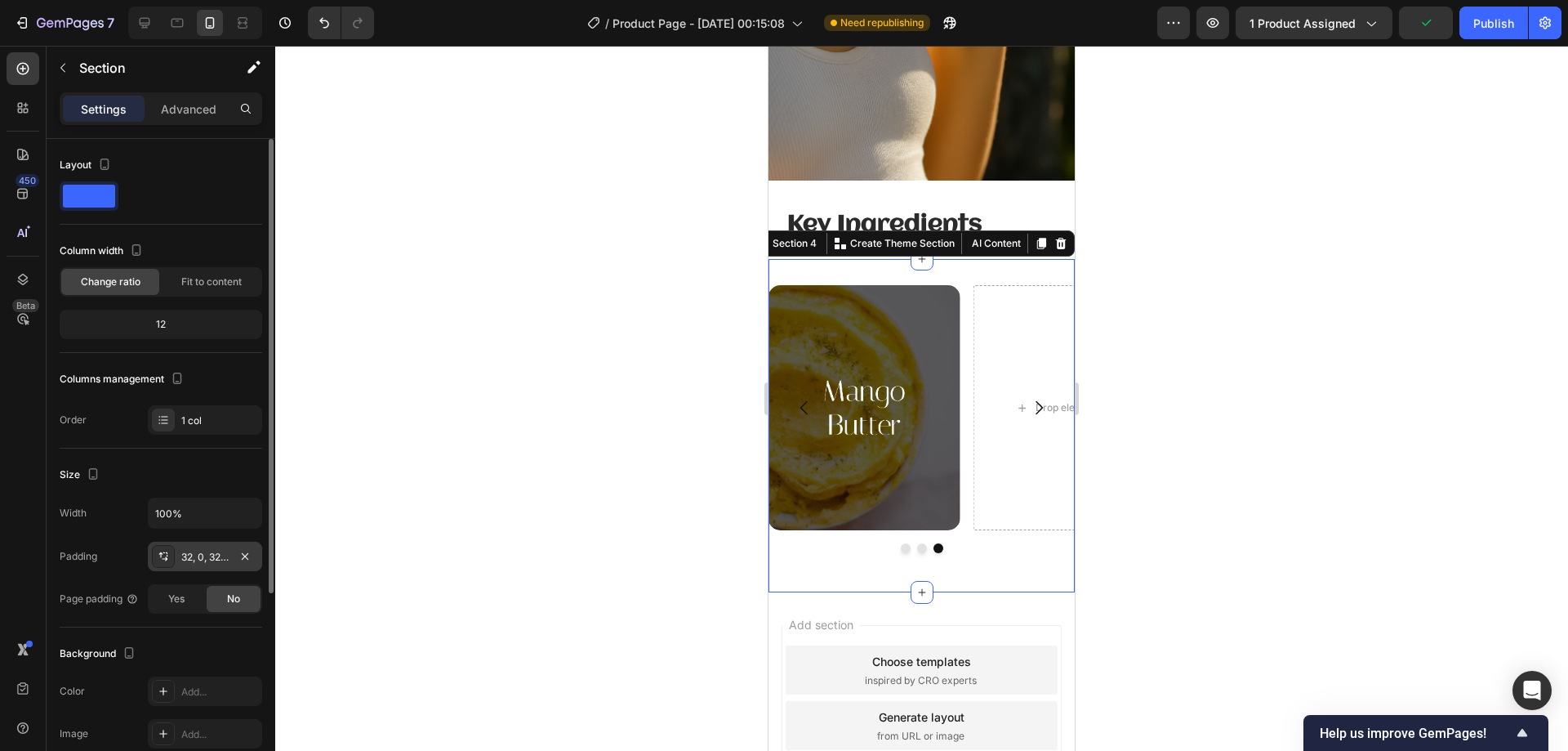
click at [205, 572] on div "Width 100% Padding 32, 0, 32, 0 Page padding Yes No" at bounding box center [161, 555] width 202 height 116
click at [202, 563] on div "32, 0, 32, 0" at bounding box center [205, 557] width 48 height 15
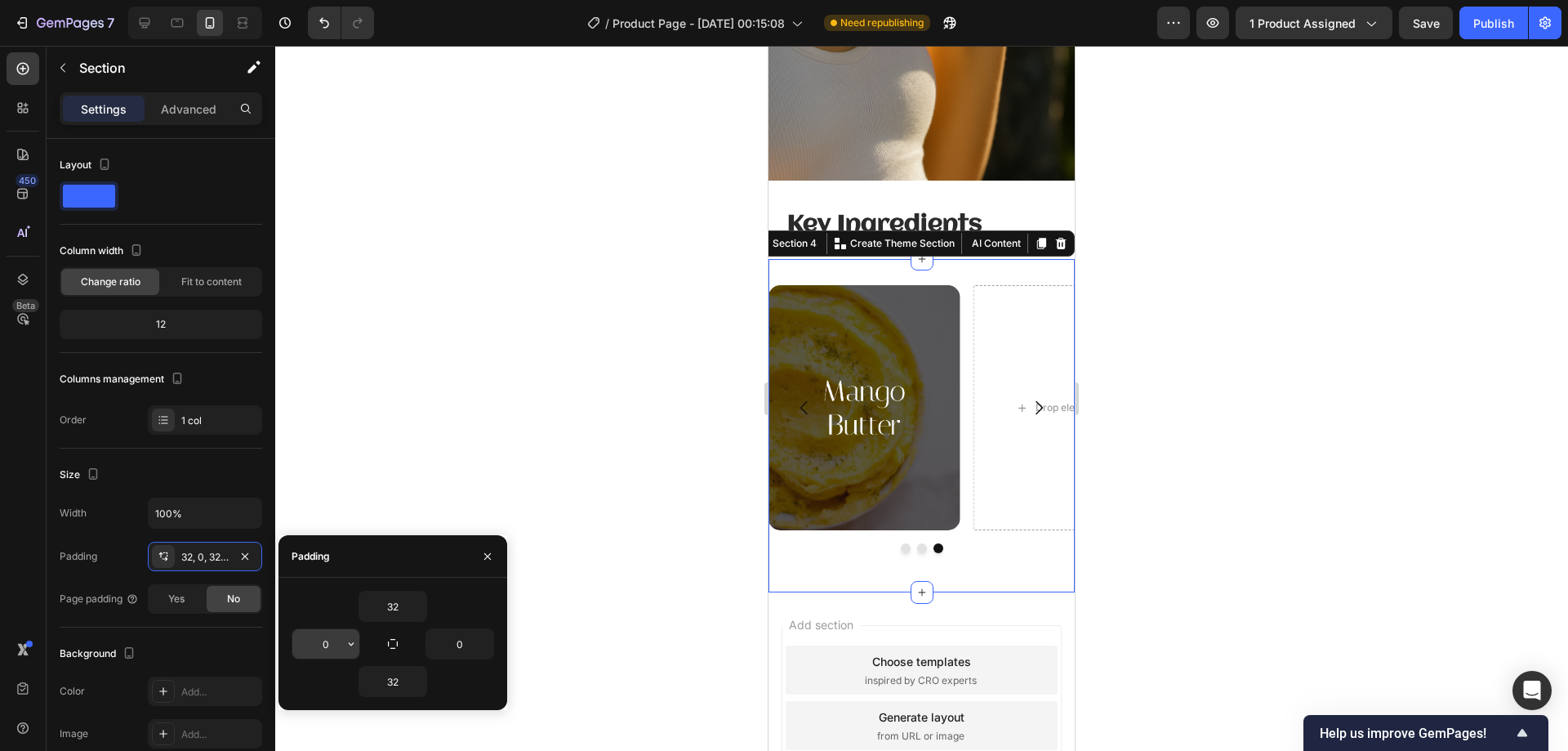
click at [339, 640] on input "0" at bounding box center [326, 644] width 67 height 30
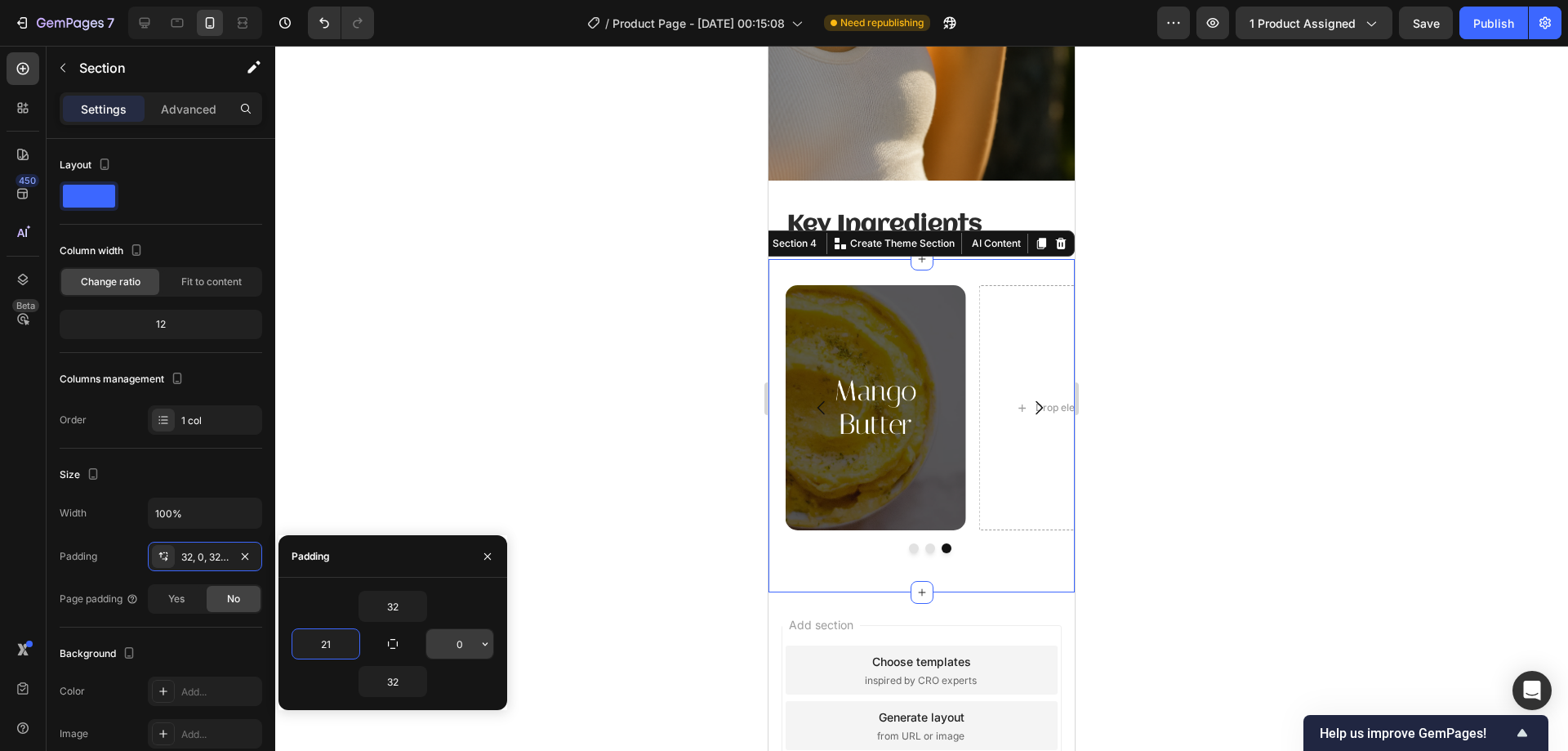
type input "21"
click at [474, 643] on input "0" at bounding box center [459, 644] width 67 height 30
type input "21"
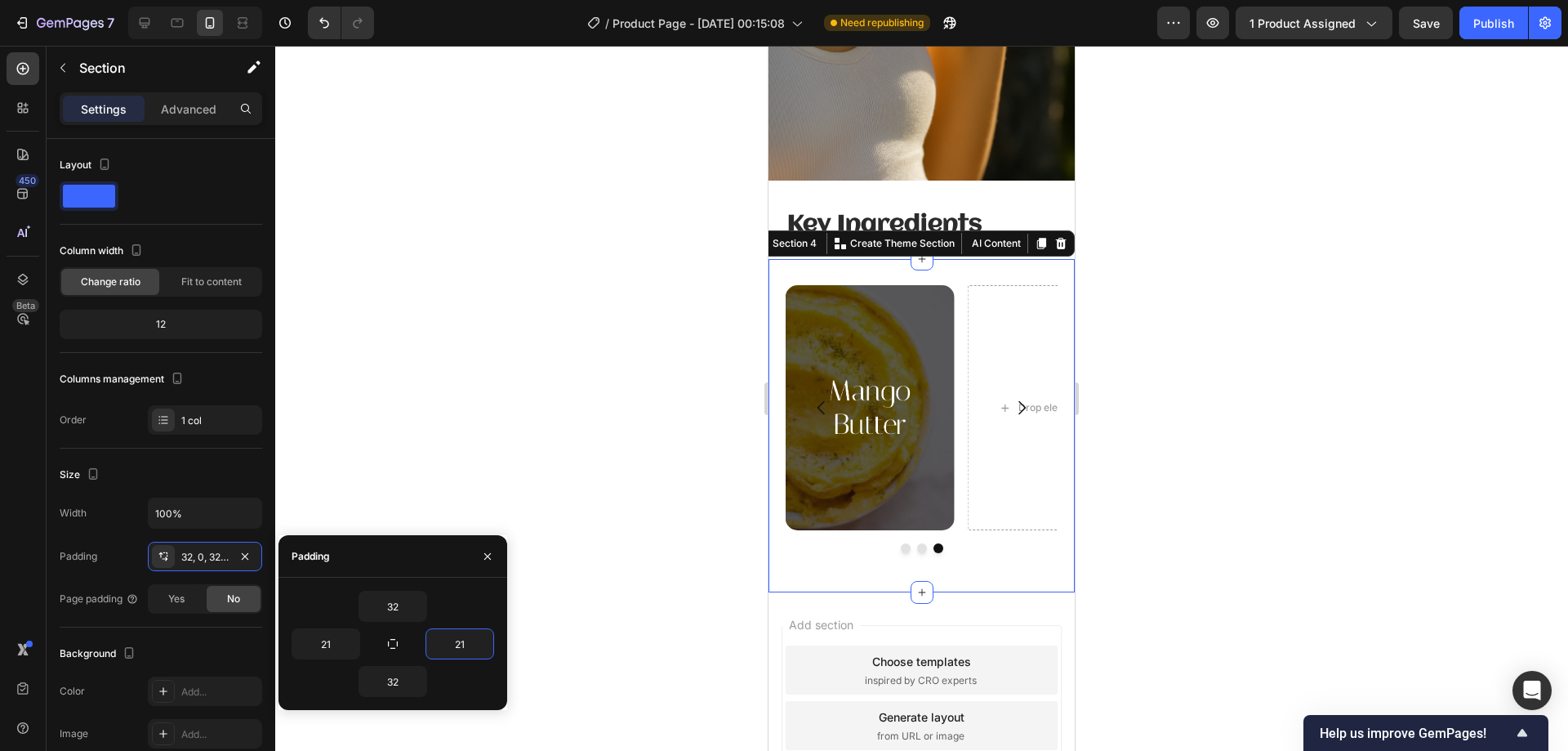
click at [549, 348] on div at bounding box center [922, 398] width 1293 height 705
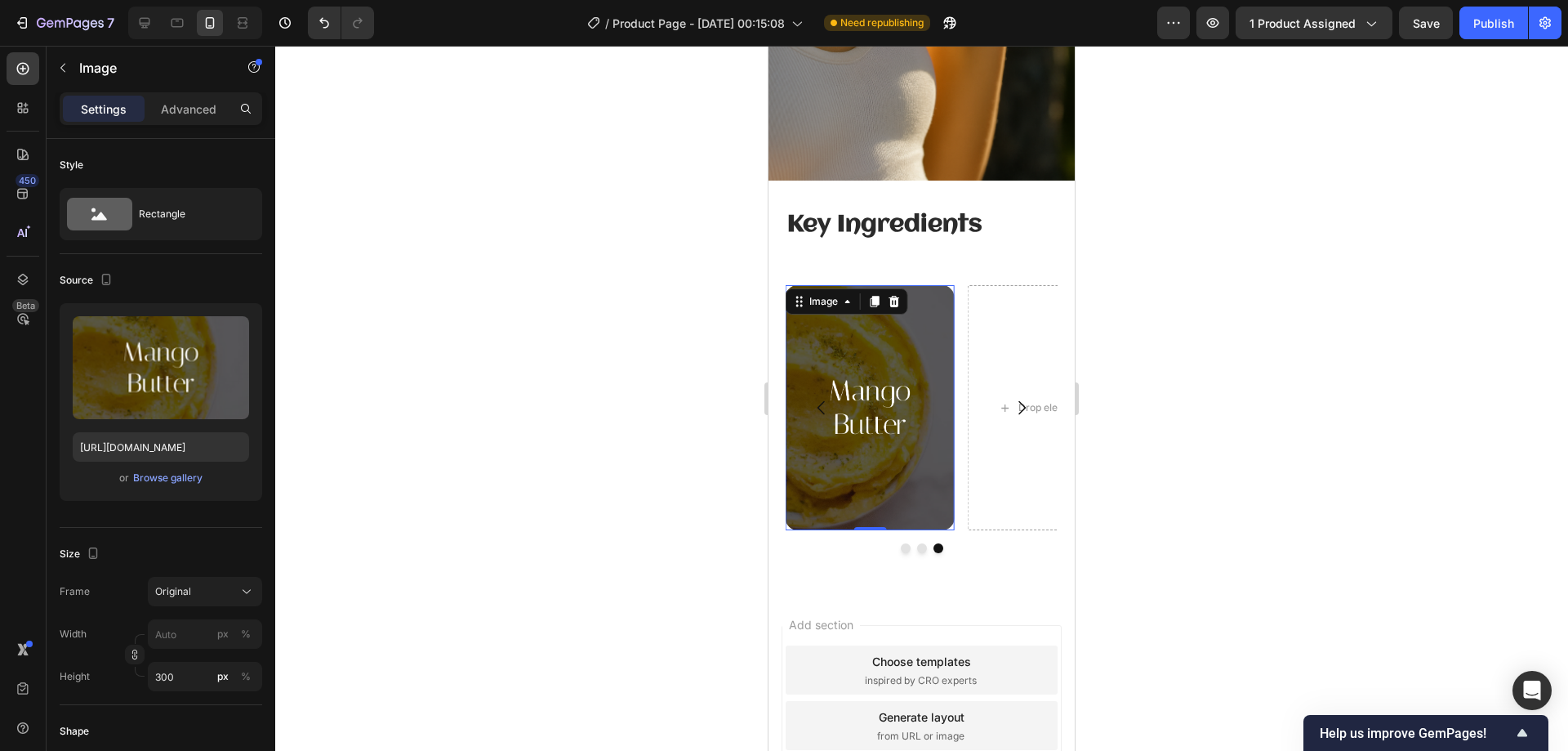
click at [895, 321] on img at bounding box center [870, 408] width 169 height 245
click at [188, 670] on input "300" at bounding box center [205, 676] width 114 height 30
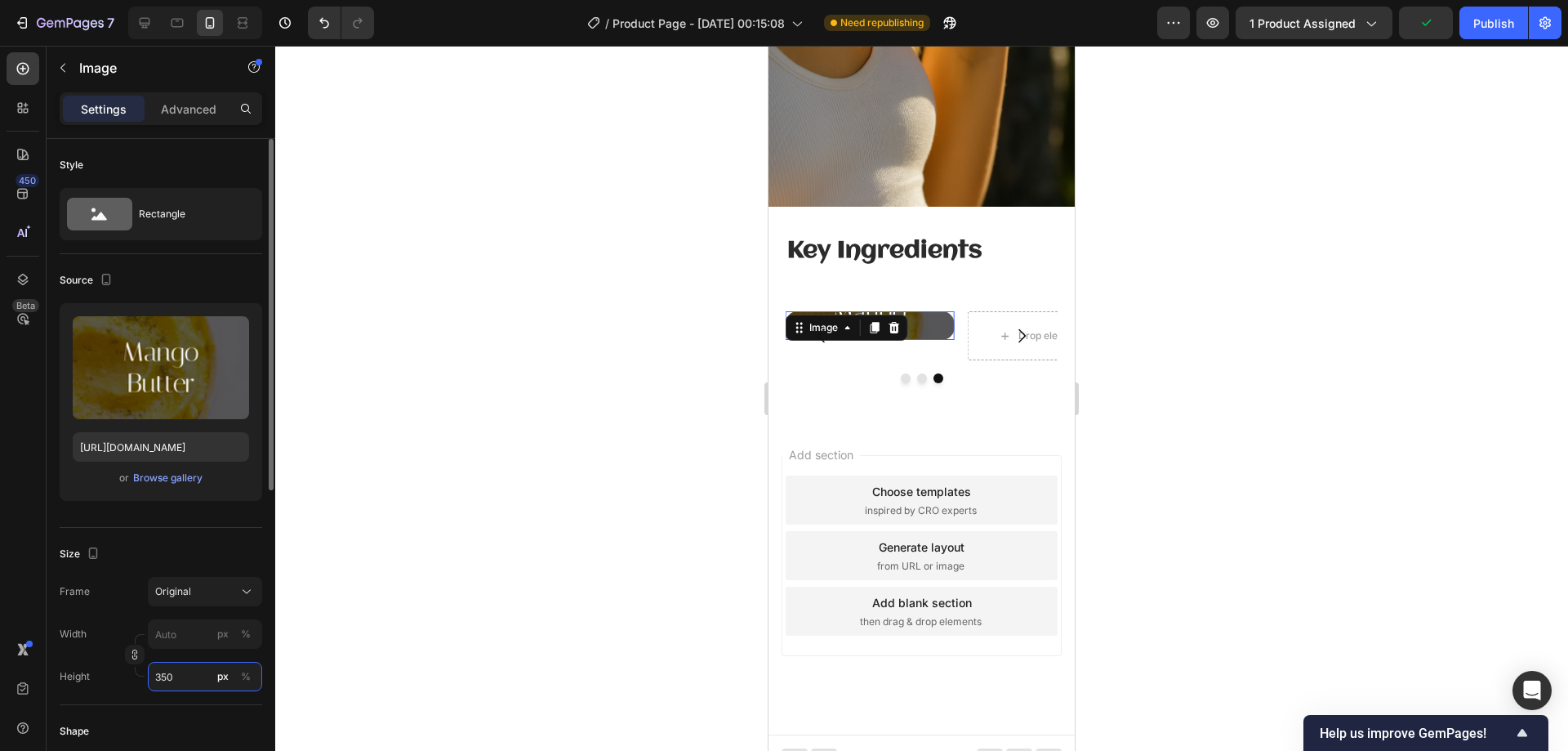
scroll to position [2118, 0]
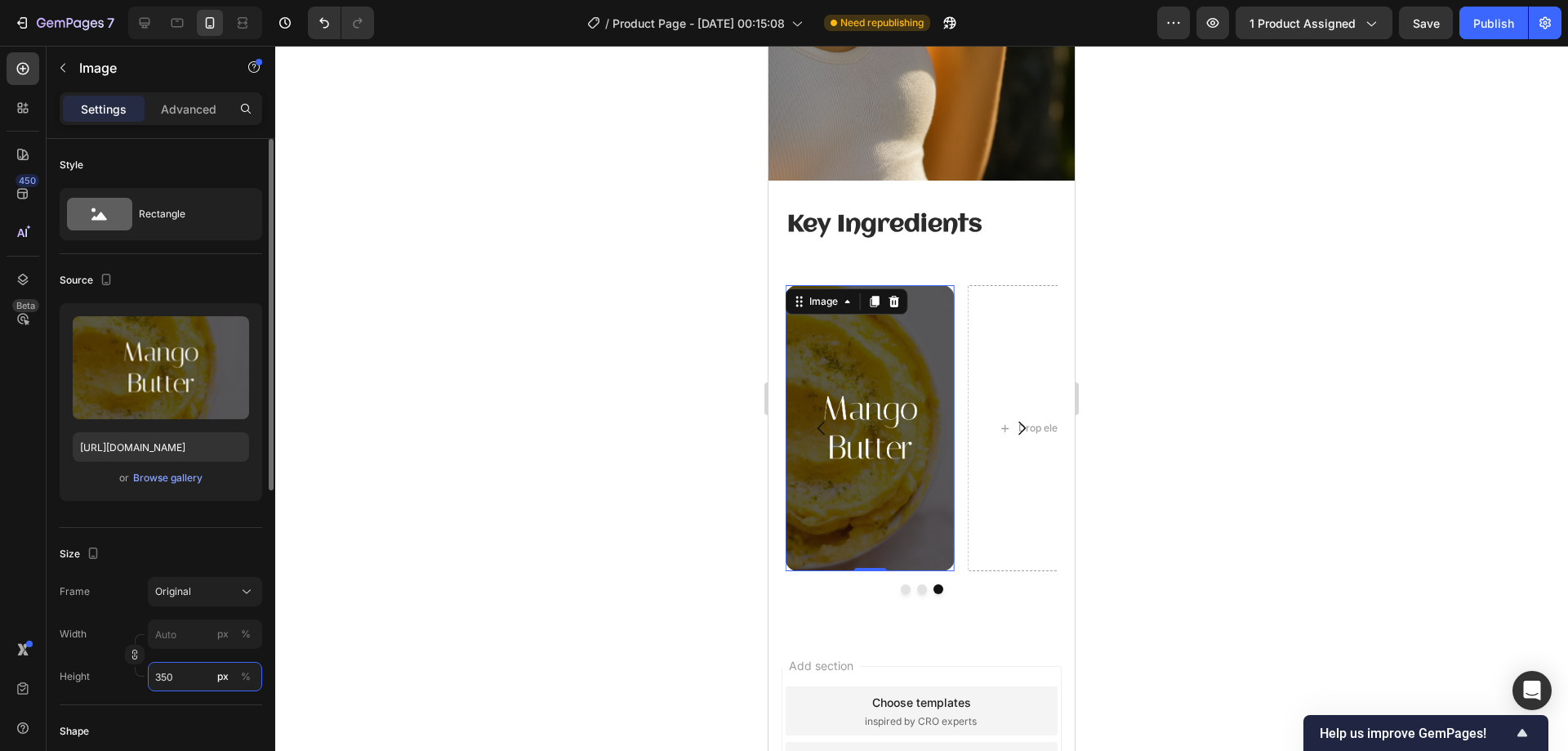
click at [188, 670] on input "350" at bounding box center [205, 676] width 114 height 30
click at [189, 670] on input "350" at bounding box center [205, 676] width 114 height 30
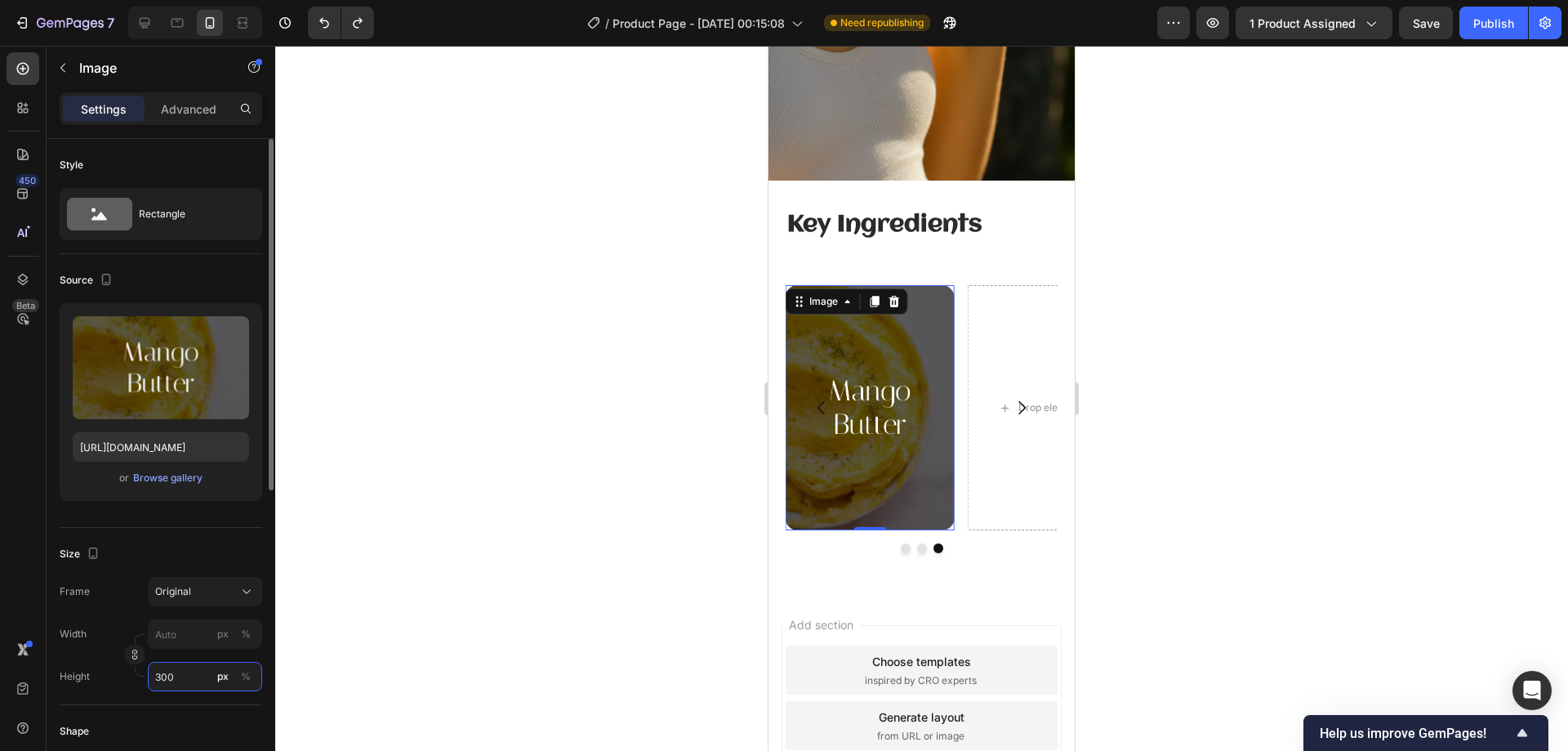
click at [189, 670] on input "300" at bounding box center [205, 676] width 114 height 30
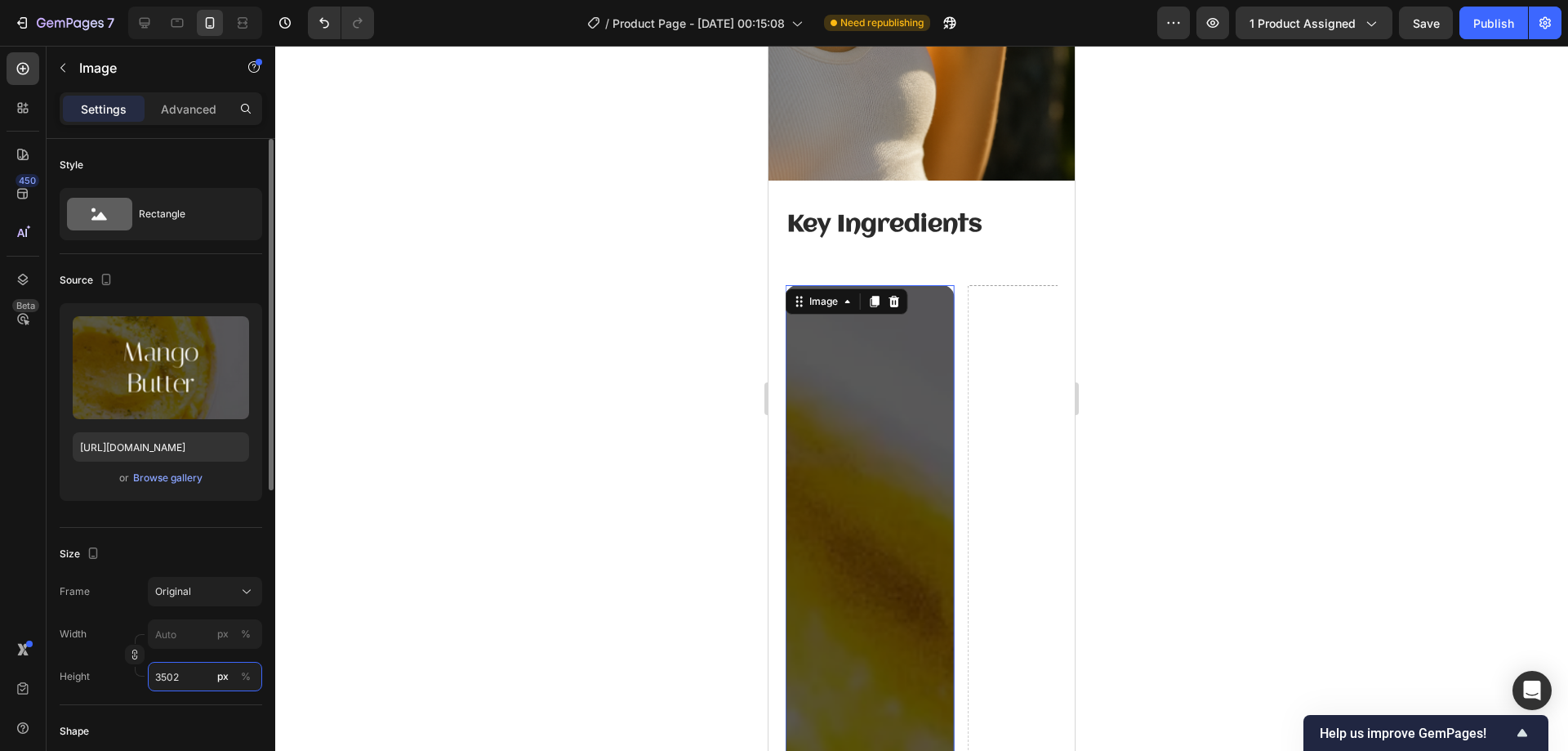
click at [189, 670] on input "3502" at bounding box center [205, 676] width 114 height 30
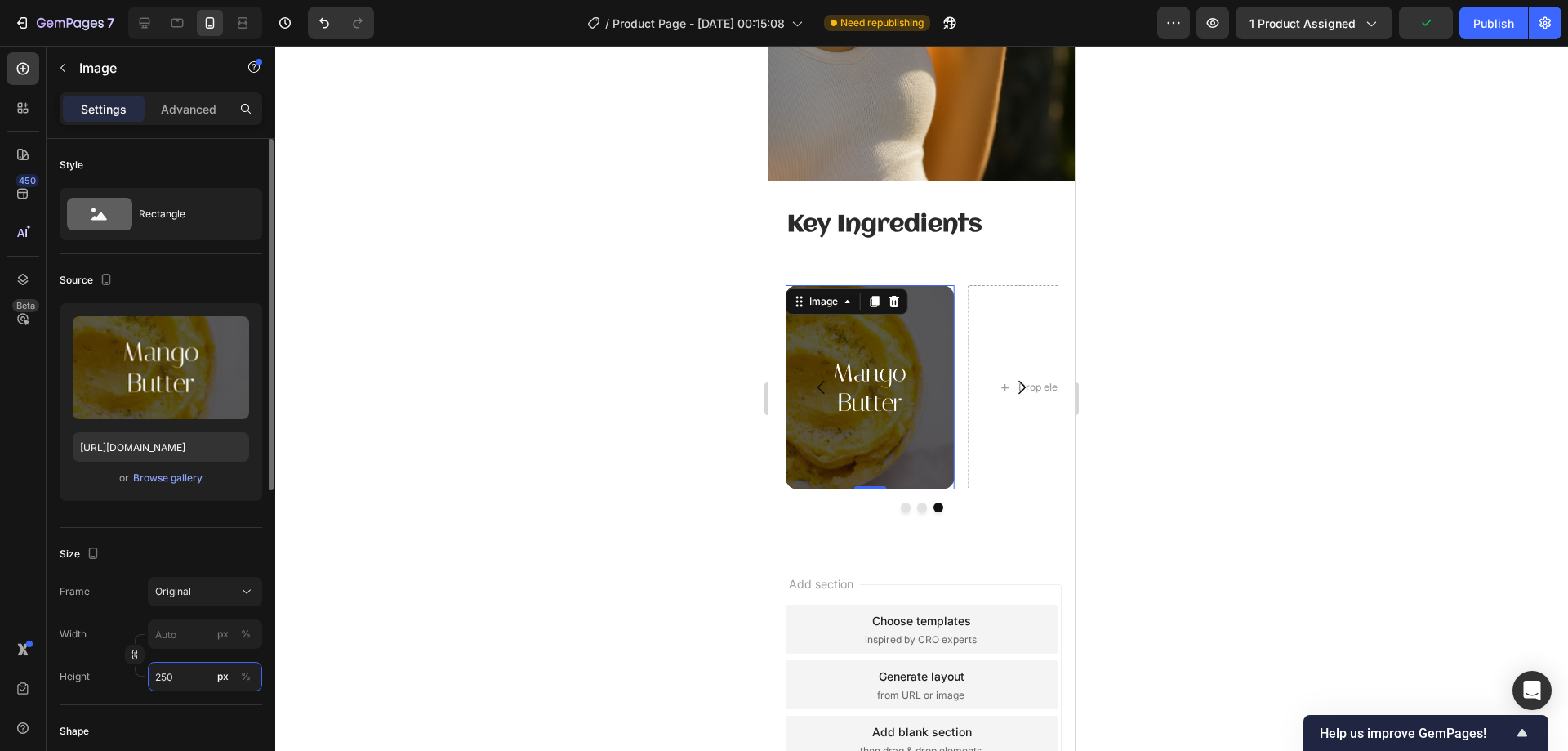
click at [189, 670] on input "250" at bounding box center [205, 676] width 114 height 30
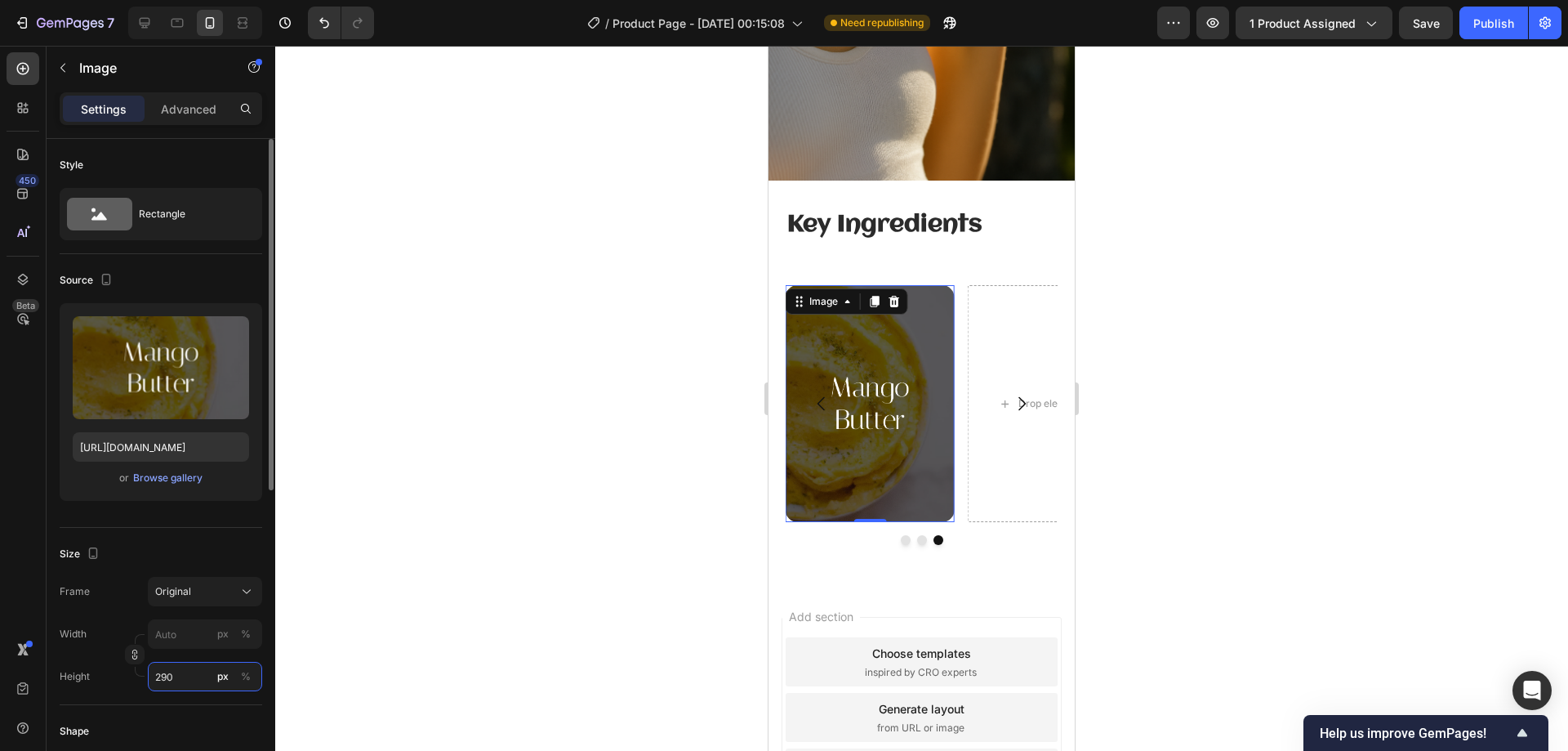
click at [189, 670] on input "290" at bounding box center [205, 676] width 114 height 30
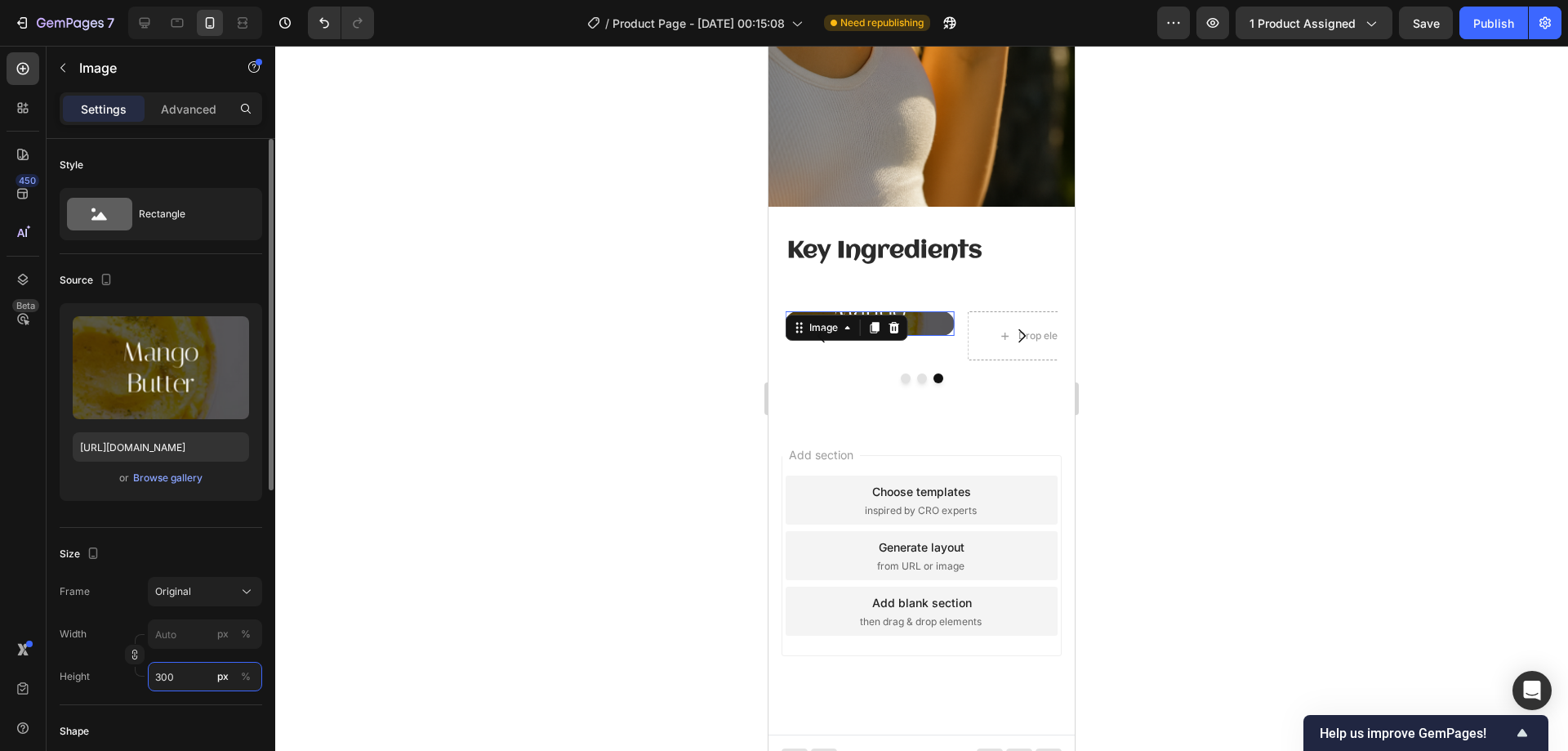
click at [192, 674] on input "300" at bounding box center [205, 676] width 114 height 30
click at [178, 673] on input "30" at bounding box center [205, 676] width 114 height 30
click at [179, 673] on input "30" at bounding box center [205, 676] width 114 height 30
click at [195, 679] on input "300" at bounding box center [205, 676] width 114 height 30
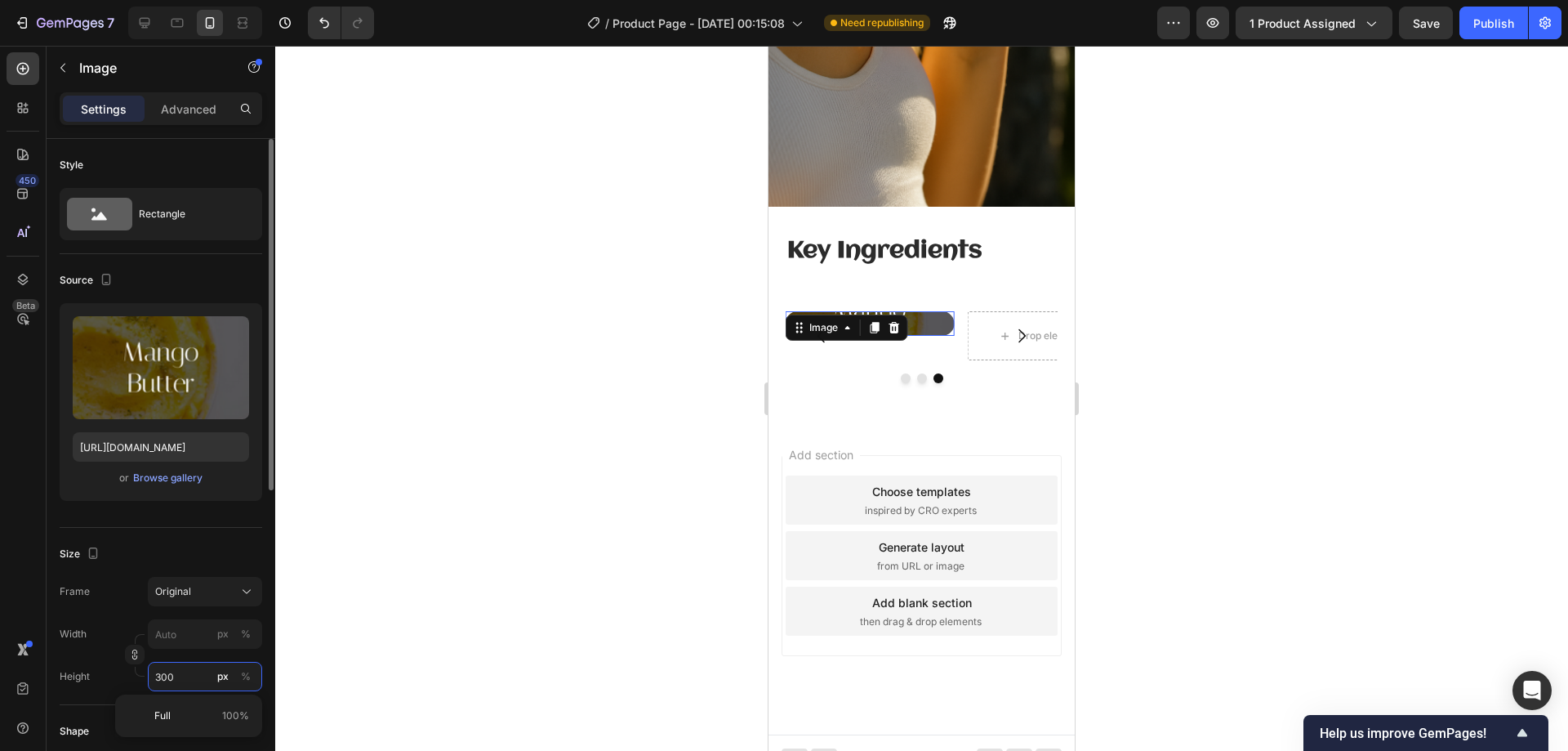
click at [195, 679] on input "300" at bounding box center [205, 676] width 114 height 30
type input "300"
click at [1224, 314] on div at bounding box center [922, 398] width 1293 height 705
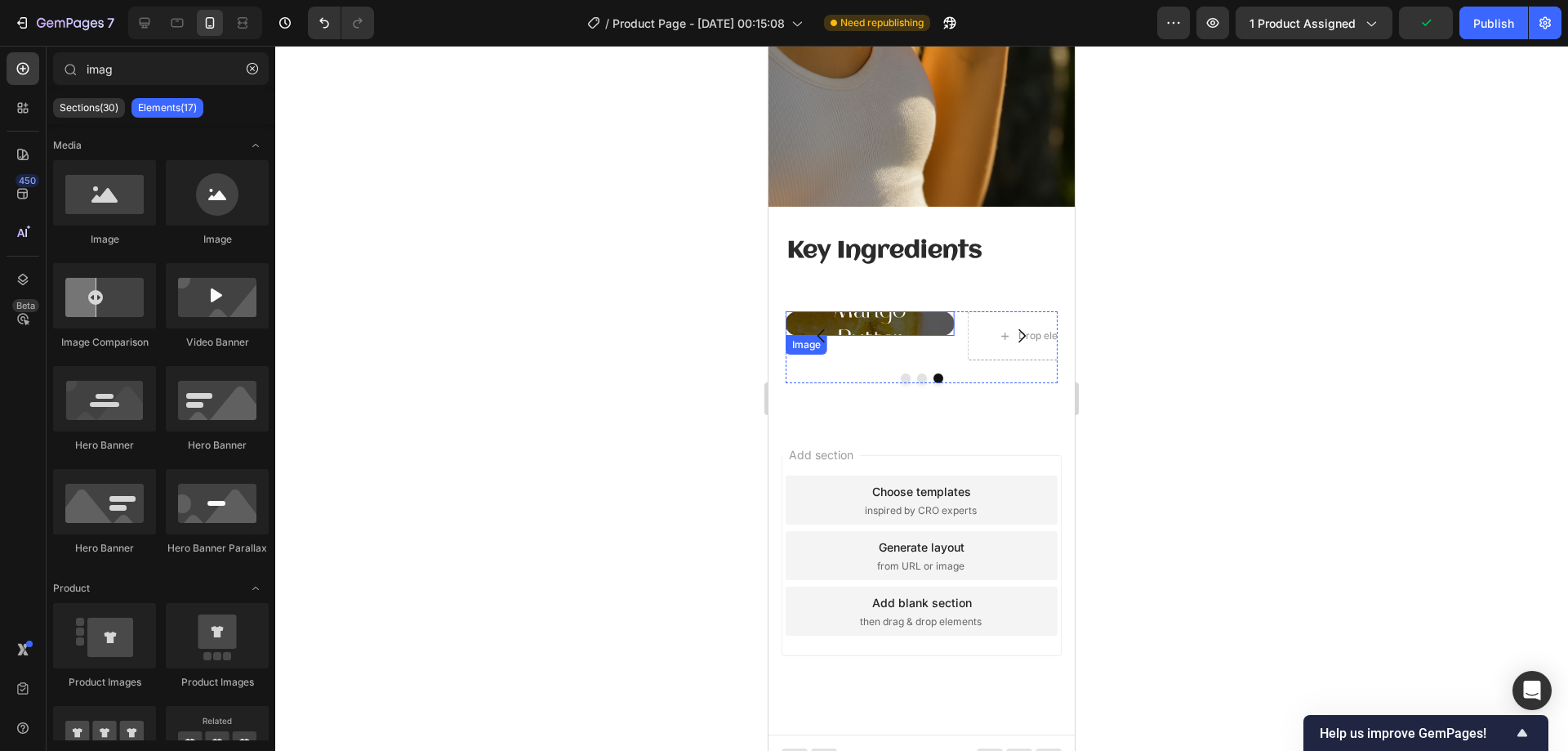
click at [917, 311] on img at bounding box center [870, 323] width 169 height 25
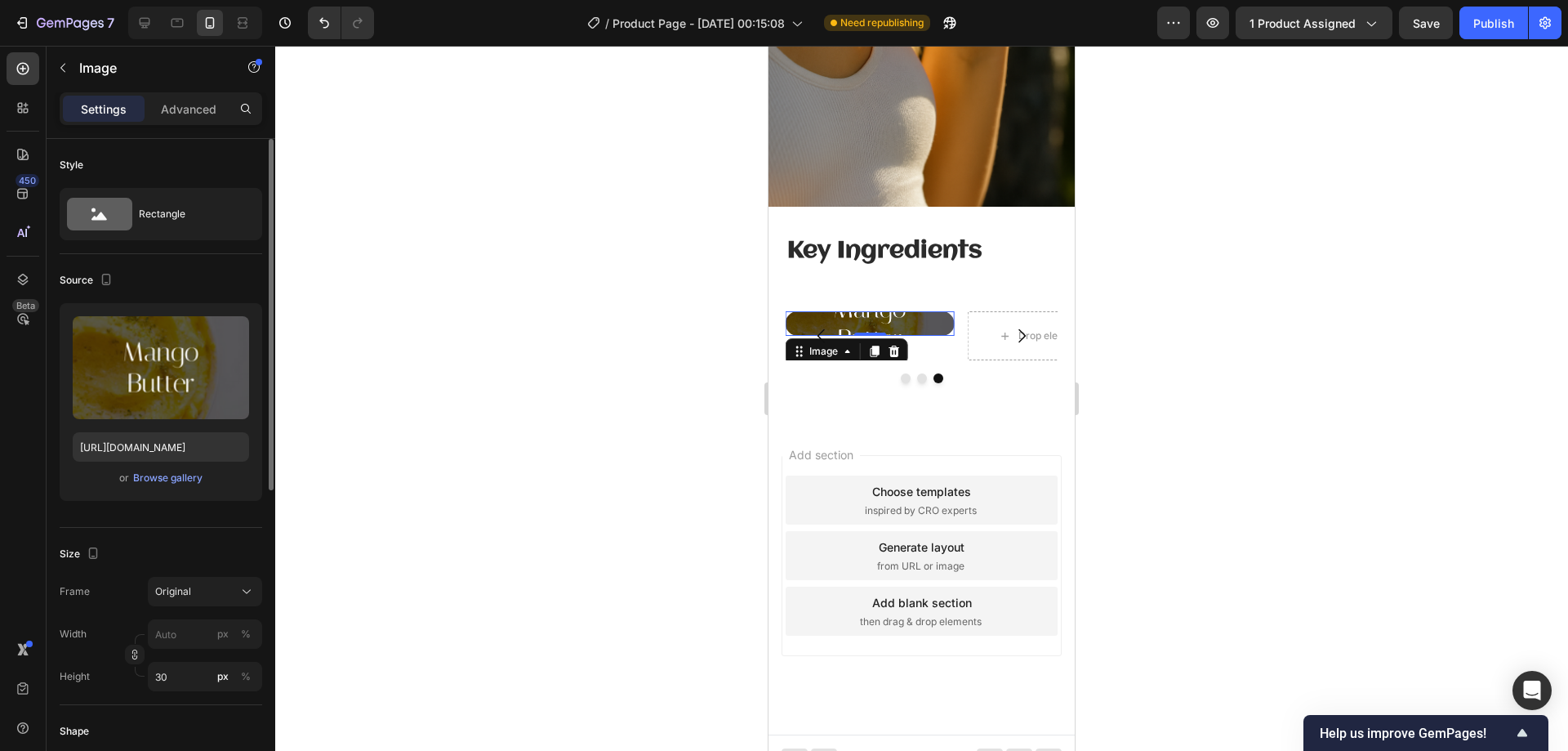
click at [154, 693] on div "Size Frame Original Width px % Height 30 px %" at bounding box center [161, 617] width 202 height 178
click at [178, 682] on input "30" at bounding box center [205, 676] width 114 height 30
click at [177, 682] on input "30" at bounding box center [205, 676] width 114 height 30
type input "300"
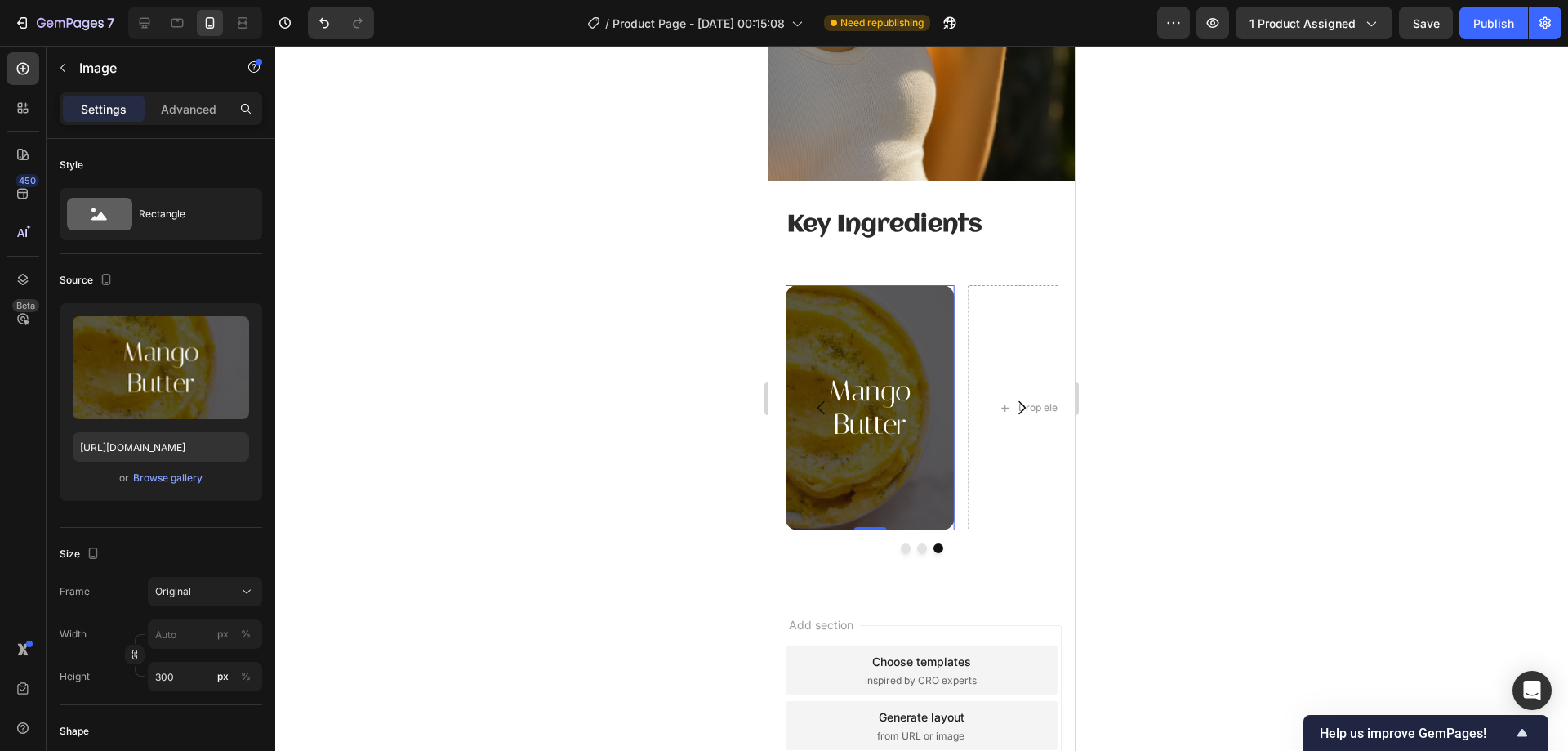
click at [1099, 358] on div at bounding box center [922, 398] width 1293 height 705
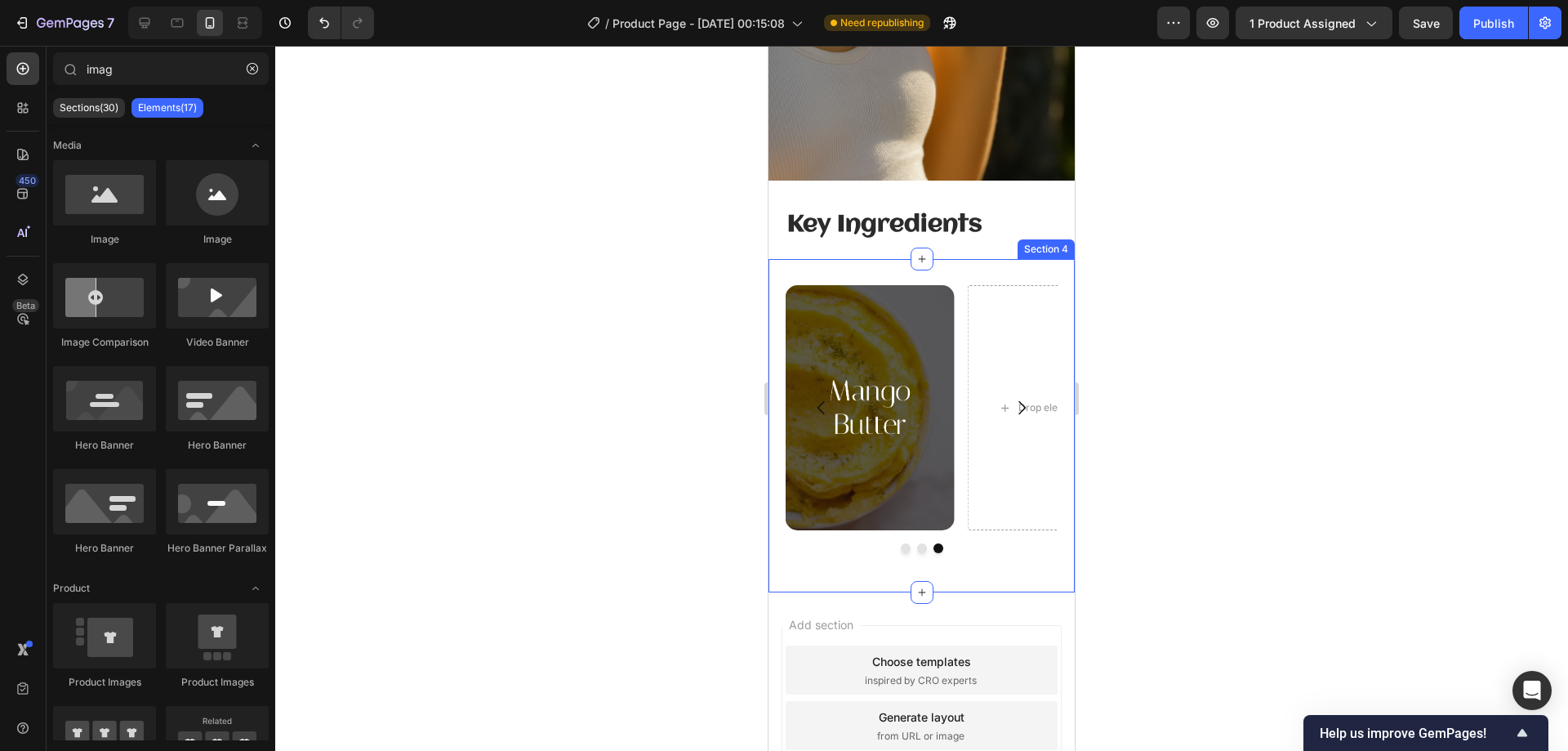
click at [963, 259] on div "Drop element here Drop element here Image Carousel Section 4" at bounding box center [922, 425] width 306 height 333
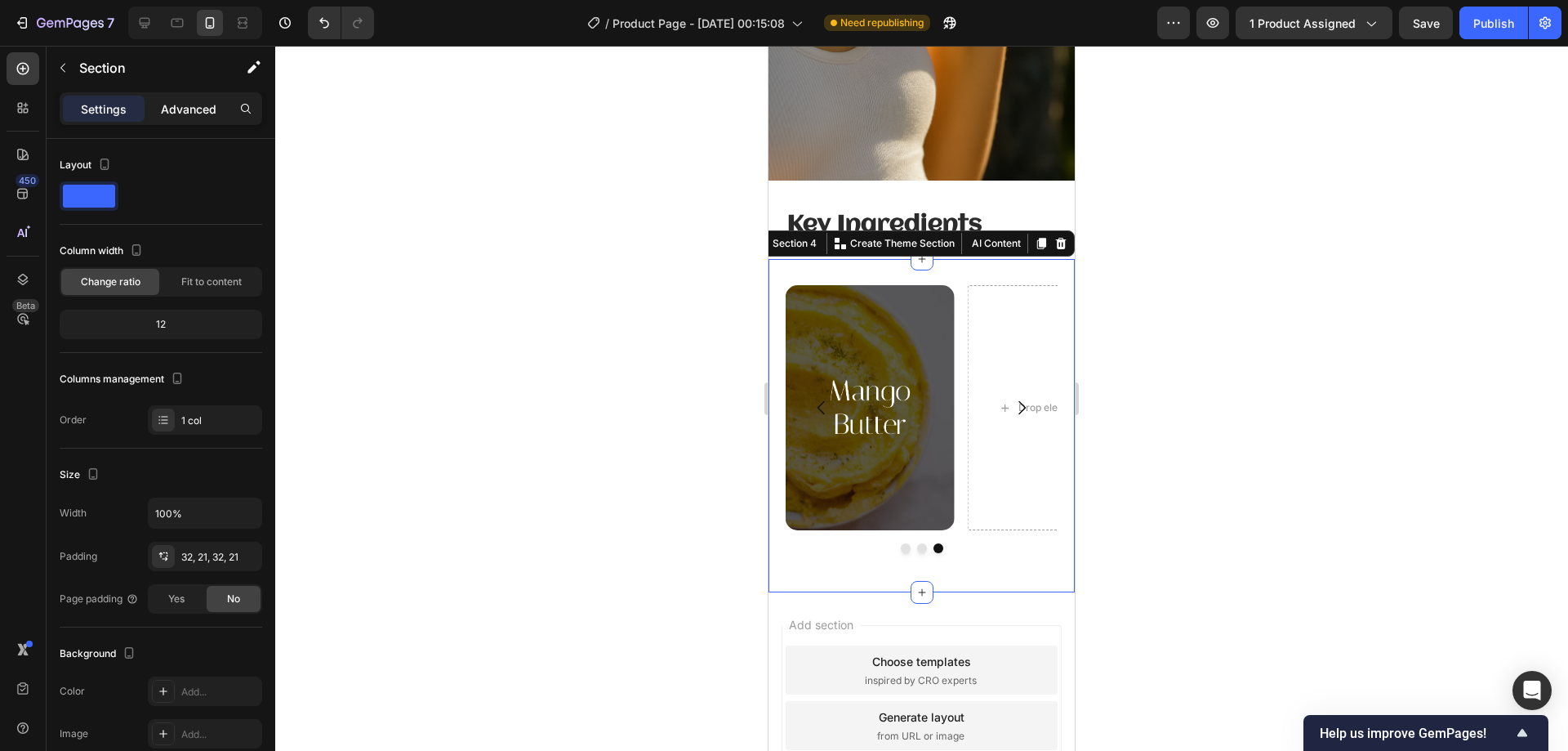
click at [205, 109] on p "Advanced" at bounding box center [189, 109] width 56 height 17
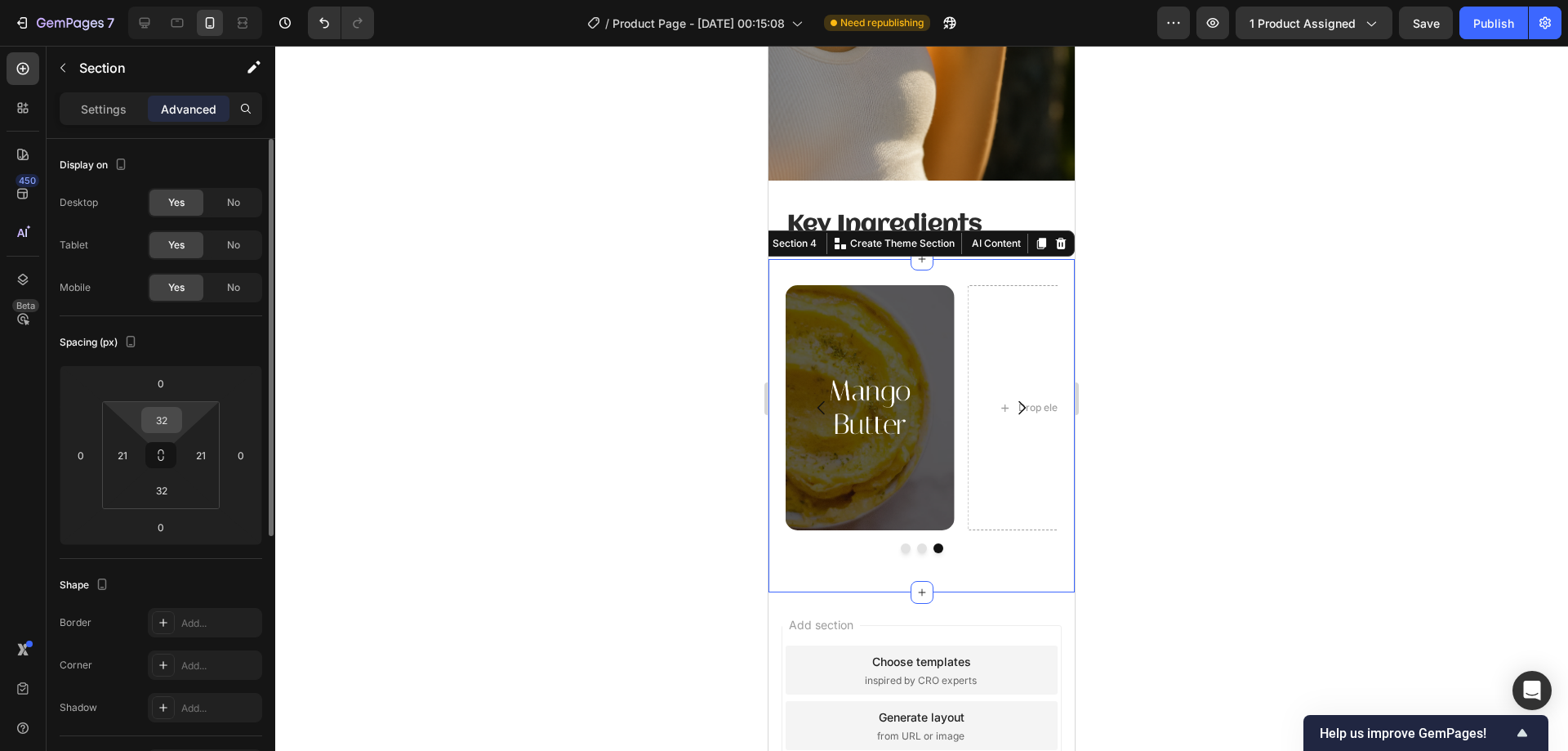
click at [172, 429] on input "32" at bounding box center [162, 420] width 33 height 25
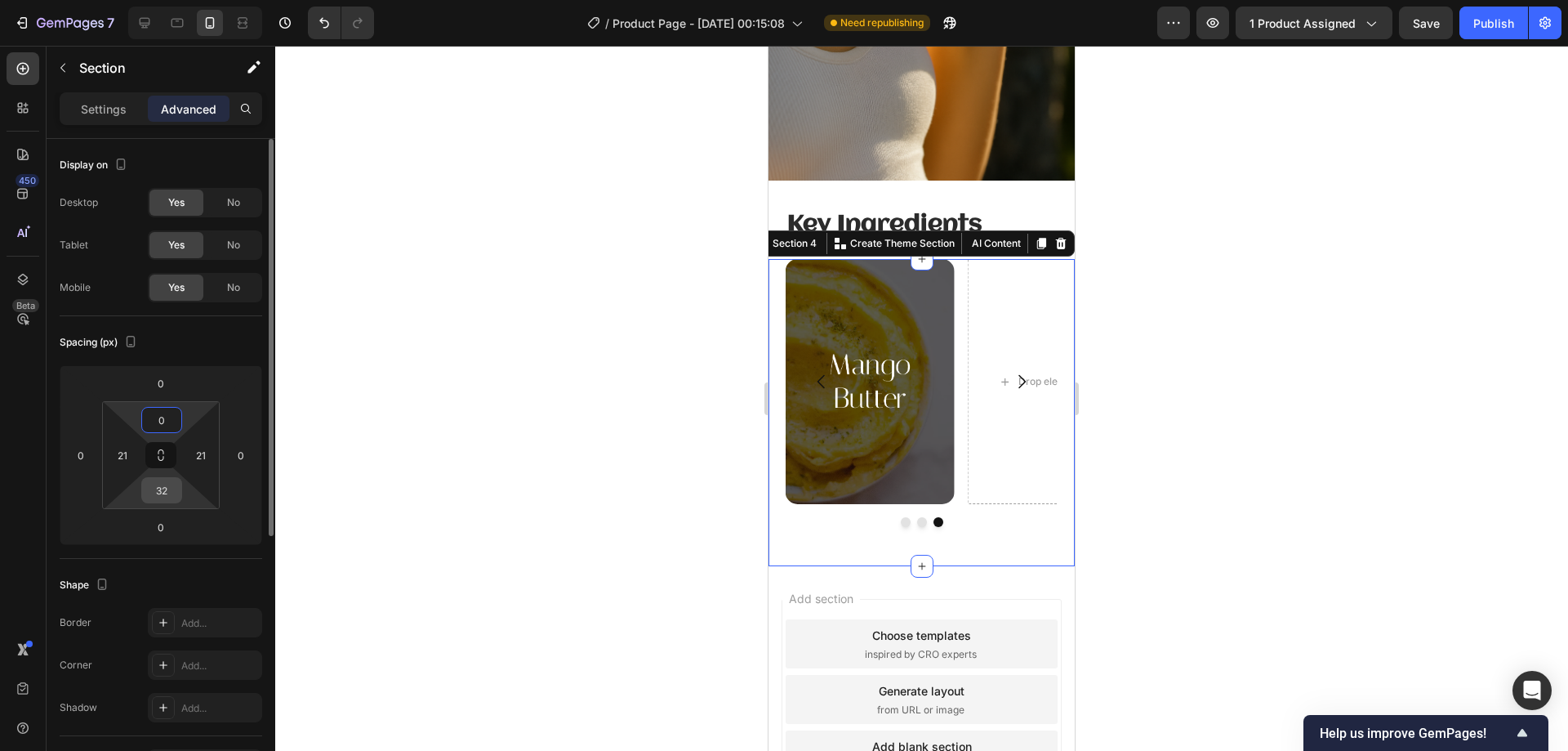
type input "0"
click at [165, 484] on input "32" at bounding box center [162, 490] width 33 height 25
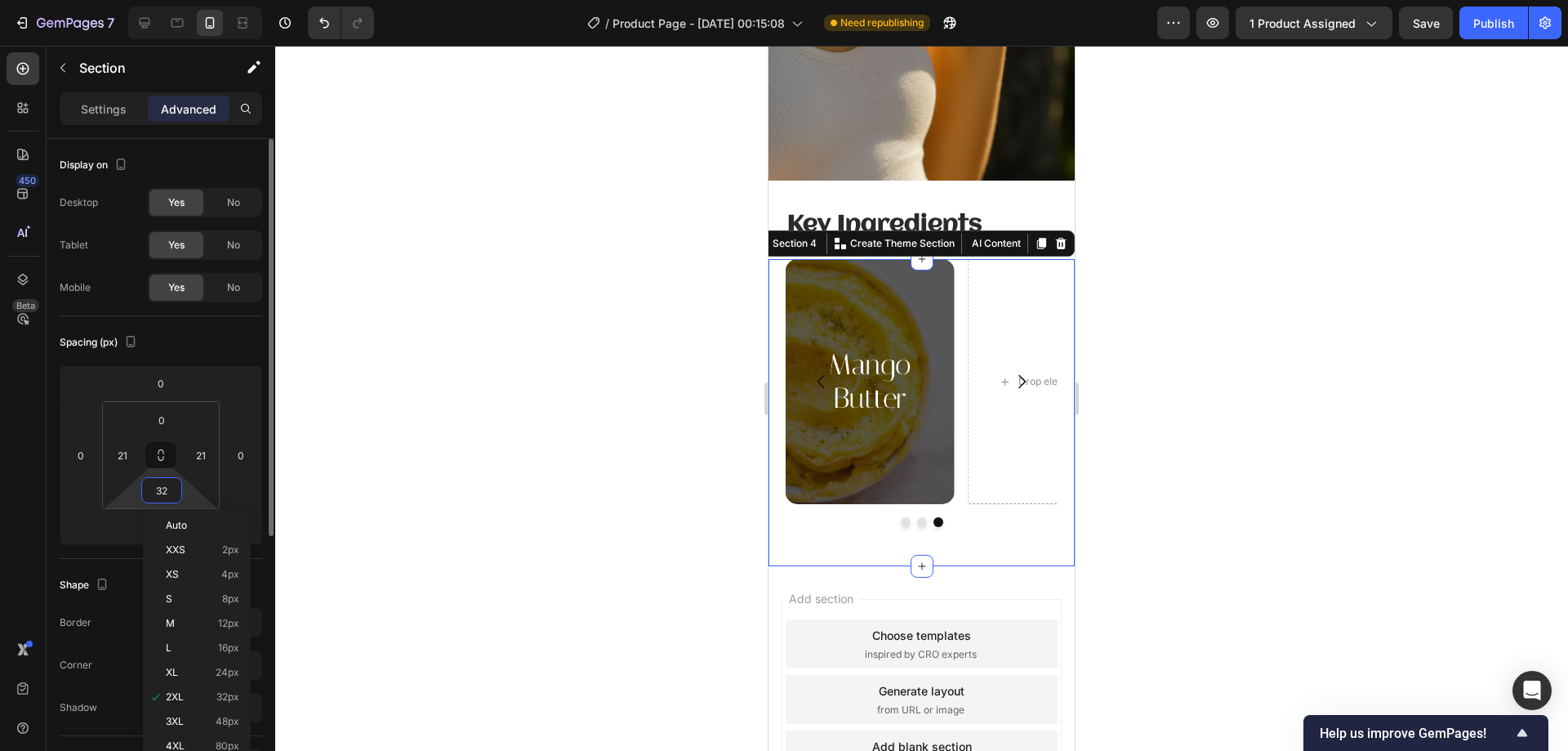
type input "0"
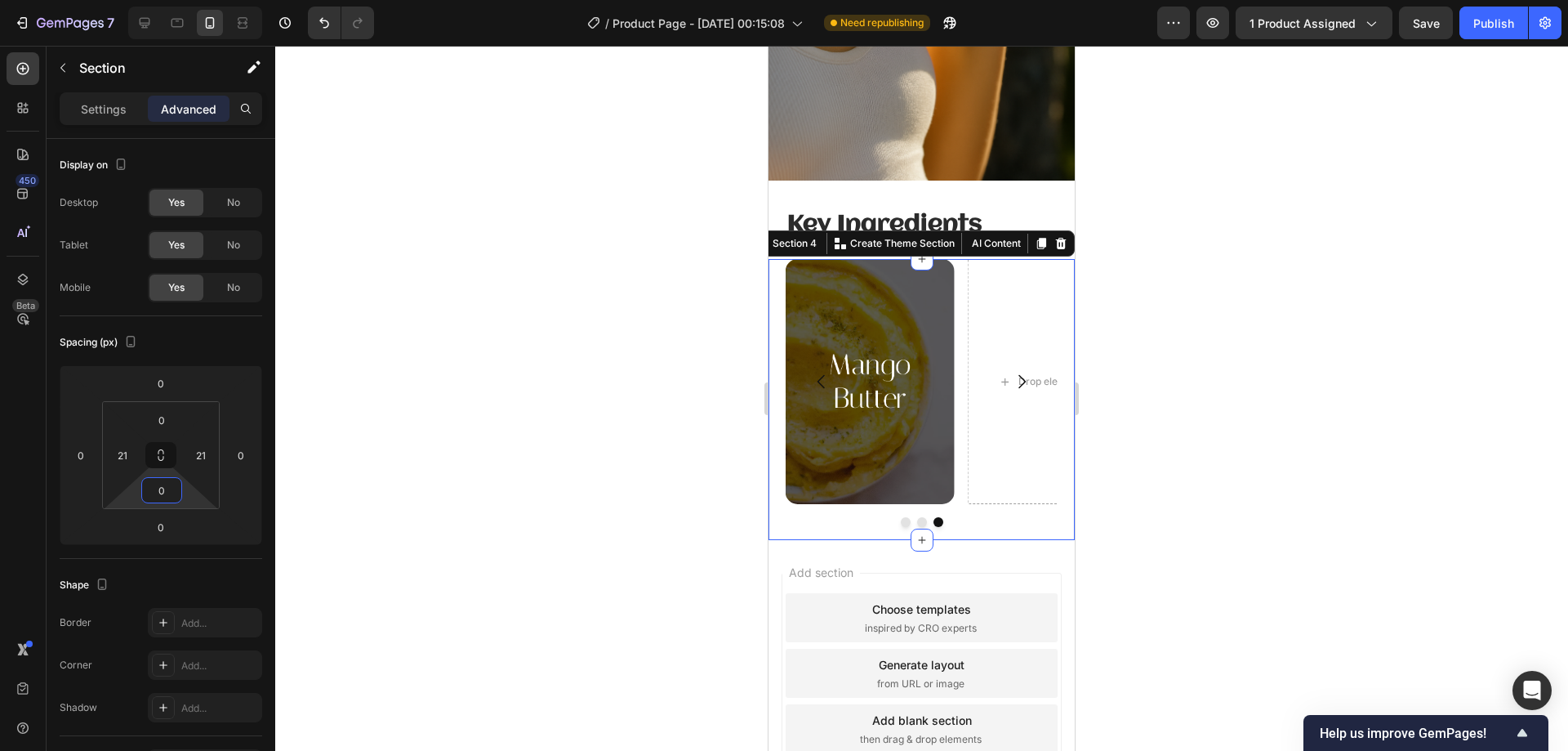
click at [442, 332] on div at bounding box center [922, 398] width 1293 height 705
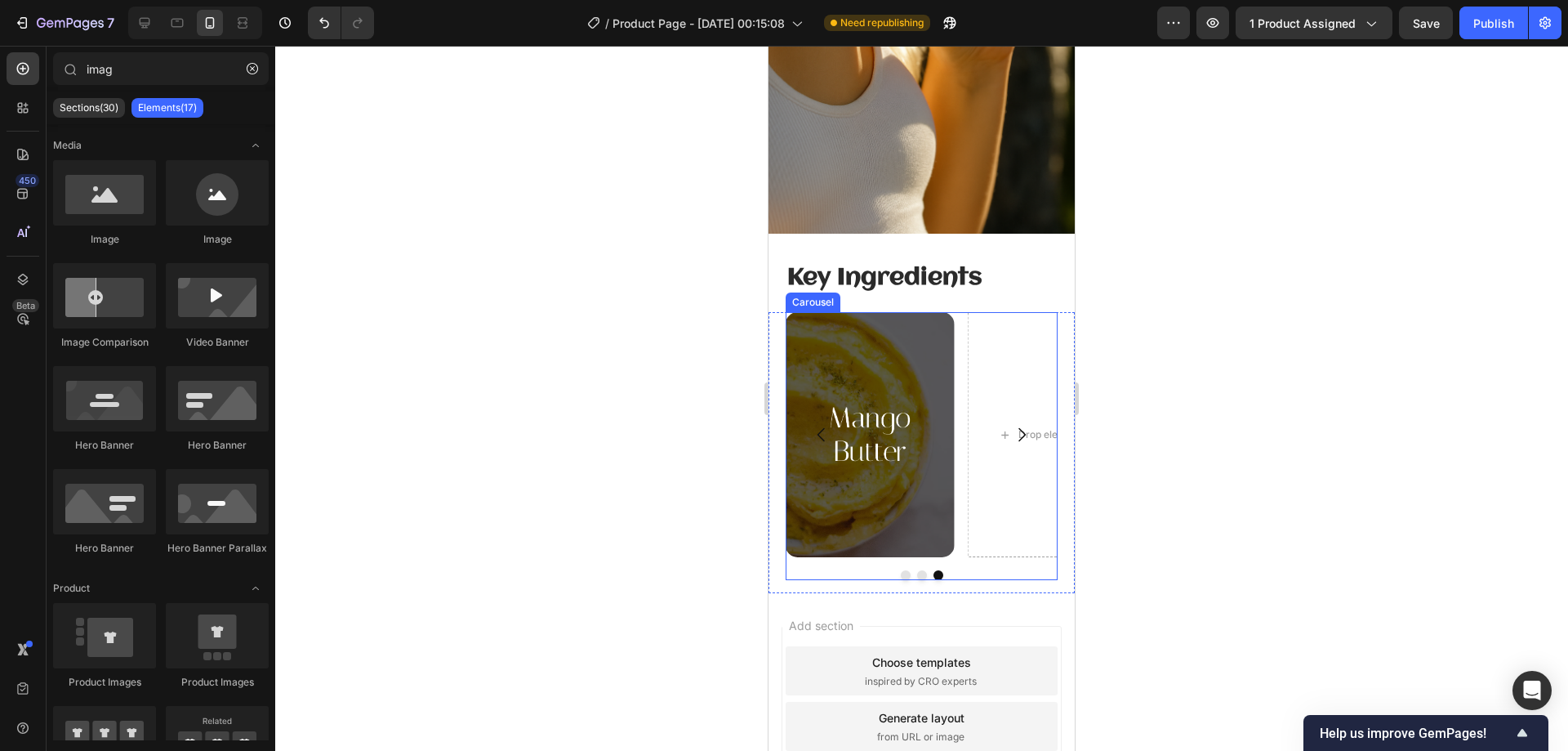
scroll to position [2037, 0]
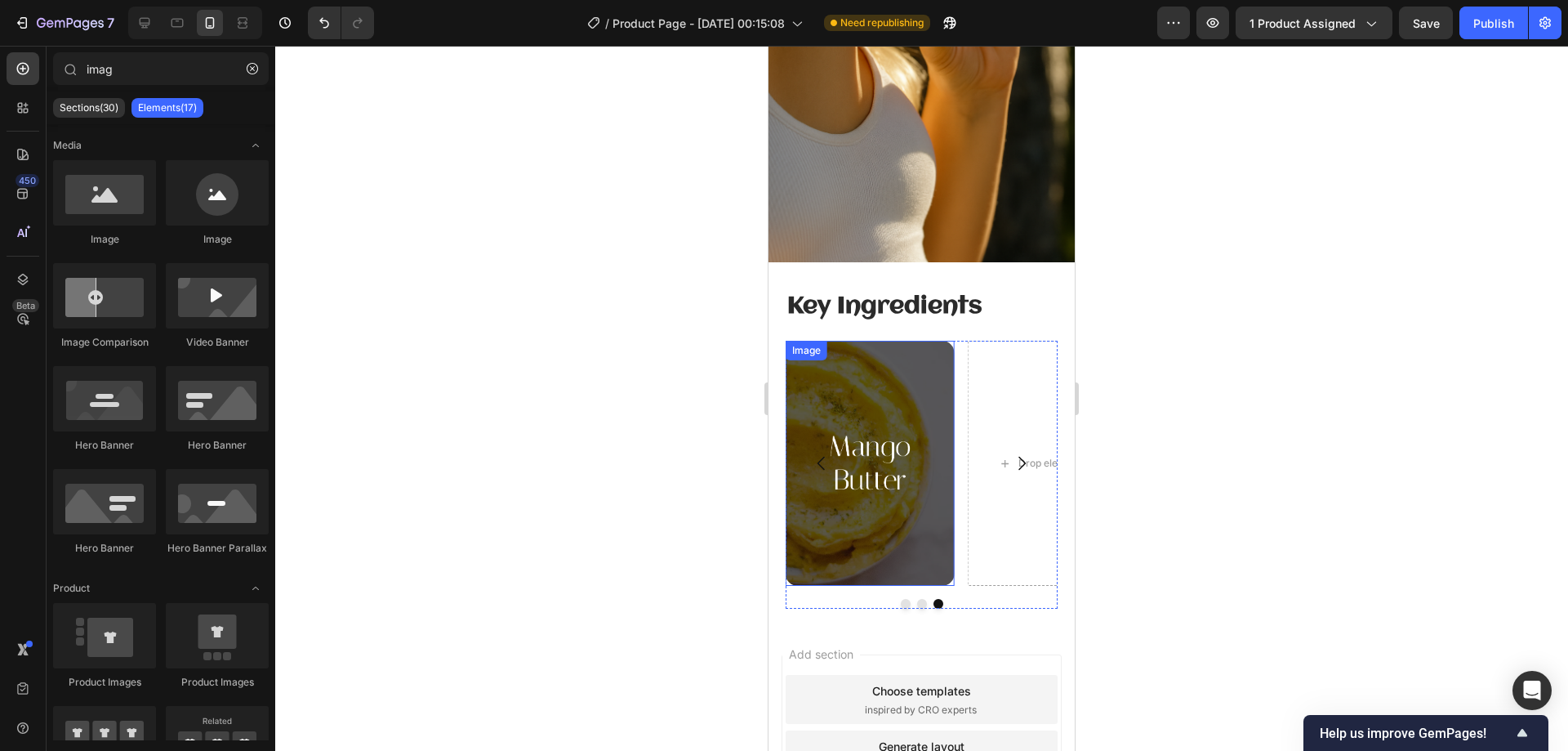
click at [909, 396] on img at bounding box center [870, 463] width 169 height 245
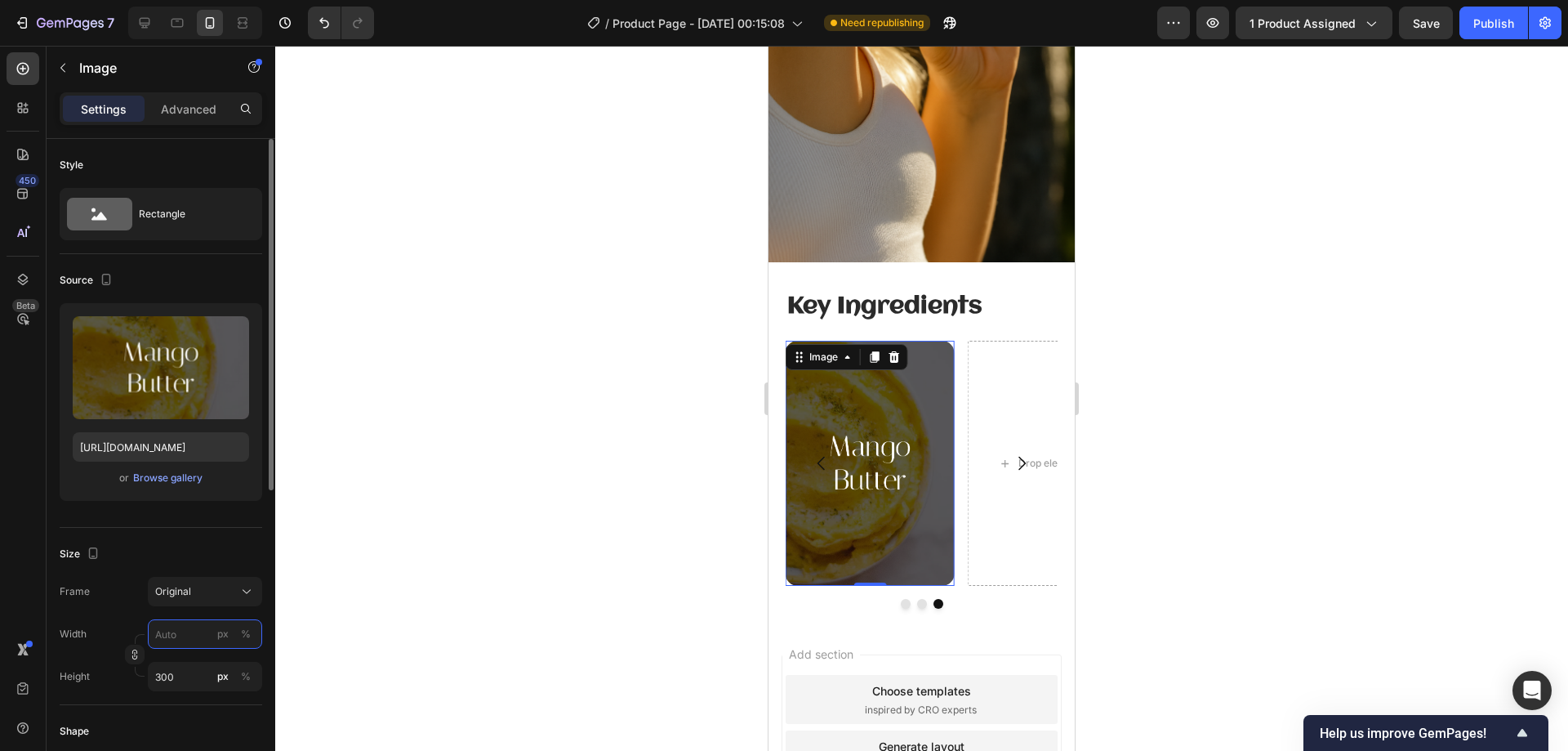
click at [186, 626] on input "px %" at bounding box center [205, 634] width 114 height 30
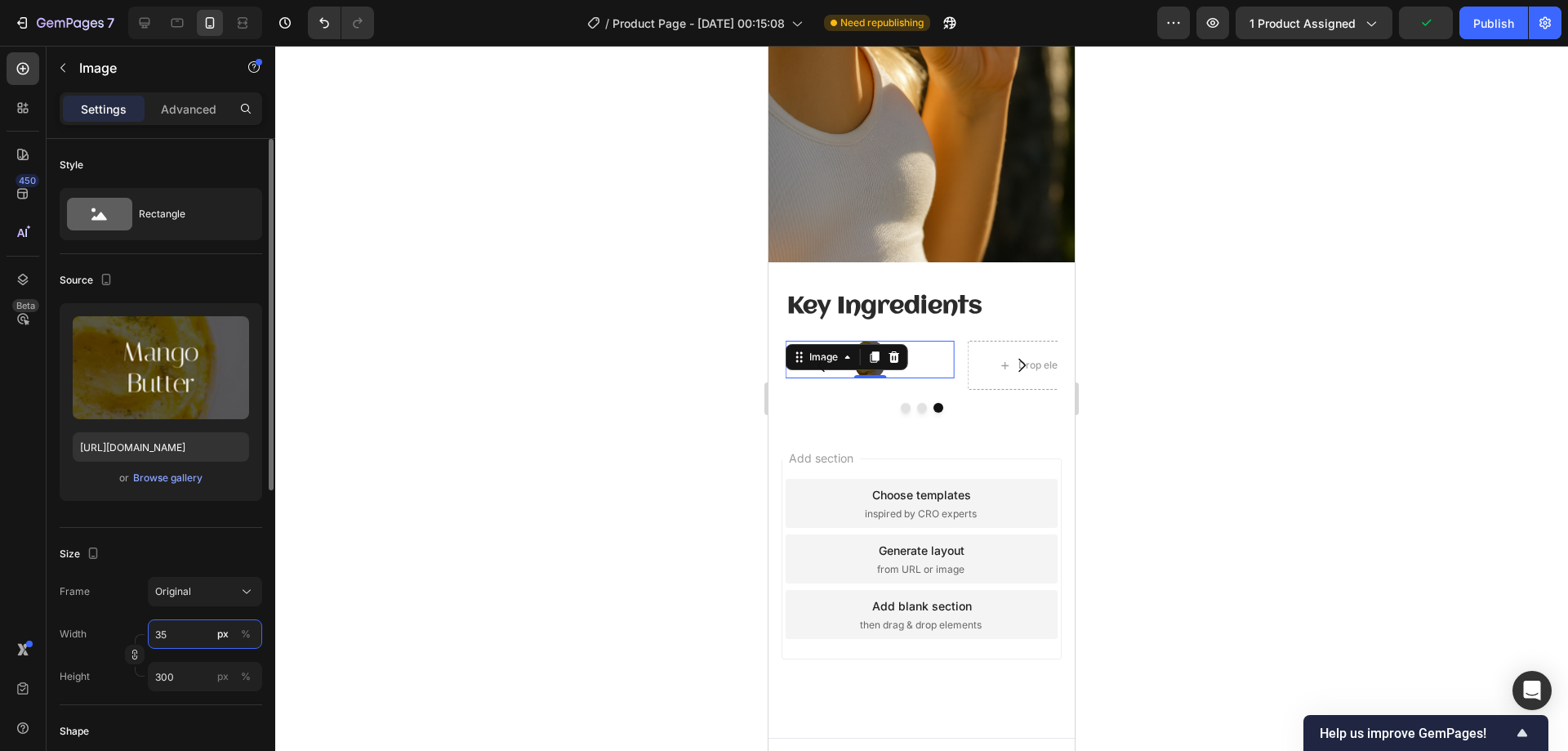
type input "350"
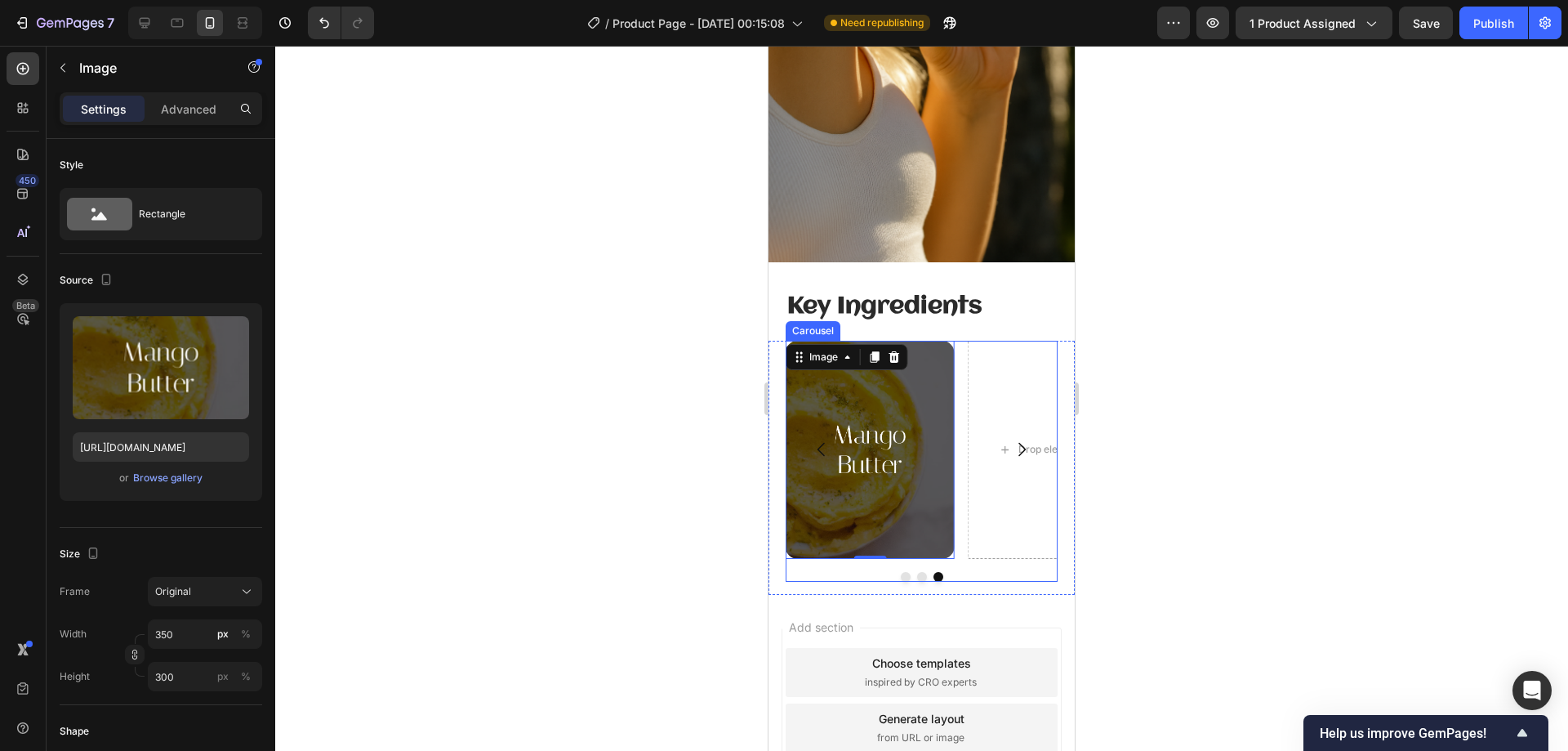
click at [1207, 404] on div at bounding box center [922, 398] width 1293 height 705
click at [946, 367] on img at bounding box center [870, 449] width 169 height 217
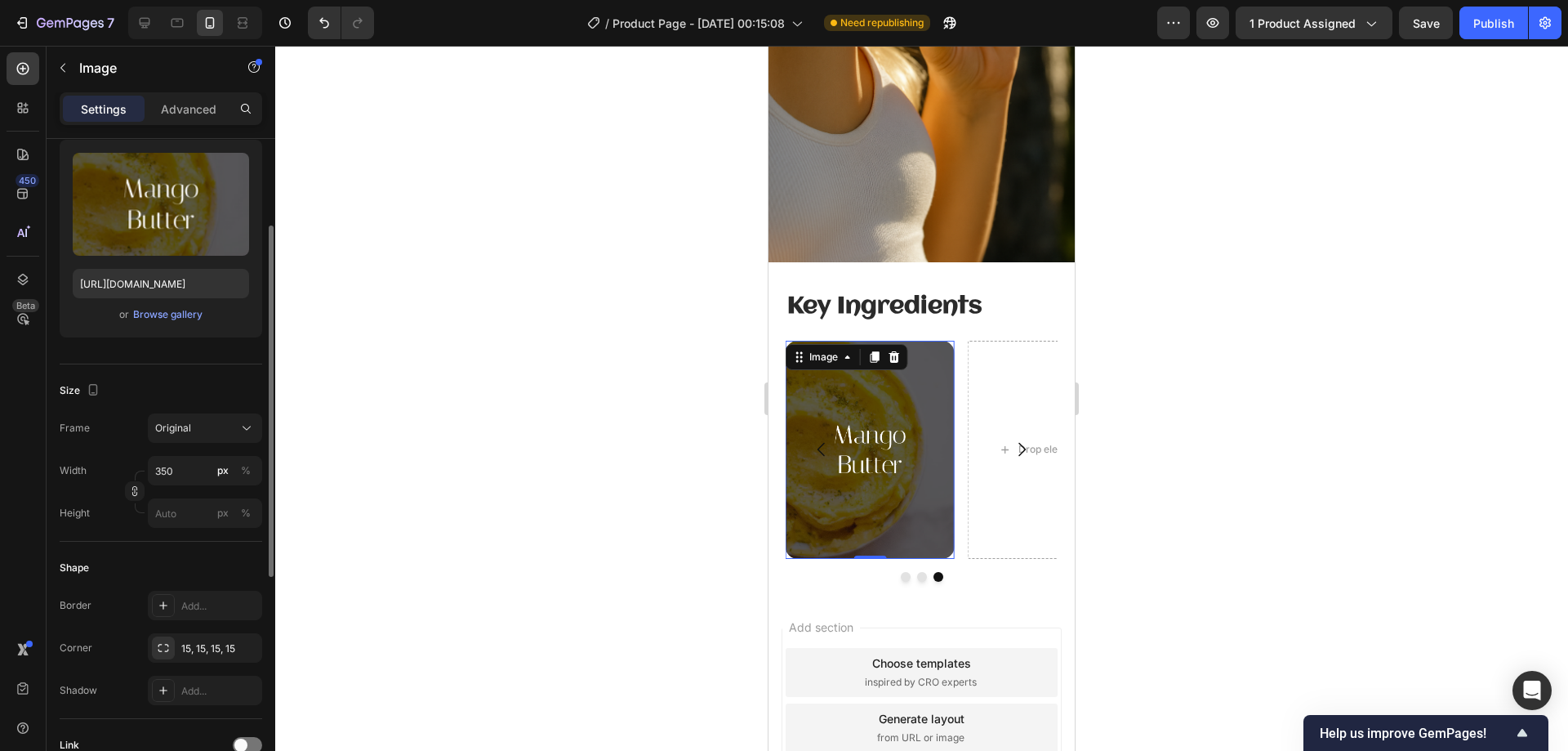
scroll to position [327, 0]
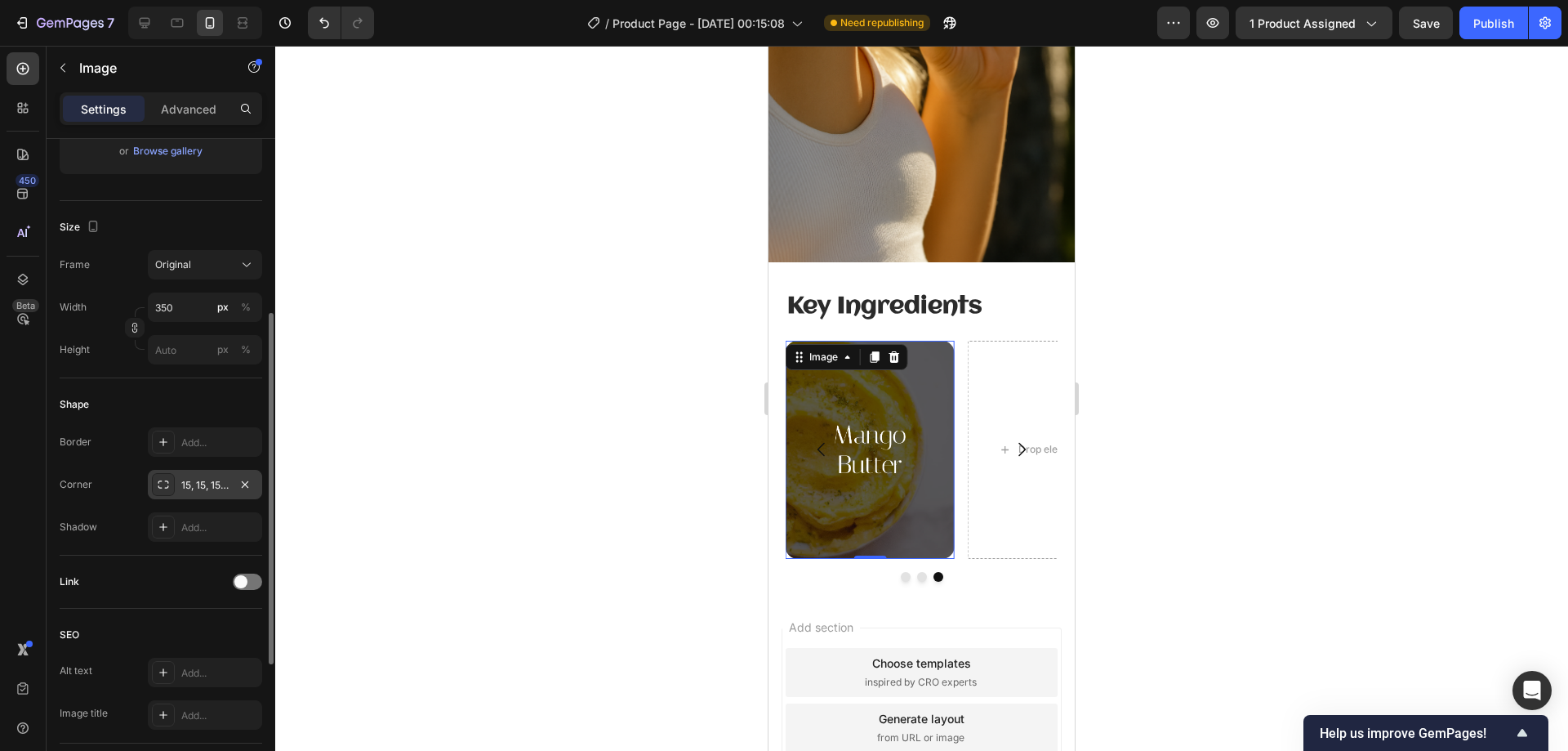
click at [216, 496] on div "15, 15, 15, 15" at bounding box center [205, 484] width 114 height 30
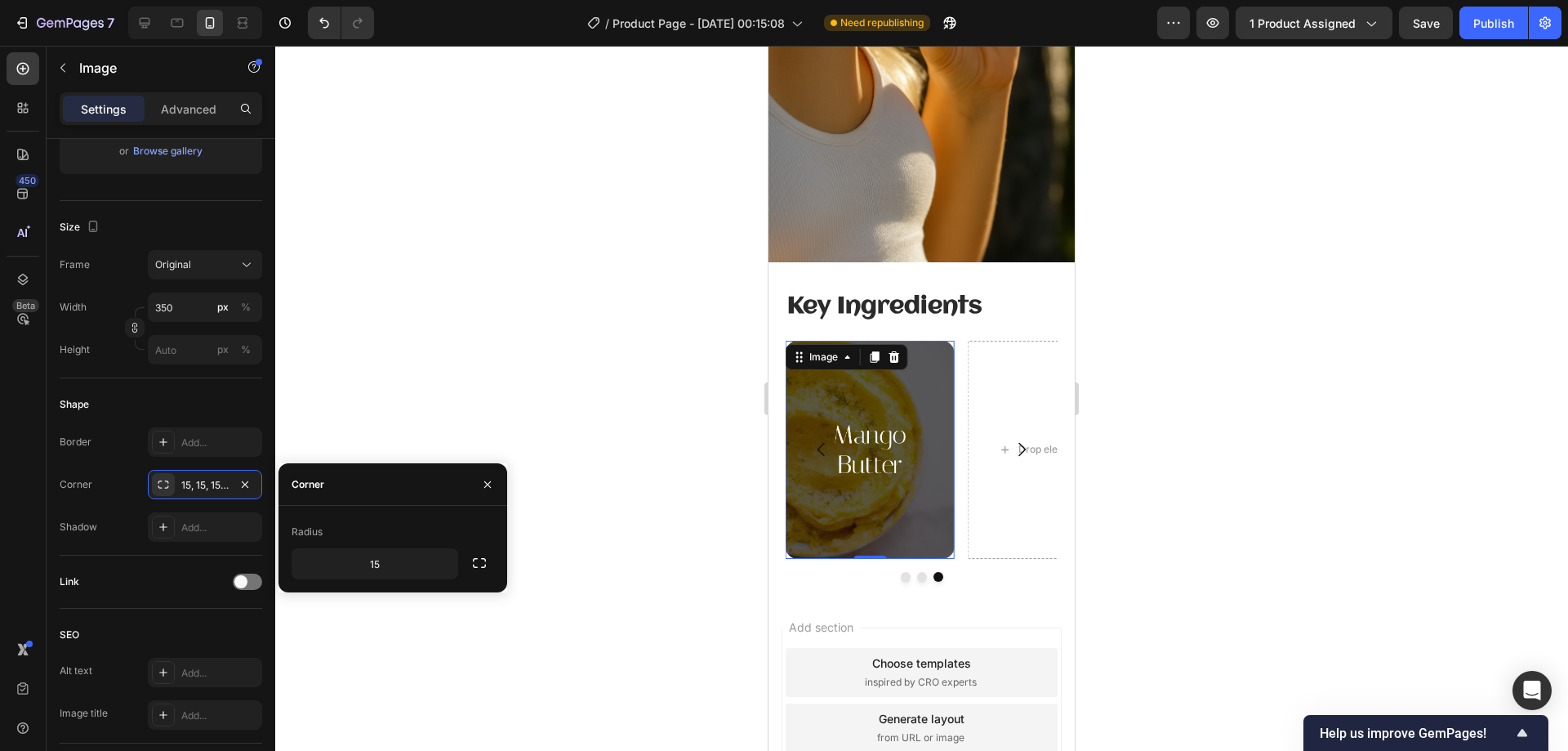
click at [387, 544] on div "Radius" at bounding box center [393, 532] width 202 height 26
click at [400, 558] on input "15" at bounding box center [375, 563] width 165 height 30
type input "12"
click at [403, 532] on div "Radius" at bounding box center [393, 532] width 202 height 26
click at [1104, 304] on div at bounding box center [922, 398] width 1293 height 705
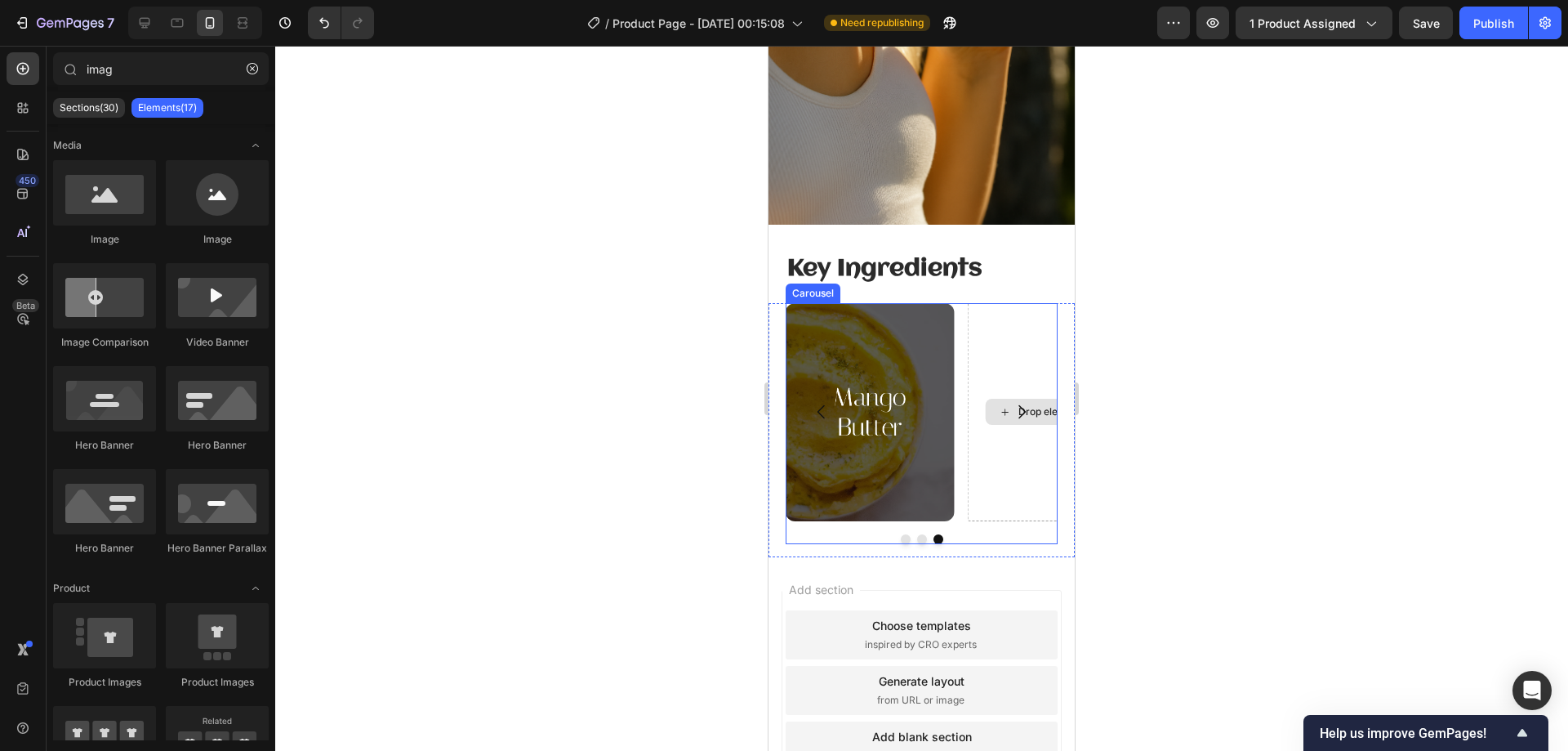
scroll to position [2037, 0]
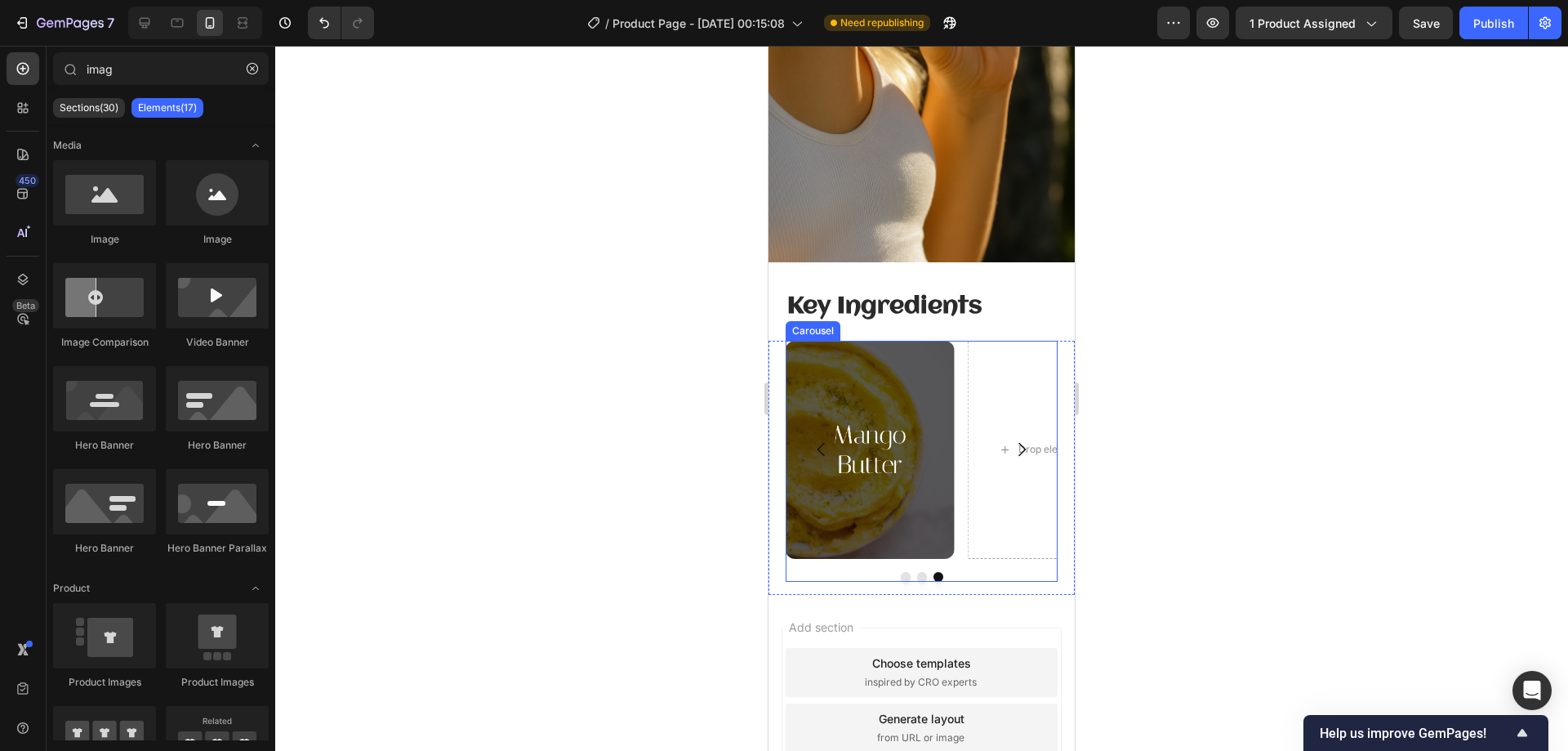
click at [974, 545] on div "Drop element here Drop element here Image [GEOGRAPHIC_DATA]" at bounding box center [921, 461] width 272 height 240
click at [1029, 595] on div "Add section Choose templates inspired by CRO experts Generate layout from URL o…" at bounding box center [922, 750] width 306 height 312
click at [975, 571] on div "Drop element here Drop element here Image [GEOGRAPHIC_DATA]" at bounding box center [921, 467] width 272 height 253
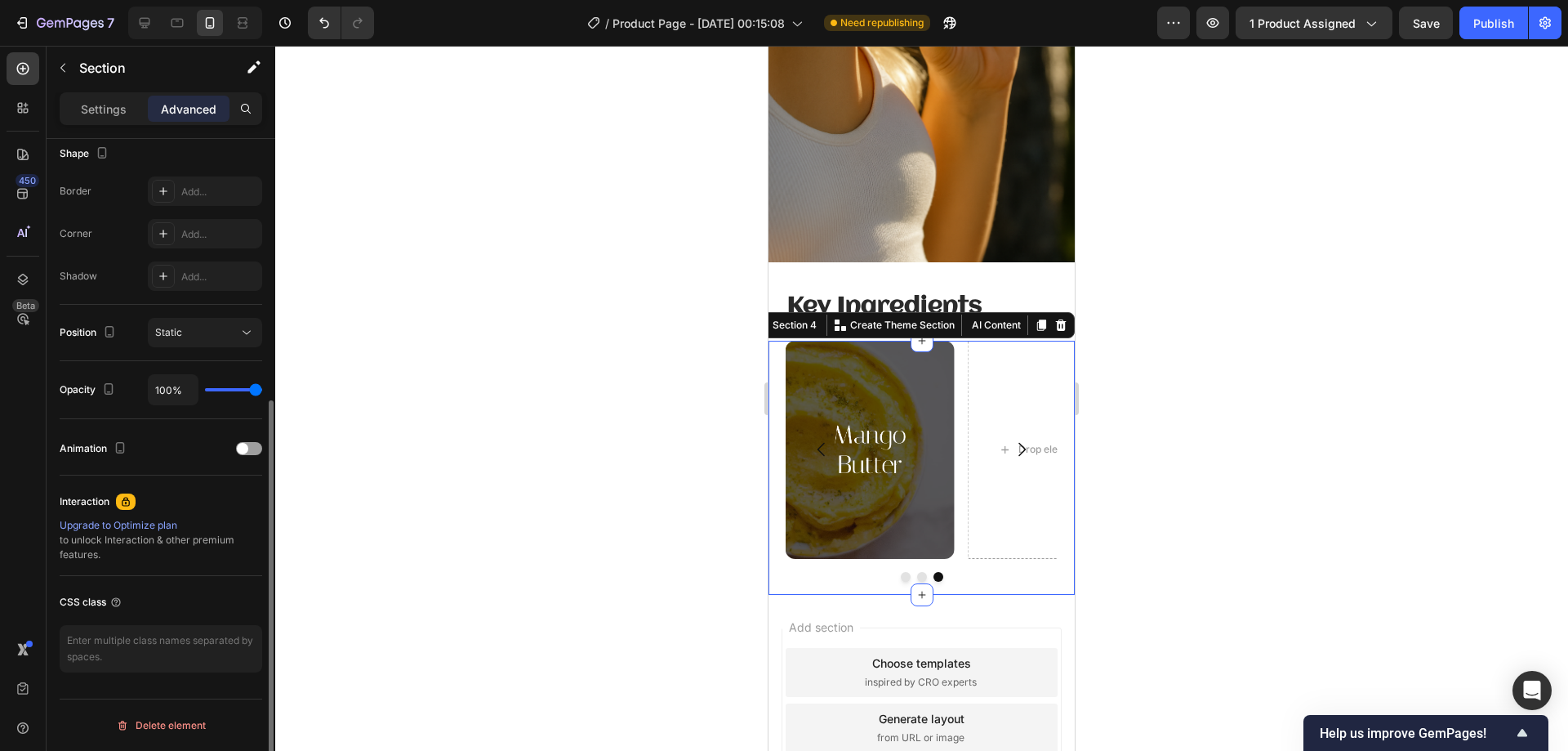
scroll to position [104, 0]
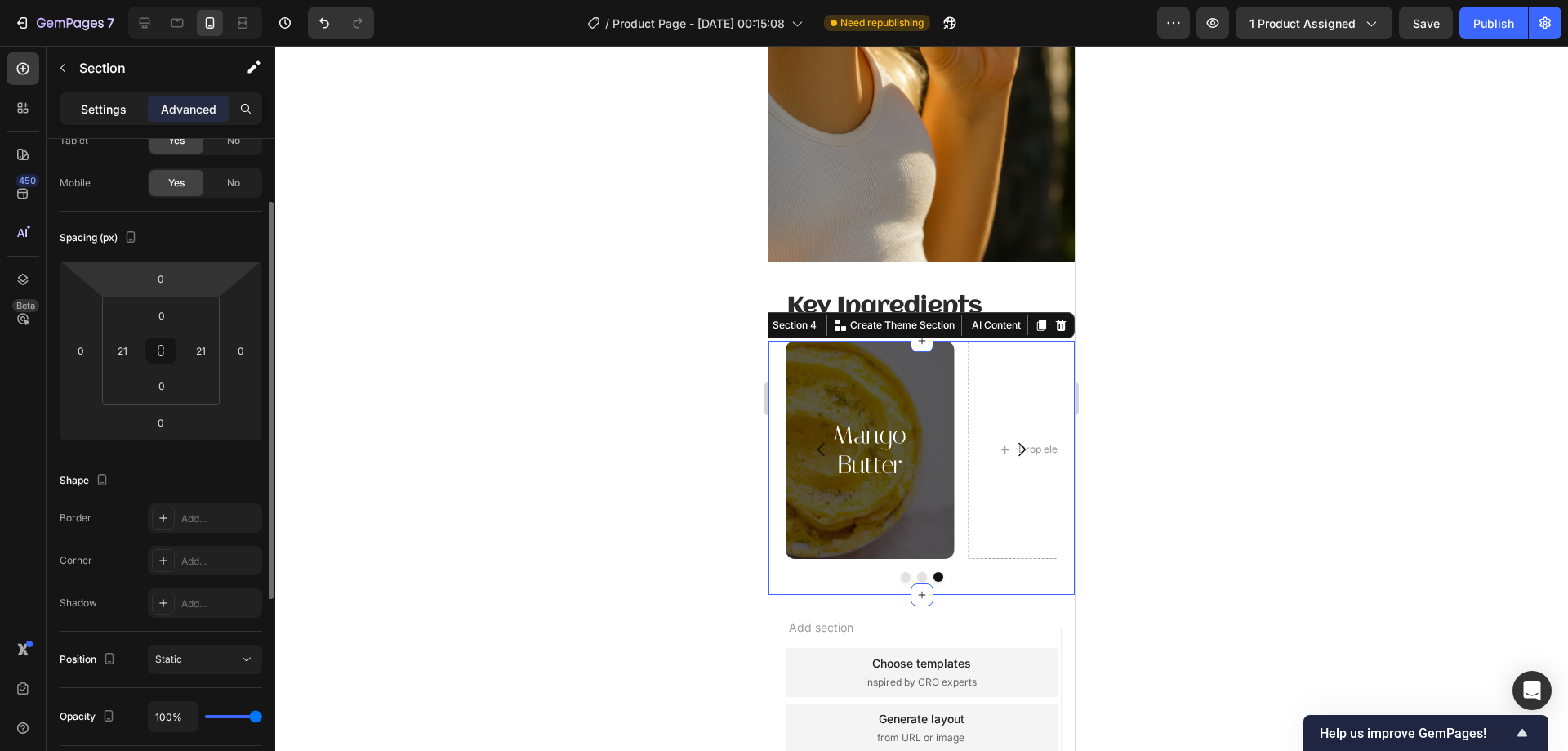
click at [127, 117] on div "Settings" at bounding box center [103, 109] width 81 height 26
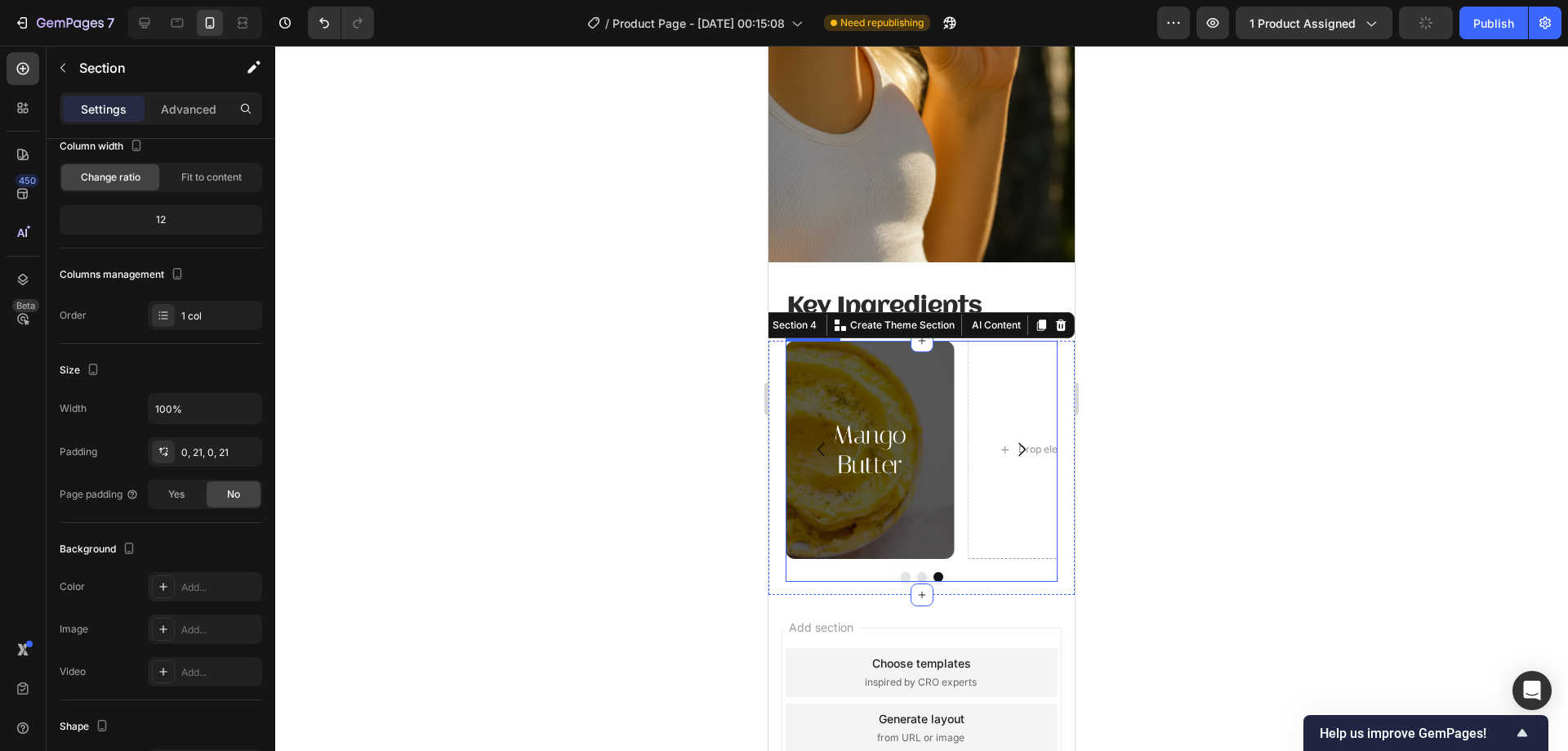
click at [827, 572] on div at bounding box center [921, 577] width 272 height 10
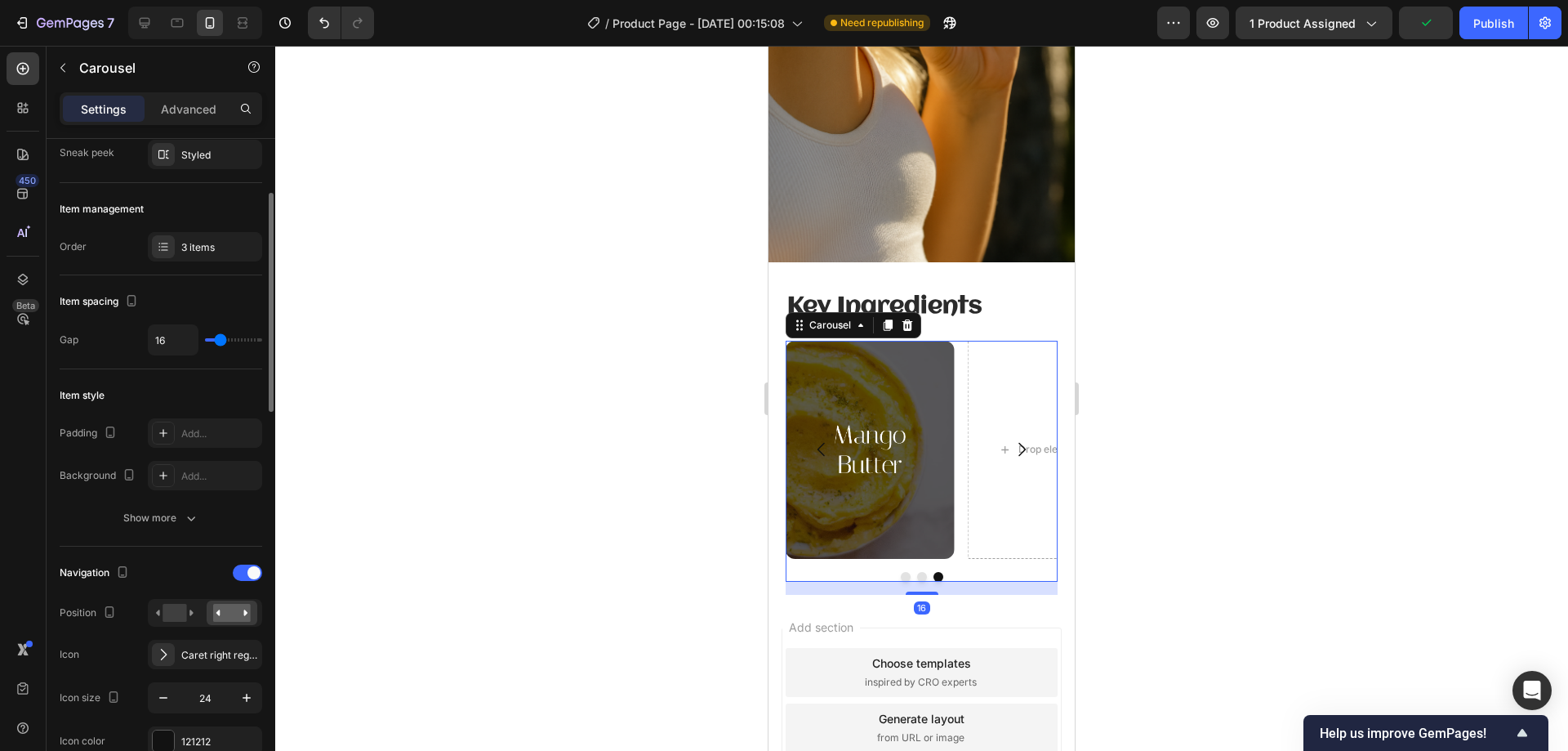
scroll to position [245, 0]
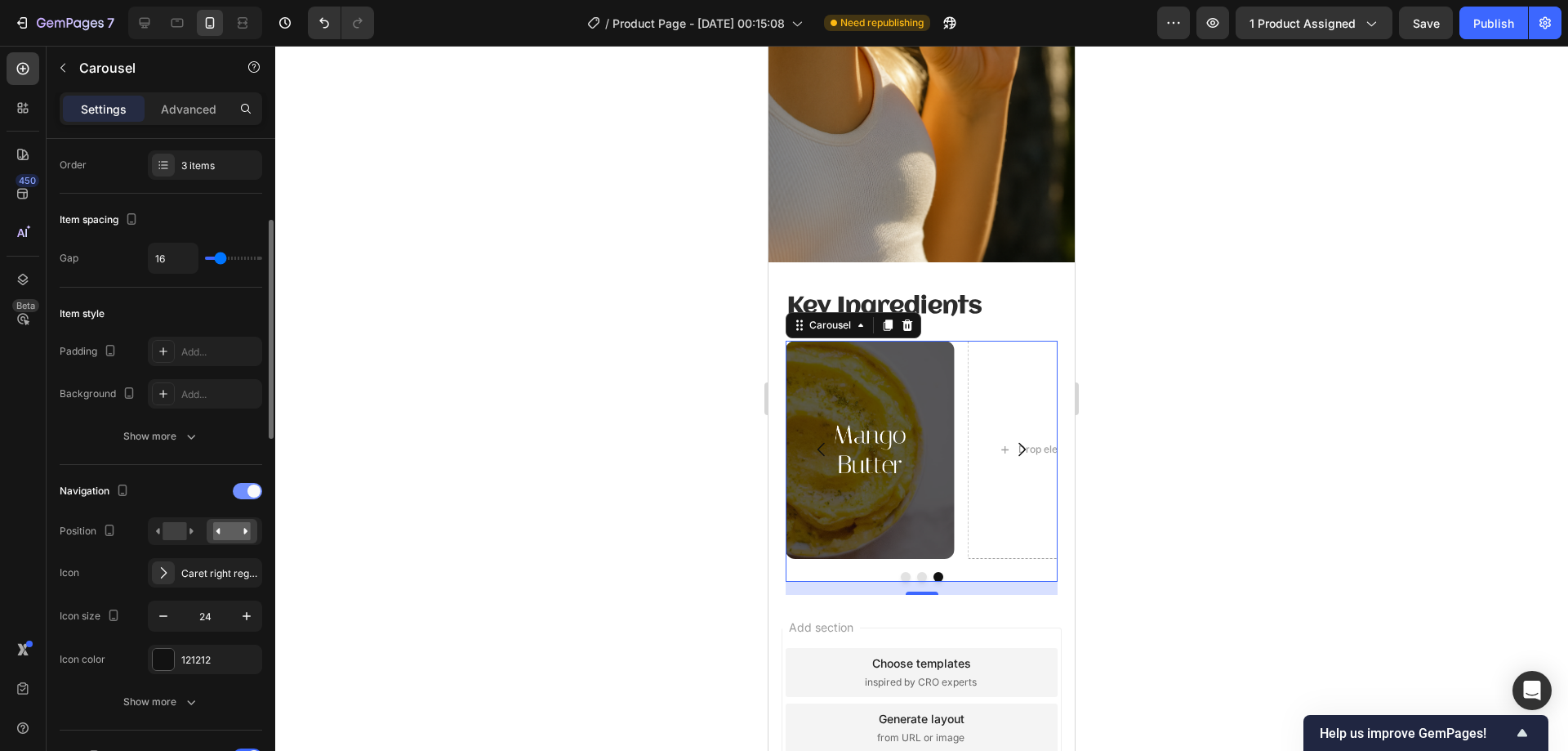
click at [243, 493] on div at bounding box center [247, 491] width 30 height 16
click at [247, 548] on div at bounding box center [247, 545] width 30 height 16
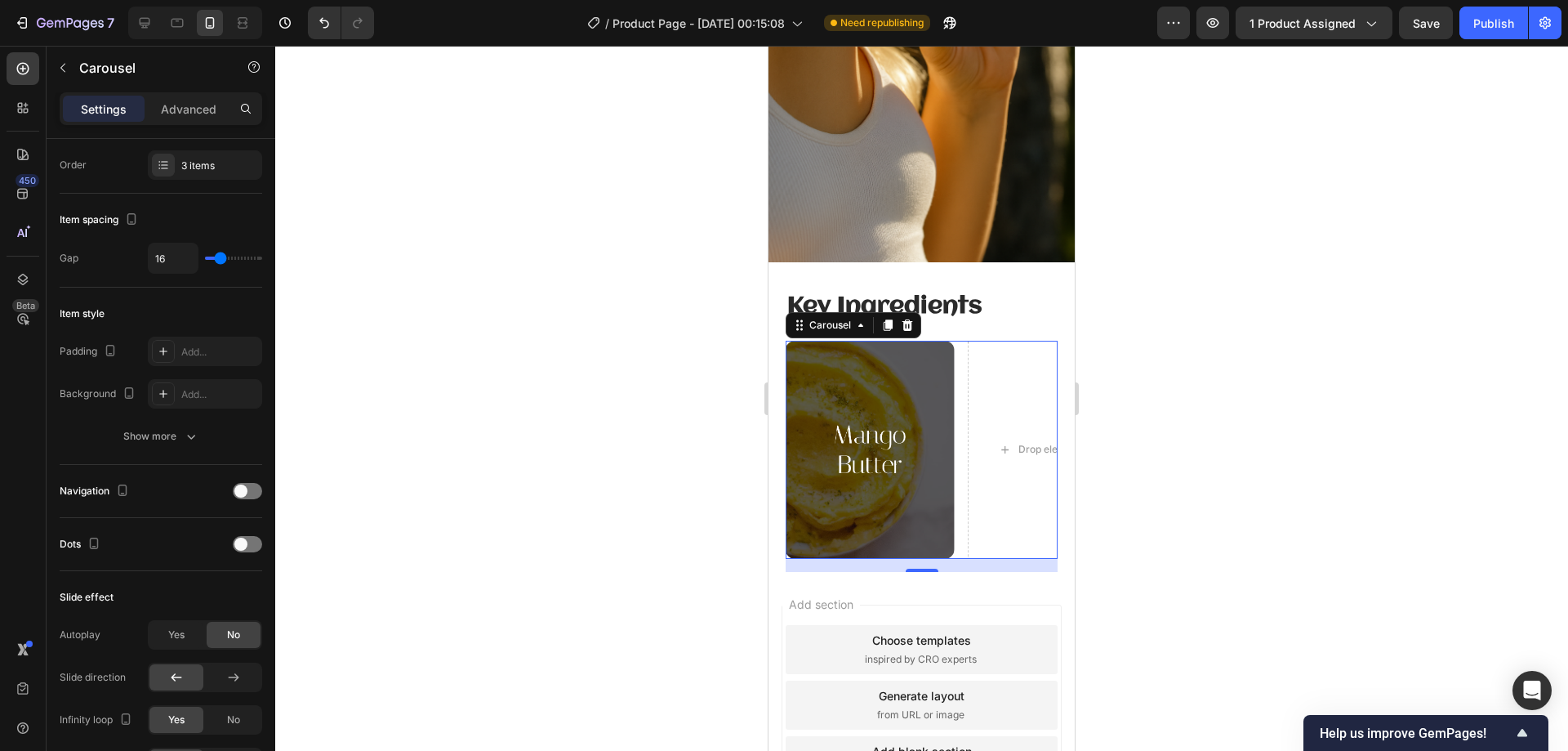
click at [1178, 387] on div at bounding box center [922, 398] width 1293 height 705
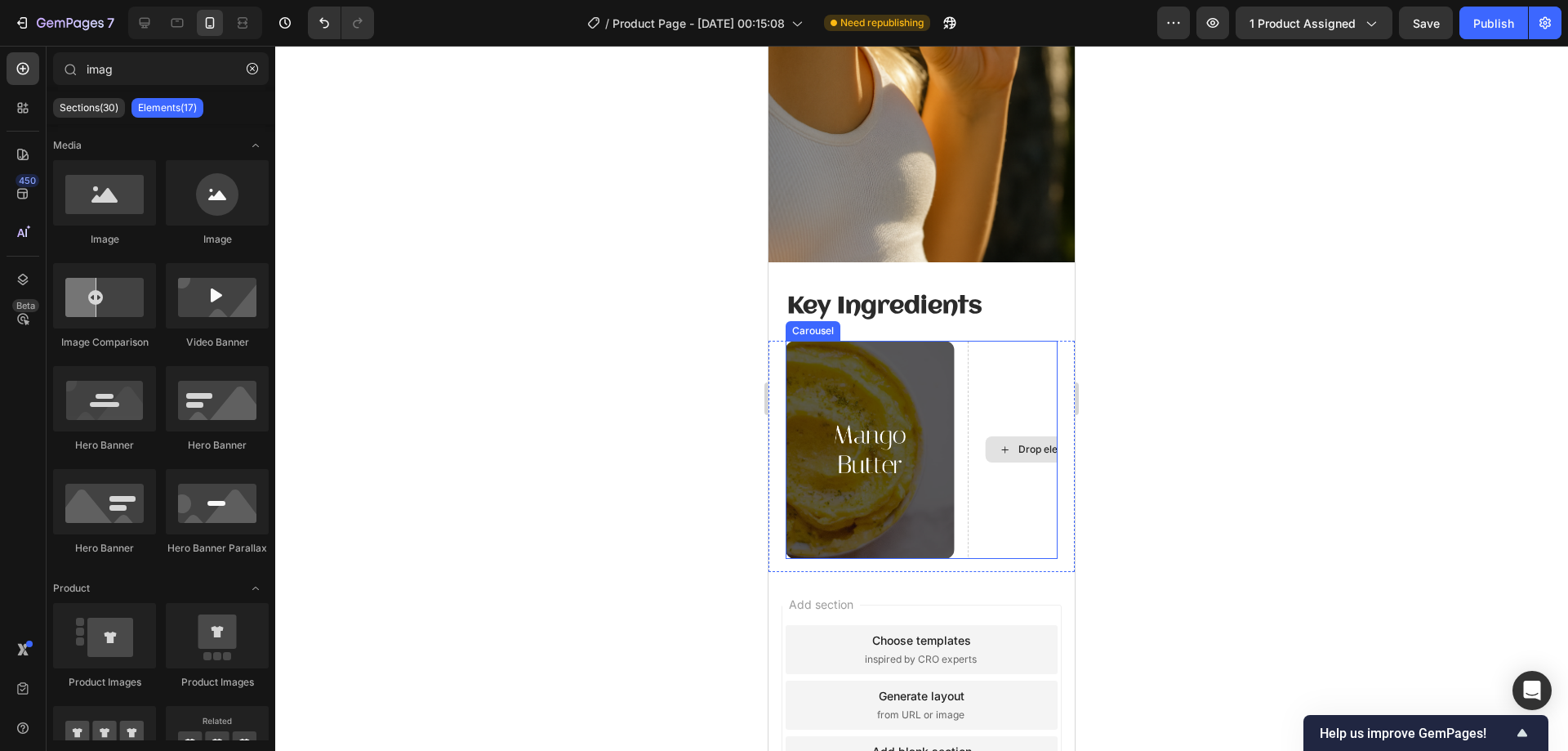
click at [1001, 373] on div "Drop element here" at bounding box center [1052, 449] width 169 height 217
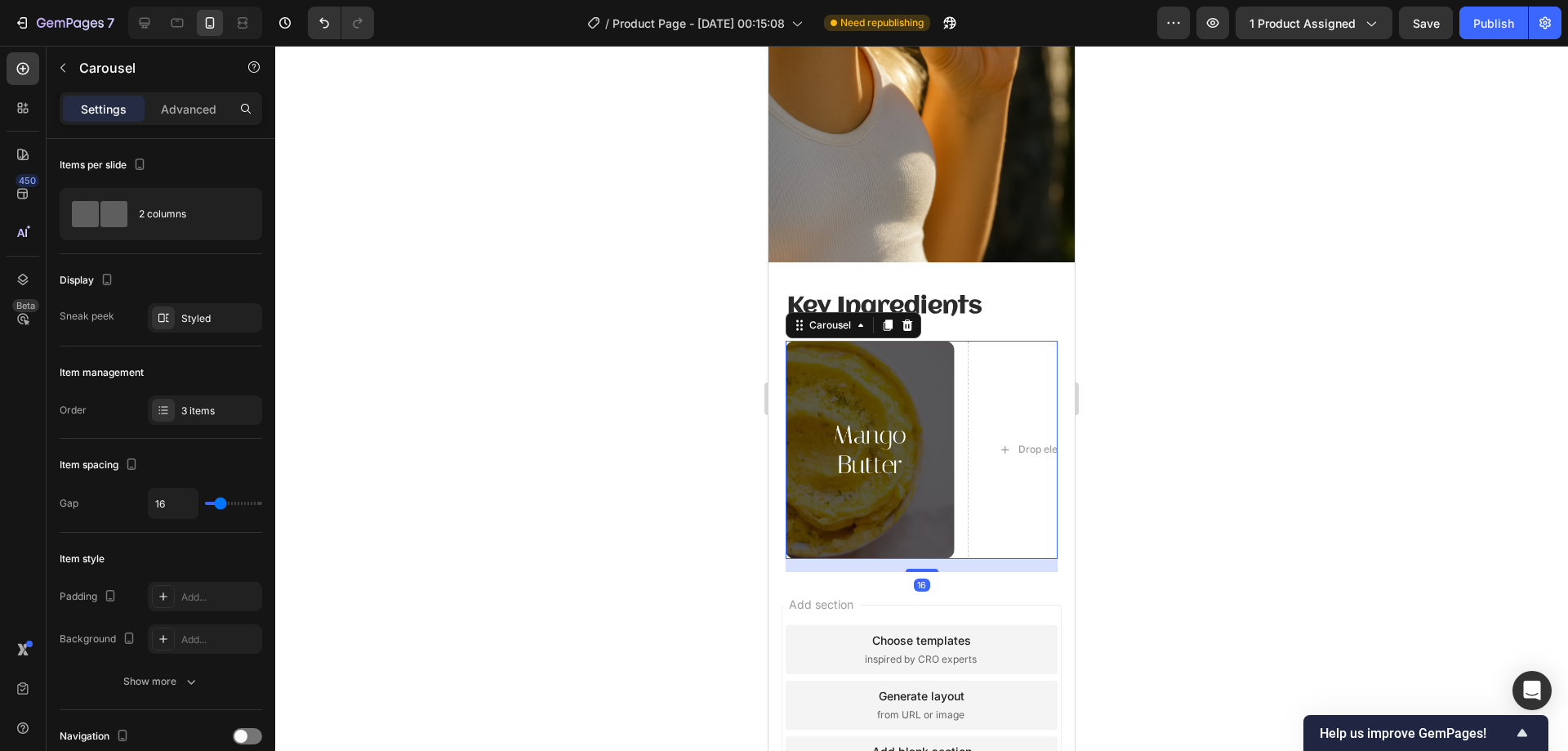
click at [874, 367] on img at bounding box center [870, 449] width 169 height 217
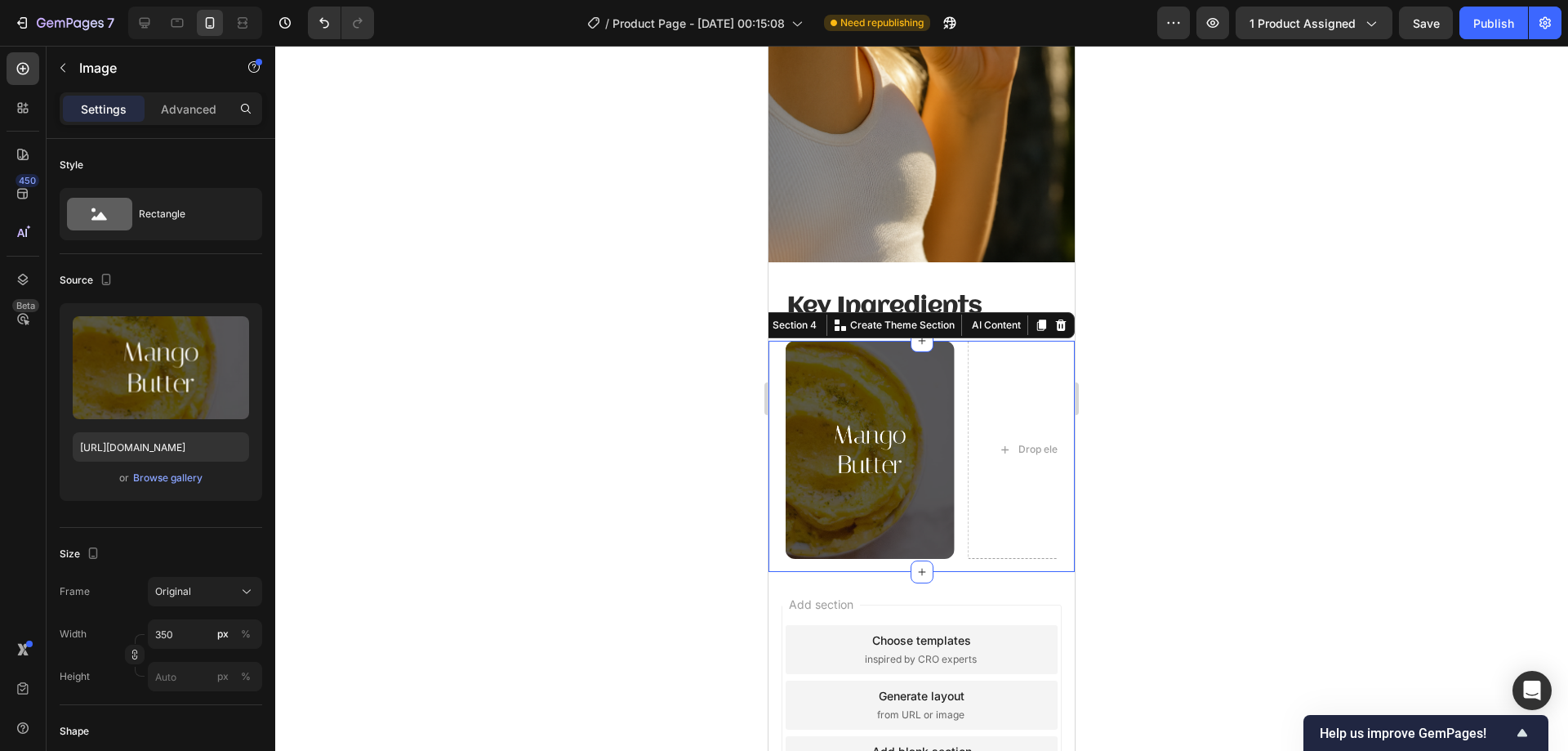
click at [958, 548] on div "Drop element here Drop element here Image Carousel" at bounding box center [921, 456] width 272 height 230
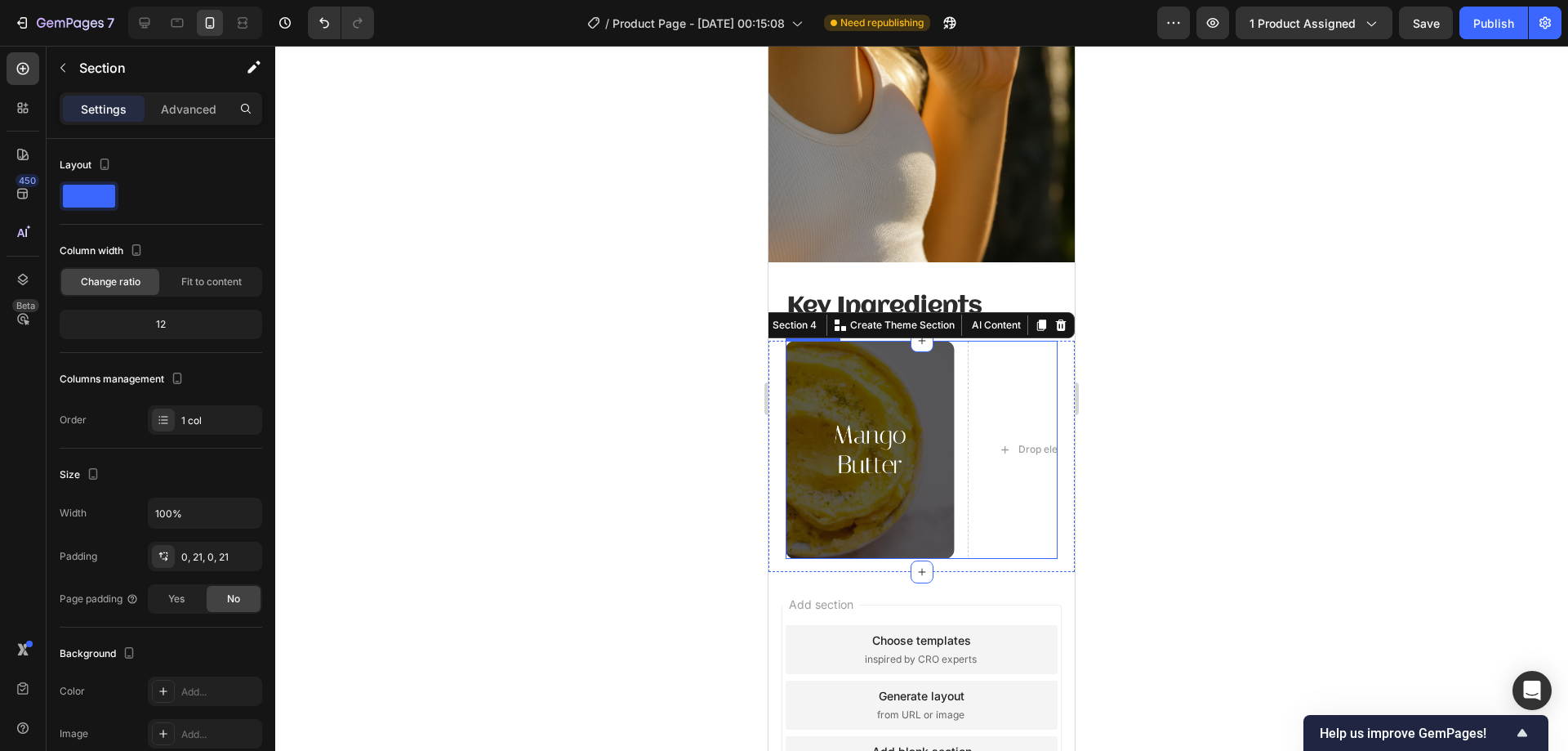
click at [962, 537] on div "Drop element here Drop element here Image" at bounding box center [921, 449] width 272 height 217
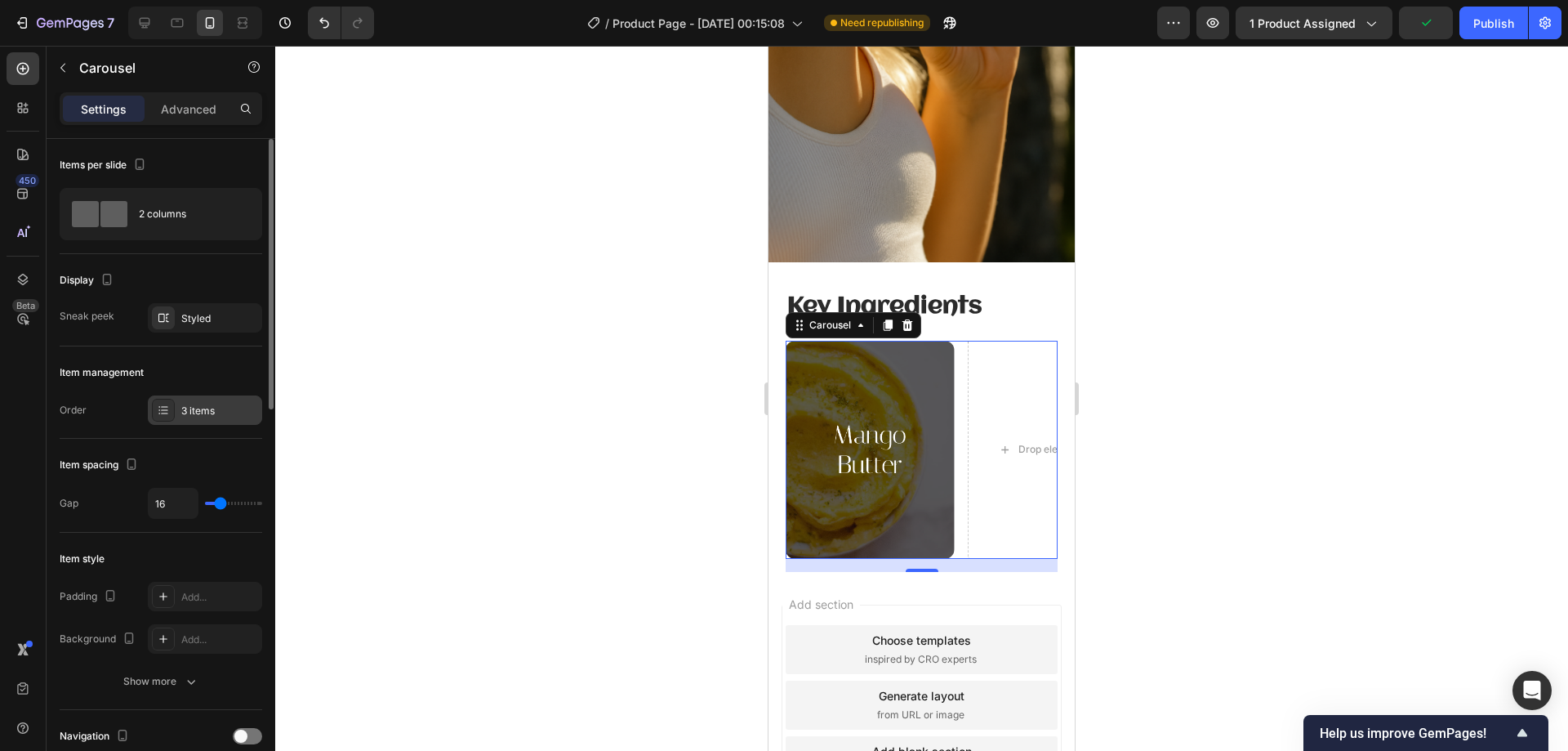
click at [201, 401] on div "3 items" at bounding box center [205, 410] width 114 height 30
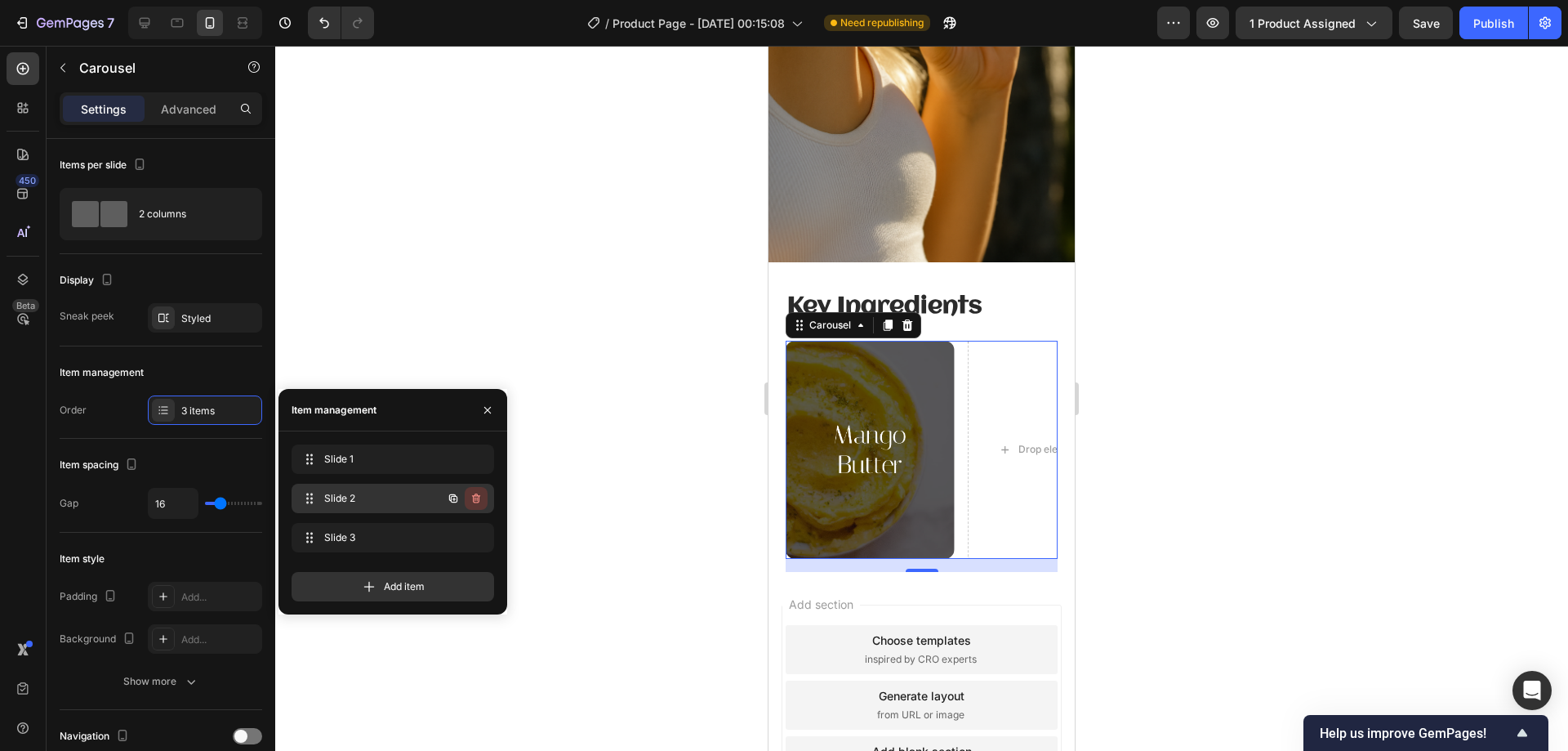
click at [479, 498] on icon "button" at bounding box center [476, 498] width 8 height 10
click at [474, 503] on div "Delete" at bounding box center [465, 498] width 30 height 15
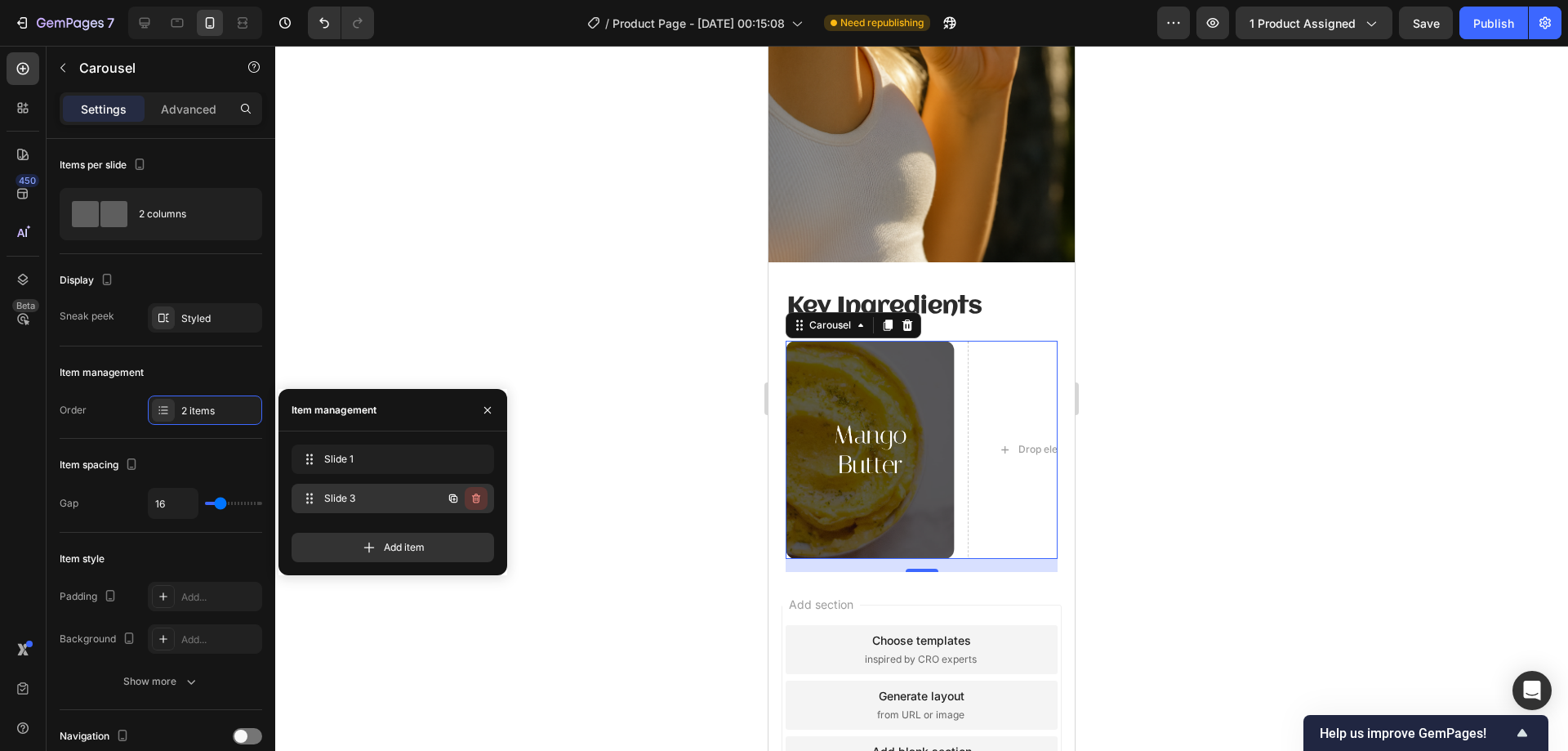
click at [479, 499] on icon "button" at bounding box center [476, 498] width 8 height 10
click at [479, 500] on div "Delete" at bounding box center [465, 498] width 30 height 15
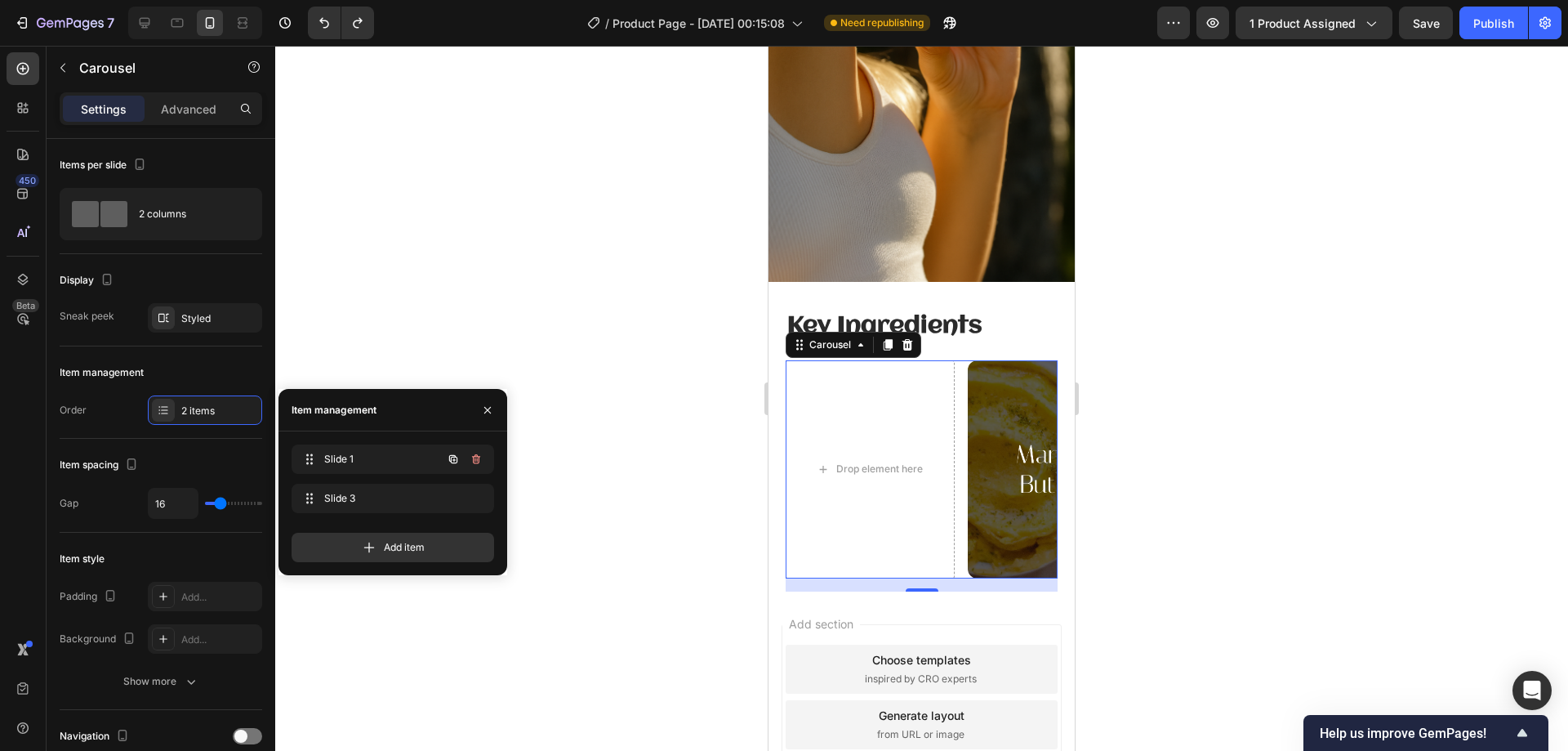
scroll to position [2037, 0]
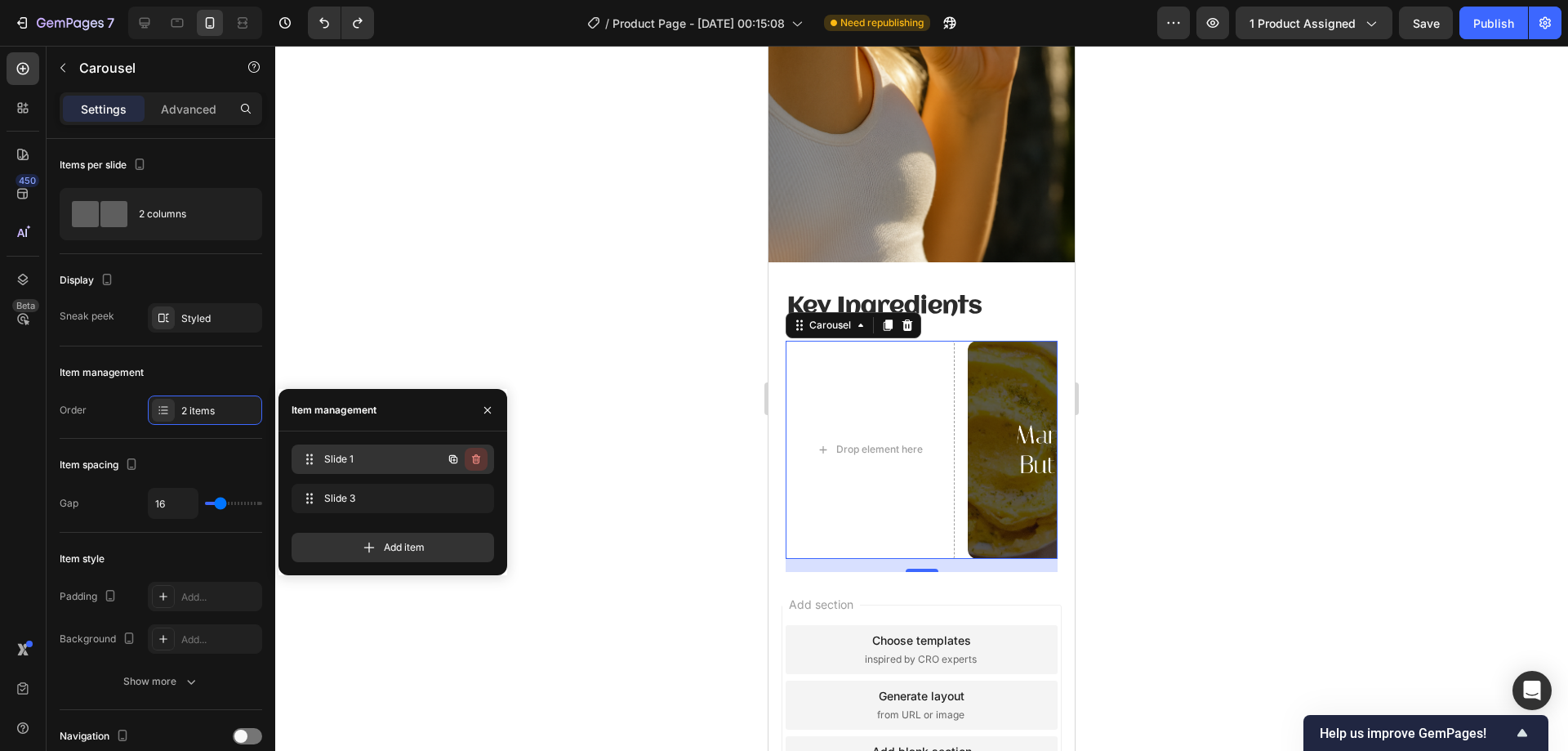
click at [471, 459] on icon "button" at bounding box center [476, 459] width 13 height 13
click at [473, 457] on div "Delete" at bounding box center [465, 459] width 30 height 15
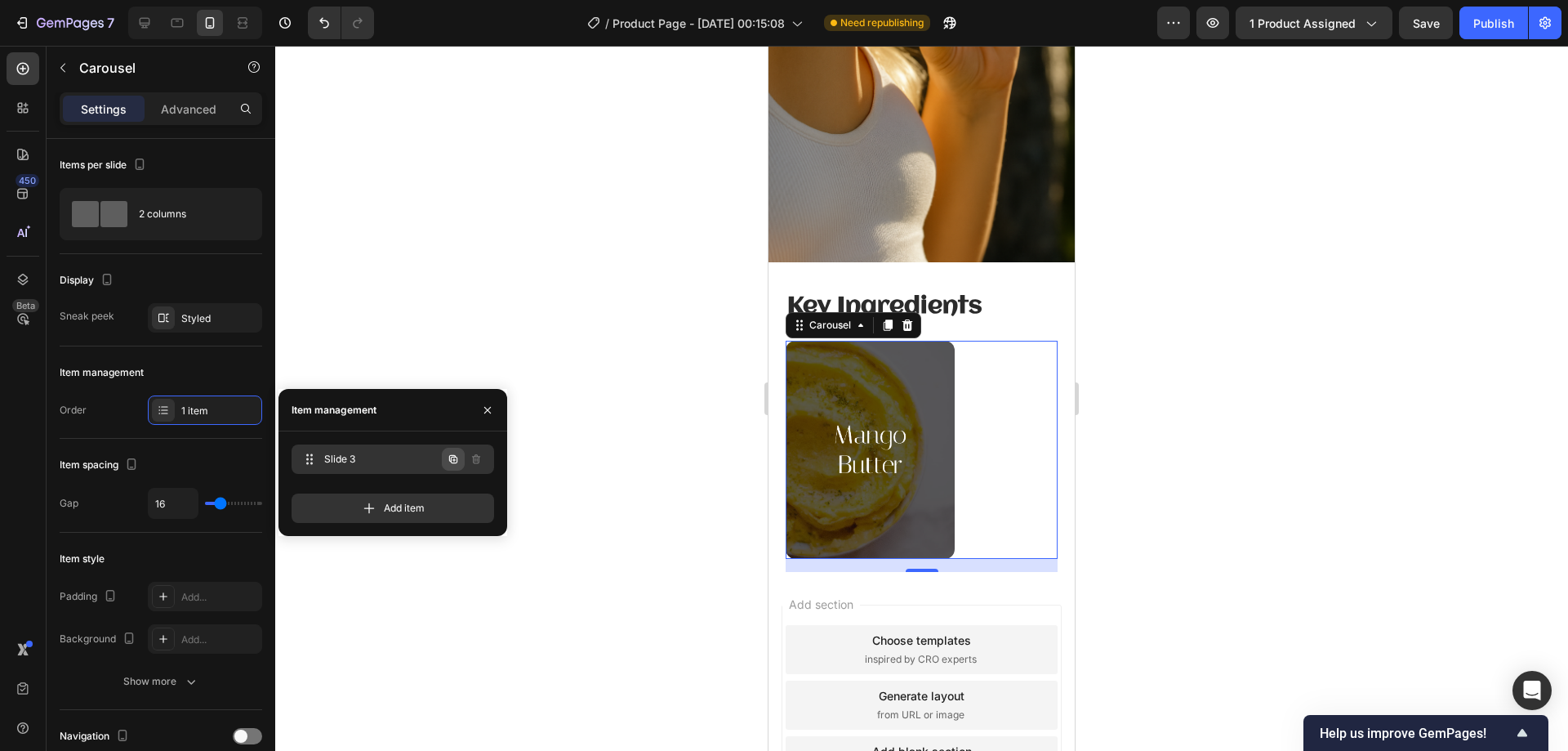
click at [452, 461] on icon "button" at bounding box center [453, 459] width 13 height 13
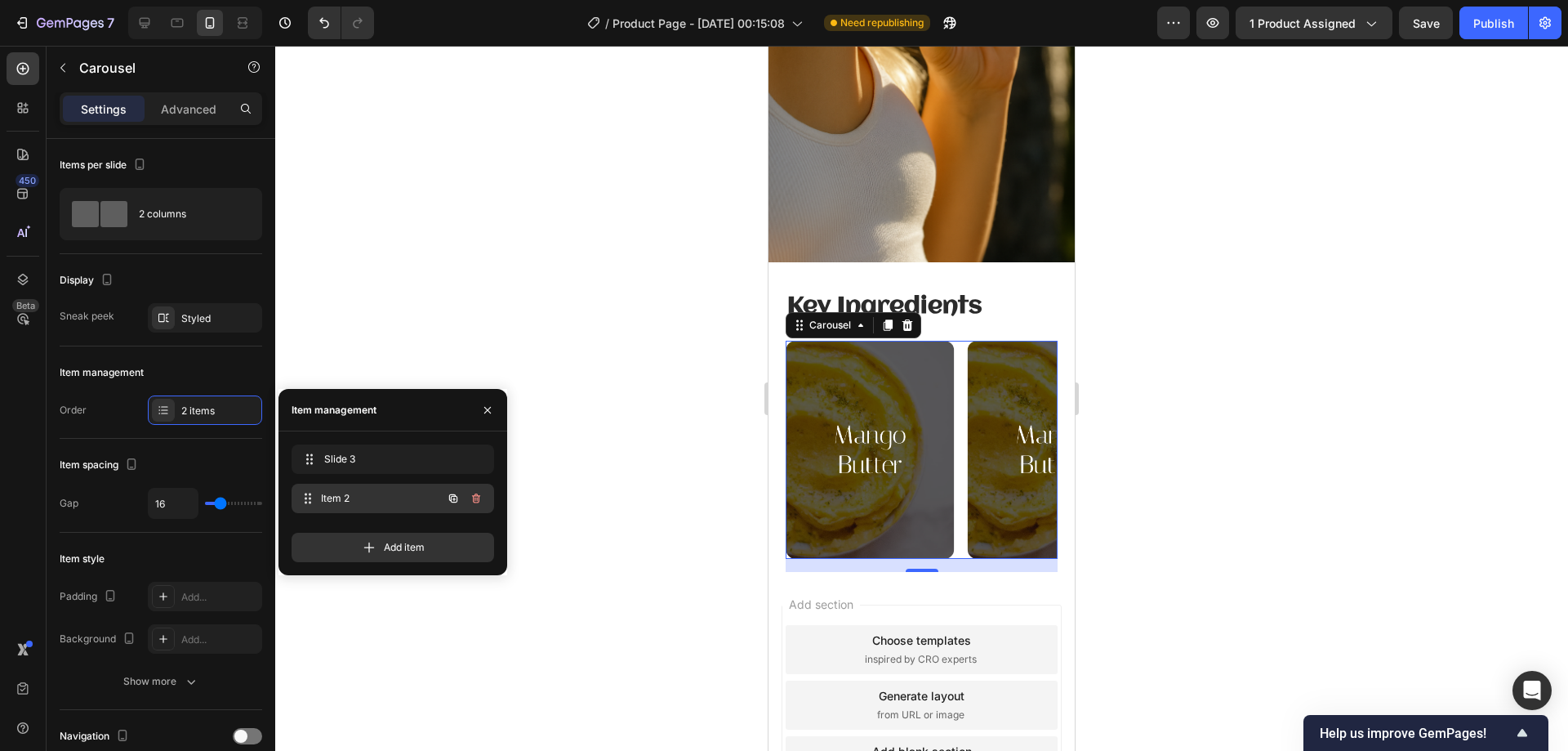
click at [420, 503] on div "Item 2 Item 2" at bounding box center [370, 498] width 144 height 23
click at [1011, 438] on img at bounding box center [1052, 449] width 169 height 217
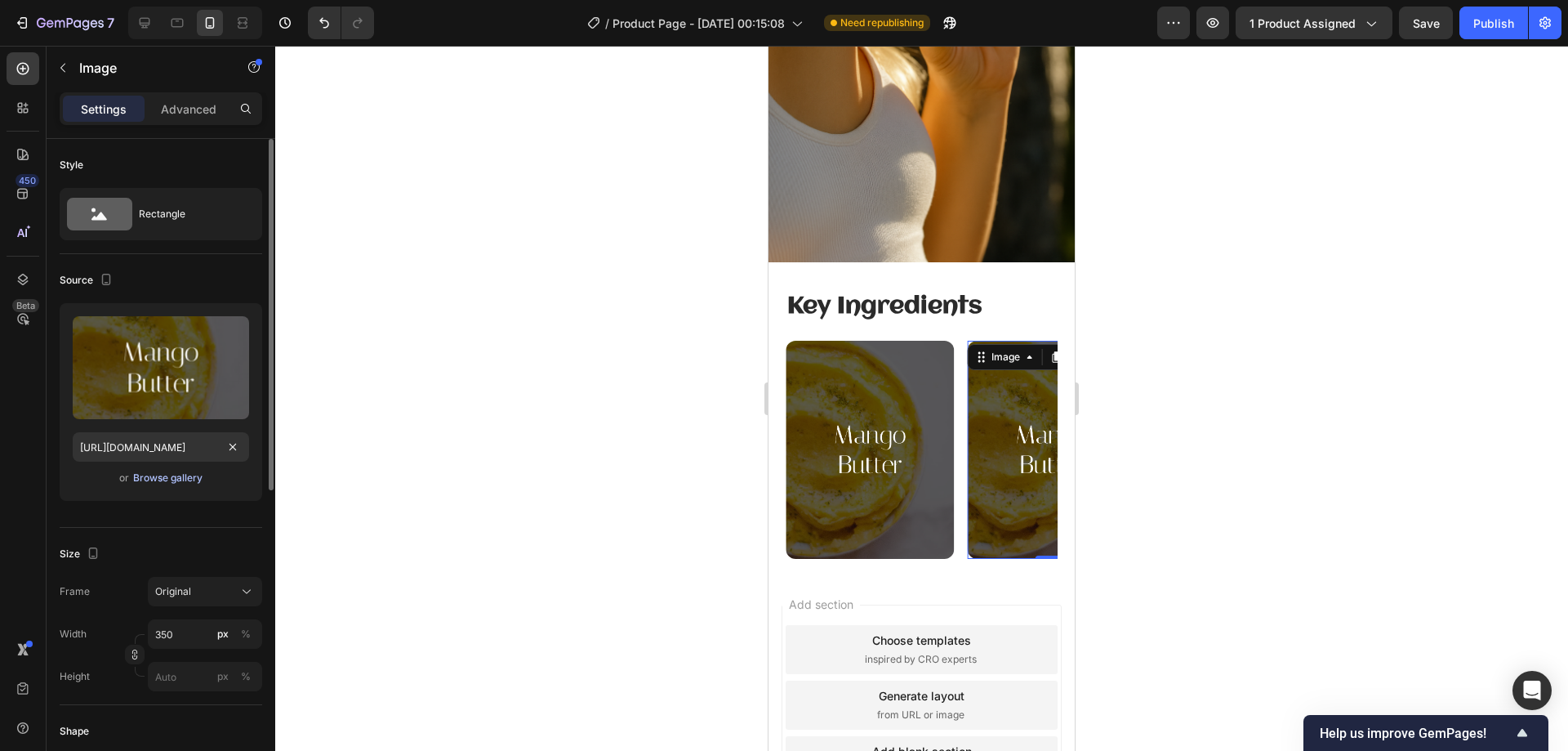
click at [172, 477] on div "Browse gallery" at bounding box center [168, 478] width 69 height 15
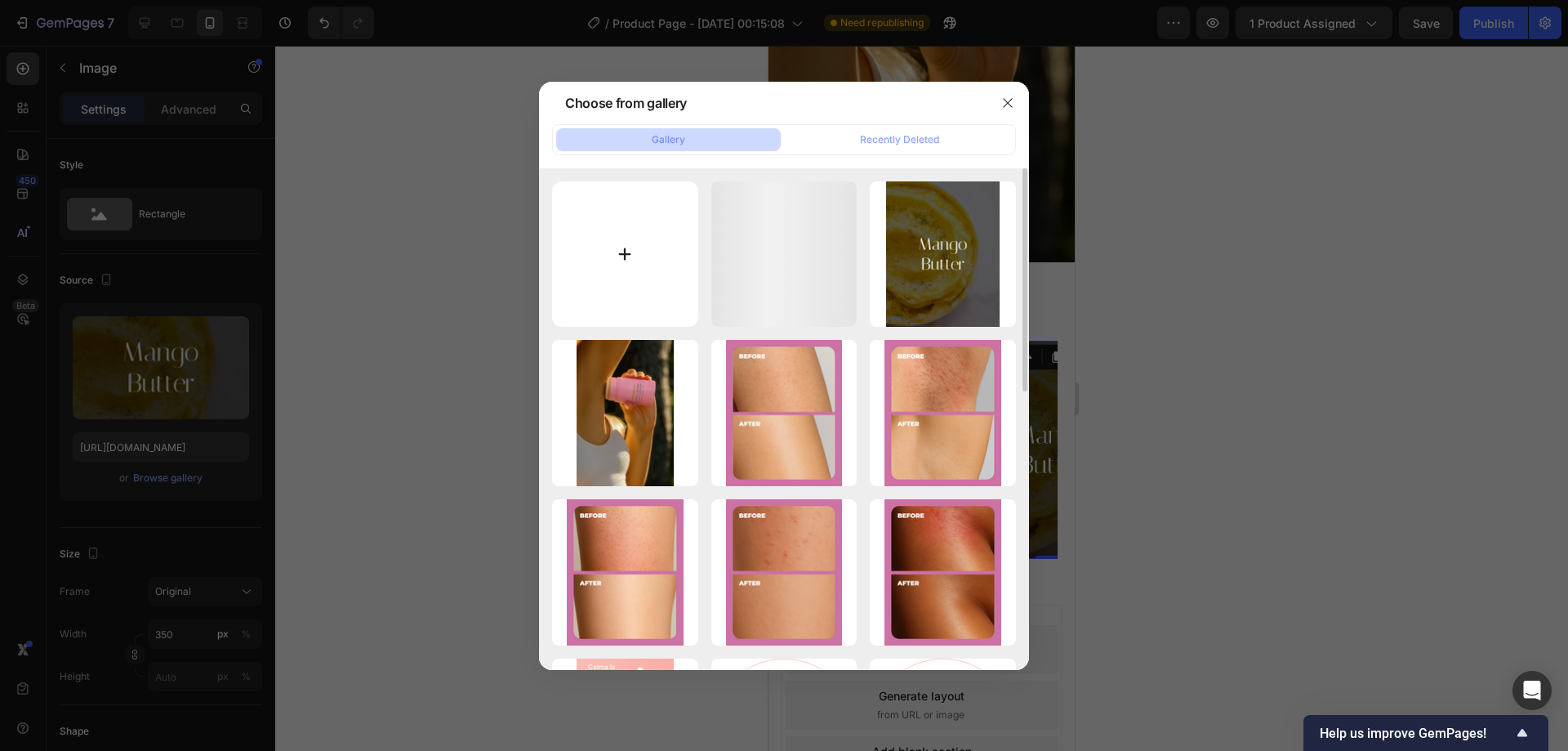
click at [627, 250] on input "file" at bounding box center [625, 254] width 146 height 146
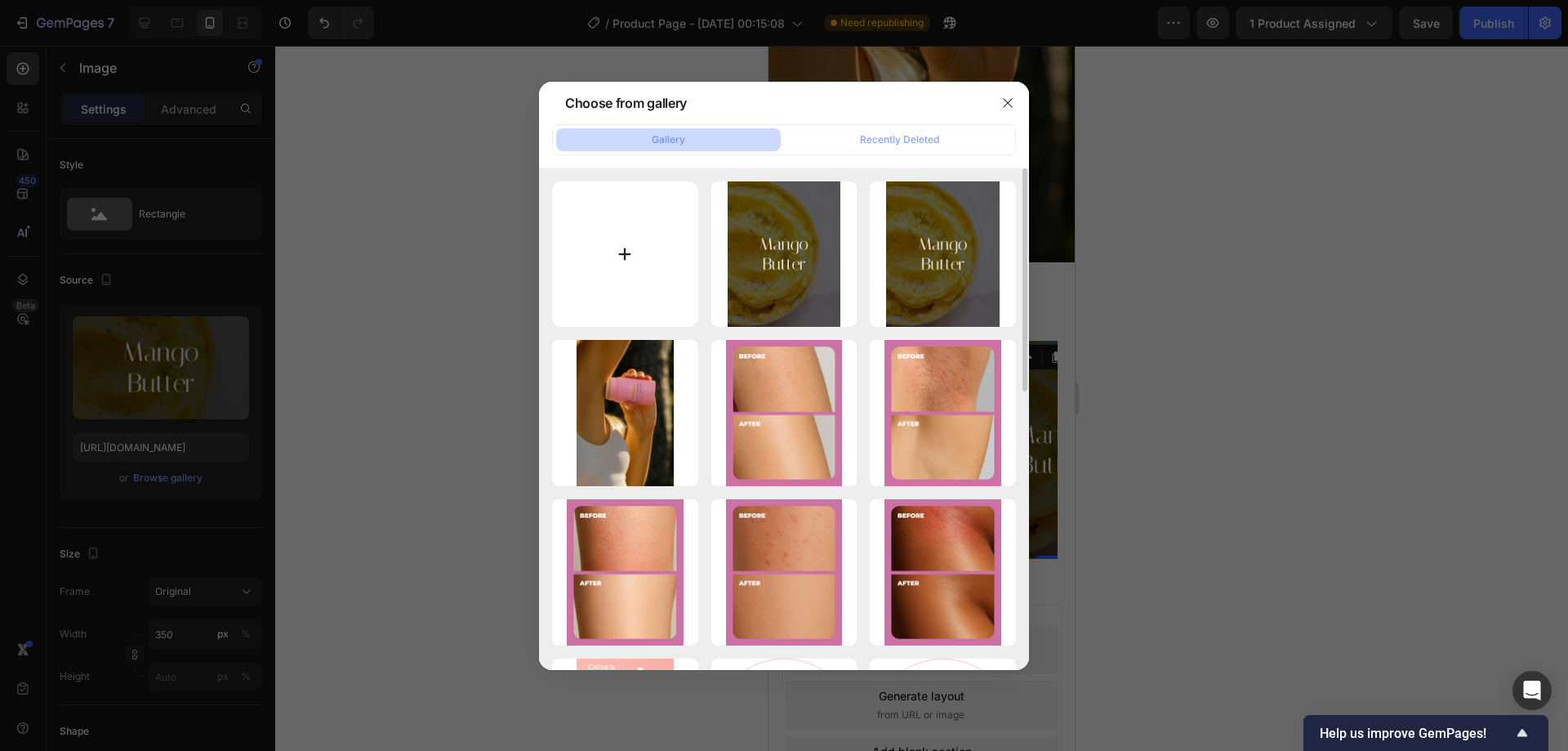
type input "C:\fakepath\Frame 36790.png"
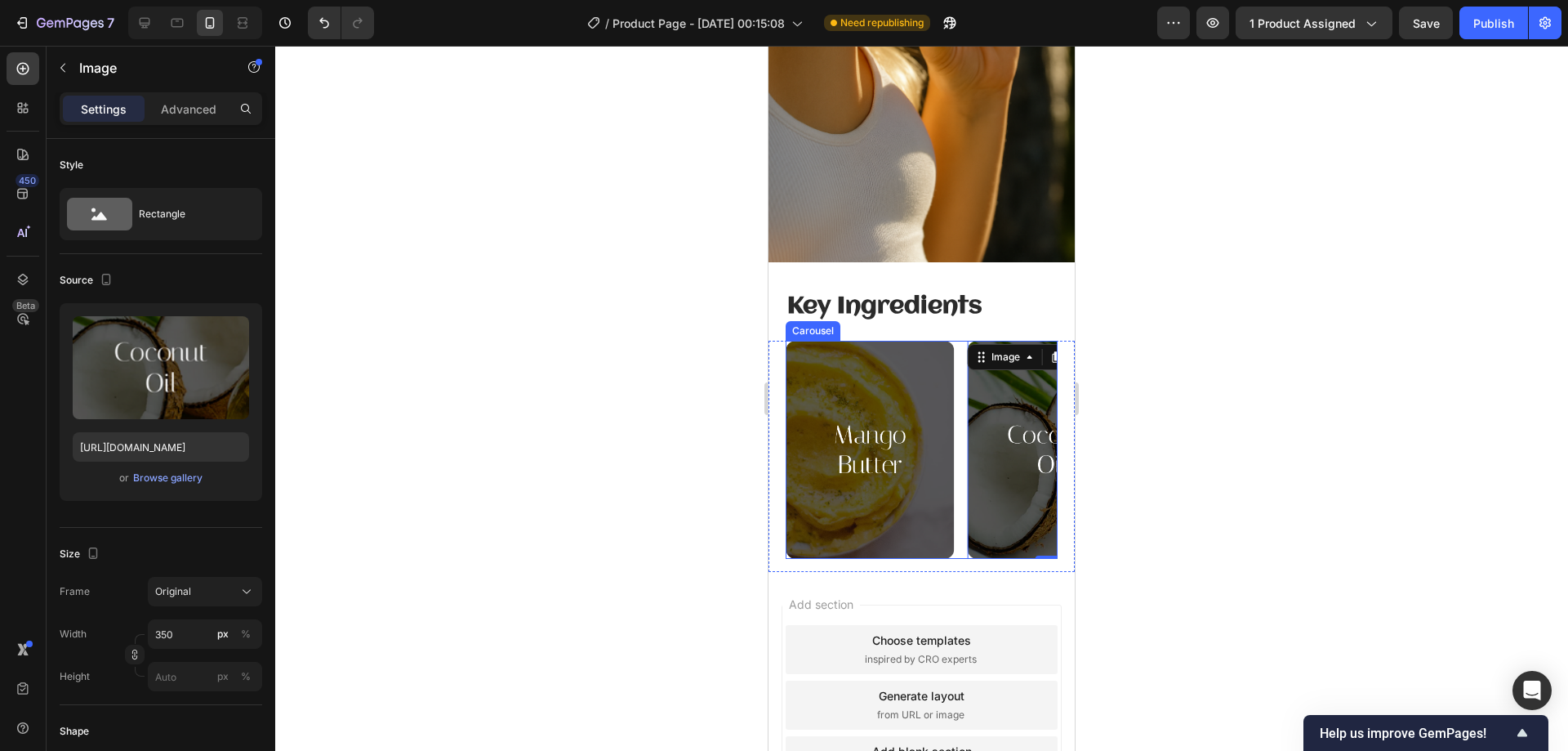
click at [957, 418] on div "Image 0 Image" at bounding box center [921, 449] width 272 height 217
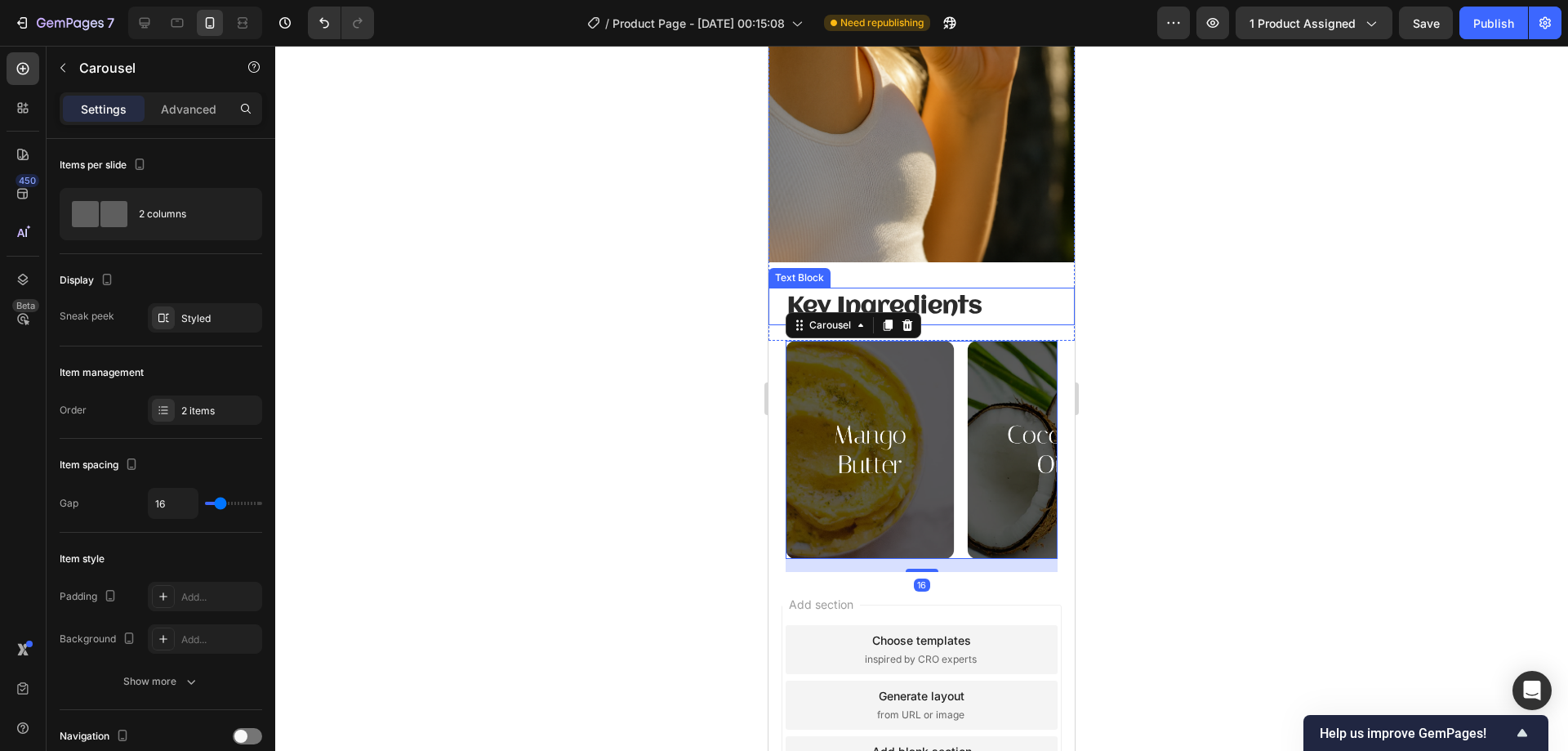
click at [946, 294] on strong "Key Ingredients" at bounding box center [884, 307] width 195 height 25
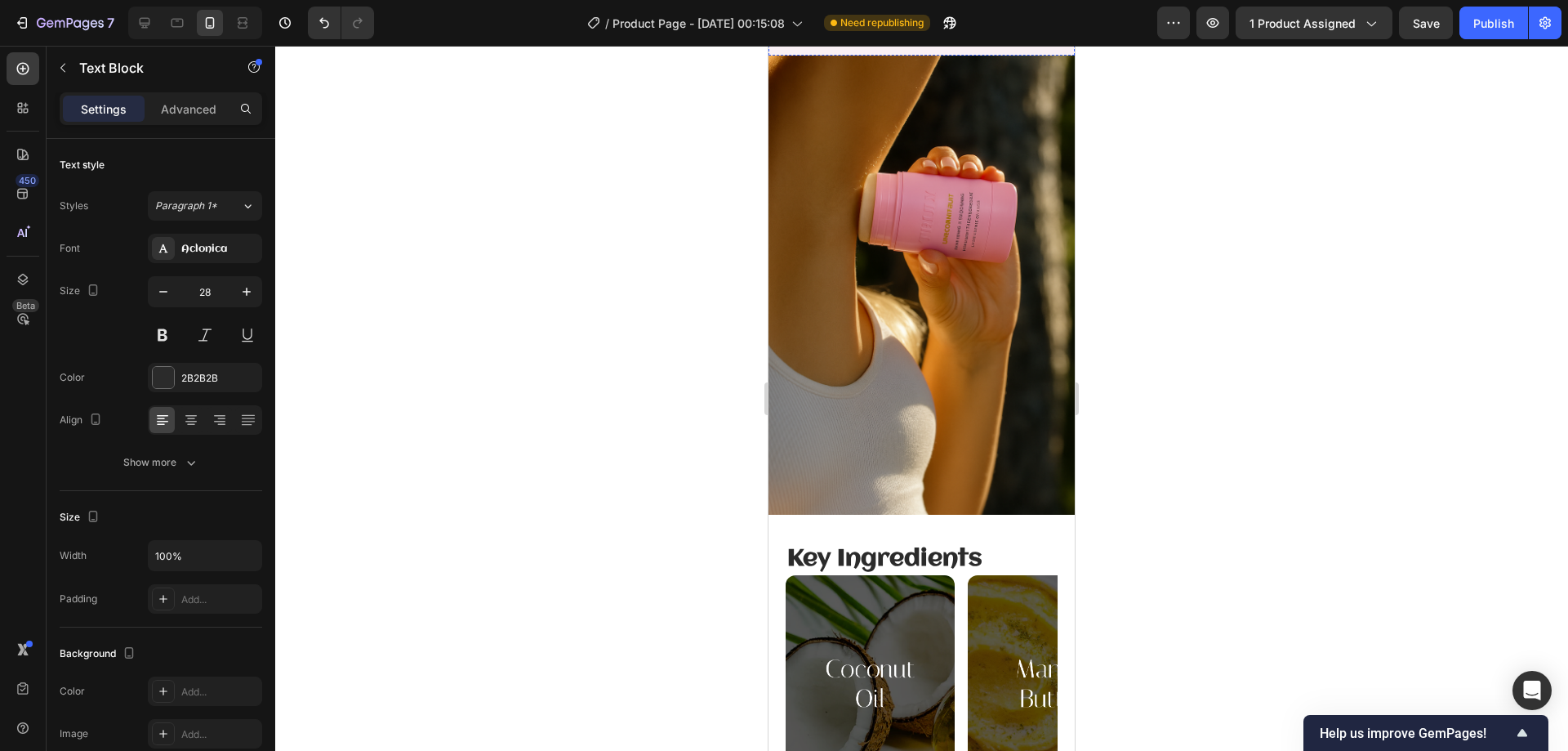
scroll to position [2045, 0]
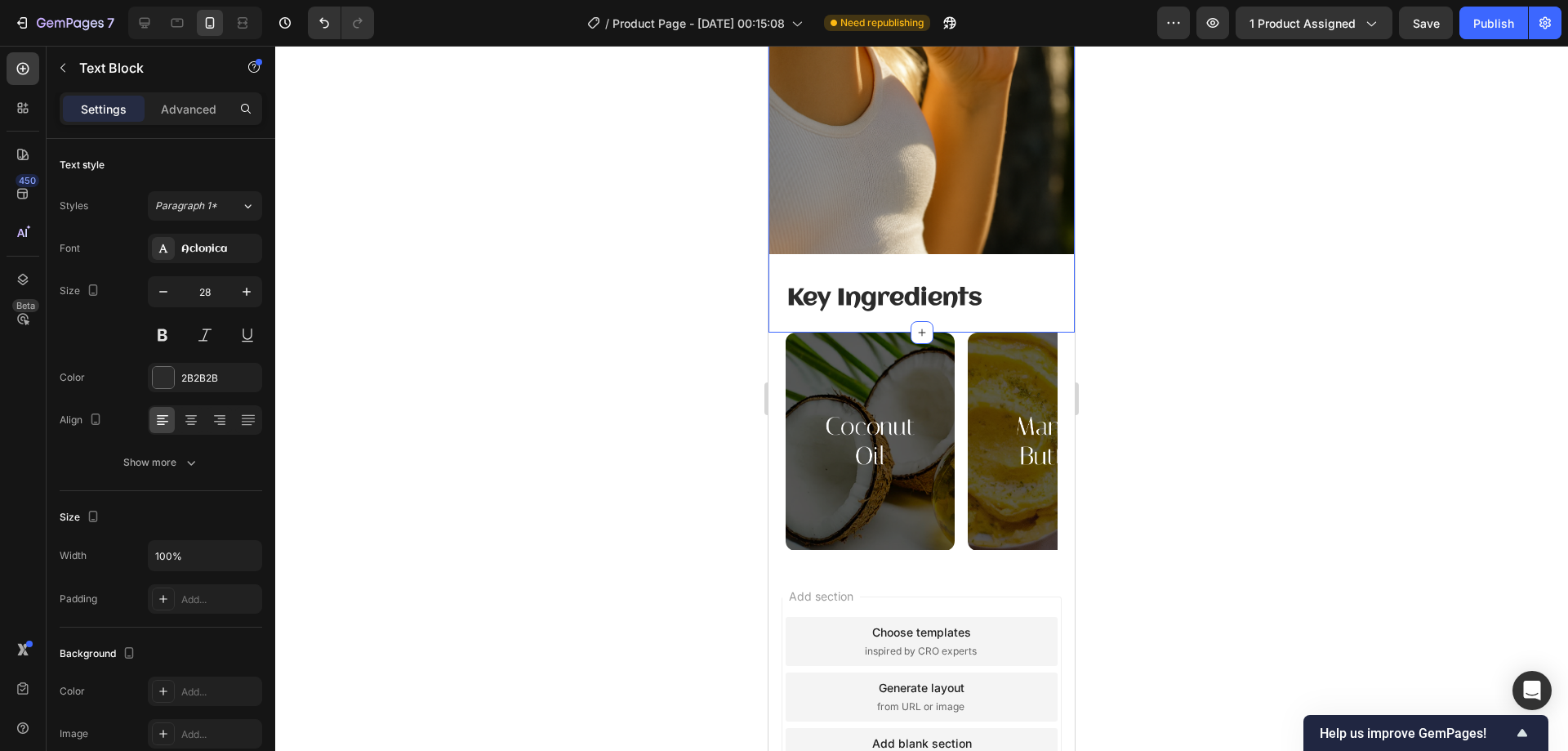
click at [1191, 260] on div at bounding box center [922, 398] width 1293 height 705
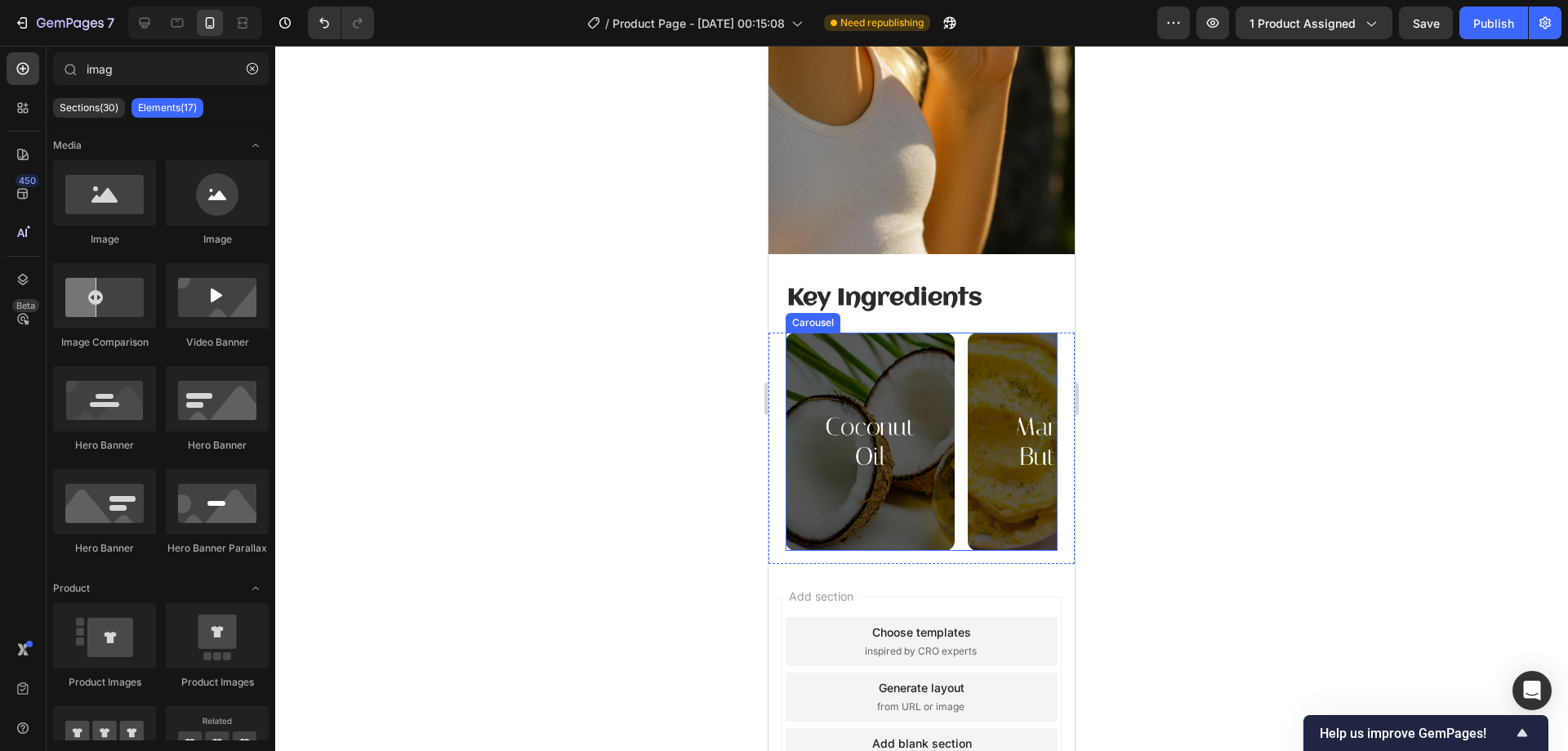
click at [961, 341] on div "Image Image" at bounding box center [921, 441] width 272 height 217
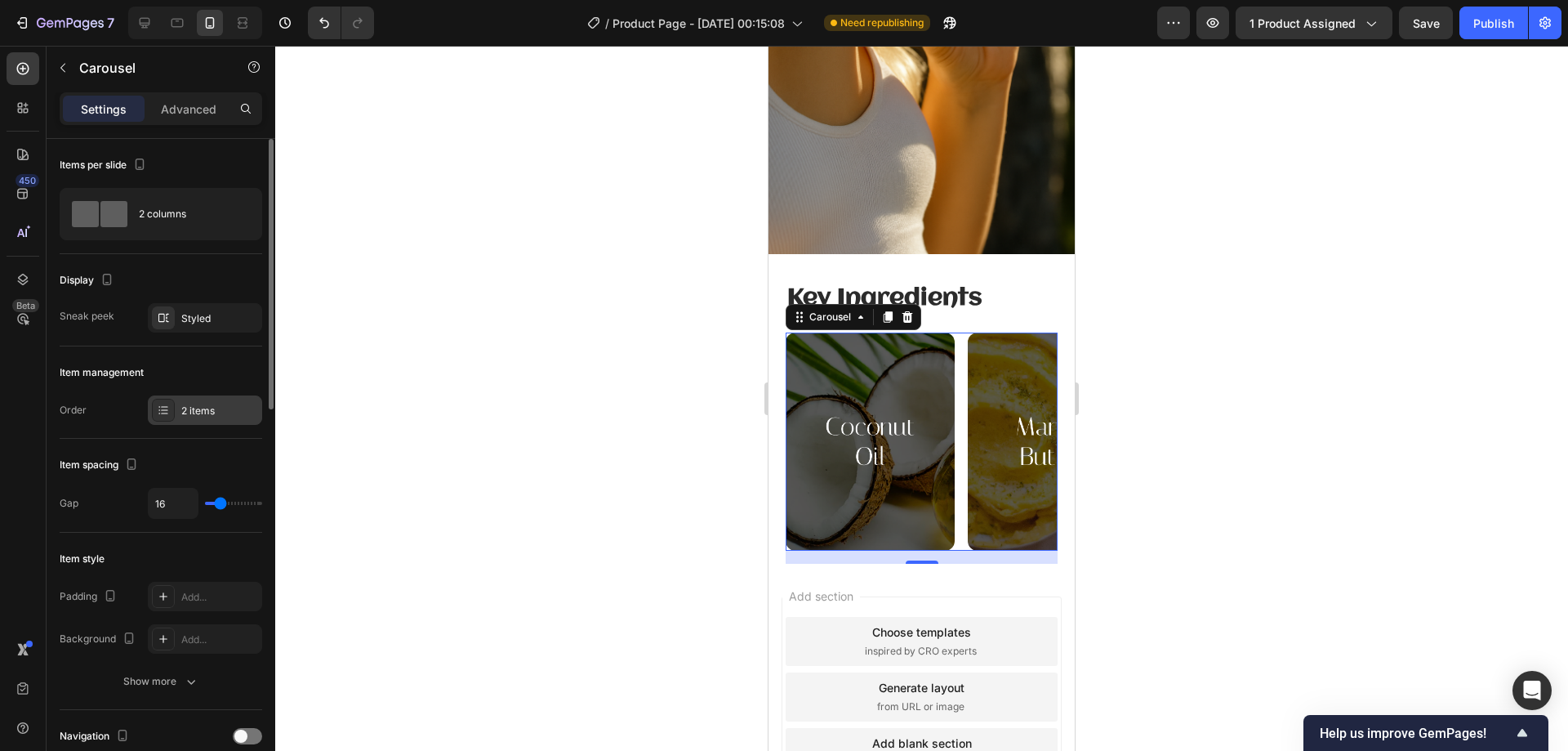
click at [182, 400] on div "2 items" at bounding box center [205, 410] width 114 height 30
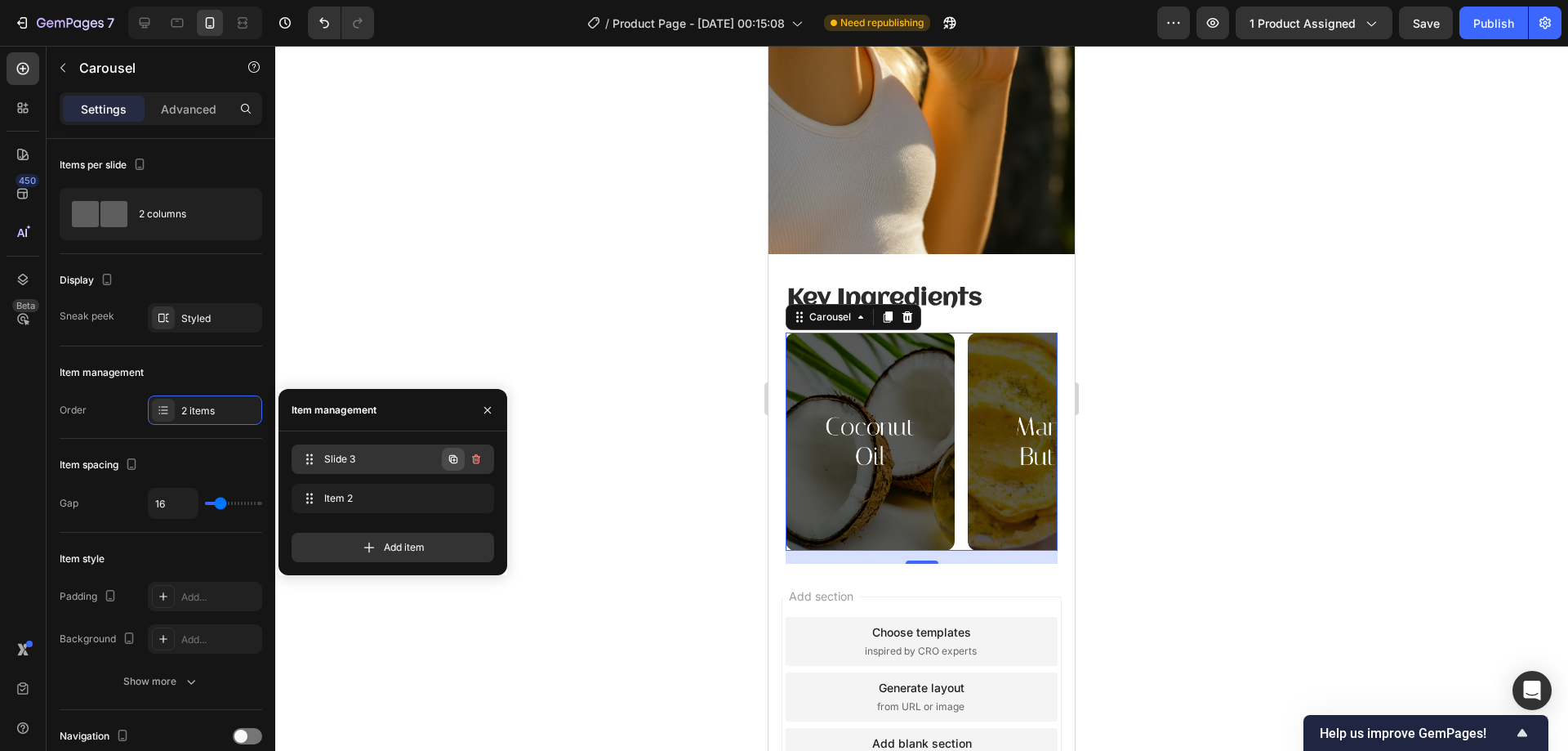
click at [454, 459] on icon "button" at bounding box center [454, 460] width 3 height 3
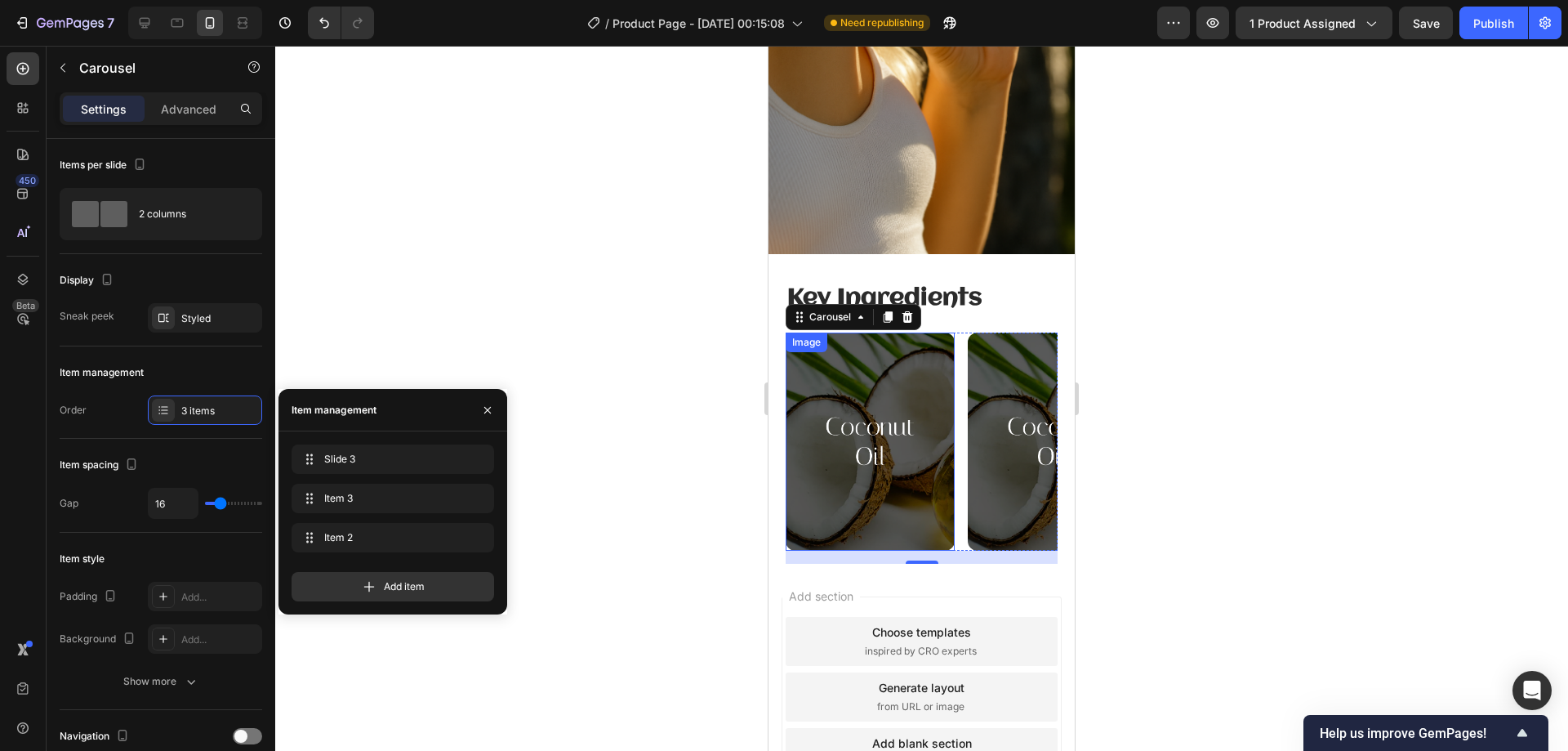
click at [886, 415] on img at bounding box center [870, 441] width 169 height 217
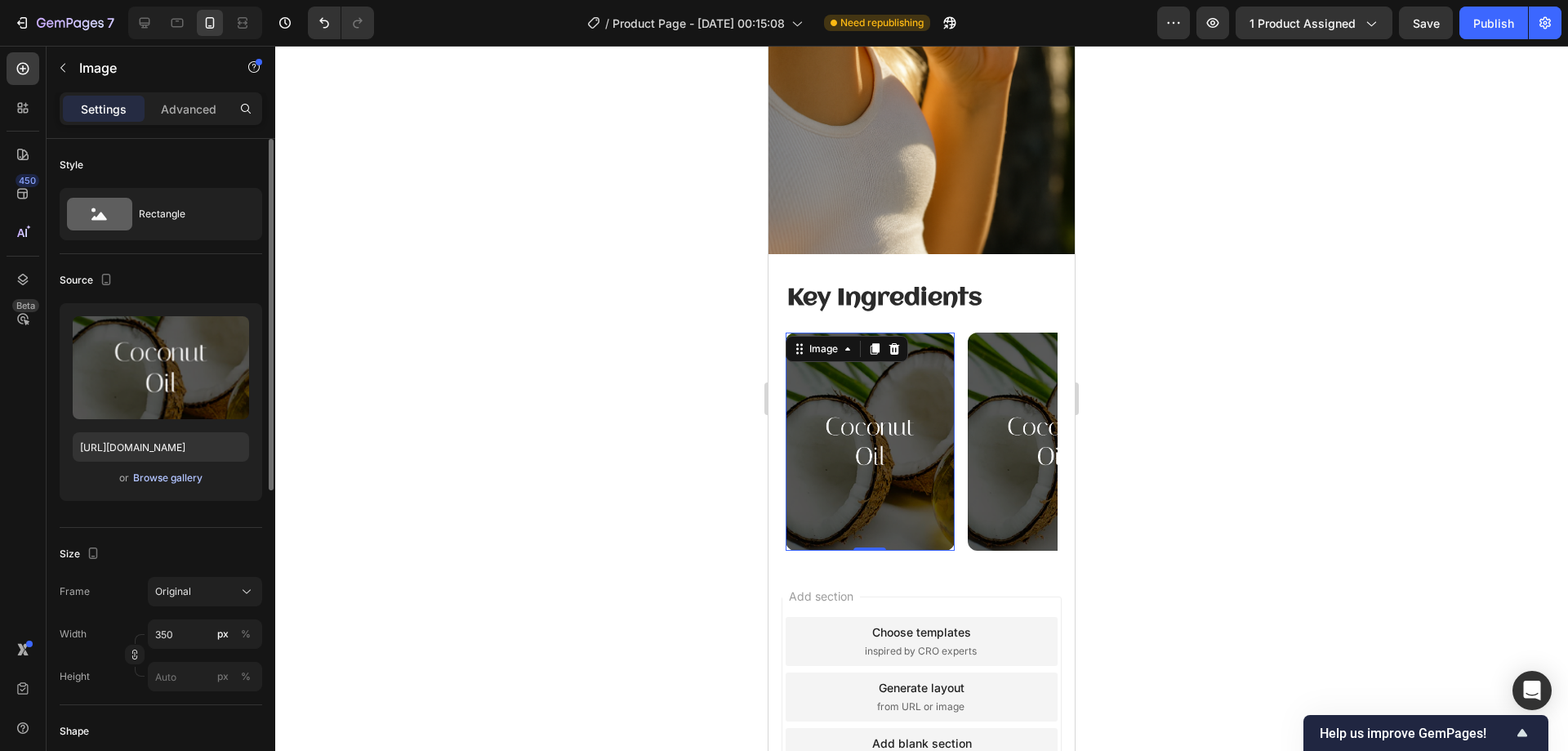
click at [178, 481] on div "Browse gallery" at bounding box center [168, 478] width 69 height 15
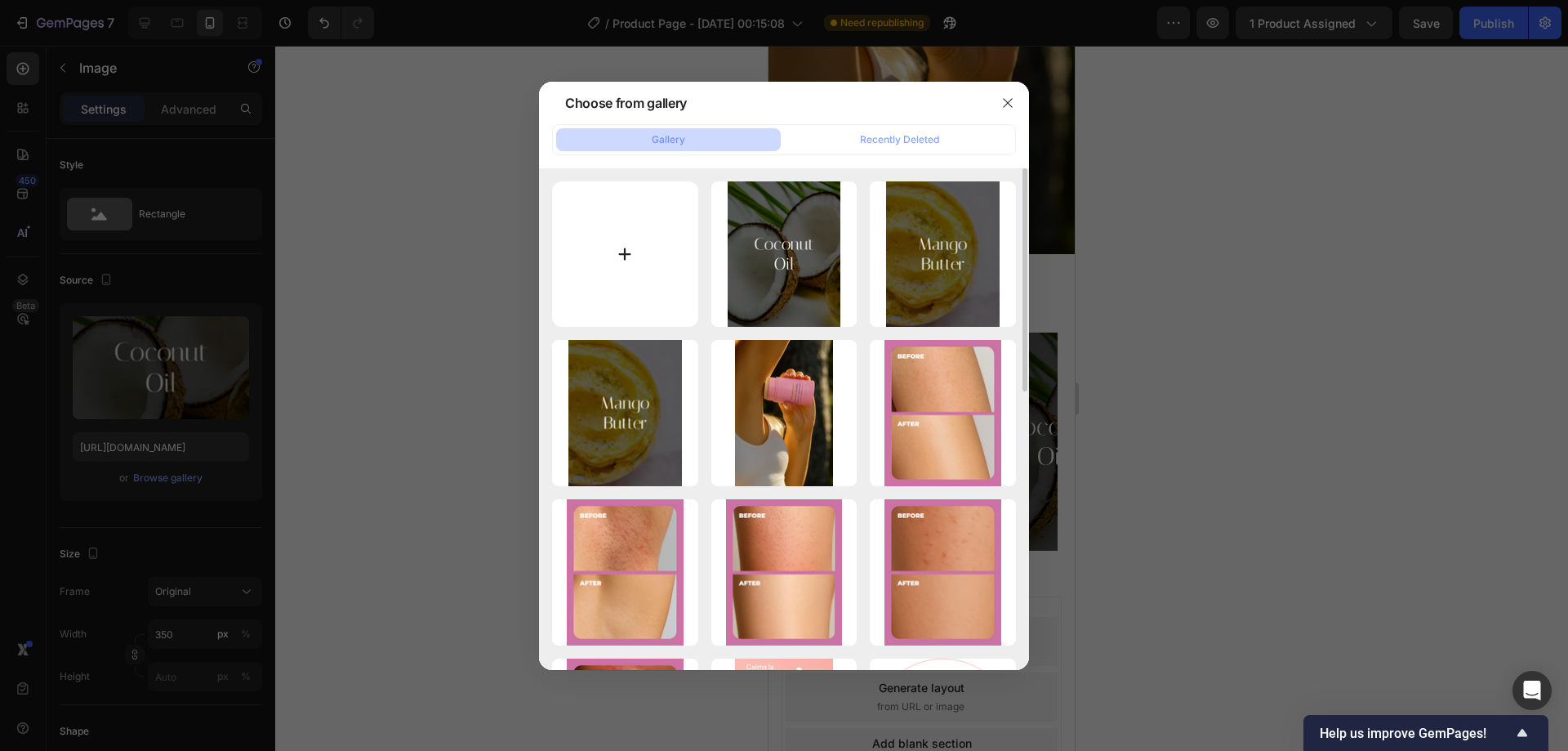
click at [624, 275] on input "file" at bounding box center [625, 254] width 146 height 146
type input "C:\fakepath\Frame 36791.png"
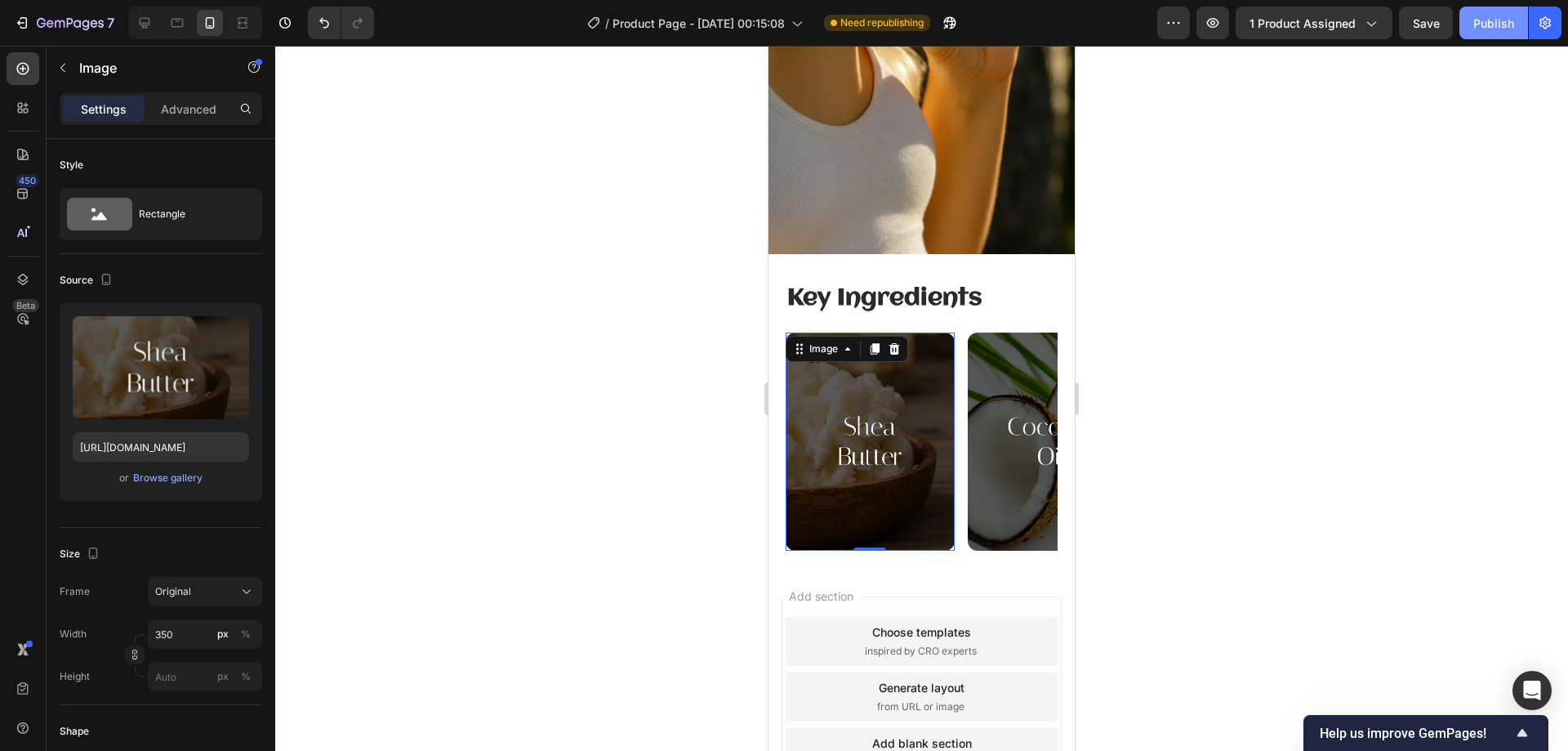
click at [1519, 25] on button "Publish" at bounding box center [1493, 23] width 68 height 33
click at [845, 286] on strong "Key Ingredients" at bounding box center [884, 299] width 195 height 25
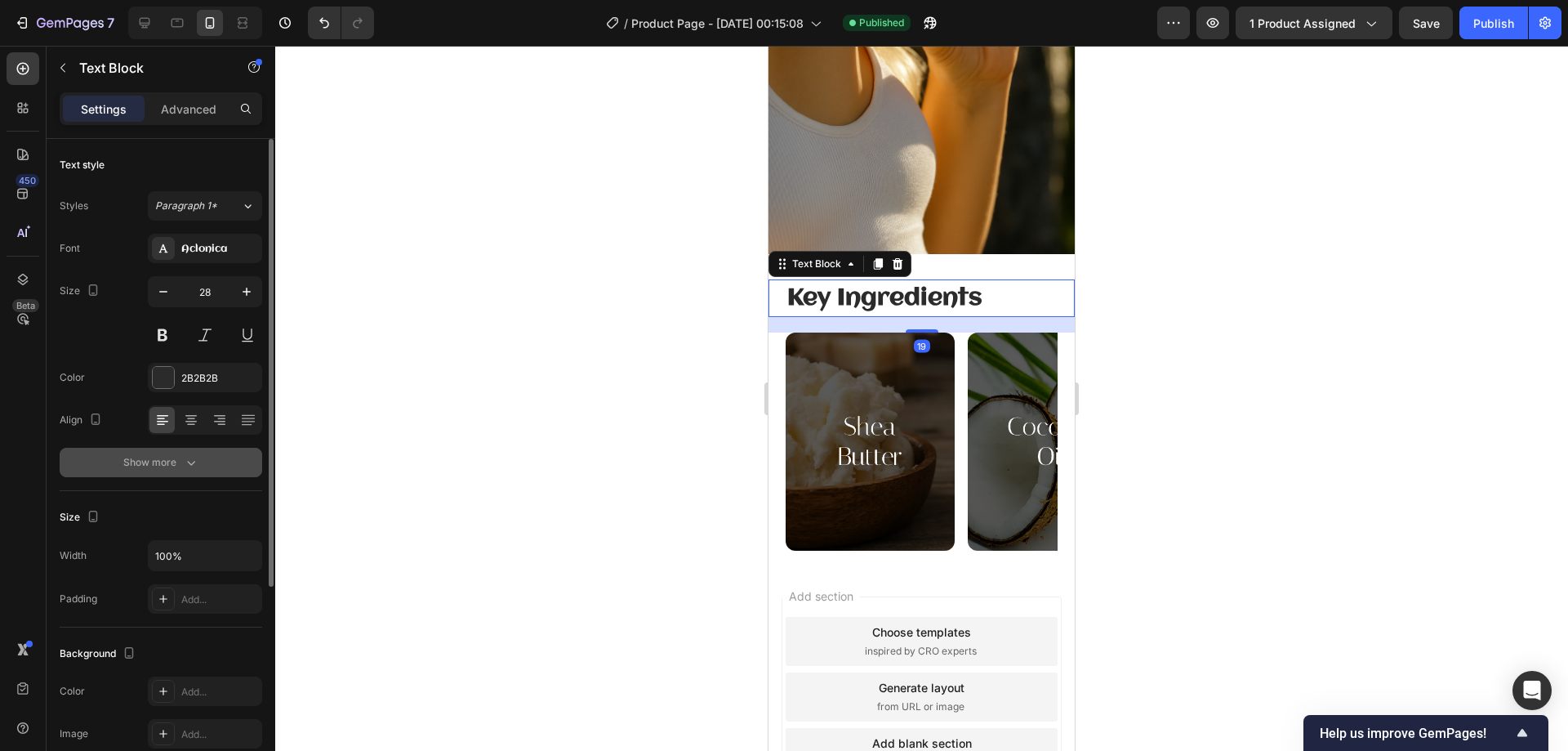
click at [183, 457] on icon "button" at bounding box center [191, 462] width 16 height 16
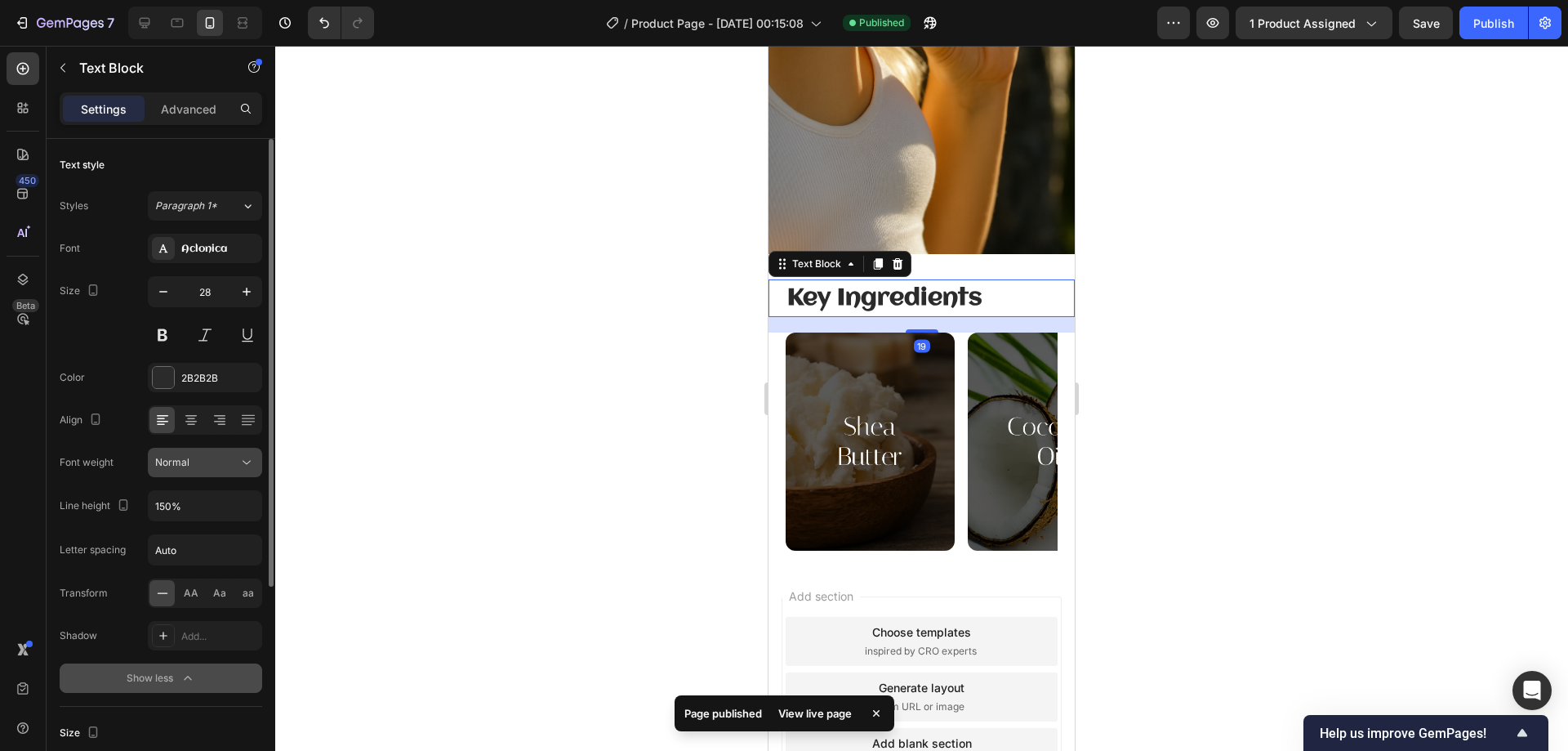
click at [202, 462] on div "Normal" at bounding box center [197, 462] width 83 height 15
click at [216, 460] on div "Normal" at bounding box center [197, 462] width 83 height 15
click at [1227, 335] on div at bounding box center [922, 398] width 1293 height 705
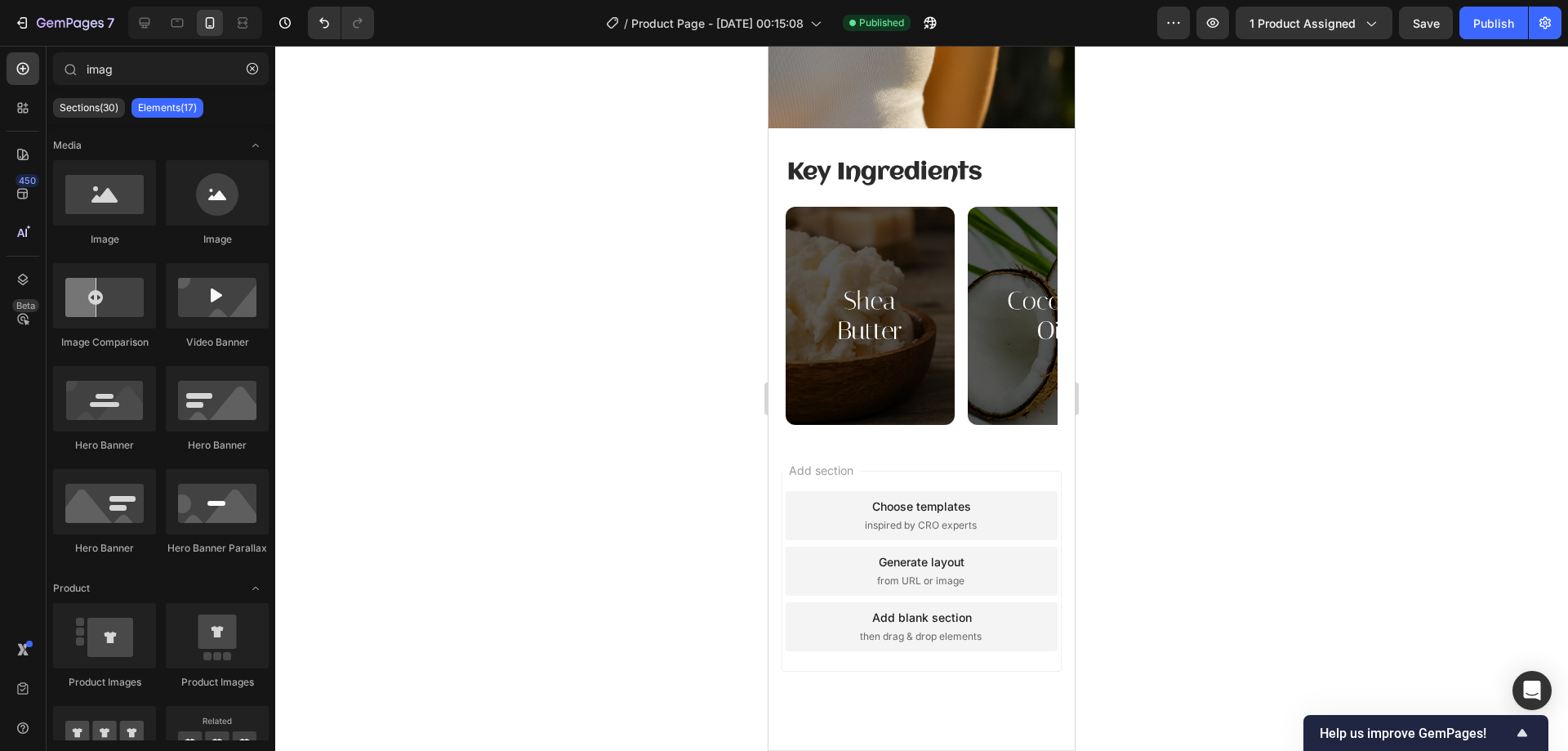
scroll to position [2186, 0]
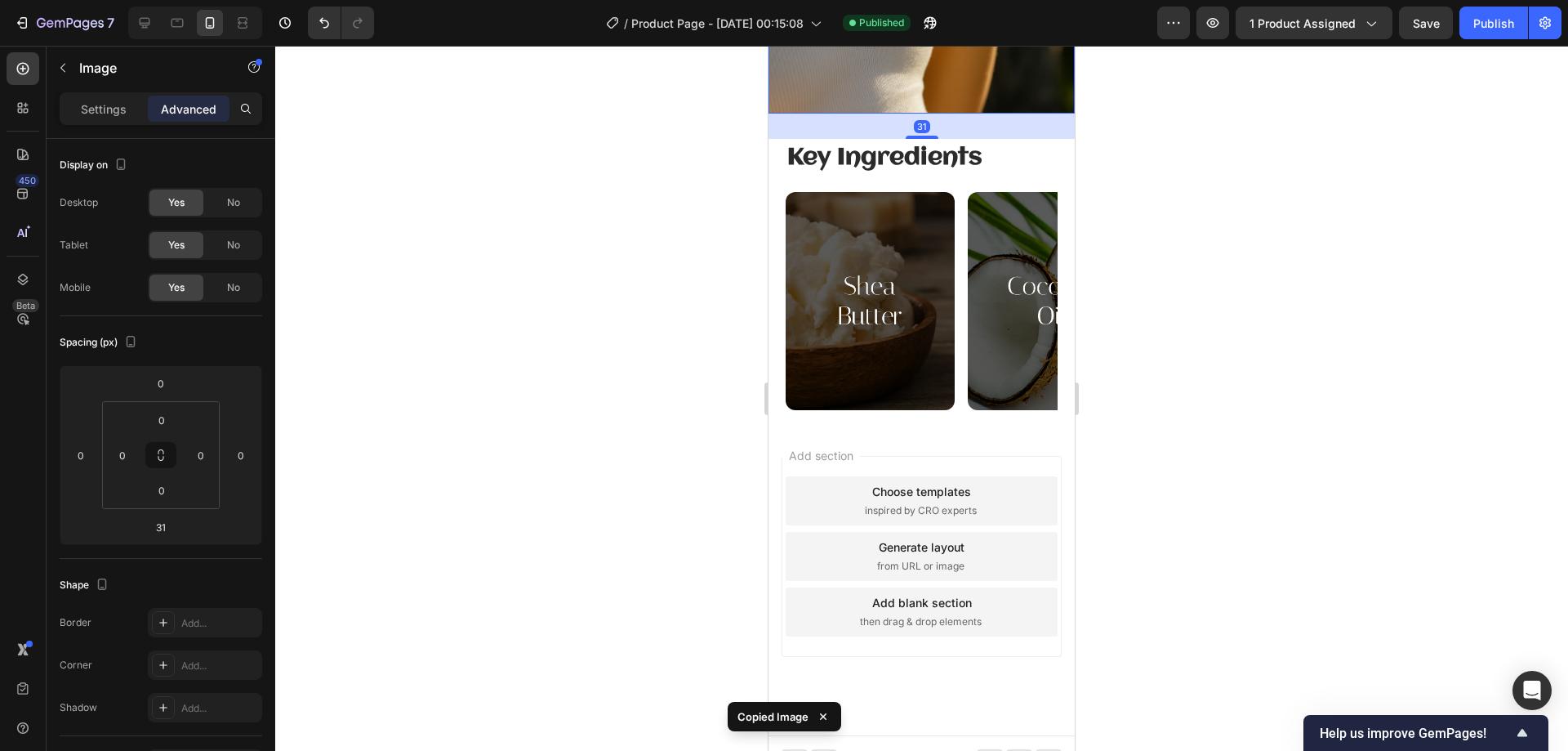
click at [862, 423] on div "Add section Choose templates inspired by CRO experts Generate layout from URL o…" at bounding box center [922, 578] width 306 height 312
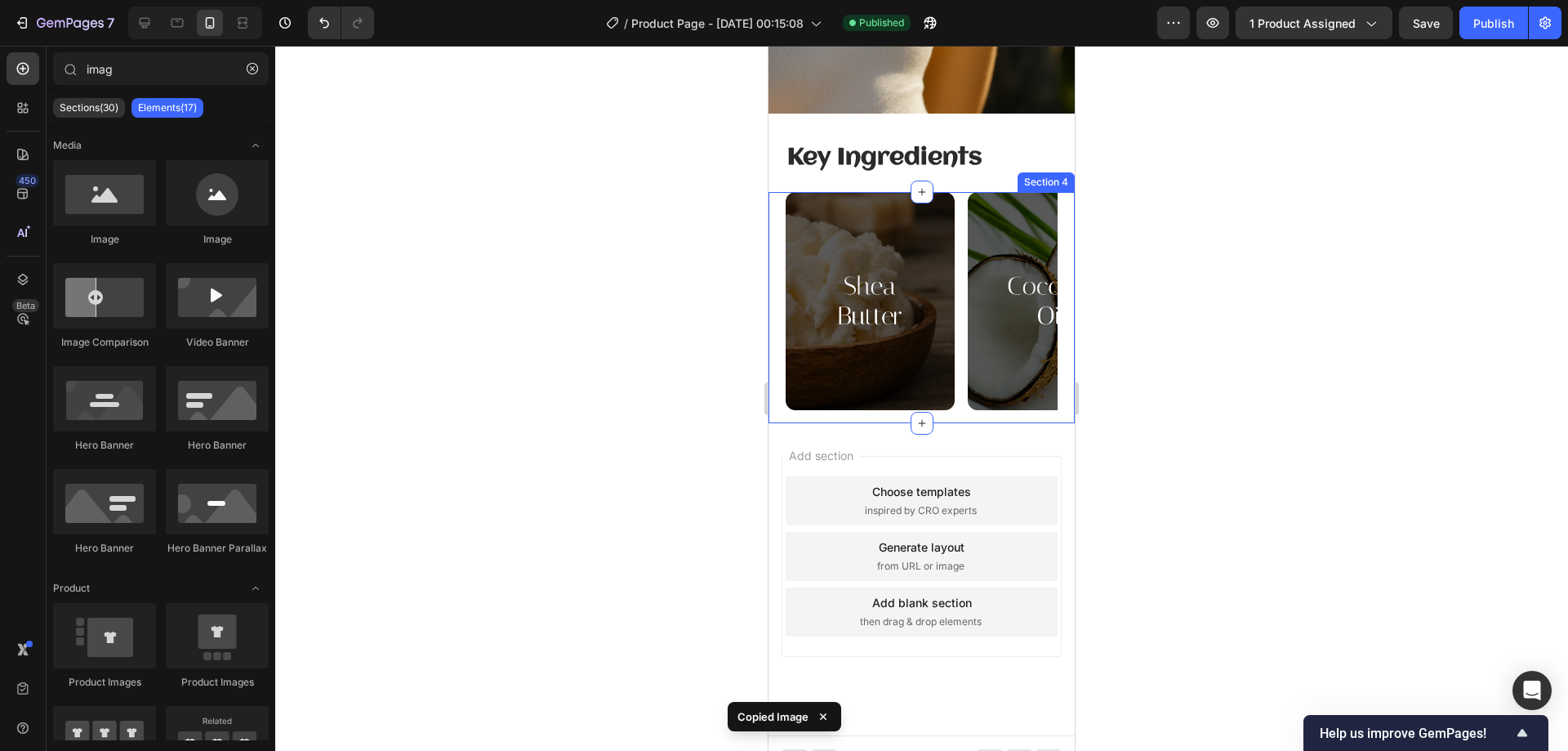
click at [857, 396] on div "Image Image Image Carousel" at bounding box center [921, 307] width 272 height 230
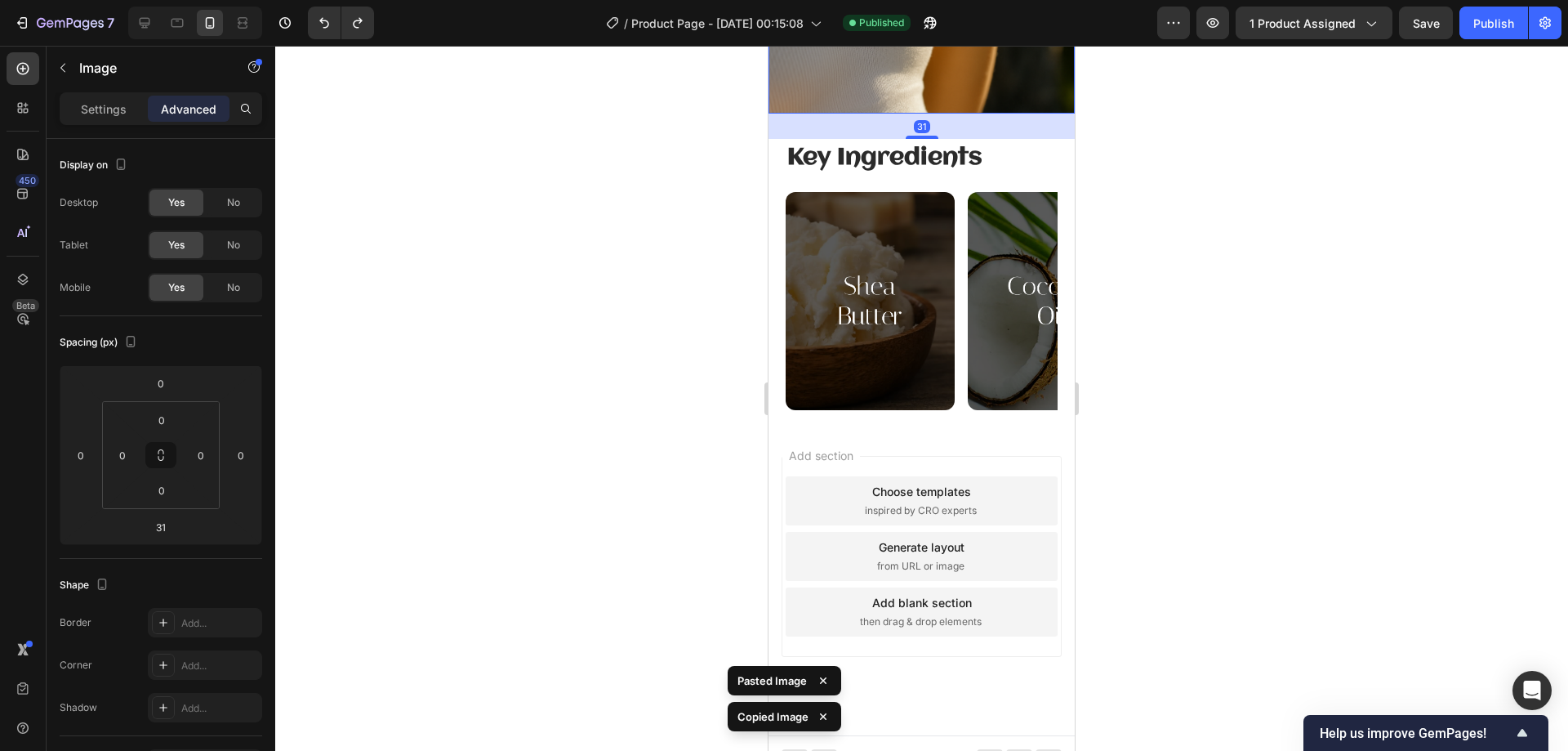
click at [773, 423] on div "Add section Choose templates inspired by CRO experts Generate layout from URL o…" at bounding box center [922, 578] width 306 height 312
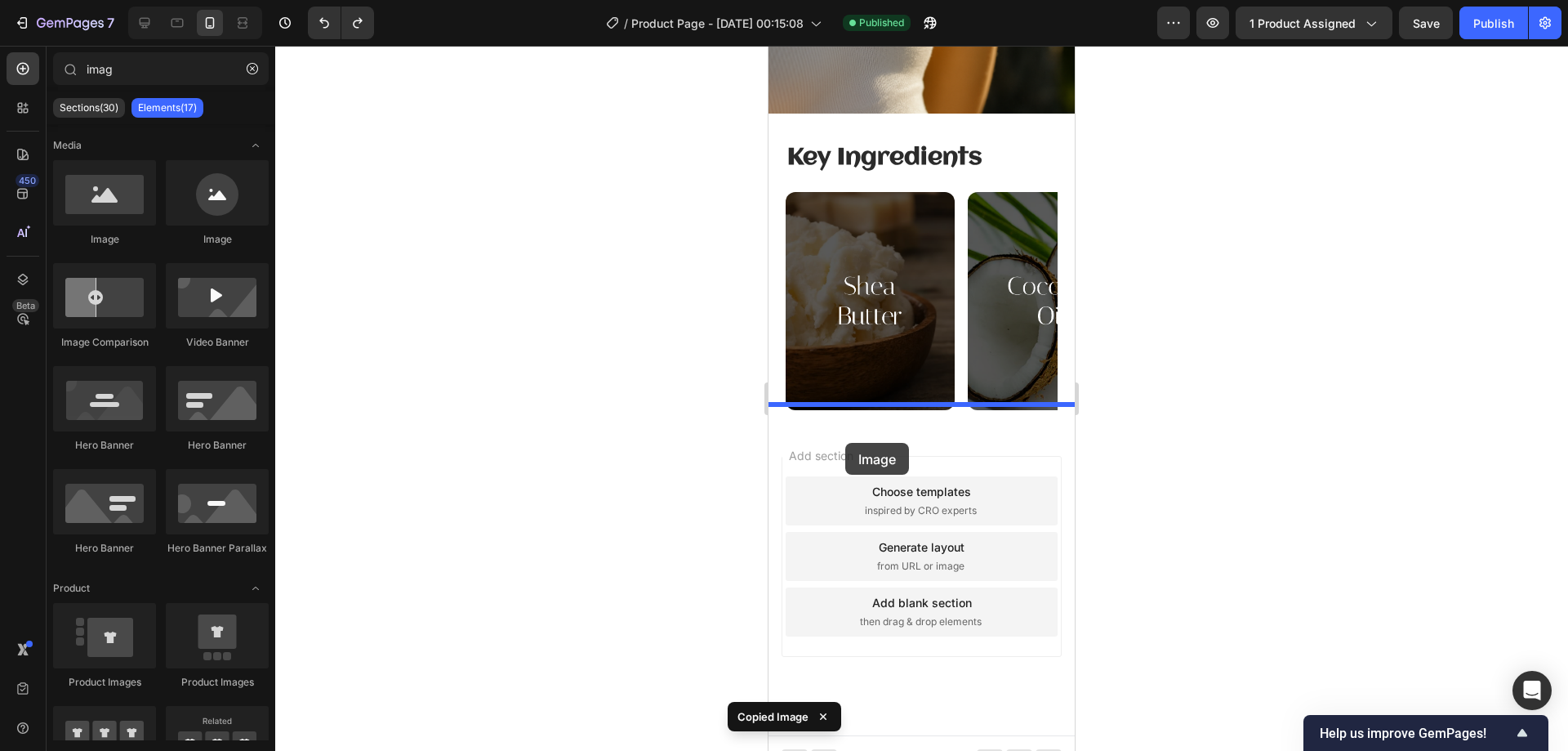
drag, startPoint x: 896, startPoint y: 266, endPoint x: 845, endPoint y: 443, distance: 184.2
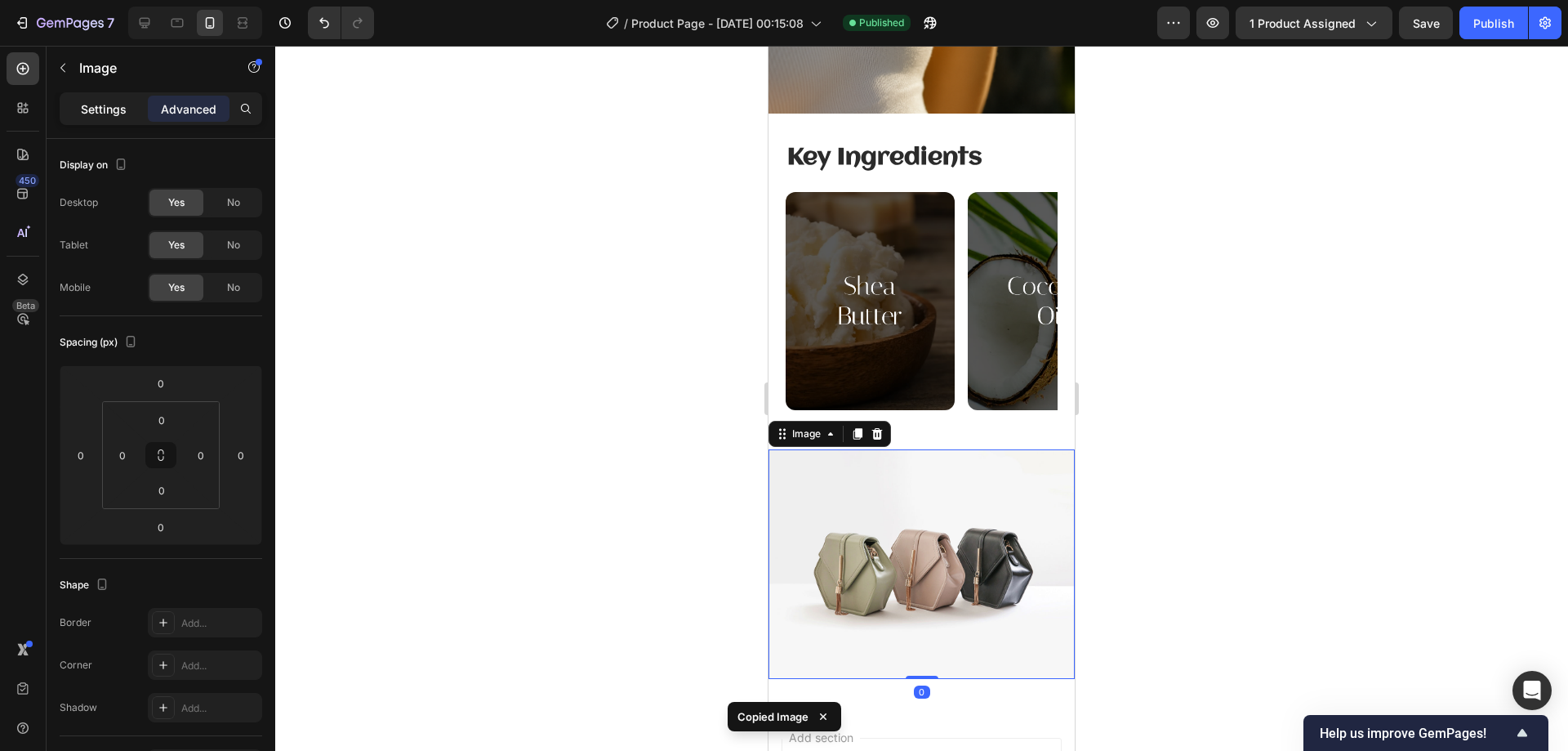
click at [99, 114] on p "Settings" at bounding box center [104, 109] width 46 height 17
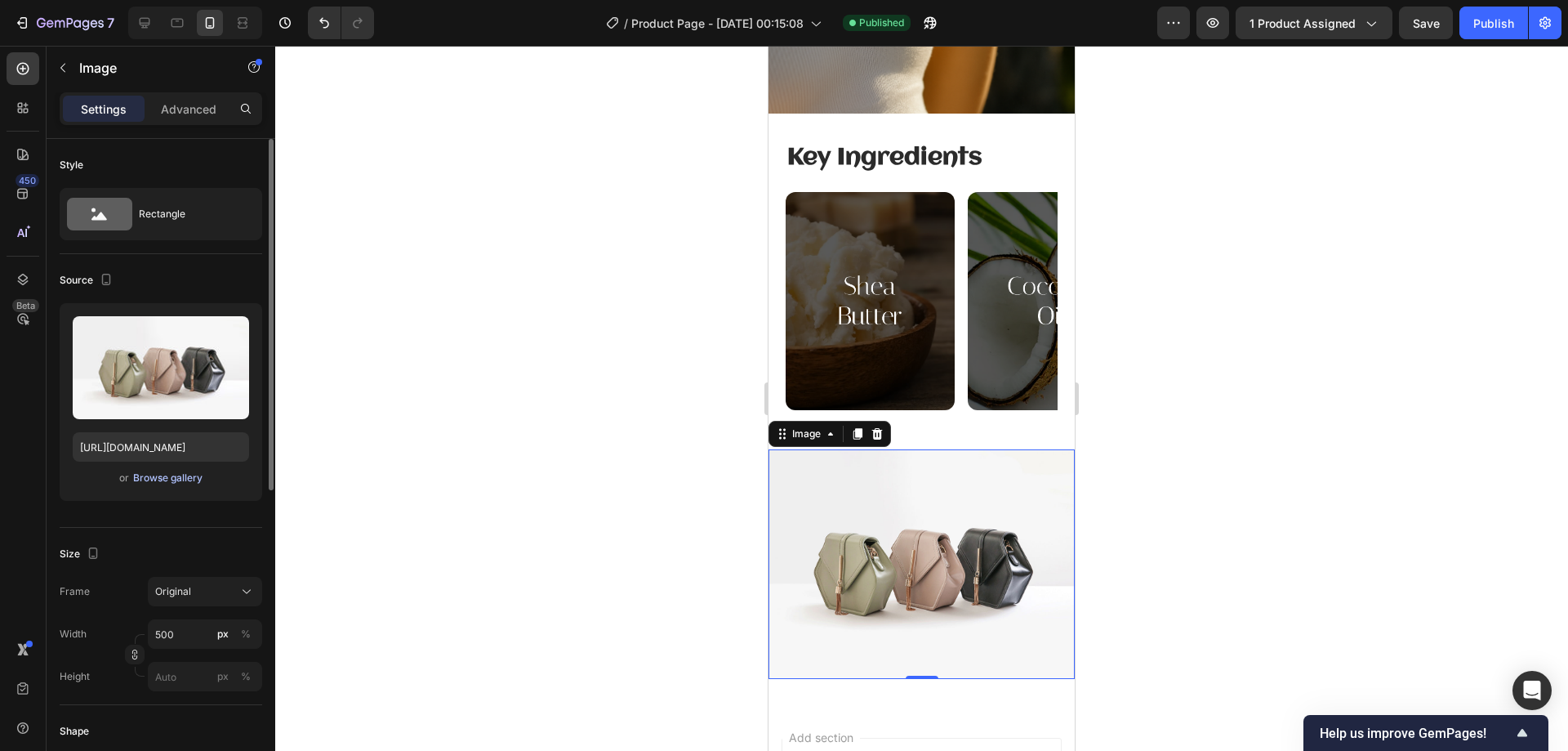
click at [168, 485] on div "or Browse gallery" at bounding box center [160, 478] width 177 height 20
click at [196, 480] on div "Browse gallery" at bounding box center [168, 478] width 69 height 15
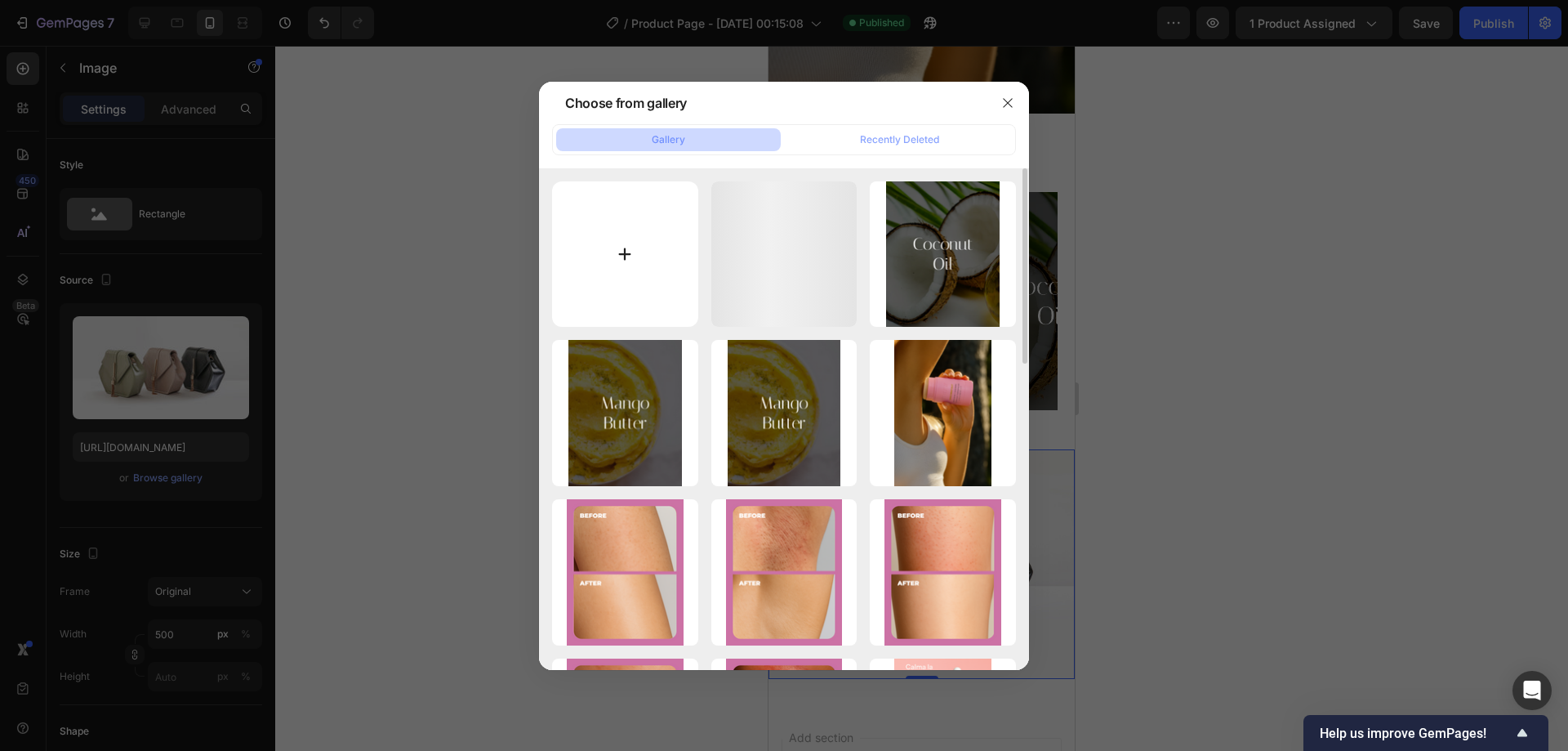
click at [582, 213] on input "file" at bounding box center [625, 254] width 146 height 146
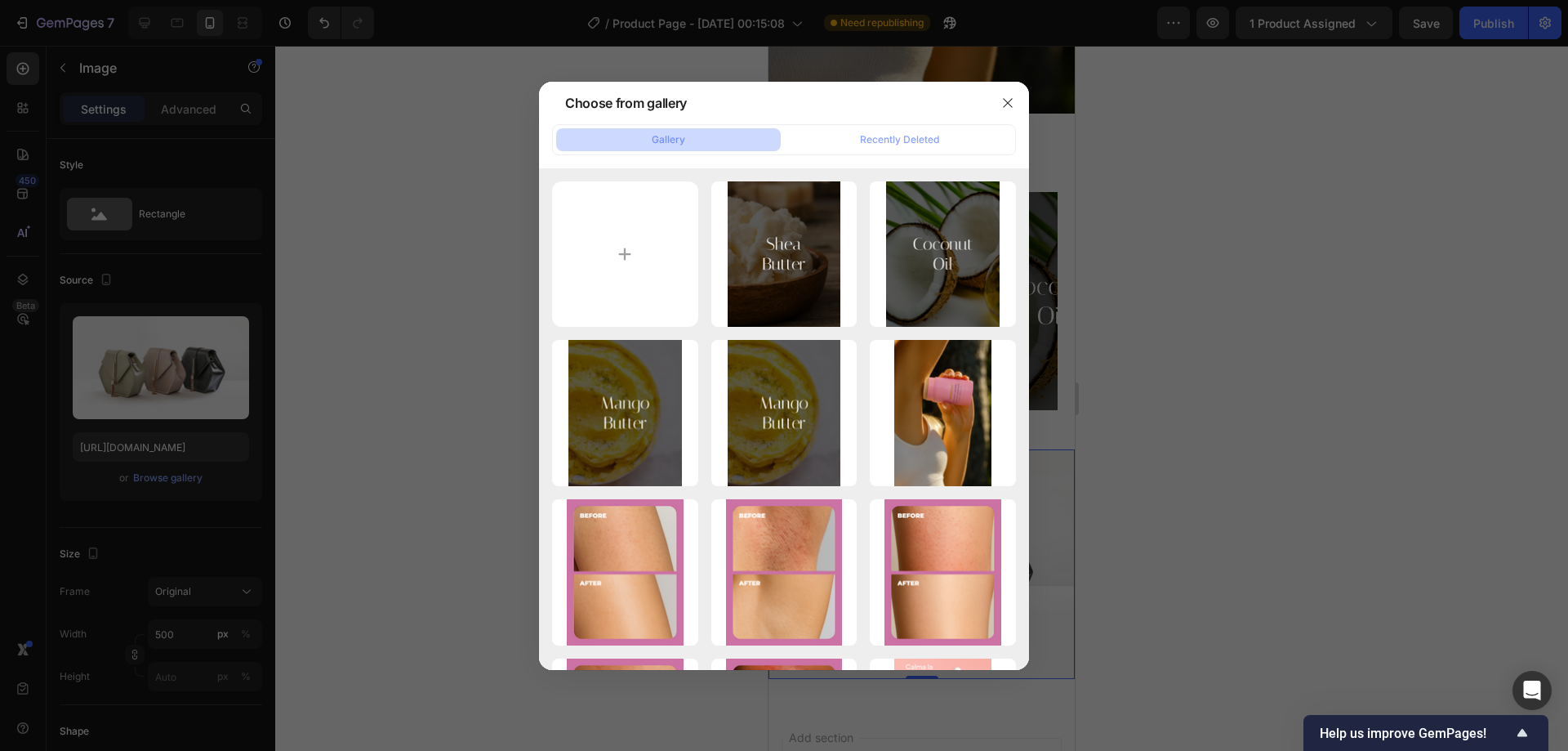
type input "C:\fakepath\ChatGPT Image [DATE], 01_34_23 AM.png"
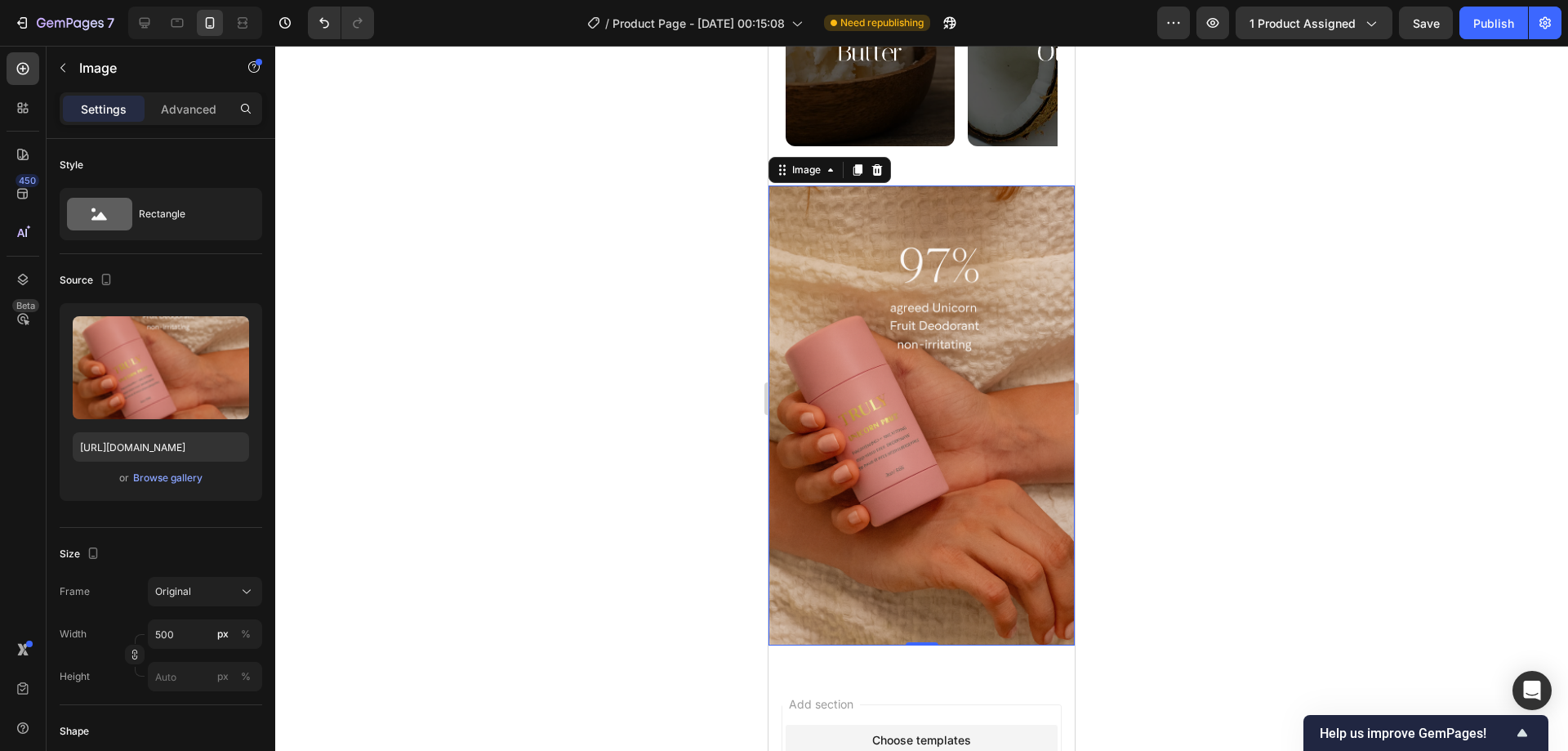
click at [1172, 451] on div at bounding box center [922, 398] width 1293 height 705
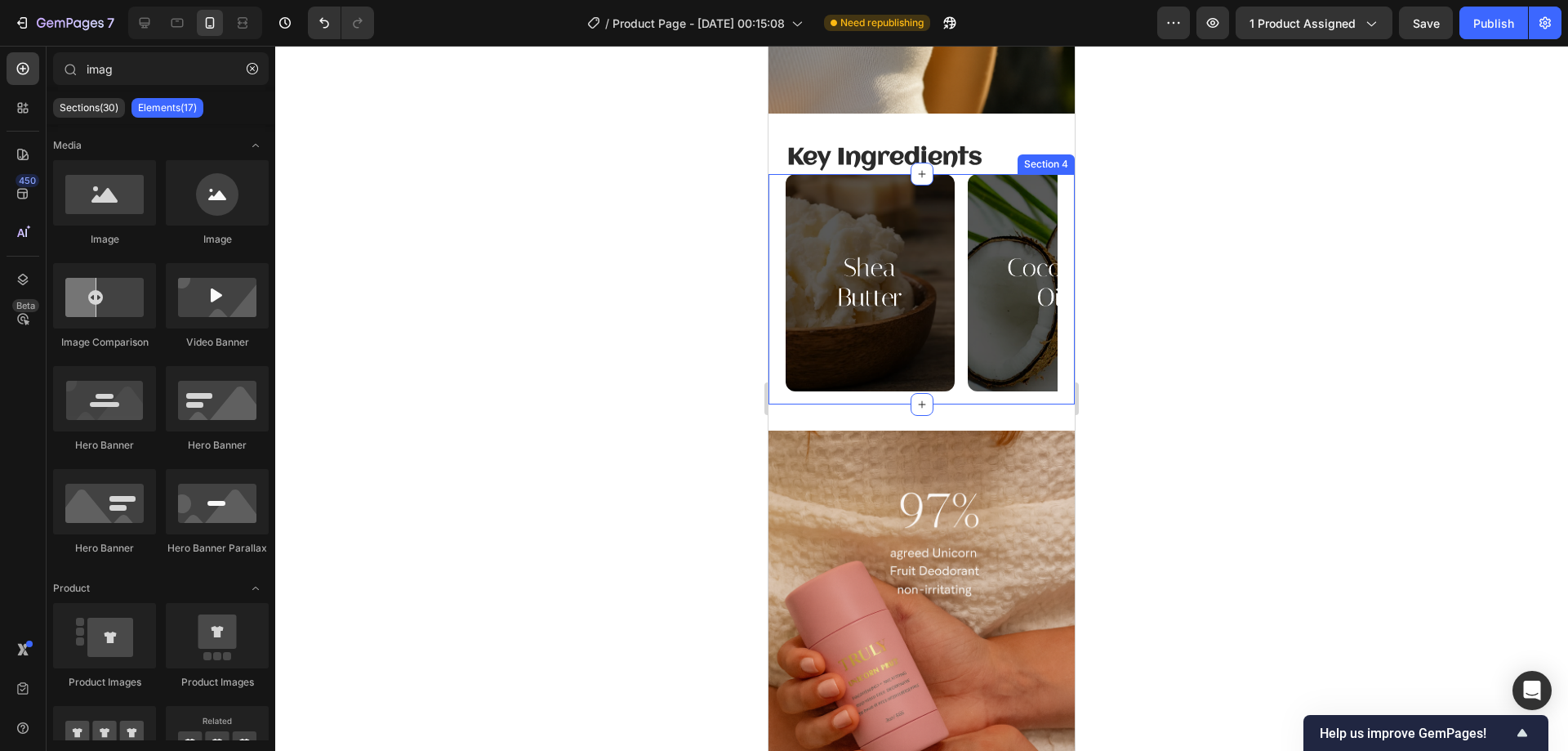
click at [975, 396] on div "Image Image Image Carousel" at bounding box center [921, 290] width 272 height 230
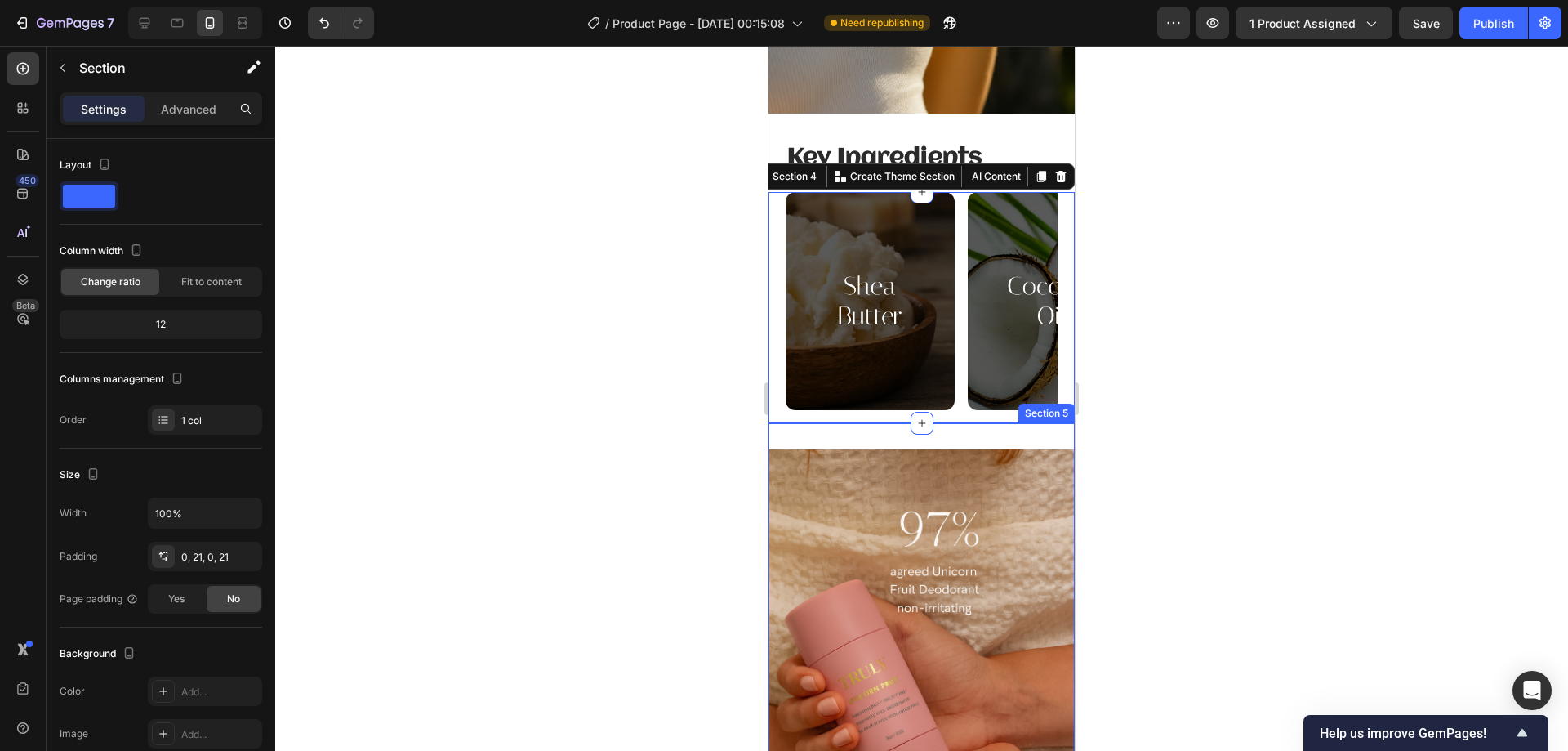
click at [969, 423] on div "Image Section 5" at bounding box center [922, 679] width 306 height 512
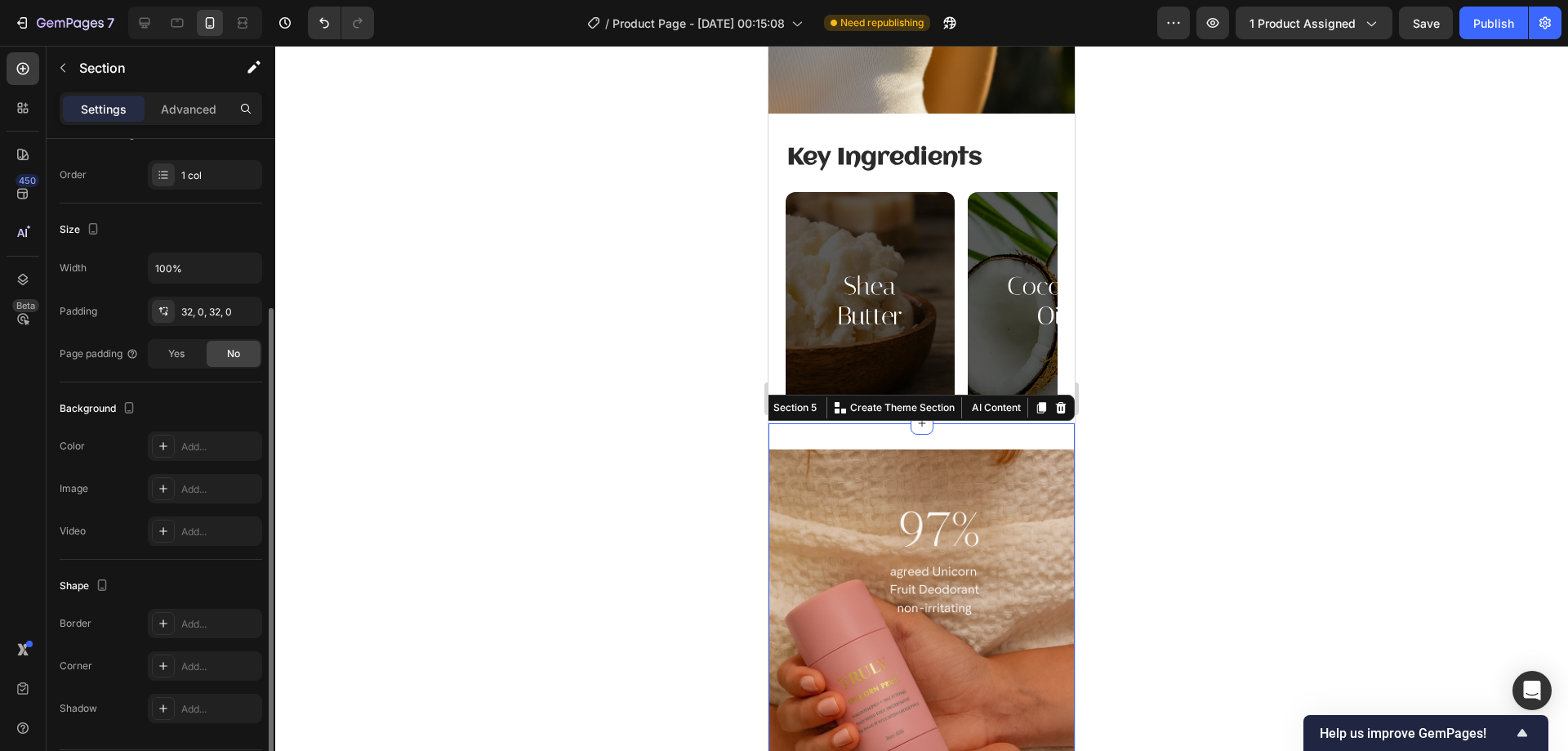
click at [1191, 360] on div at bounding box center [922, 398] width 1293 height 705
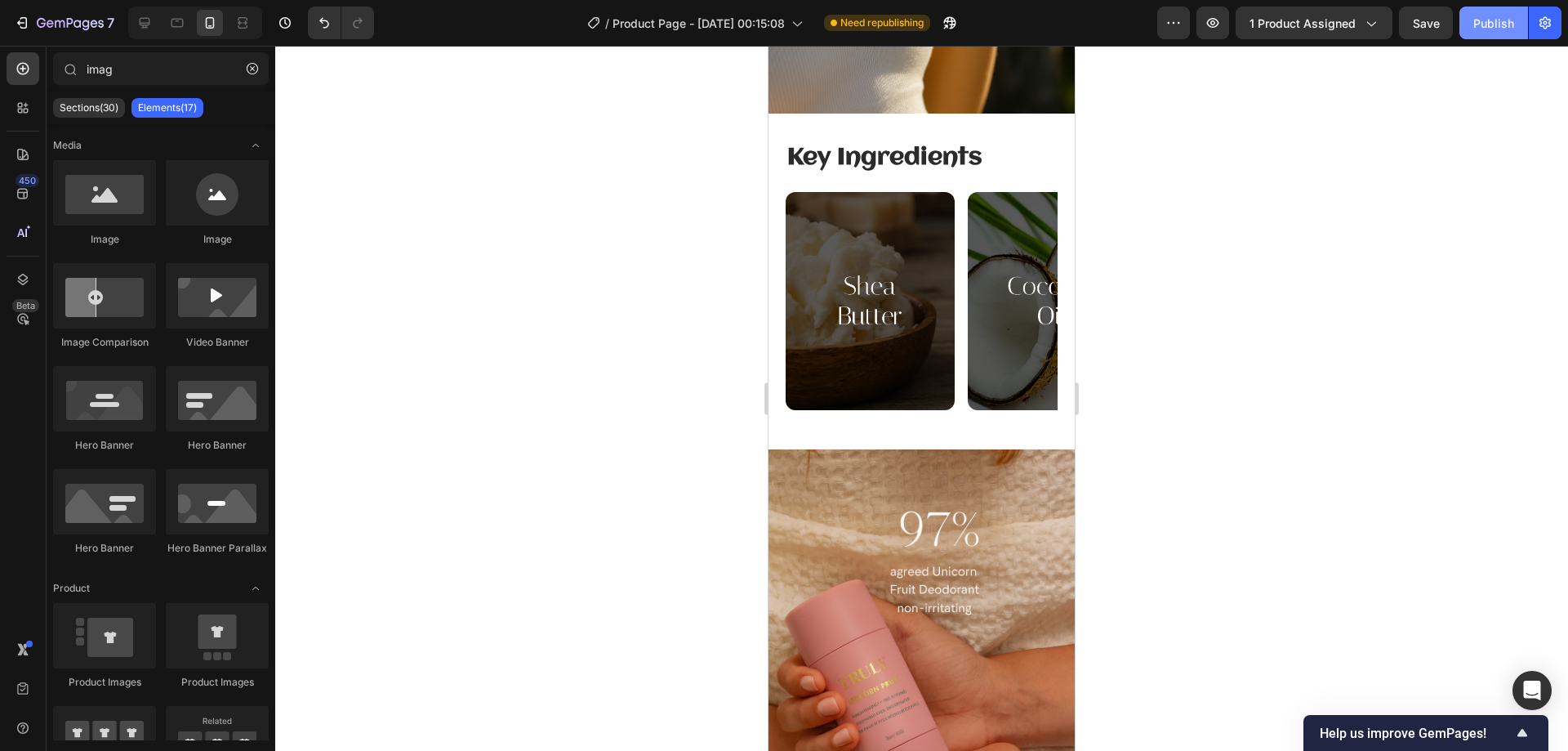
click at [1487, 20] on div "Publish" at bounding box center [1494, 23] width 41 height 17
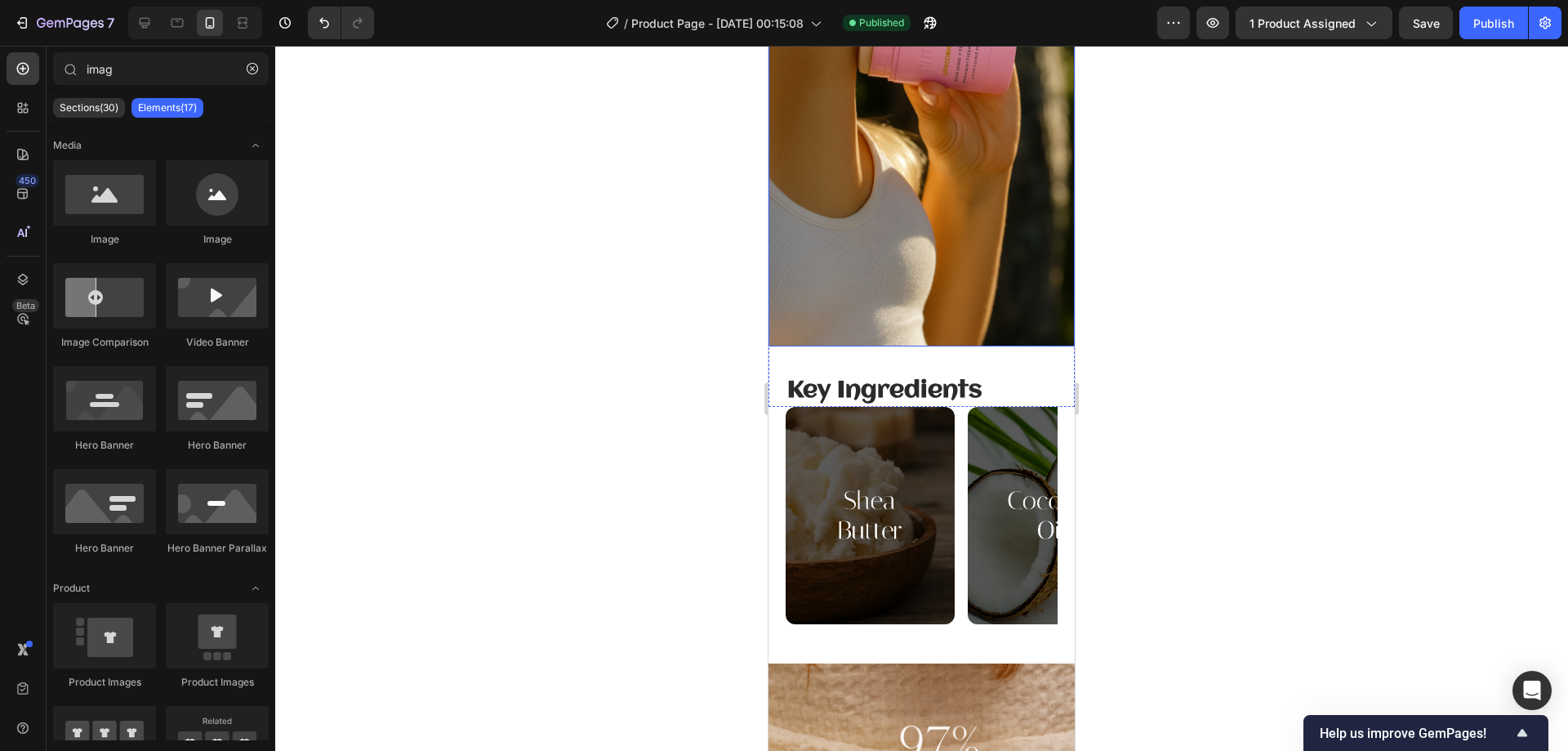
scroll to position [1944, 0]
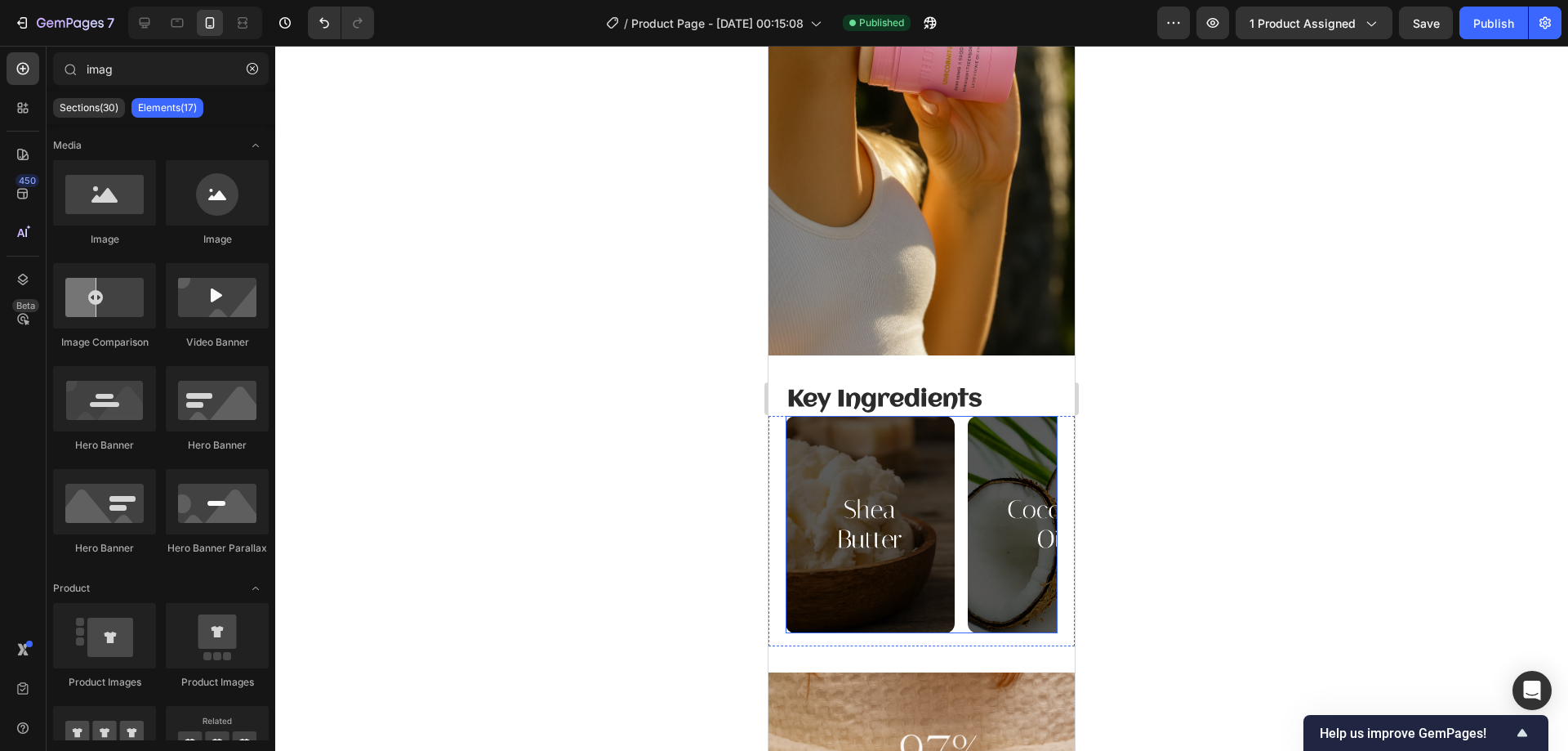
click at [951, 442] on img at bounding box center [870, 525] width 169 height 217
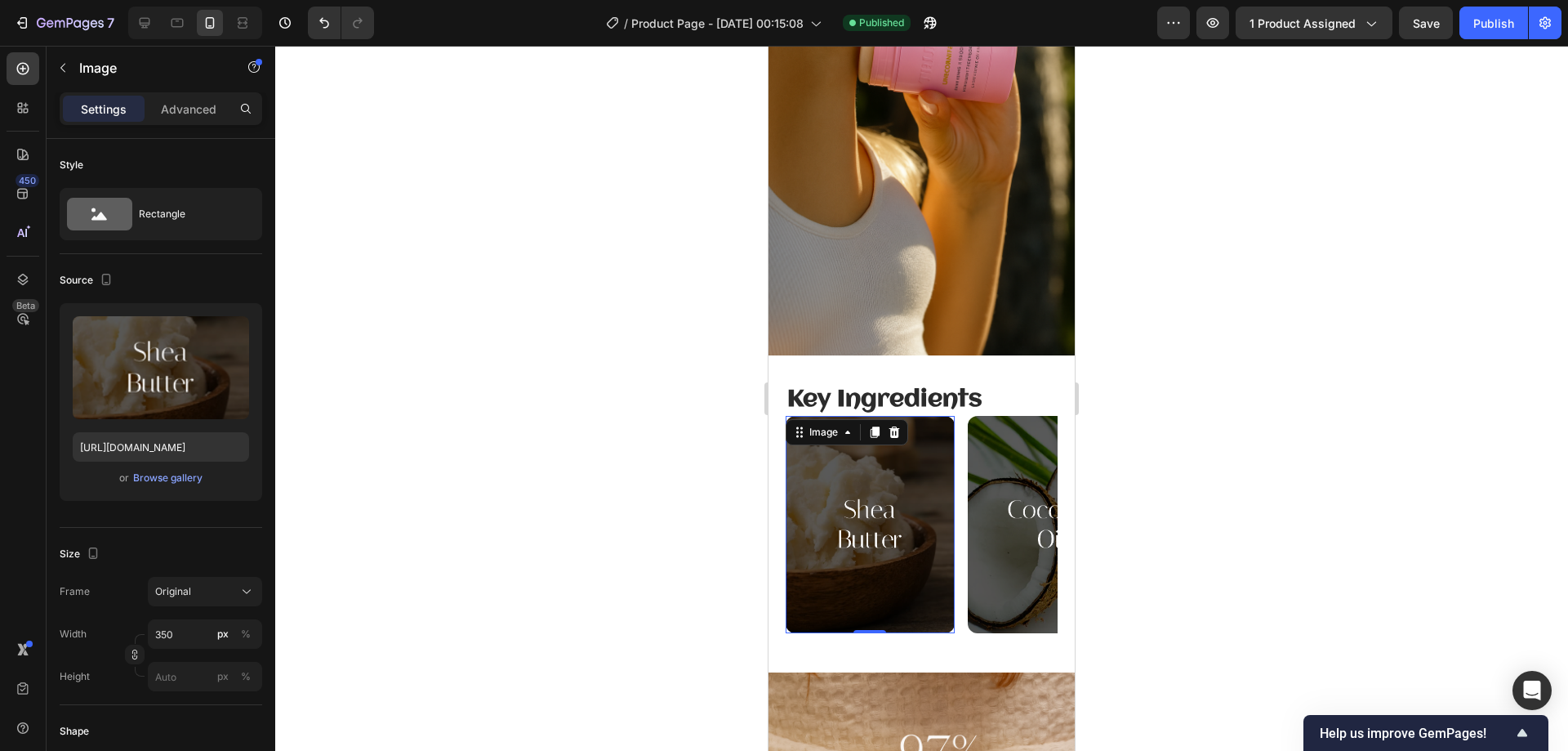
click at [964, 443] on div "Image 0 Image Image" at bounding box center [921, 525] width 272 height 217
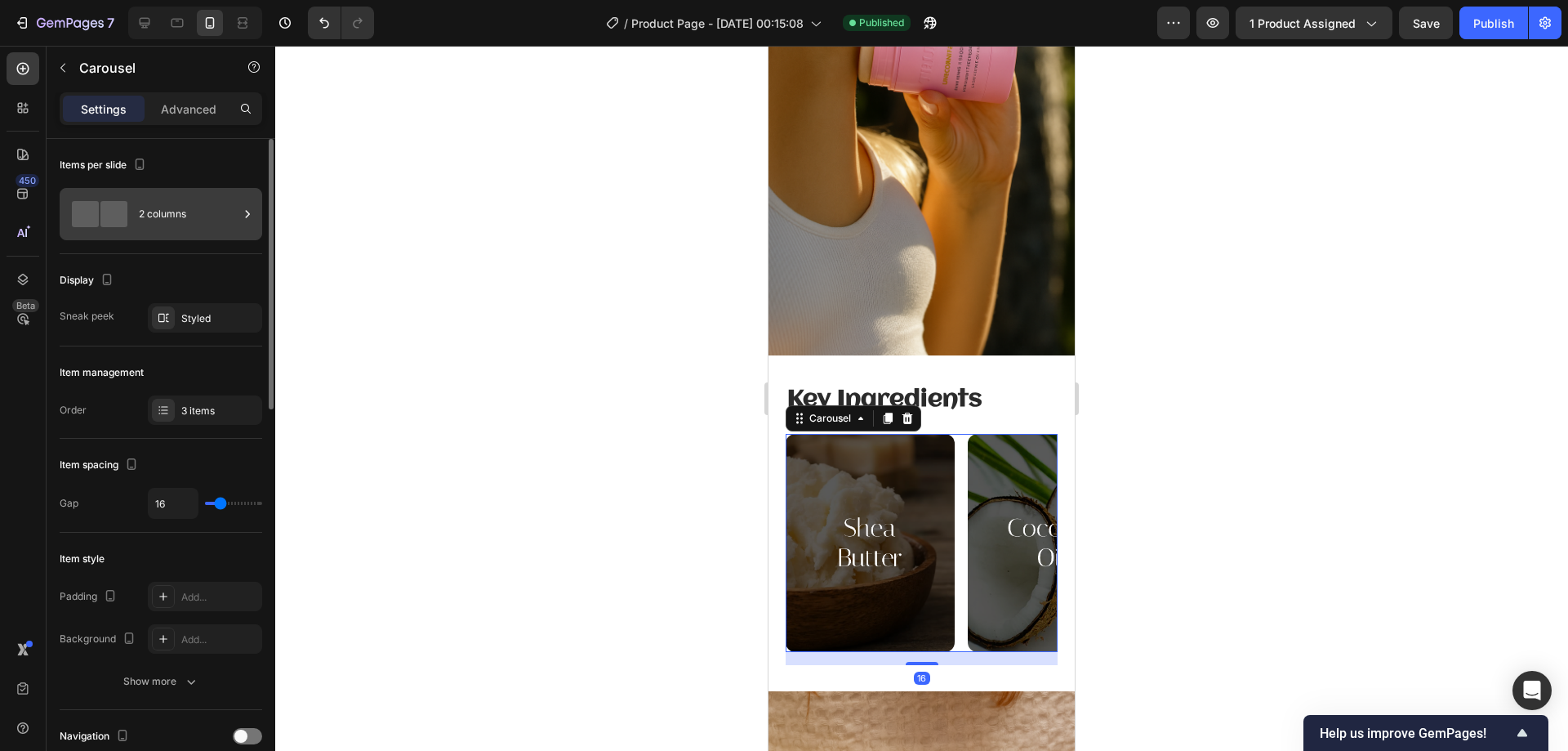
click at [168, 194] on div "2 columns" at bounding box center [161, 214] width 202 height 53
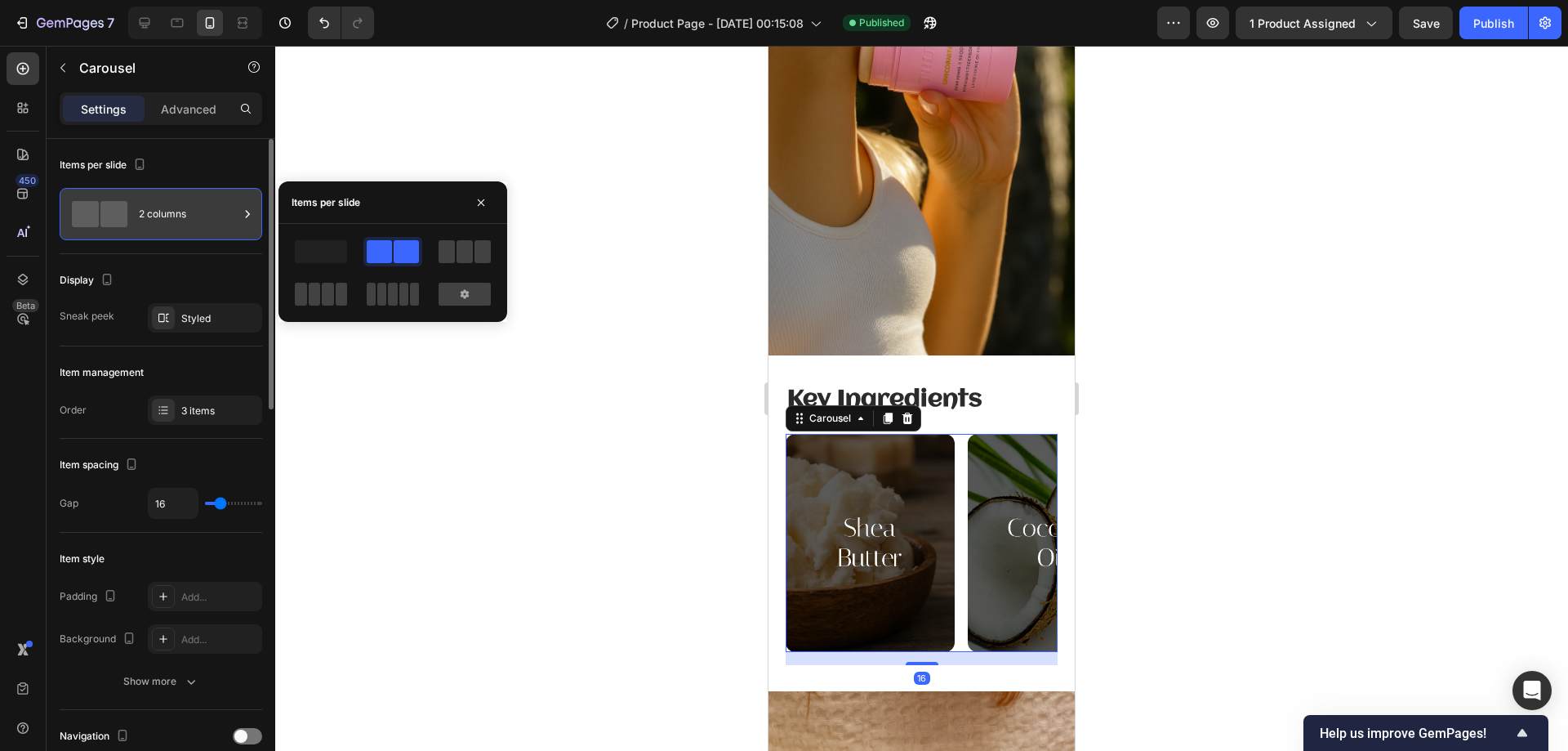
click at [185, 206] on div "2 columns" at bounding box center [188, 214] width 99 height 38
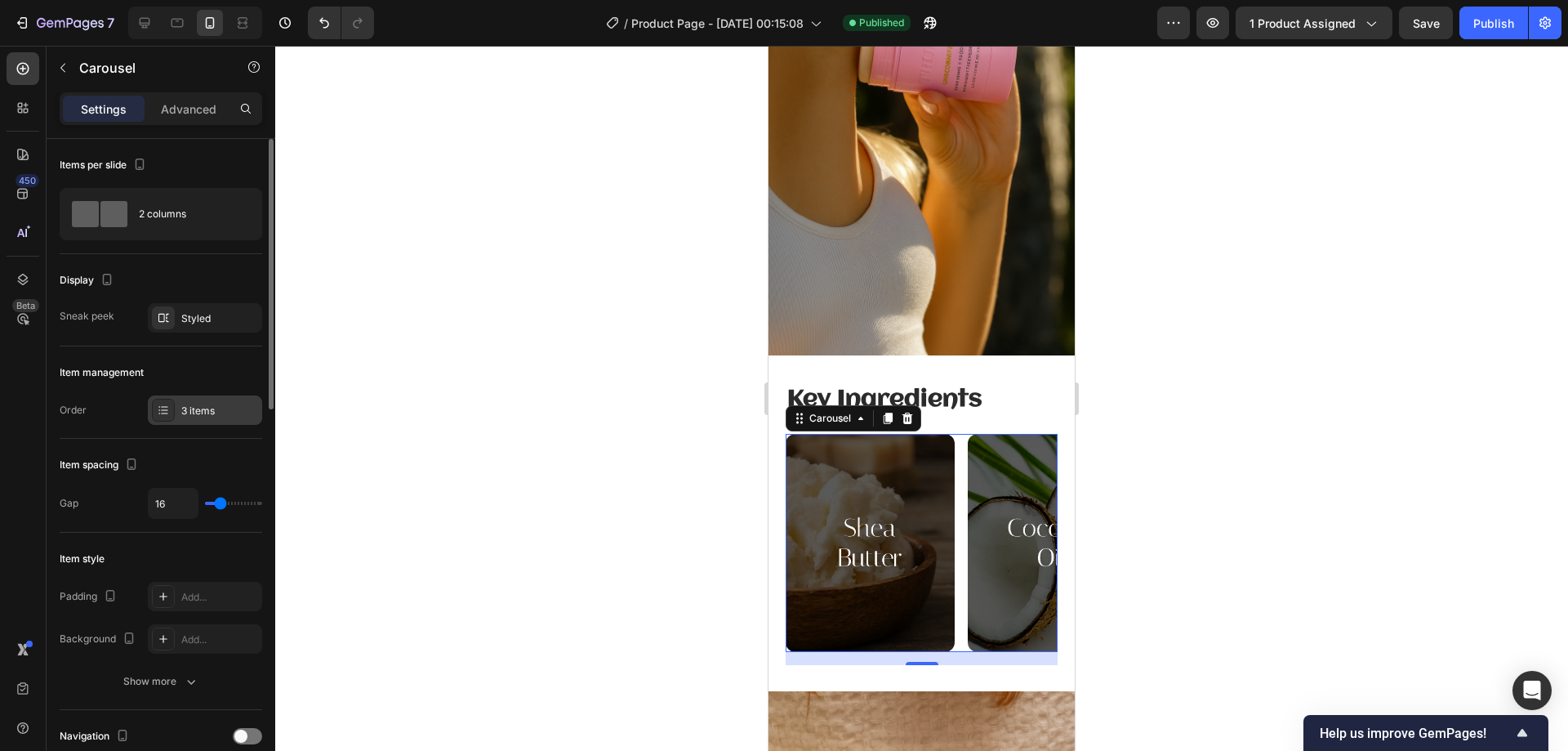
click at [205, 420] on div "3 items" at bounding box center [205, 410] width 114 height 30
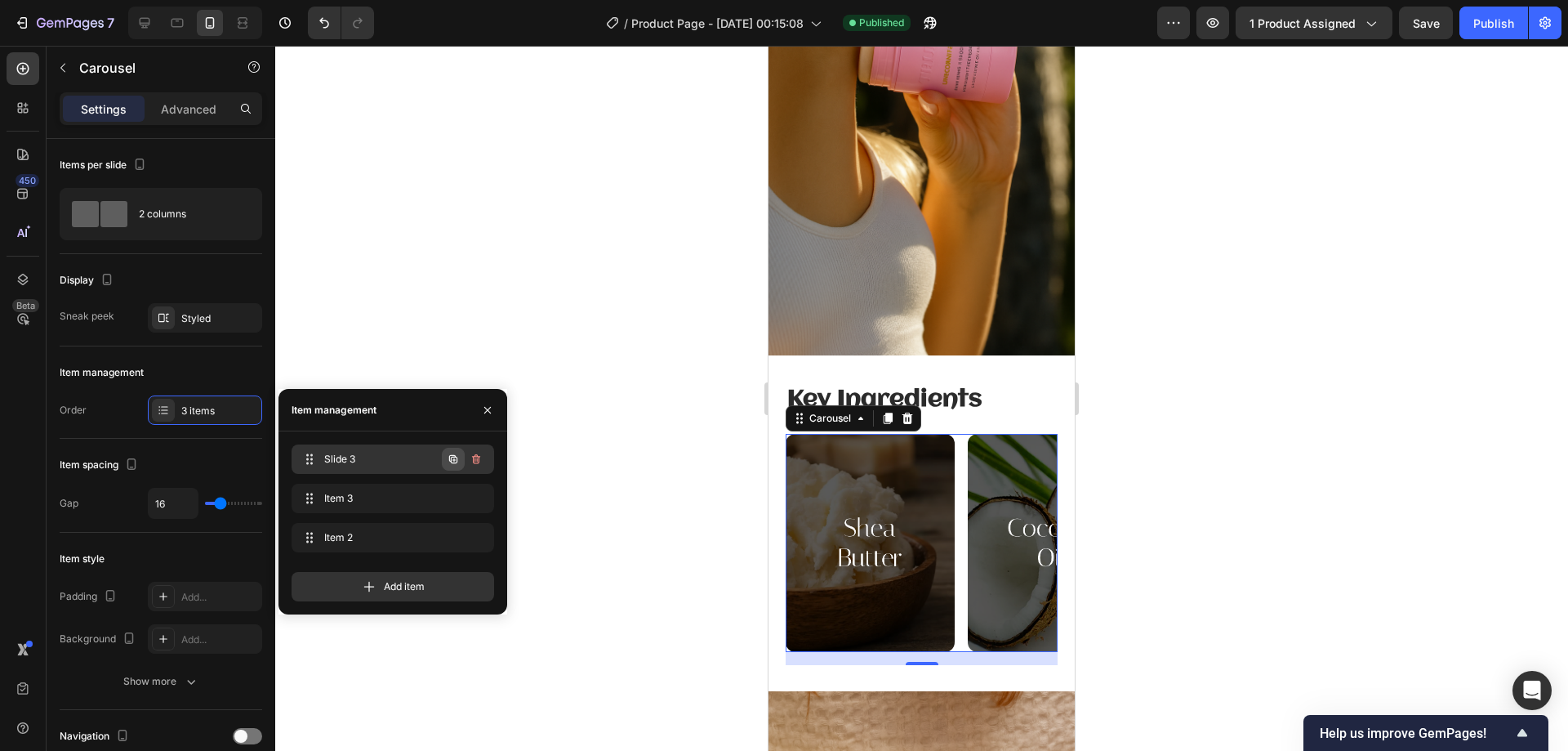
click at [454, 452] on button "button" at bounding box center [453, 459] width 23 height 23
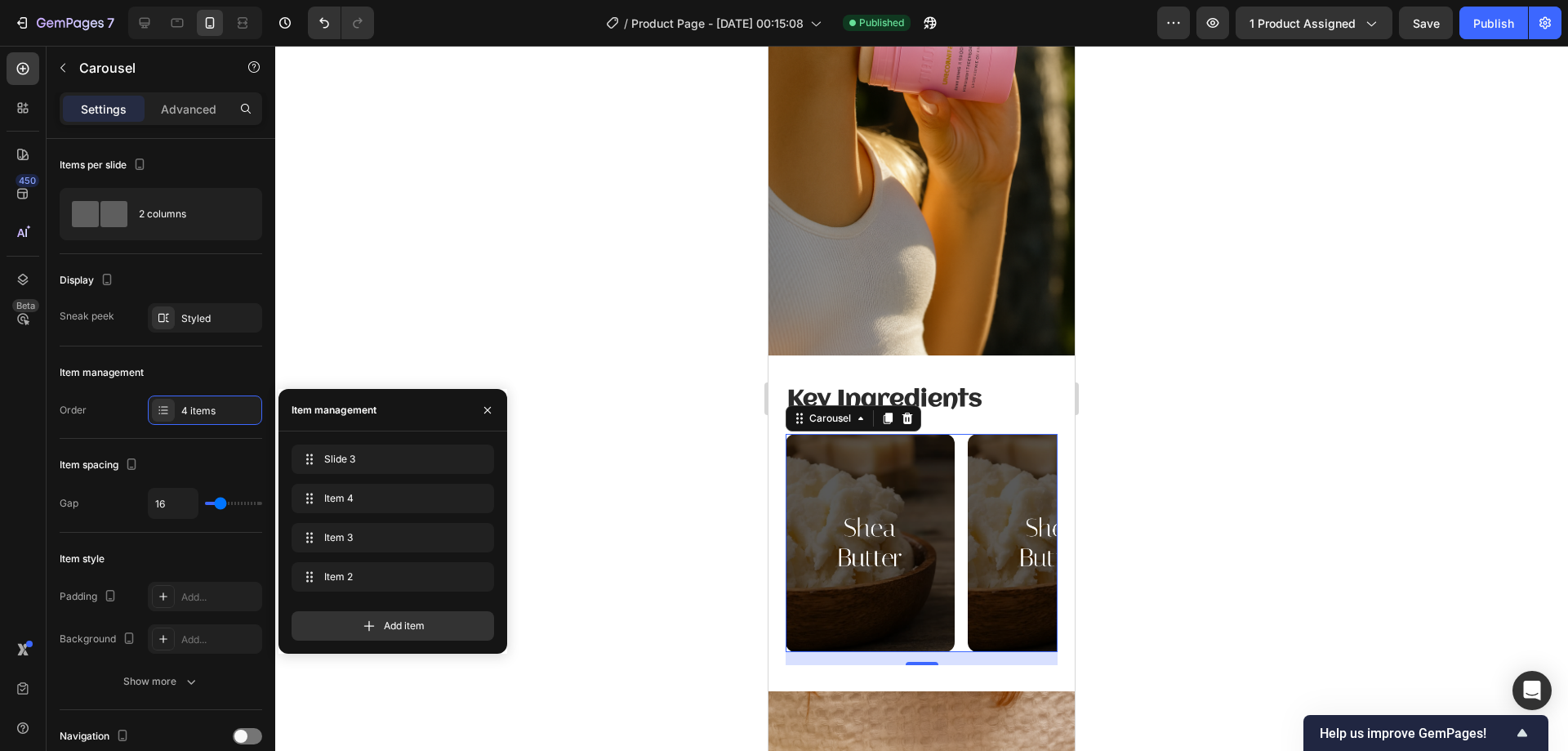
click at [954, 541] on img at bounding box center [870, 542] width 169 height 217
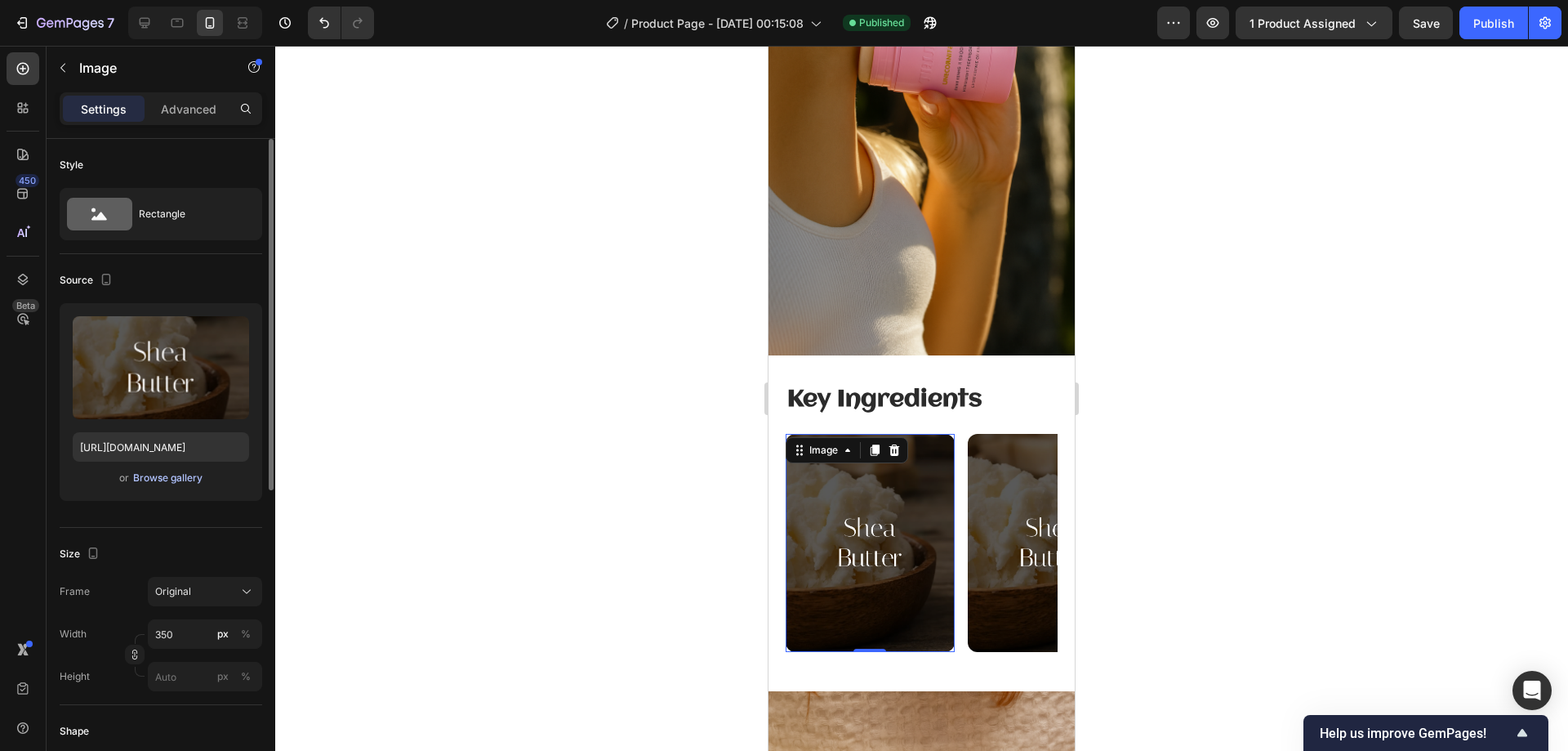
click at [185, 473] on div "Browse gallery" at bounding box center [168, 478] width 69 height 15
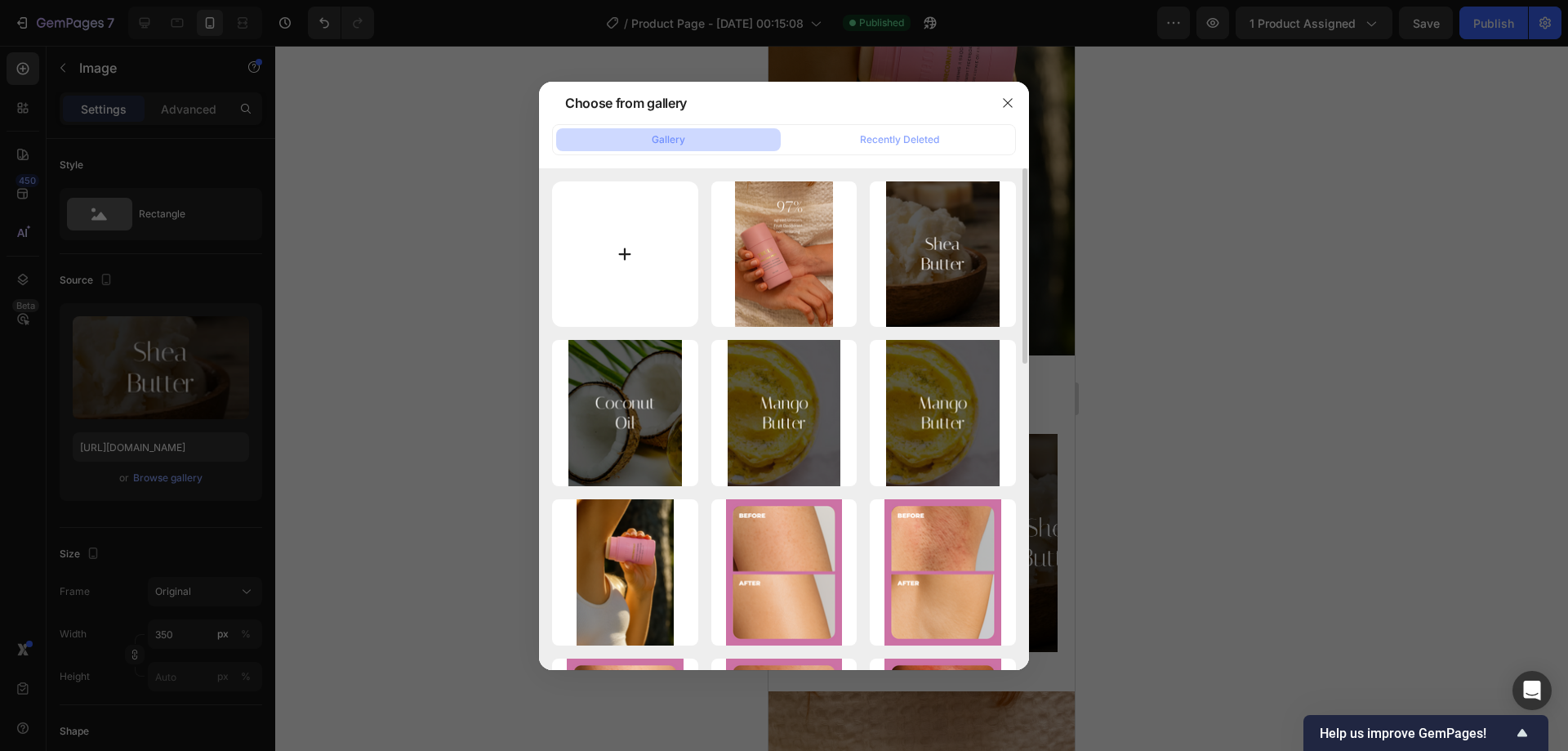
click at [645, 255] on input "file" at bounding box center [625, 254] width 146 height 146
type input "C:\fakepath\Frame 36792.png"
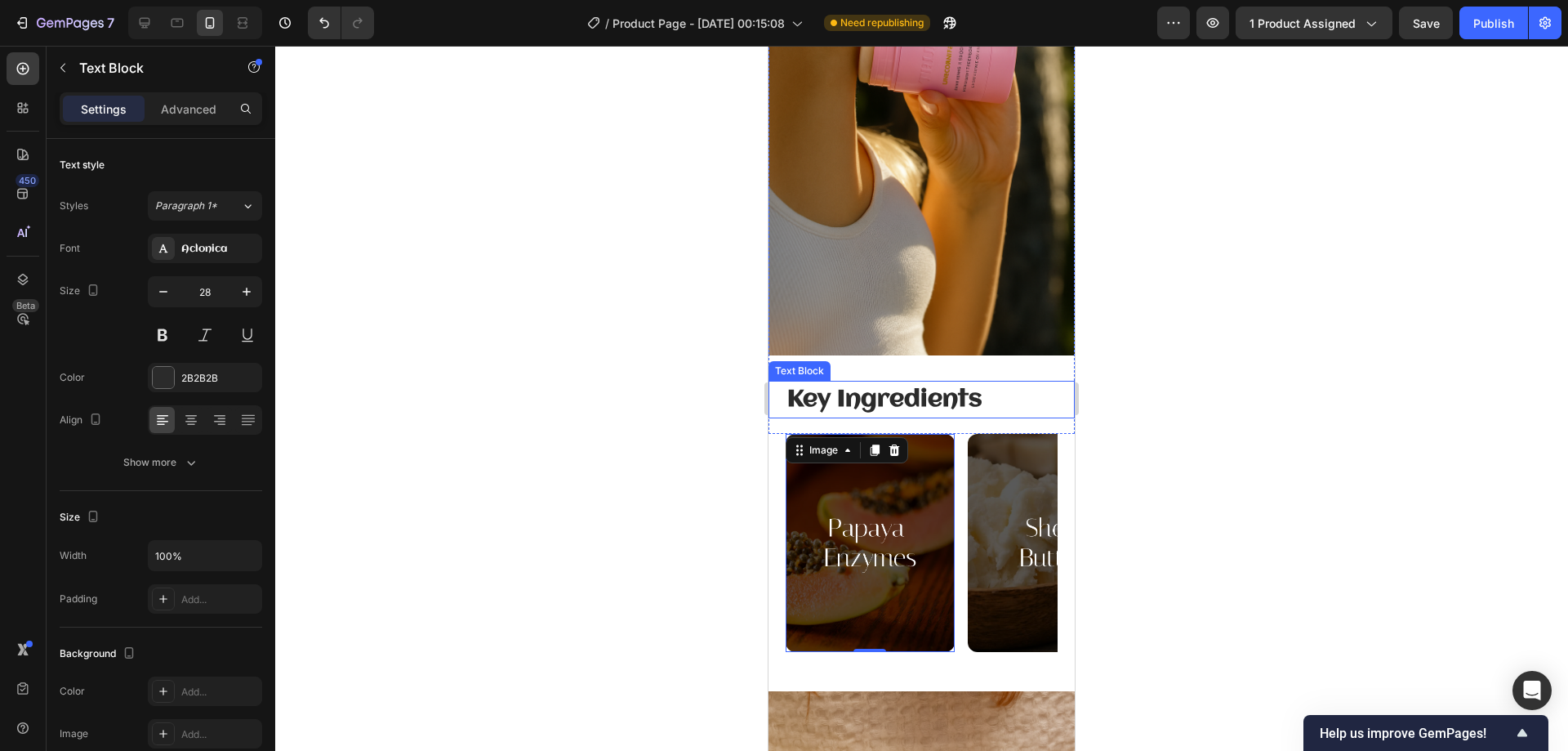
click at [974, 387] on strong "Key Ingredients" at bounding box center [884, 400] width 195 height 25
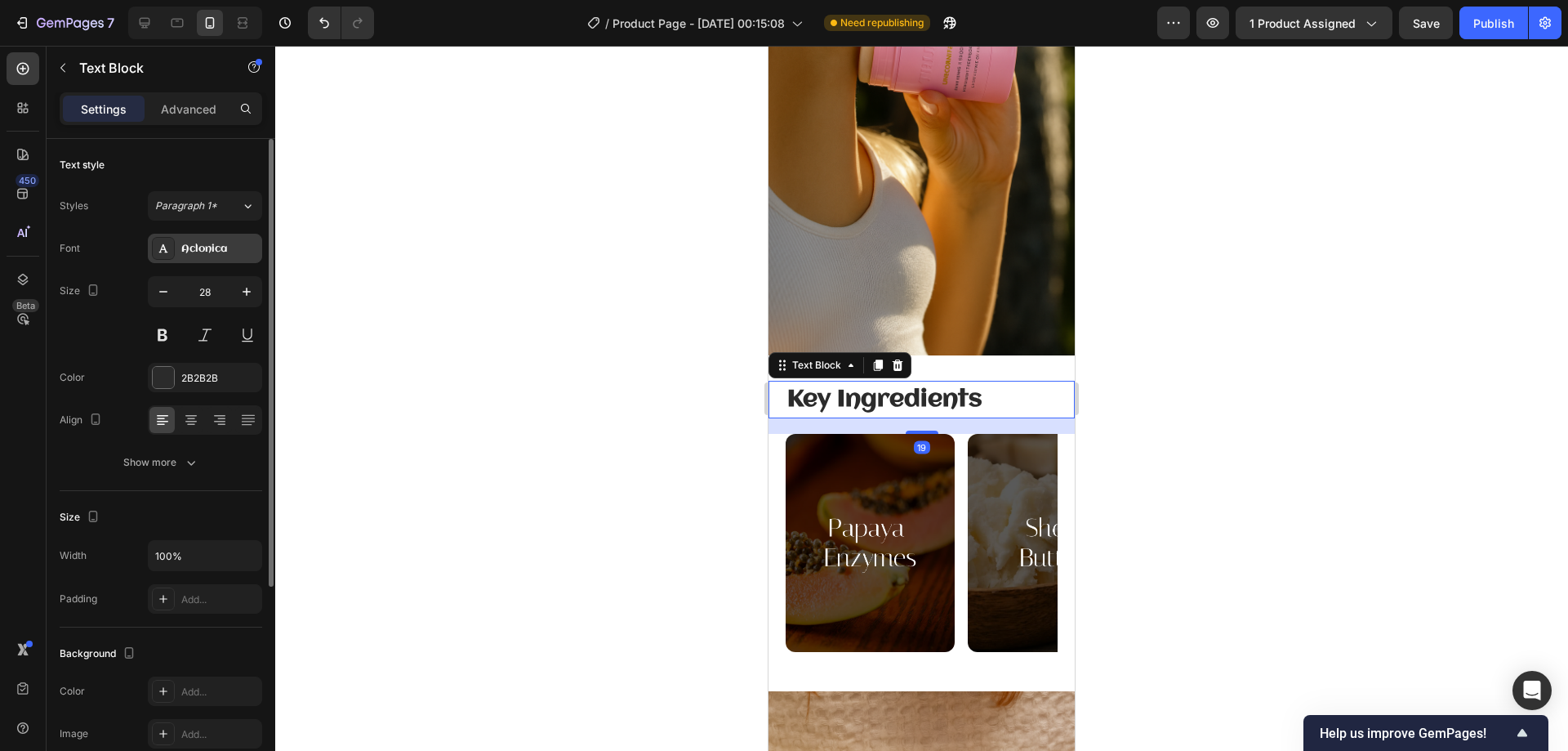
click at [222, 246] on div "Aclonica" at bounding box center [219, 249] width 76 height 15
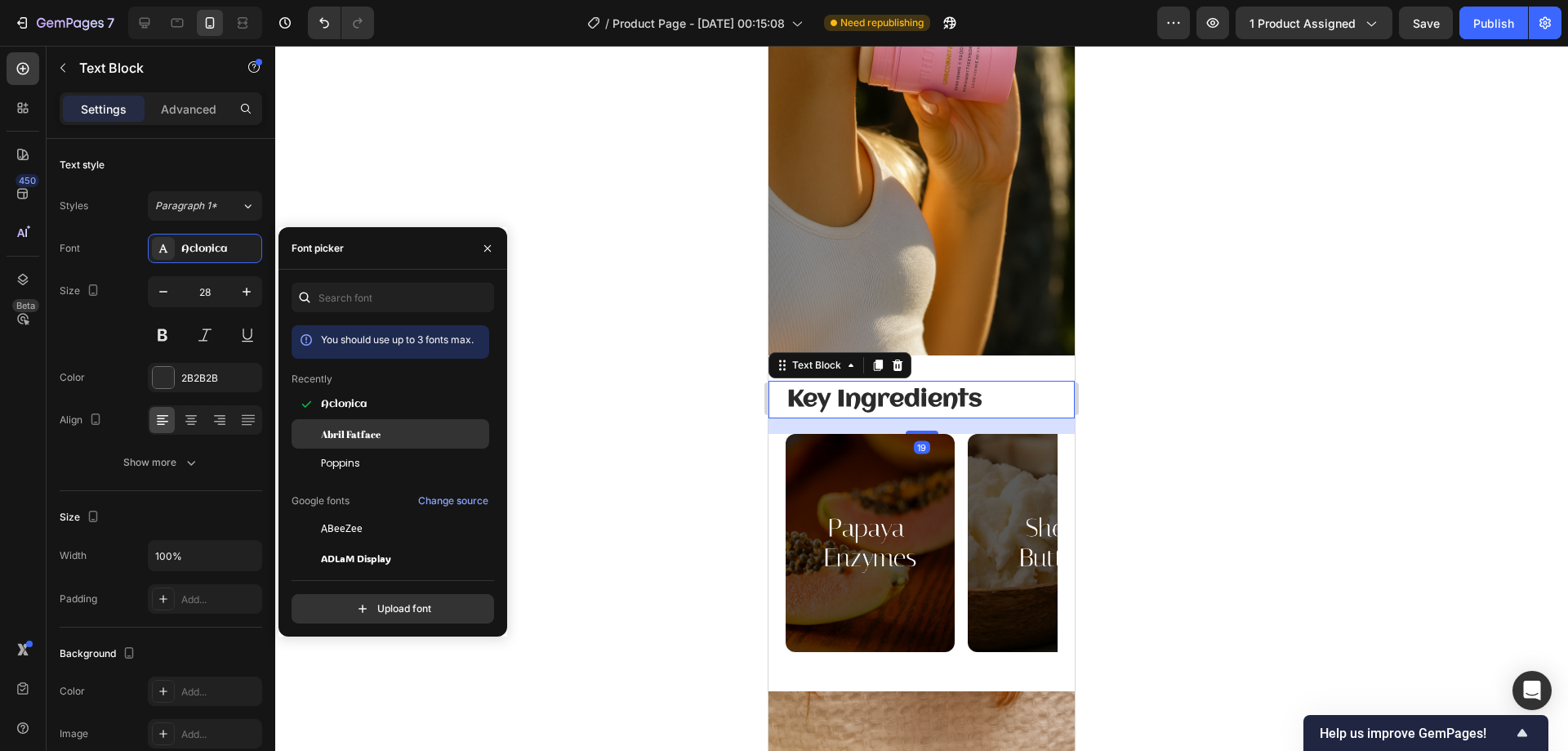
click at [349, 442] on div "Abril Fatface" at bounding box center [391, 433] width 197 height 30
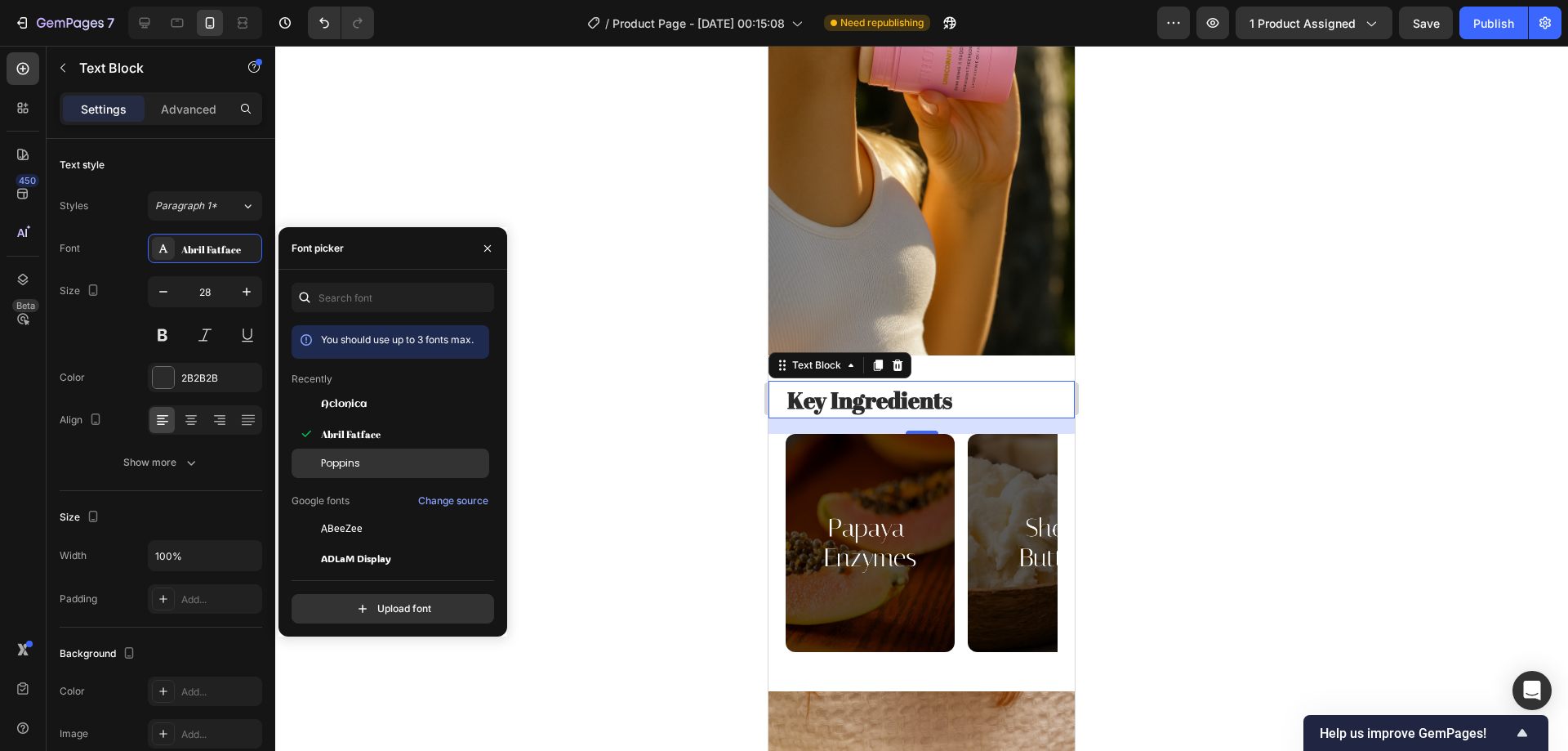
click at [349, 457] on span "Poppins" at bounding box center [340, 463] width 39 height 15
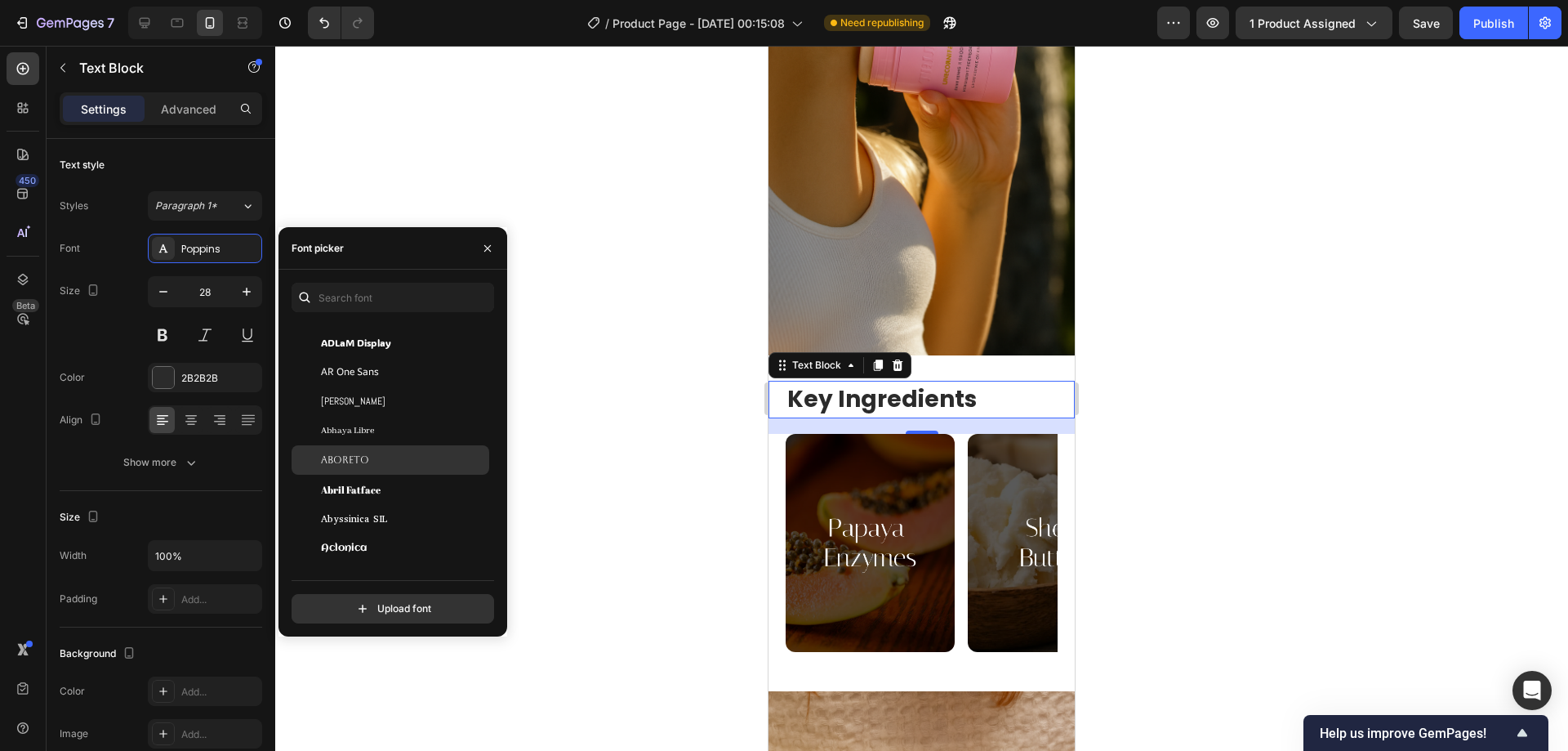
scroll to position [245, 0]
click at [362, 466] on span "Abril Fatface" at bounding box center [350, 460] width 60 height 15
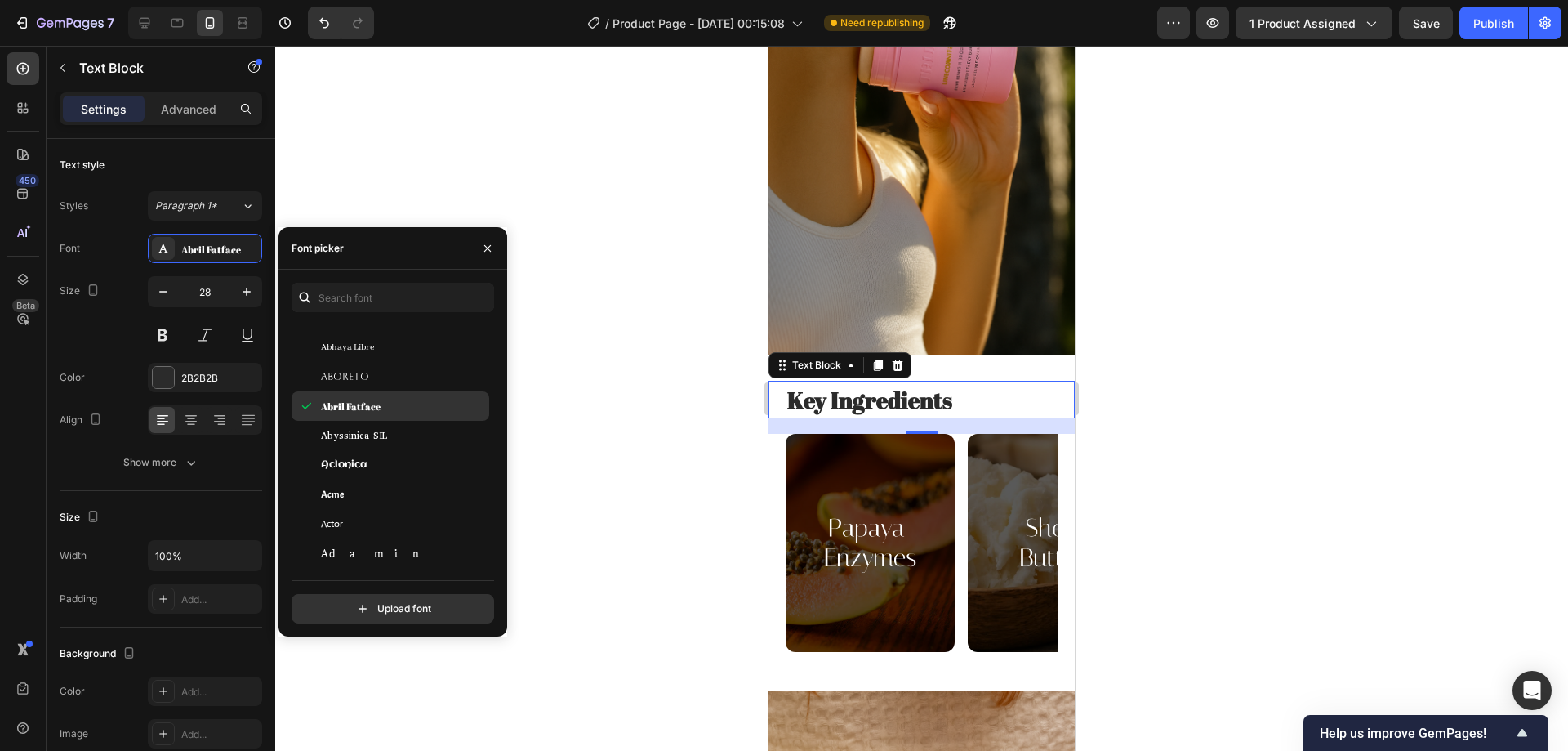
scroll to position [327, 0]
click at [363, 441] on span "Aclonica" at bounding box center [344, 435] width 46 height 15
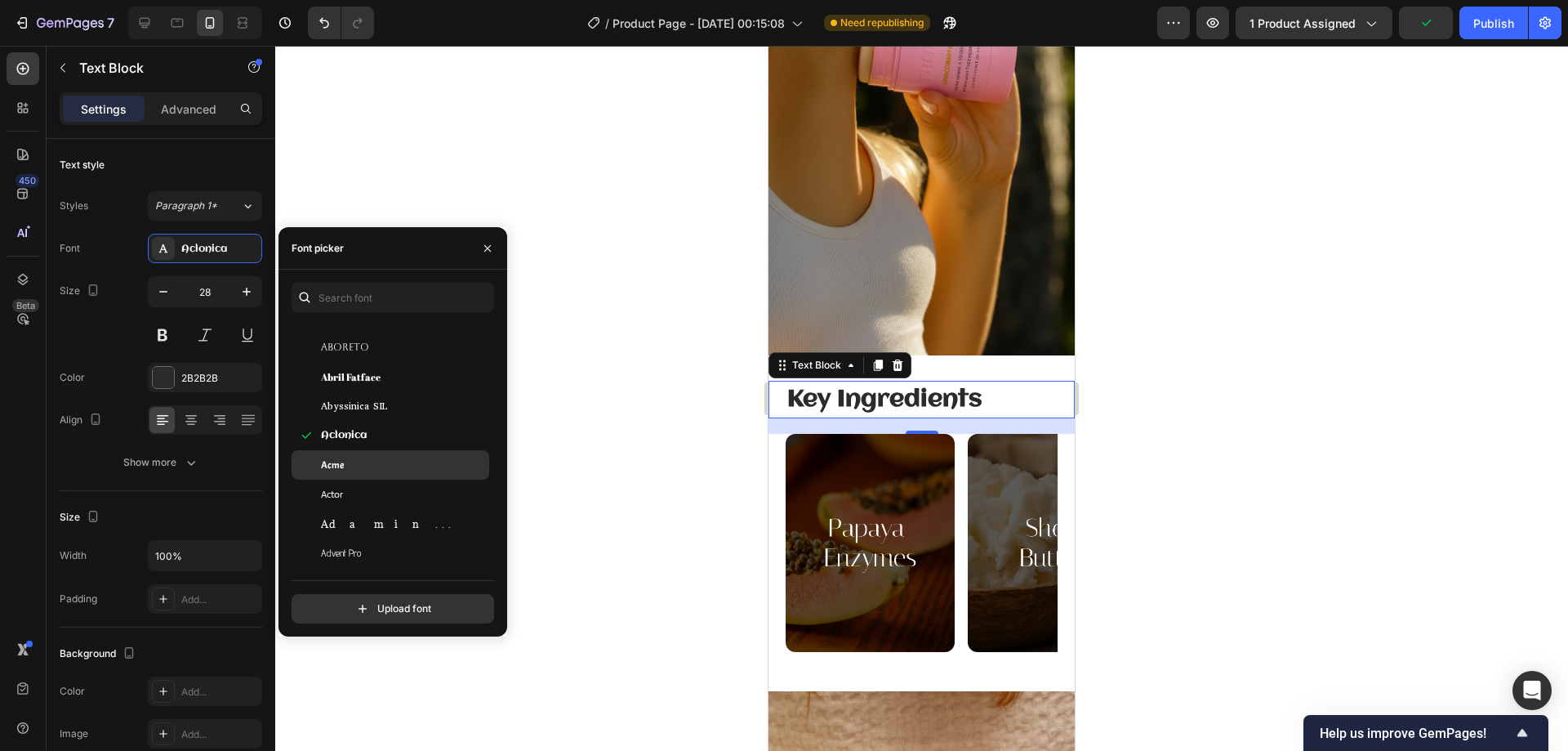
click at [372, 462] on div "Acme" at bounding box center [403, 465] width 165 height 15
click at [374, 495] on div "Actor" at bounding box center [403, 494] width 165 height 15
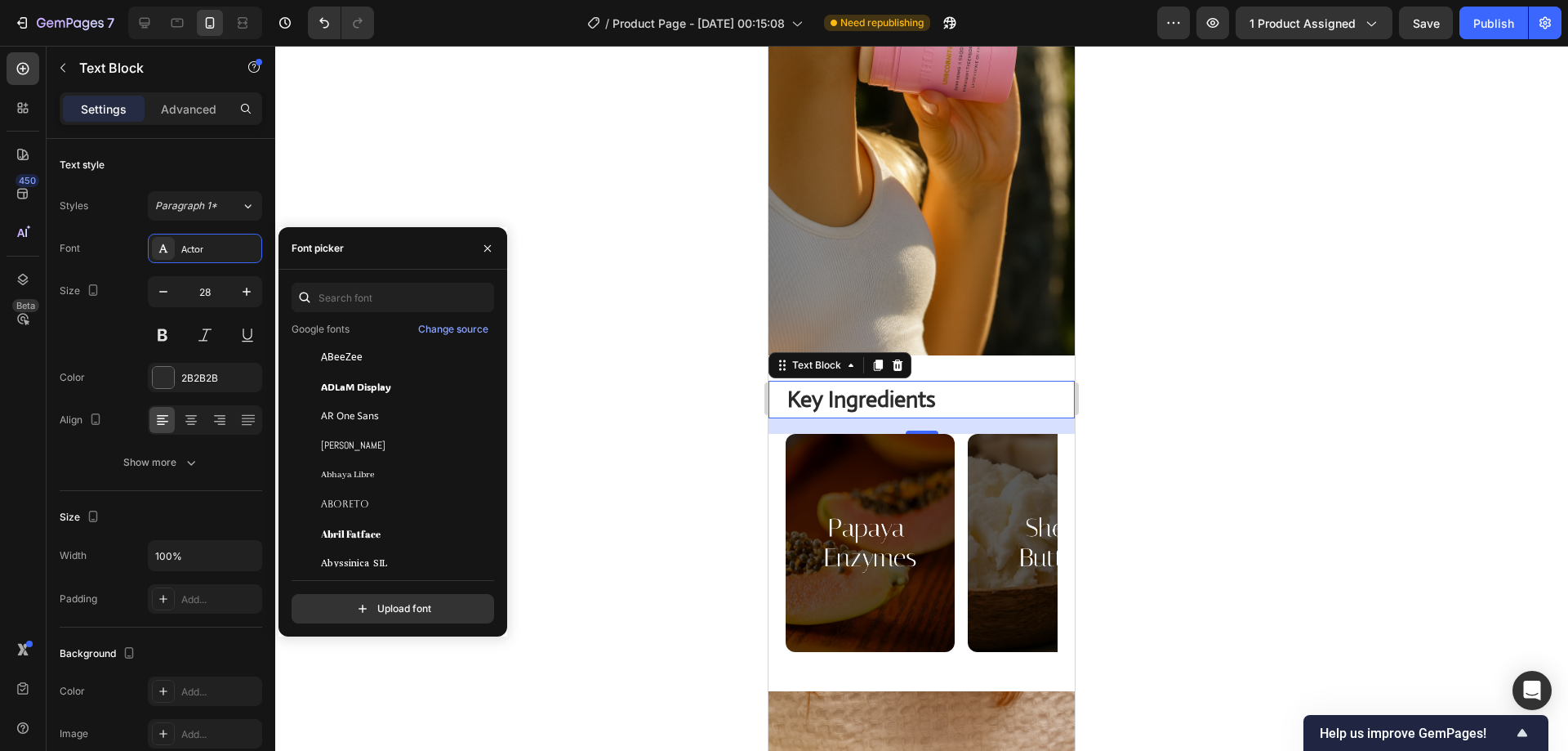
scroll to position [0, 0]
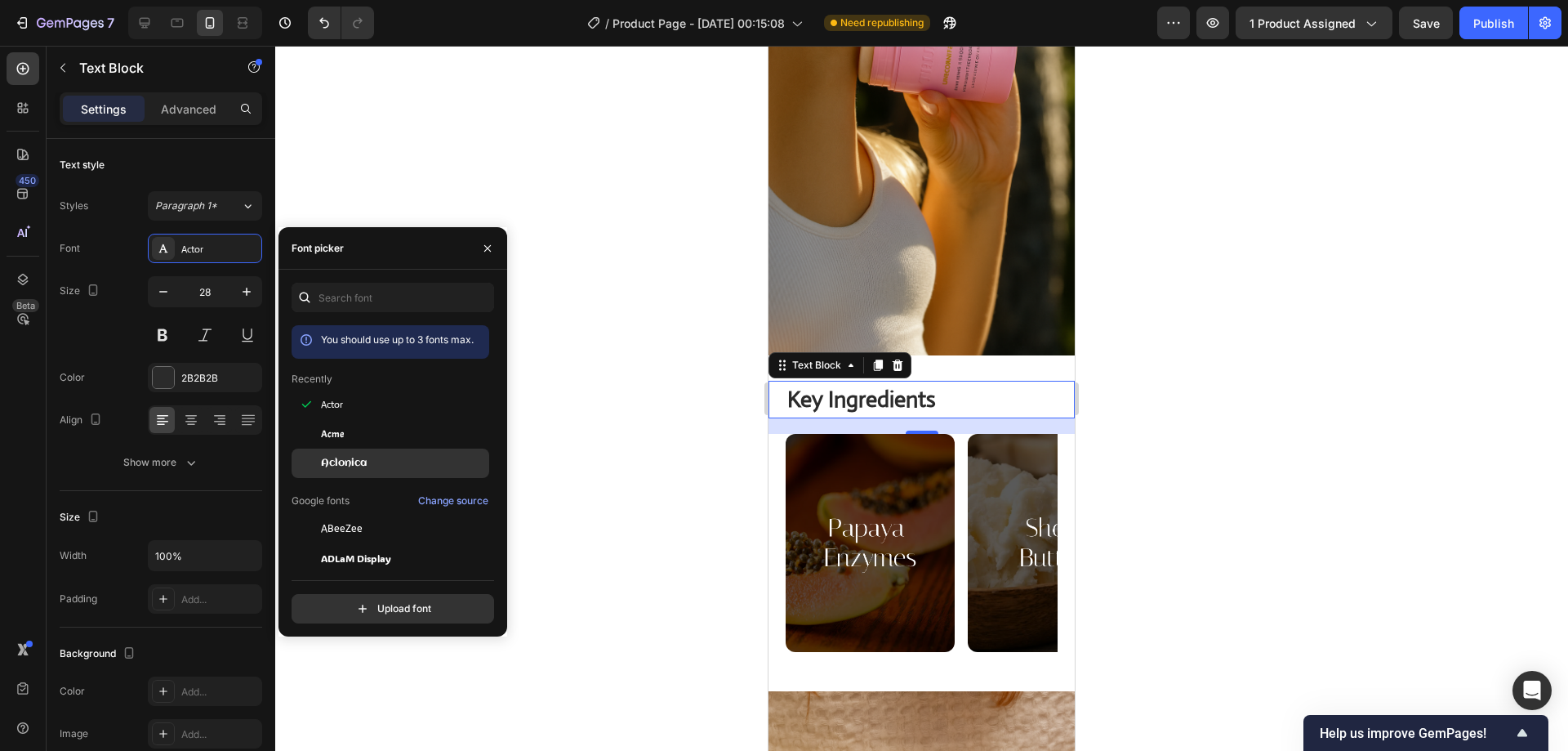
click at [399, 453] on div "Aclonica" at bounding box center [391, 463] width 197 height 30
click at [1124, 346] on div at bounding box center [922, 398] width 1293 height 705
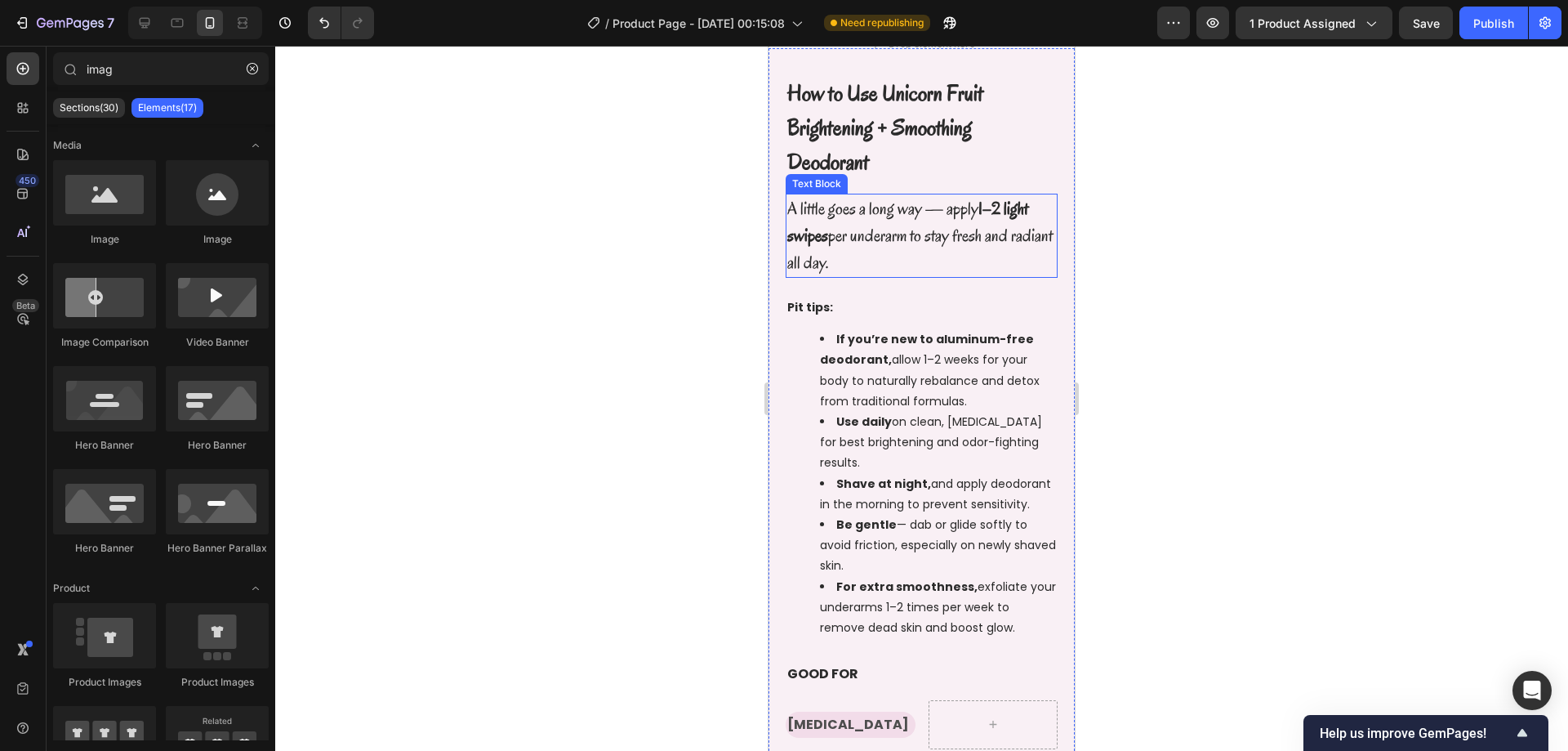
scroll to position [726, 0]
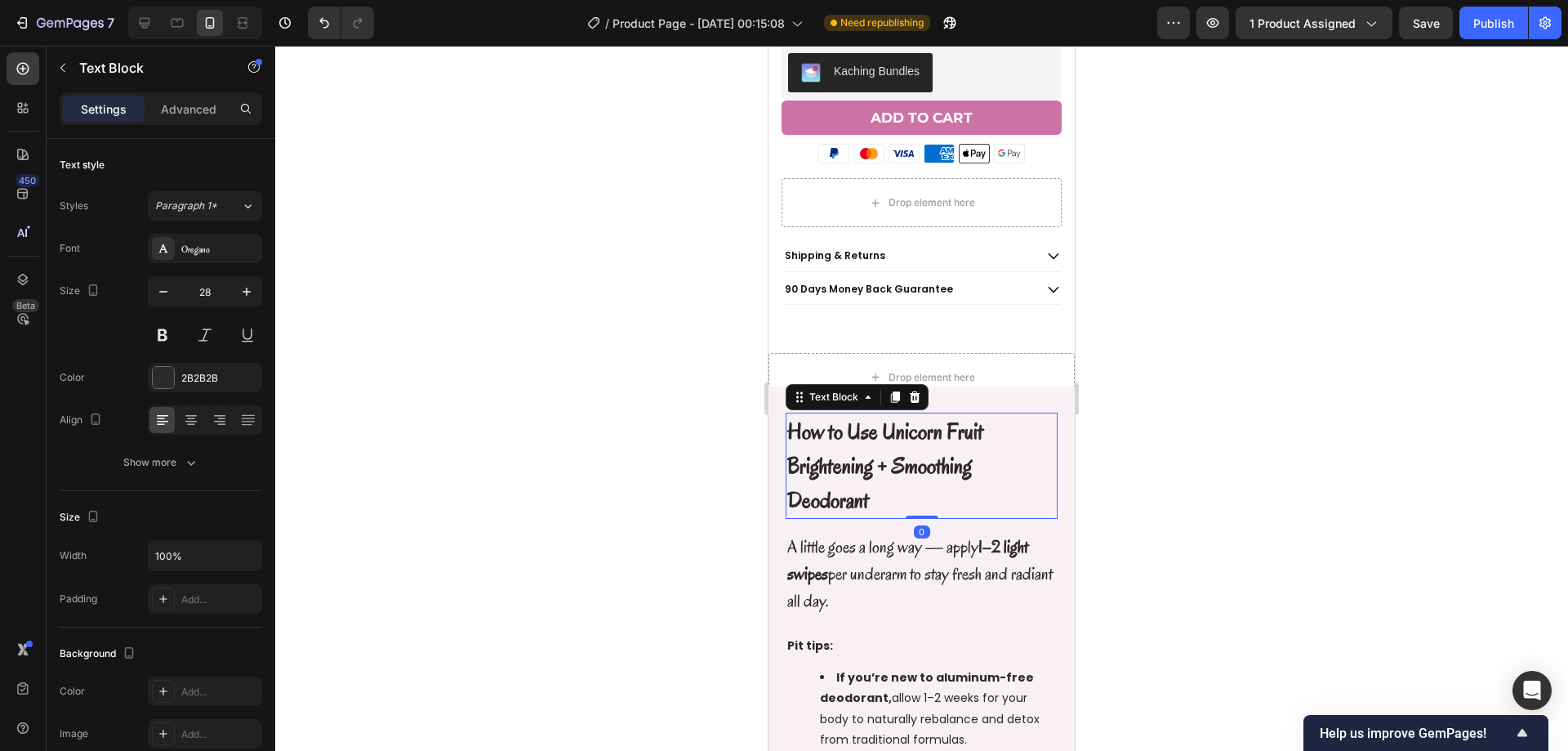
click at [857, 432] on strong "How to Use Unicorn Fruit Brightening + Smoothing Deodorant" at bounding box center [885, 466] width 196 height 98
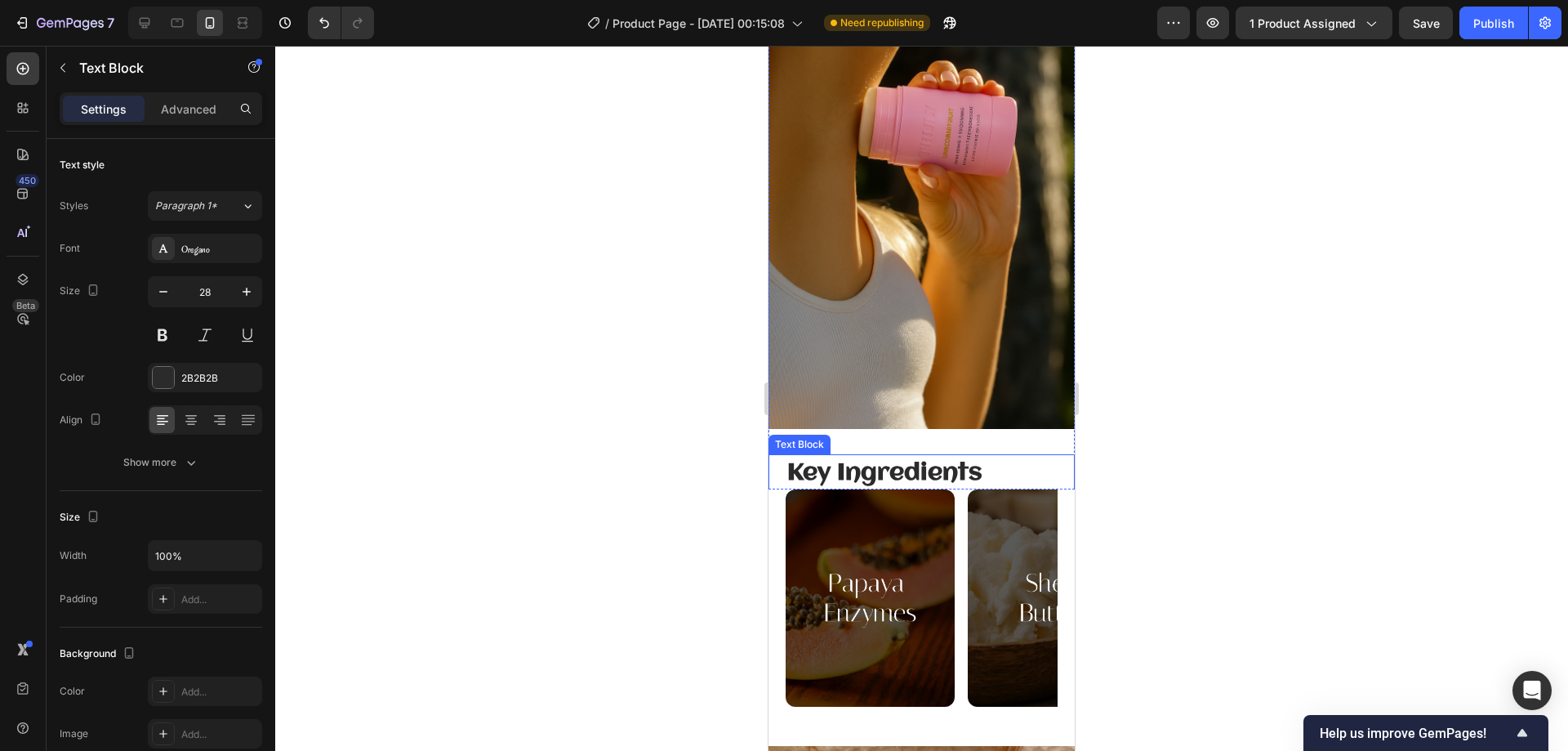
scroll to position [245, 0]
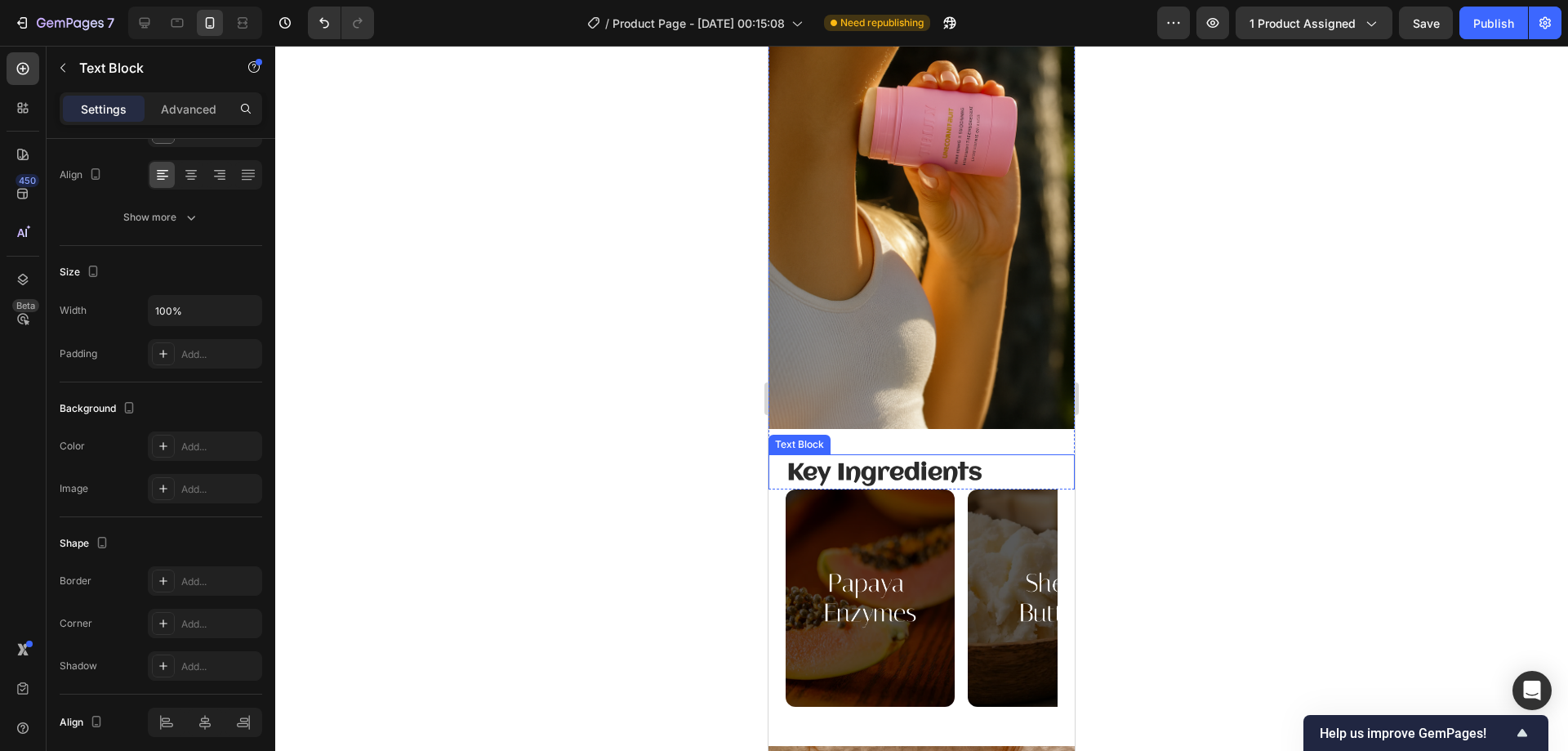
click at [845, 461] on strong "Key Ingredients" at bounding box center [884, 473] width 195 height 25
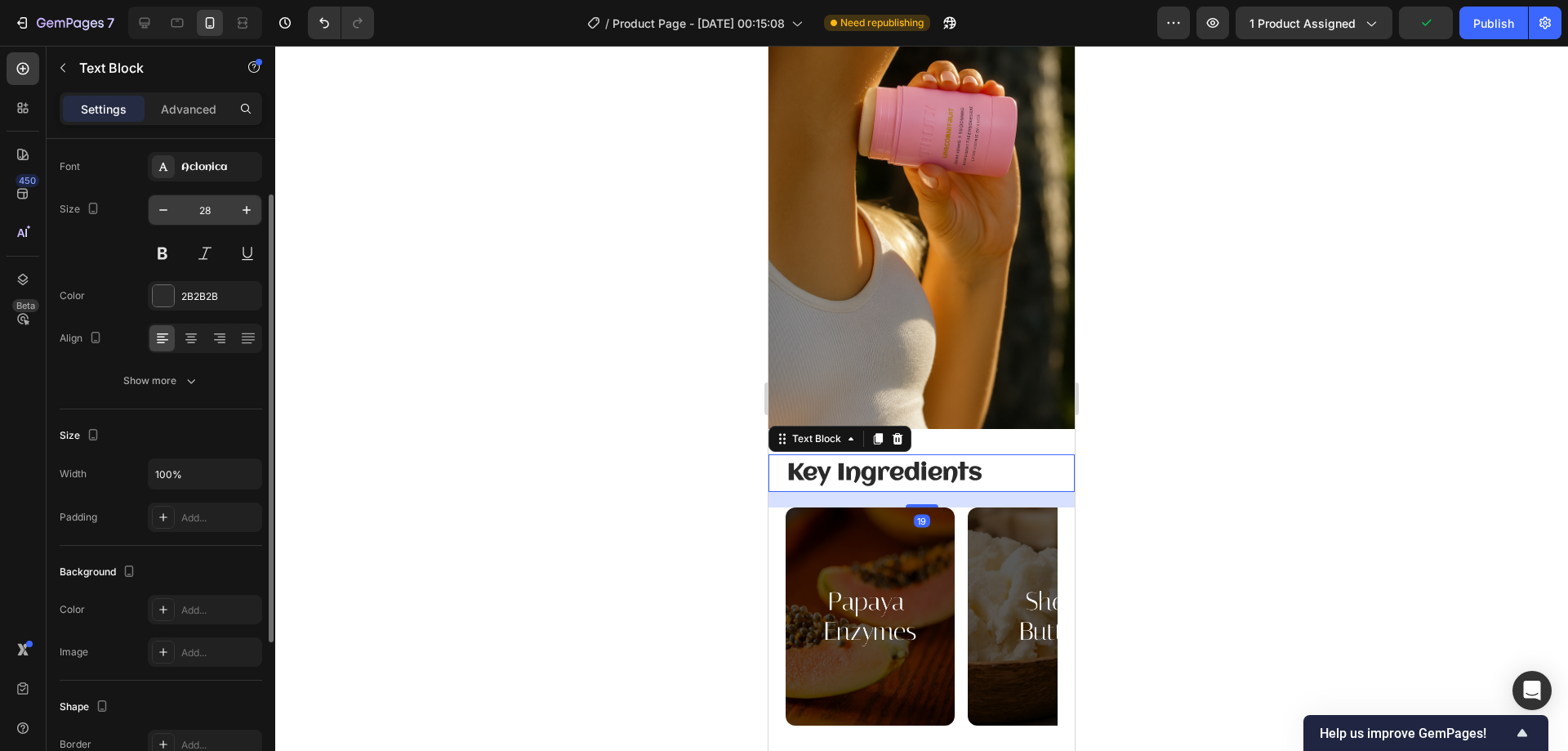
scroll to position [0, 0]
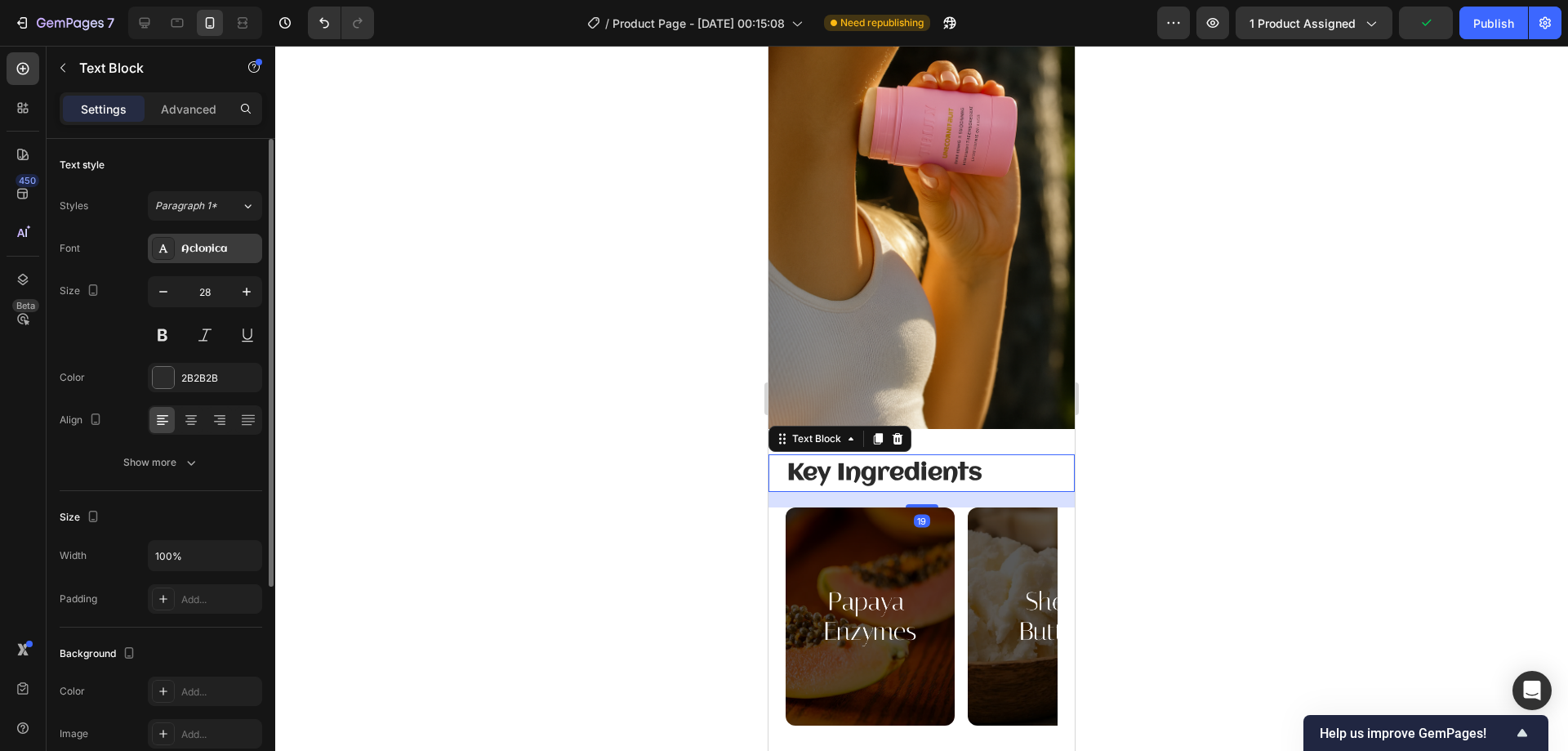
click at [201, 254] on div "Aclonica" at bounding box center [219, 249] width 76 height 15
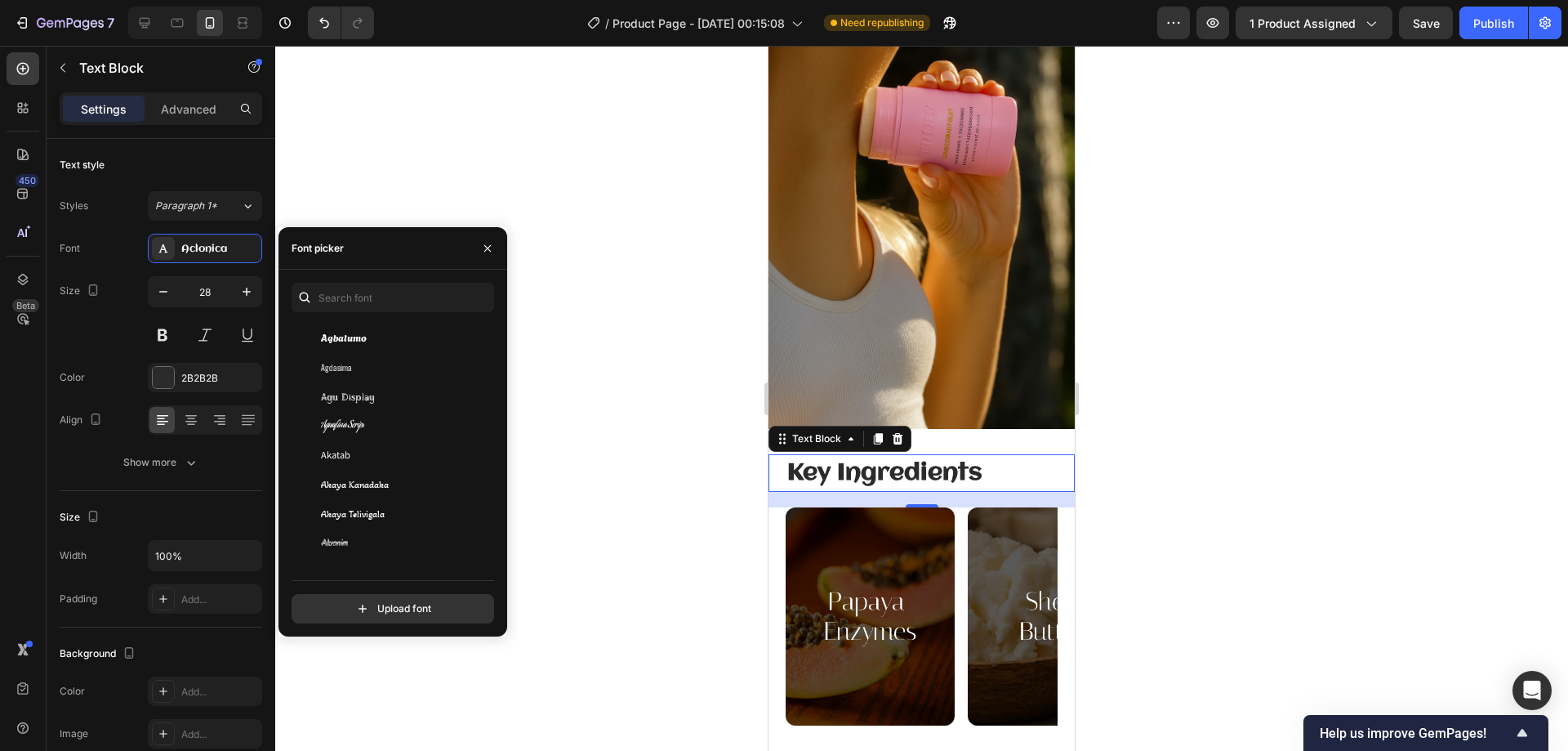
scroll to position [654, 0]
click at [372, 299] on input "text" at bounding box center [393, 298] width 202 height 30
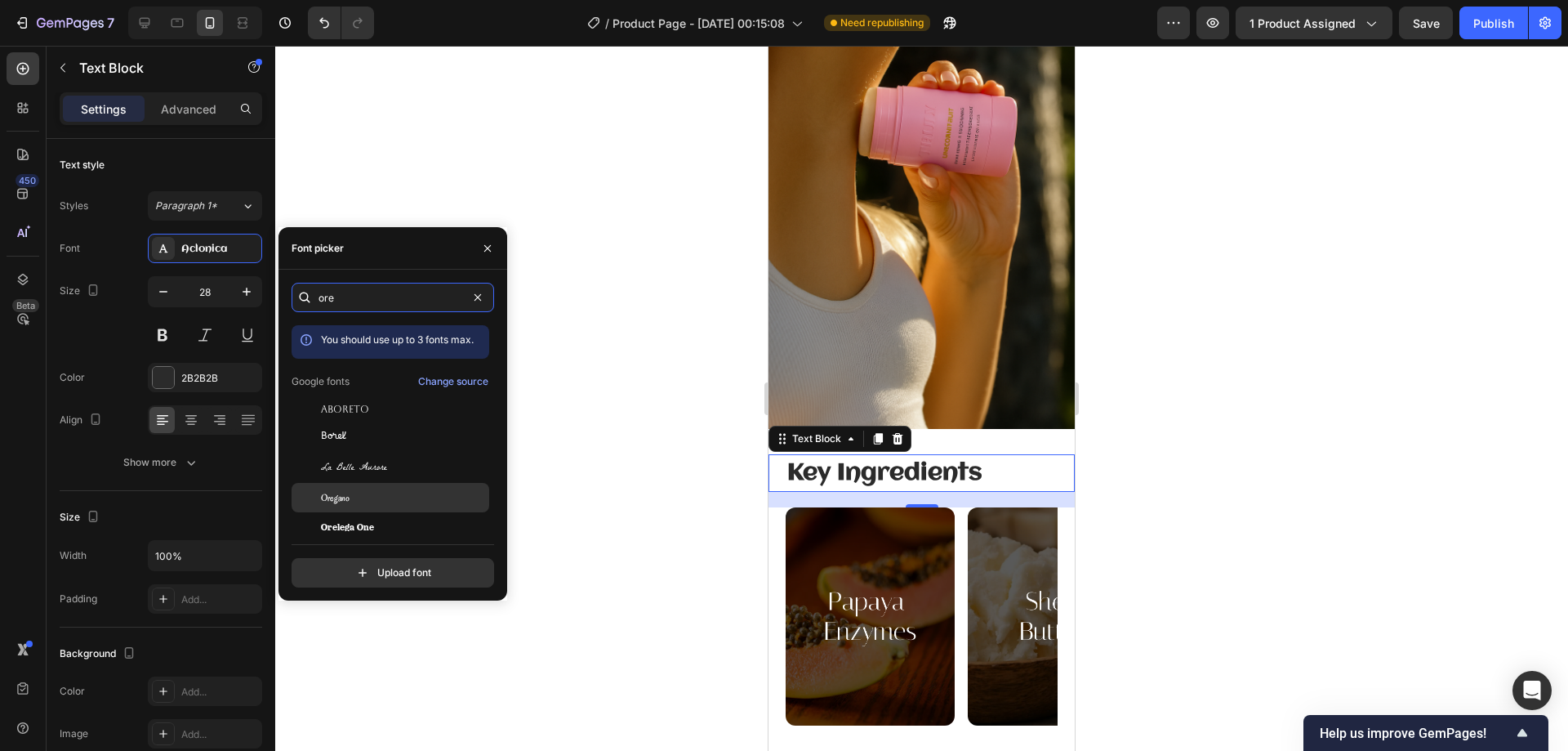
type input "ore"
click at [388, 487] on div "Oregano" at bounding box center [391, 498] width 197 height 30
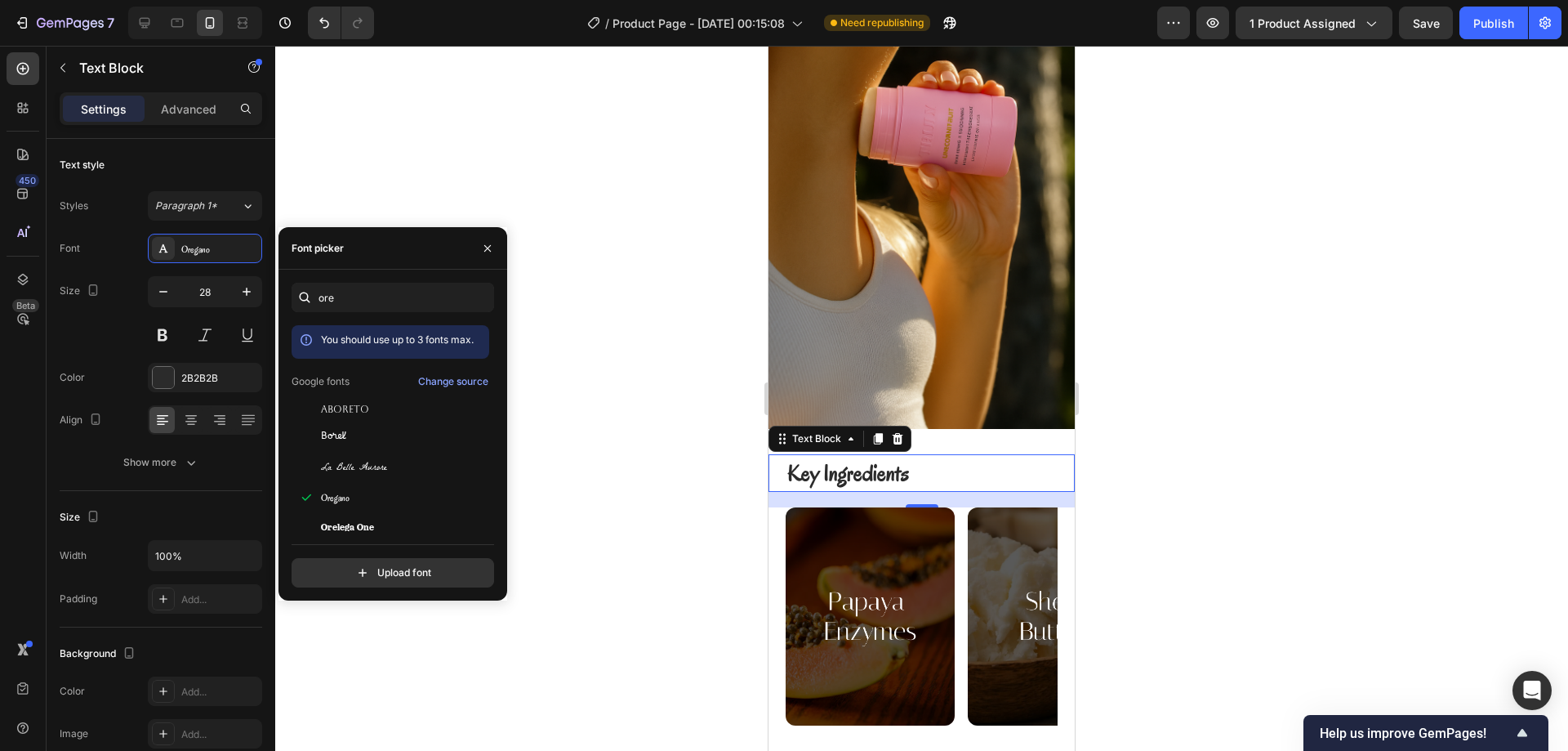
click at [1171, 433] on div at bounding box center [922, 398] width 1293 height 705
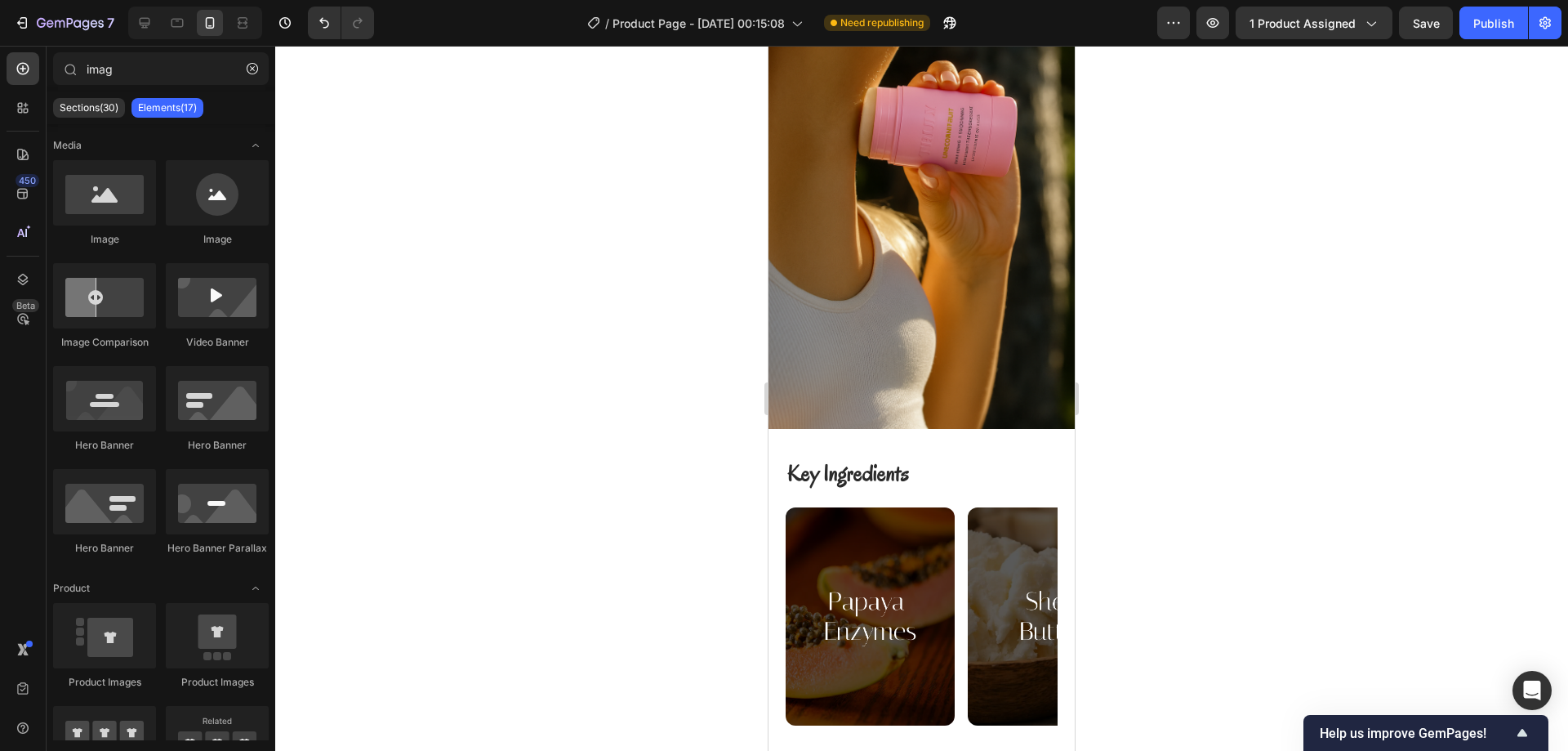
click at [974, 456] on p "Key Ingredients" at bounding box center [930, 473] width 286 height 35
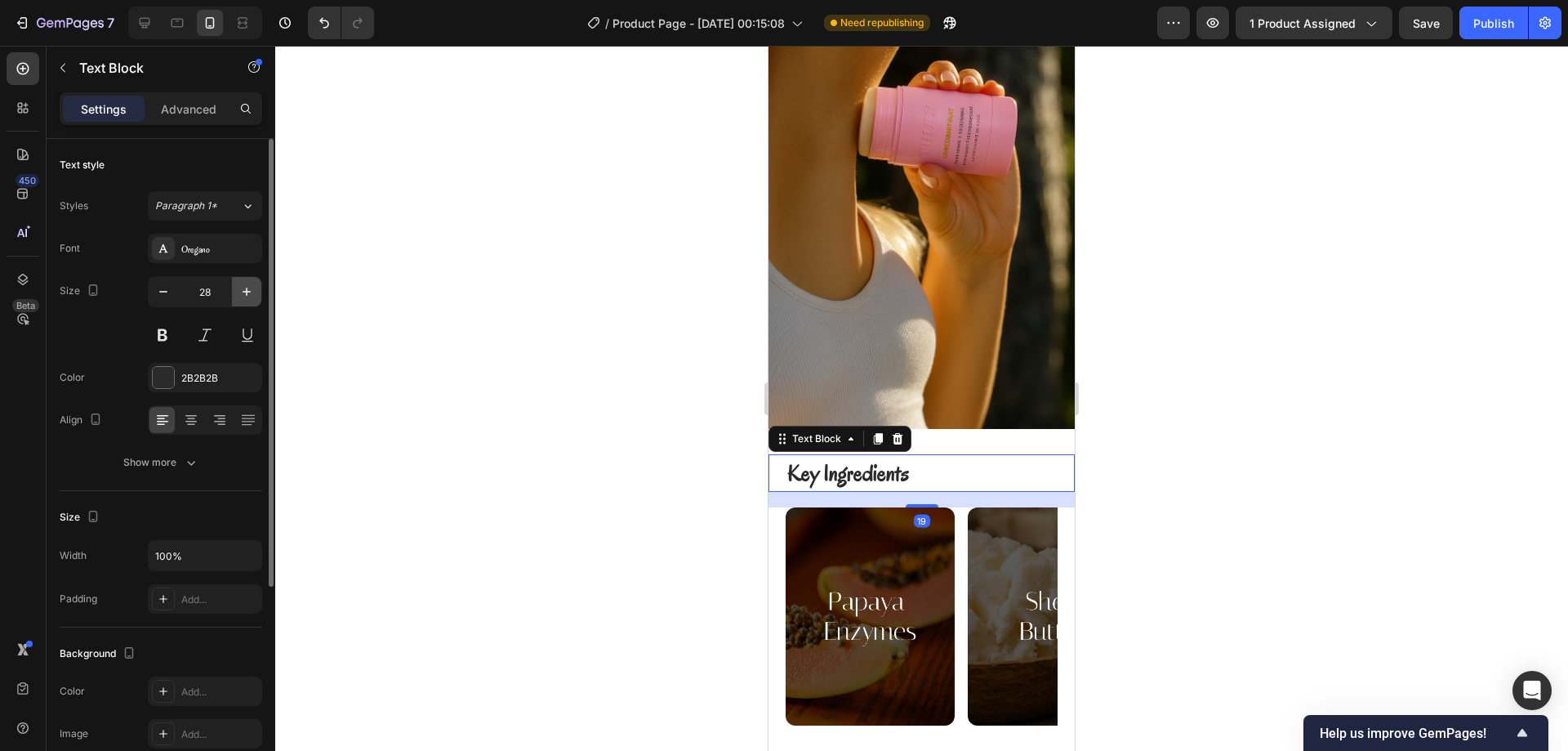
click at [241, 290] on icon "button" at bounding box center [247, 292] width 16 height 16
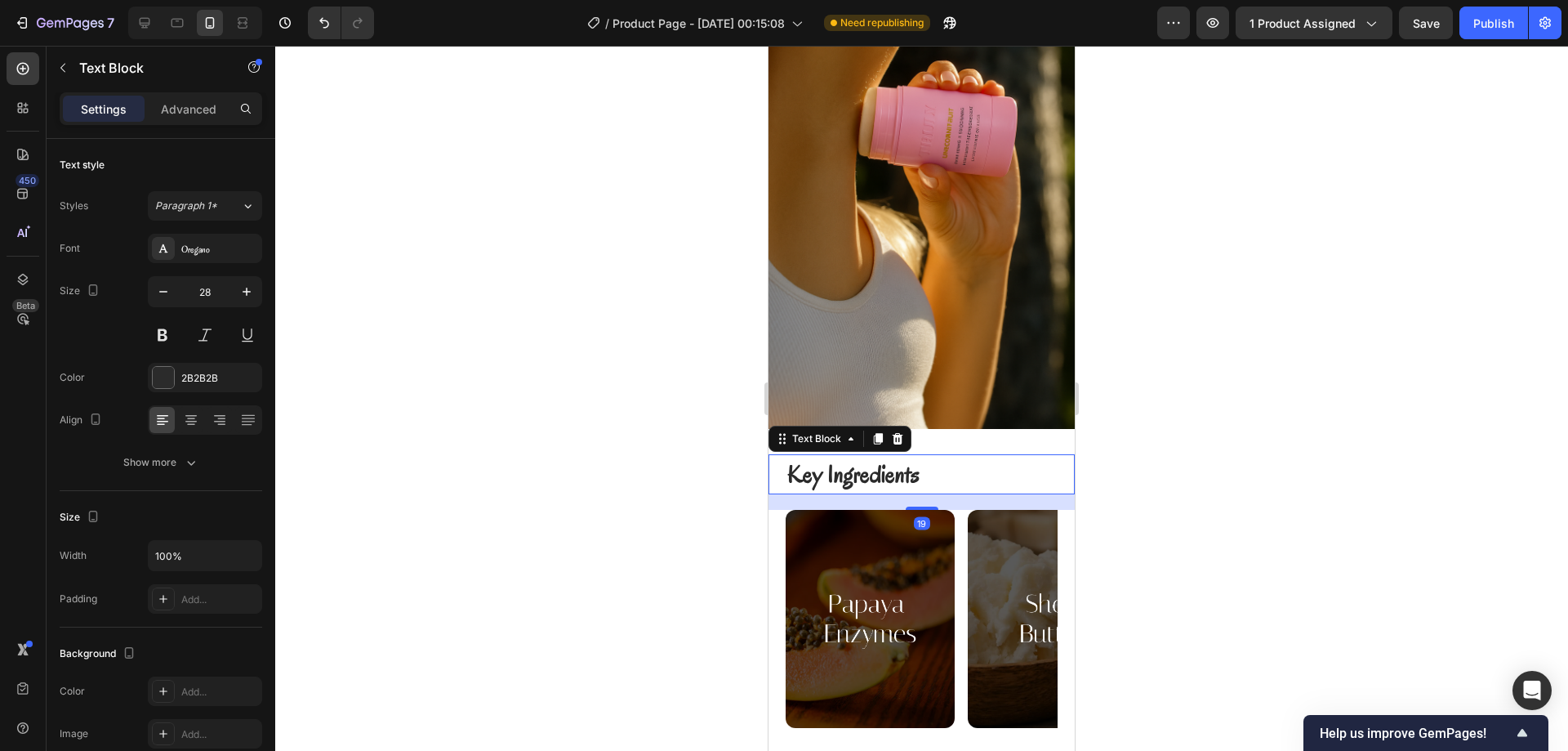
click at [1162, 401] on div at bounding box center [922, 398] width 1293 height 705
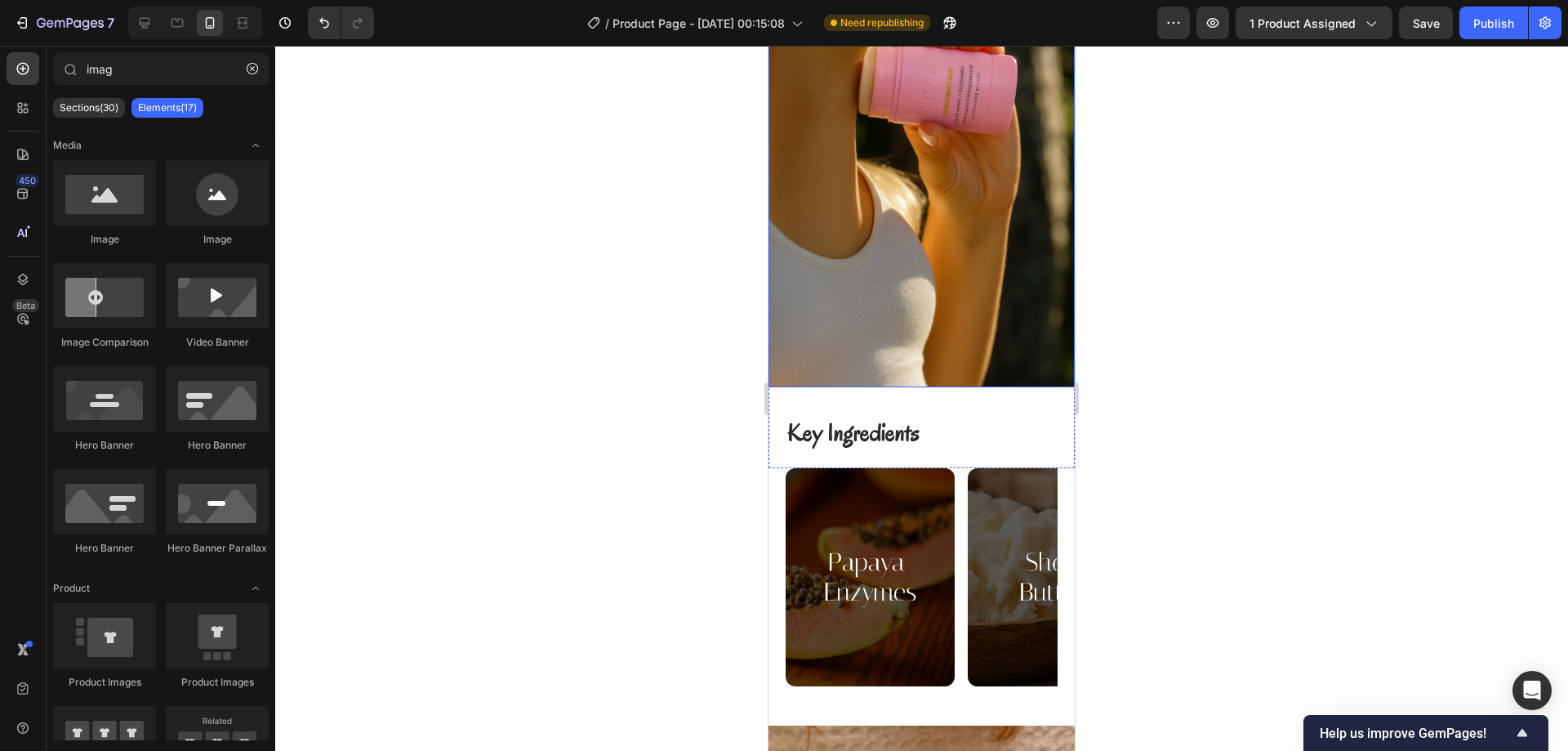
scroll to position [1952, 0]
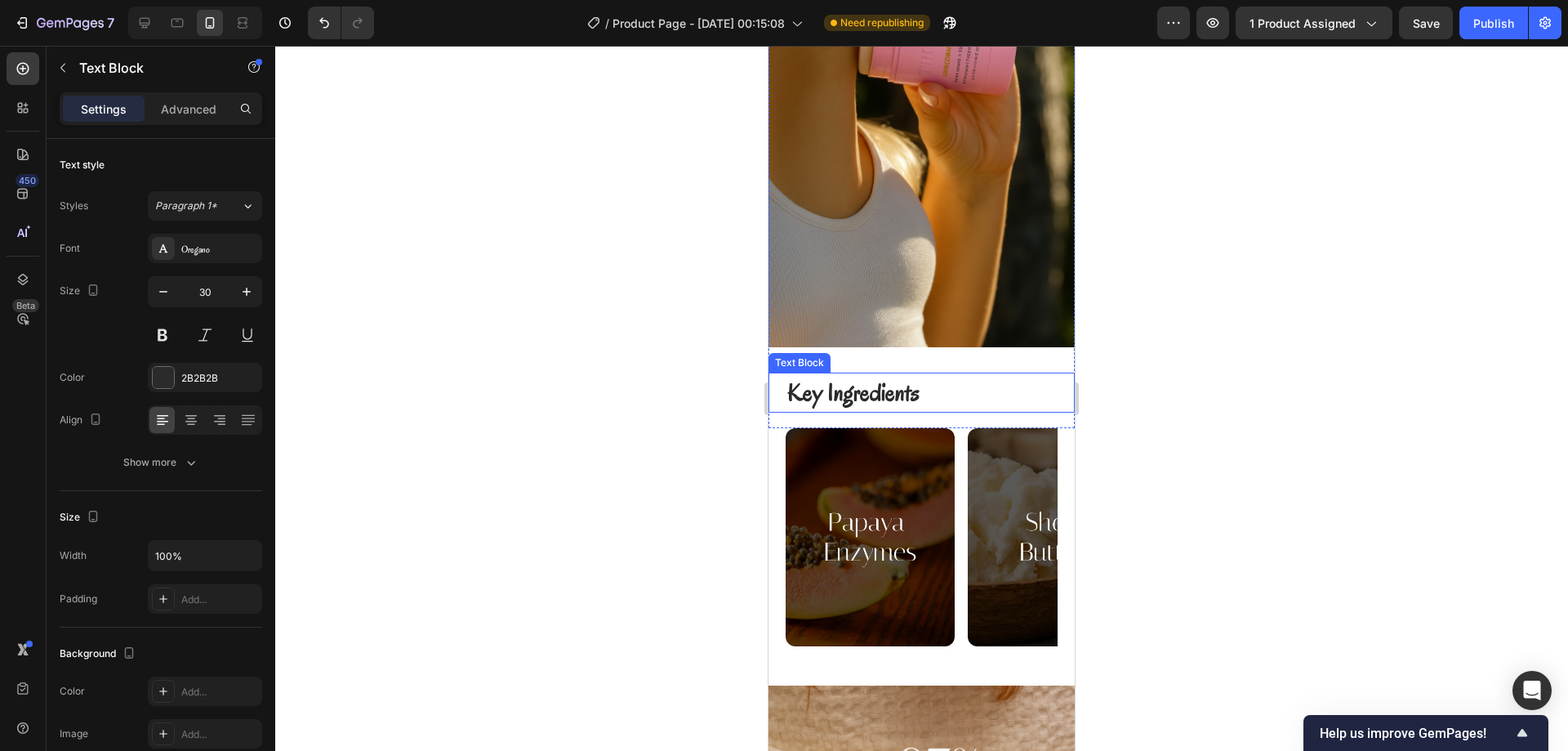
click at [956, 374] on p "Key Ingredients" at bounding box center [930, 392] width 286 height 37
